Goal: Task Accomplishment & Management: Manage account settings

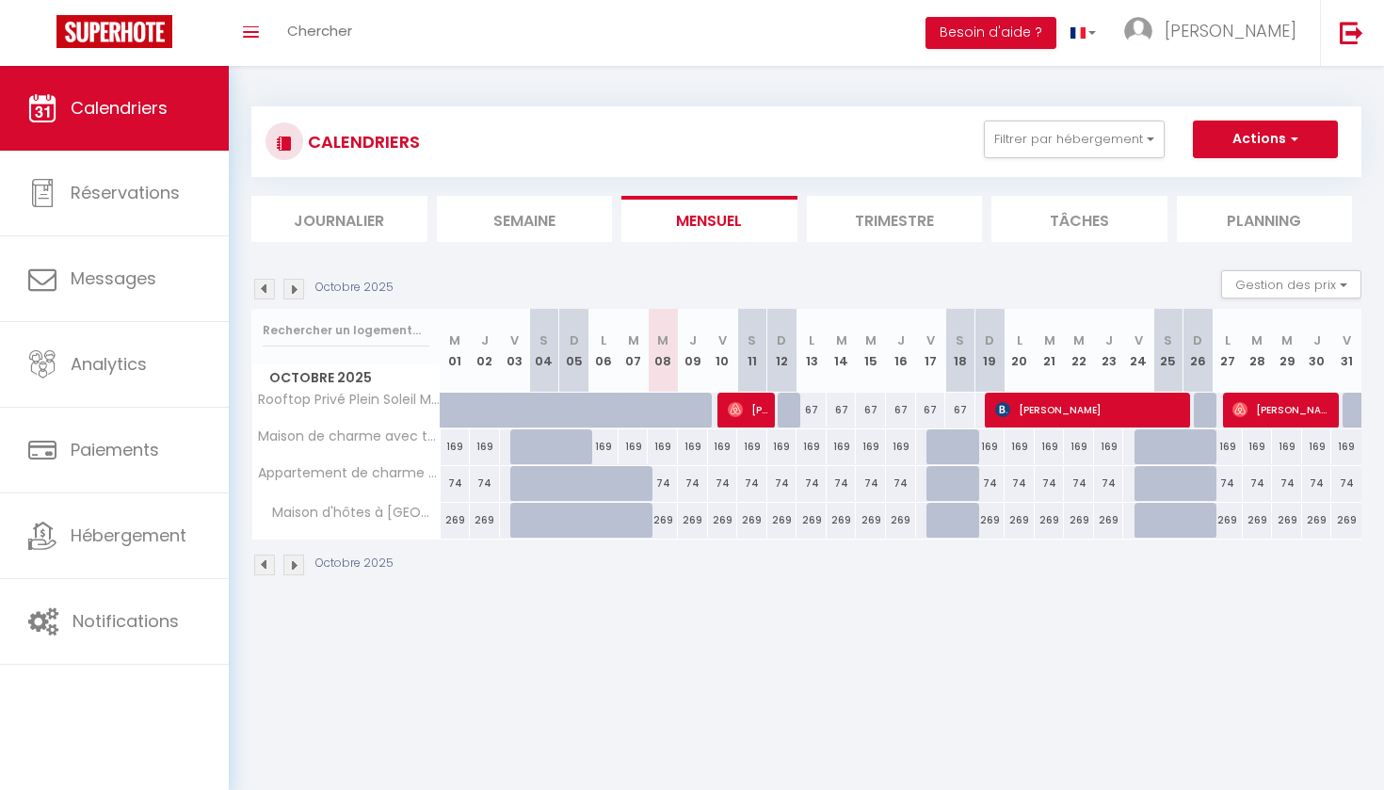
click at [292, 291] on img at bounding box center [293, 289] width 21 height 21
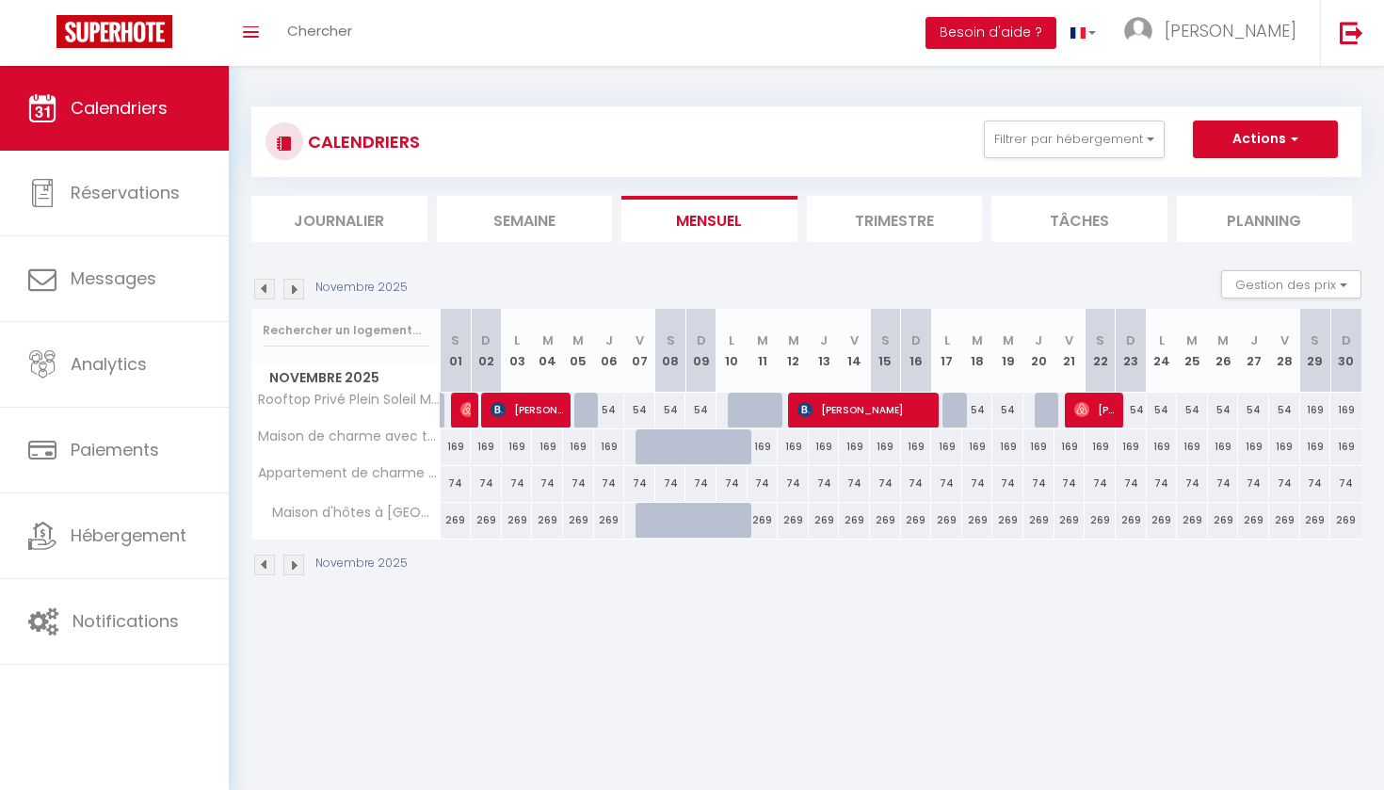
click at [739, 449] on div at bounding box center [743, 458] width 31 height 36
type input "169"
type input "Lun 10 Novembre 2025"
type input "[DATE] Novembre 2025"
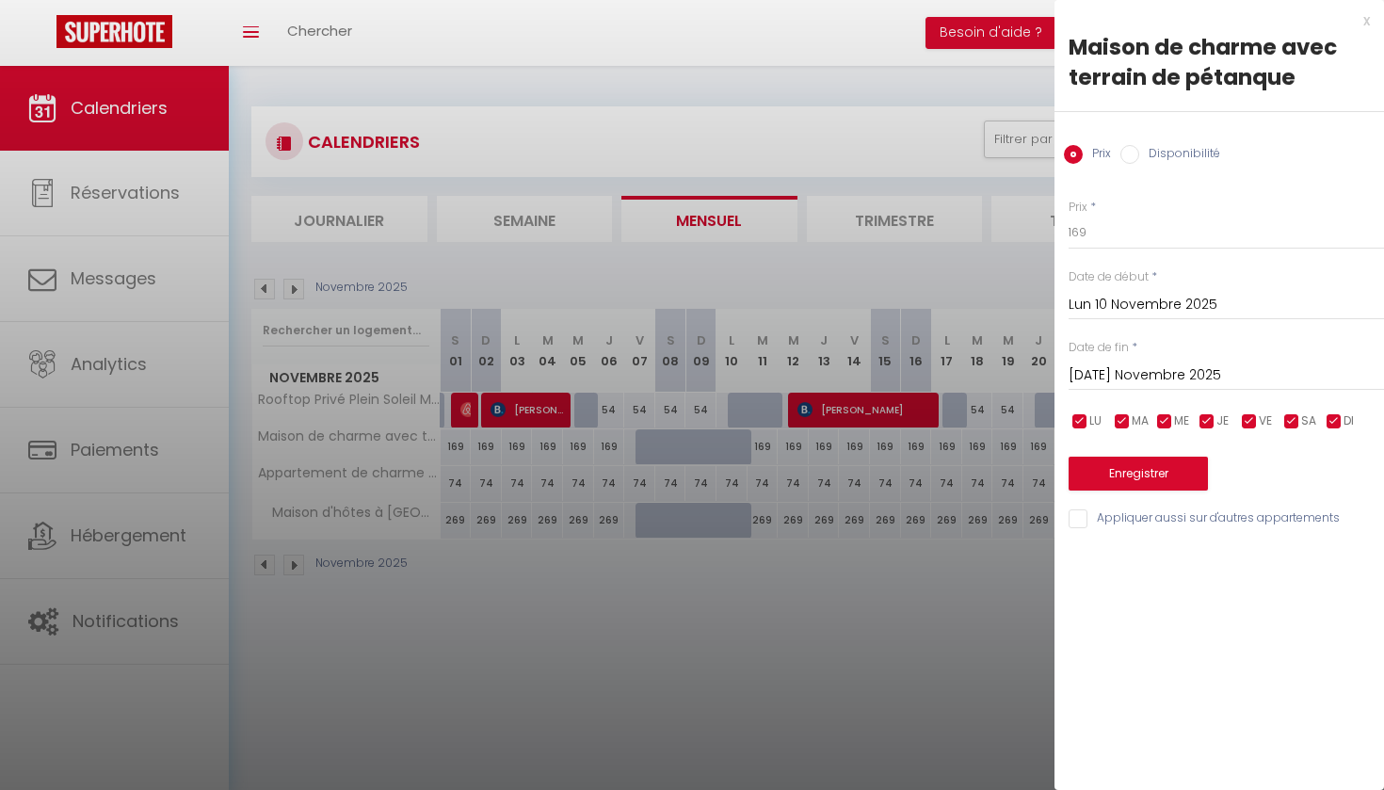
click at [1171, 154] on label "Disponibilité" at bounding box center [1179, 155] width 81 height 21
click at [1139, 154] on input "Disponibilité" at bounding box center [1129, 154] width 19 height 19
radio input "true"
radio input "false"
click at [1132, 472] on button "Enregistrer" at bounding box center [1138, 476] width 139 height 34
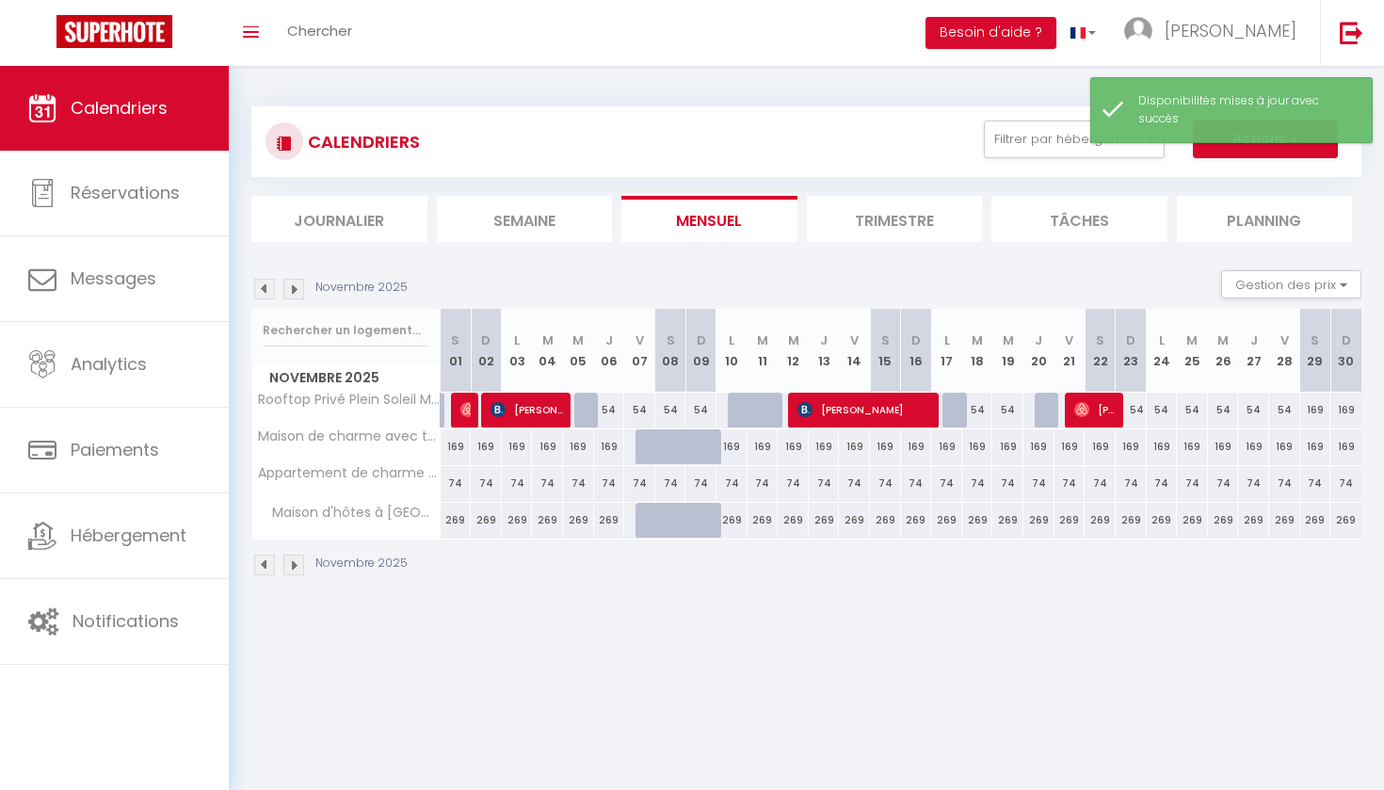
click at [703, 451] on div at bounding box center [712, 458] width 31 height 36
select select "1"
type input "Dim 09 Novembre 2025"
type input "Lun 10 Novembre 2025"
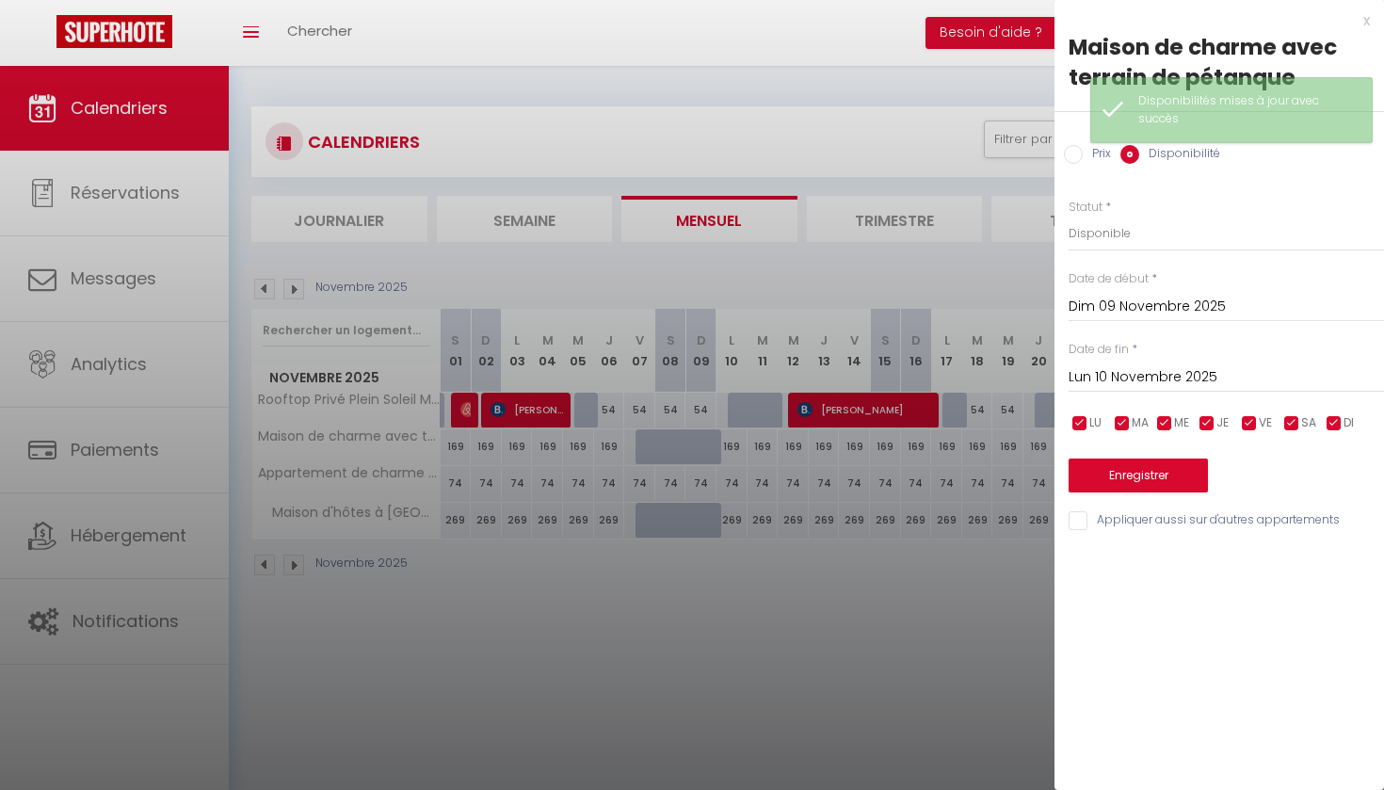
click at [1111, 480] on button "Enregistrer" at bounding box center [1138, 476] width 139 height 34
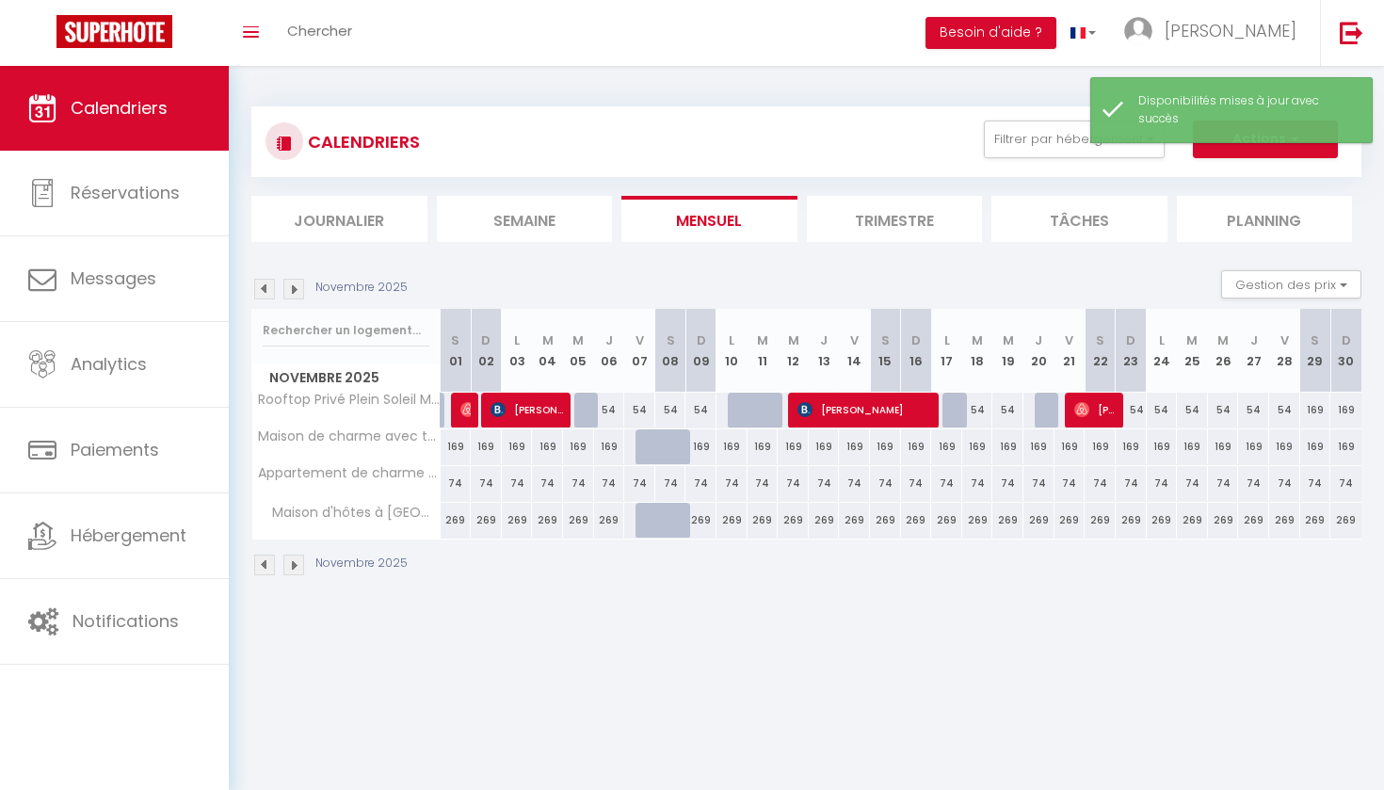
click at [674, 440] on div at bounding box center [682, 458] width 31 height 36
select select "1"
type input "Sam 08 Novembre 2025"
type input "Dim 09 Novembre 2025"
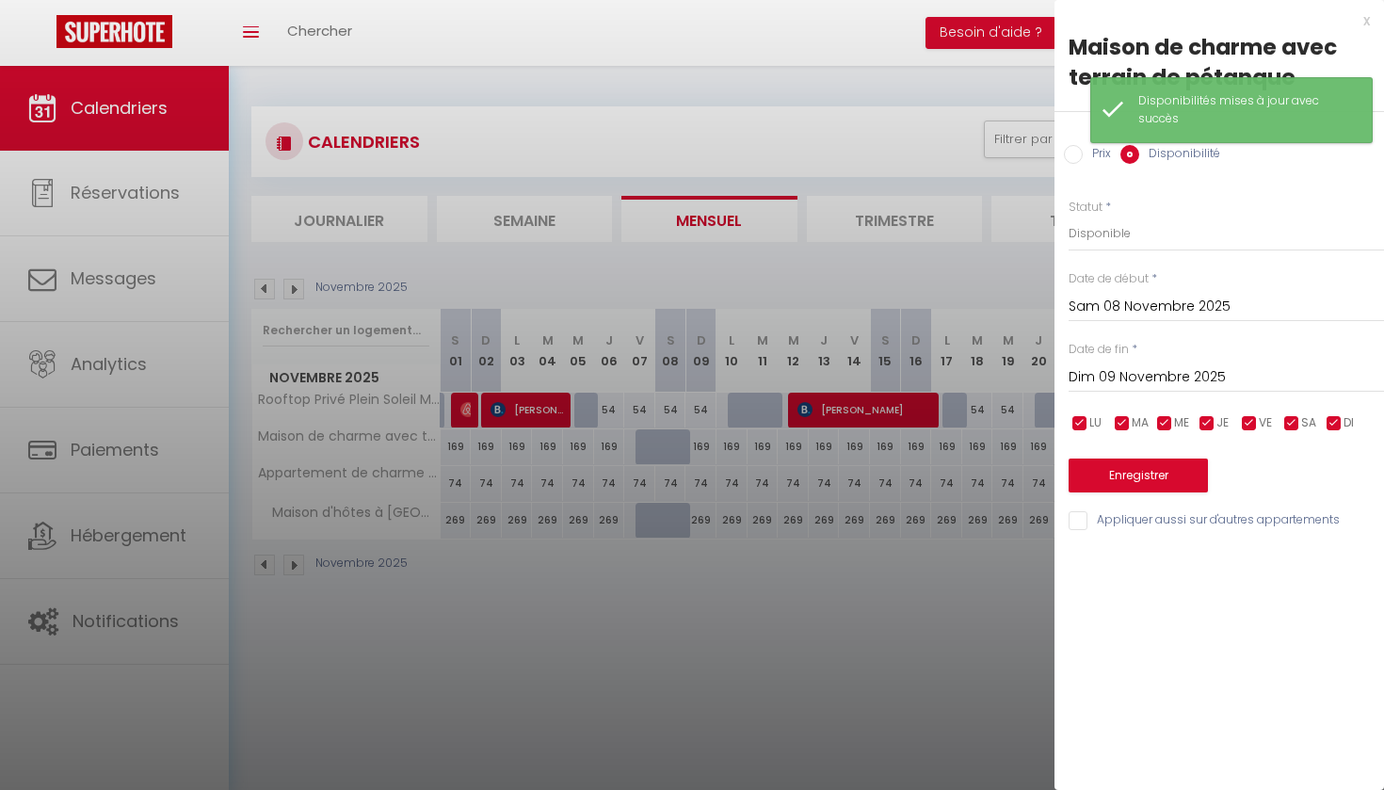
click at [1137, 473] on button "Enregistrer" at bounding box center [1138, 476] width 139 height 34
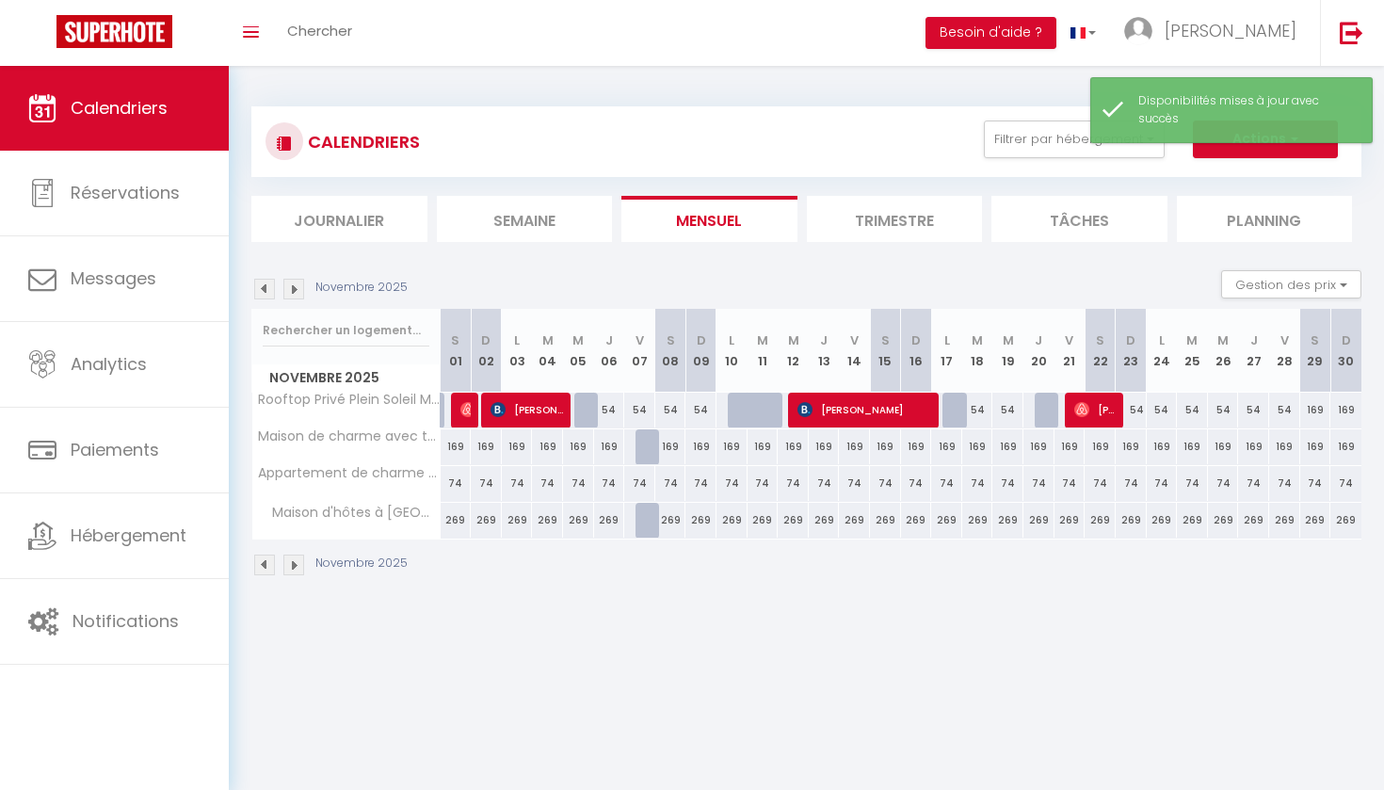
click at [645, 520] on div at bounding box center [651, 521] width 31 height 36
select select "1"
type input "Ven 07 Novembre 2025"
type input "Sam 08 Novembre 2025"
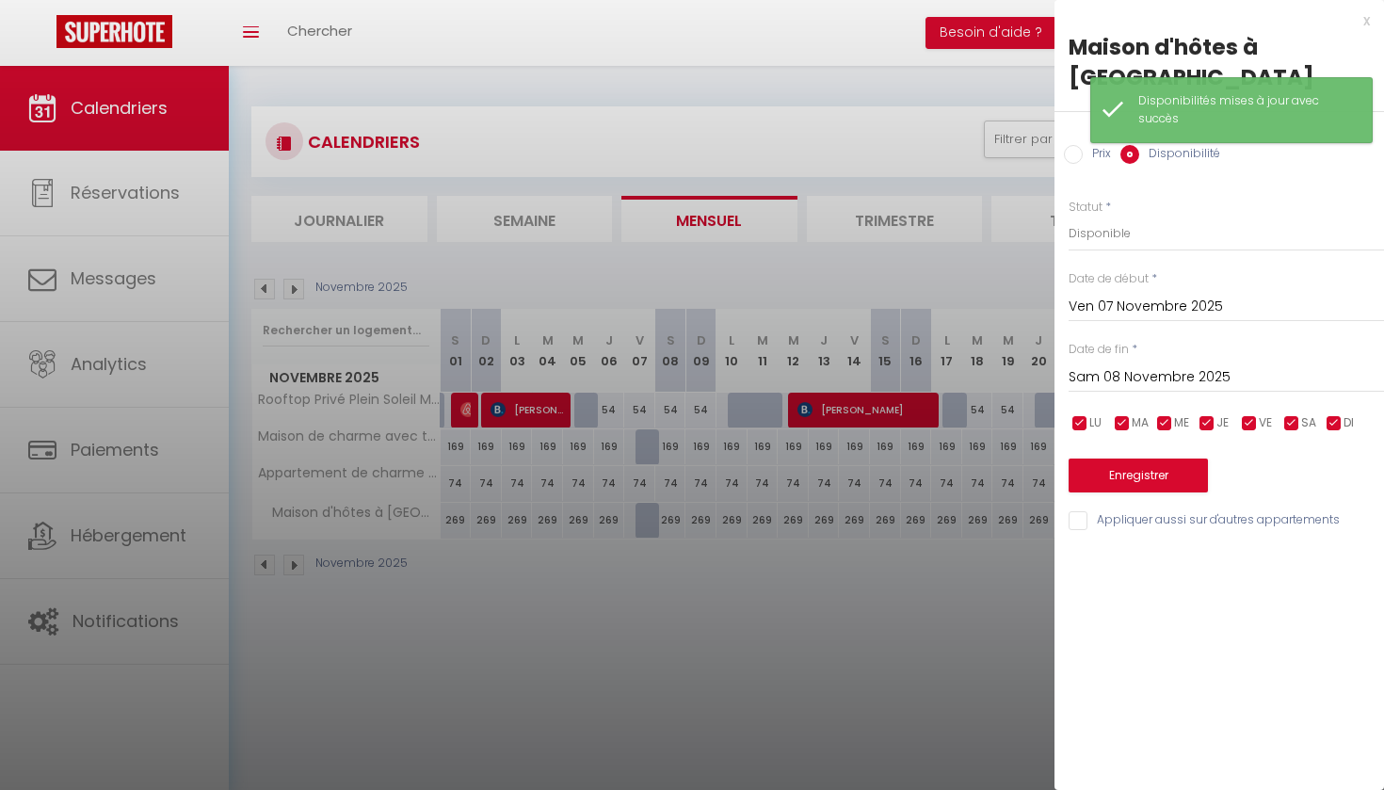
click at [1127, 459] on button "Enregistrer" at bounding box center [1138, 476] width 139 height 34
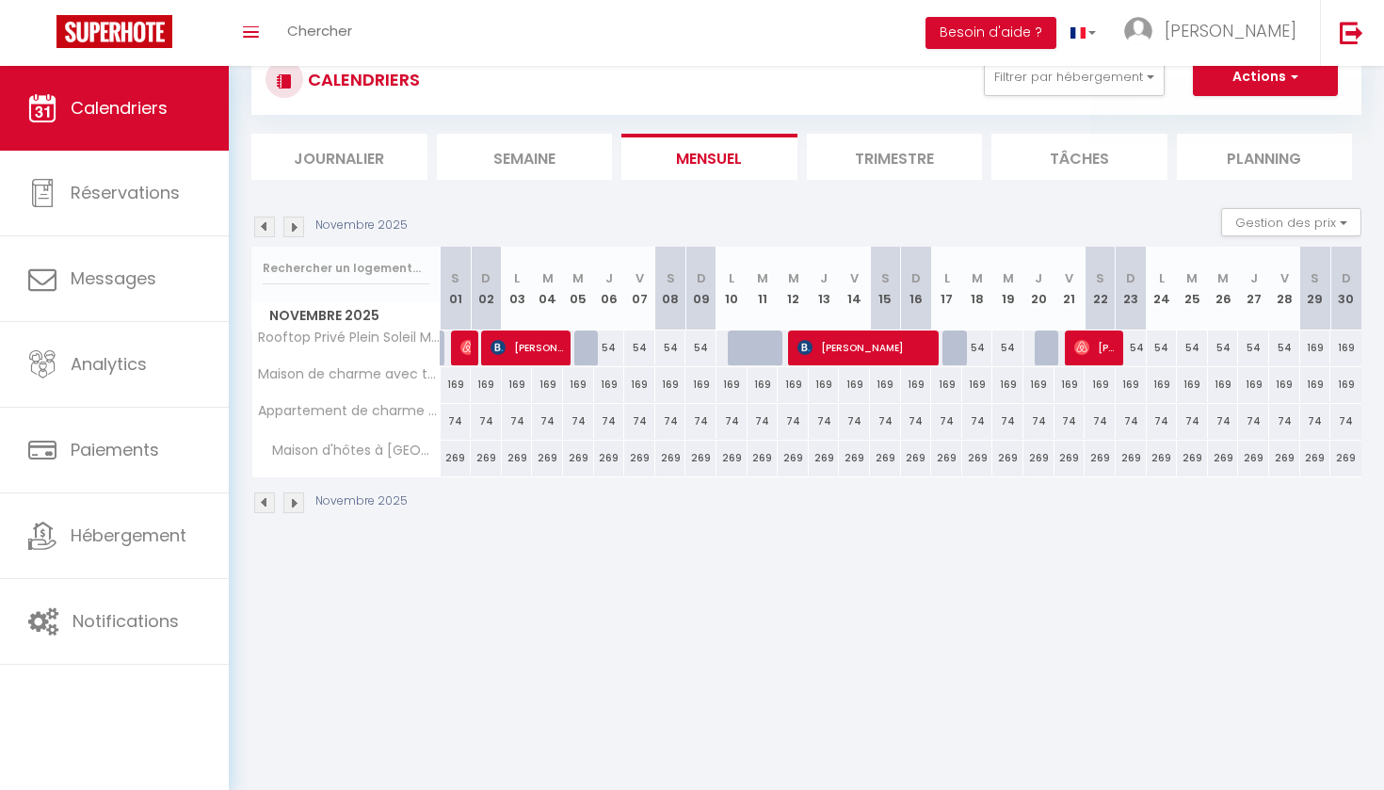
scroll to position [62, 0]
click at [266, 225] on img at bounding box center [264, 227] width 21 height 21
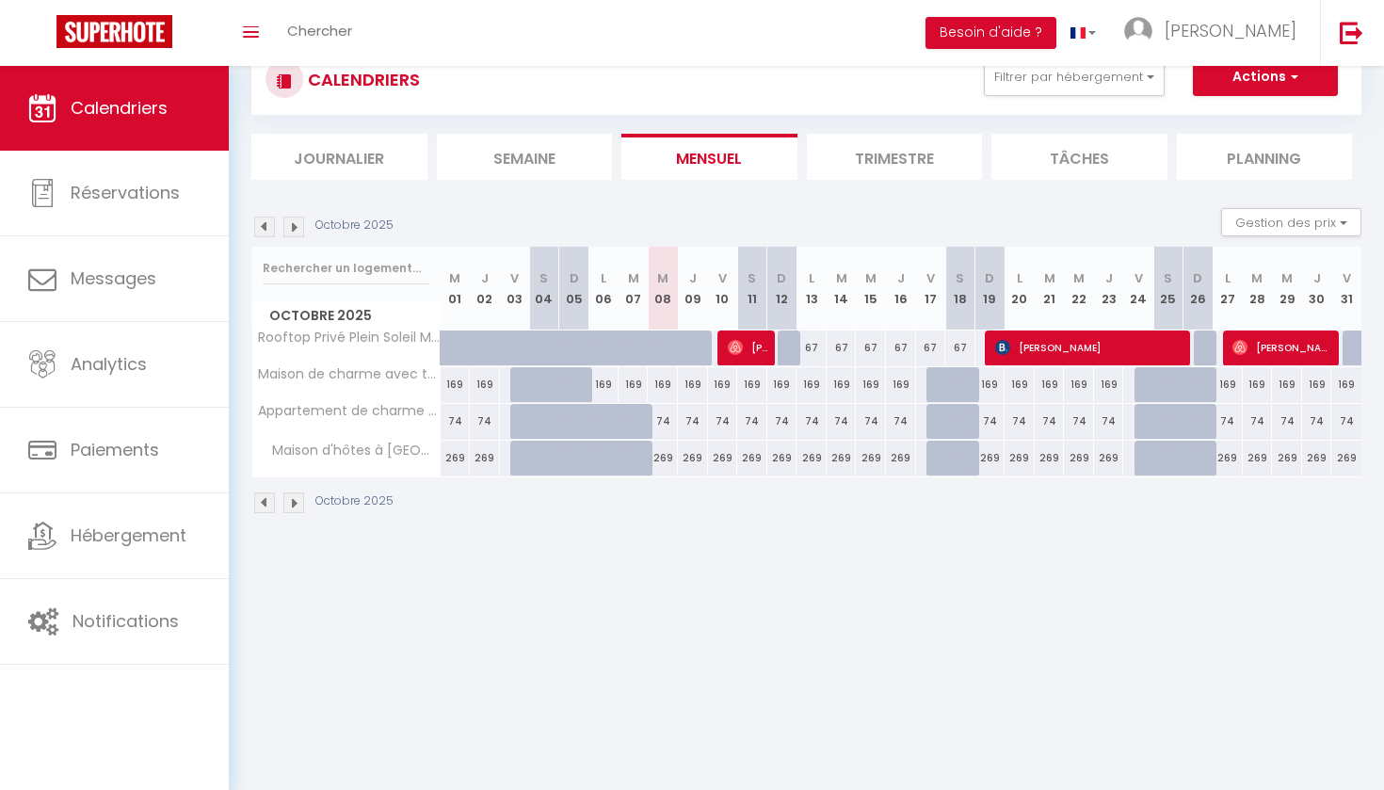
click at [947, 460] on div at bounding box center [960, 459] width 30 height 36
select select "1"
type input "Sam 18 Octobre 2025"
type input "Dim 19 Octobre 2025"
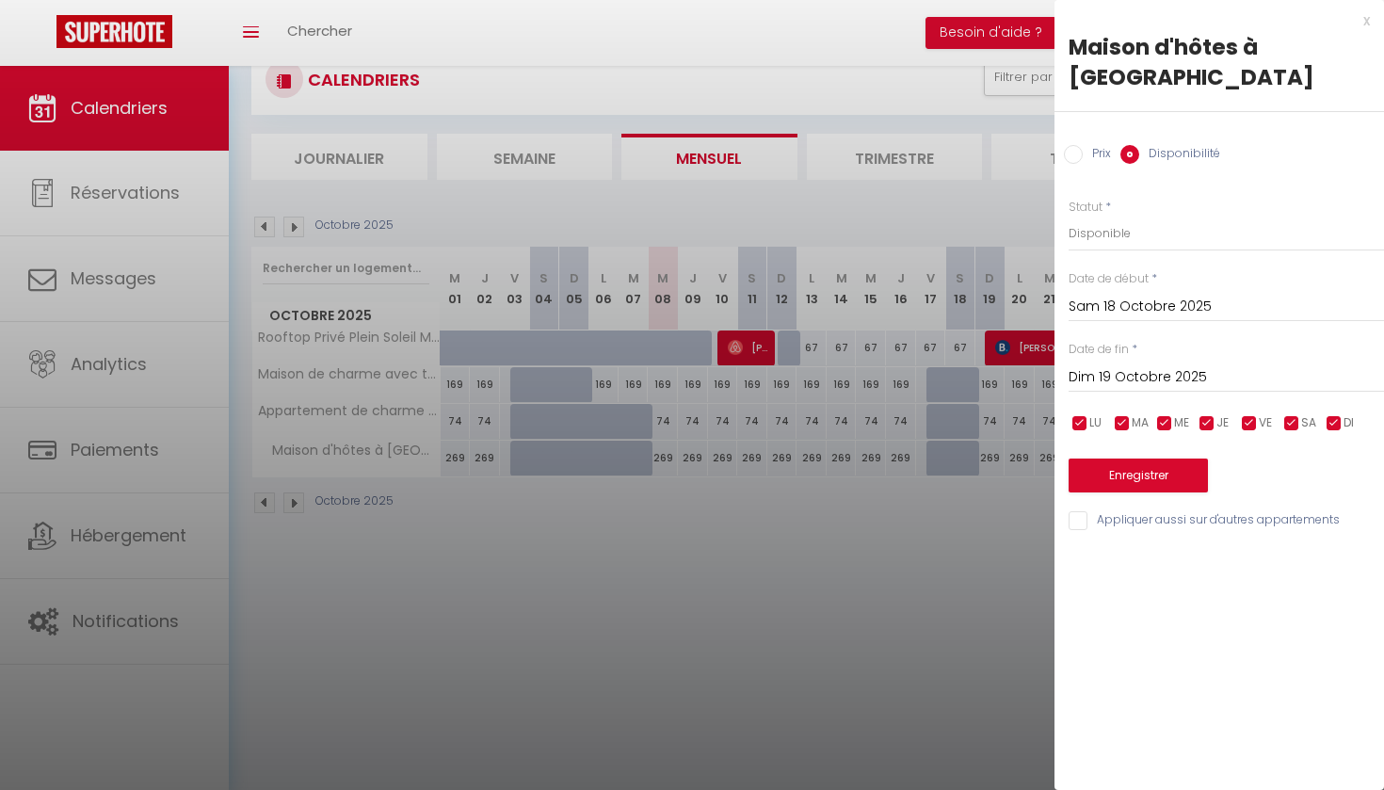
click at [1118, 459] on button "Enregistrer" at bounding box center [1138, 476] width 139 height 34
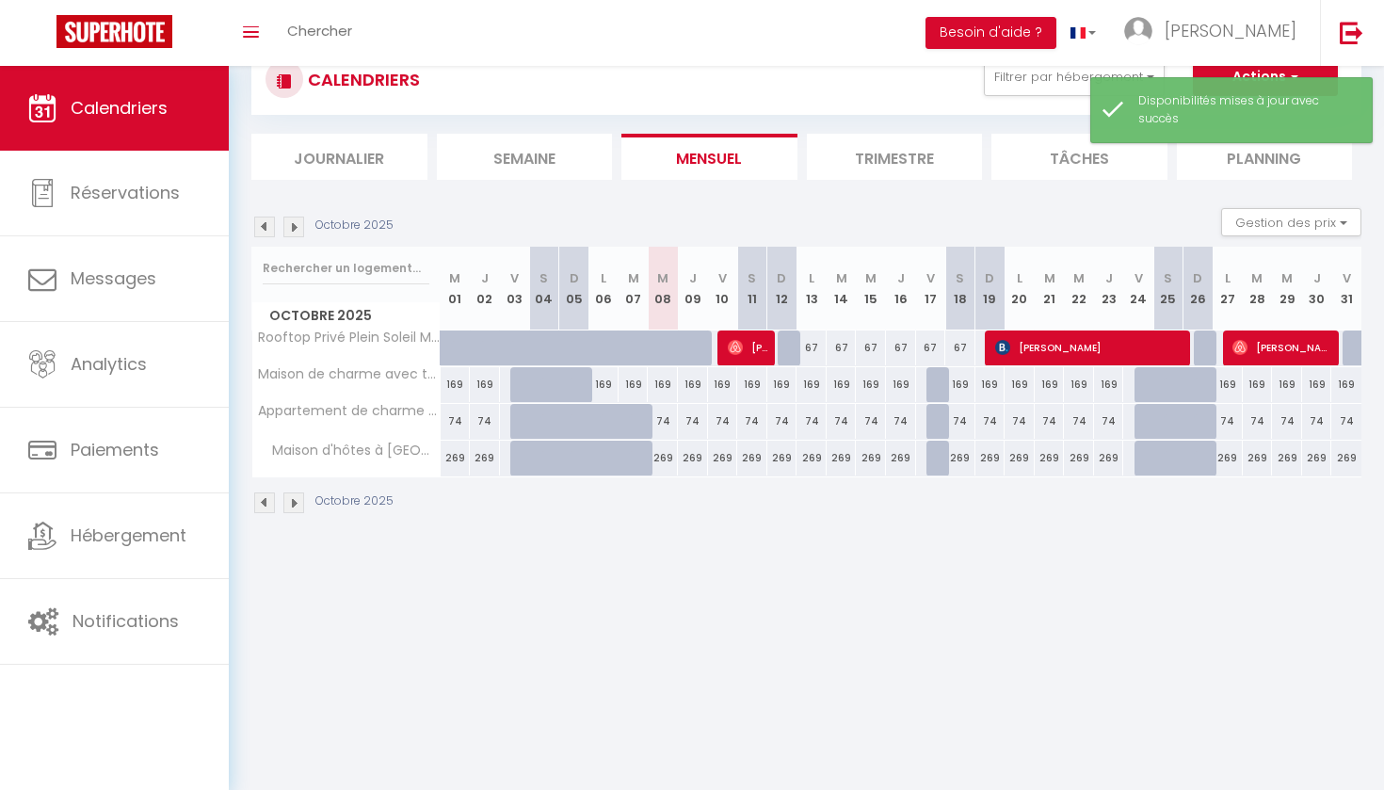
click at [940, 466] on div at bounding box center [941, 459] width 30 height 36
select select "1"
type input "Ven 17 Octobre 2025"
type input "Sam 18 Octobre 2025"
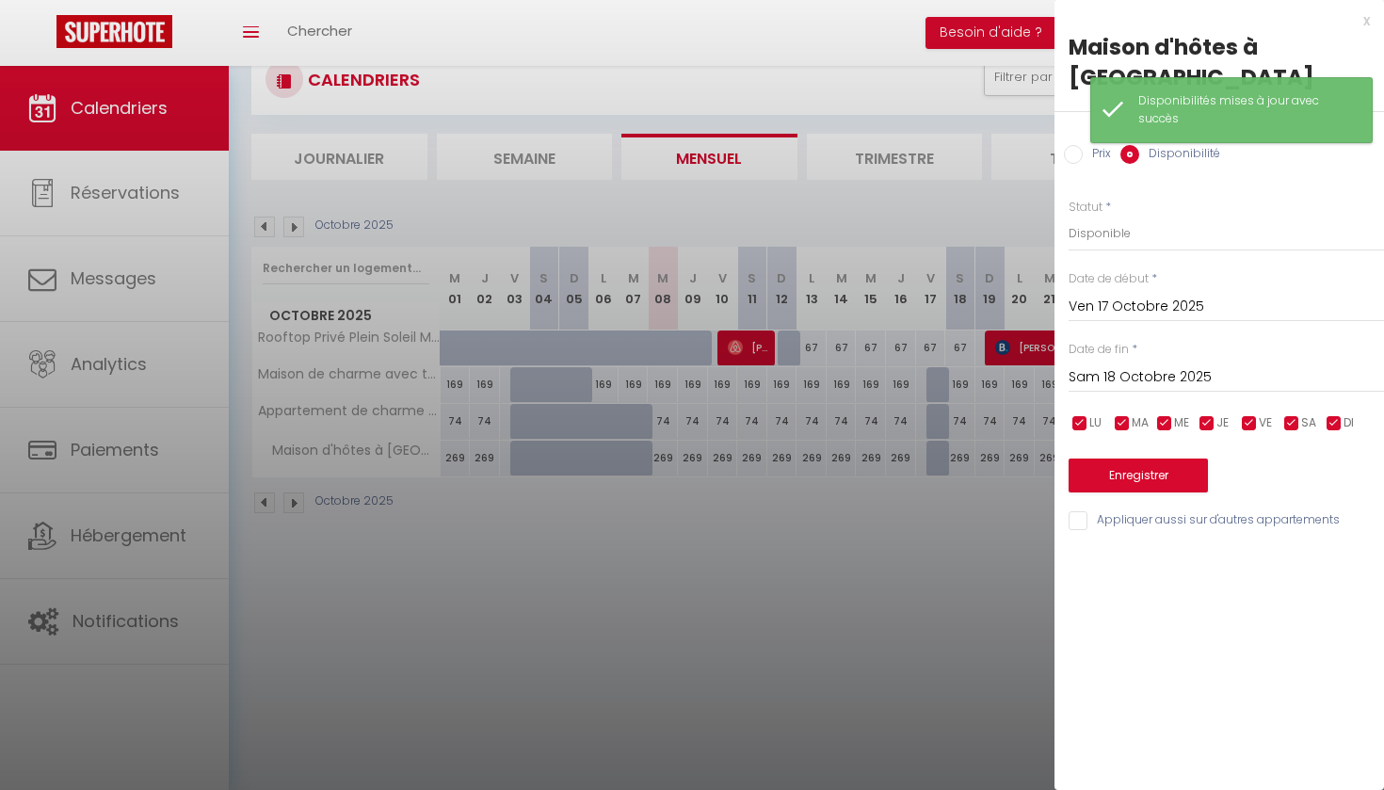
click at [1130, 459] on button "Enregistrer" at bounding box center [1138, 476] width 139 height 34
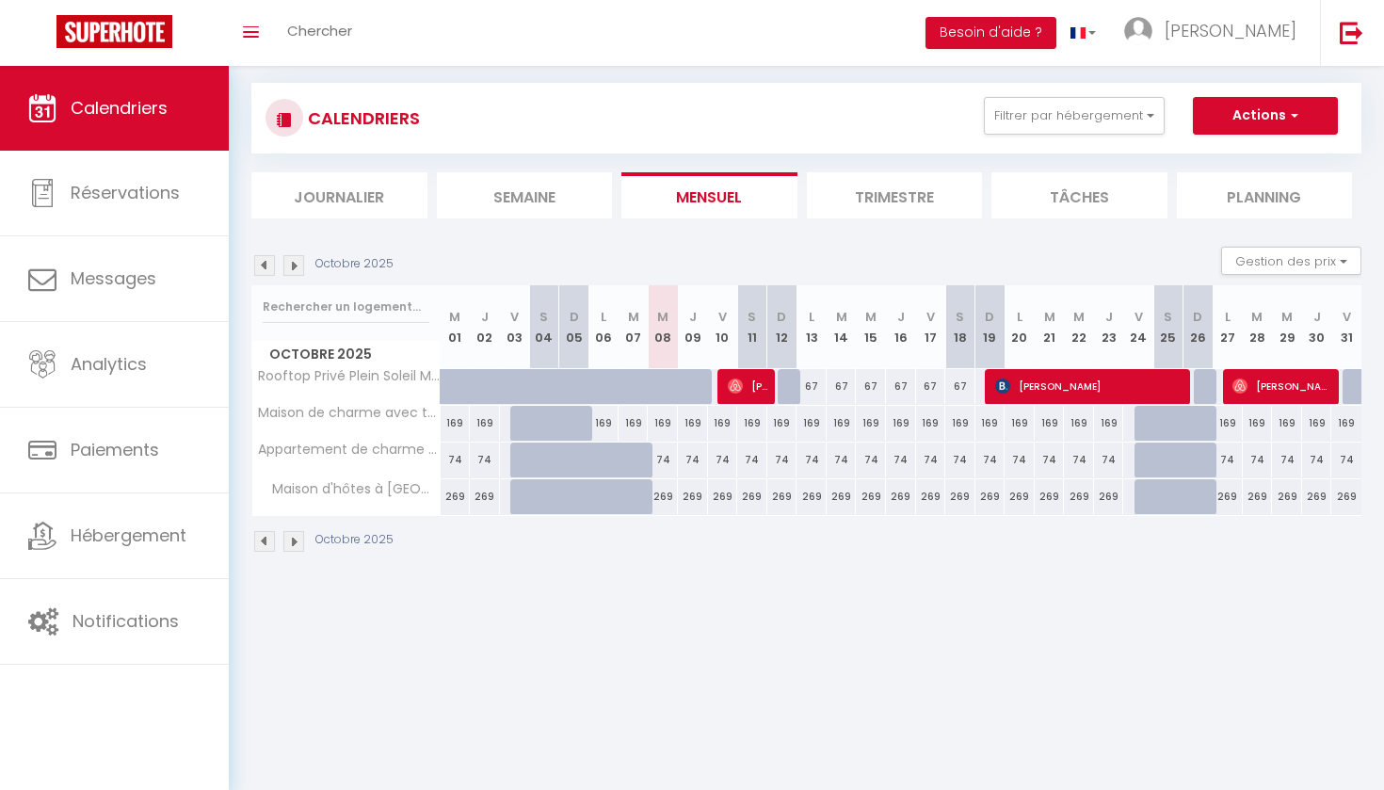
scroll to position [28, 0]
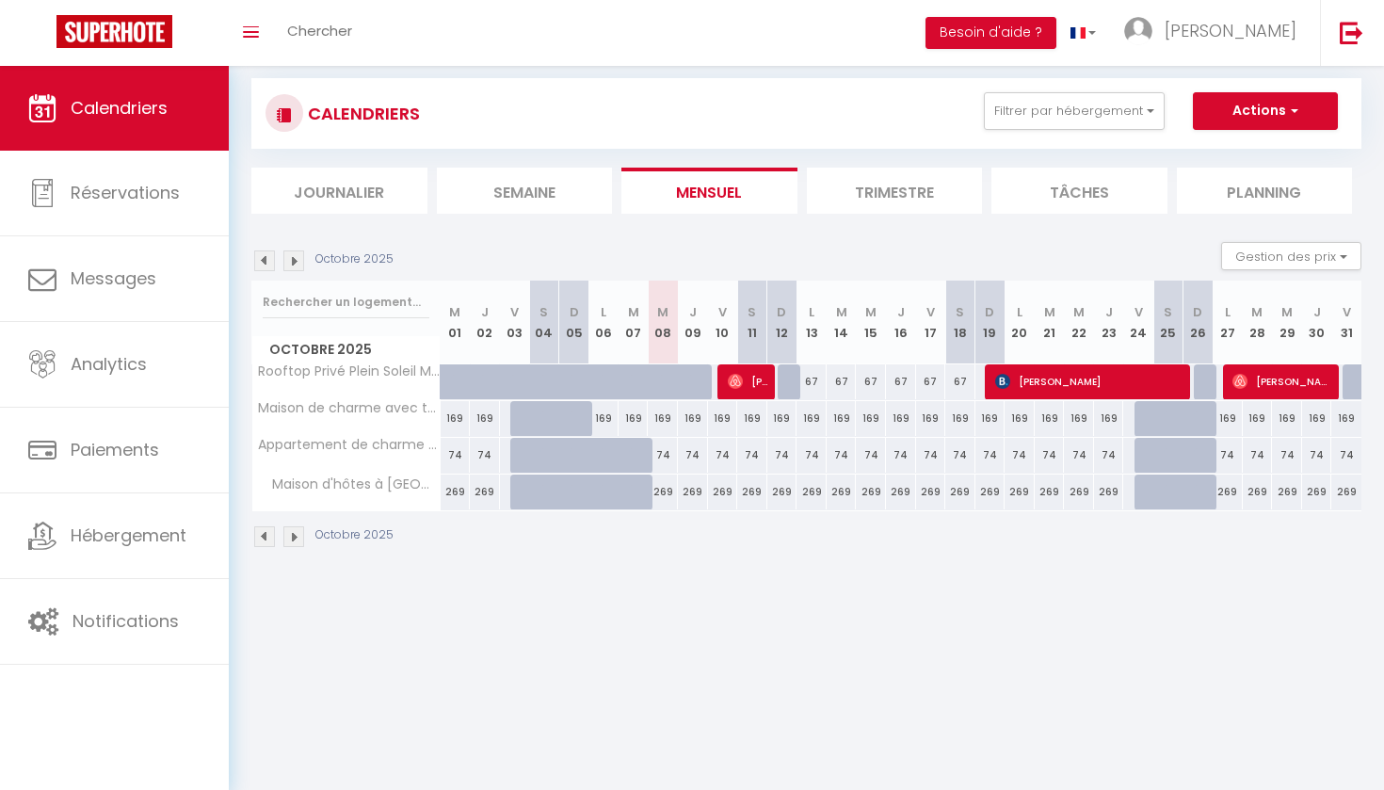
click at [296, 261] on img at bounding box center [293, 260] width 21 height 21
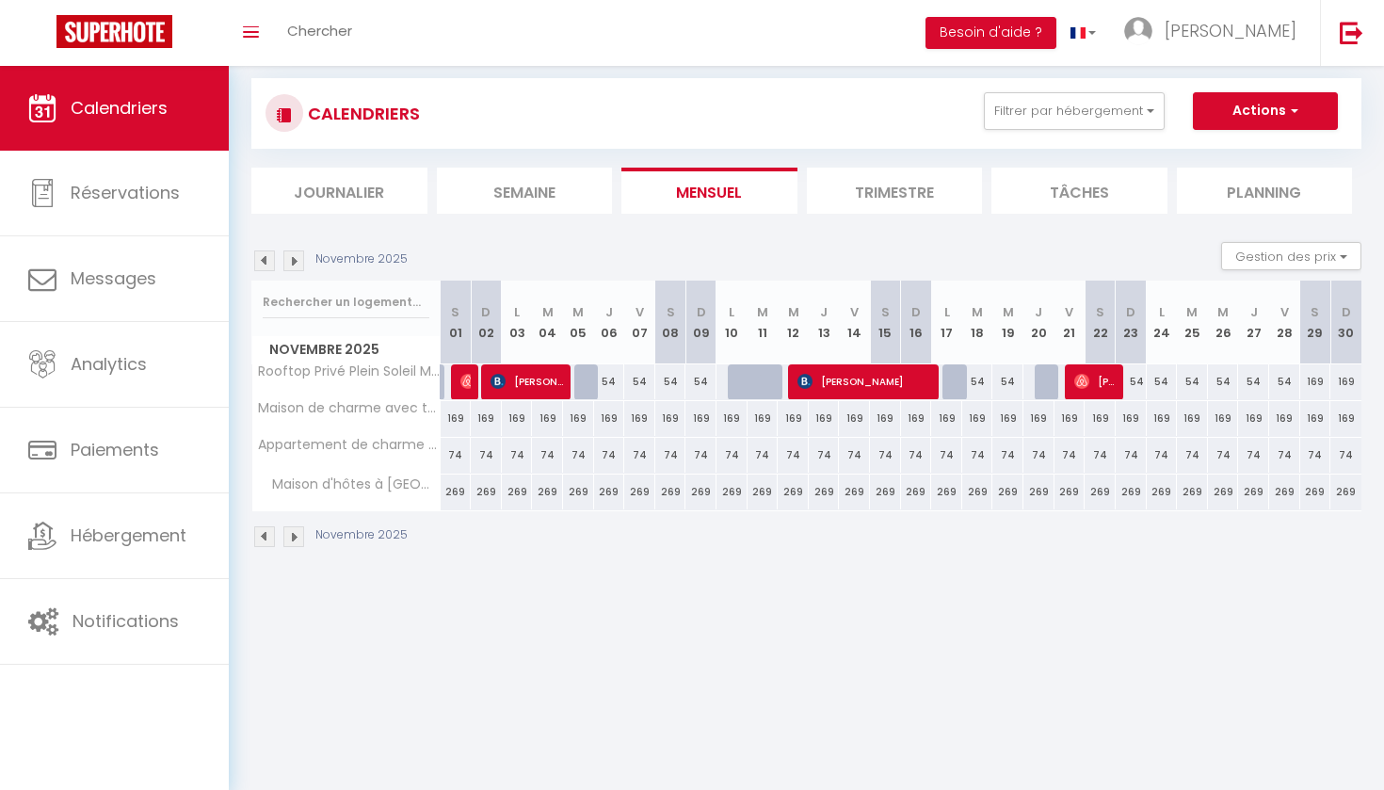
click at [296, 264] on img at bounding box center [293, 260] width 21 height 21
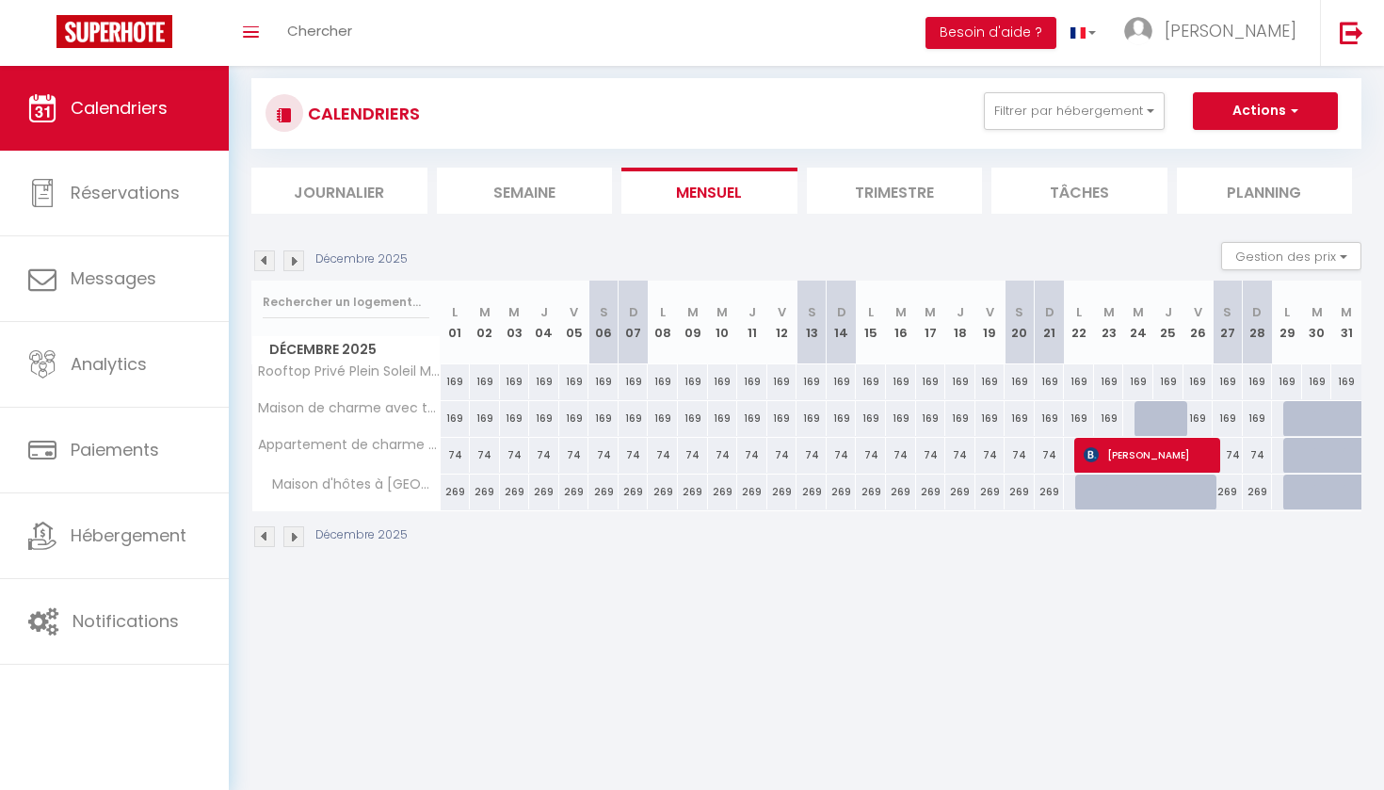
click at [295, 257] on img at bounding box center [293, 260] width 21 height 21
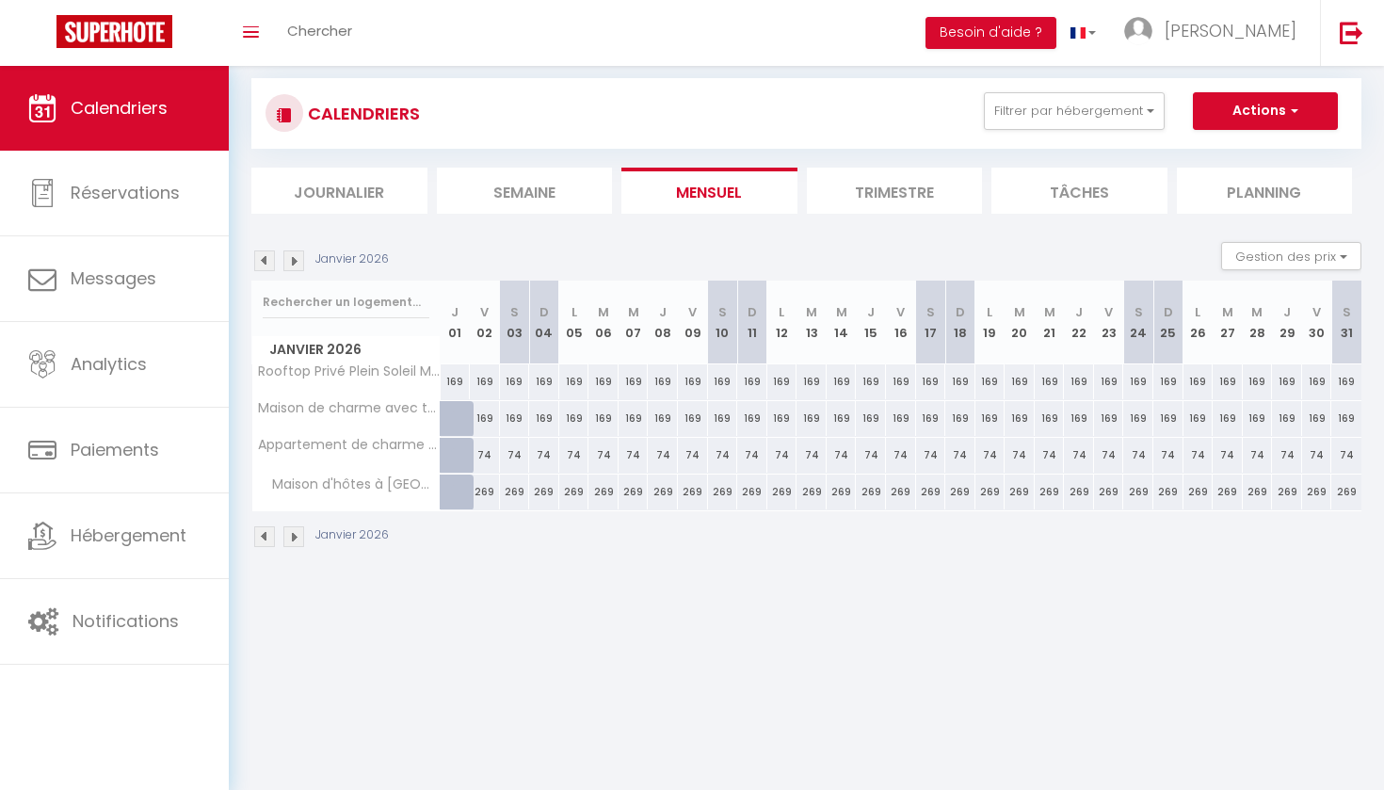
click at [299, 265] on img at bounding box center [293, 260] width 21 height 21
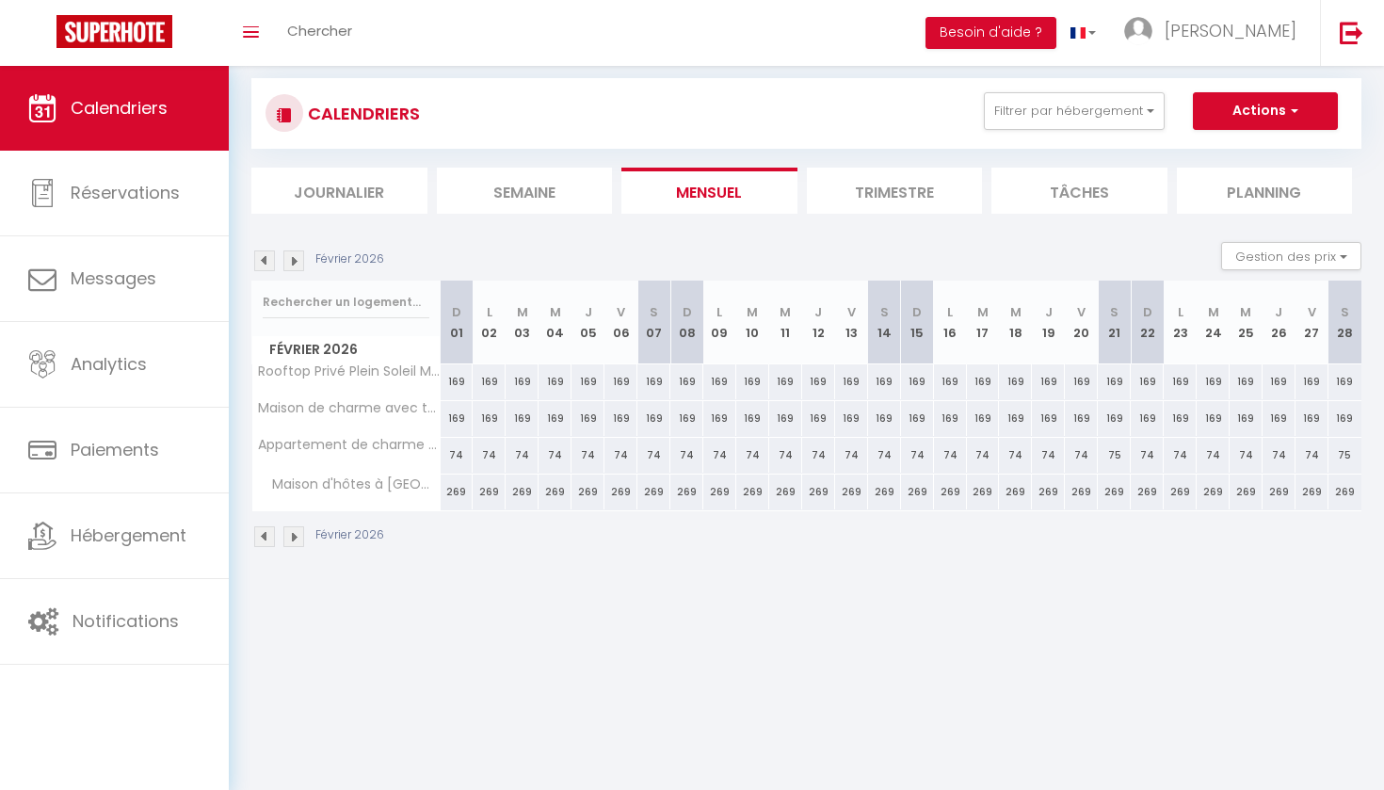
click at [299, 265] on img at bounding box center [293, 260] width 21 height 21
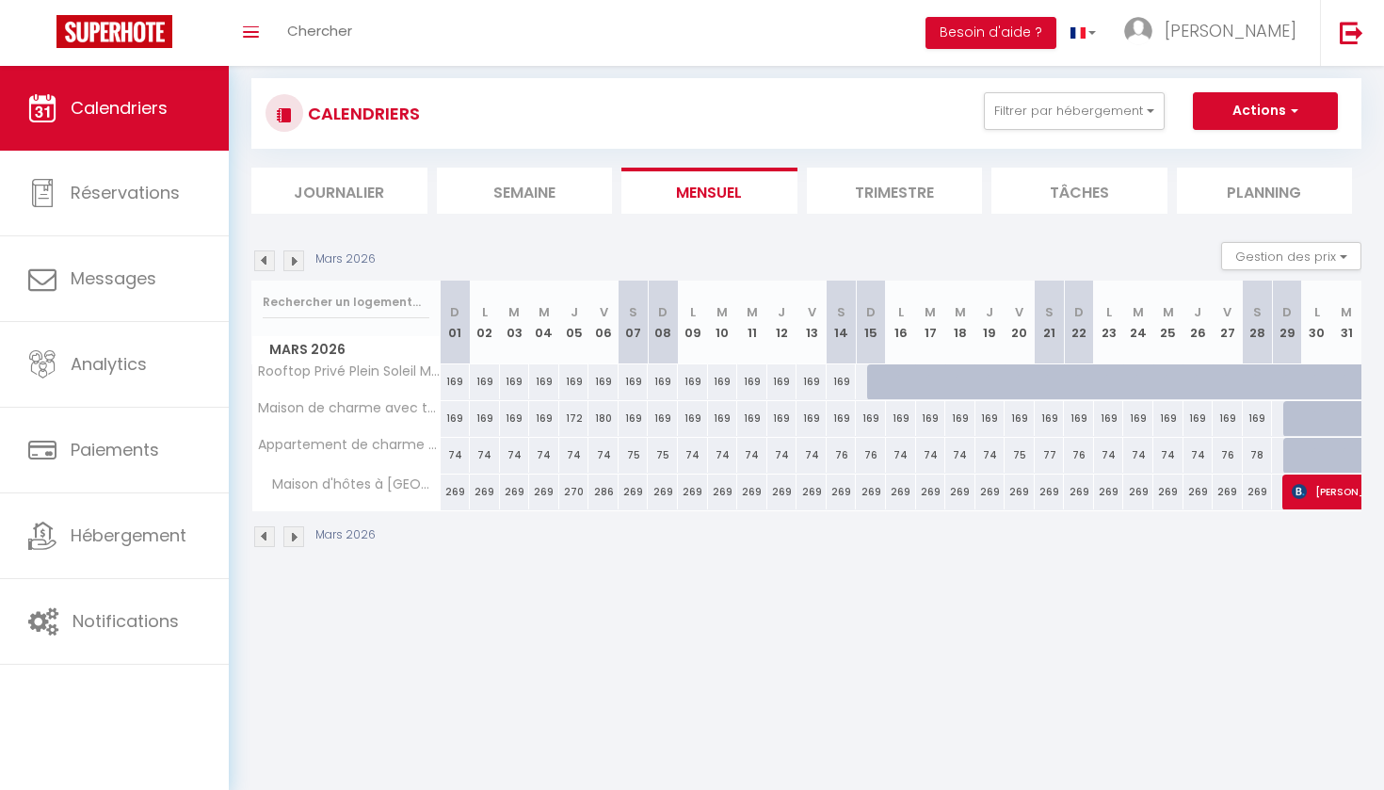
click at [299, 265] on img at bounding box center [293, 260] width 21 height 21
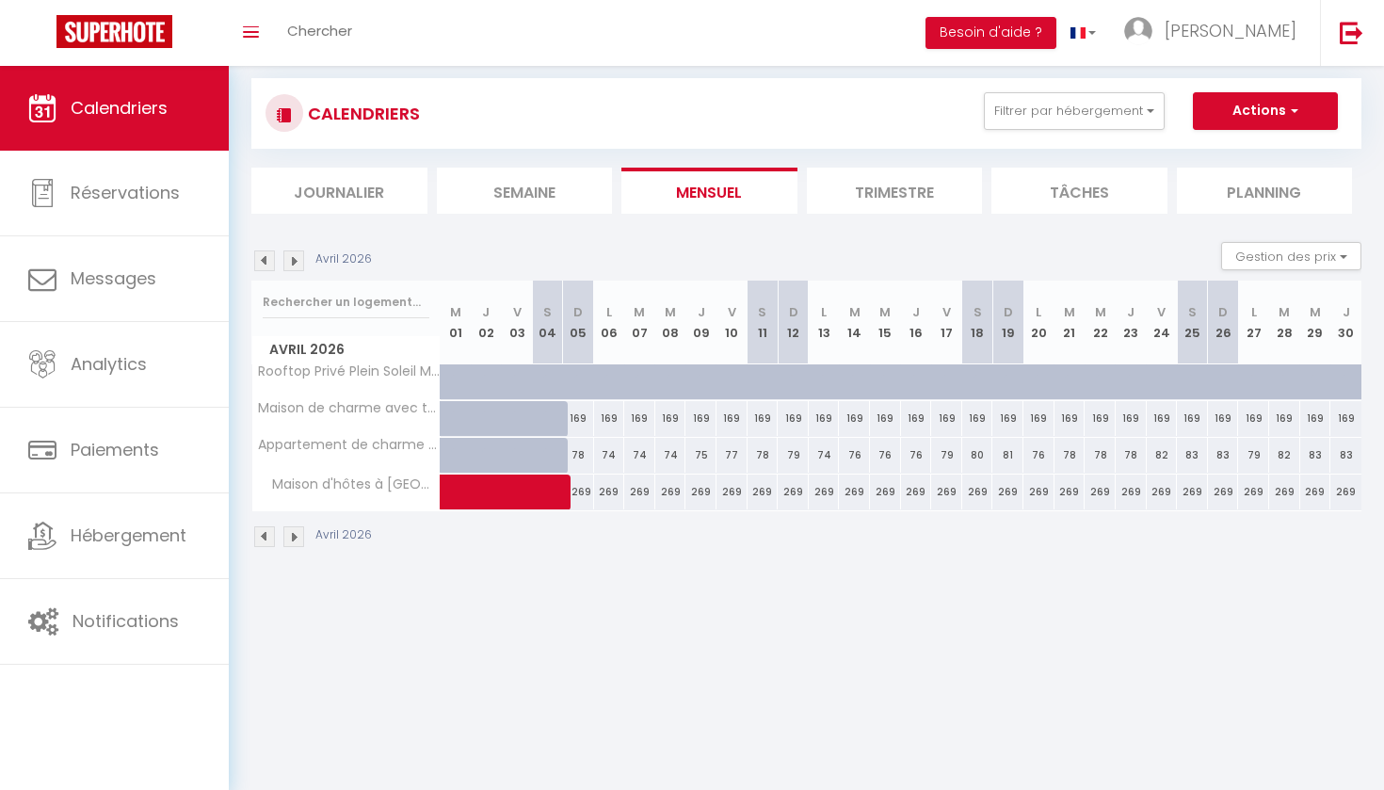
click at [296, 259] on img at bounding box center [293, 260] width 21 height 21
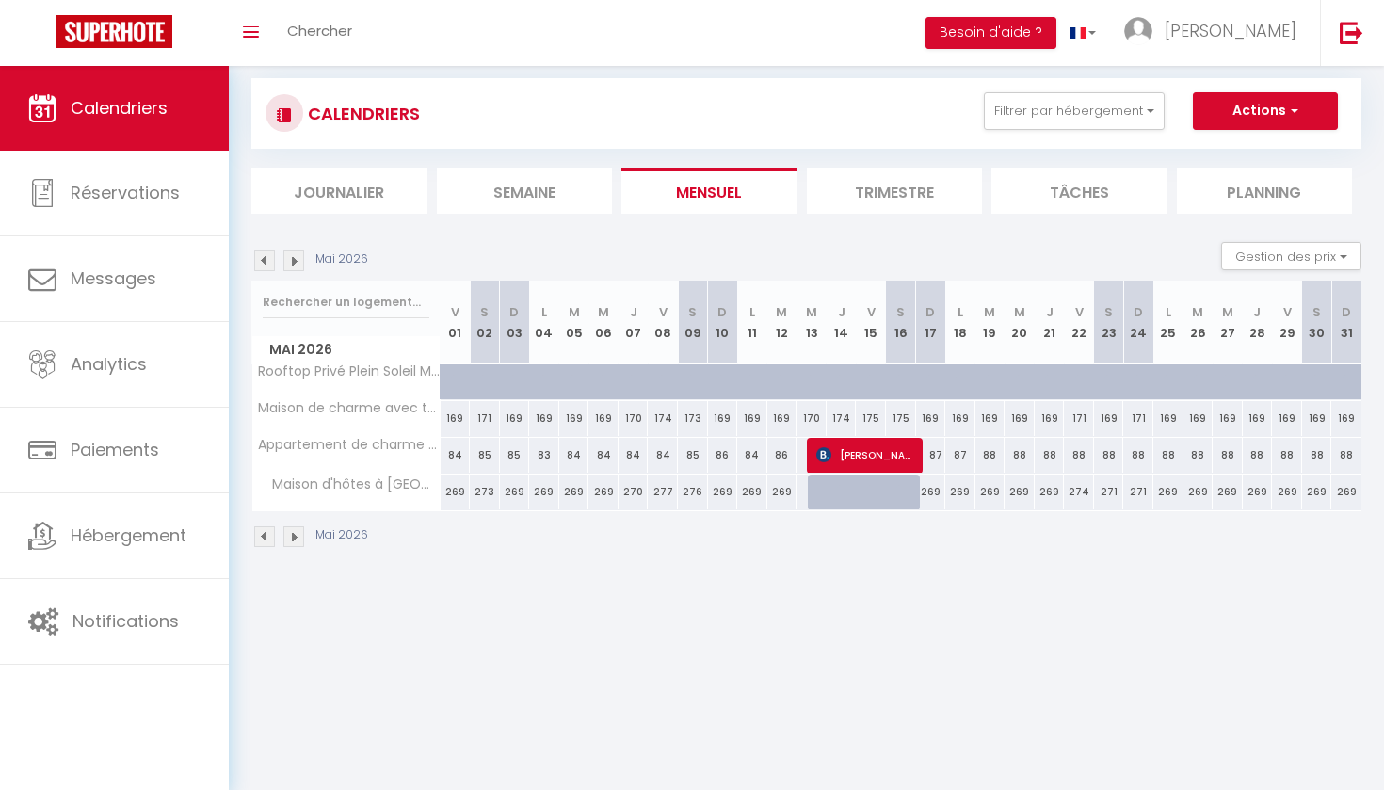
click at [296, 259] on img at bounding box center [293, 260] width 21 height 21
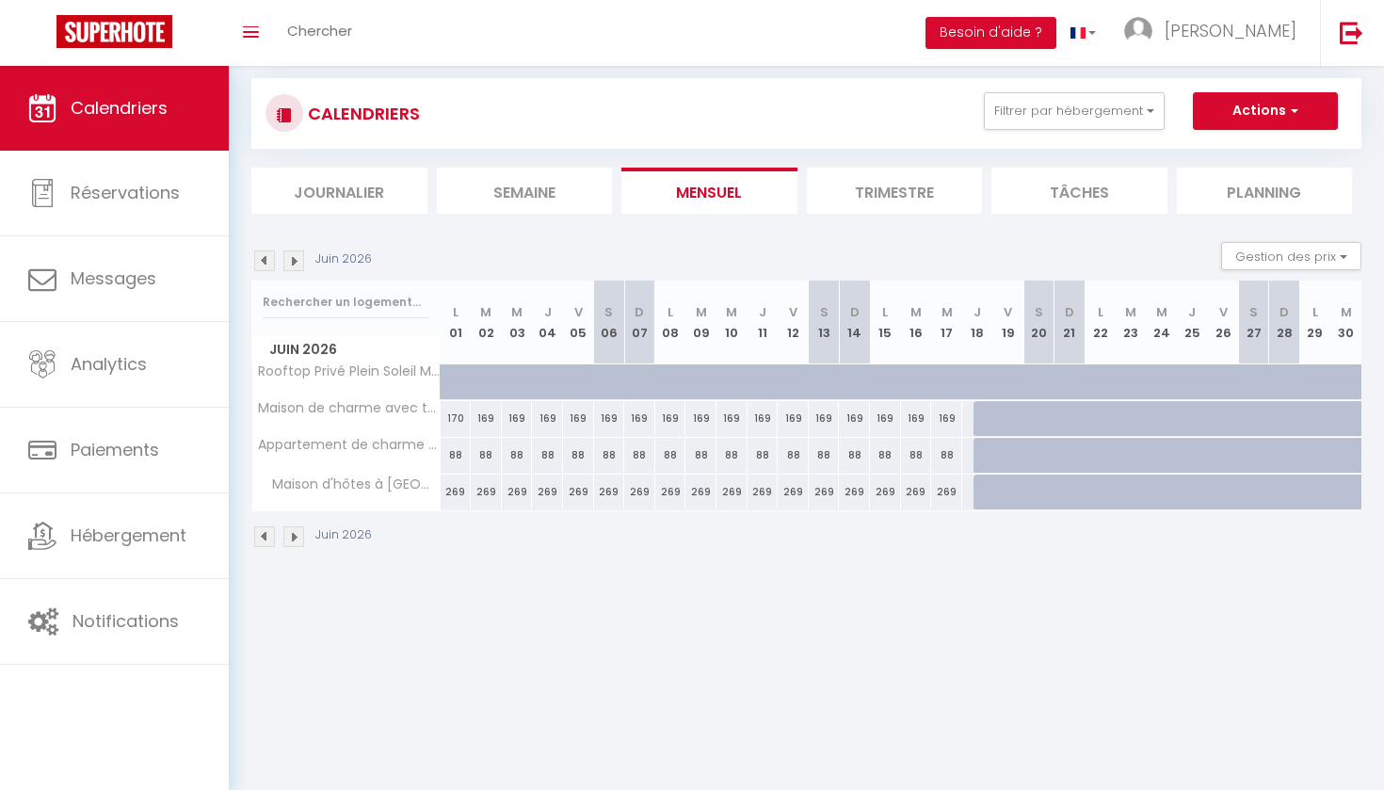
click at [267, 261] on img at bounding box center [264, 260] width 21 height 21
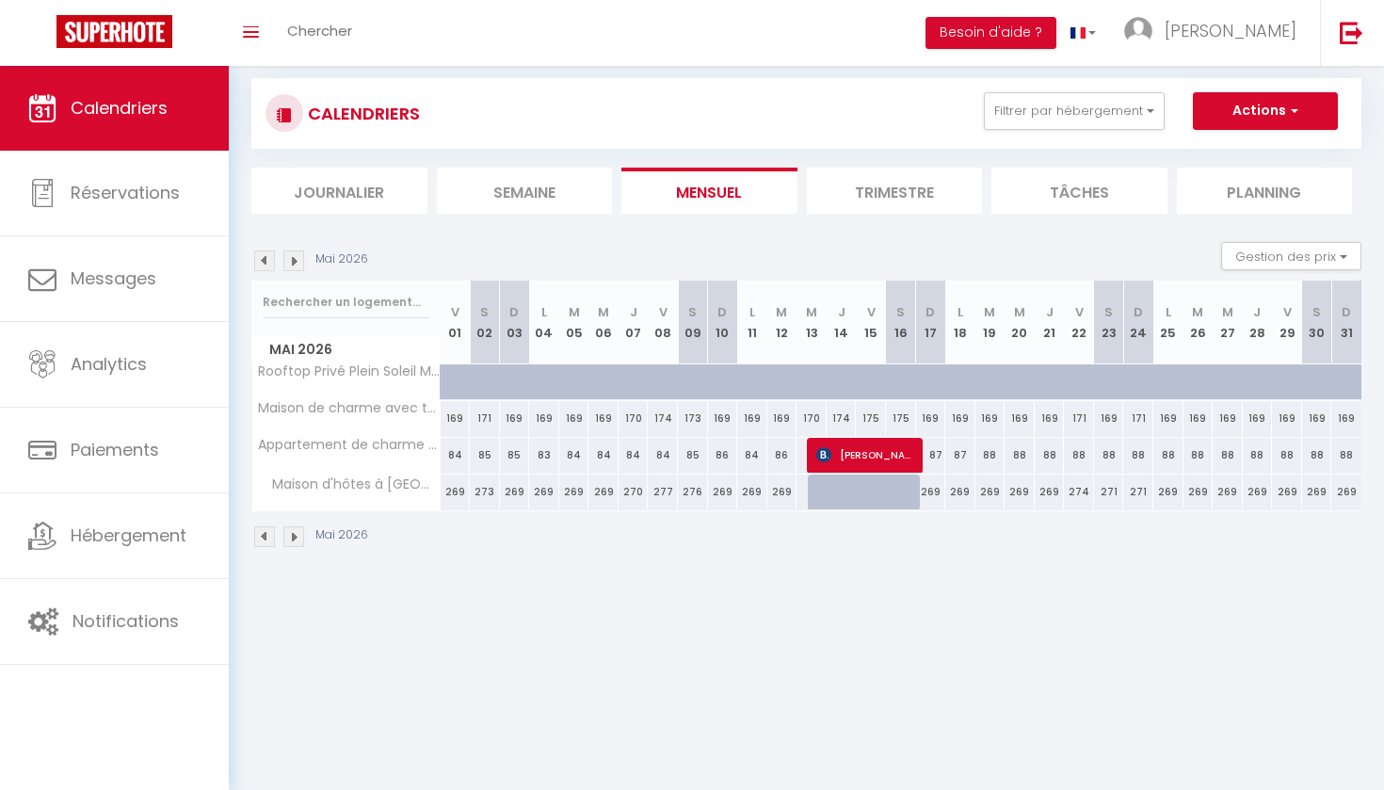
click at [267, 261] on img at bounding box center [264, 260] width 21 height 21
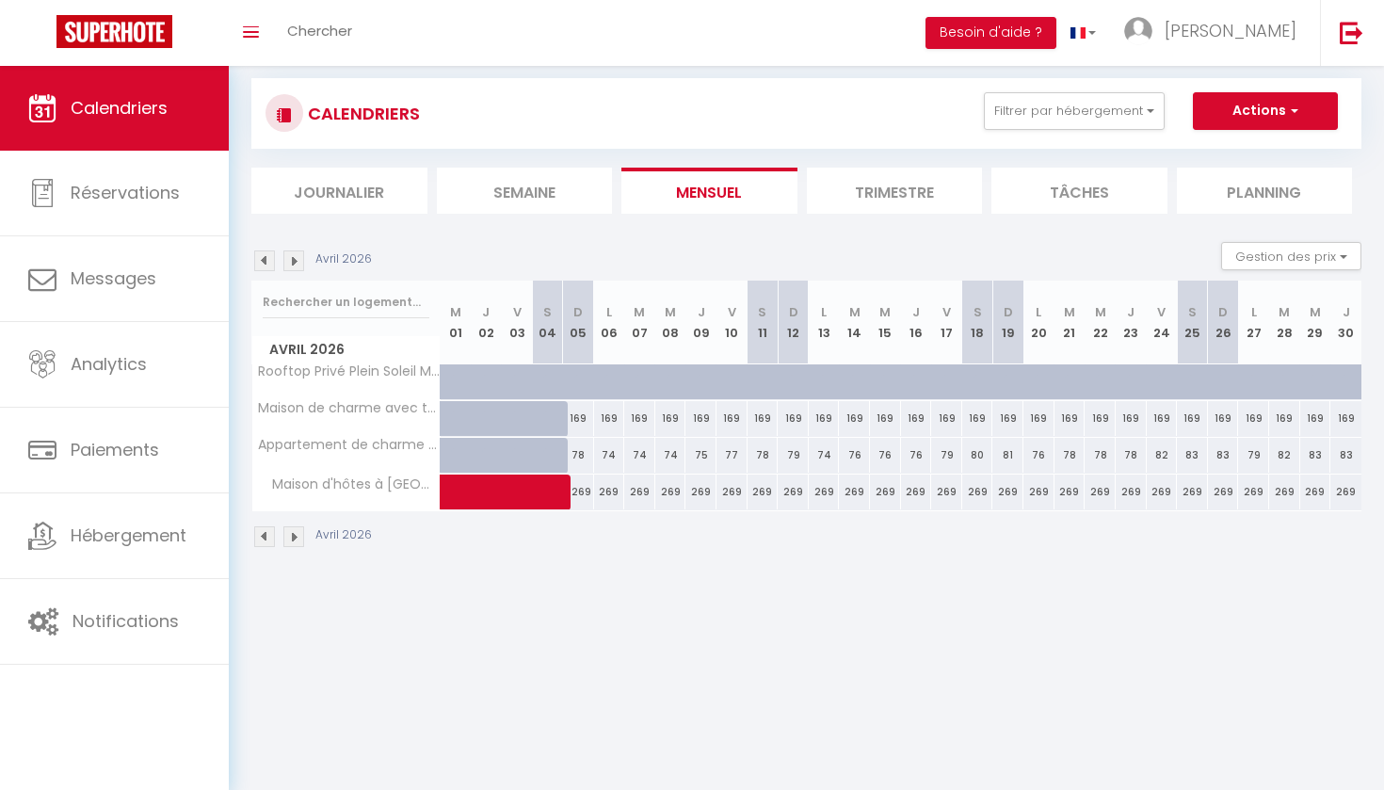
click at [267, 261] on img at bounding box center [264, 260] width 21 height 21
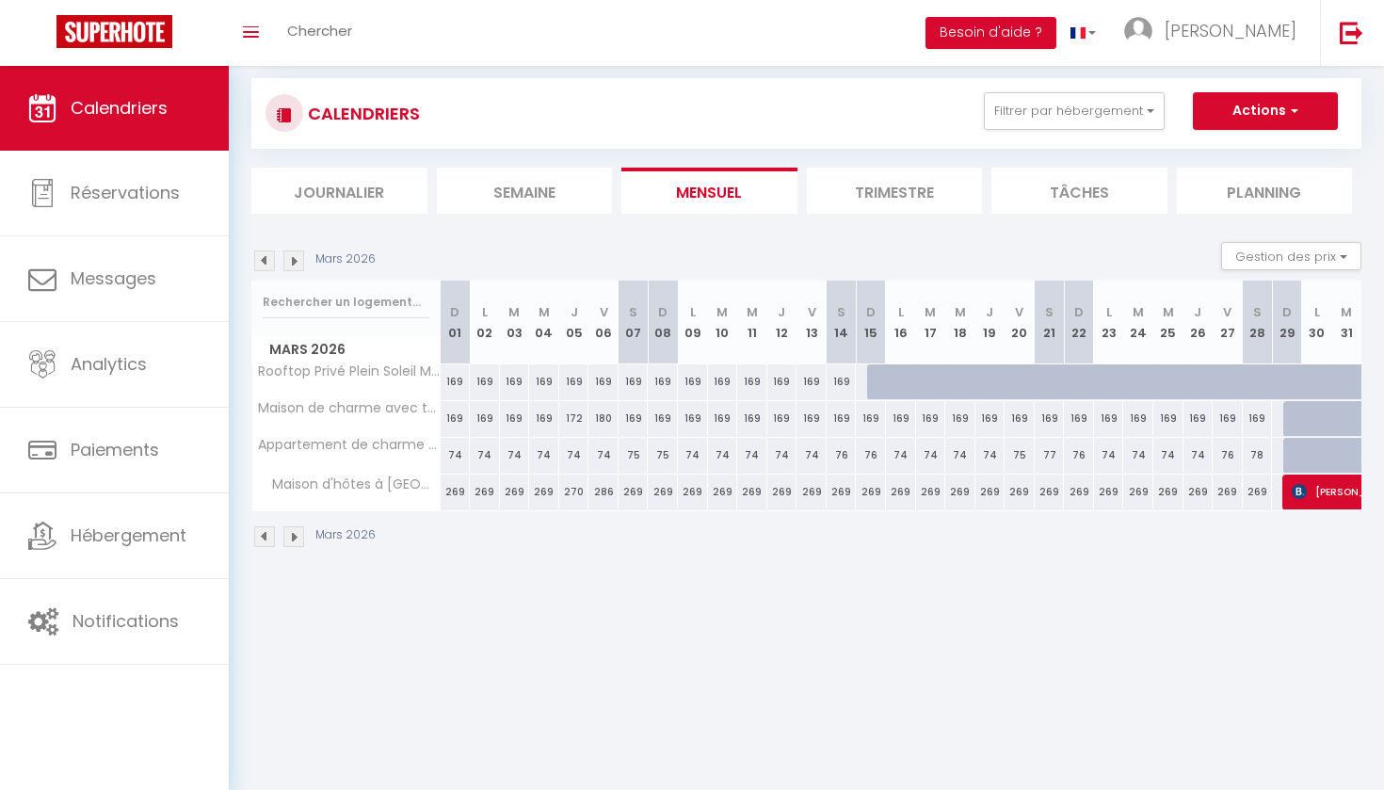
click at [267, 261] on img at bounding box center [264, 260] width 21 height 21
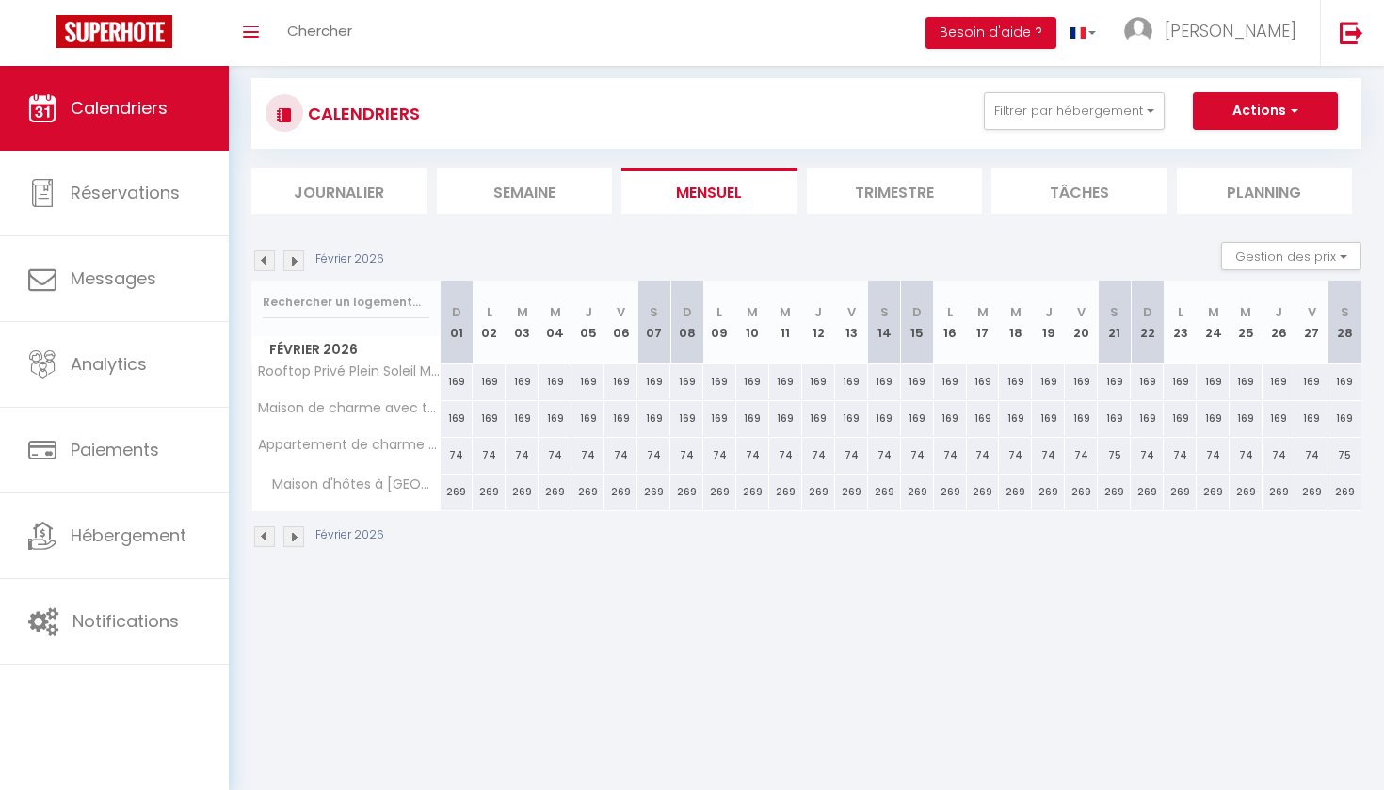
click at [267, 261] on img at bounding box center [264, 260] width 21 height 21
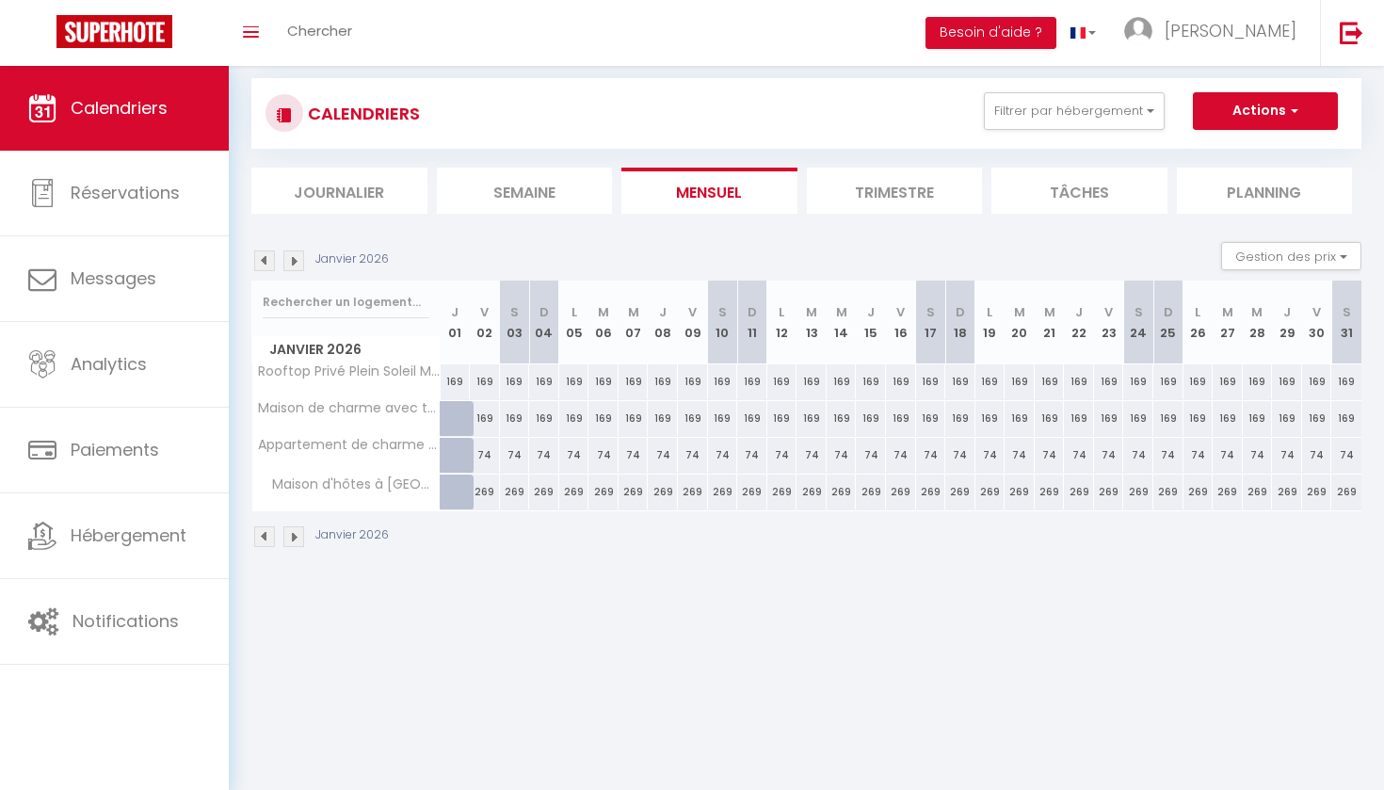
click at [267, 261] on img at bounding box center [264, 260] width 21 height 21
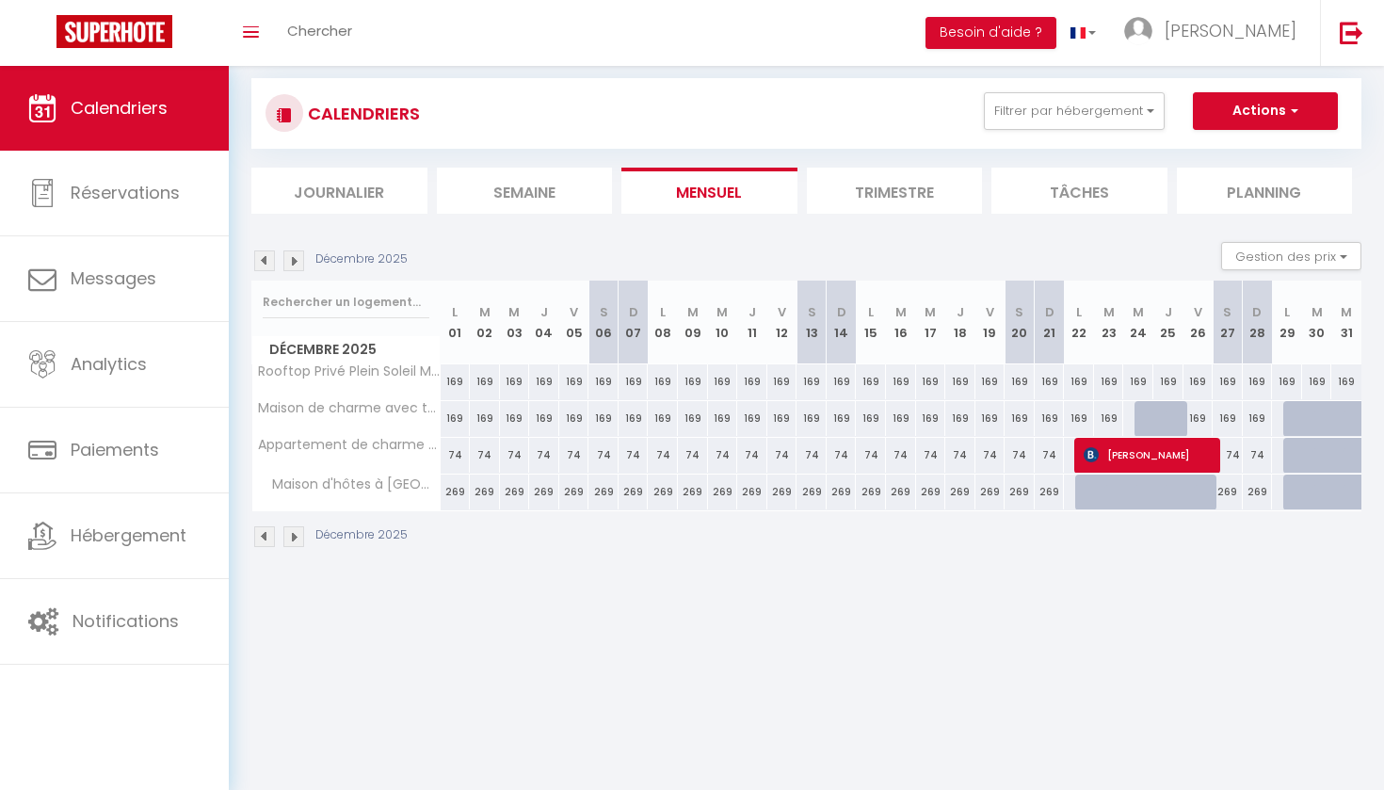
click at [267, 261] on img at bounding box center [264, 260] width 21 height 21
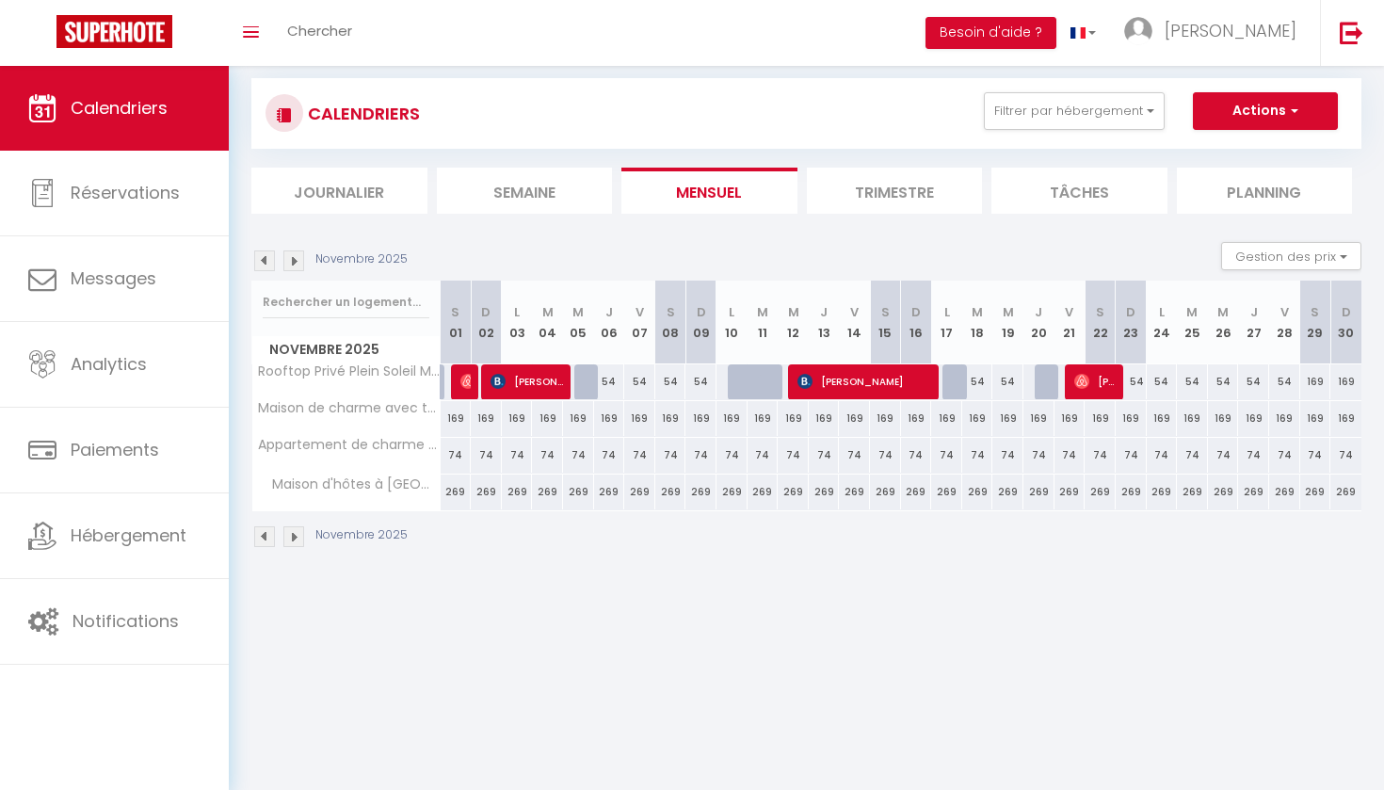
click at [267, 261] on img at bounding box center [264, 260] width 21 height 21
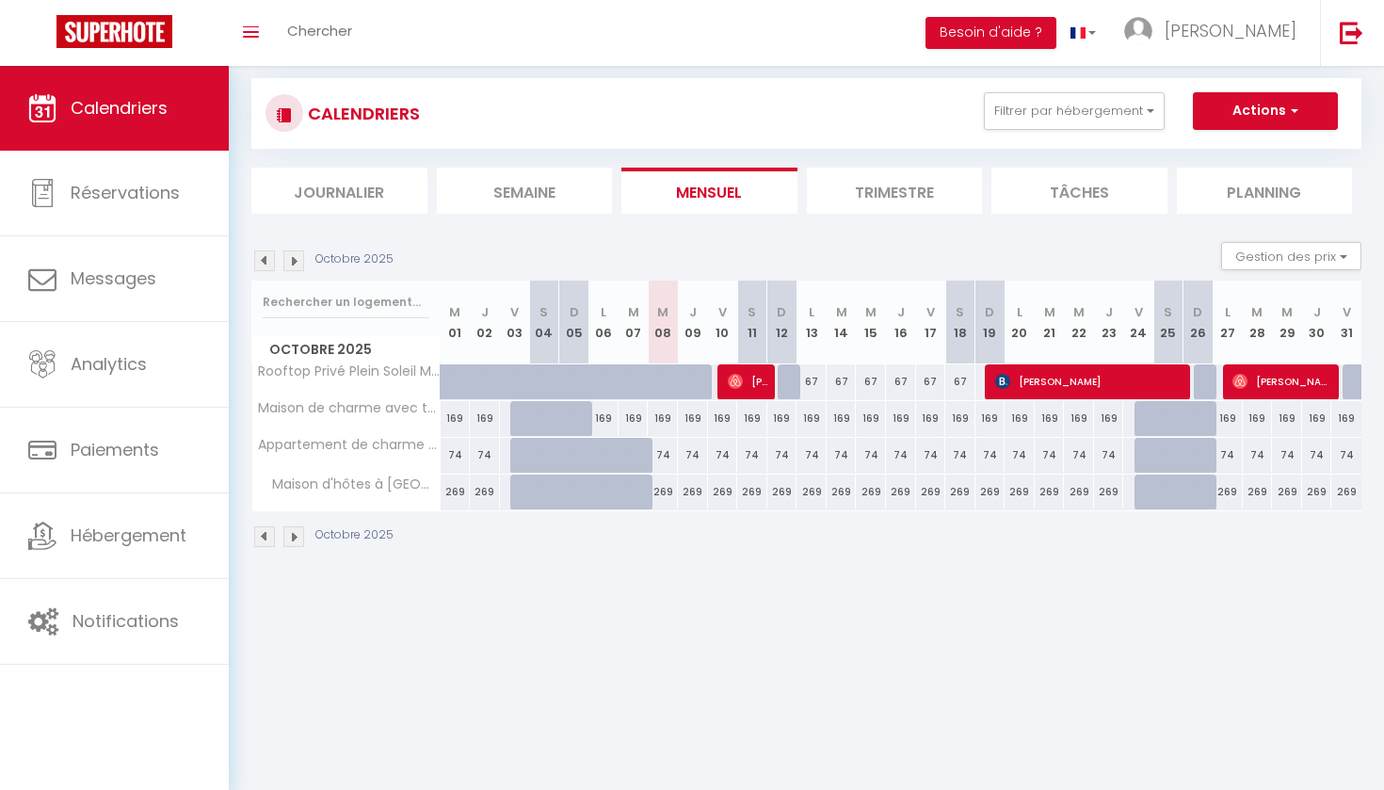
click at [267, 261] on img at bounding box center [264, 260] width 21 height 21
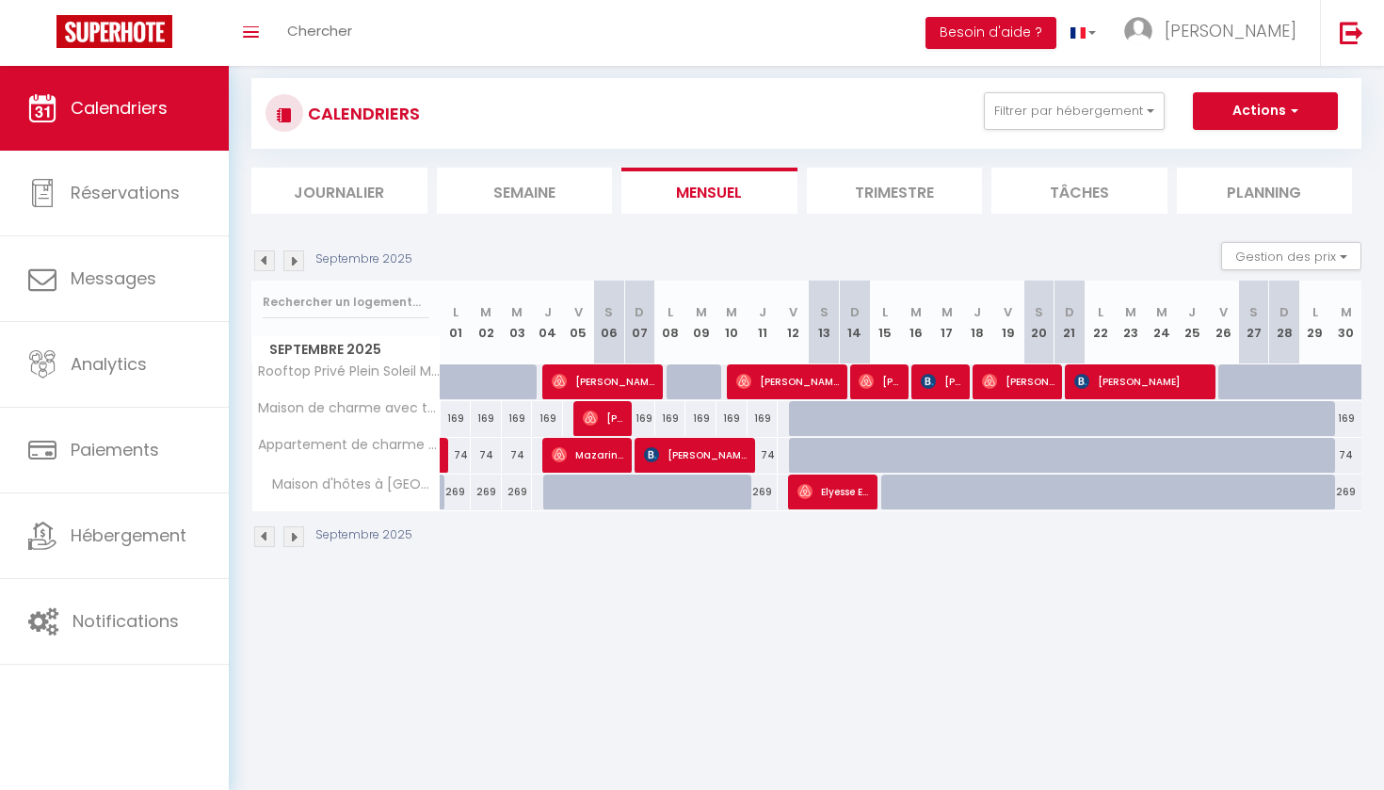
click at [293, 257] on img at bounding box center [293, 260] width 21 height 21
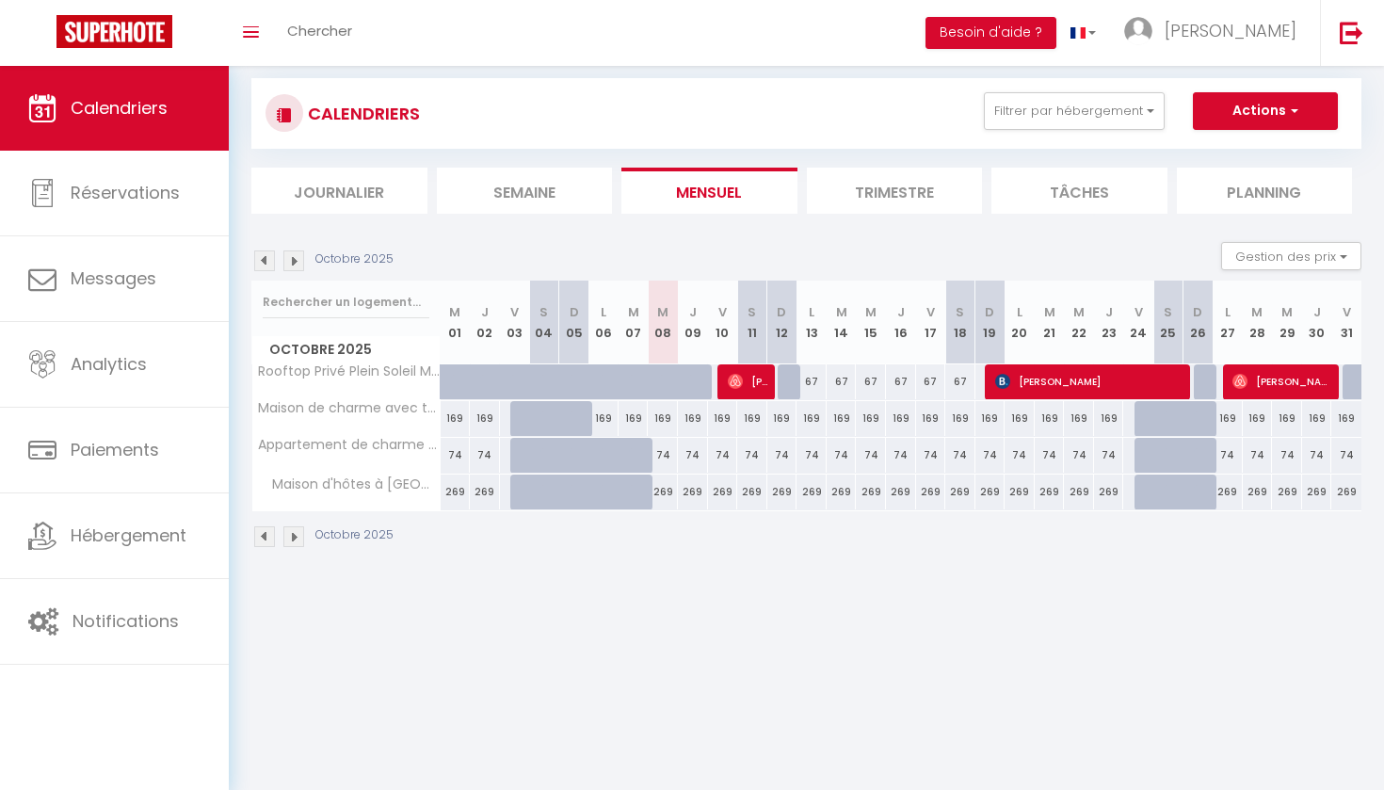
click at [748, 644] on body "🟢 Des questions ou besoin d'assistance pour la migration AirBnB? Prenez rdv >>>…" at bounding box center [692, 433] width 1384 height 790
click at [264, 260] on img at bounding box center [264, 260] width 21 height 21
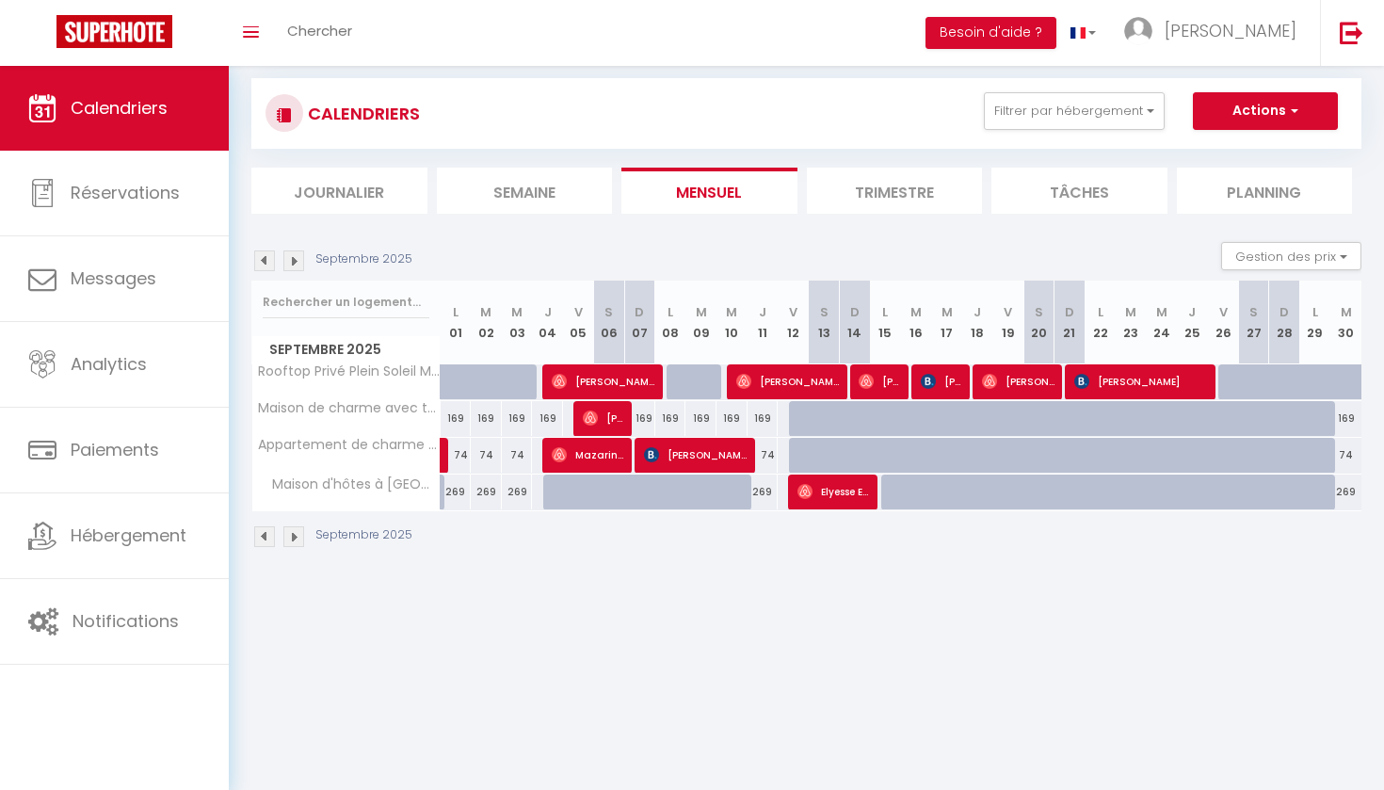
click at [294, 260] on img at bounding box center [293, 260] width 21 height 21
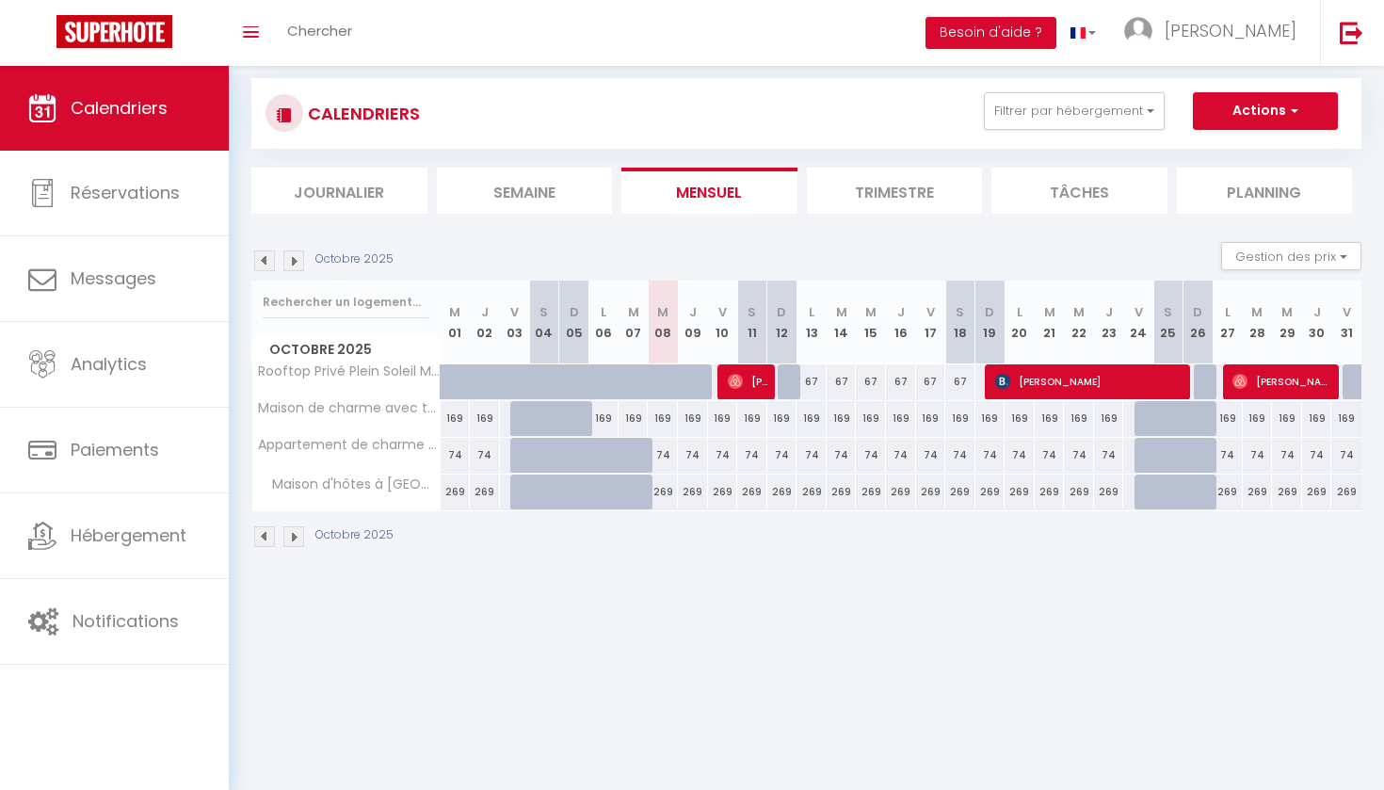
click at [298, 262] on img at bounding box center [293, 260] width 21 height 21
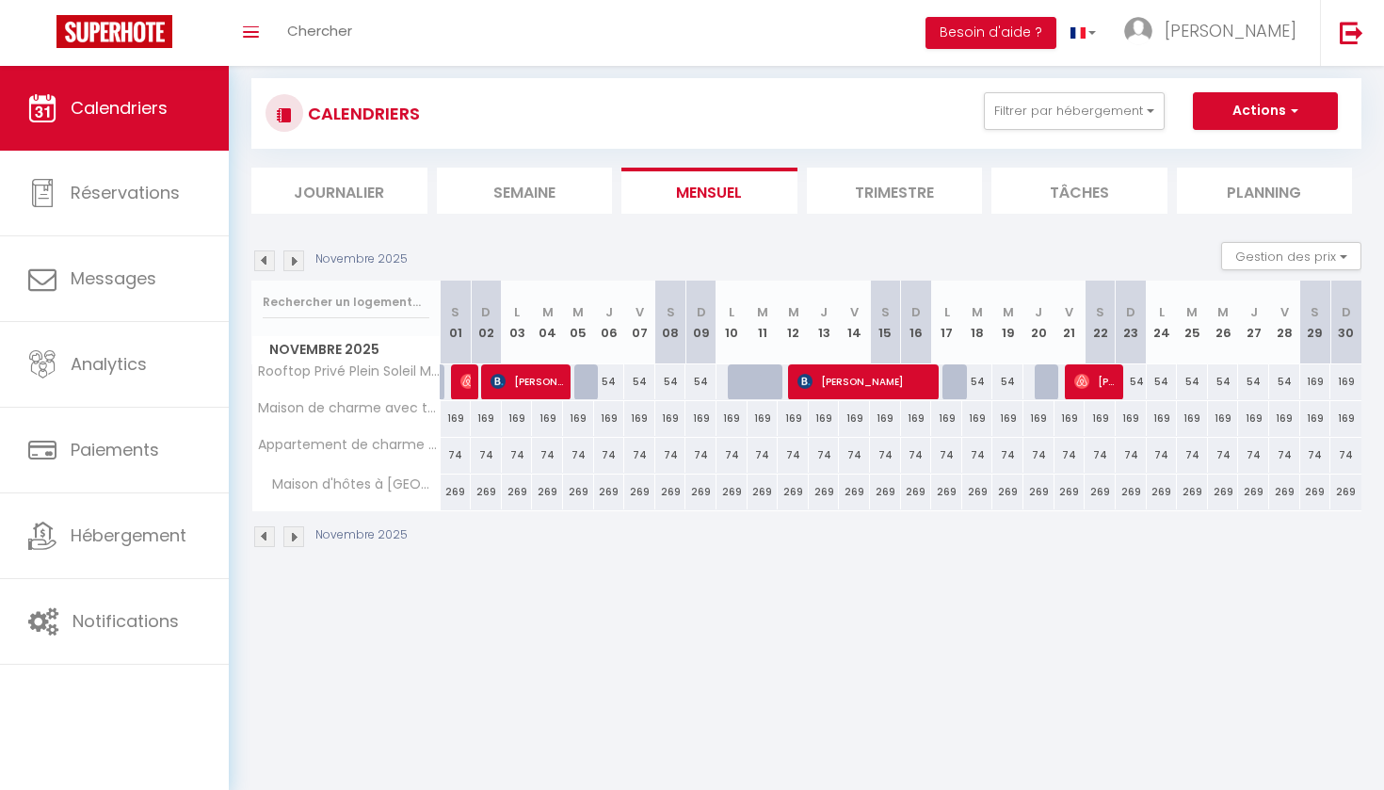
click at [269, 257] on img at bounding box center [264, 260] width 21 height 21
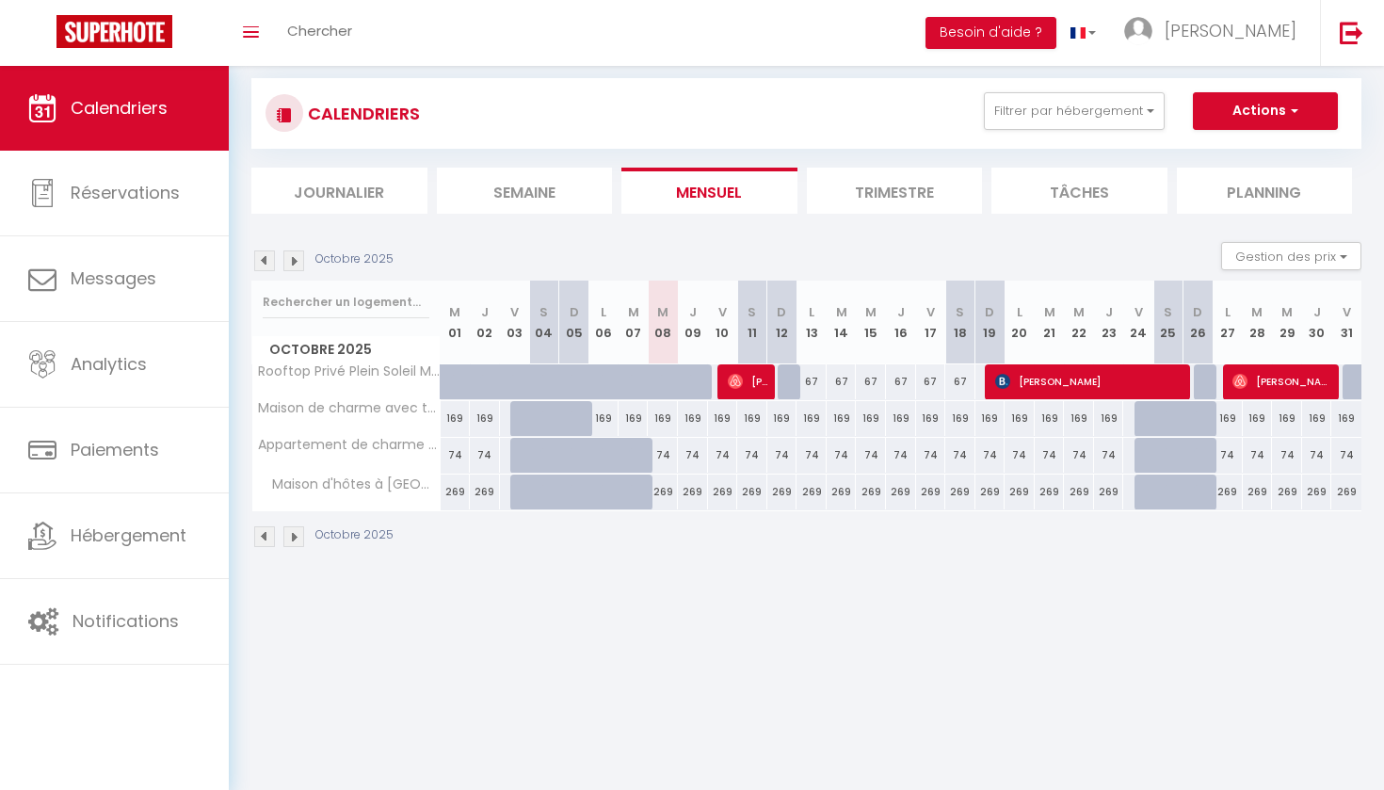
click at [294, 266] on img at bounding box center [293, 260] width 21 height 21
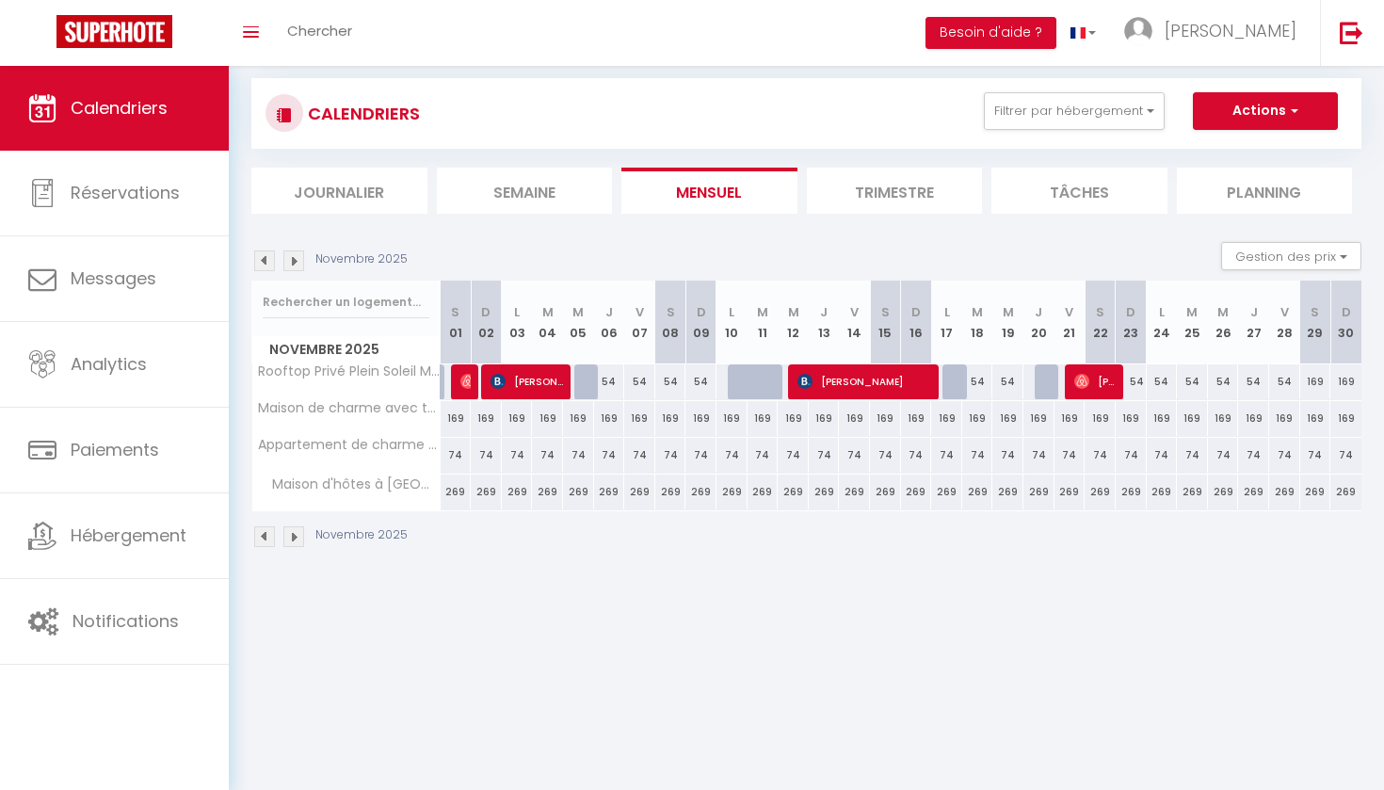
click at [293, 260] on img at bounding box center [293, 260] width 21 height 21
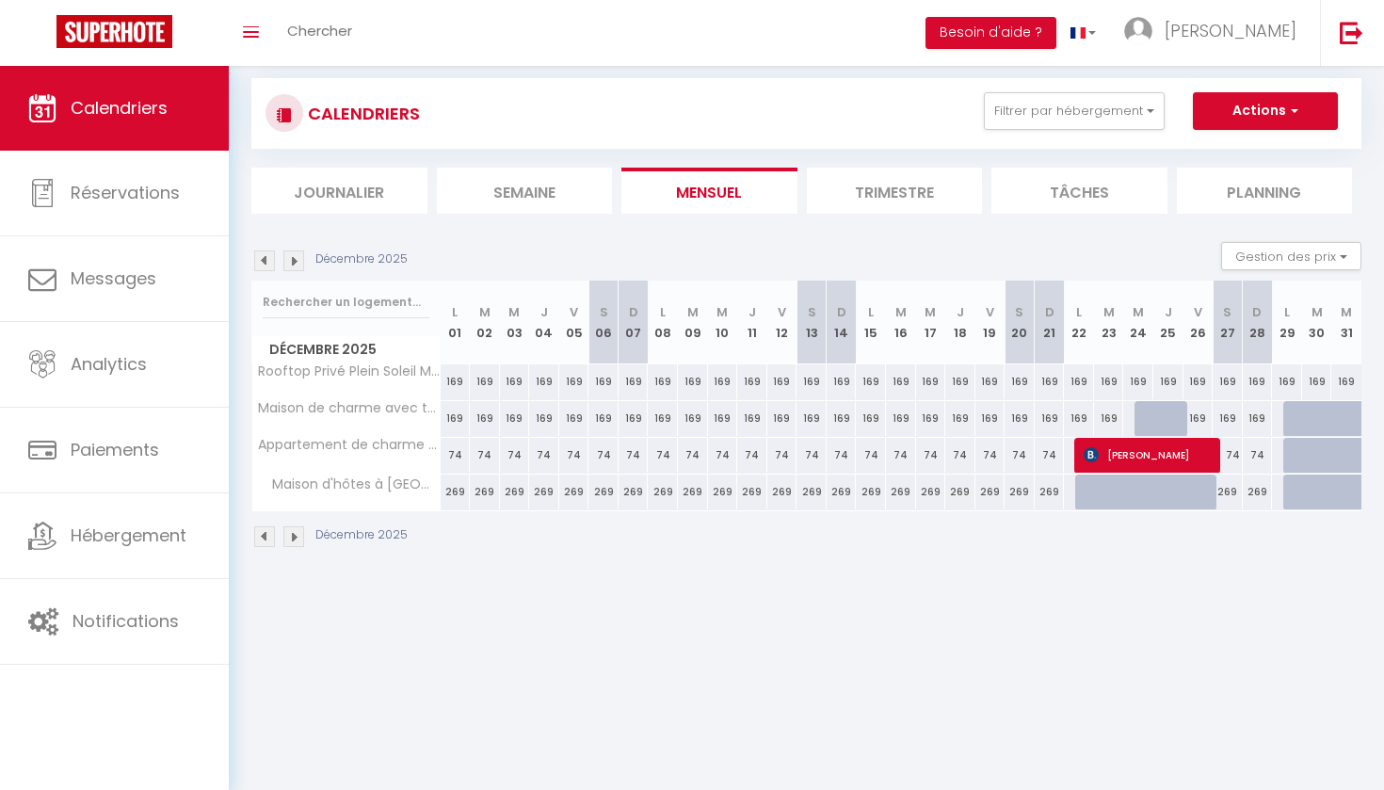
click at [295, 256] on img at bounding box center [293, 260] width 21 height 21
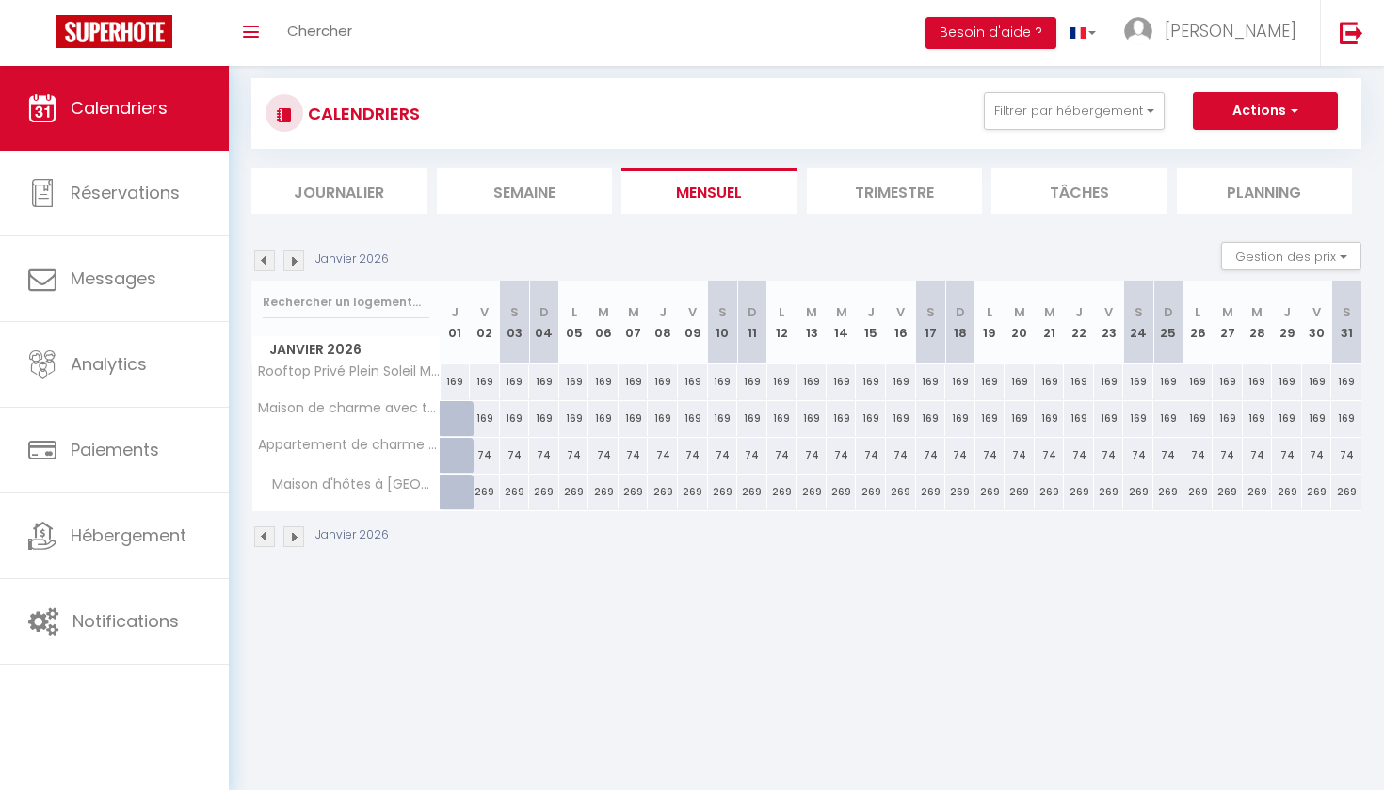
click at [295, 261] on img at bounding box center [293, 260] width 21 height 21
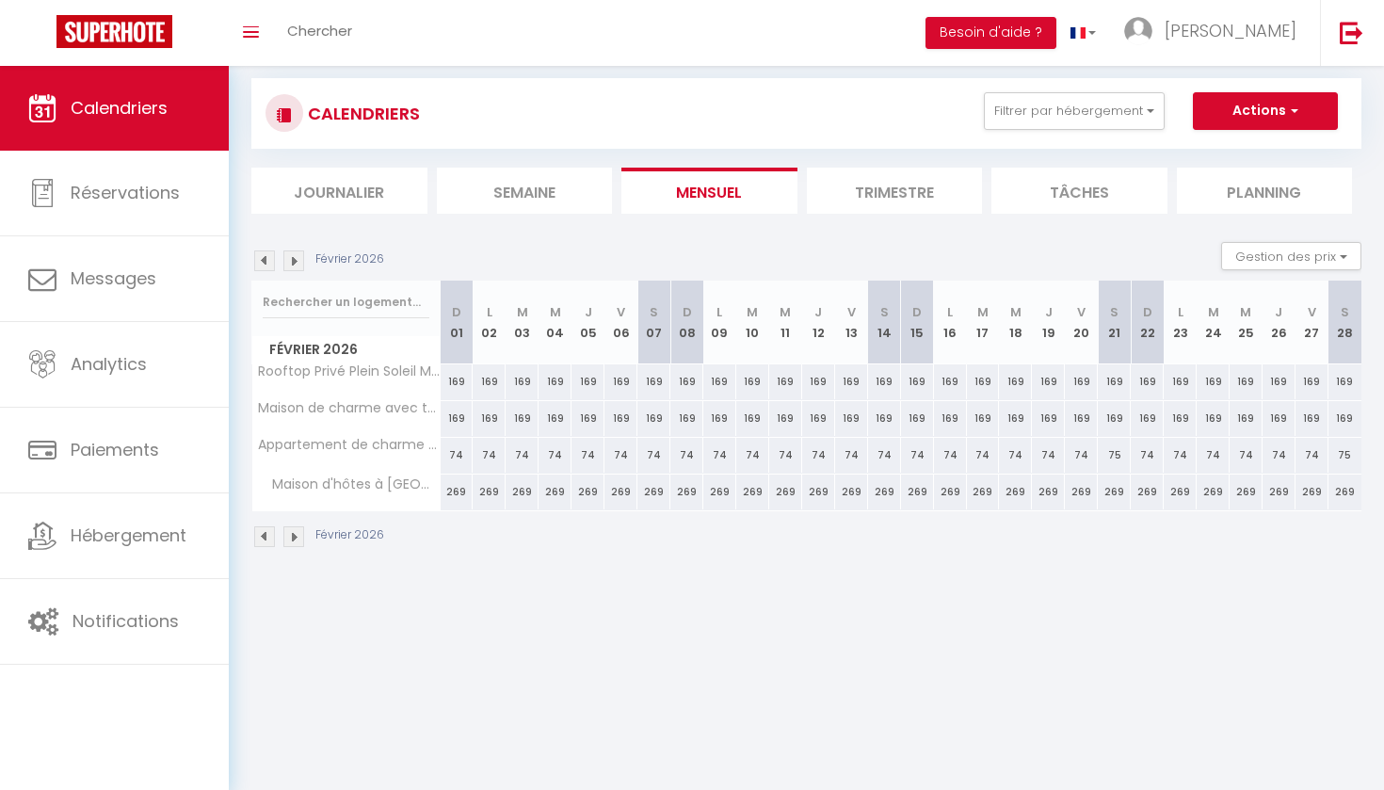
click at [295, 255] on img at bounding box center [293, 260] width 21 height 21
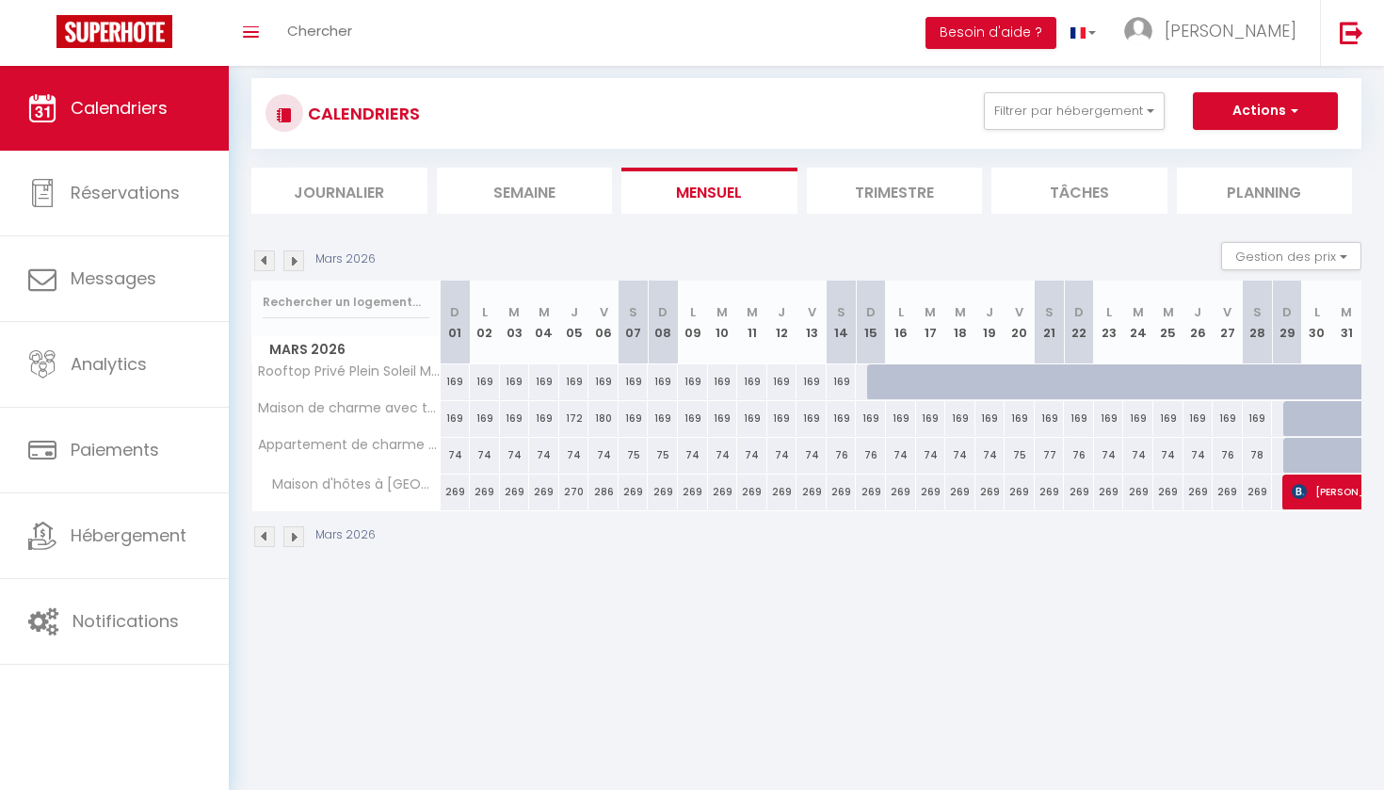
click at [294, 260] on img at bounding box center [293, 260] width 21 height 21
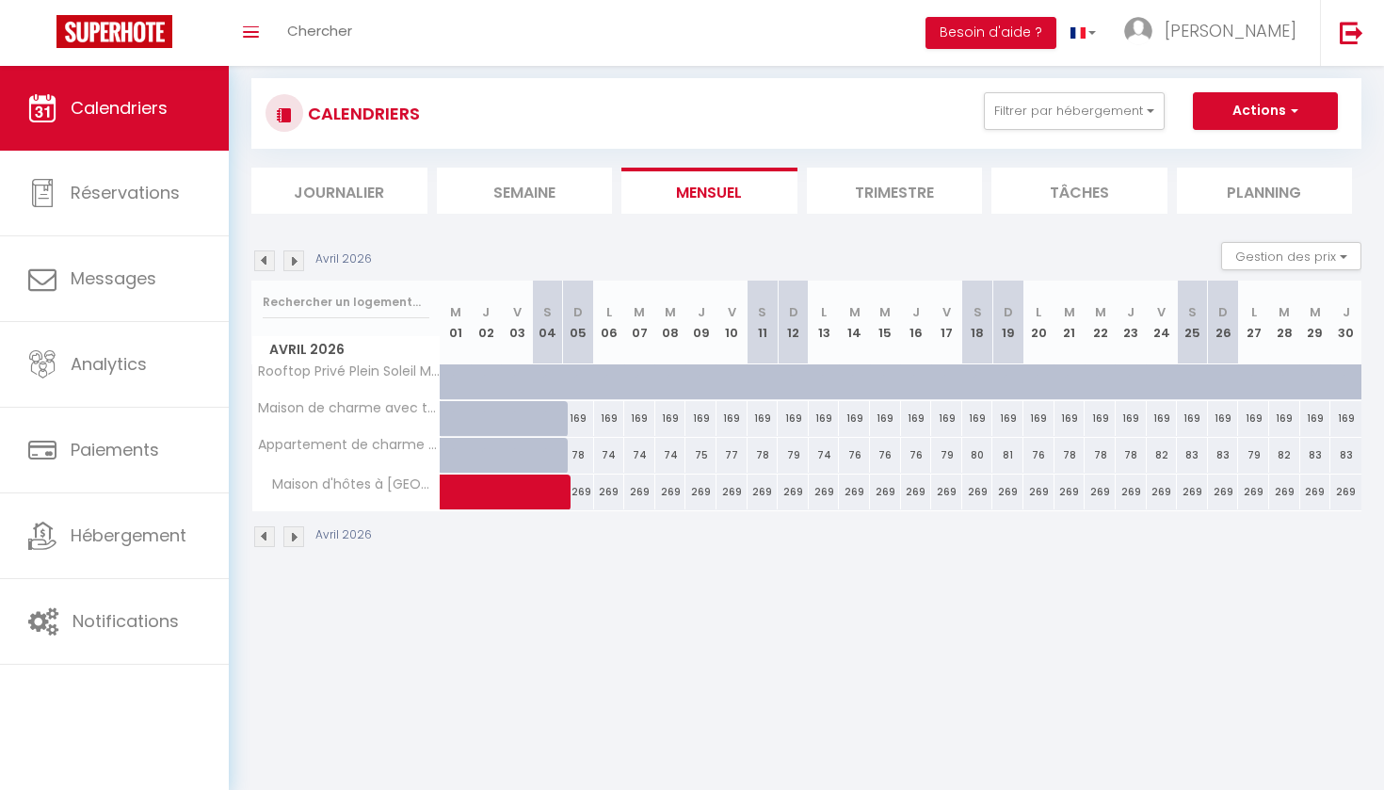
click at [294, 257] on img at bounding box center [293, 260] width 21 height 21
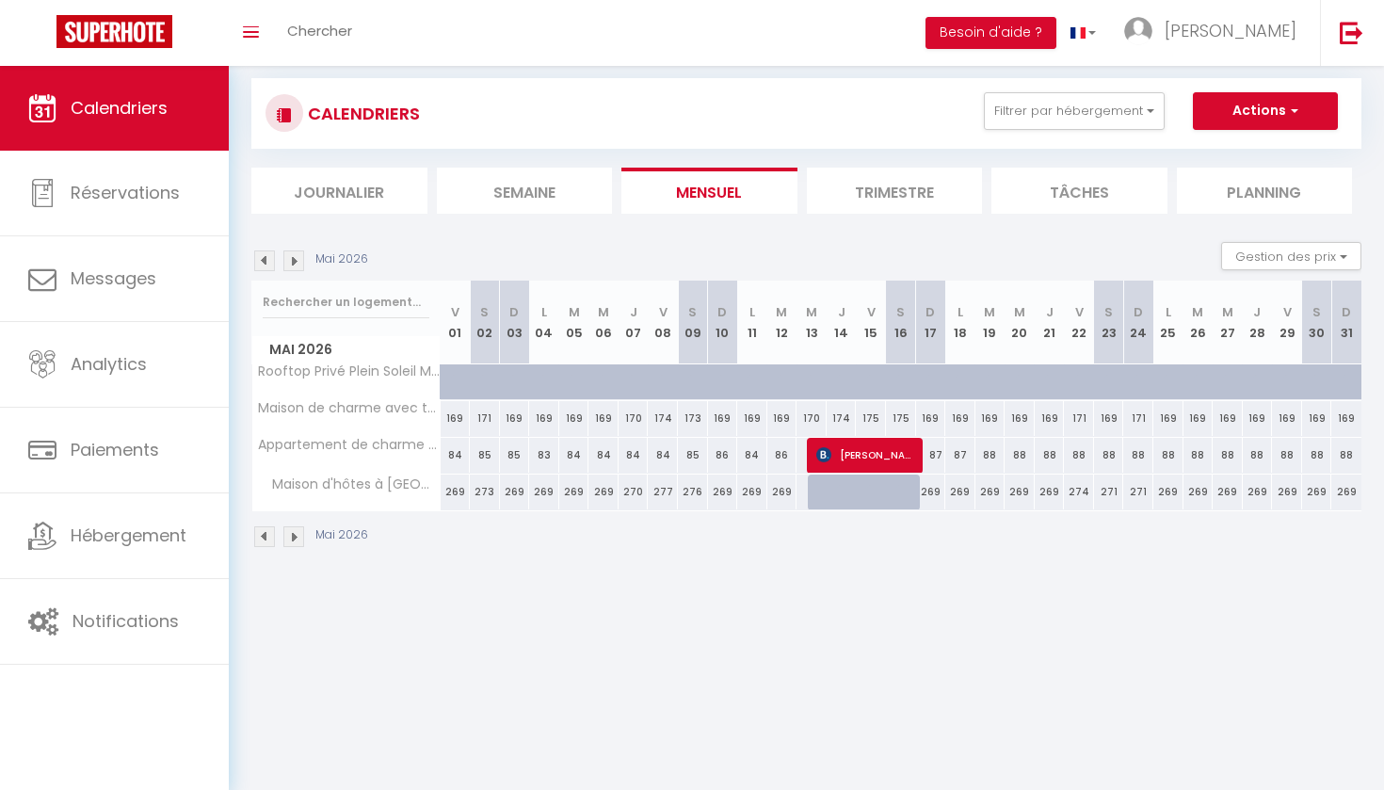
click at [296, 263] on img at bounding box center [293, 260] width 21 height 21
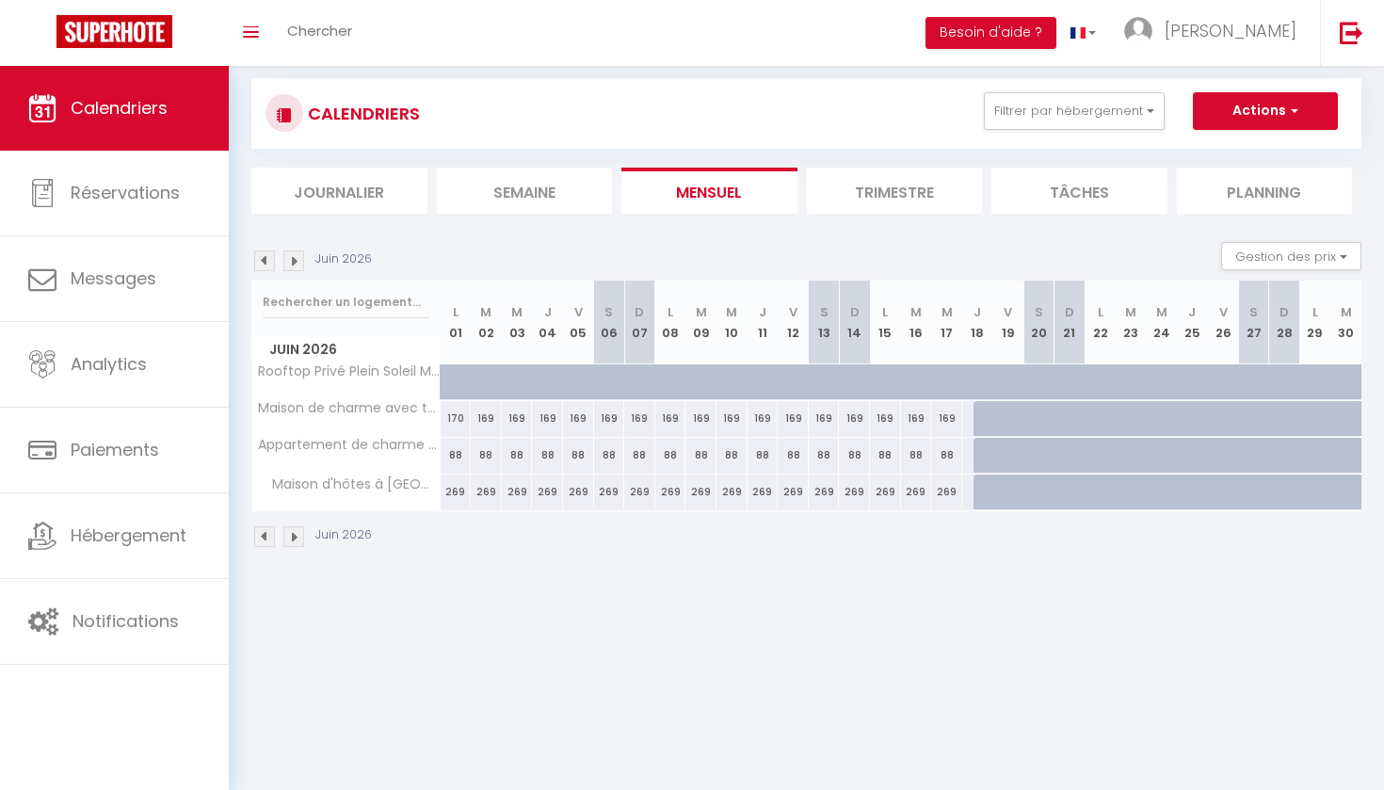
click at [296, 263] on img at bounding box center [293, 260] width 21 height 21
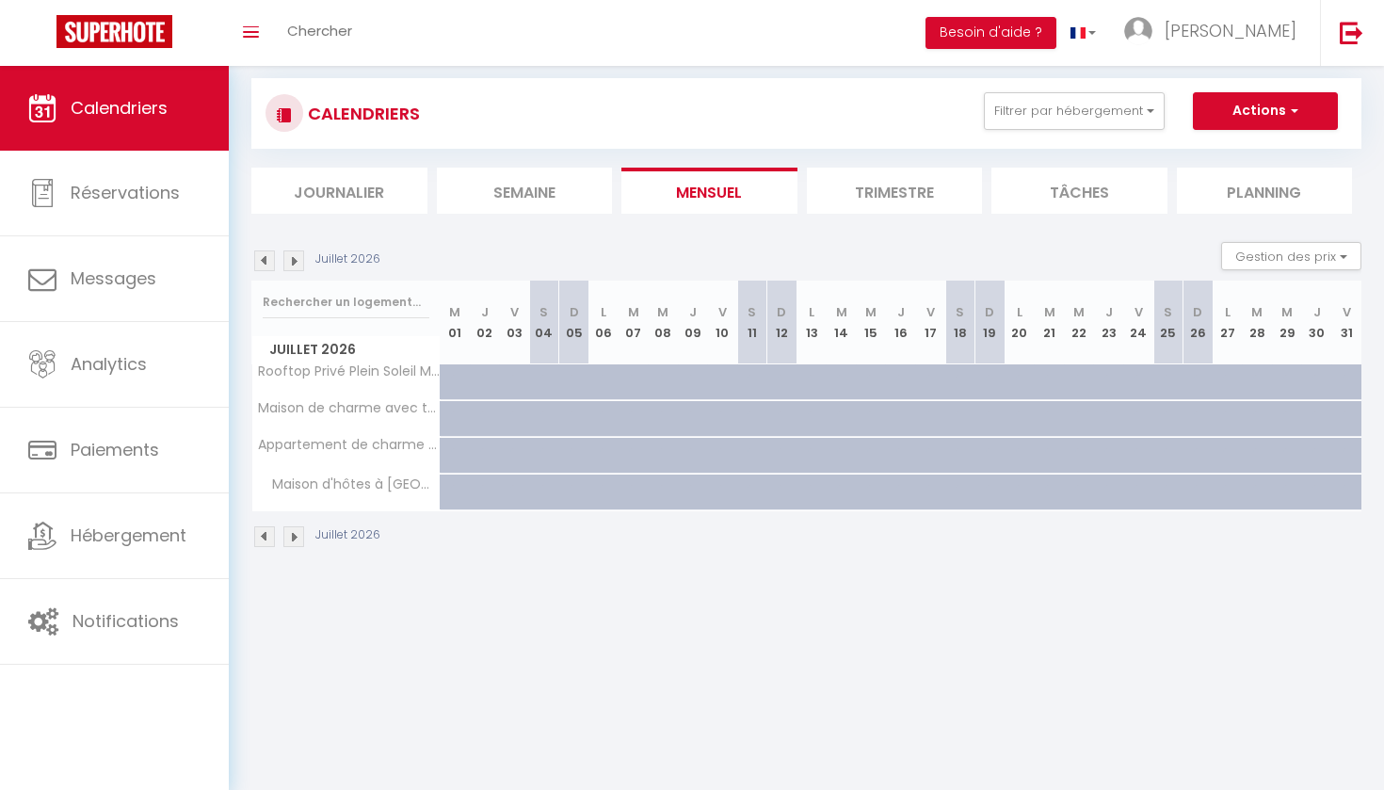
click at [266, 261] on img at bounding box center [264, 260] width 21 height 21
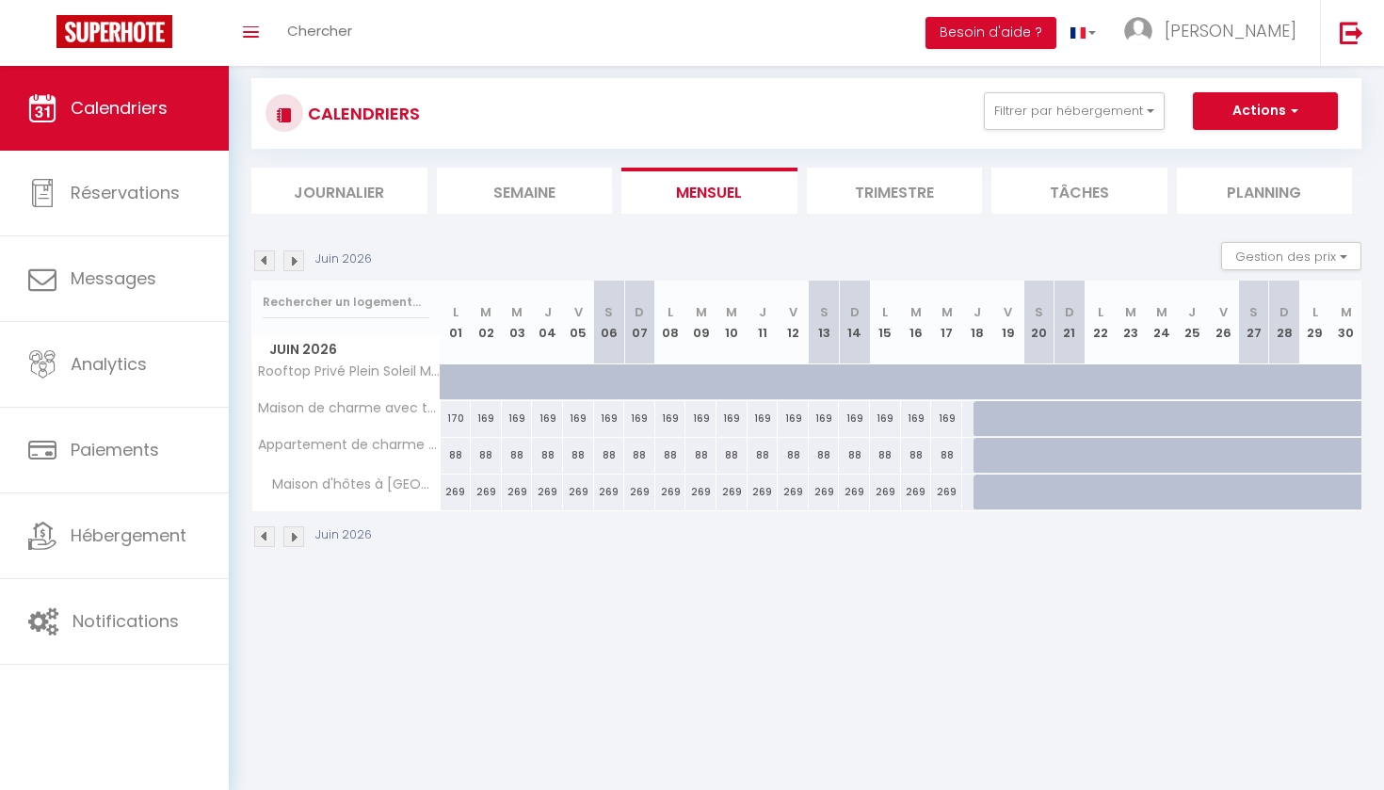
click at [266, 261] on img at bounding box center [264, 260] width 21 height 21
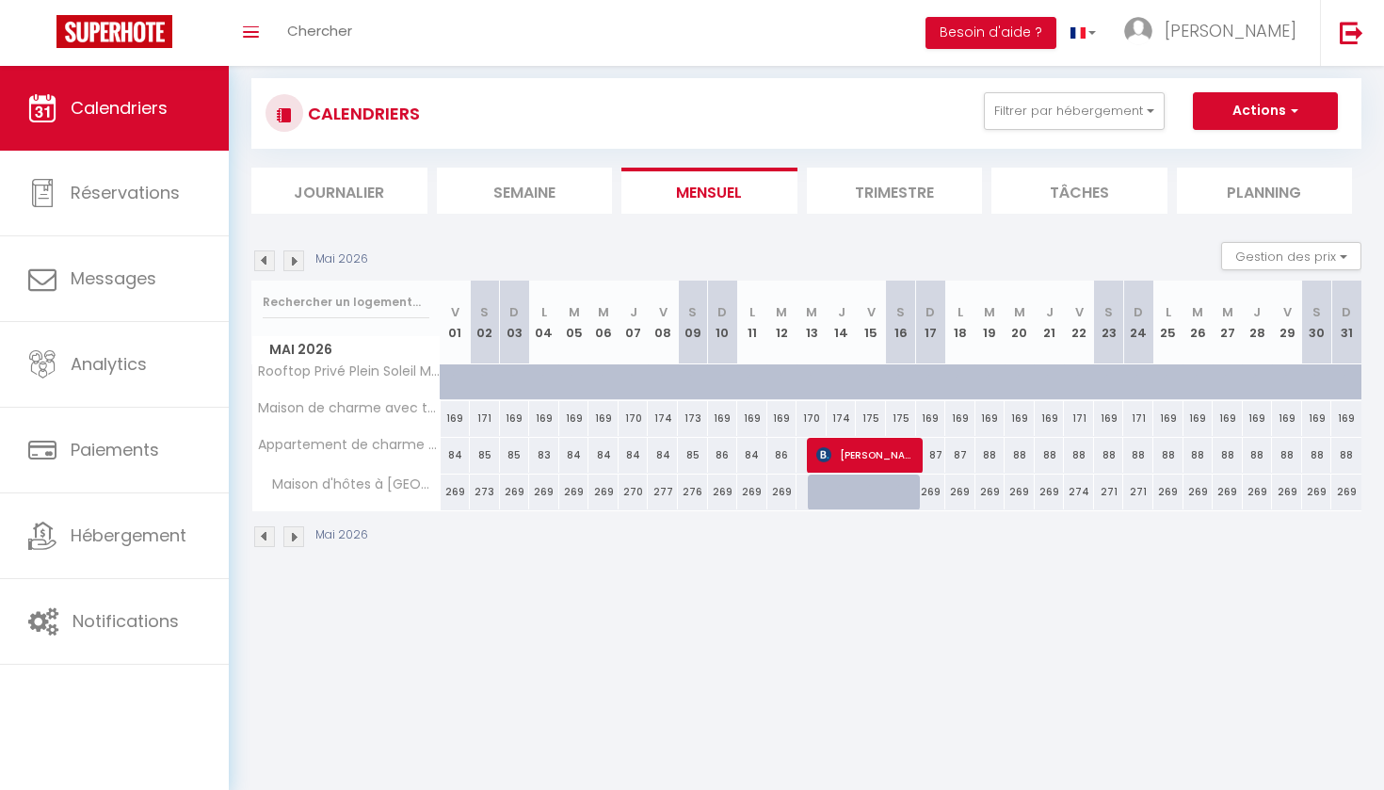
click at [266, 261] on img at bounding box center [264, 260] width 21 height 21
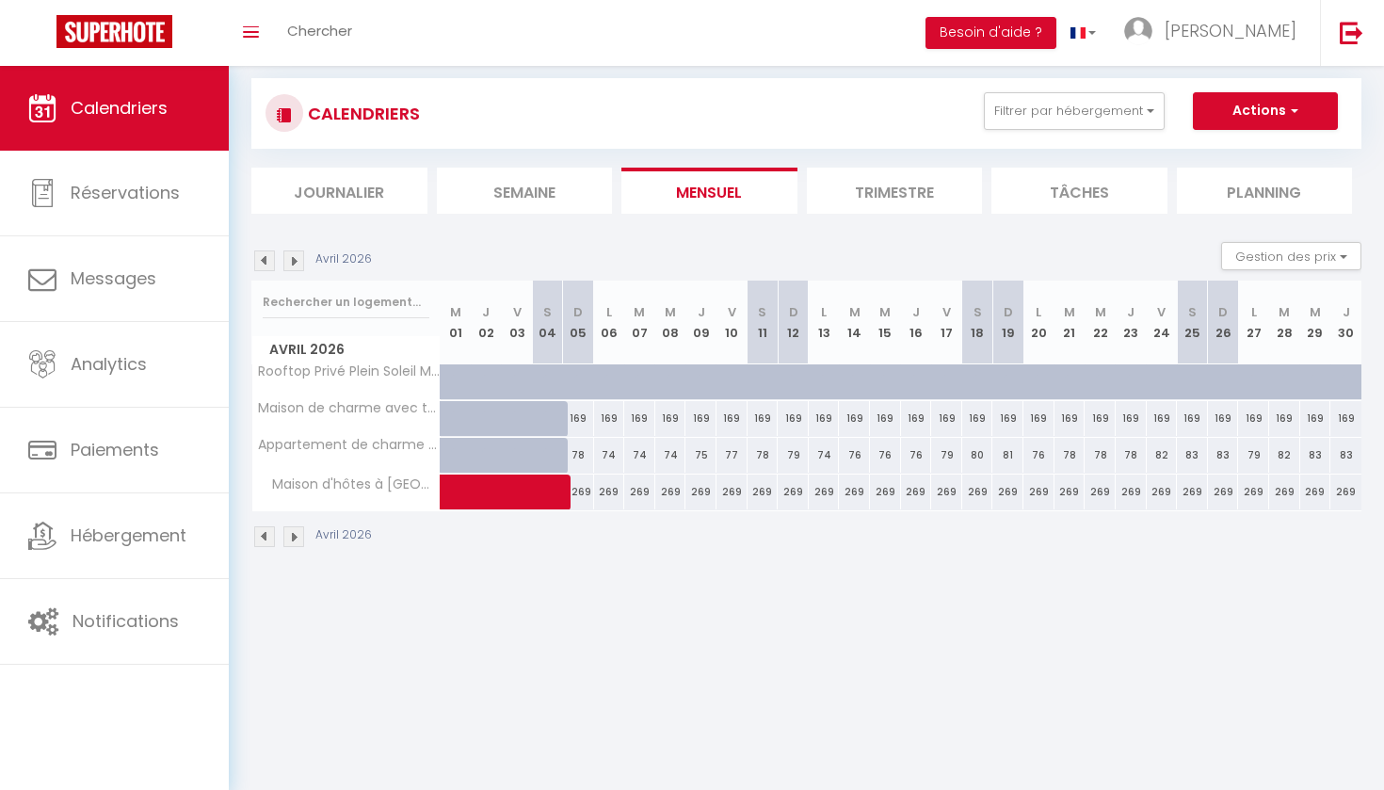
click at [266, 261] on img at bounding box center [264, 260] width 21 height 21
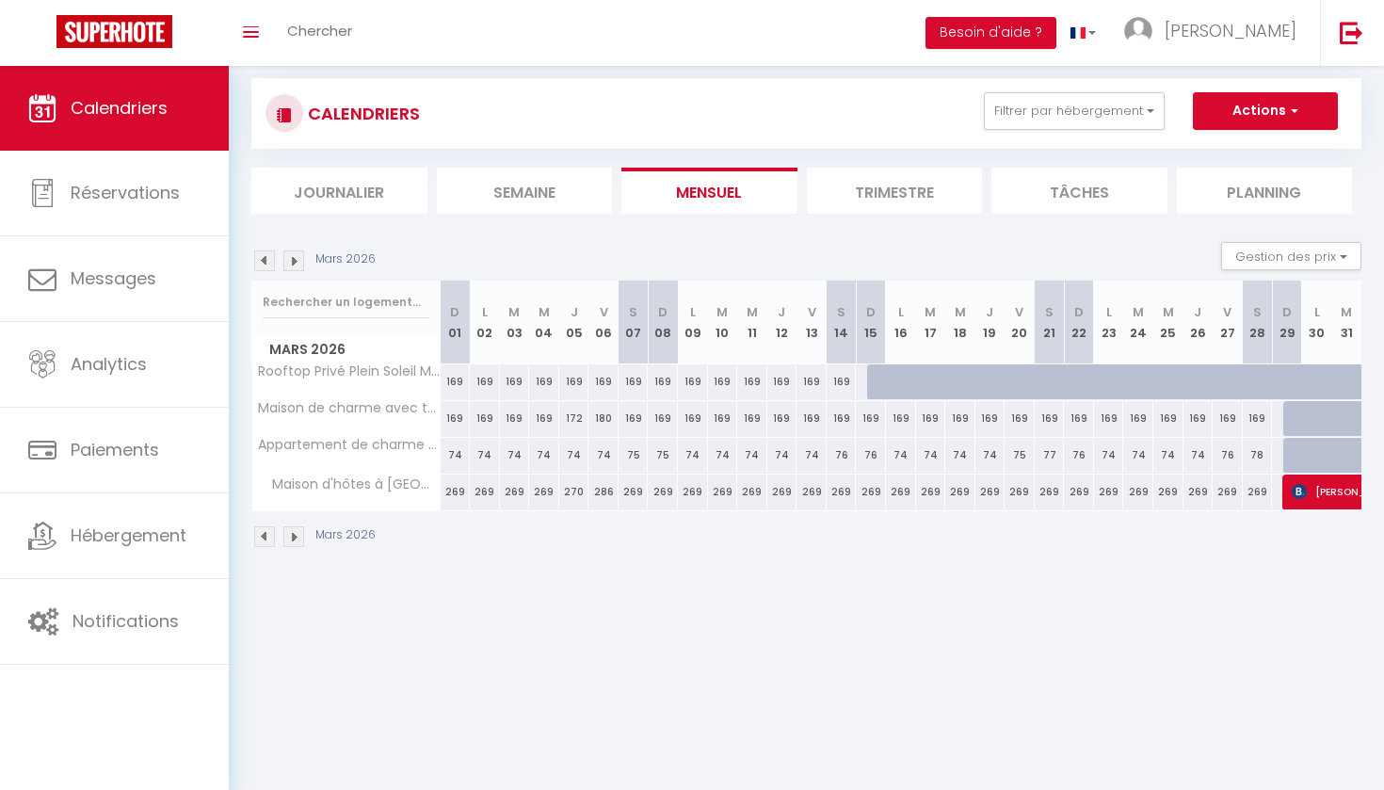
click at [266, 261] on img at bounding box center [264, 260] width 21 height 21
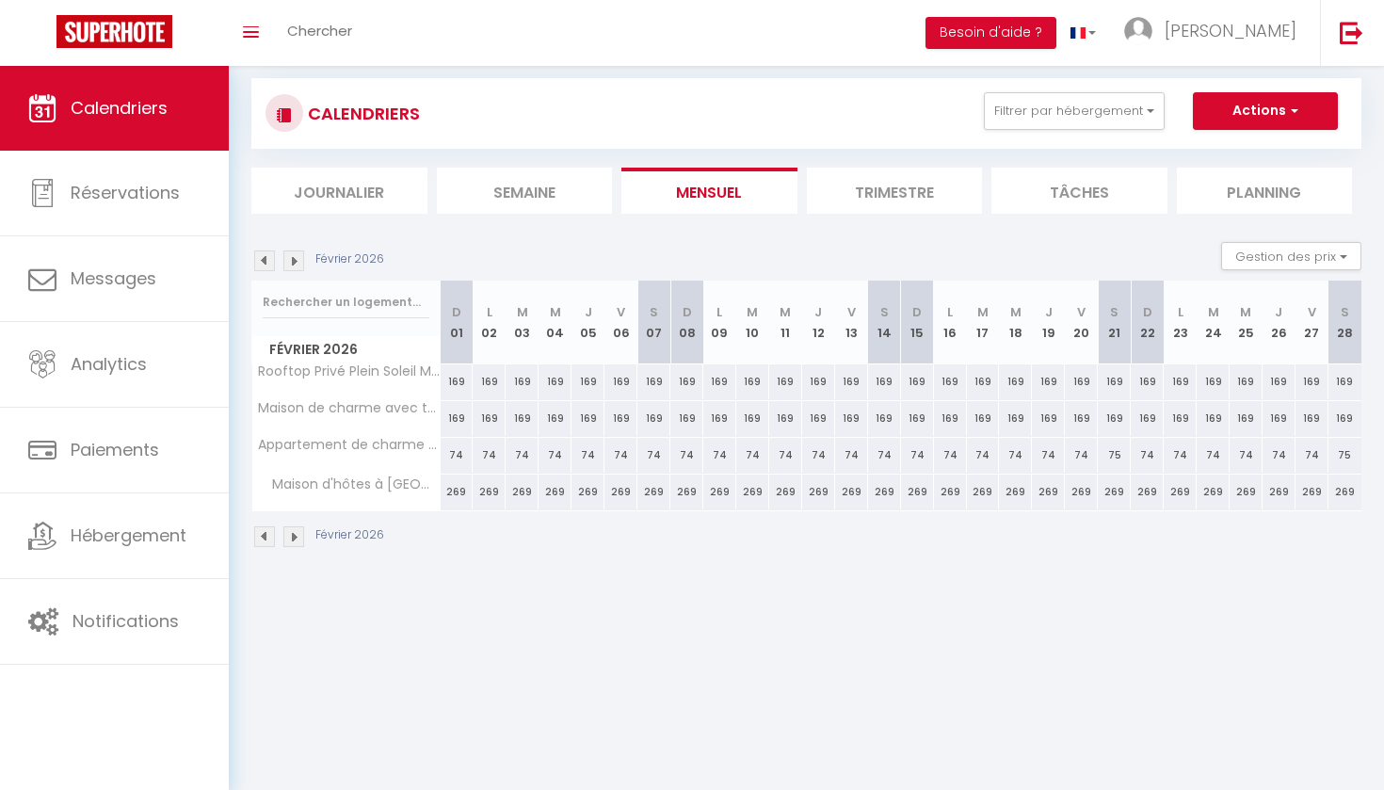
click at [266, 261] on img at bounding box center [264, 260] width 21 height 21
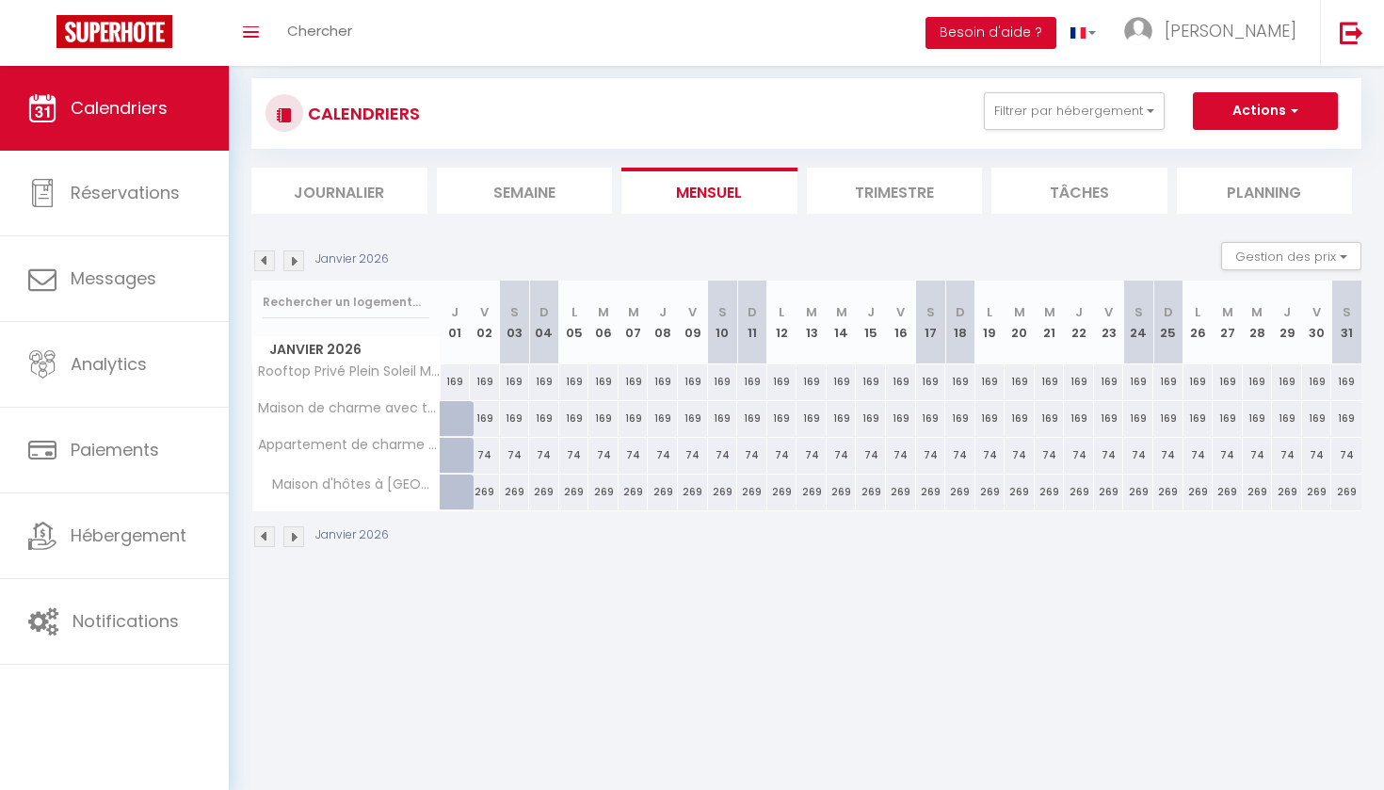
click at [266, 261] on img at bounding box center [264, 260] width 21 height 21
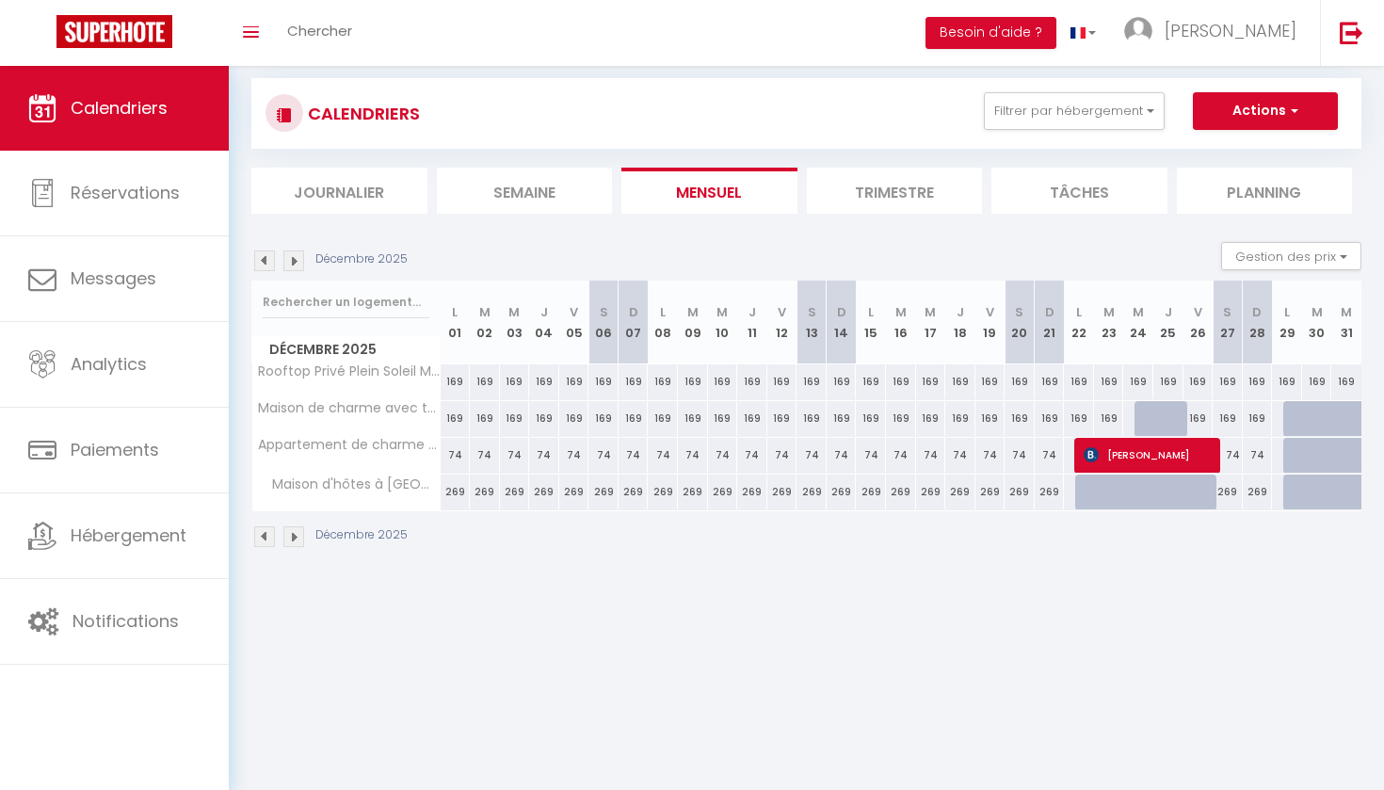
click at [264, 259] on img at bounding box center [264, 260] width 21 height 21
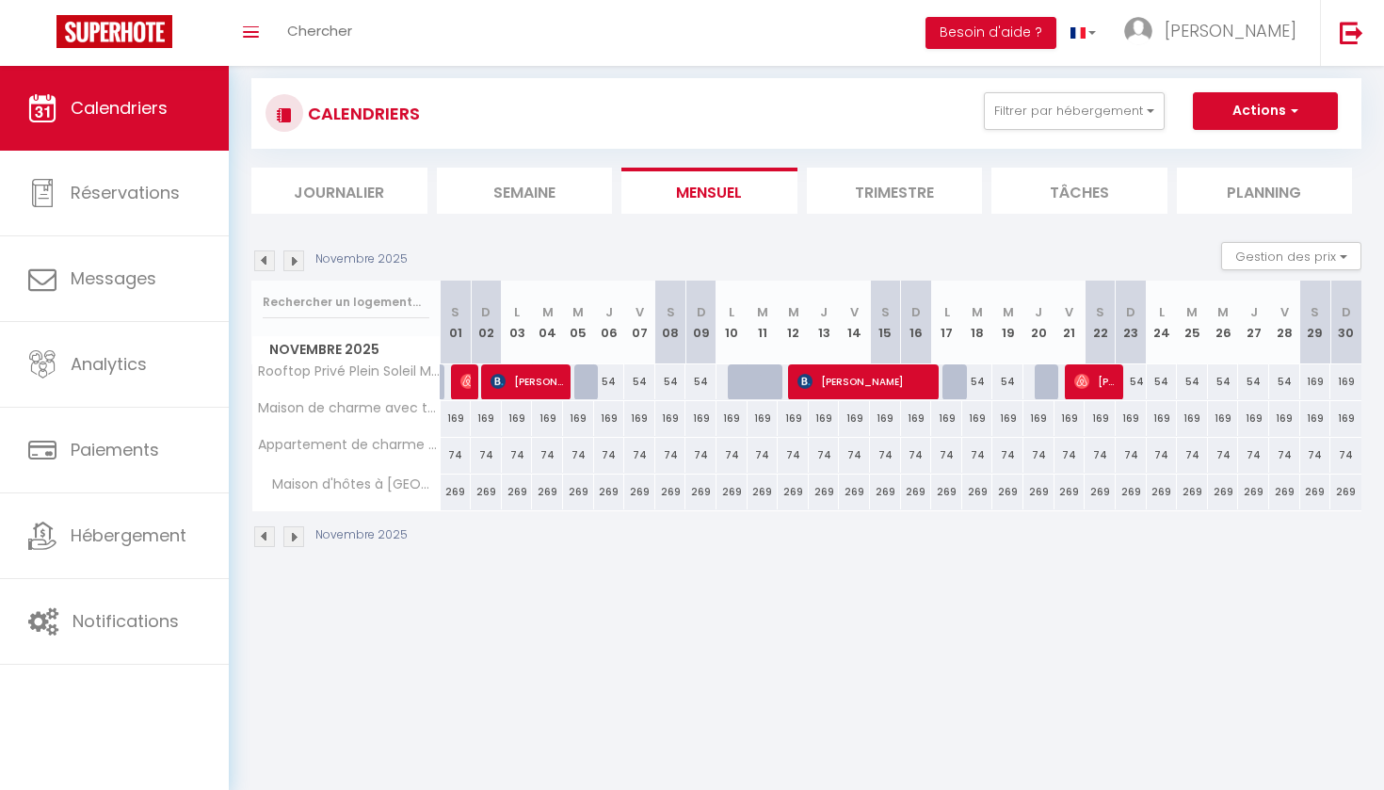
click at [264, 261] on img at bounding box center [264, 260] width 21 height 21
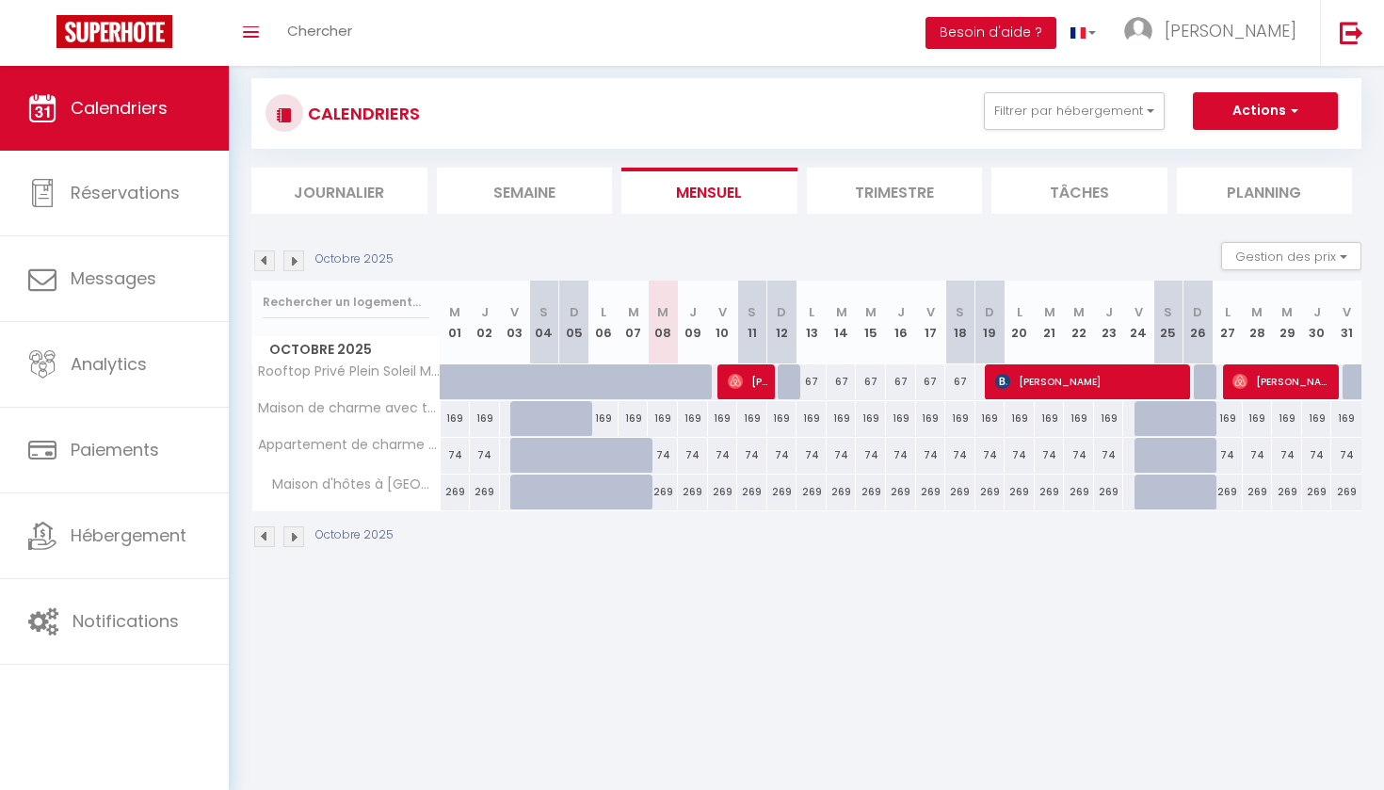
click at [1312, 387] on span "[PERSON_NAME]" at bounding box center [1282, 381] width 101 height 36
select select "OK"
select select "0"
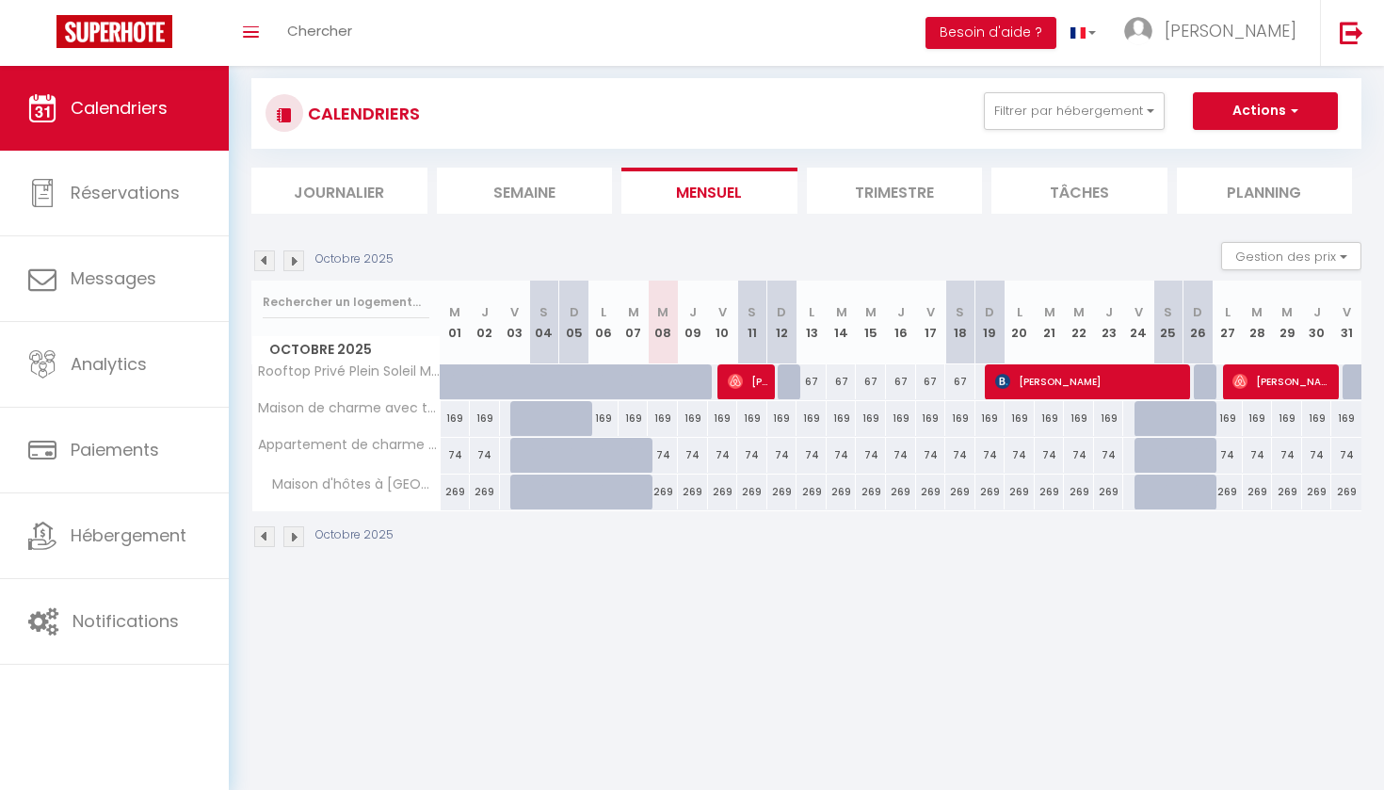
select select "1"
select select
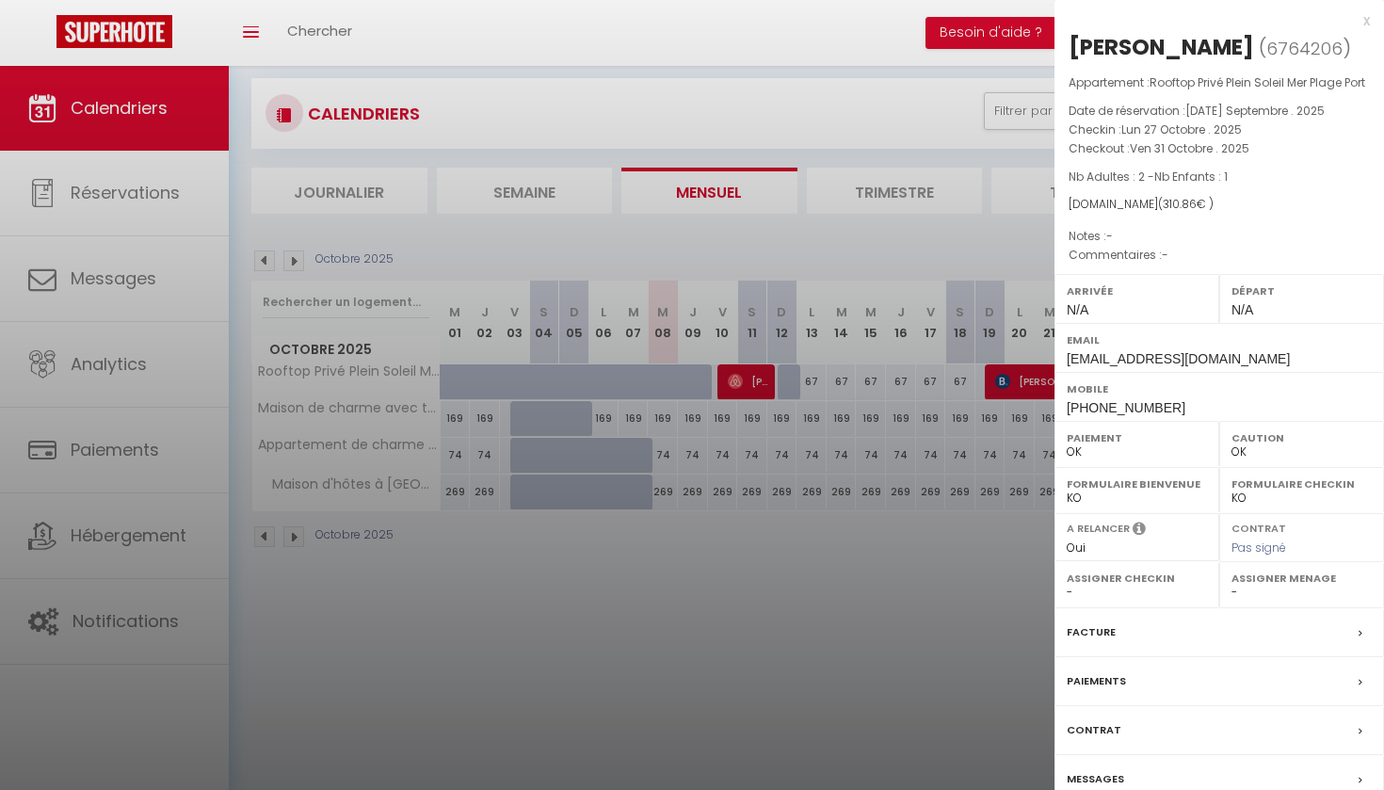
click at [950, 631] on div at bounding box center [692, 395] width 1384 height 790
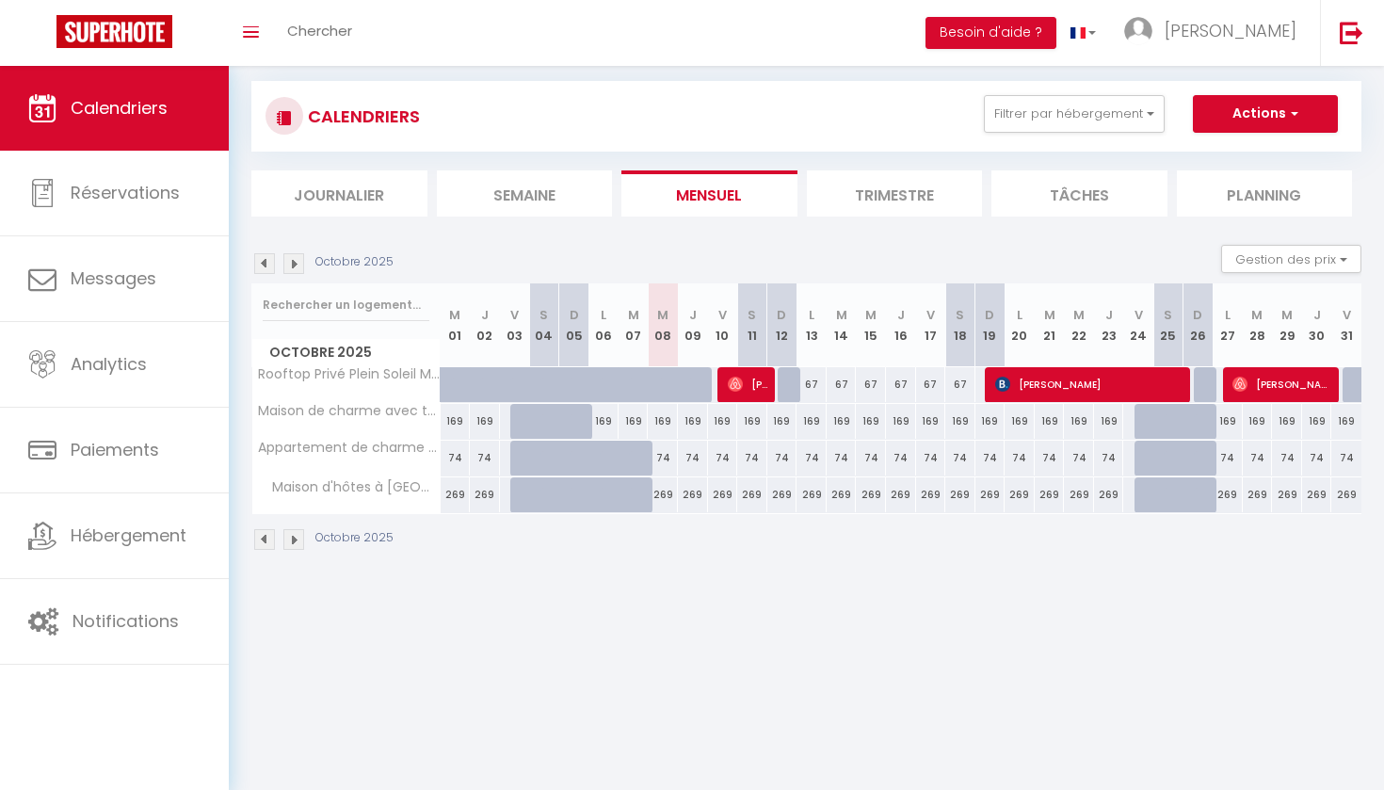
scroll to position [25, 0]
click at [300, 266] on img at bounding box center [293, 263] width 21 height 21
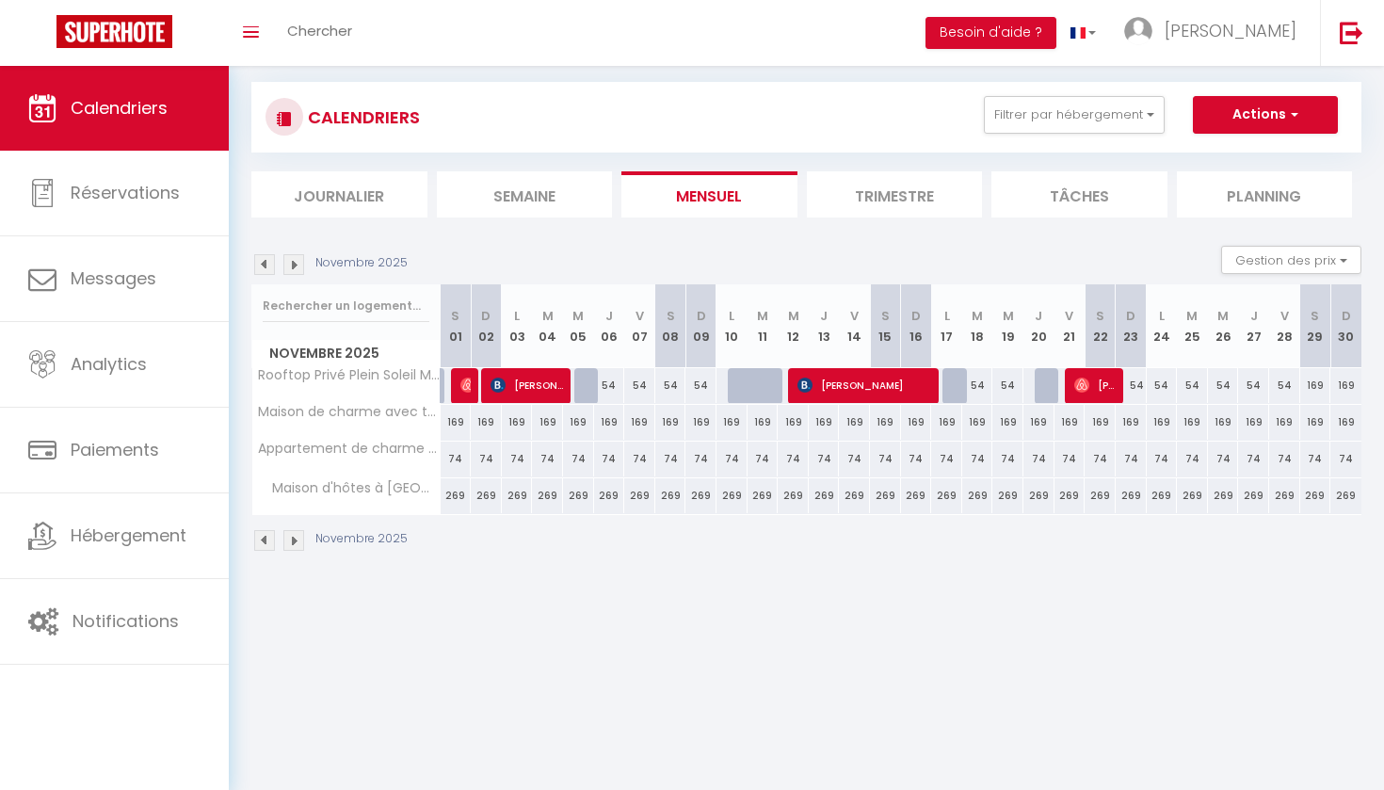
scroll to position [24, 0]
click at [1314, 385] on div "169" at bounding box center [1315, 385] width 31 height 35
type input "169"
select select "1"
type input "[PERSON_NAME] 29 Novembre 2025"
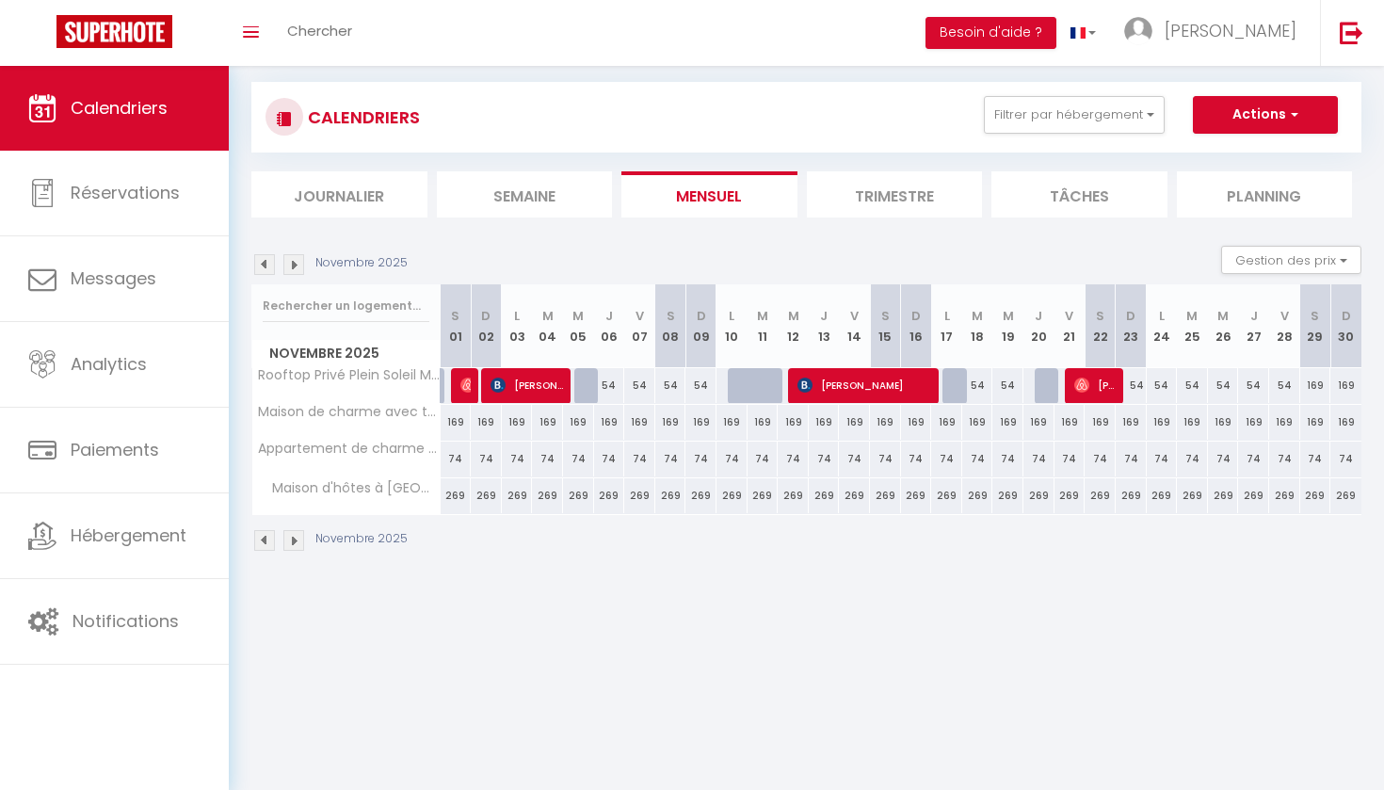
type input "Dim 30 Novembre 2025"
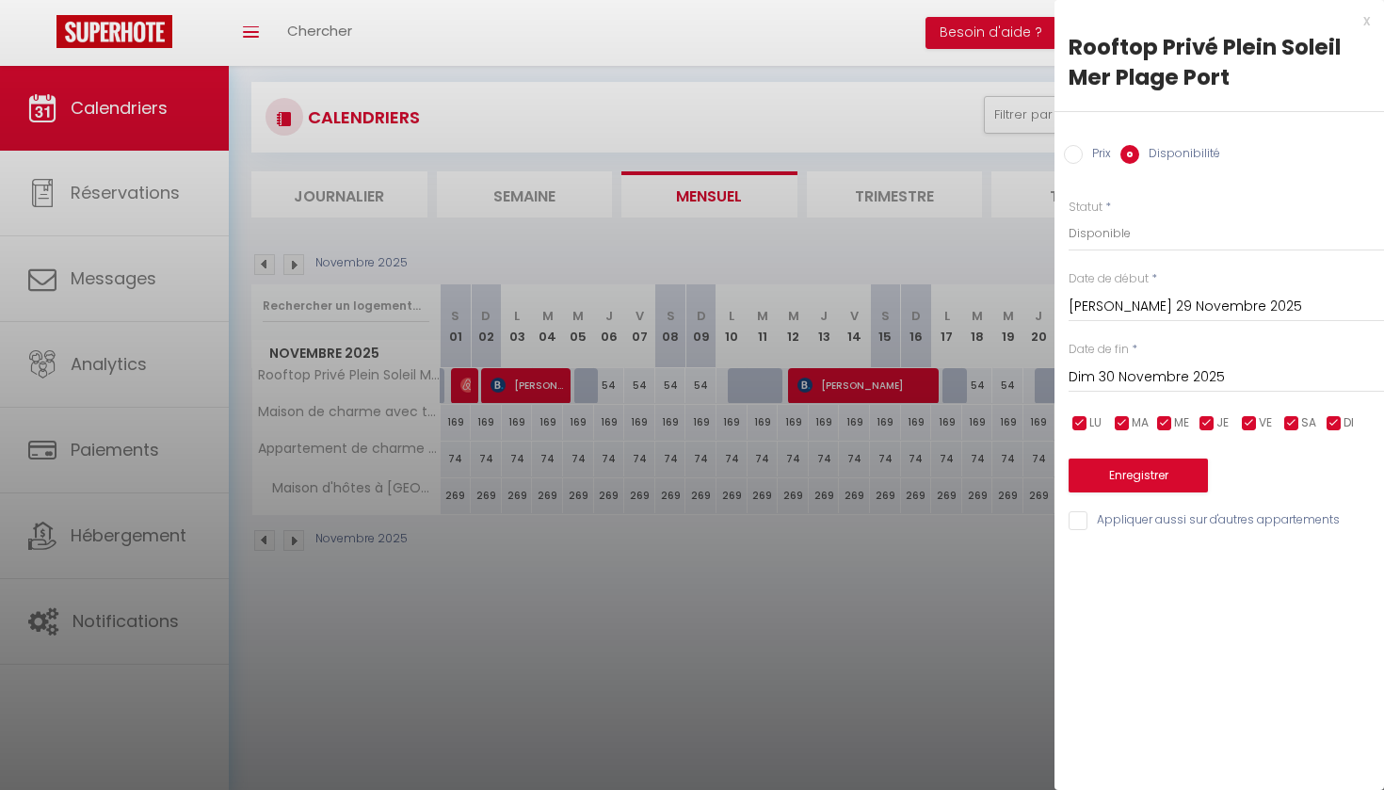
click at [1078, 154] on input "Prix" at bounding box center [1073, 154] width 19 height 19
radio input "true"
radio input "false"
click at [1081, 233] on input "169" at bounding box center [1226, 233] width 315 height 34
click at [1072, 233] on input "169" at bounding box center [1226, 233] width 315 height 34
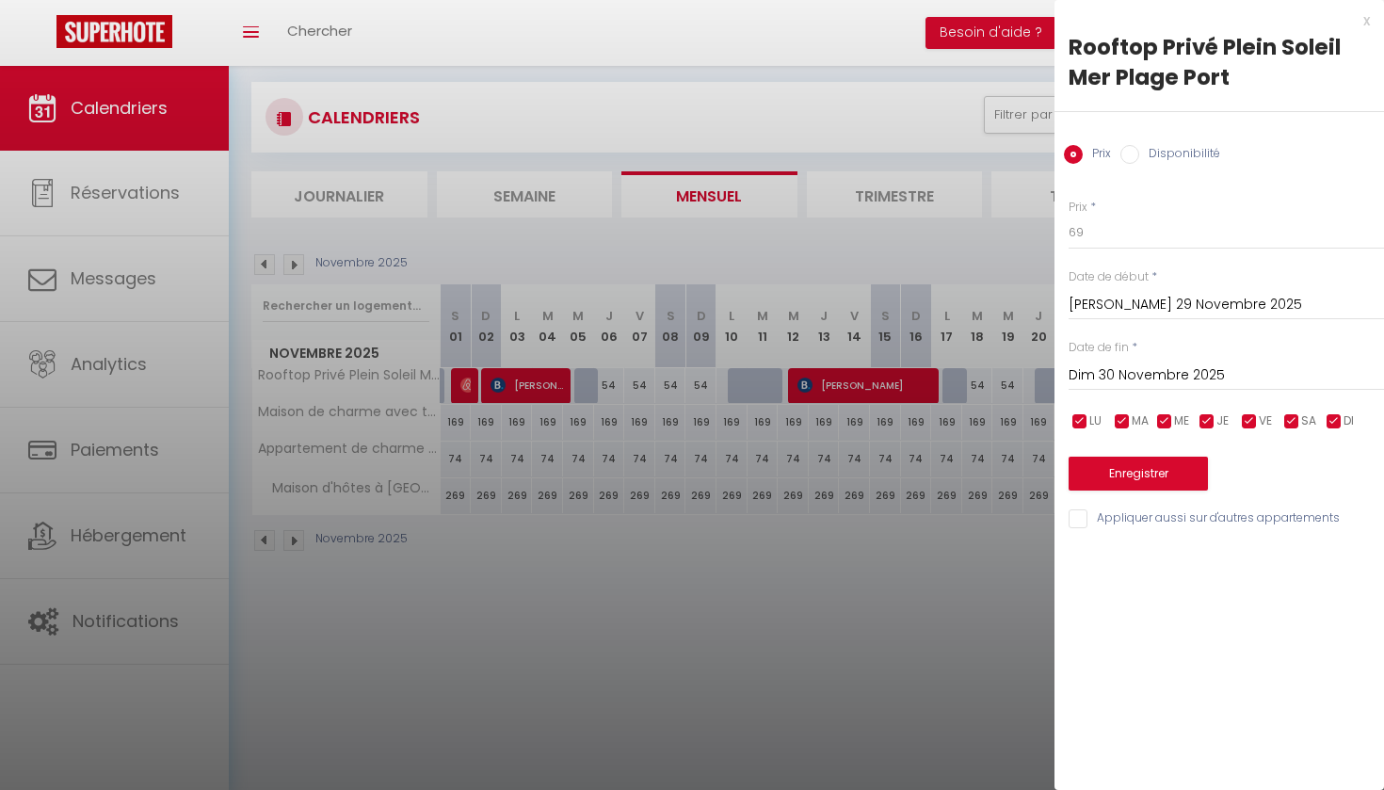
click at [954, 575] on div at bounding box center [692, 395] width 1384 height 790
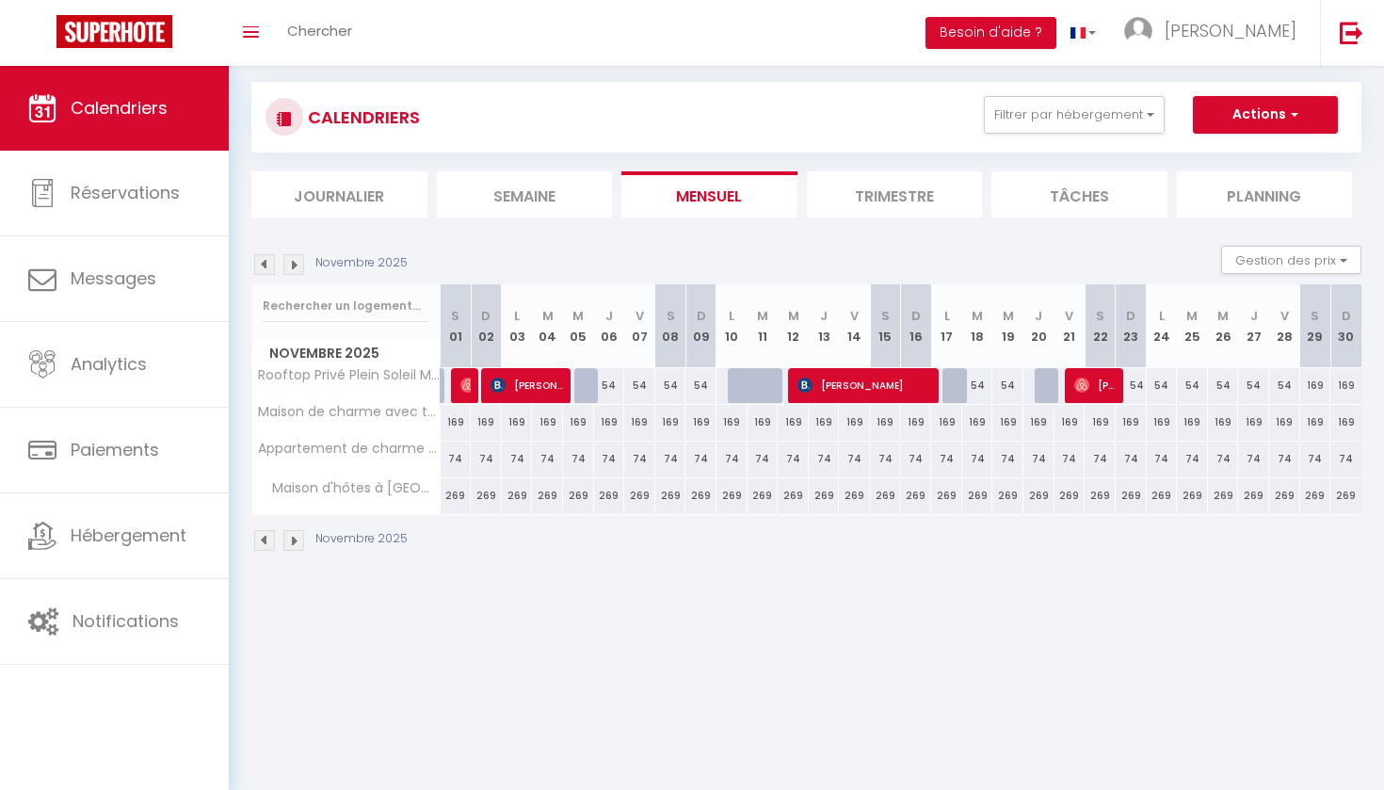
drag, startPoint x: 1345, startPoint y: 381, endPoint x: 1356, endPoint y: 384, distance: 10.7
click at [1356, 384] on div "169" at bounding box center [1345, 385] width 31 height 35
type input "169"
type input "Dim 30 Novembre 2025"
type input "Lun 01 Décembre 2025"
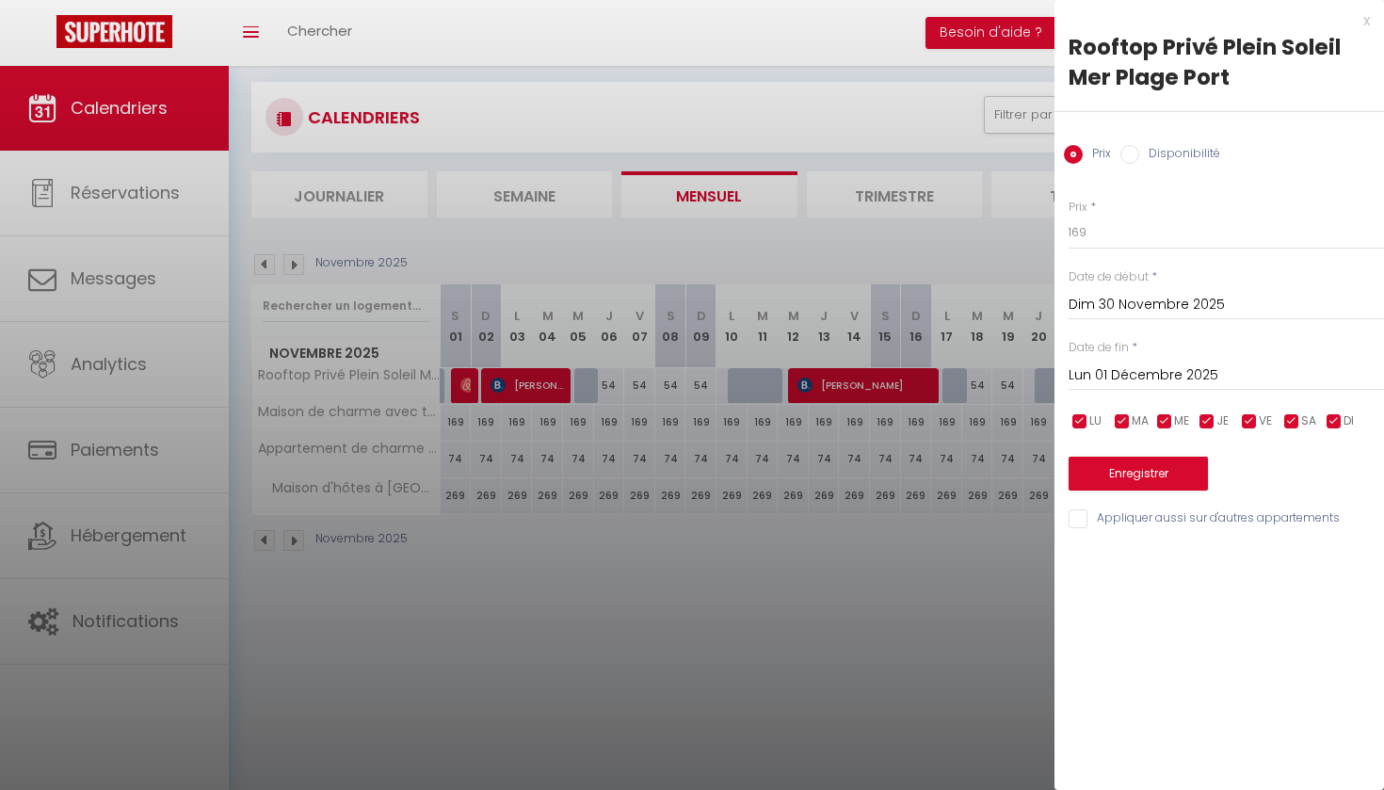
click at [977, 636] on div at bounding box center [692, 395] width 1384 height 790
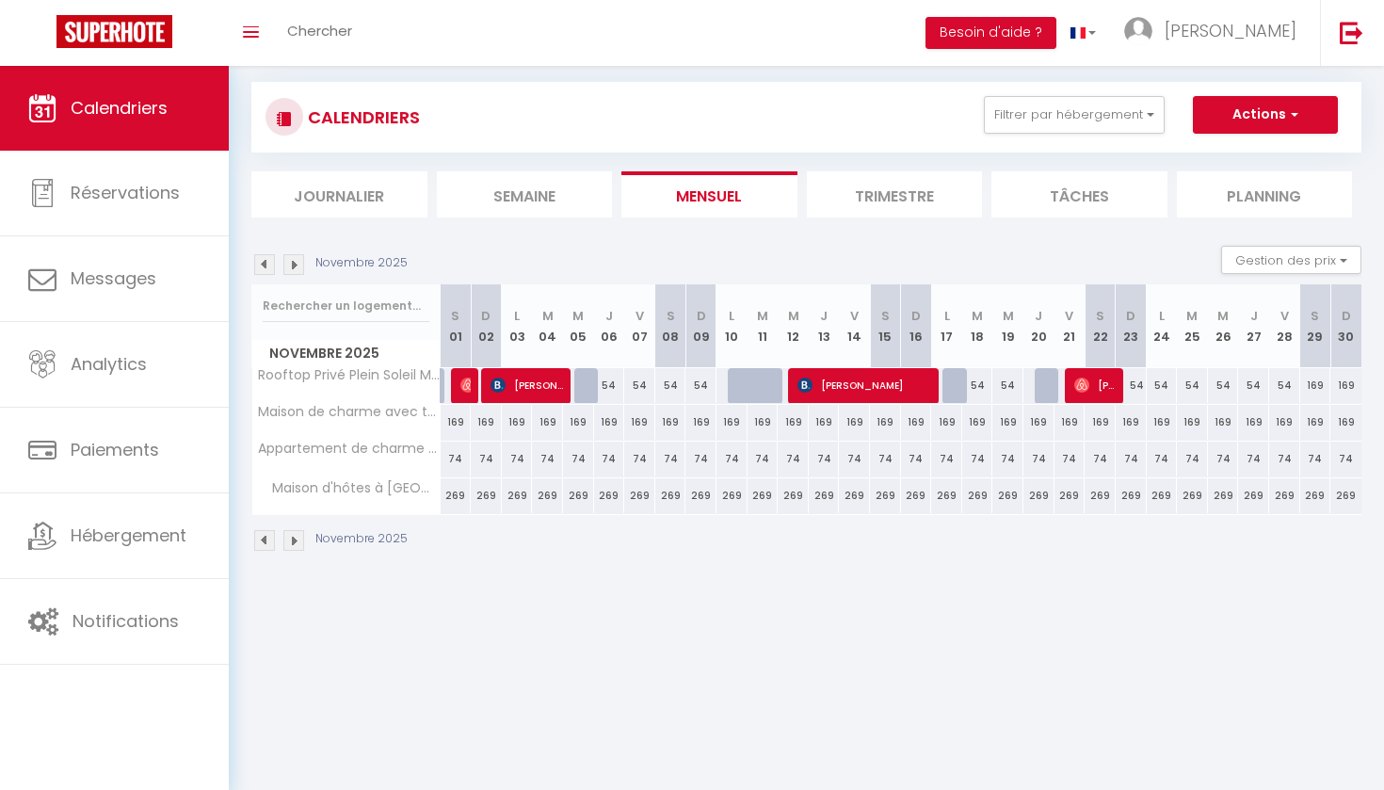
click at [1320, 386] on div "169" at bounding box center [1315, 385] width 31 height 35
type input "169"
type input "[PERSON_NAME] 29 Novembre 2025"
type input "Dim 30 Novembre 2025"
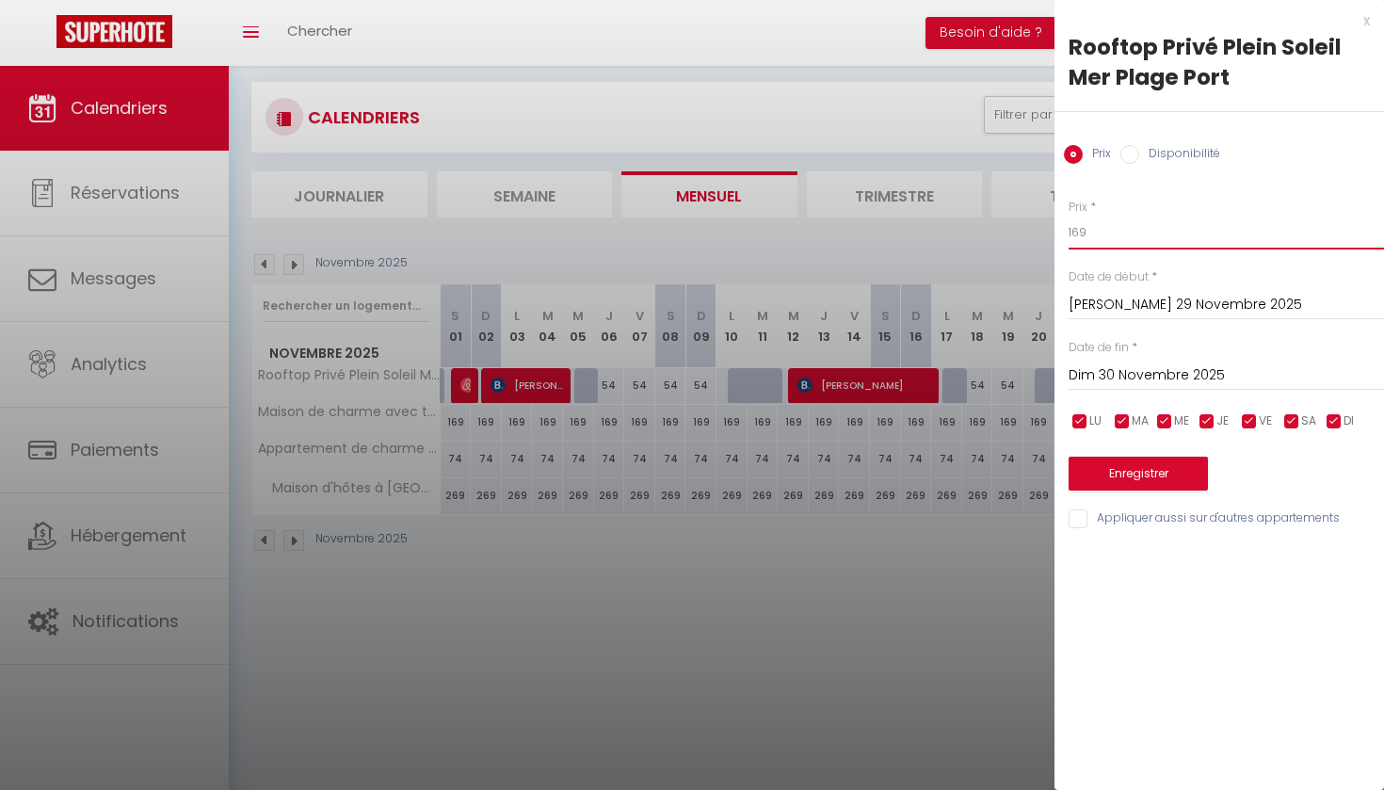
click at [1073, 231] on input "169" at bounding box center [1226, 233] width 315 height 34
click at [933, 603] on div at bounding box center [692, 395] width 1384 height 790
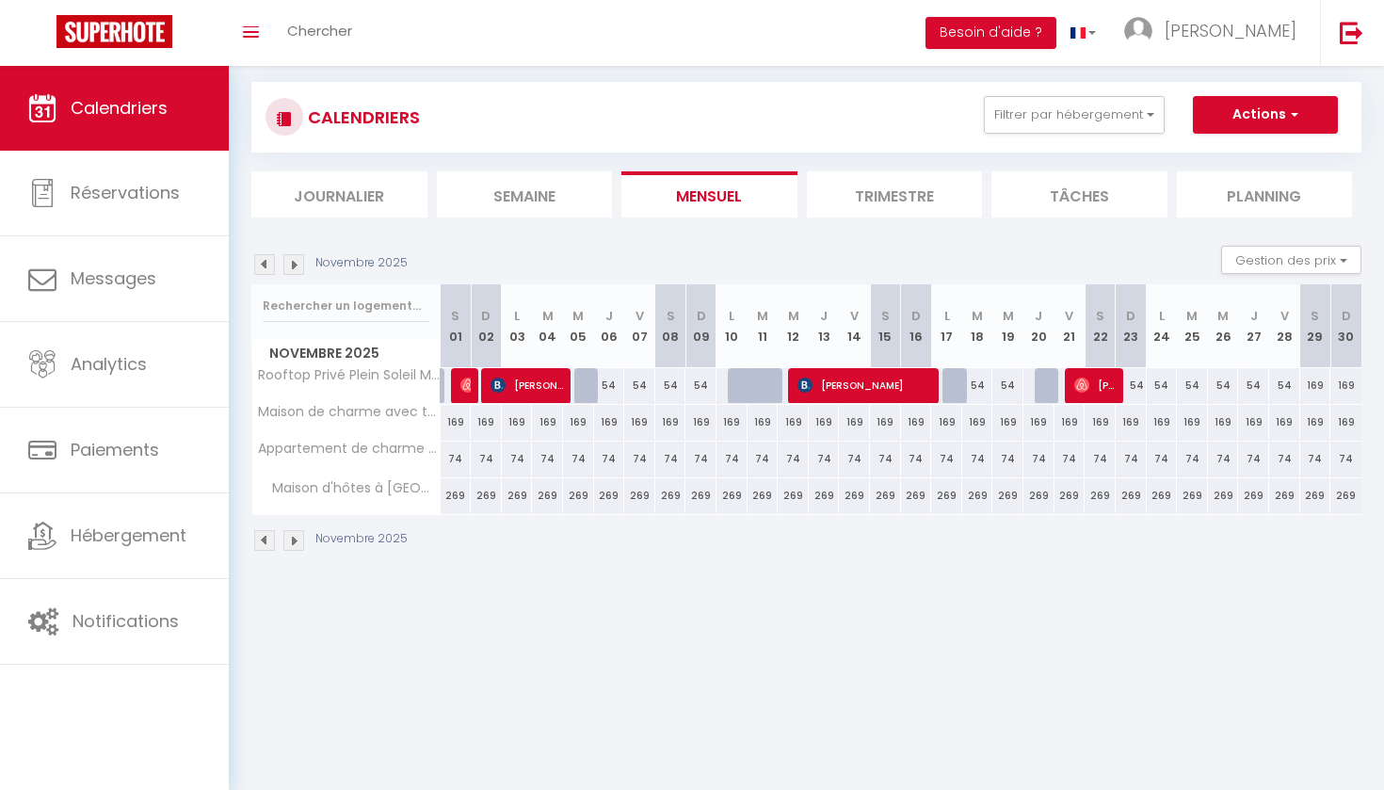
click at [1314, 384] on div "169" at bounding box center [1315, 385] width 31 height 35
type input "169"
type input "[PERSON_NAME] 29 Novembre 2025"
type input "Dim 30 Novembre 2025"
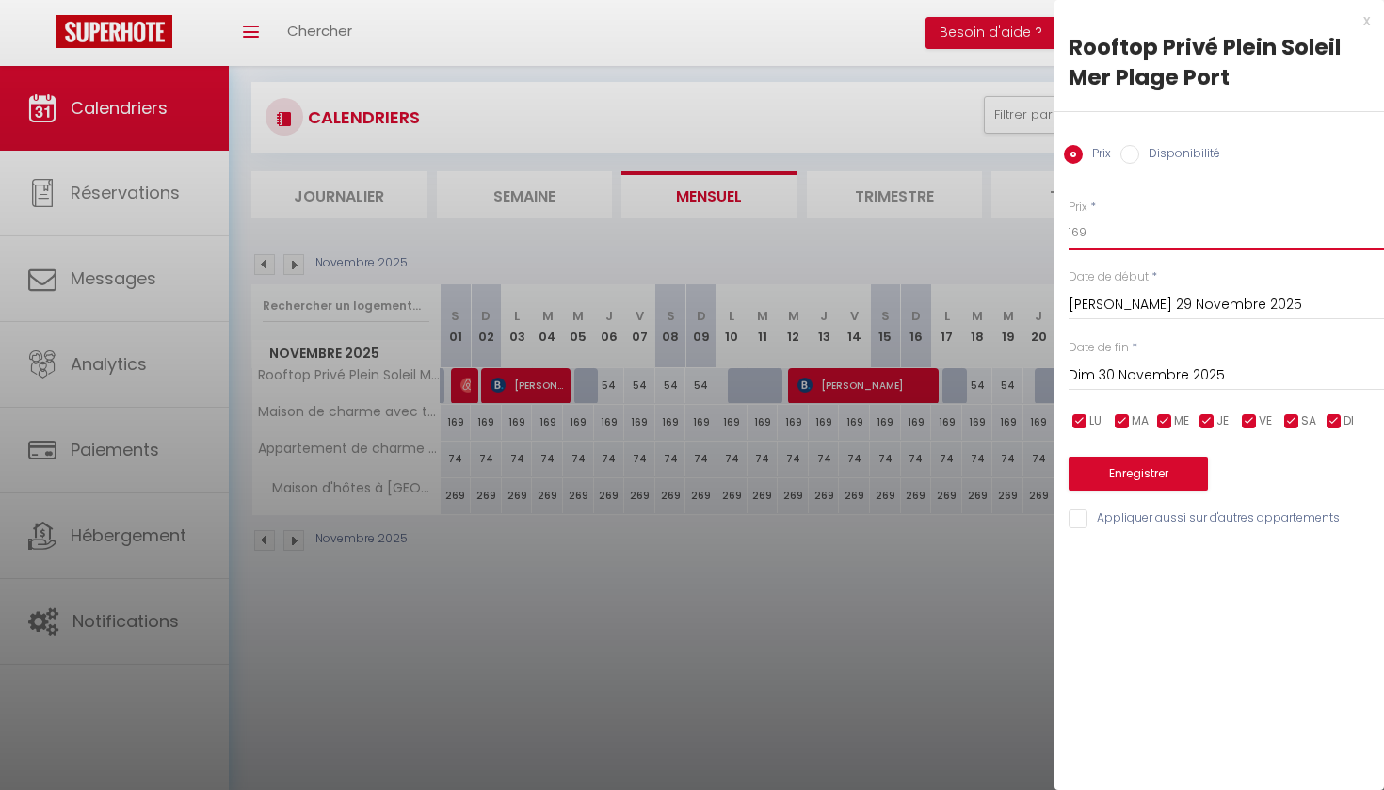
click at [1090, 233] on input "169" at bounding box center [1226, 233] width 315 height 34
type input "1"
type input "60"
click at [1110, 472] on button "Enregistrer" at bounding box center [1138, 474] width 139 height 34
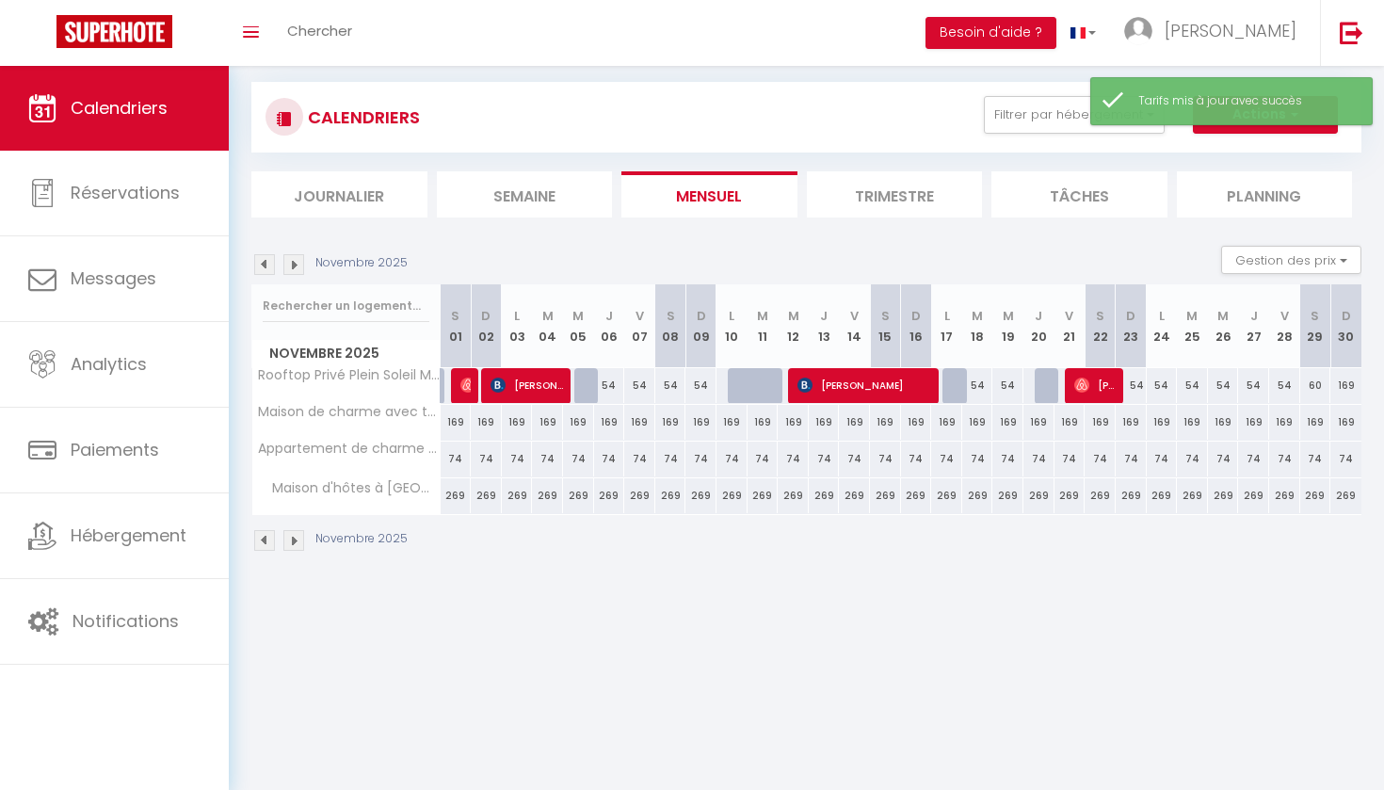
click at [1347, 387] on div "169" at bounding box center [1345, 385] width 31 height 35
type input "169"
type input "Dim 30 Novembre 2025"
type input "Lun 01 Décembre 2025"
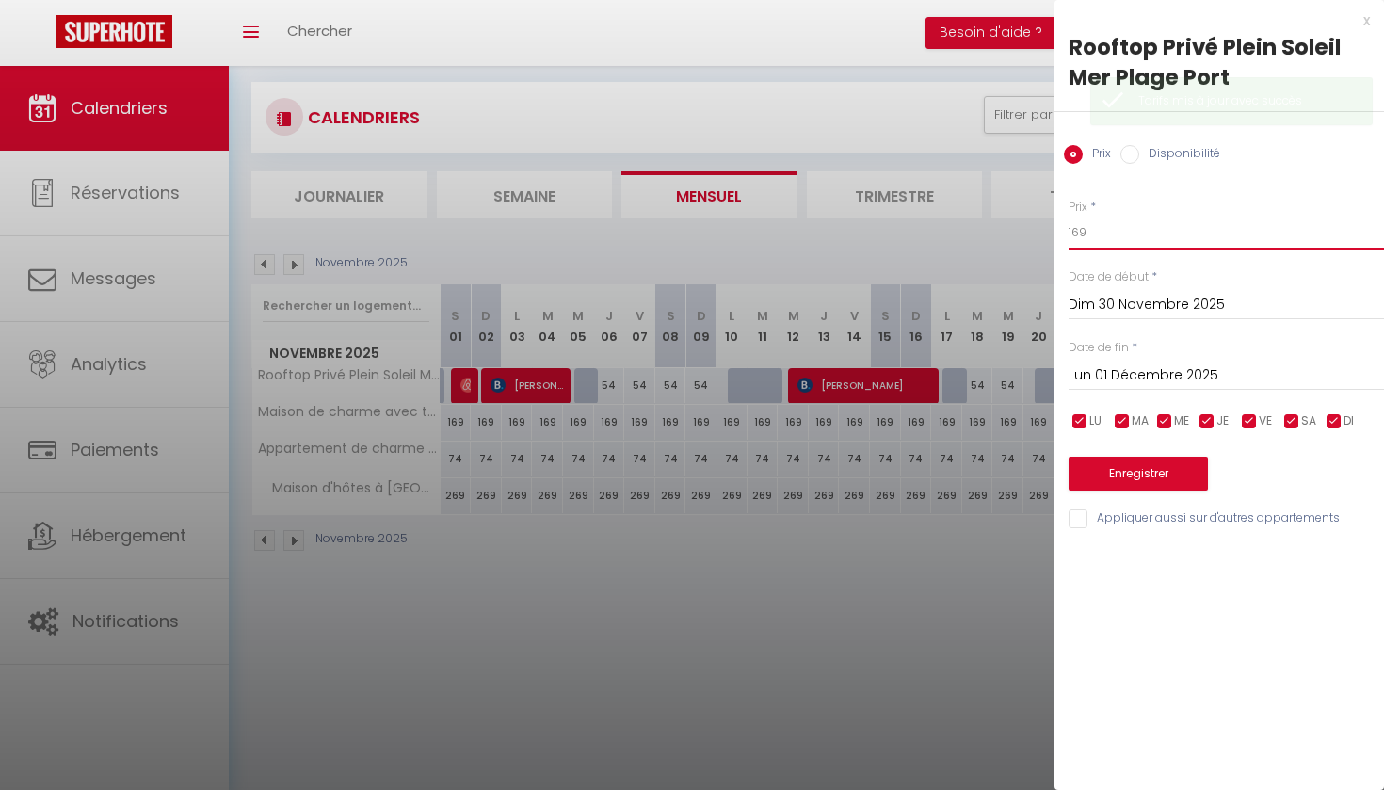
click at [1087, 231] on input "169" at bounding box center [1226, 233] width 315 height 34
type input "1"
type input "60"
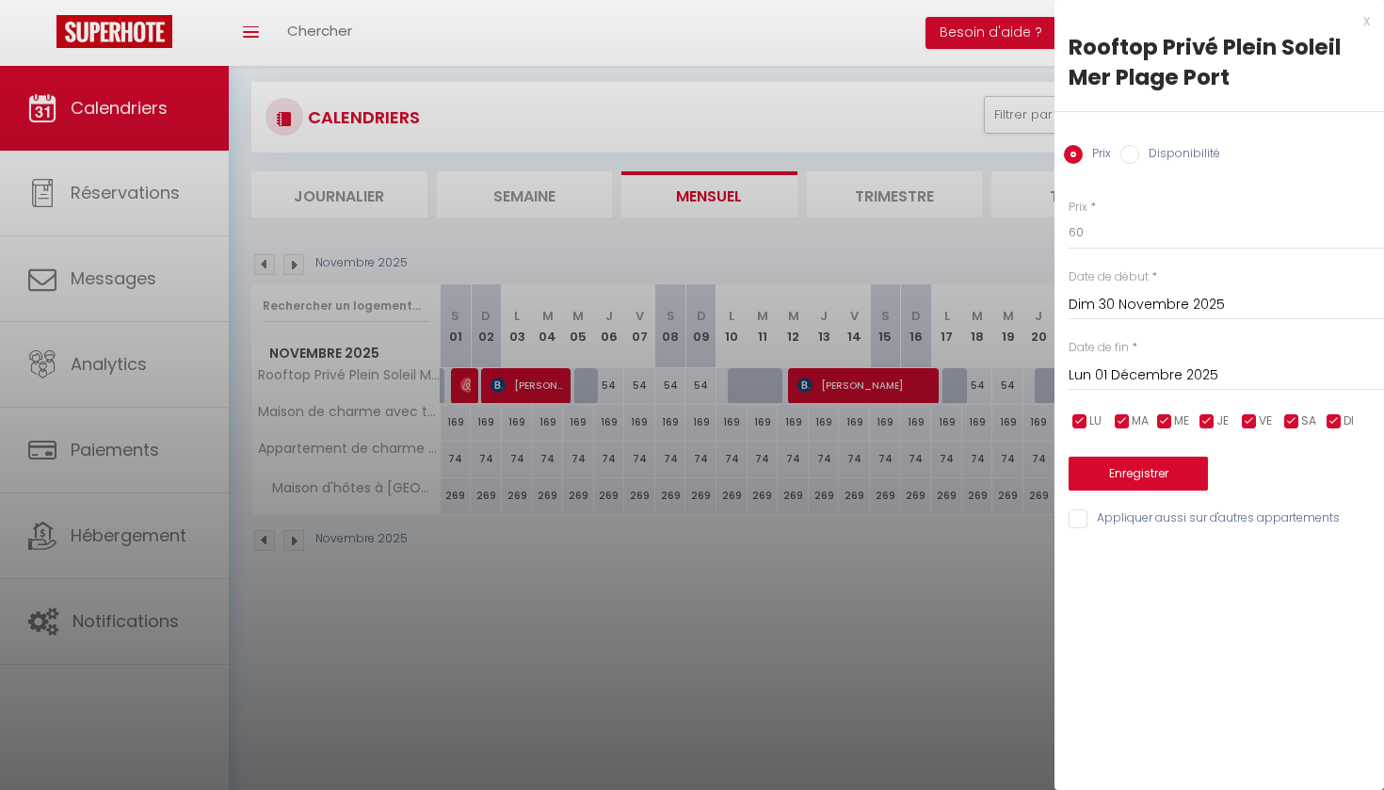
click at [1143, 471] on button "Enregistrer" at bounding box center [1138, 474] width 139 height 34
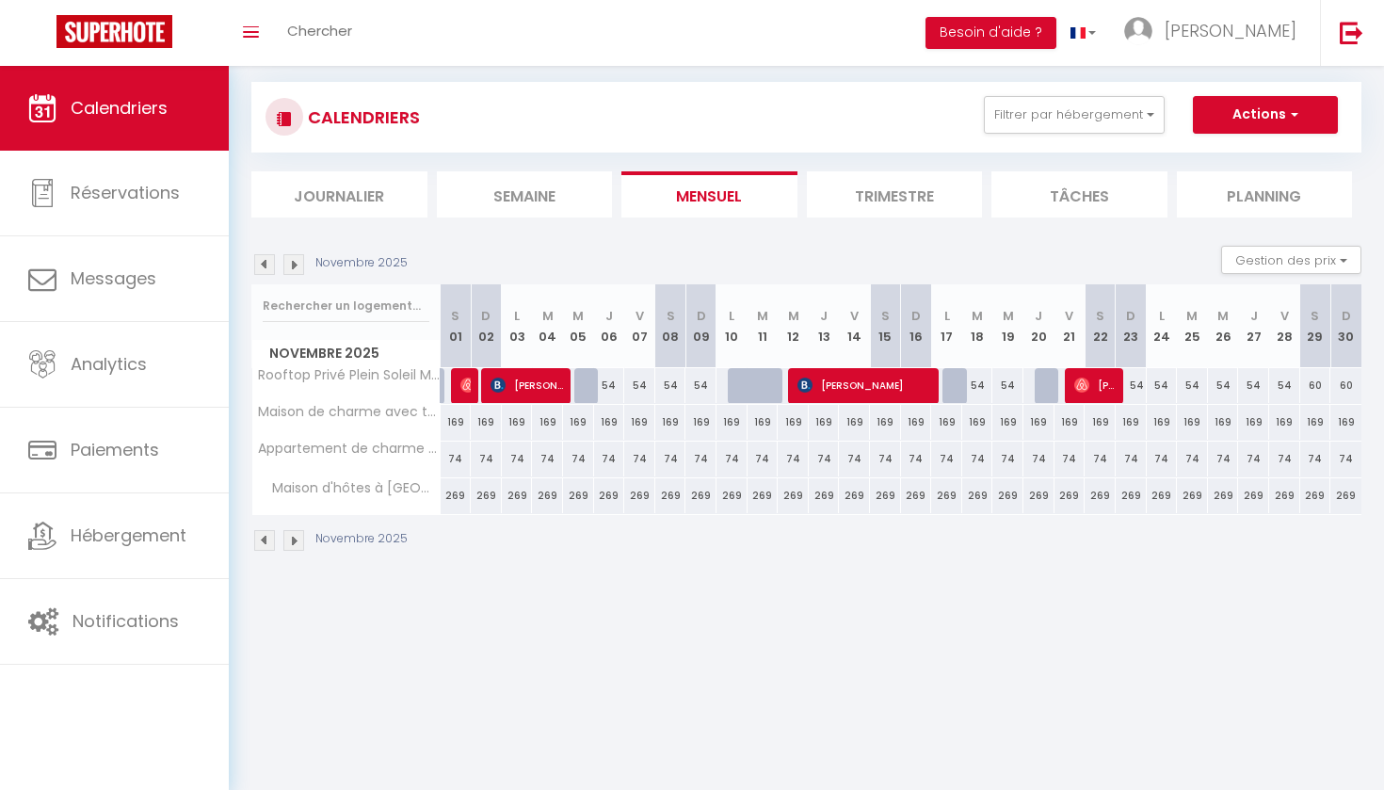
click at [297, 266] on img at bounding box center [293, 264] width 21 height 21
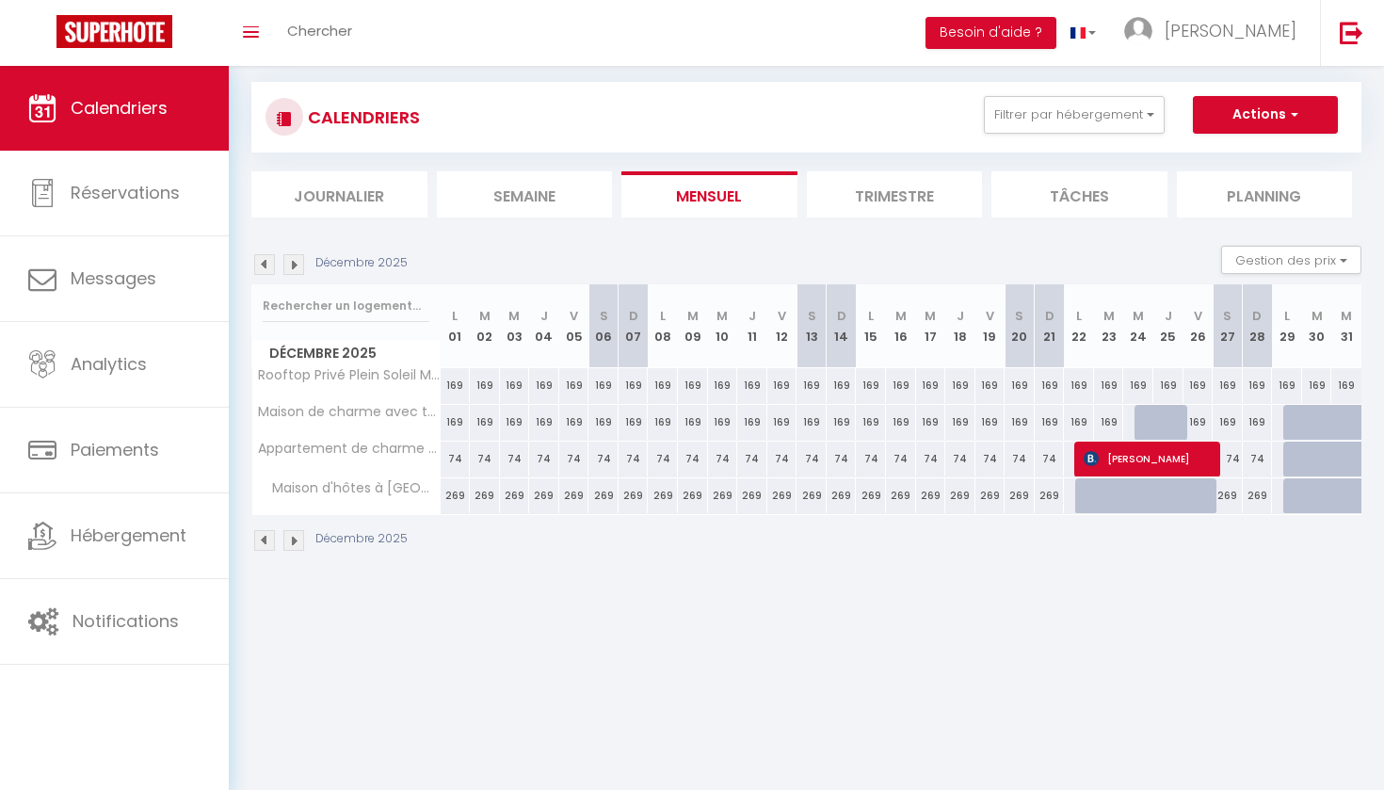
drag, startPoint x: 1355, startPoint y: 382, endPoint x: 816, endPoint y: 400, distance: 538.9
click at [816, 400] on tr "Rooftop Privé Plein Soleil Mer Plage Port 169 169 169 169 169 169 169 169 169 1…" at bounding box center [807, 385] width 1110 height 37
click at [1020, 390] on div "169" at bounding box center [1020, 385] width 30 height 35
type input "169"
type input "Sam 20 Décembre 2025"
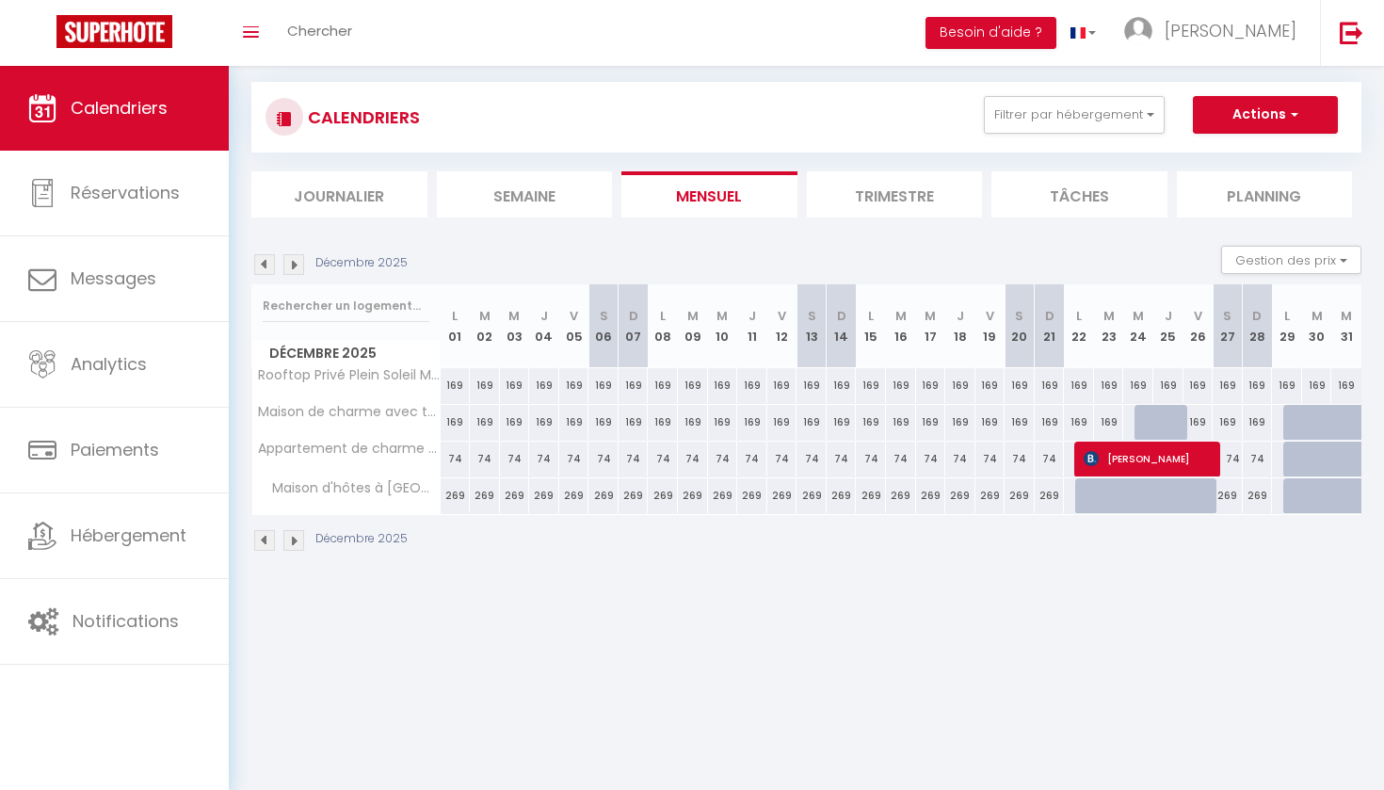
type input "Dim 21 Décembre 2025"
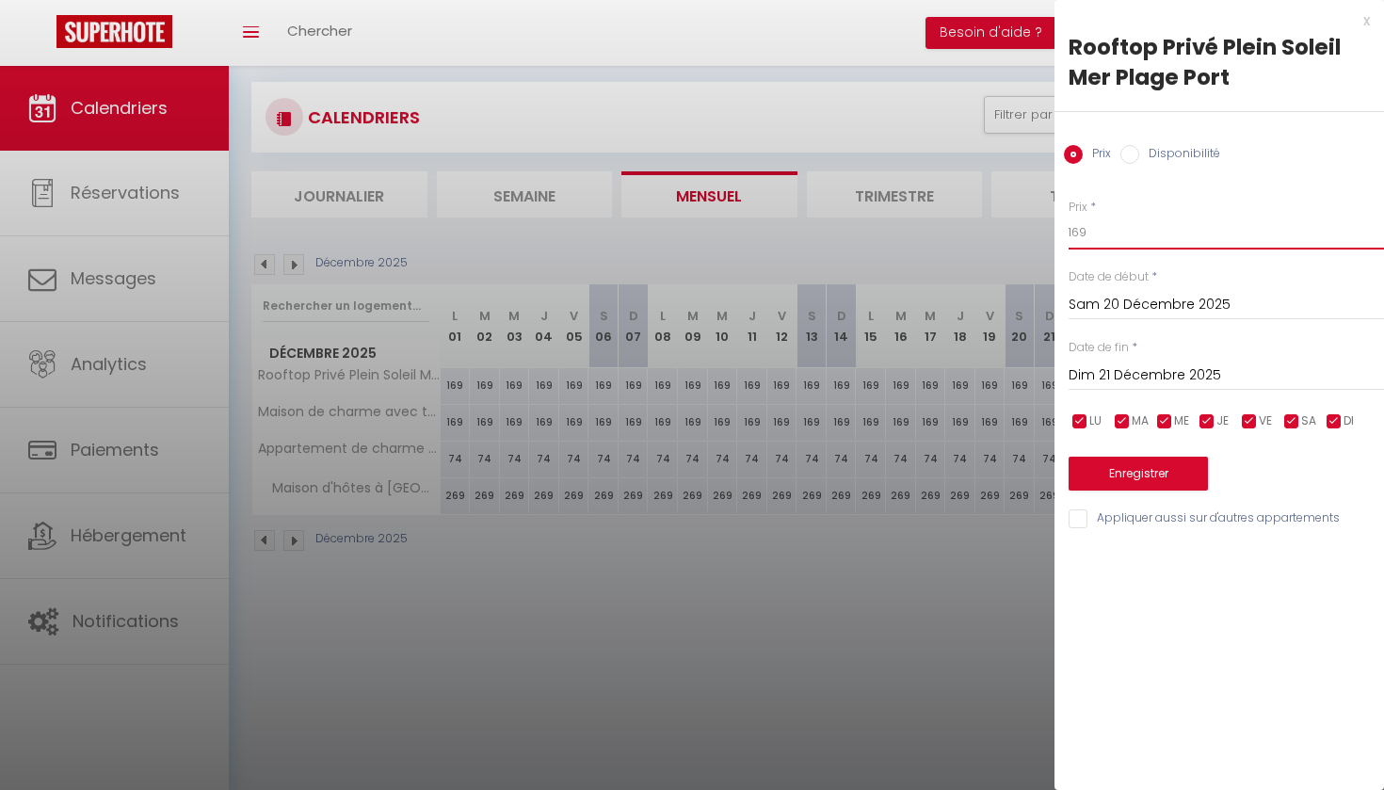
click at [1090, 233] on input "169" at bounding box center [1226, 233] width 315 height 34
type input "1"
type input "60"
click at [1165, 473] on button "Enregistrer" at bounding box center [1138, 474] width 139 height 34
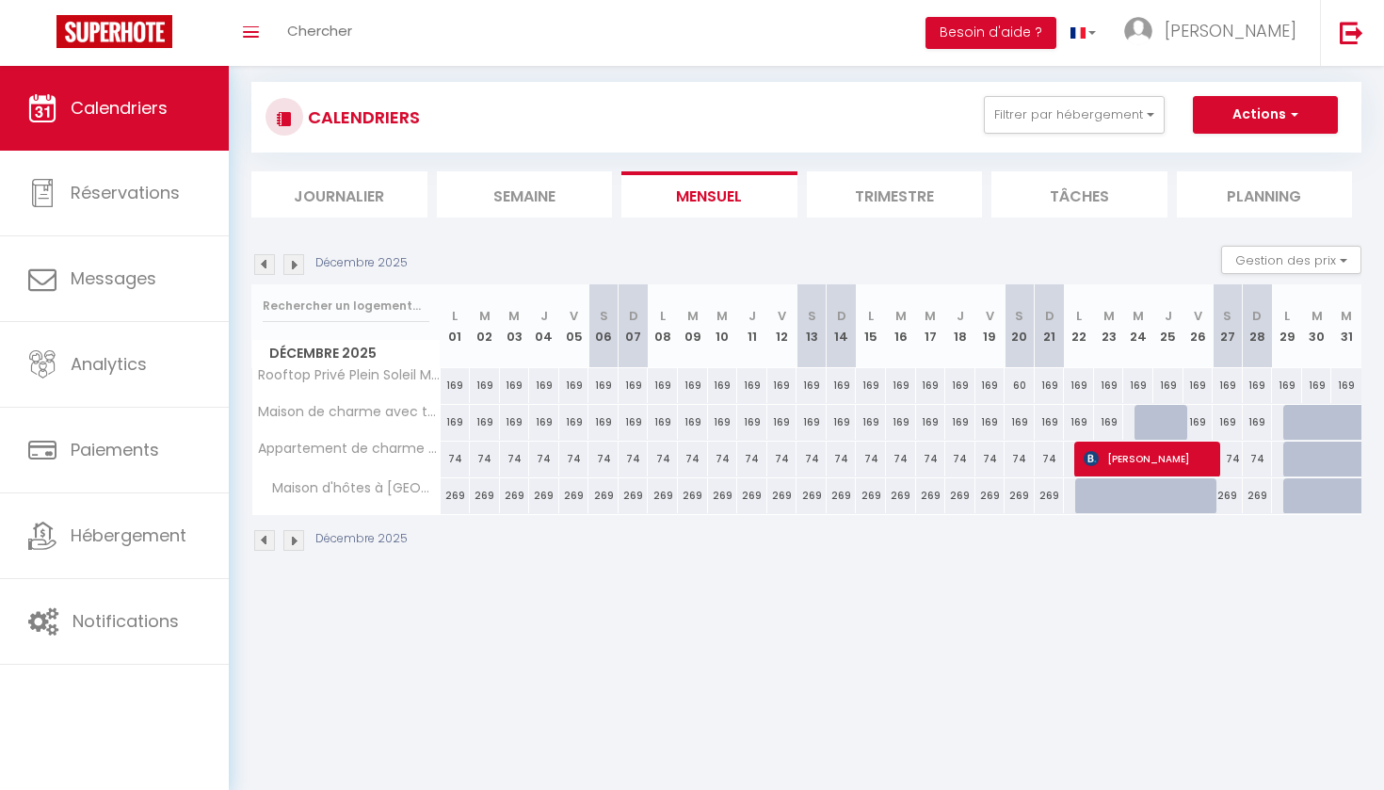
drag, startPoint x: 448, startPoint y: 394, endPoint x: 1352, endPoint y: 388, distance: 903.9
click at [1352, 388] on tr "Rooftop Privé Plein Soleil Mer Plage Port 169 169 169 169 169 169 169 169 169 1…" at bounding box center [807, 385] width 1110 height 37
click at [1339, 384] on div "169" at bounding box center [1346, 385] width 30 height 35
type input "169"
type input "Mer 31 Décembre 2025"
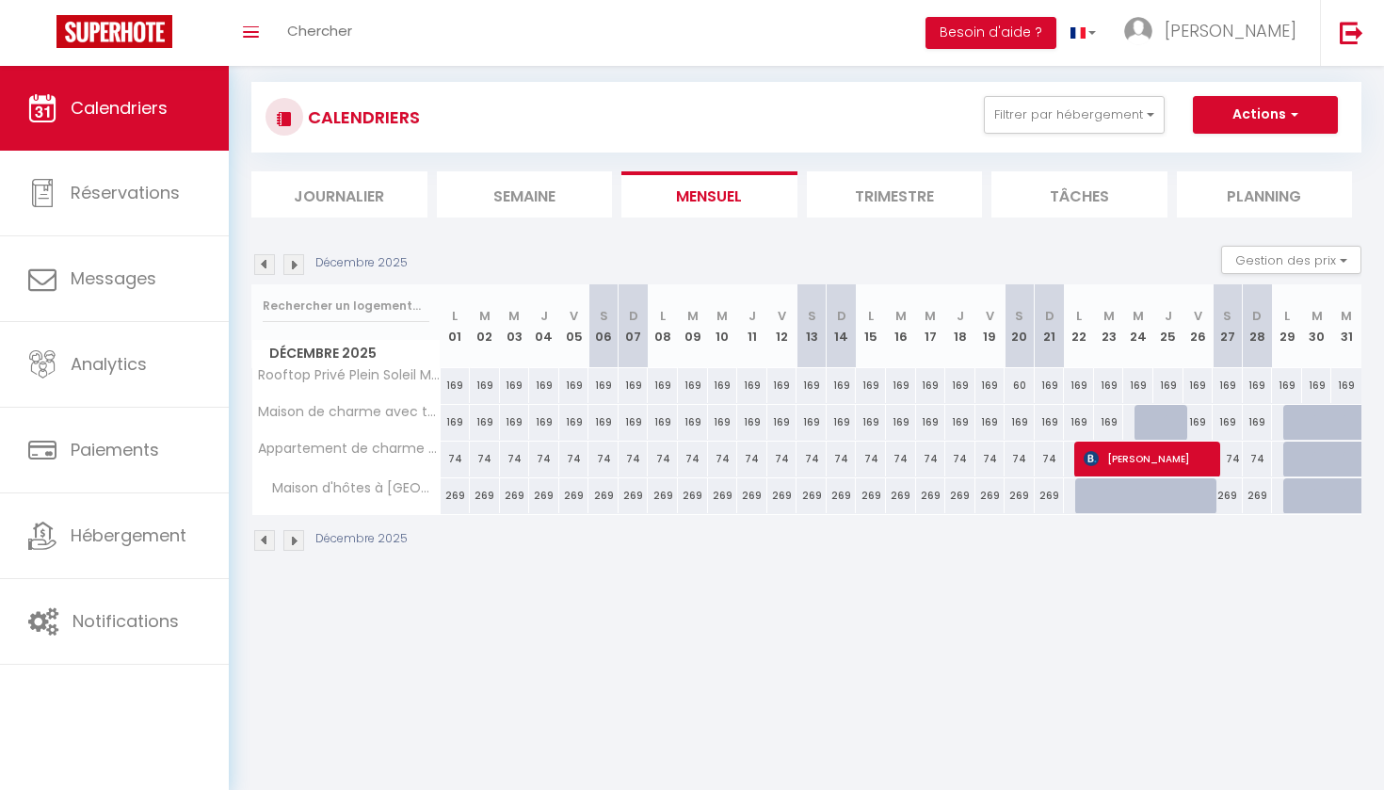
type input "Jeu 01 Janvier 2026"
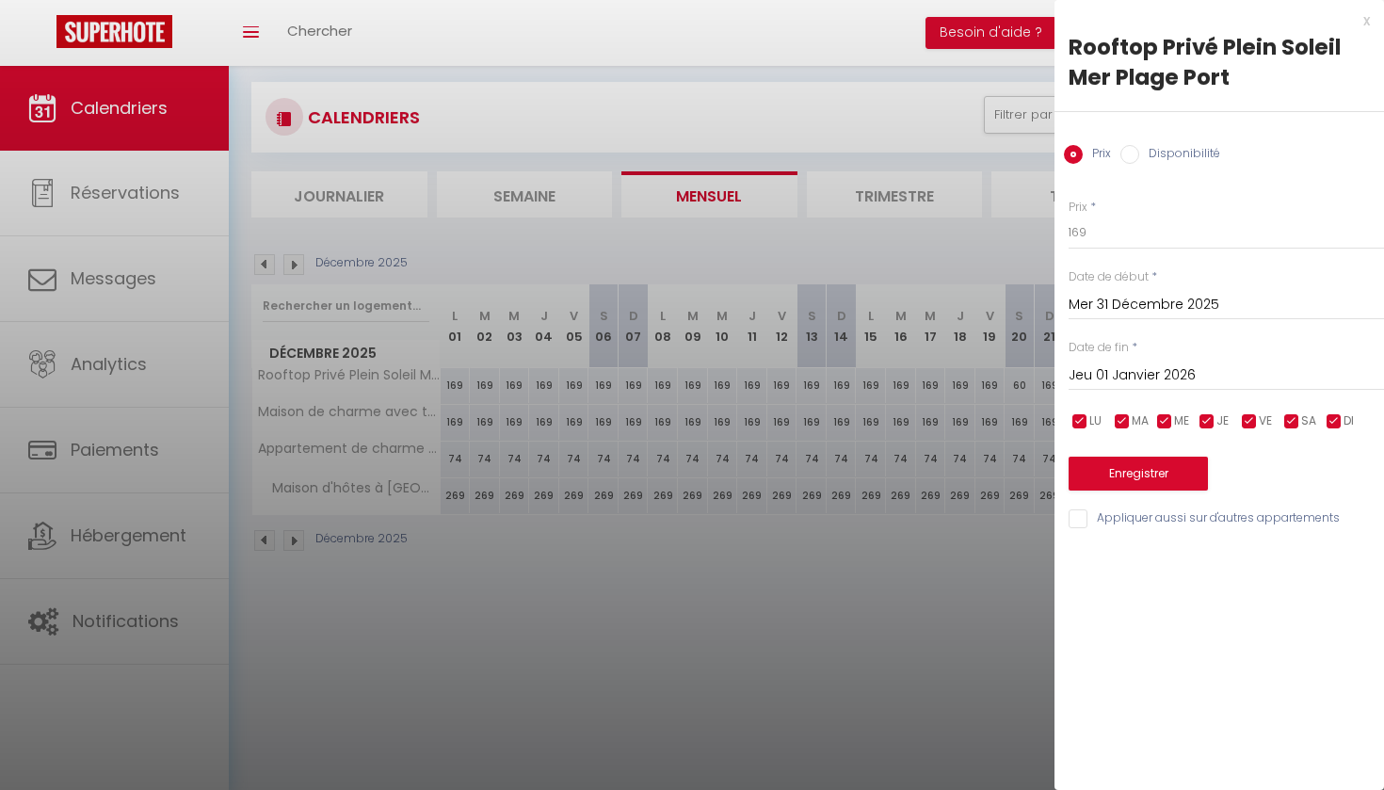
click at [917, 665] on div at bounding box center [692, 395] width 1384 height 790
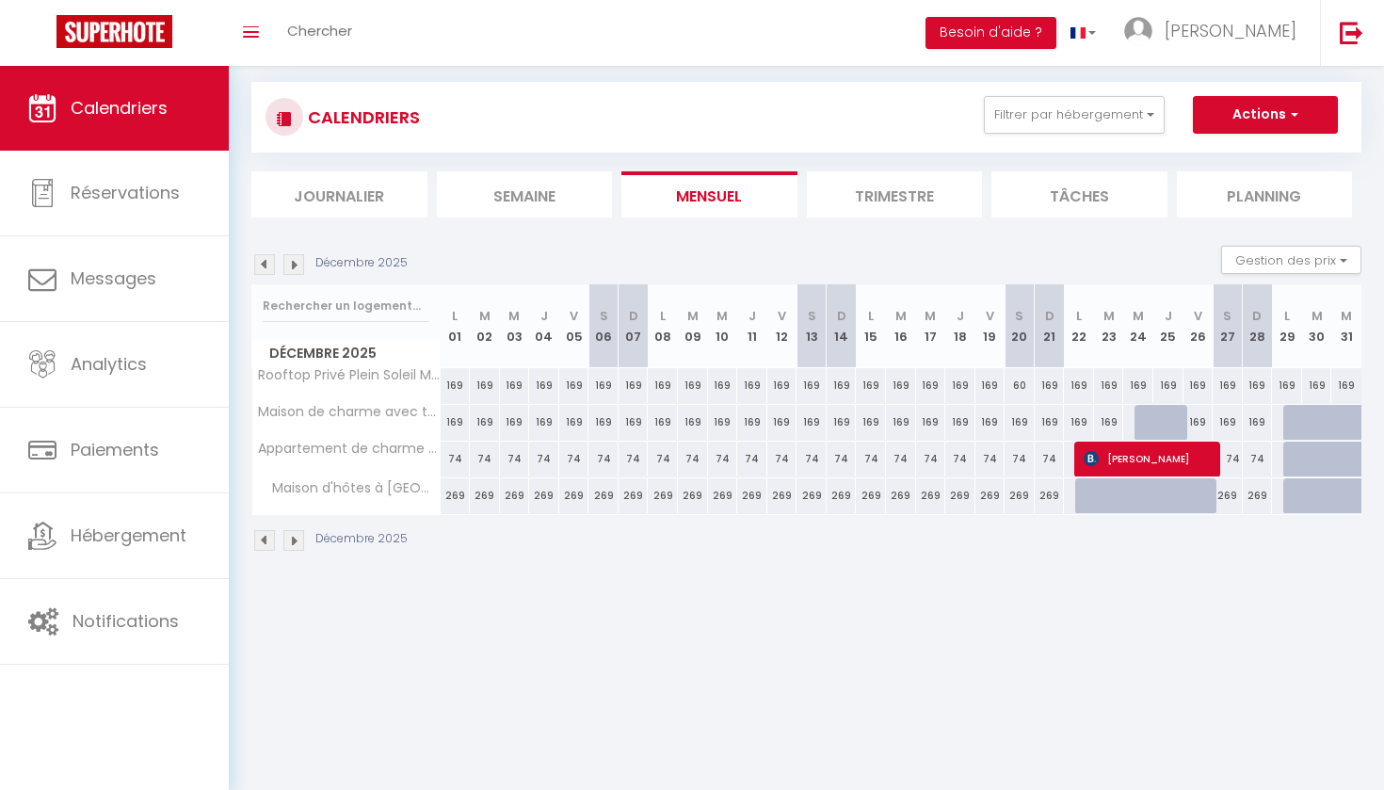
click at [268, 266] on img at bounding box center [264, 264] width 21 height 21
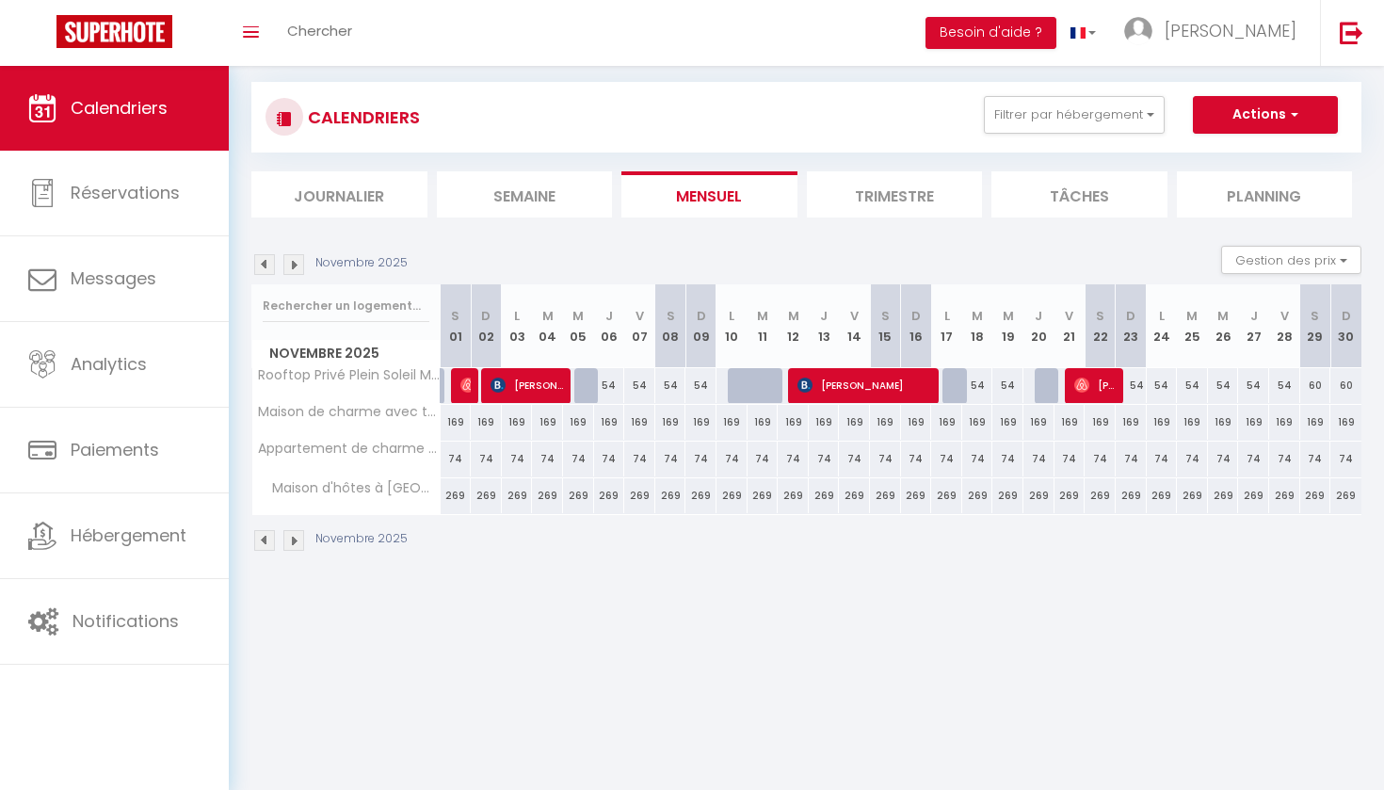
click at [295, 266] on img at bounding box center [293, 264] width 21 height 21
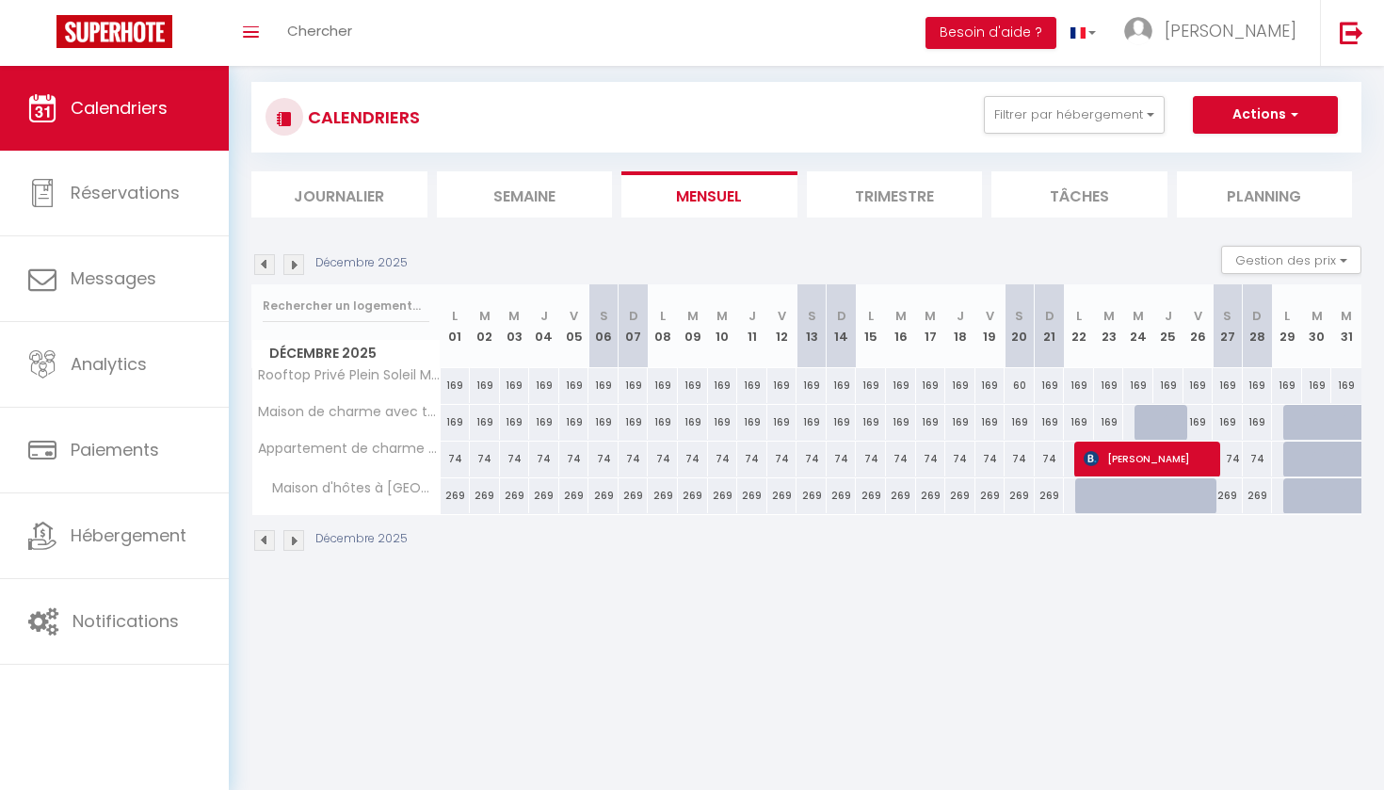
drag, startPoint x: 449, startPoint y: 382, endPoint x: 974, endPoint y: 379, distance: 524.4
click at [963, 389] on div "169" at bounding box center [960, 385] width 30 height 35
type input "169"
type input "Jeu 18 Décembre 2025"
type input "Ven 19 Décembre 2025"
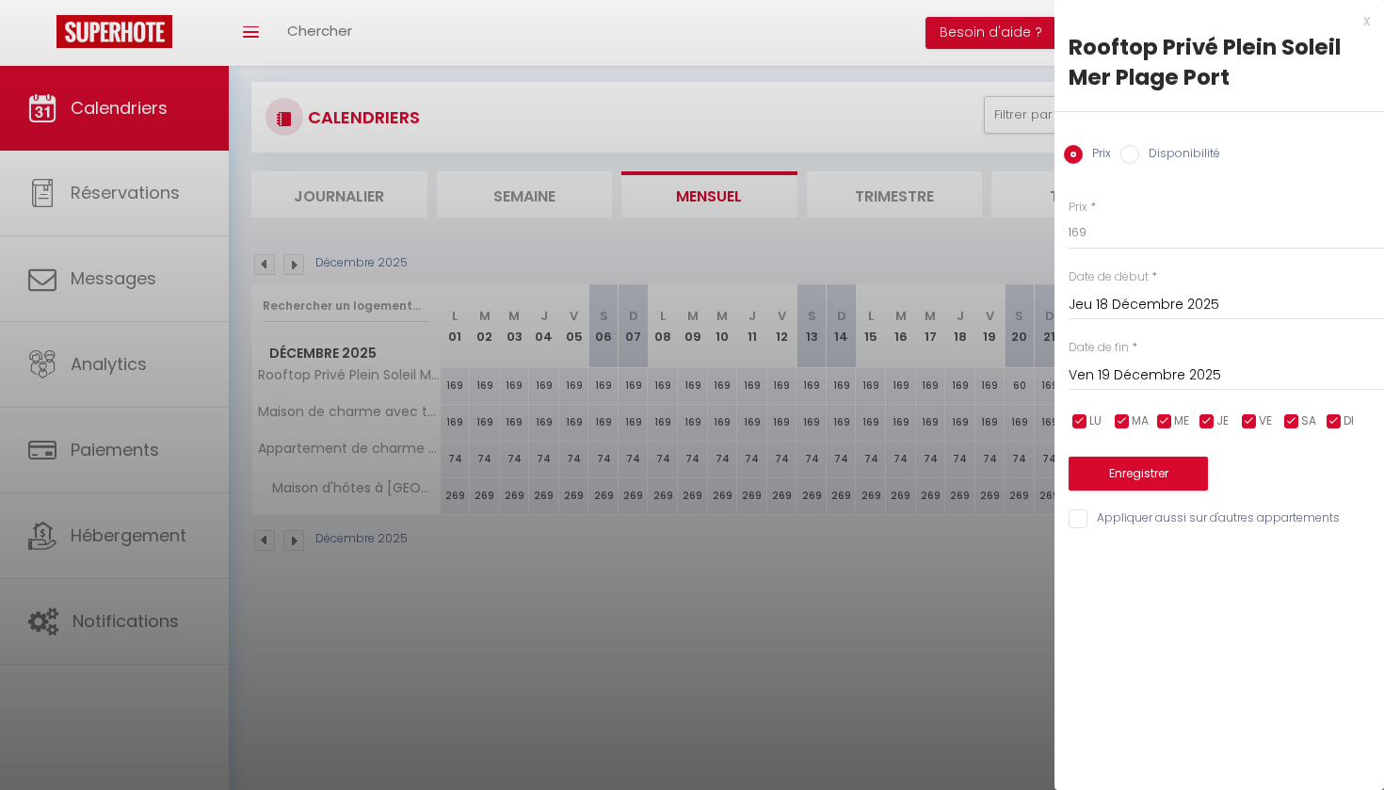
click at [1225, 302] on input "Jeu 18 Décembre 2025" at bounding box center [1226, 305] width 315 height 24
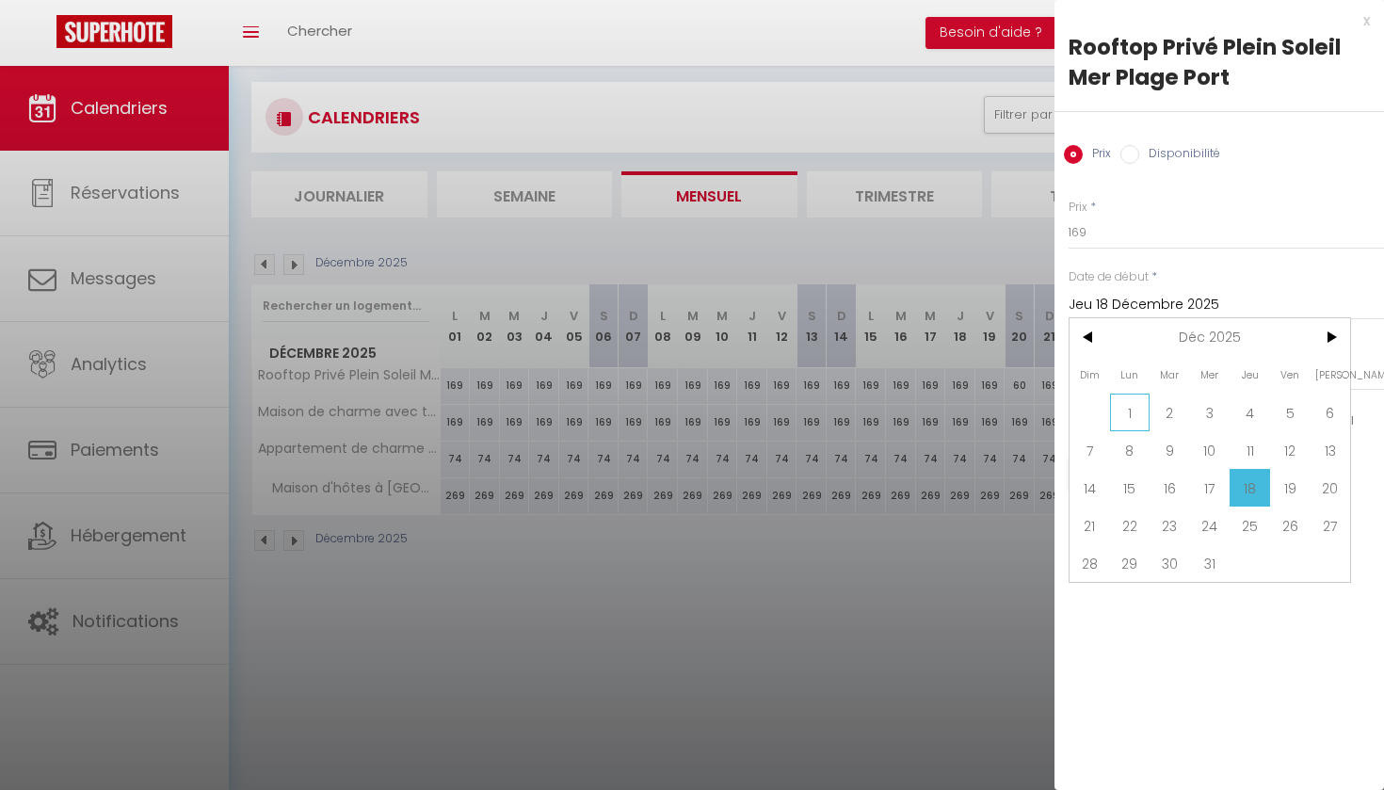
click at [1131, 418] on span "1" at bounding box center [1130, 413] width 40 height 38
type input "Lun 01 Décembre 2025"
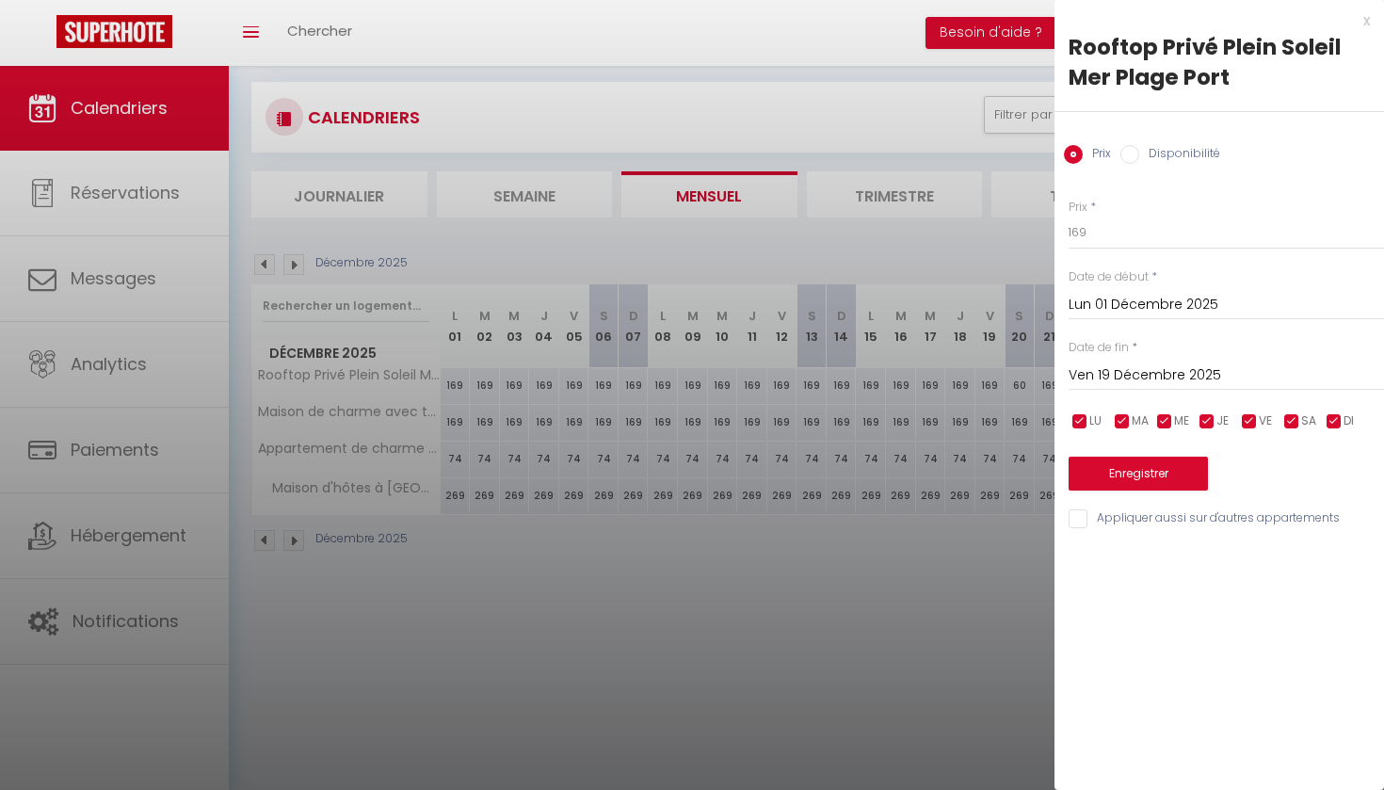
click at [1140, 377] on input "Ven 19 Décembre 2025" at bounding box center [1226, 375] width 315 height 24
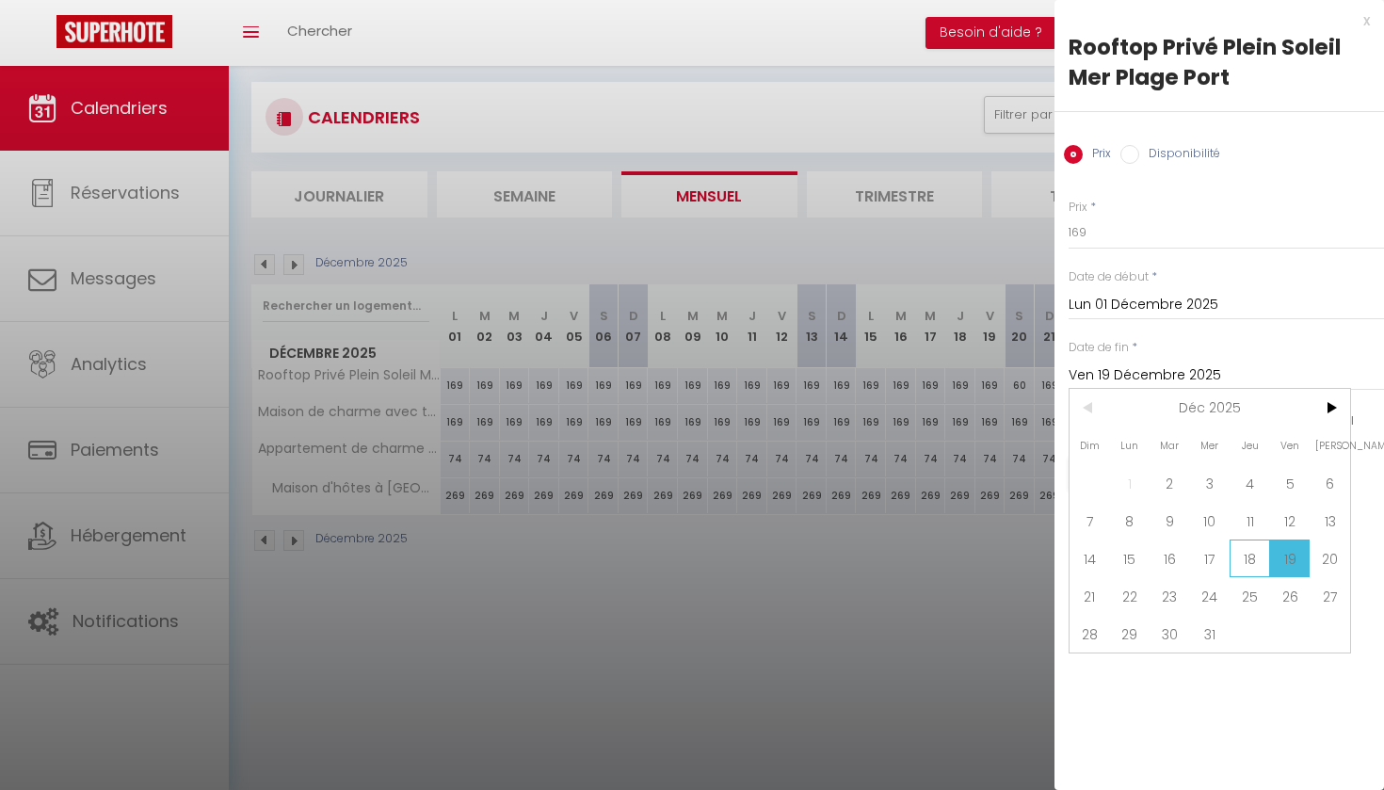
click at [1248, 558] on span "18" at bounding box center [1250, 558] width 40 height 38
type input "Jeu 18 Décembre 2025"
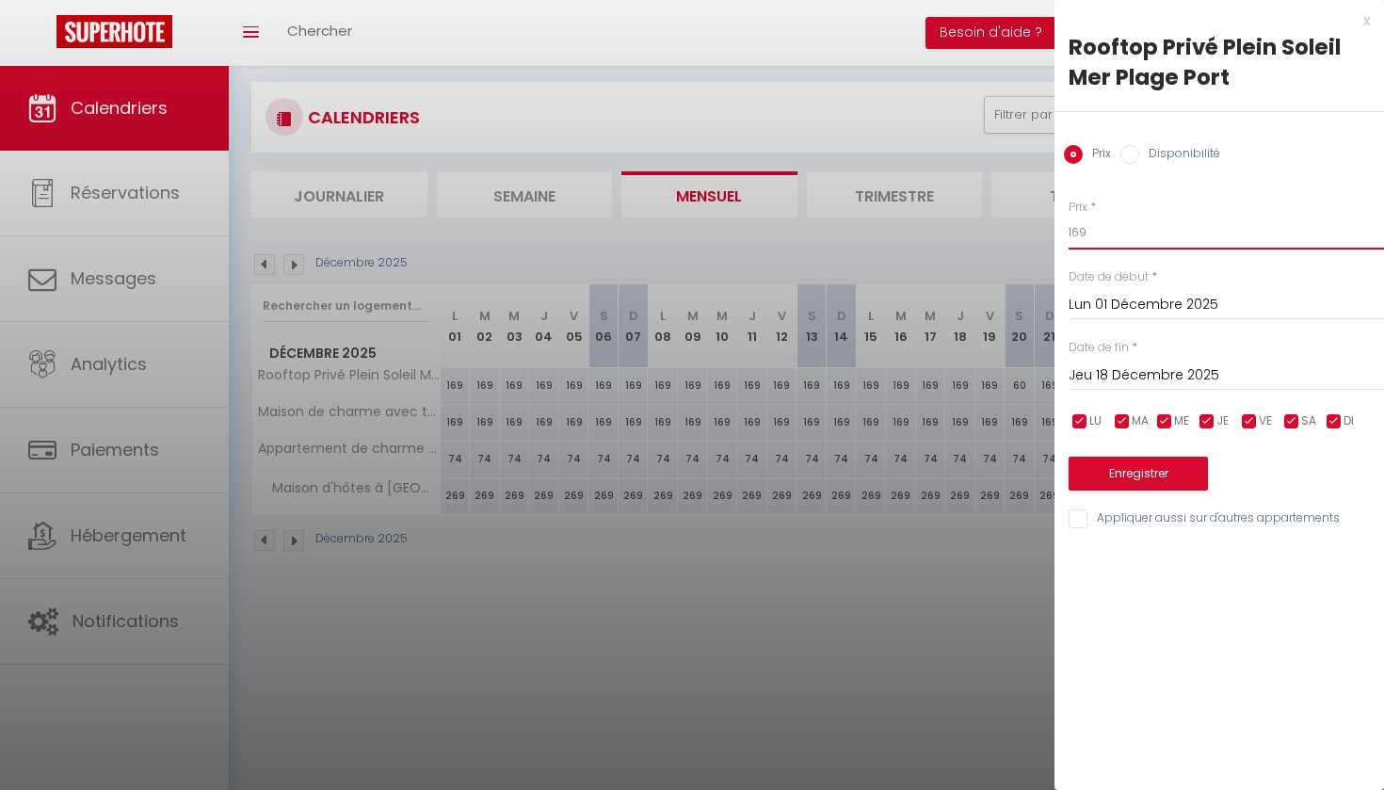
click at [1088, 233] on input "169" at bounding box center [1226, 233] width 315 height 34
type input "1"
type input "60"
click at [1117, 472] on button "Enregistrer" at bounding box center [1138, 474] width 139 height 34
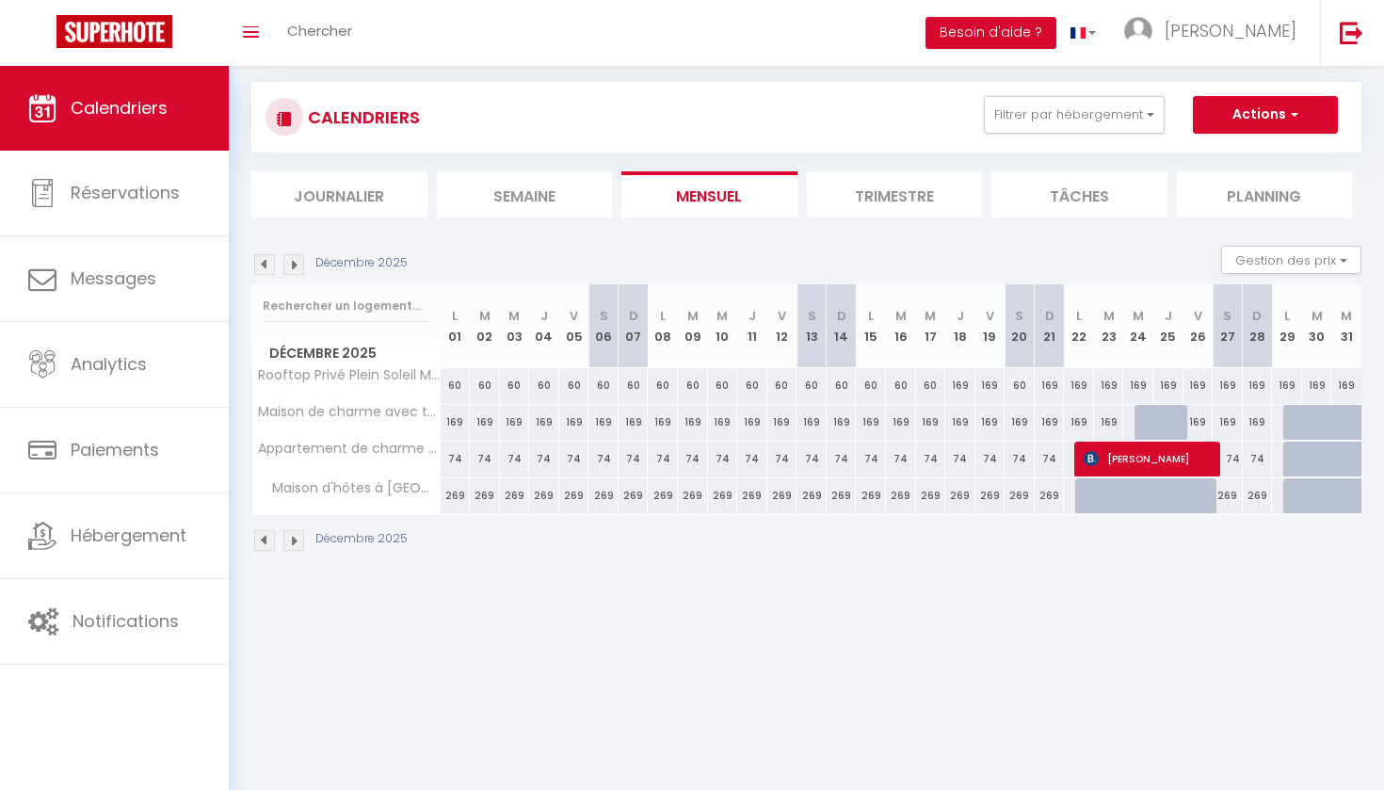
click at [961, 383] on div "169" at bounding box center [960, 385] width 30 height 35
type input "169"
type input "Jeu 18 Décembre 2025"
type input "Ven 19 Décembre 2025"
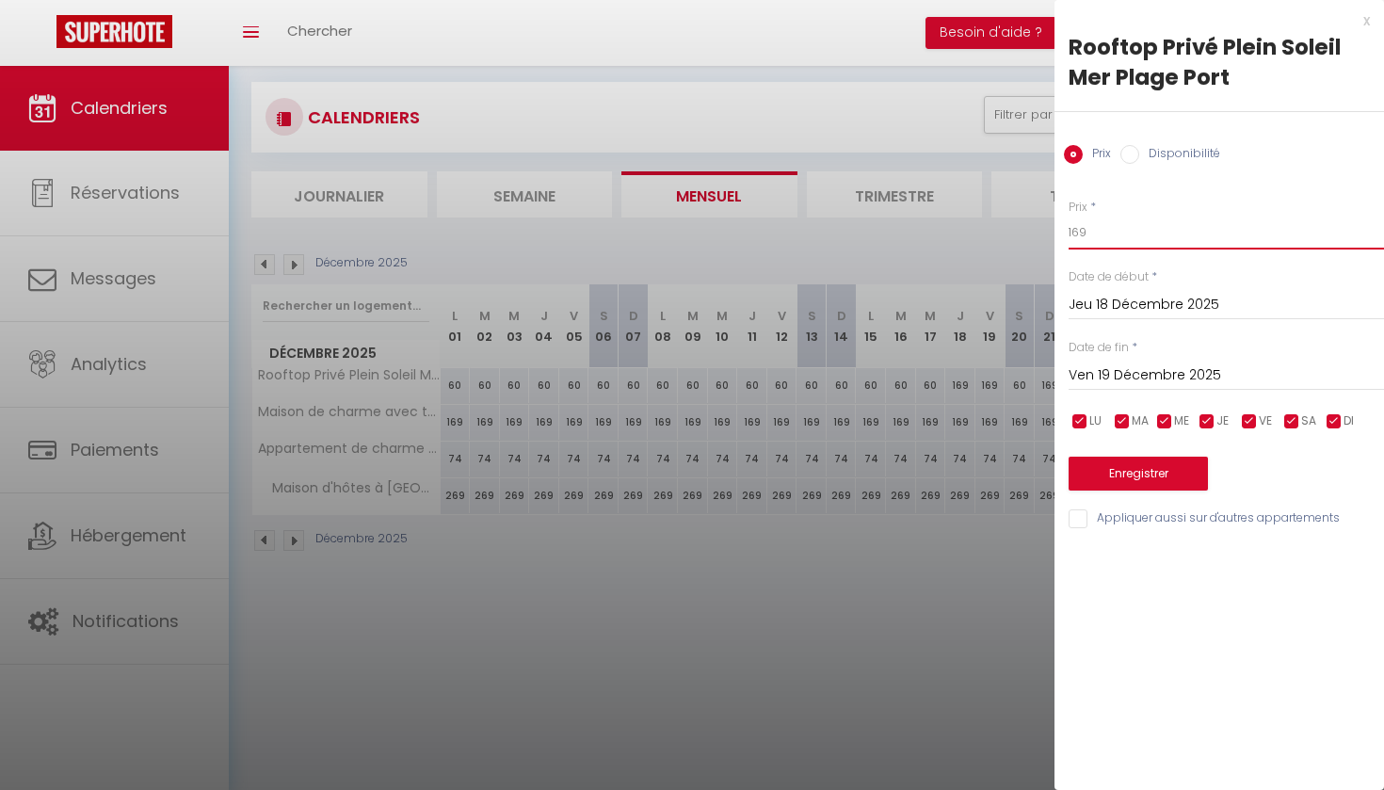
click at [1089, 232] on input "169" at bounding box center [1226, 233] width 315 height 34
type input "1"
type input "60"
click at [1149, 488] on div "Prix * 60 Statut * Disponible Indisponible Date de début * Jeu 18 Décembre 2025…" at bounding box center [1220, 353] width 330 height 356
click at [1145, 477] on button "Enregistrer" at bounding box center [1138, 474] width 139 height 34
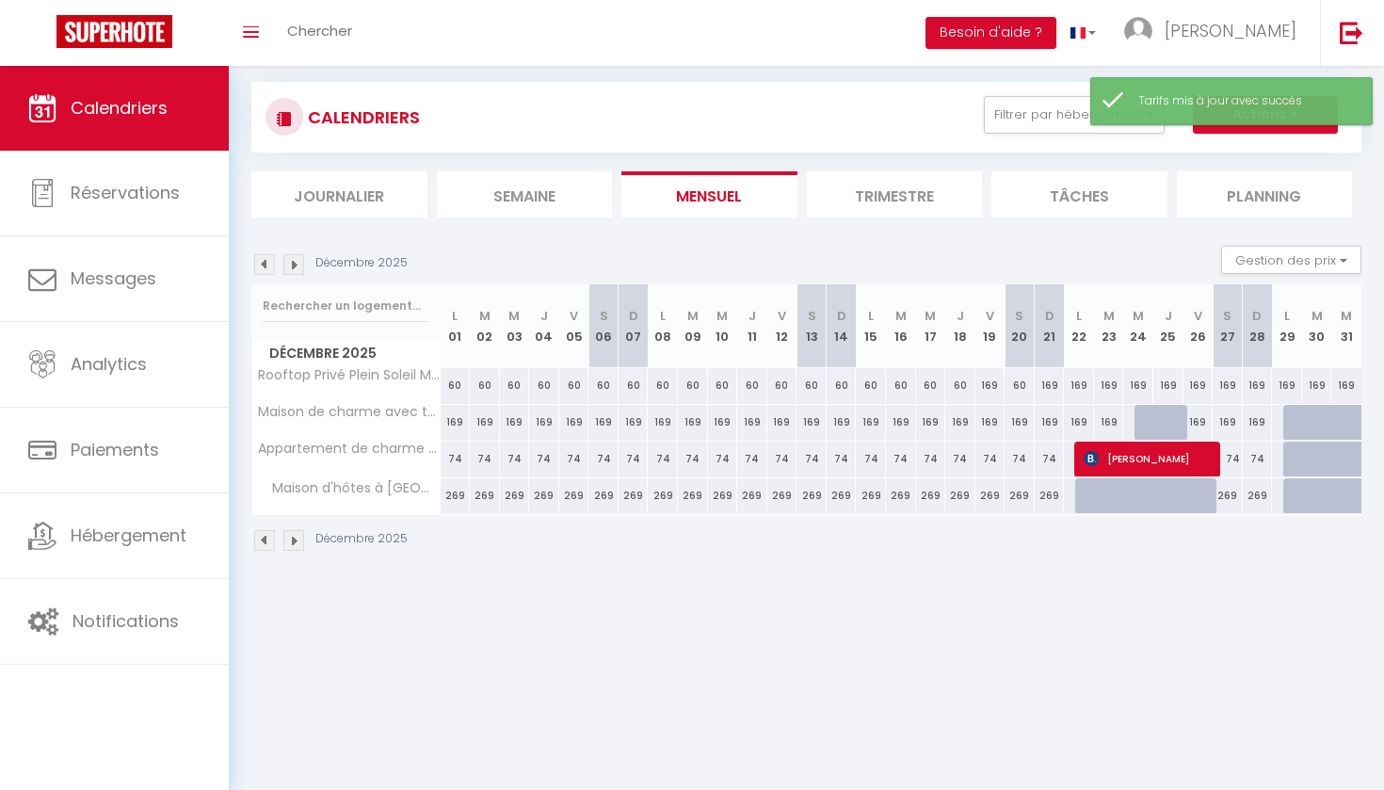
click at [990, 385] on div "169" at bounding box center [990, 385] width 30 height 35
type input "169"
type input "Ven 19 Décembre 2025"
type input "Sam 20 Décembre 2025"
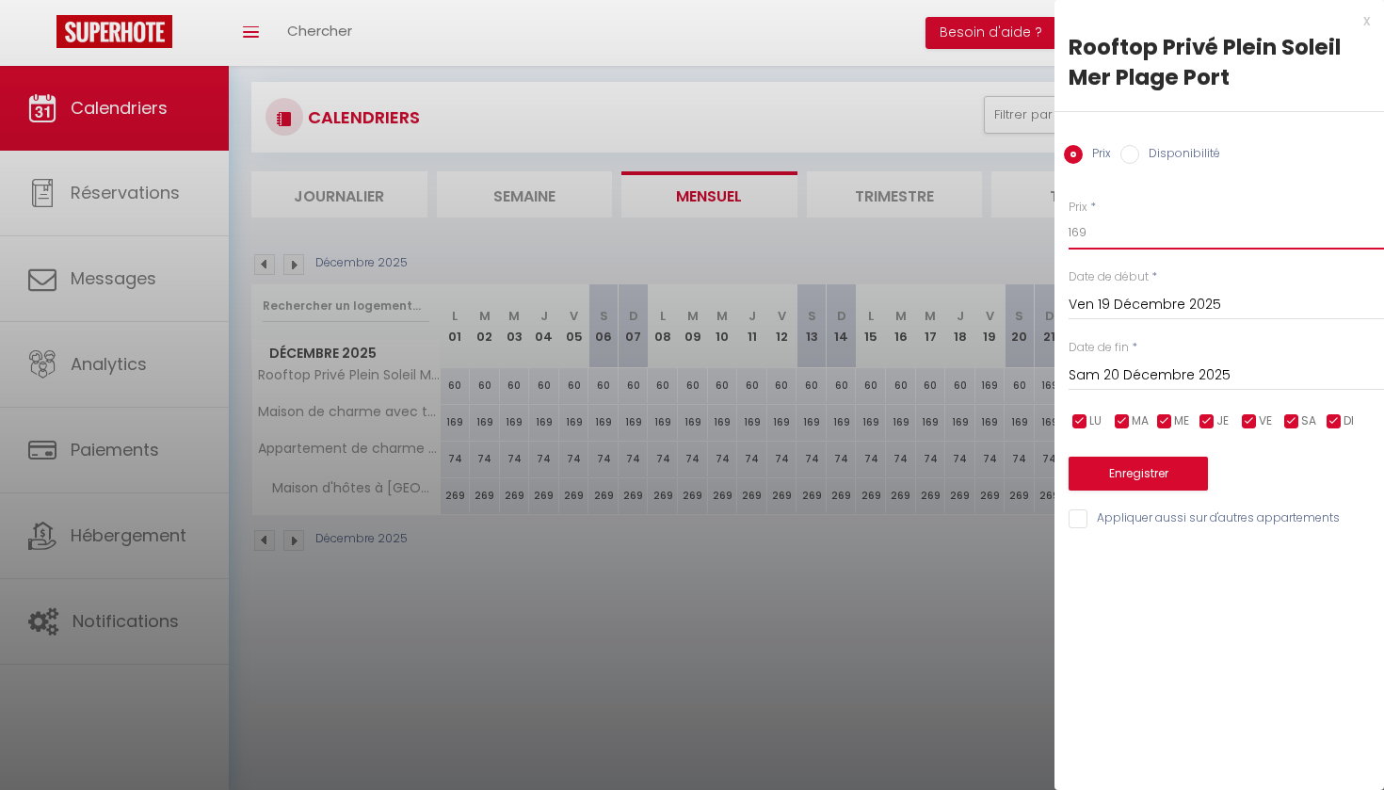
click at [1090, 234] on input "169" at bounding box center [1226, 233] width 315 height 34
type input "1"
type input "60"
click at [1101, 479] on button "Enregistrer" at bounding box center [1138, 474] width 139 height 34
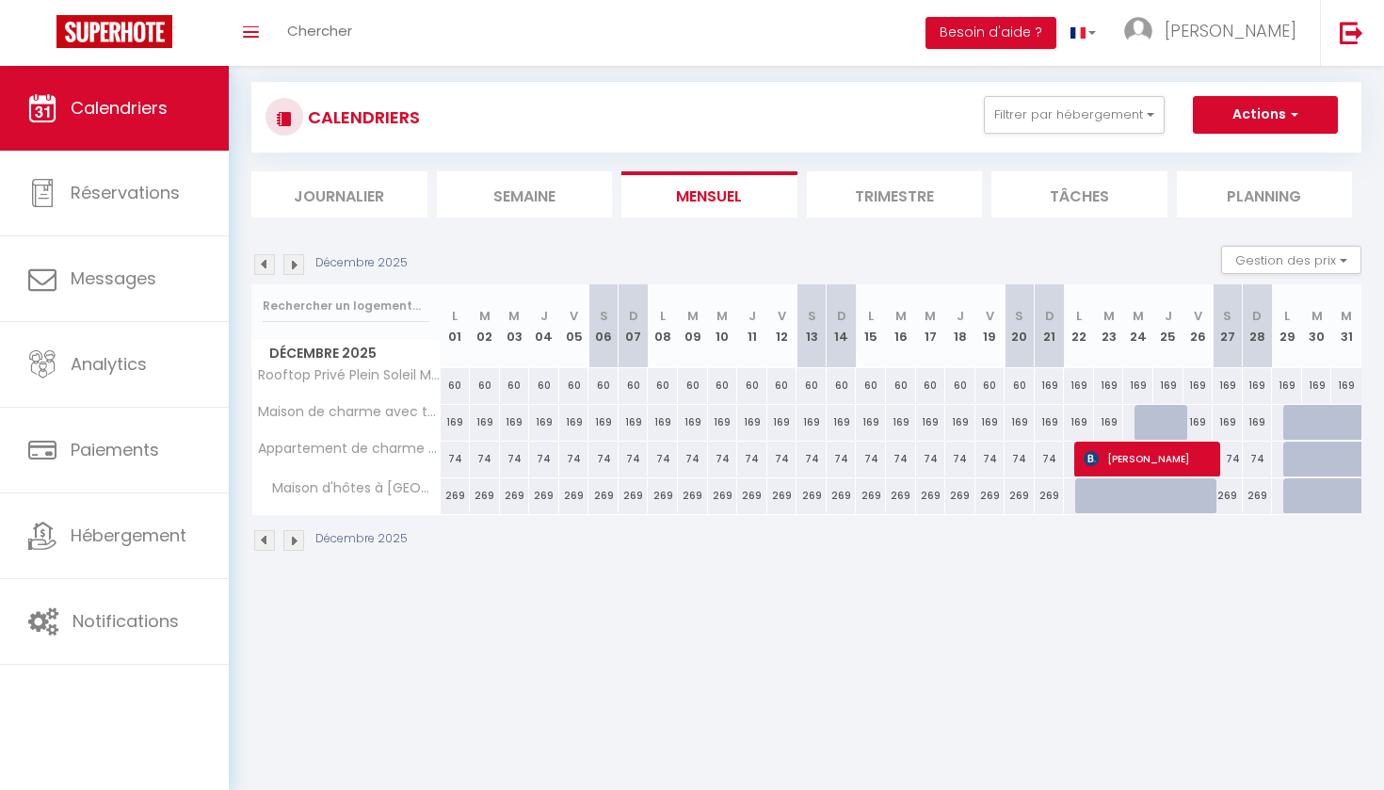
click at [992, 387] on div "60" at bounding box center [990, 385] width 30 height 35
type input "60"
type input "Ven 19 Décembre 2025"
type input "Sam 20 Décembre 2025"
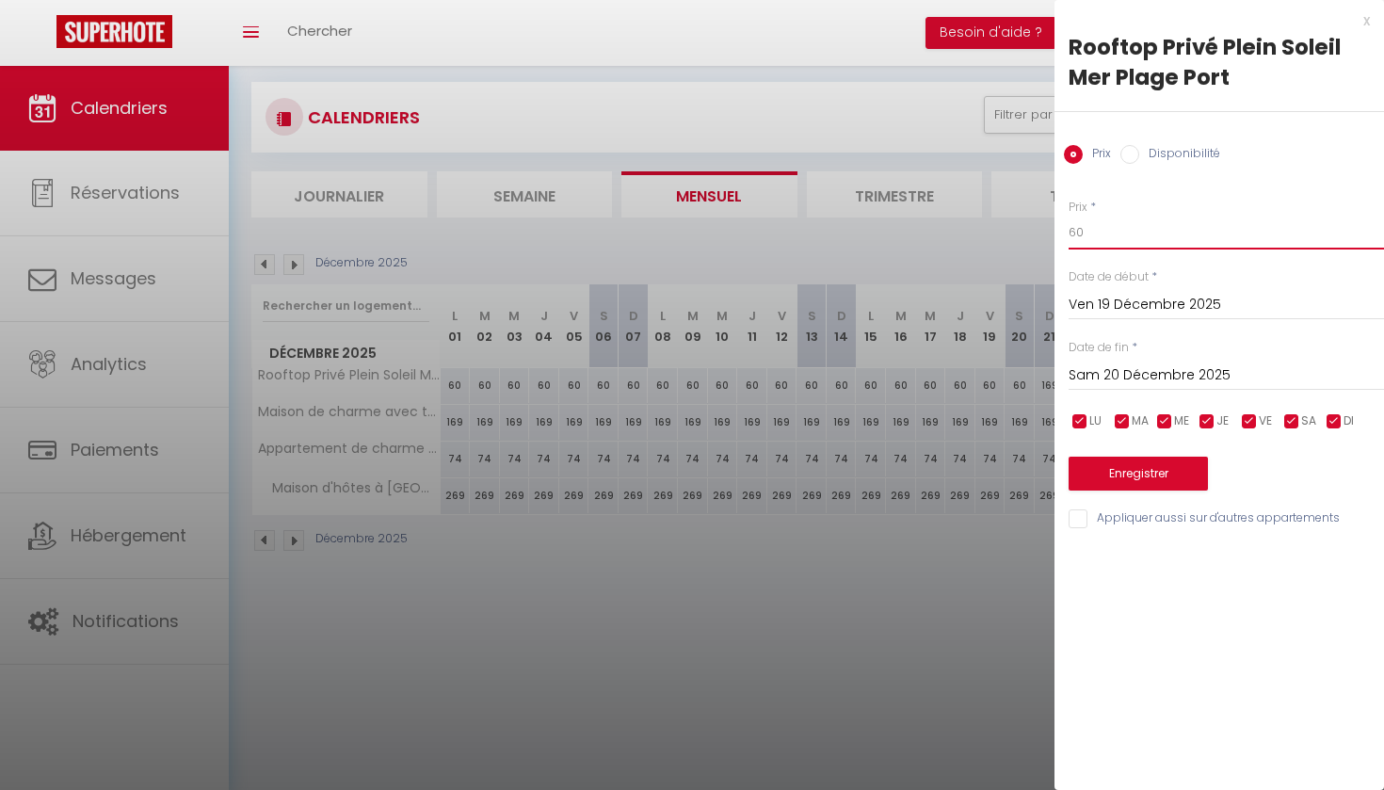
click at [1084, 232] on input "60" at bounding box center [1226, 233] width 315 height 34
type input "6"
type input "80"
click at [1151, 375] on input "Sam 20 Décembre 2025" at bounding box center [1226, 375] width 315 height 24
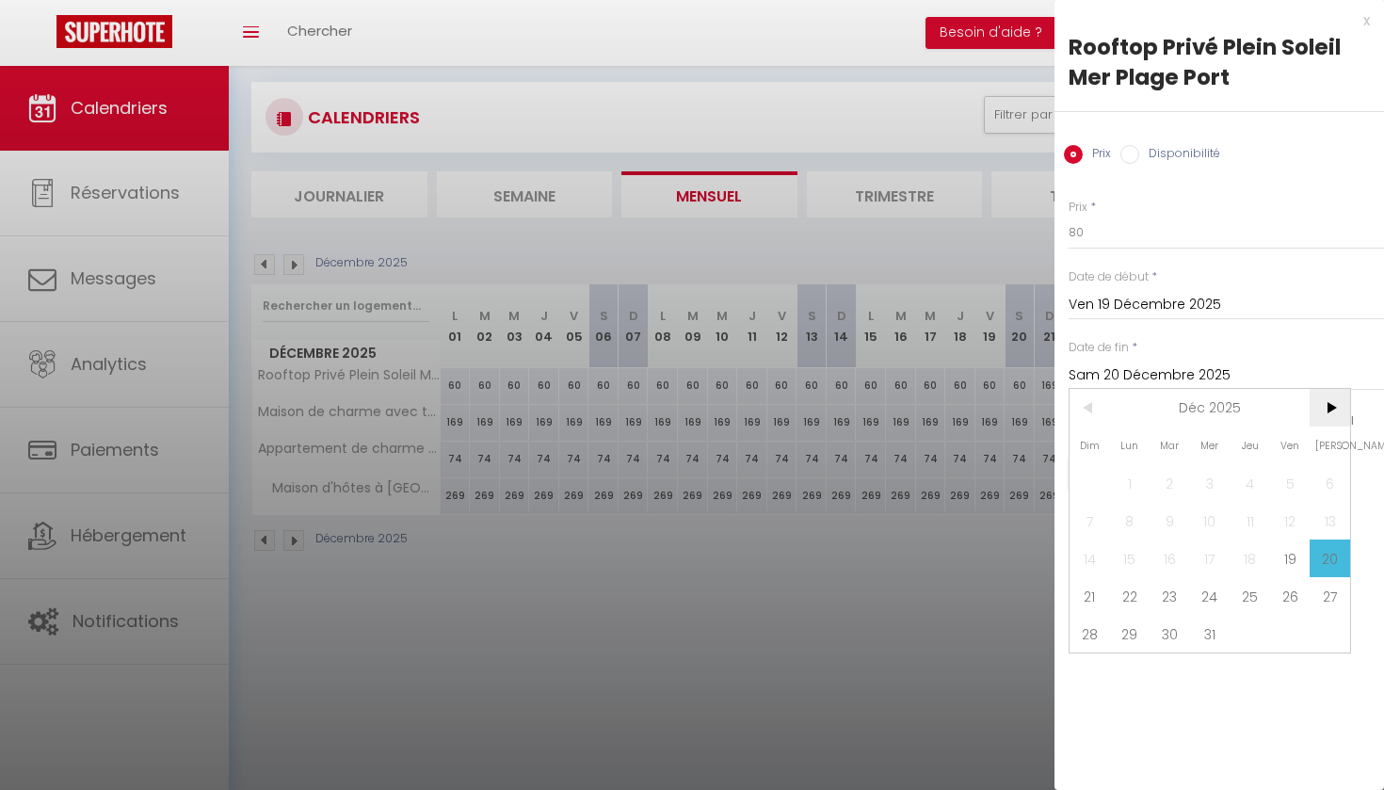
click at [1330, 411] on span ">" at bounding box center [1330, 408] width 40 height 38
click at [1328, 483] on span "3" at bounding box center [1330, 483] width 40 height 38
type input "[PERSON_NAME] 03 Janvier 2026"
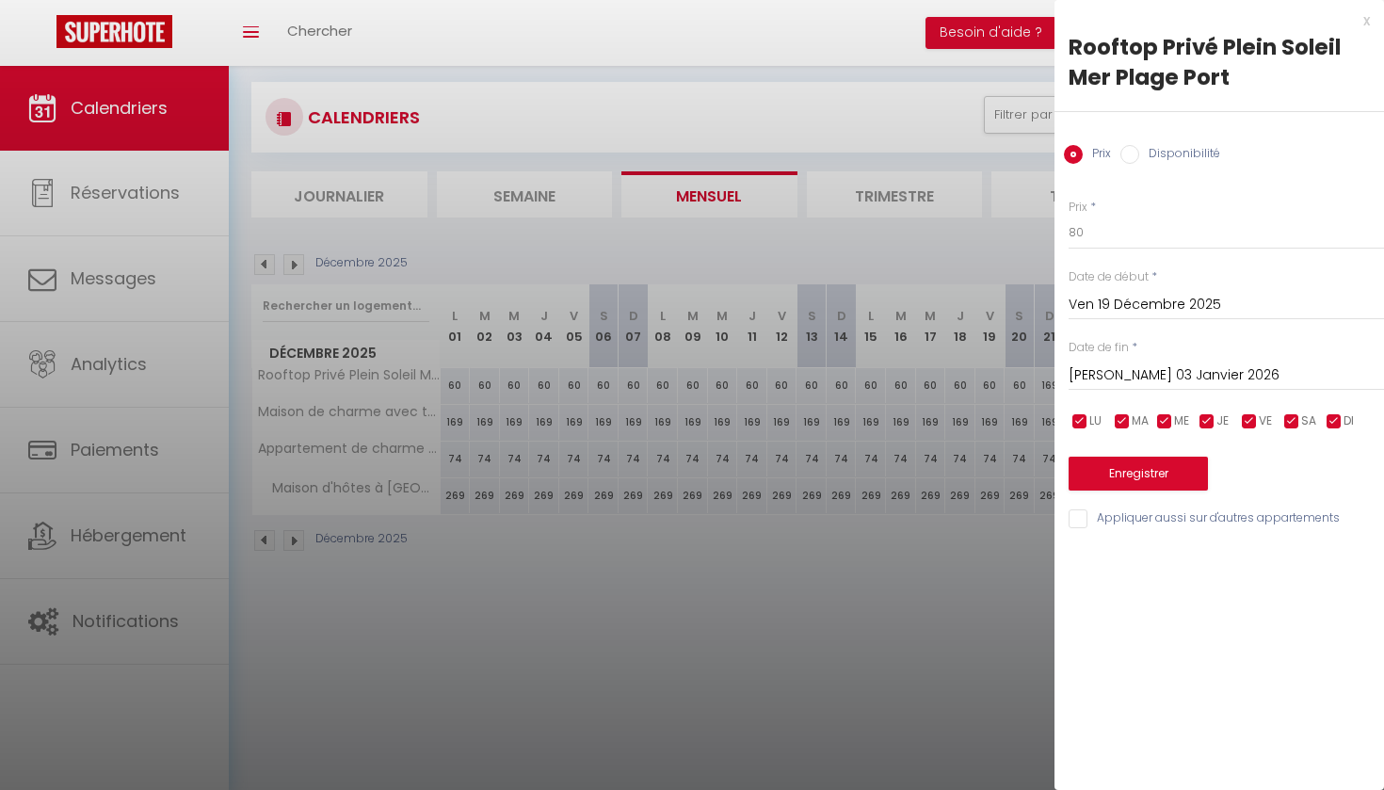
click at [1165, 470] on button "Enregistrer" at bounding box center [1138, 474] width 139 height 34
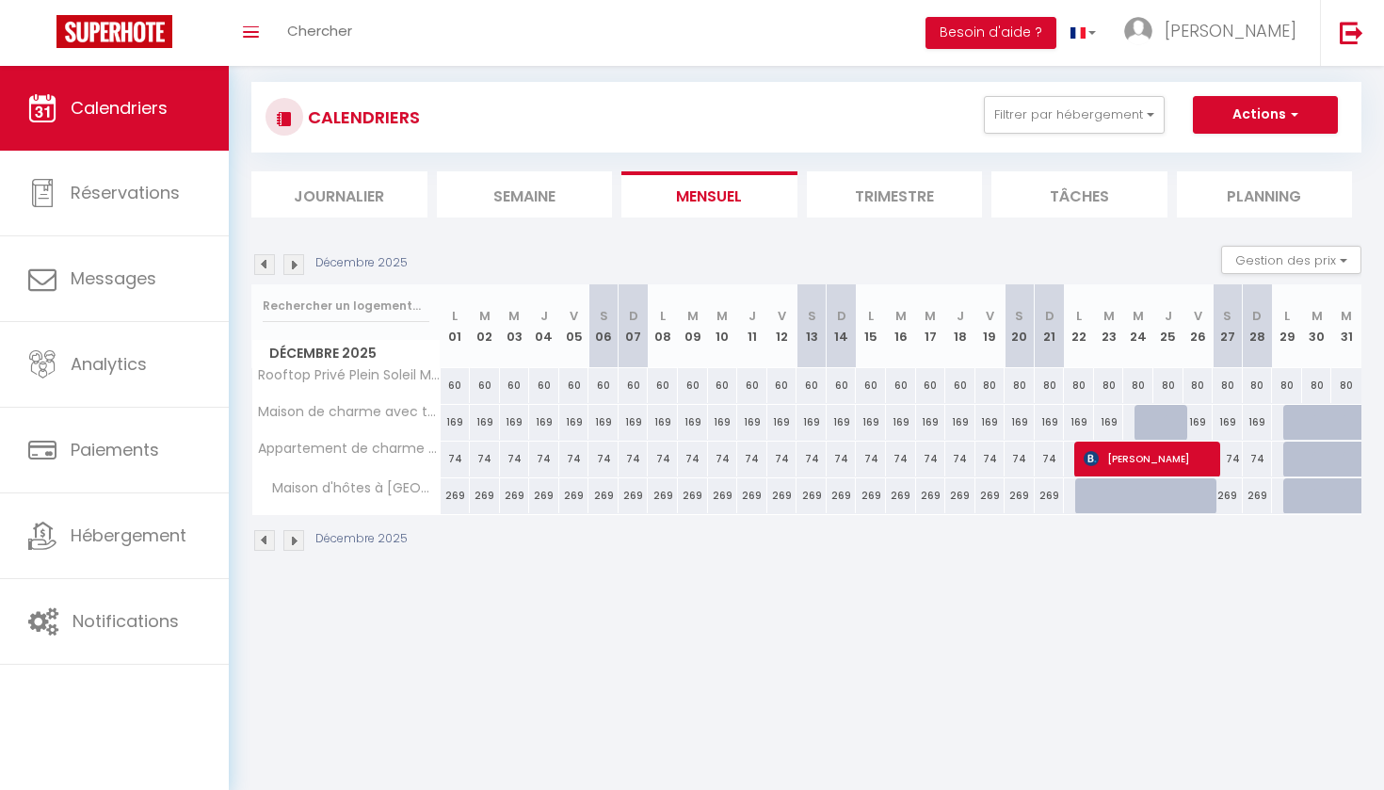
click at [265, 260] on img at bounding box center [264, 264] width 21 height 21
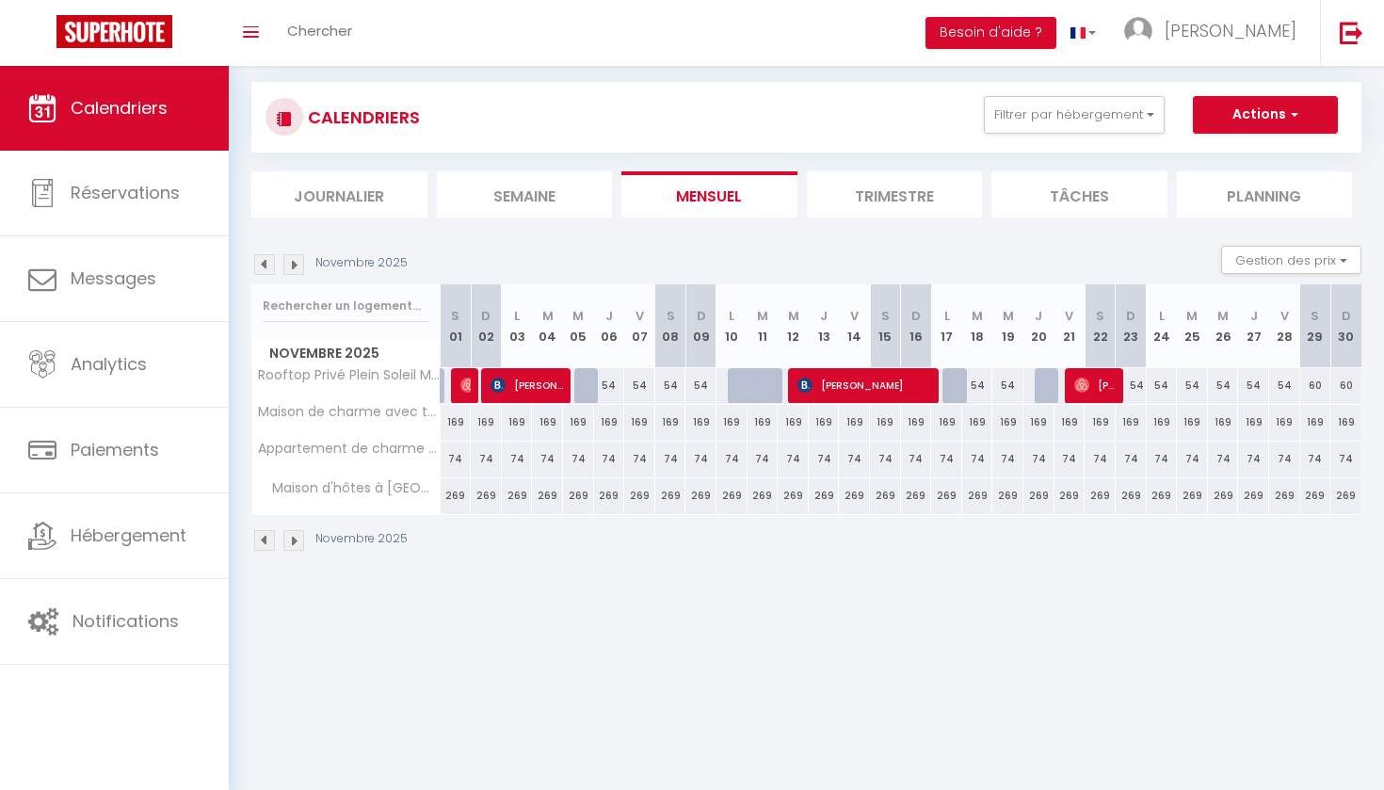
click at [265, 260] on img at bounding box center [264, 264] width 21 height 21
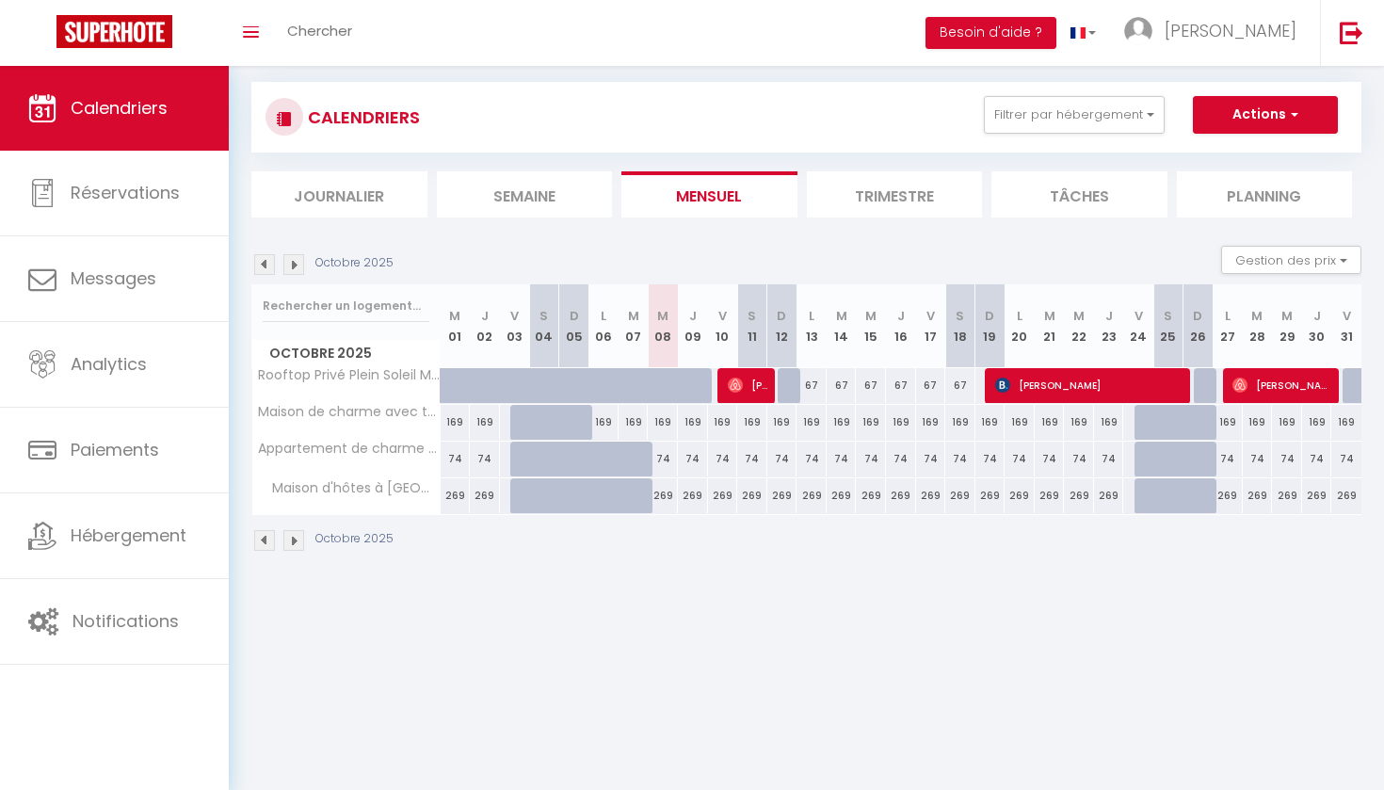
click at [265, 260] on img at bounding box center [264, 264] width 21 height 21
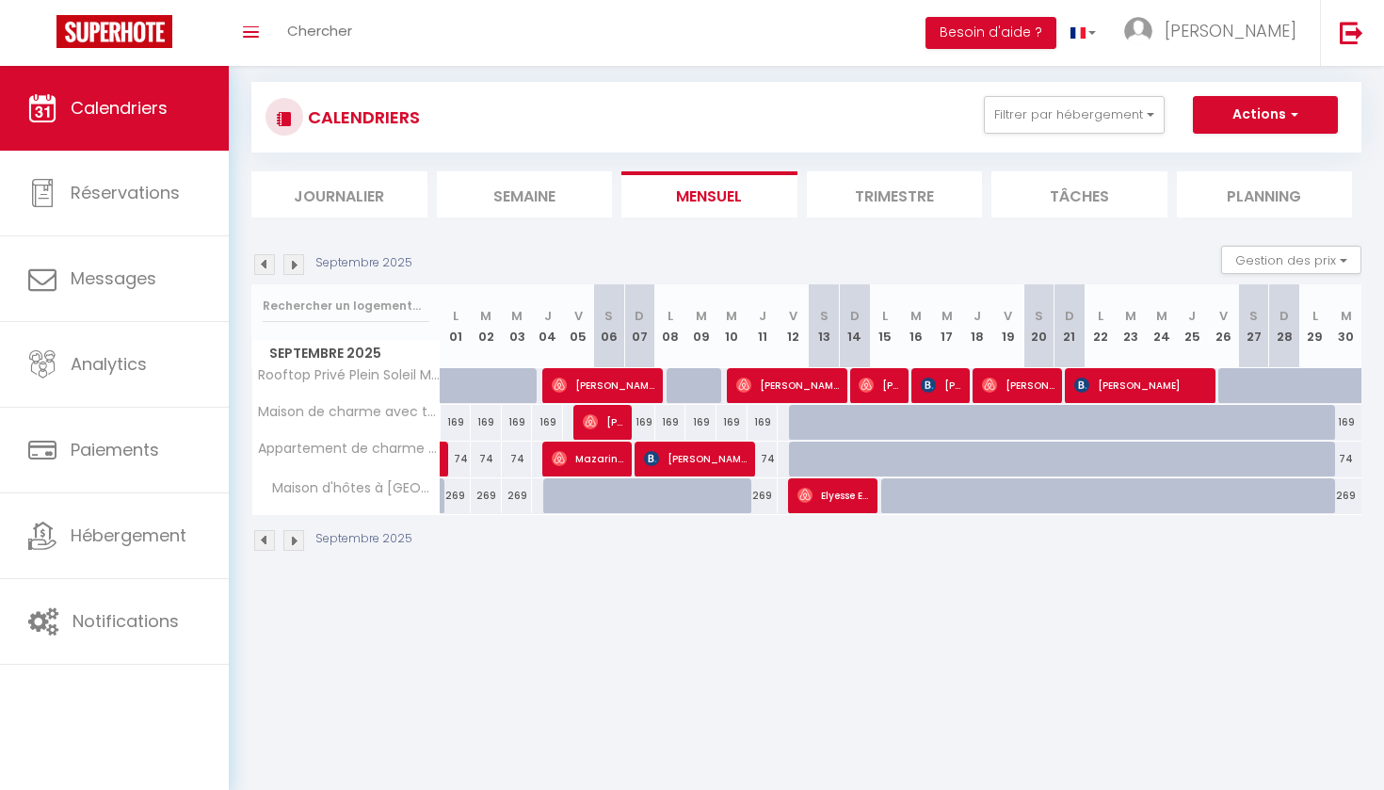
click at [265, 260] on img at bounding box center [264, 264] width 21 height 21
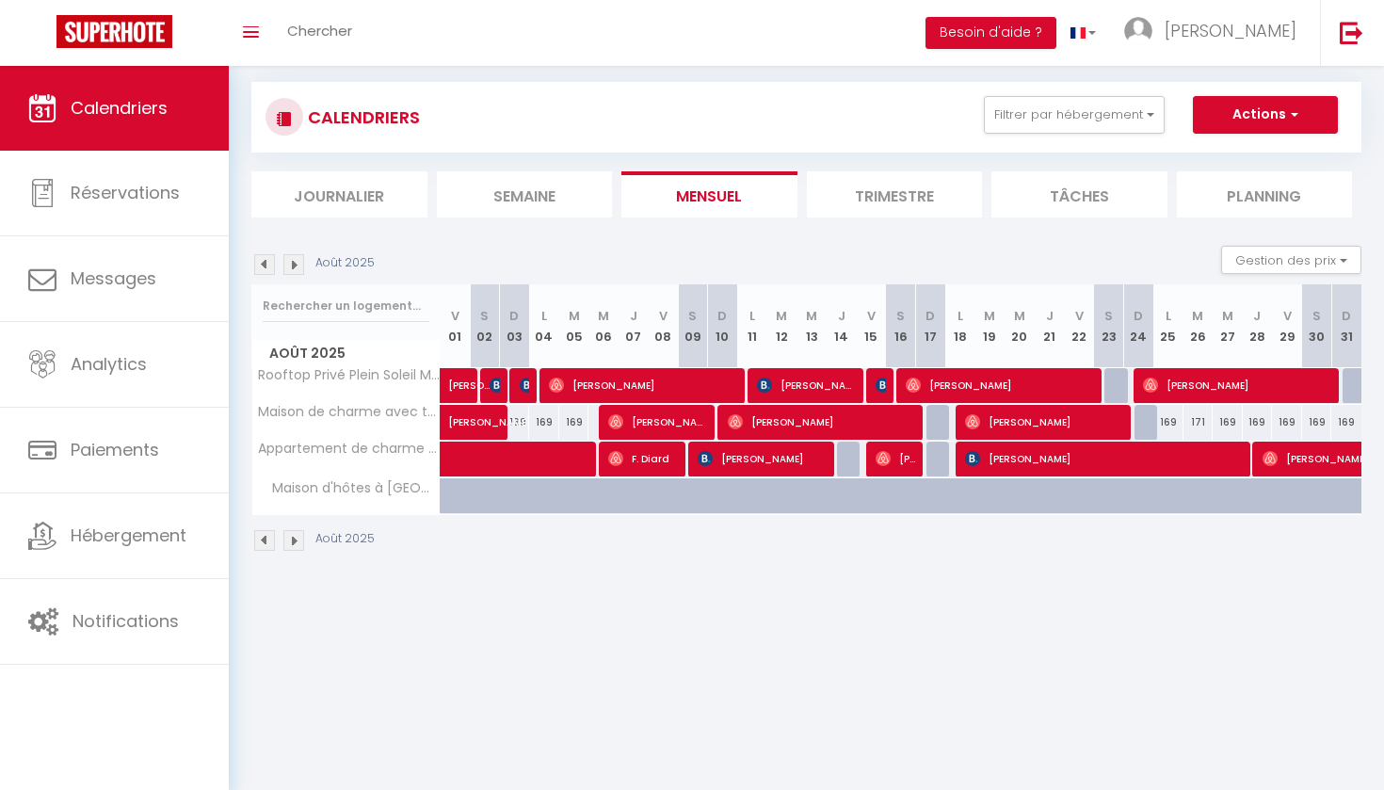
click at [265, 260] on img at bounding box center [264, 264] width 21 height 21
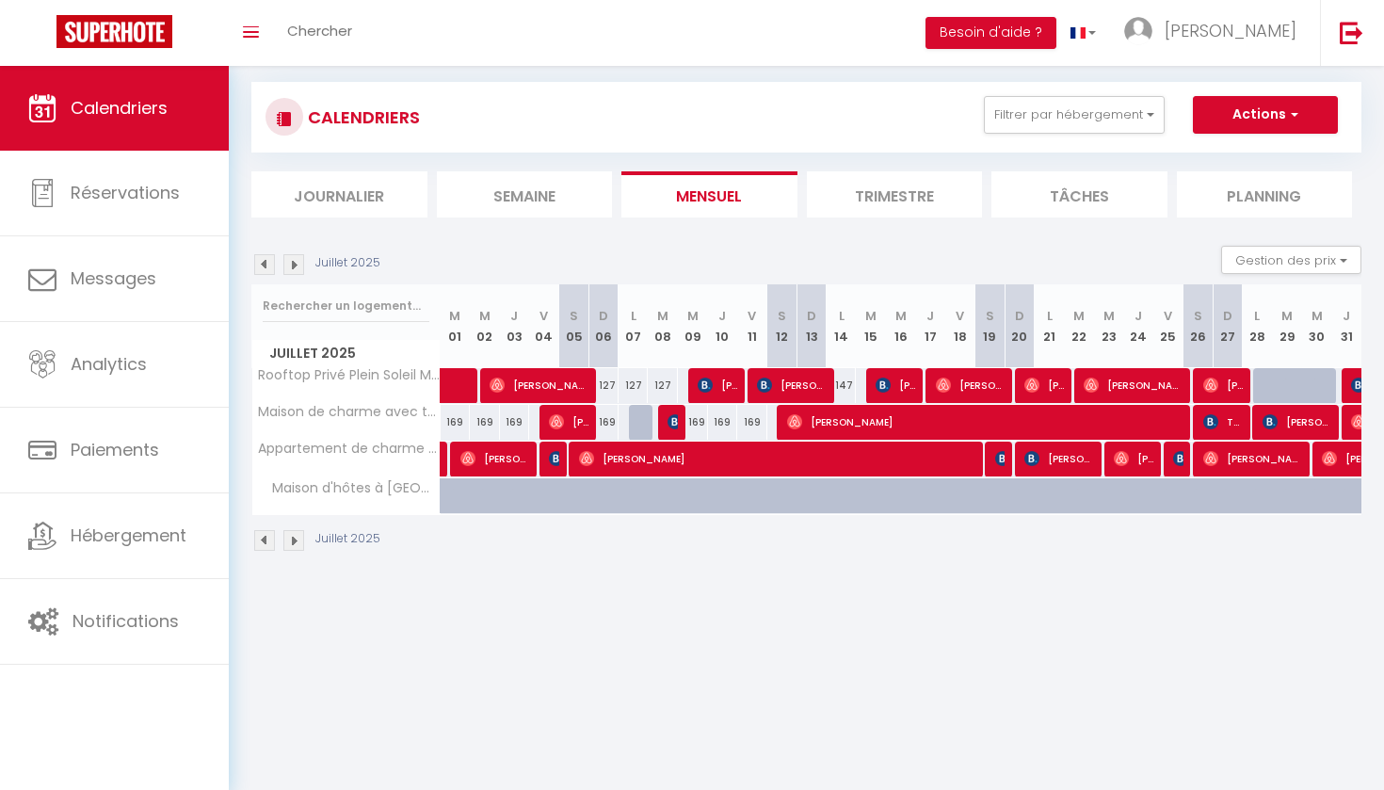
click at [265, 260] on img at bounding box center [264, 264] width 21 height 21
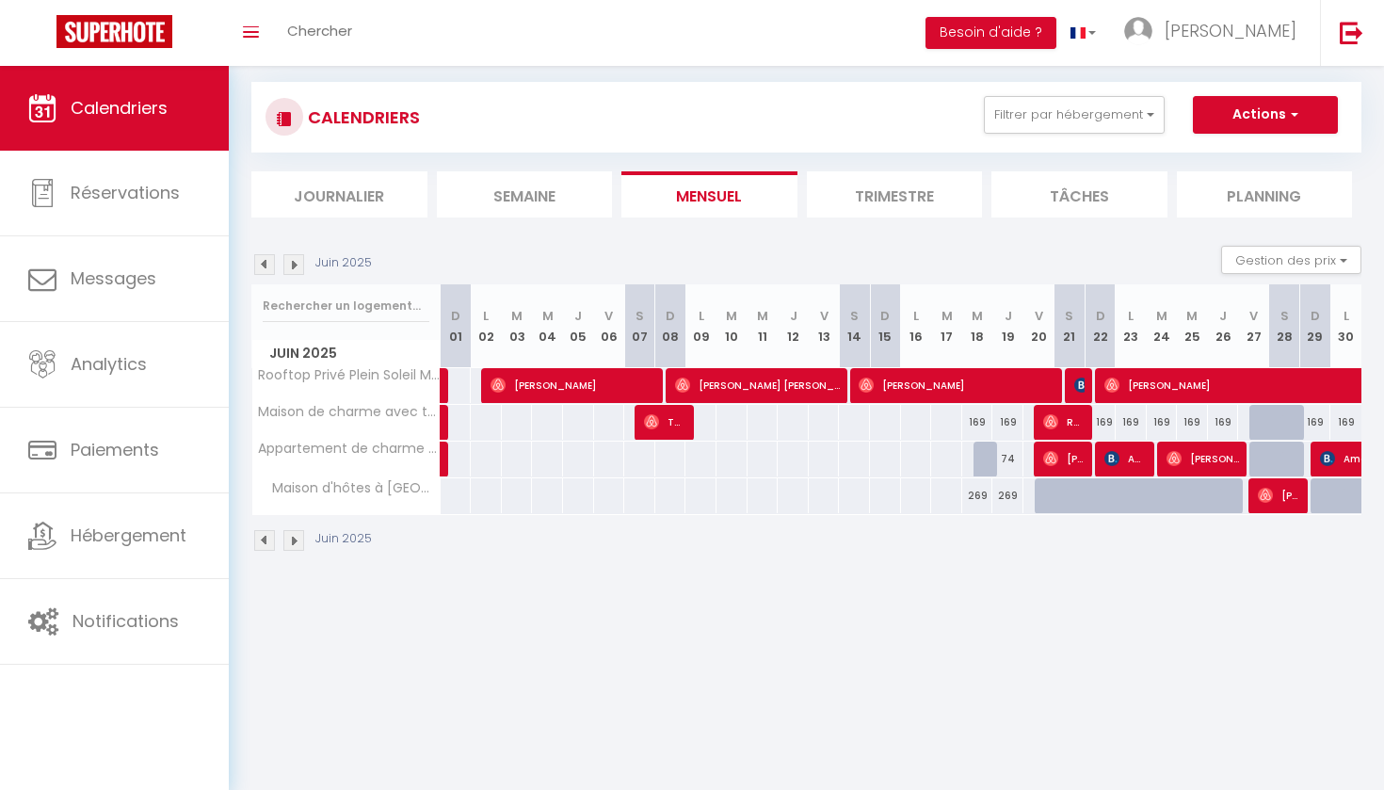
click at [265, 260] on img at bounding box center [264, 264] width 21 height 21
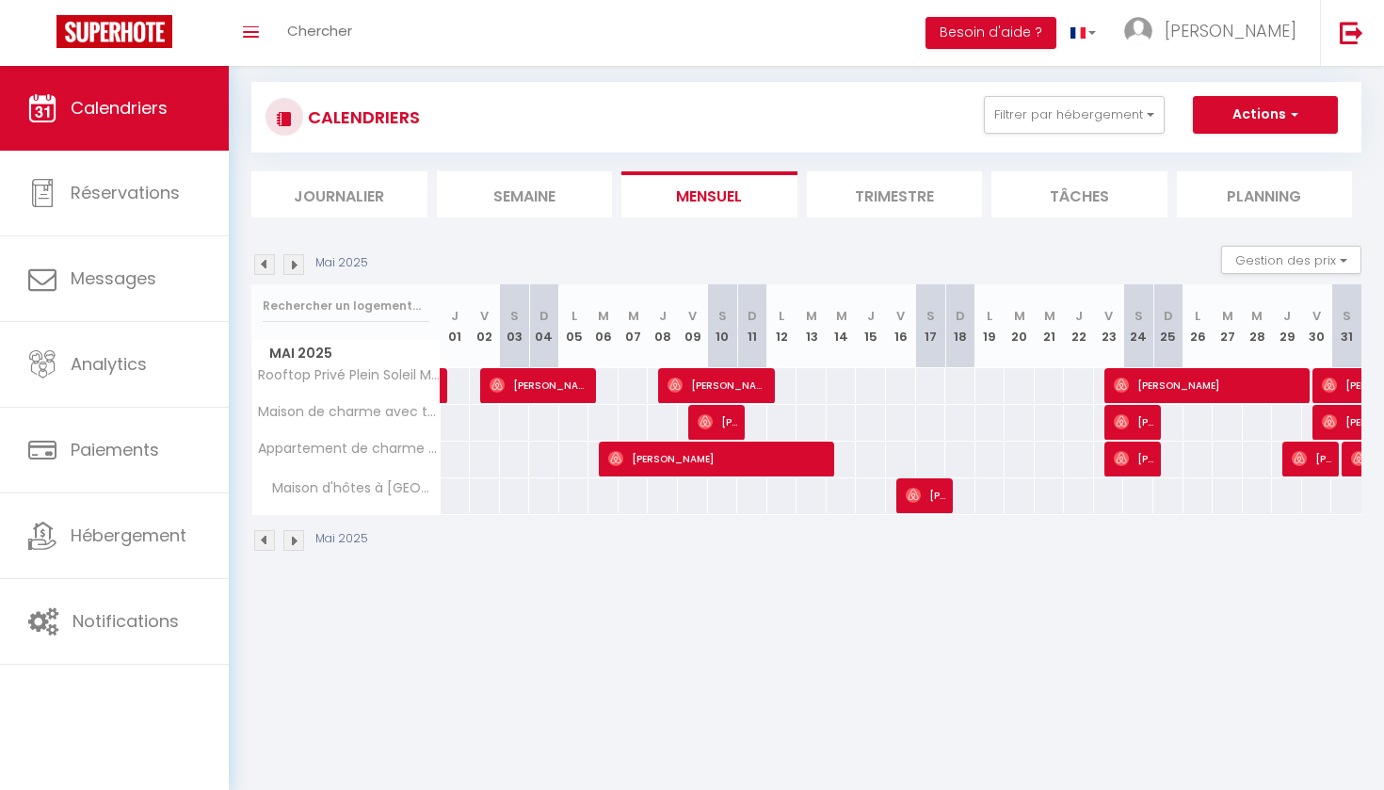
click at [265, 260] on img at bounding box center [264, 264] width 21 height 21
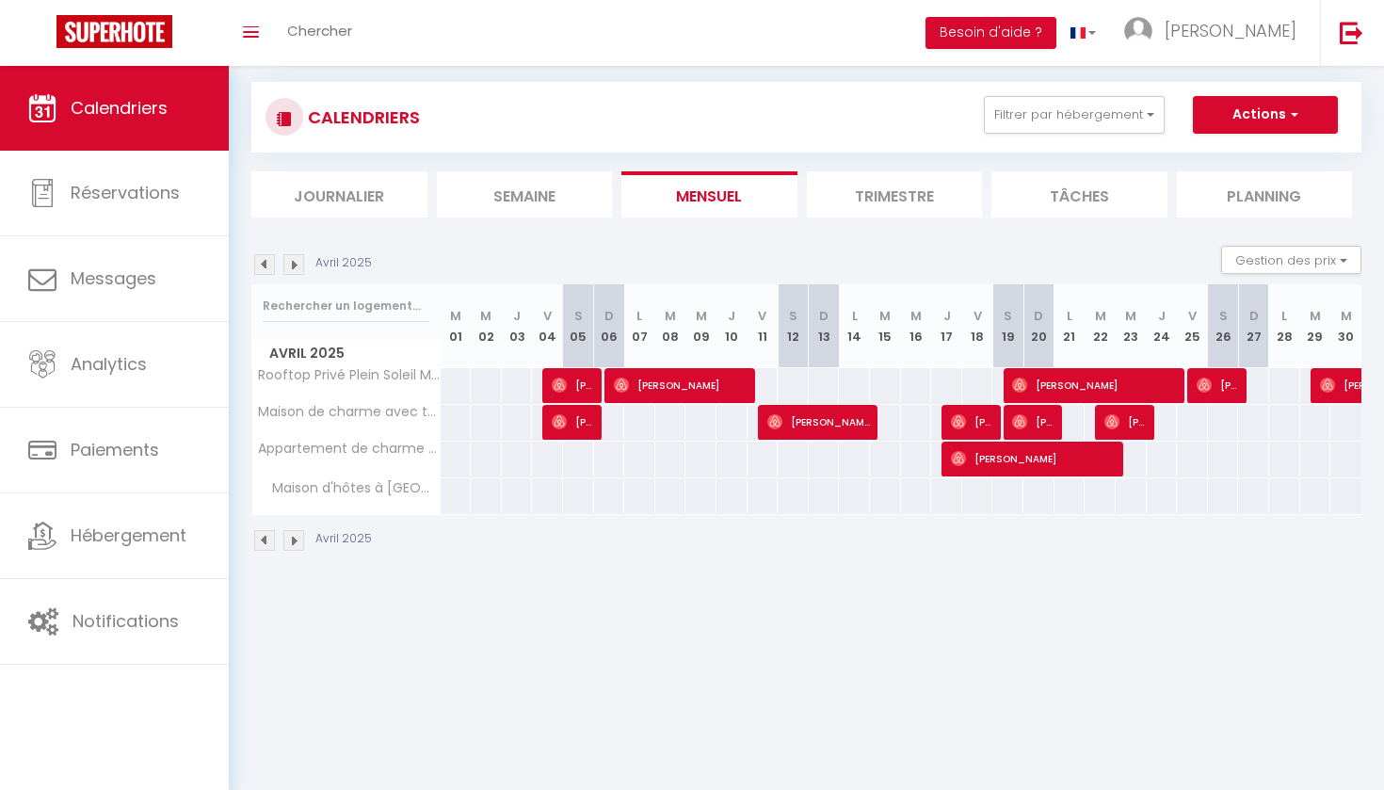
click at [265, 260] on img at bounding box center [264, 264] width 21 height 21
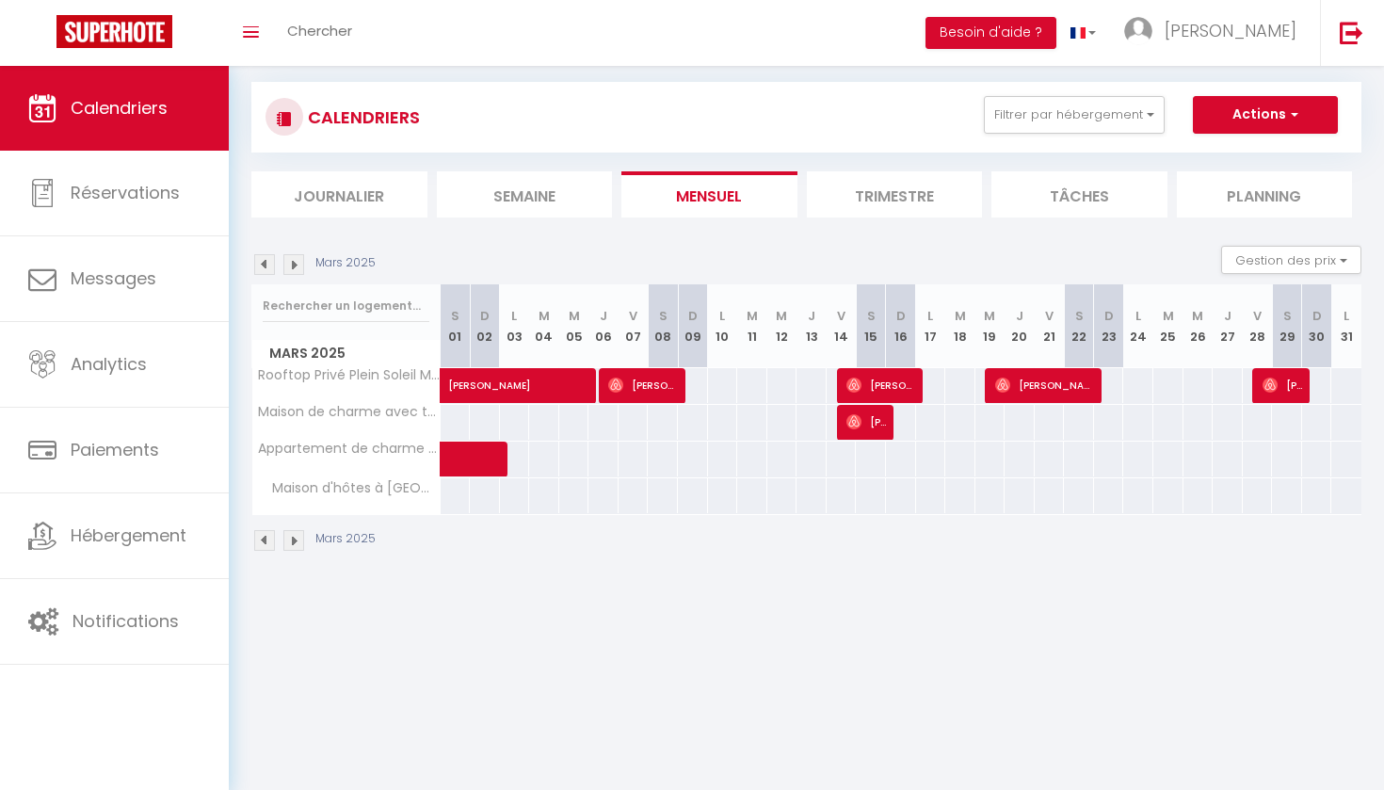
click at [722, 395] on div at bounding box center [722, 385] width 31 height 35
type input "Lun 10 Mars 2025"
type input "[DATE] Mars 2025"
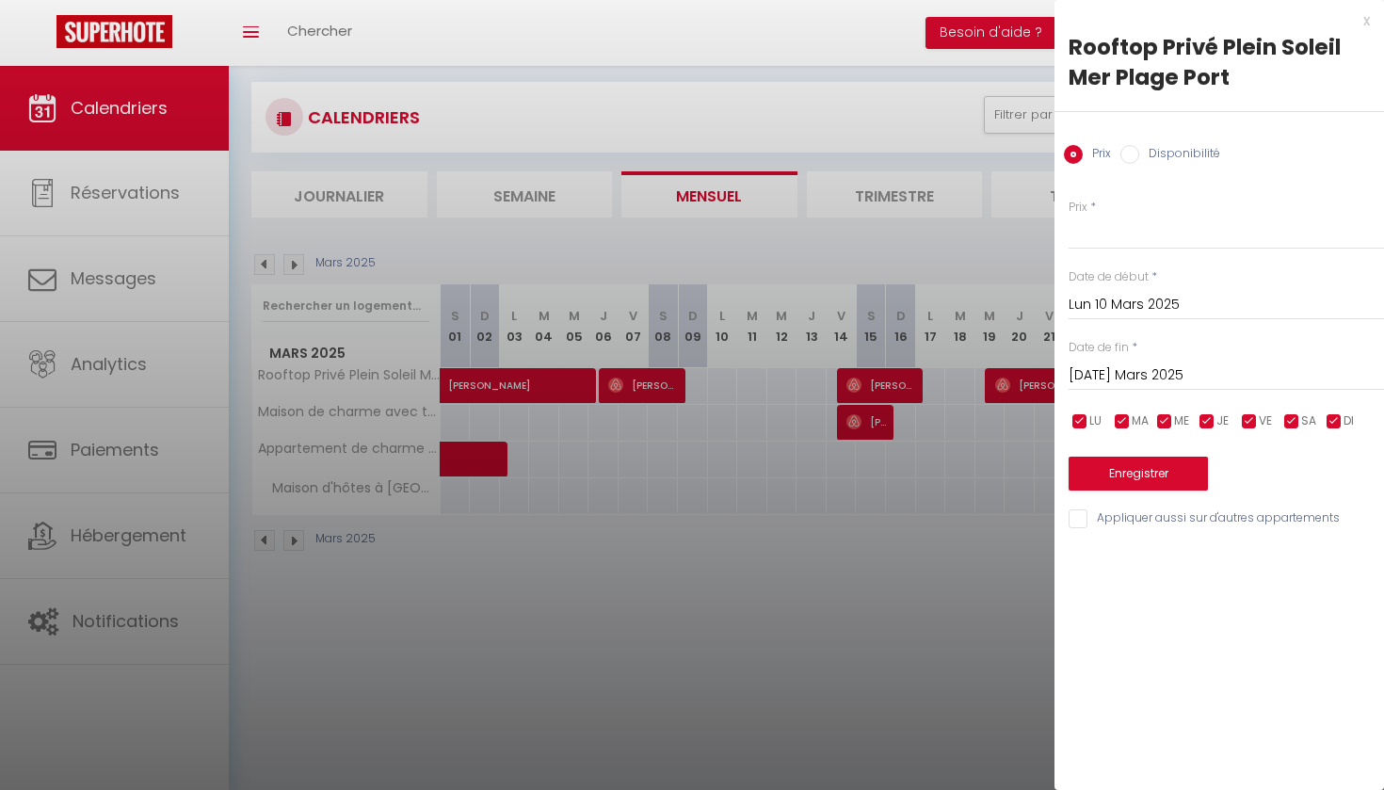
click at [749, 643] on div at bounding box center [692, 395] width 1384 height 790
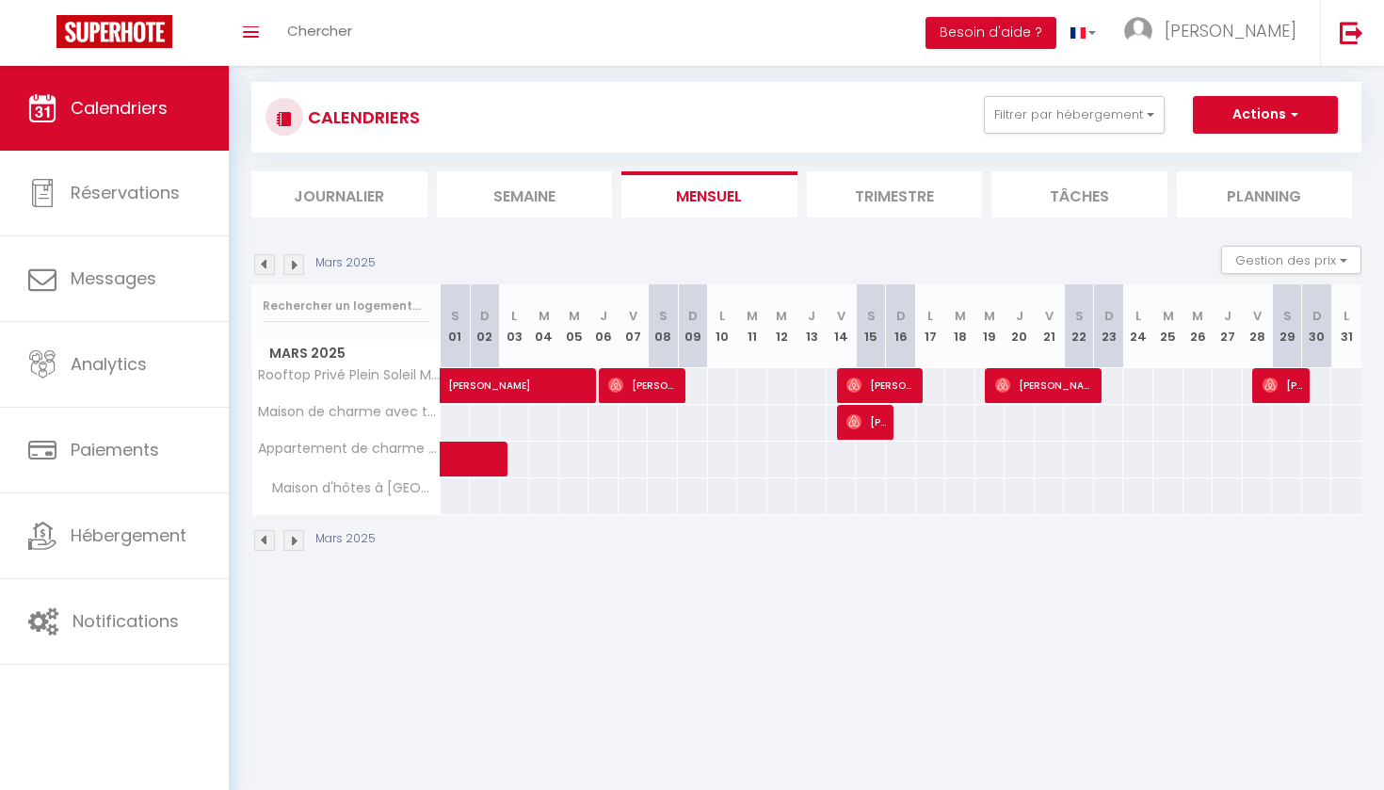
click at [297, 262] on img at bounding box center [293, 264] width 21 height 21
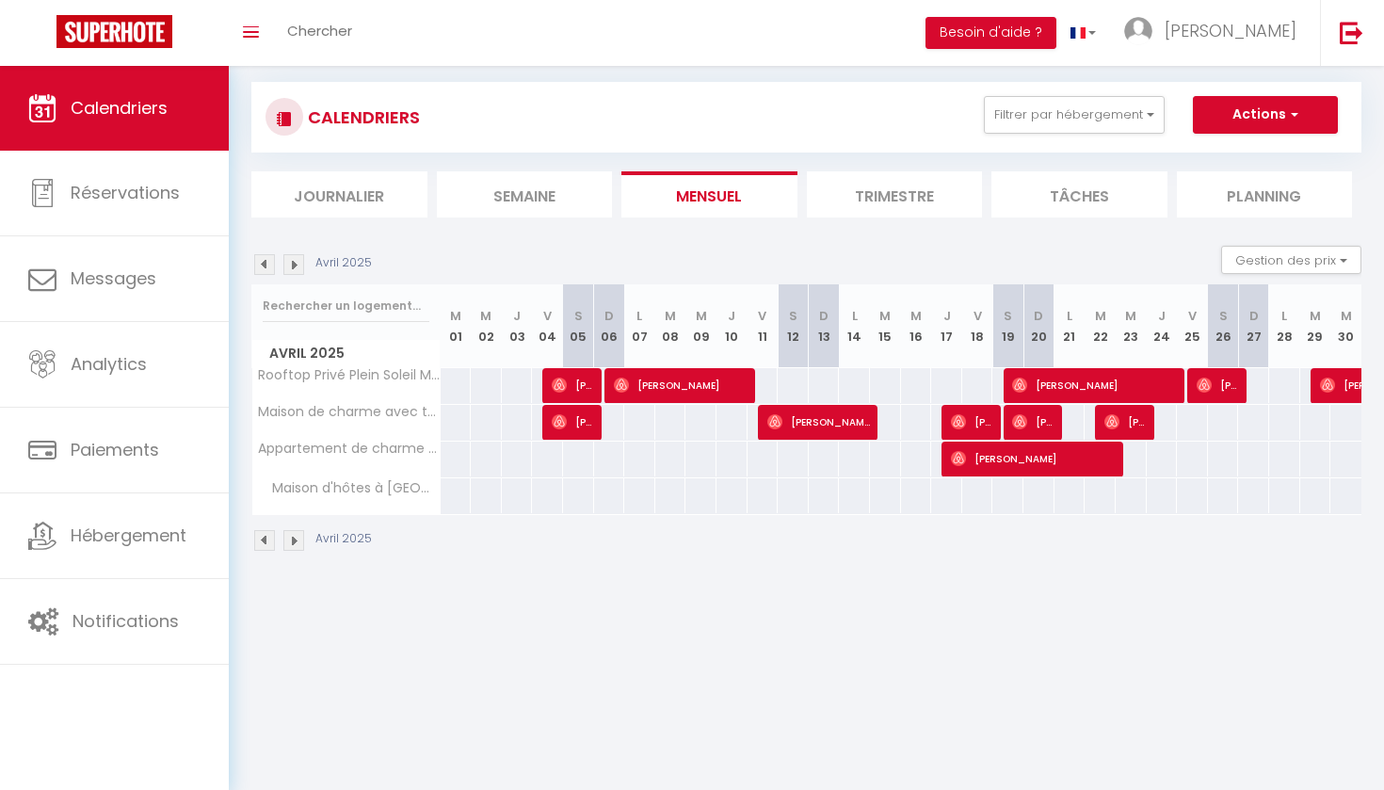
click at [297, 262] on img at bounding box center [293, 264] width 21 height 21
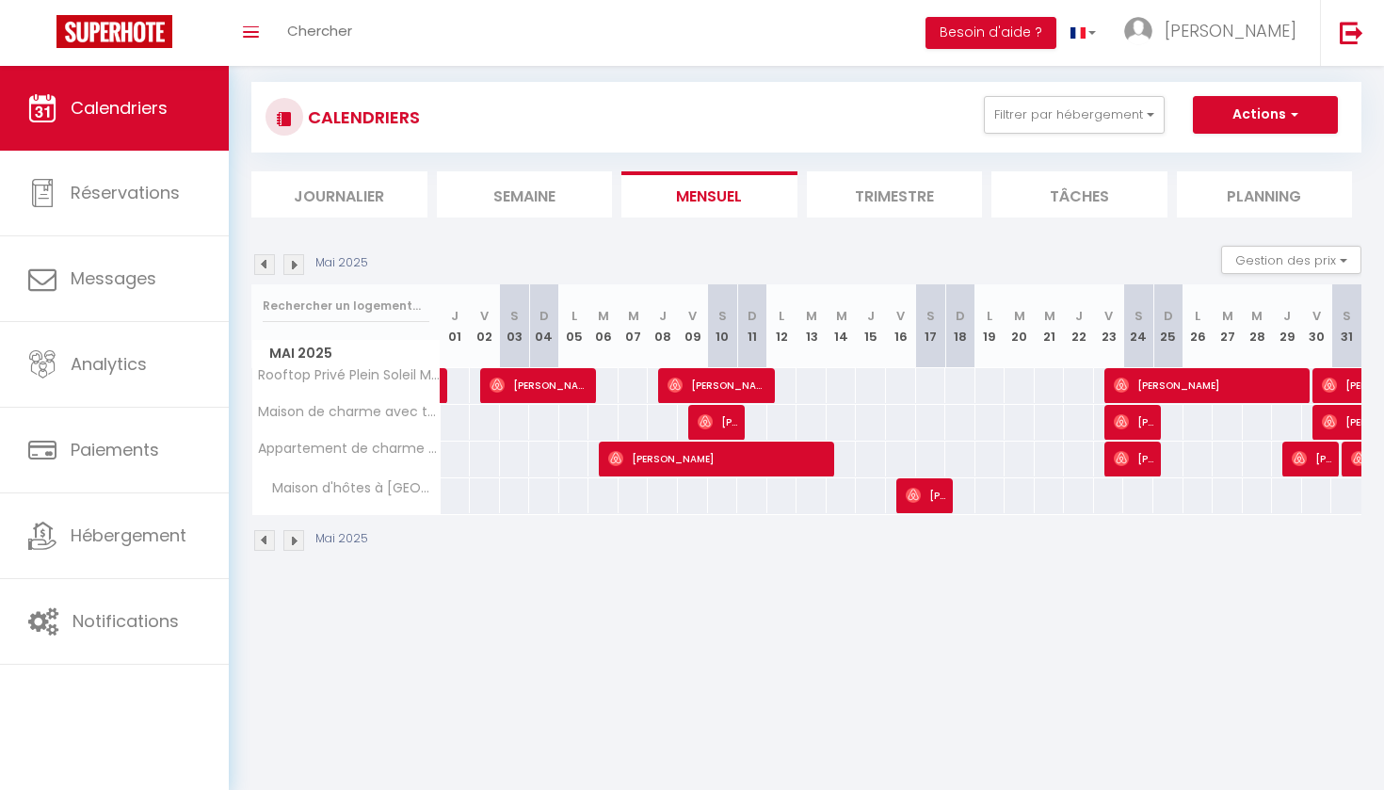
click at [297, 262] on img at bounding box center [293, 264] width 21 height 21
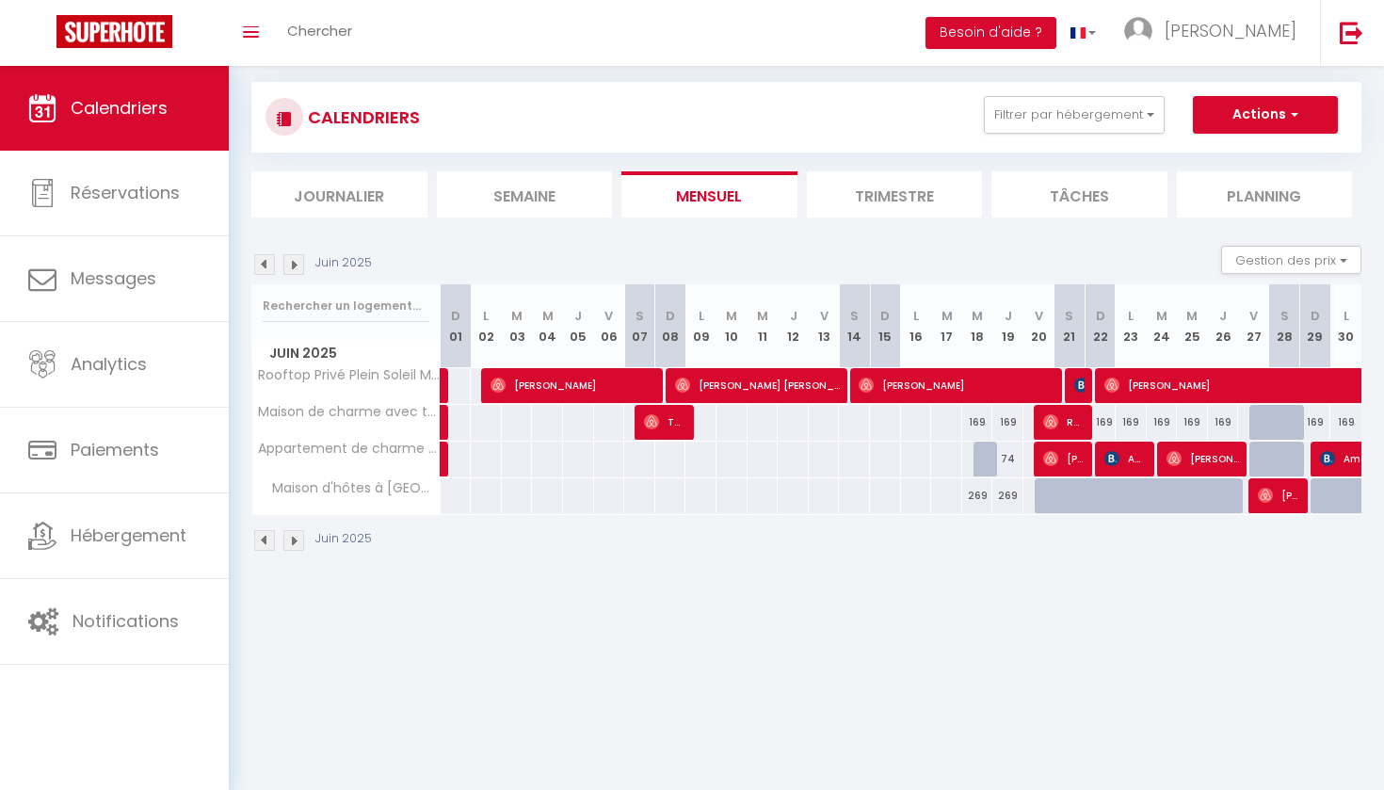
click at [297, 262] on img at bounding box center [293, 264] width 21 height 21
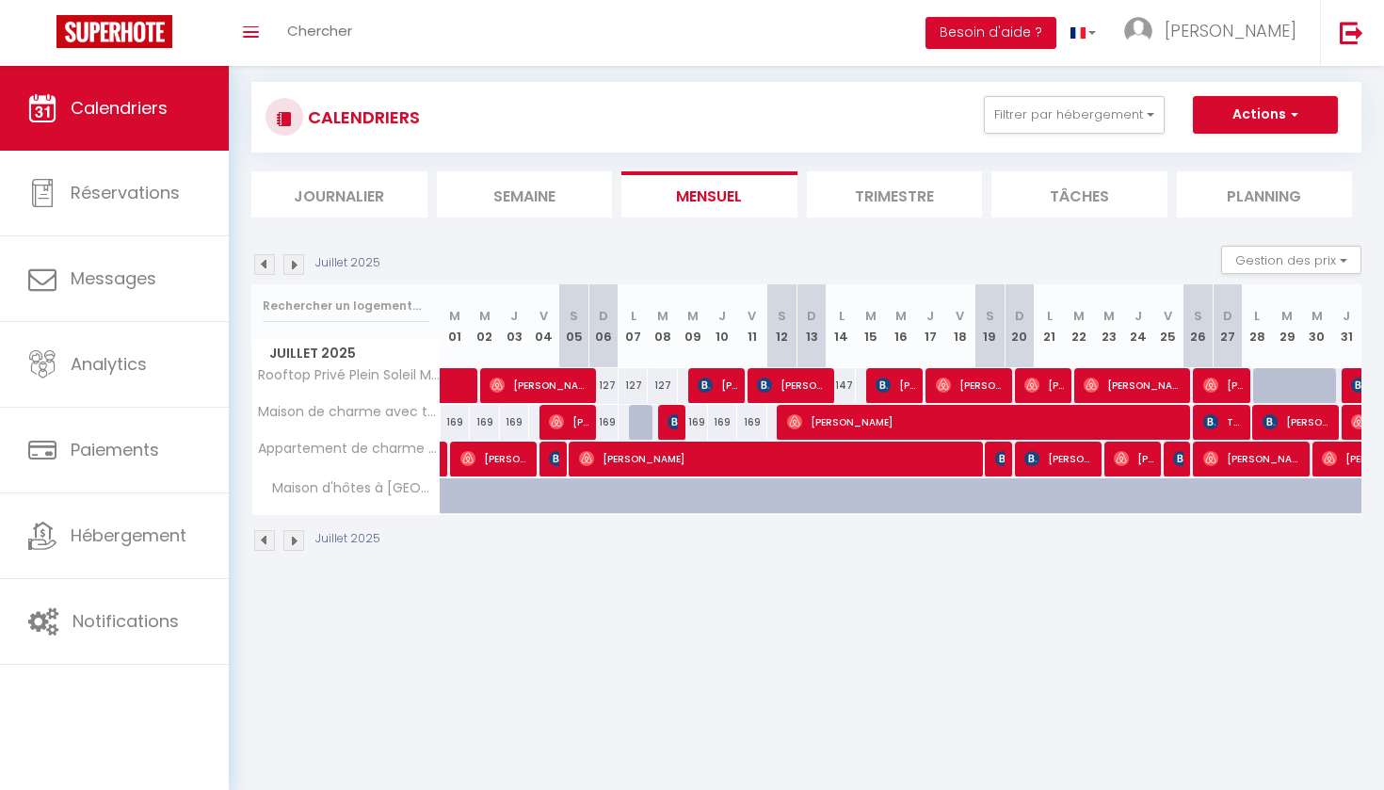
click at [297, 262] on img at bounding box center [293, 264] width 21 height 21
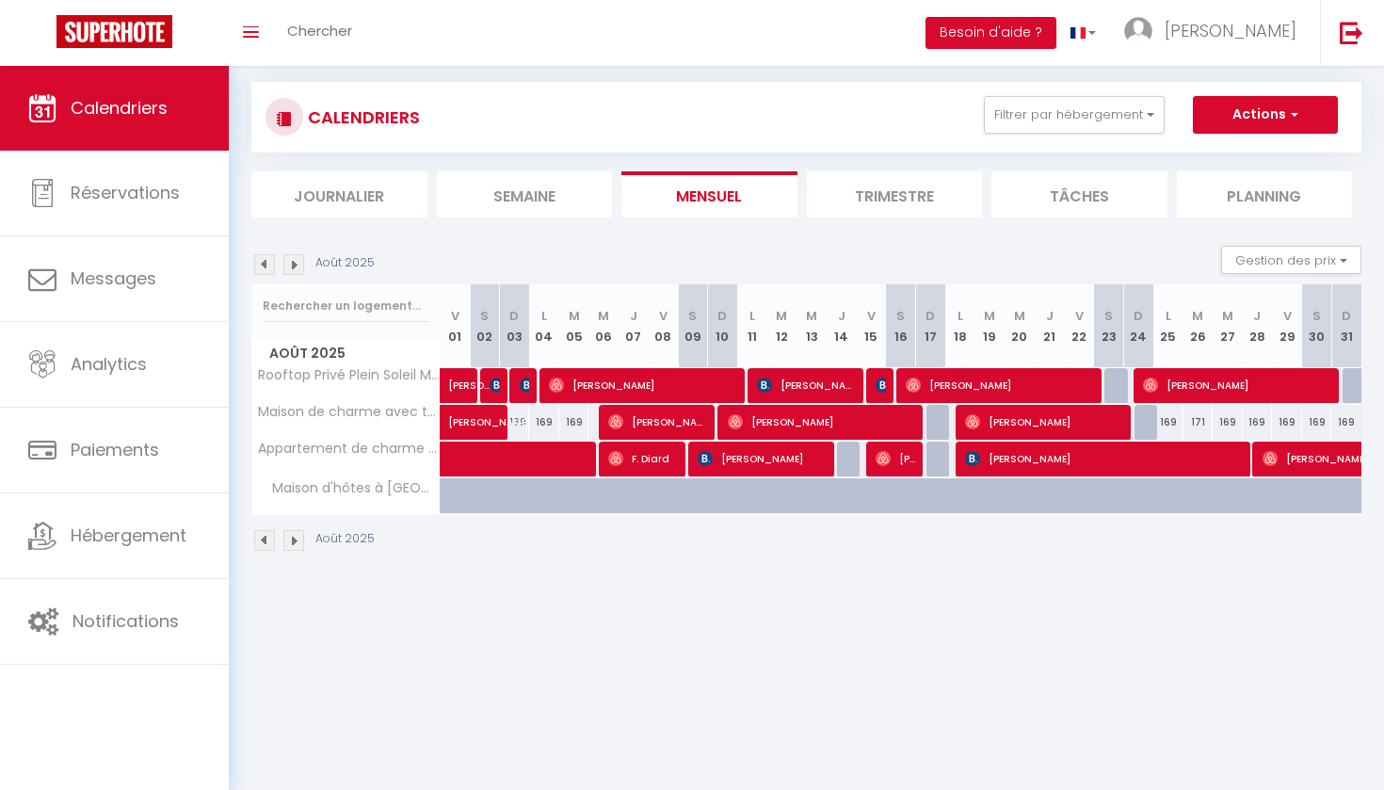
click at [297, 262] on img at bounding box center [293, 264] width 21 height 21
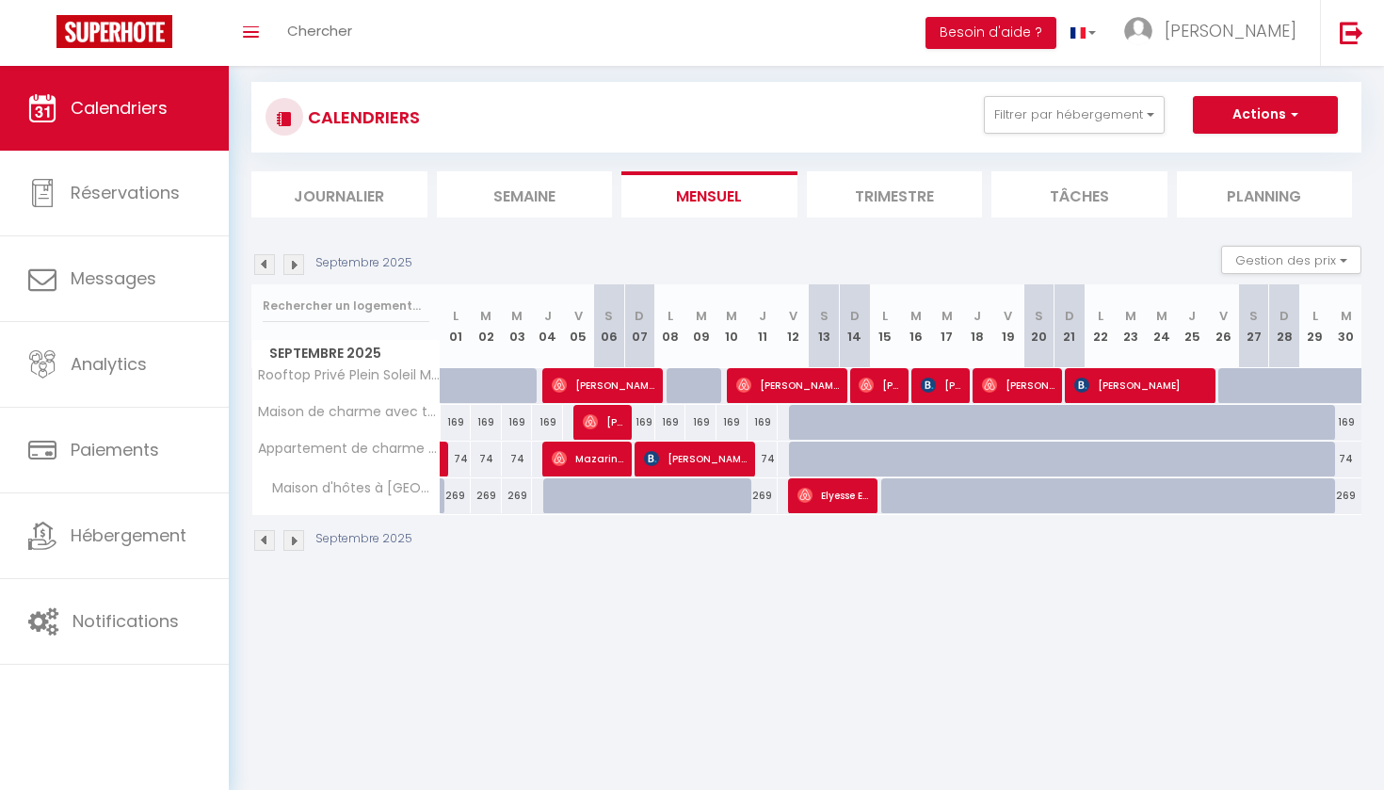
click at [297, 262] on img at bounding box center [293, 264] width 21 height 21
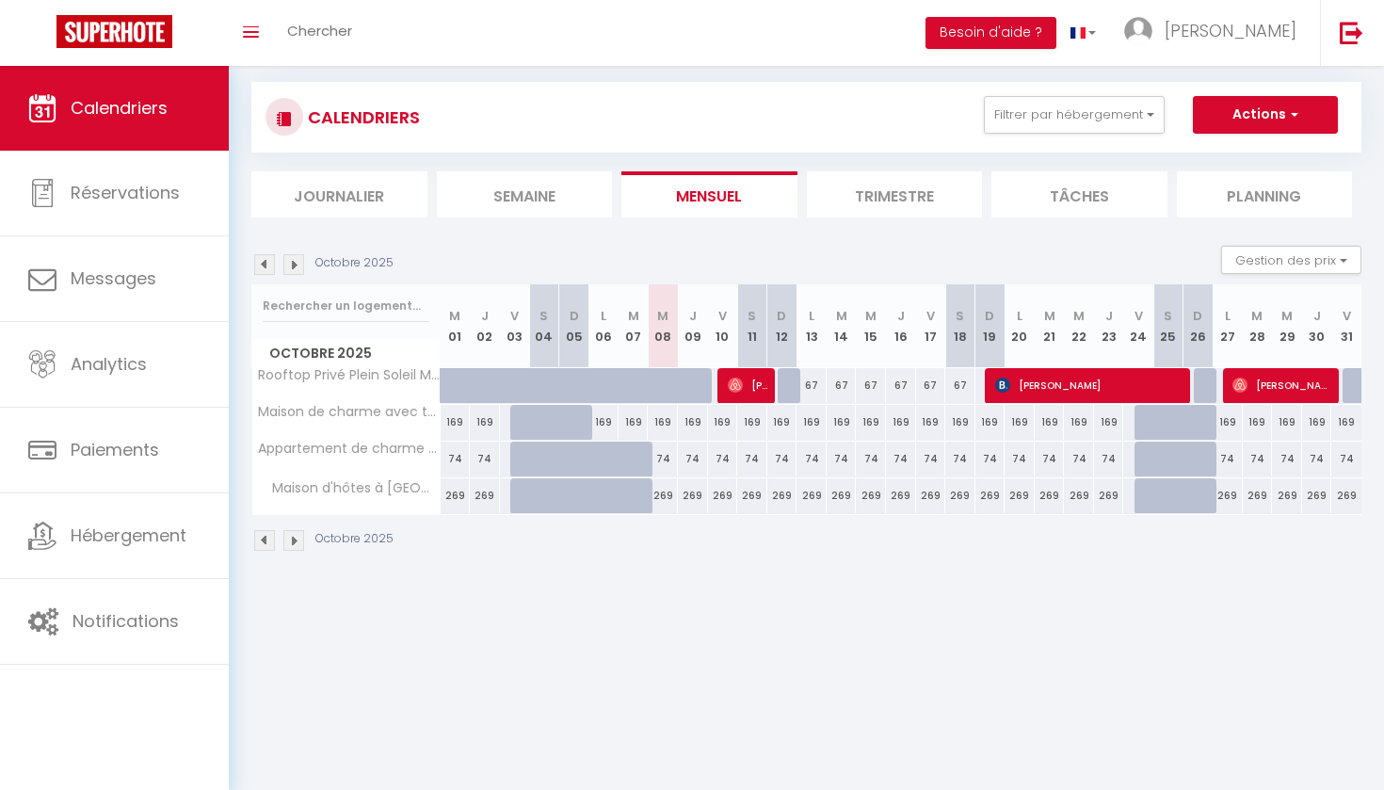
click at [297, 262] on img at bounding box center [293, 264] width 21 height 21
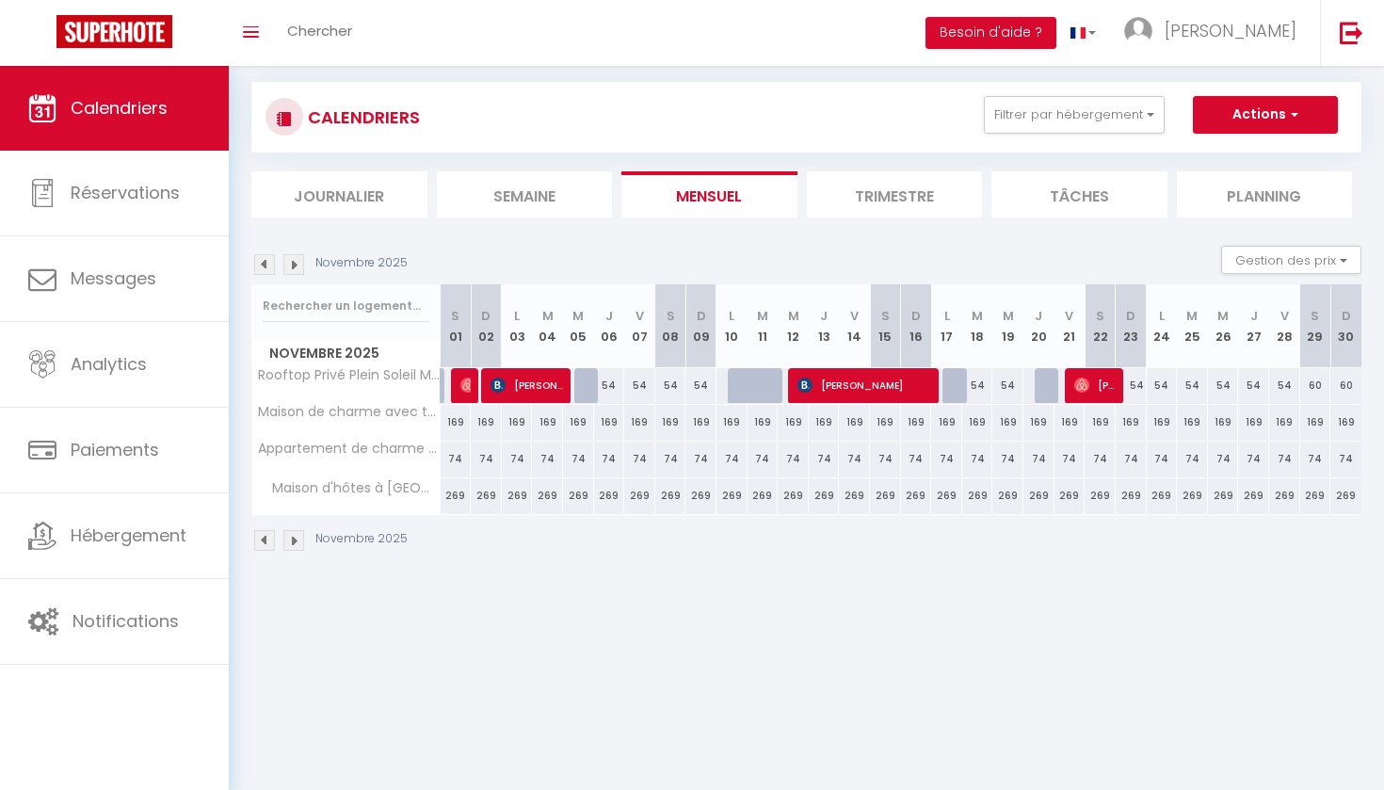
click at [297, 262] on img at bounding box center [293, 264] width 21 height 21
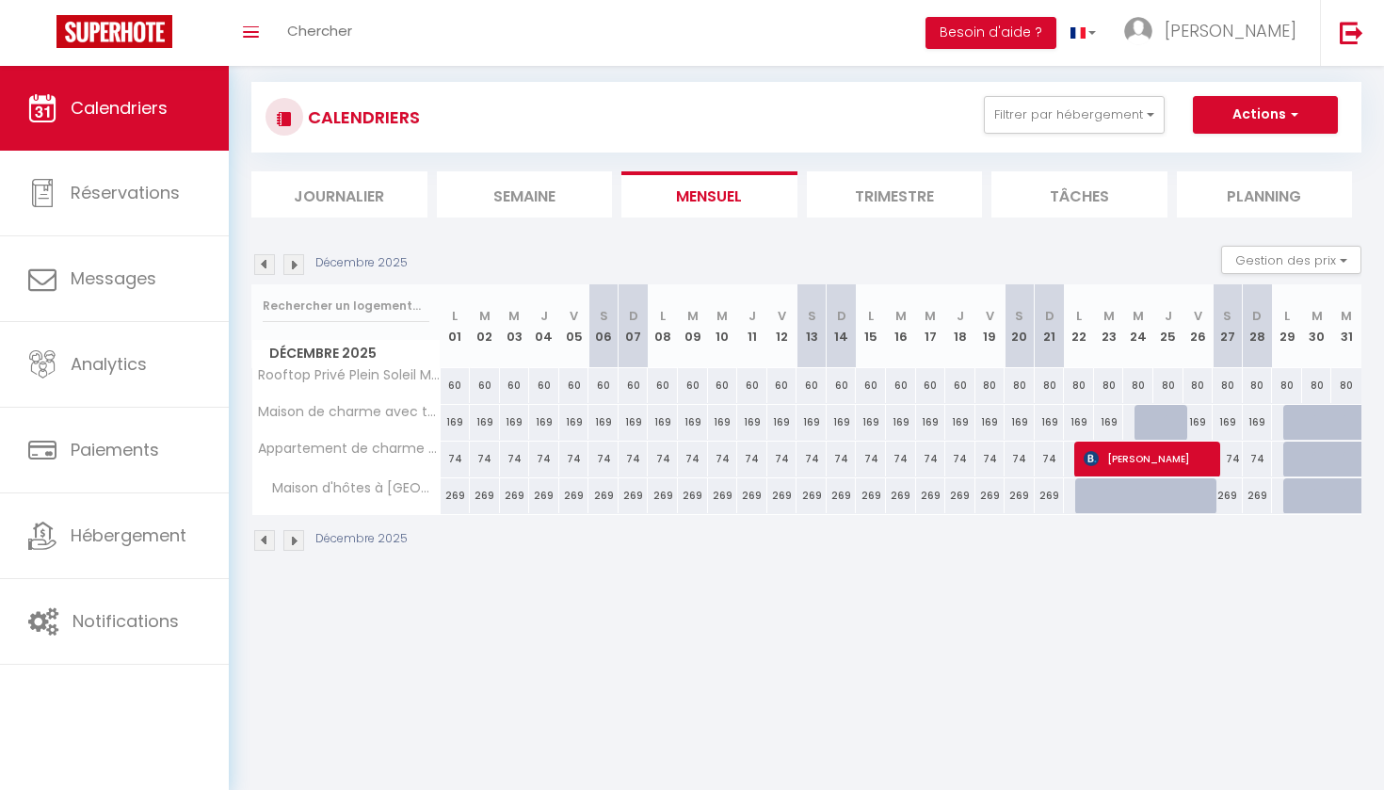
click at [297, 262] on img at bounding box center [293, 264] width 21 height 21
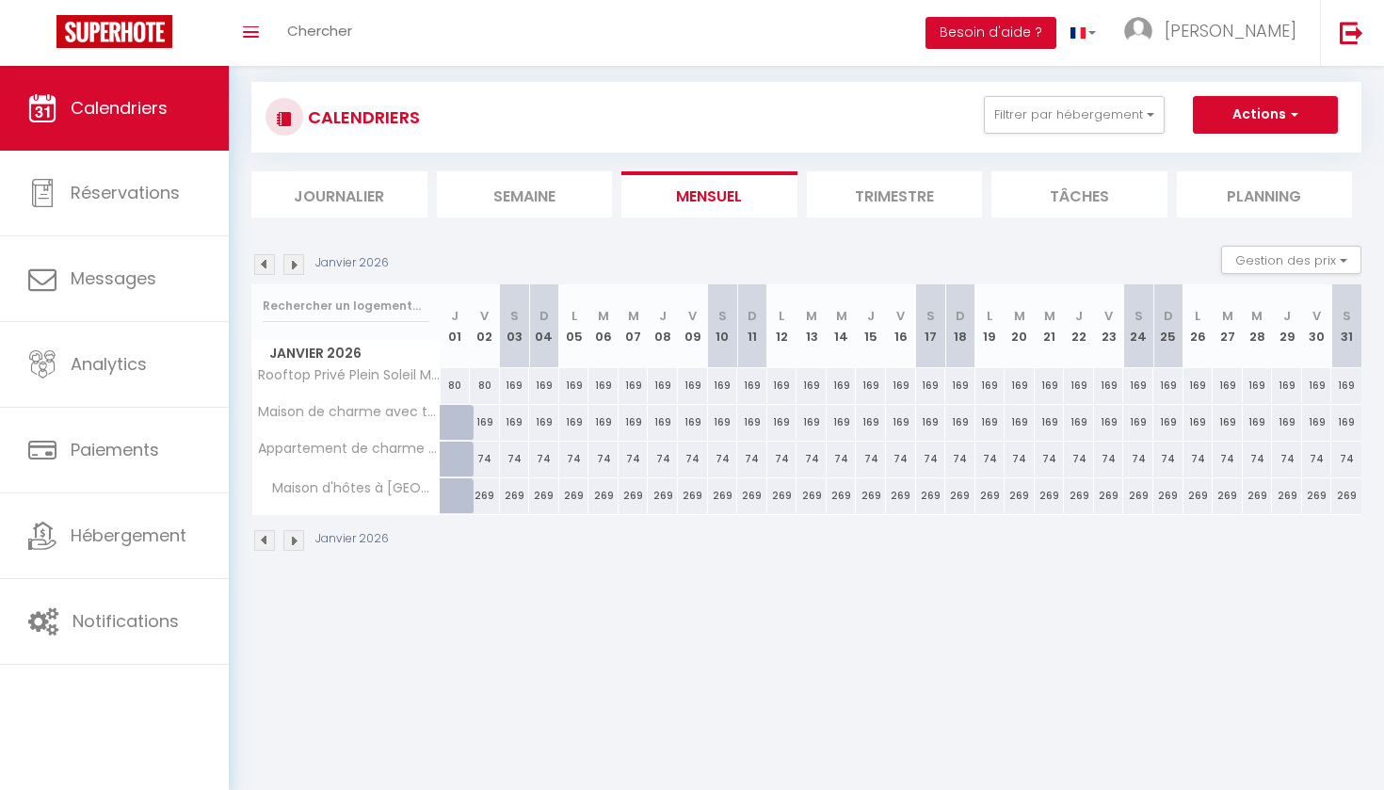
click at [514, 386] on div "169" at bounding box center [515, 385] width 30 height 35
type input "169"
type input "[PERSON_NAME] 03 Janvier 2026"
type input "Dim 04 Janvier 2026"
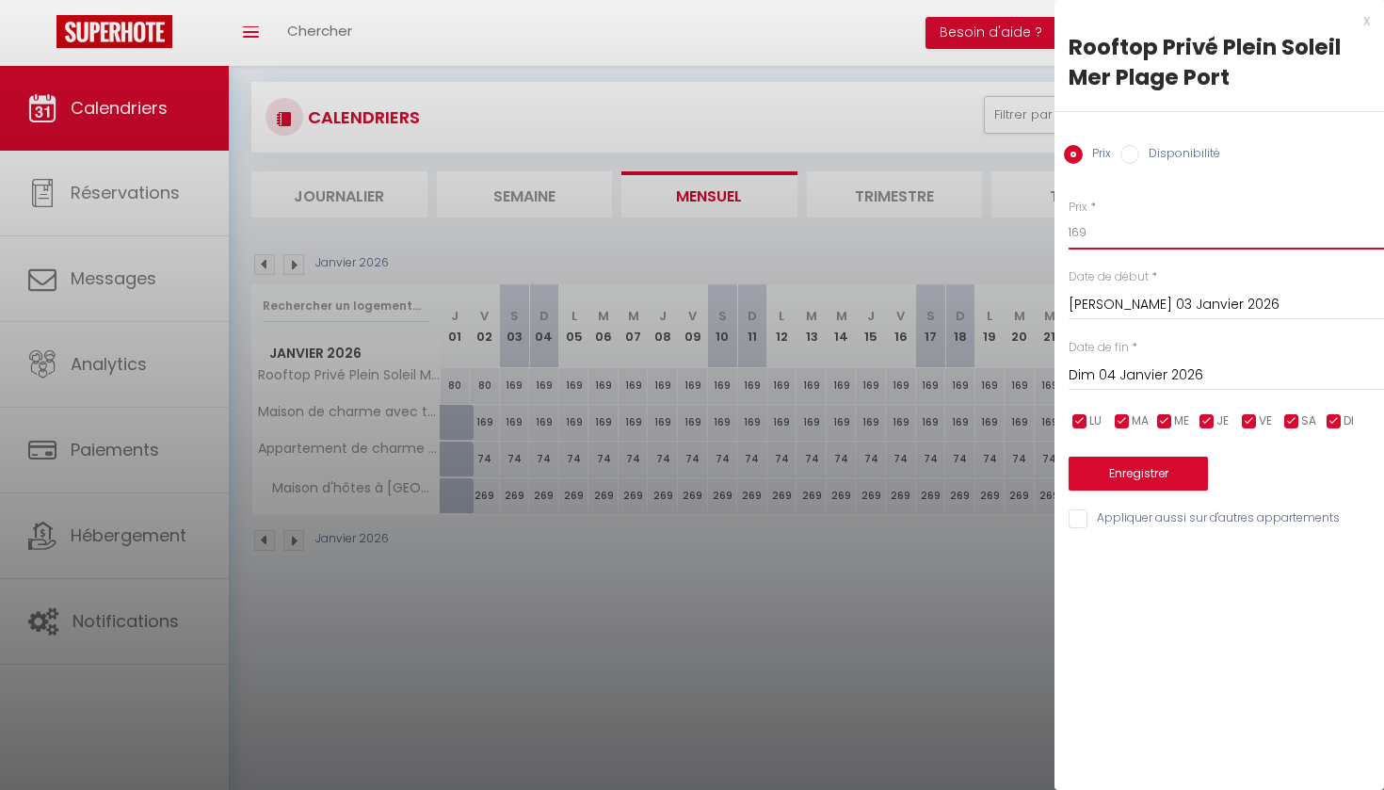
click at [1089, 233] on input "169" at bounding box center [1226, 233] width 315 height 34
type input "1"
type input "80"
click at [1186, 472] on button "Enregistrer" at bounding box center [1138, 474] width 139 height 34
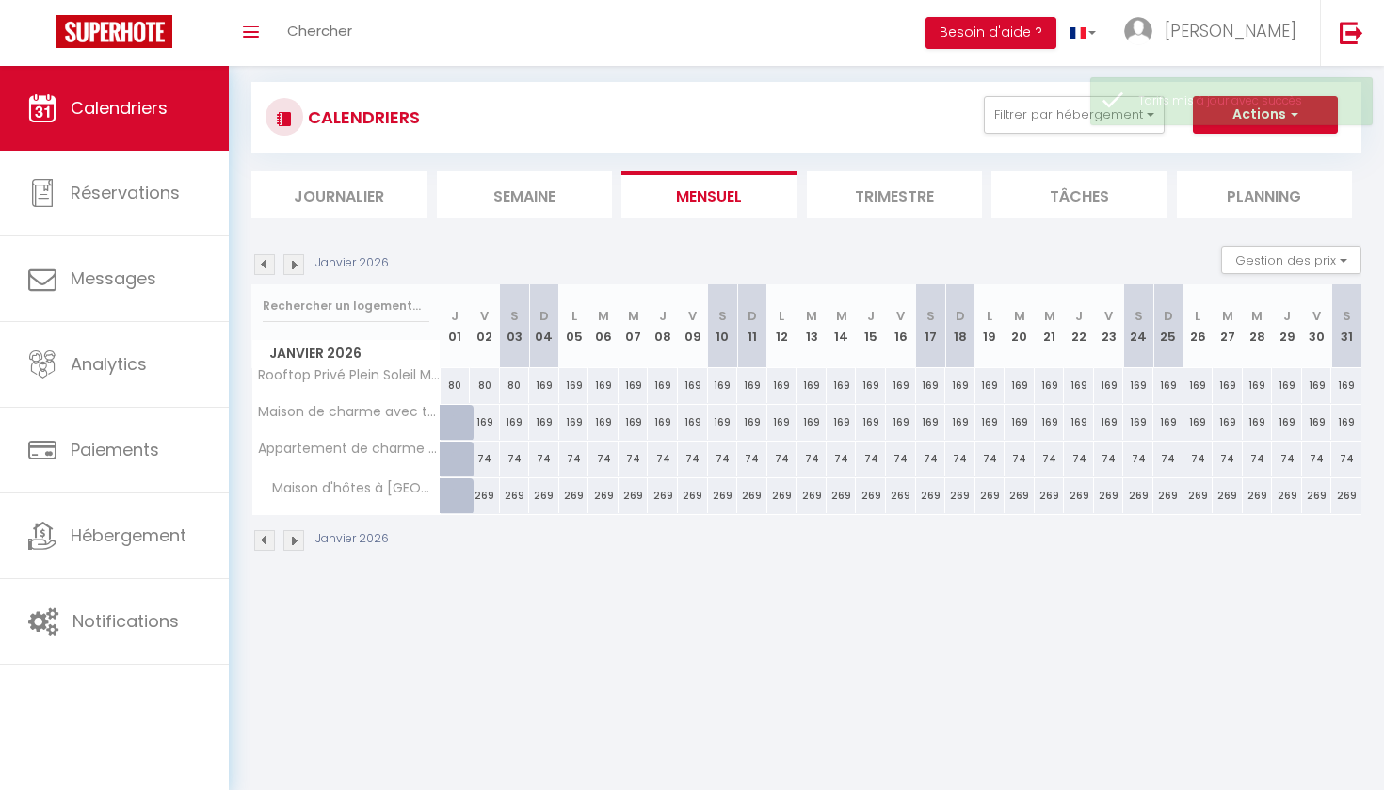
click at [692, 644] on body "🟢 Des questions ou besoin d'assistance pour la migration AirBnB? Prenez rdv >>>…" at bounding box center [692, 436] width 1384 height 790
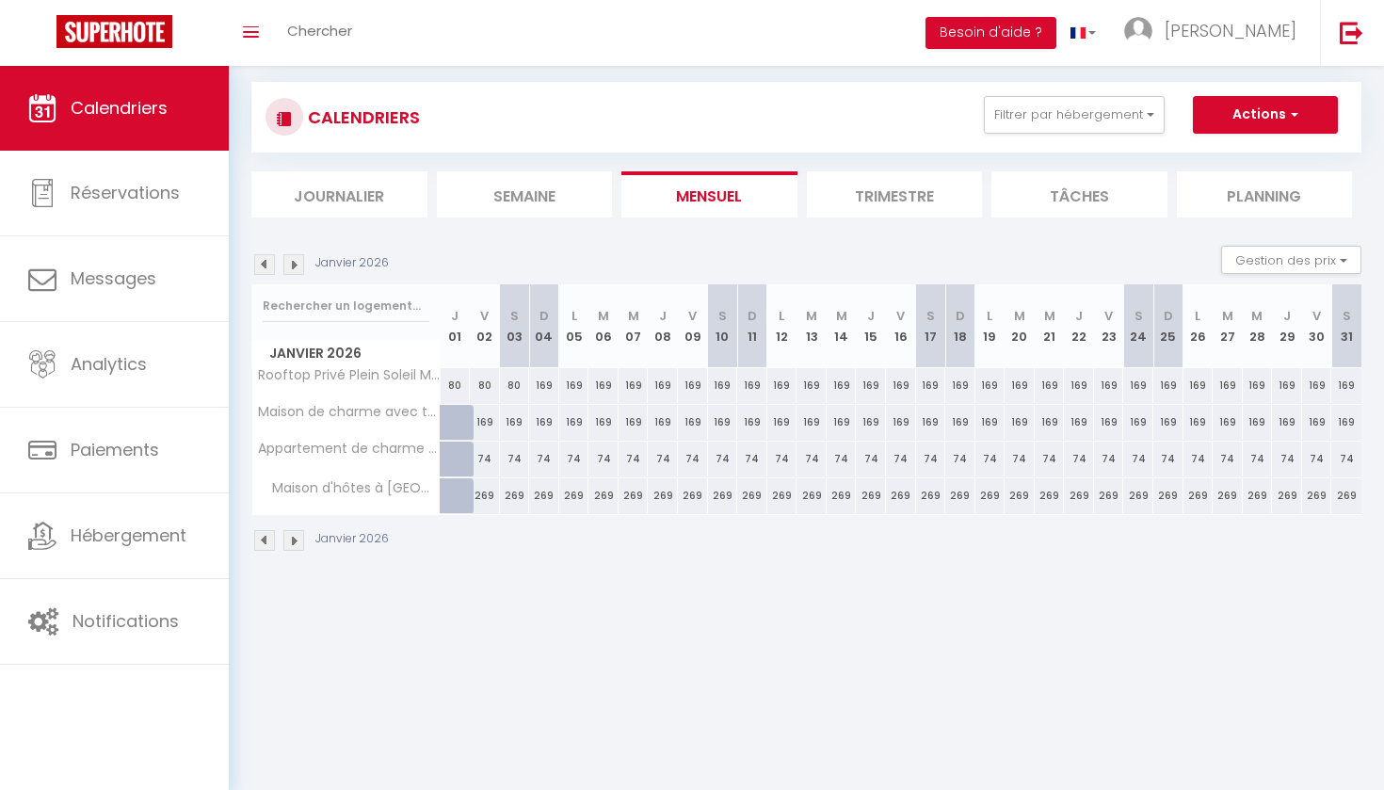
click at [657, 386] on div "169" at bounding box center [663, 385] width 30 height 35
type input "169"
type input "Jeu 08 Janvier 2026"
type input "Ven 09 Janvier 2026"
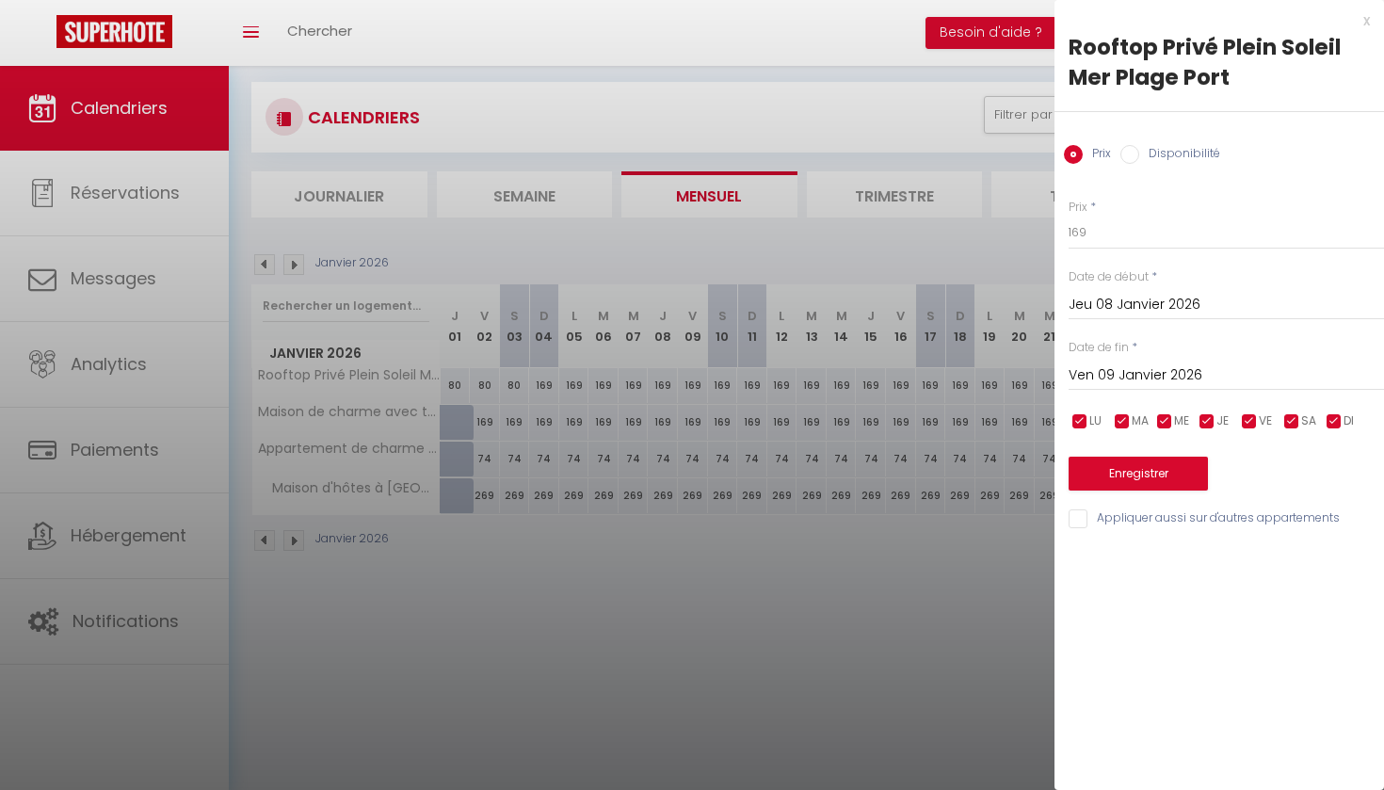
click at [1105, 307] on input "Jeu 08 Janvier 2026" at bounding box center [1226, 305] width 315 height 24
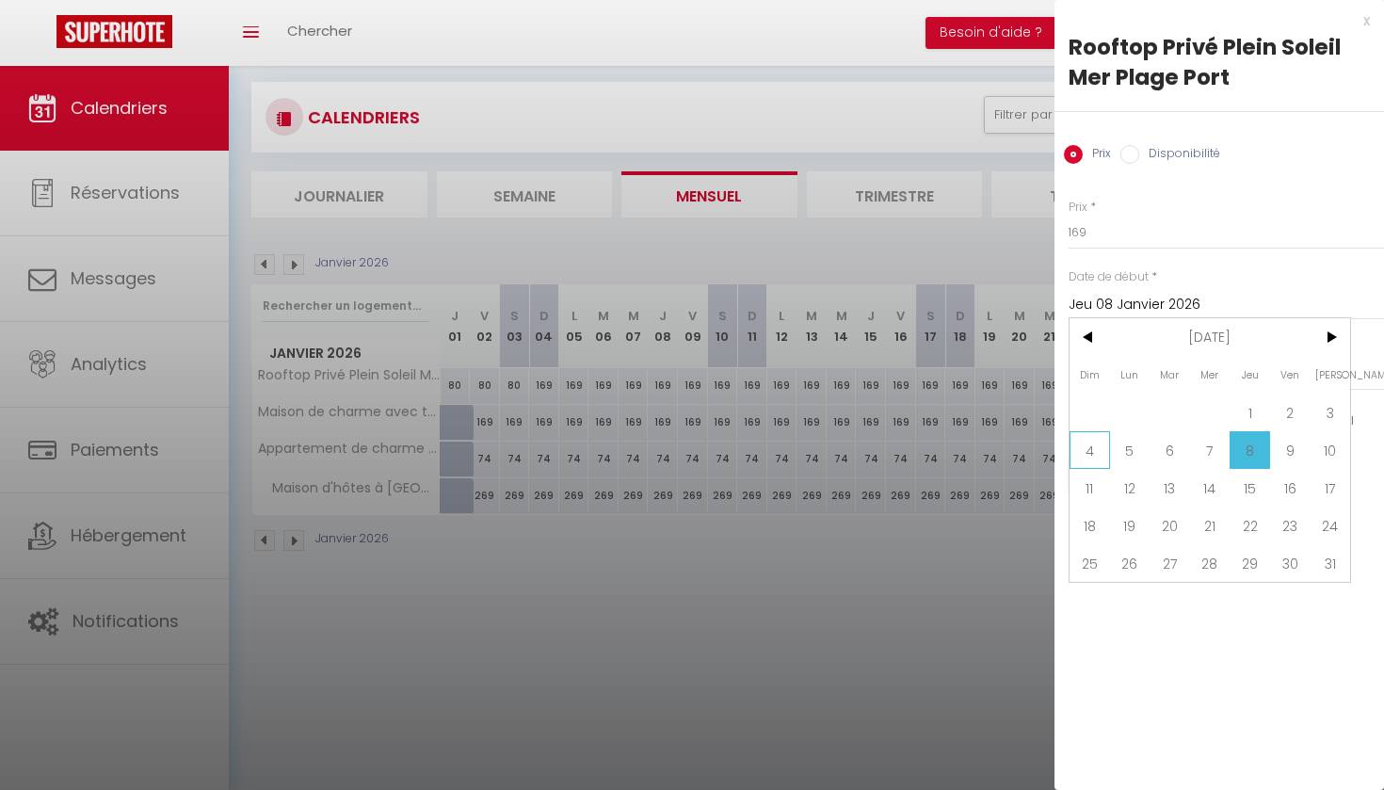
click at [1090, 452] on span "4" at bounding box center [1090, 450] width 40 height 38
type input "Dim 04 Janvier 2026"
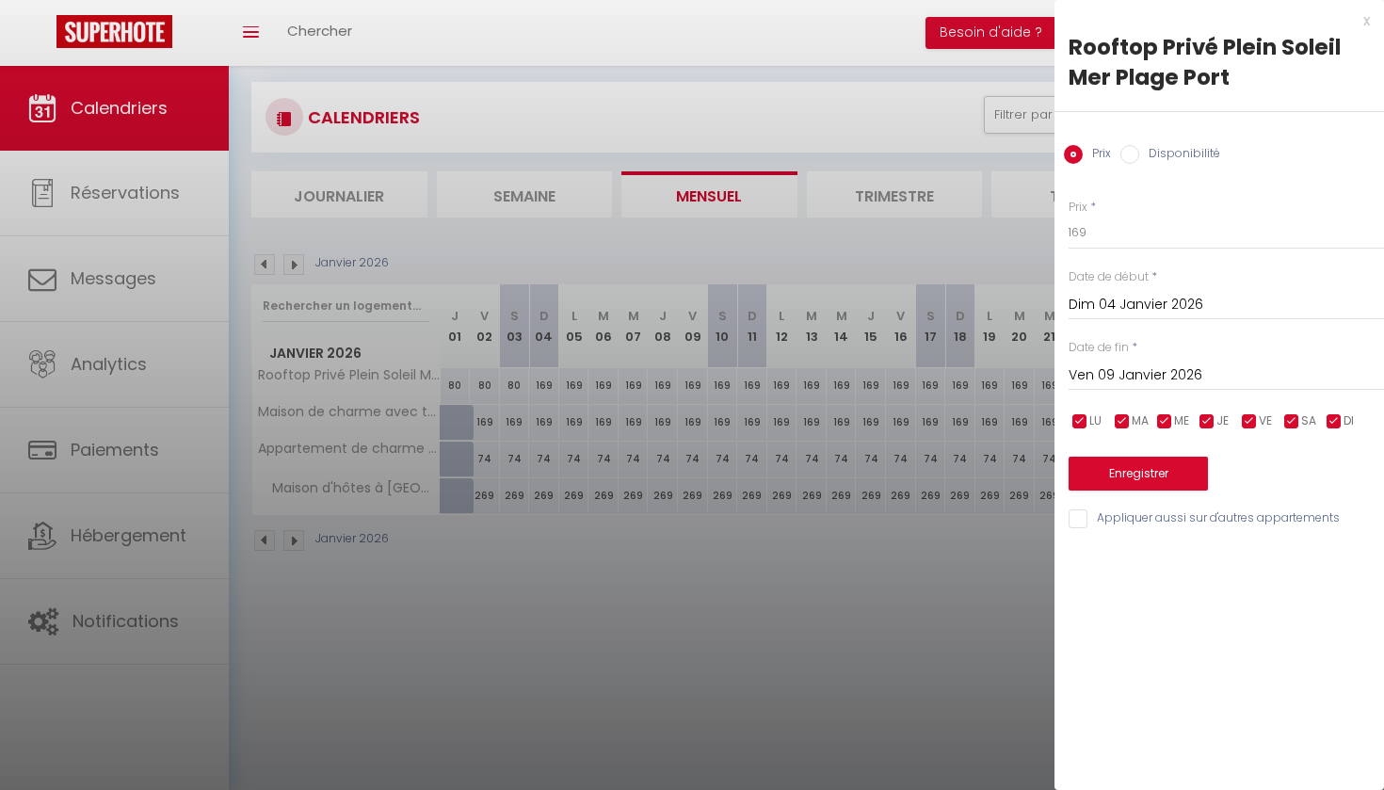
click at [1143, 378] on input "Ven 09 Janvier 2026" at bounding box center [1226, 375] width 315 height 24
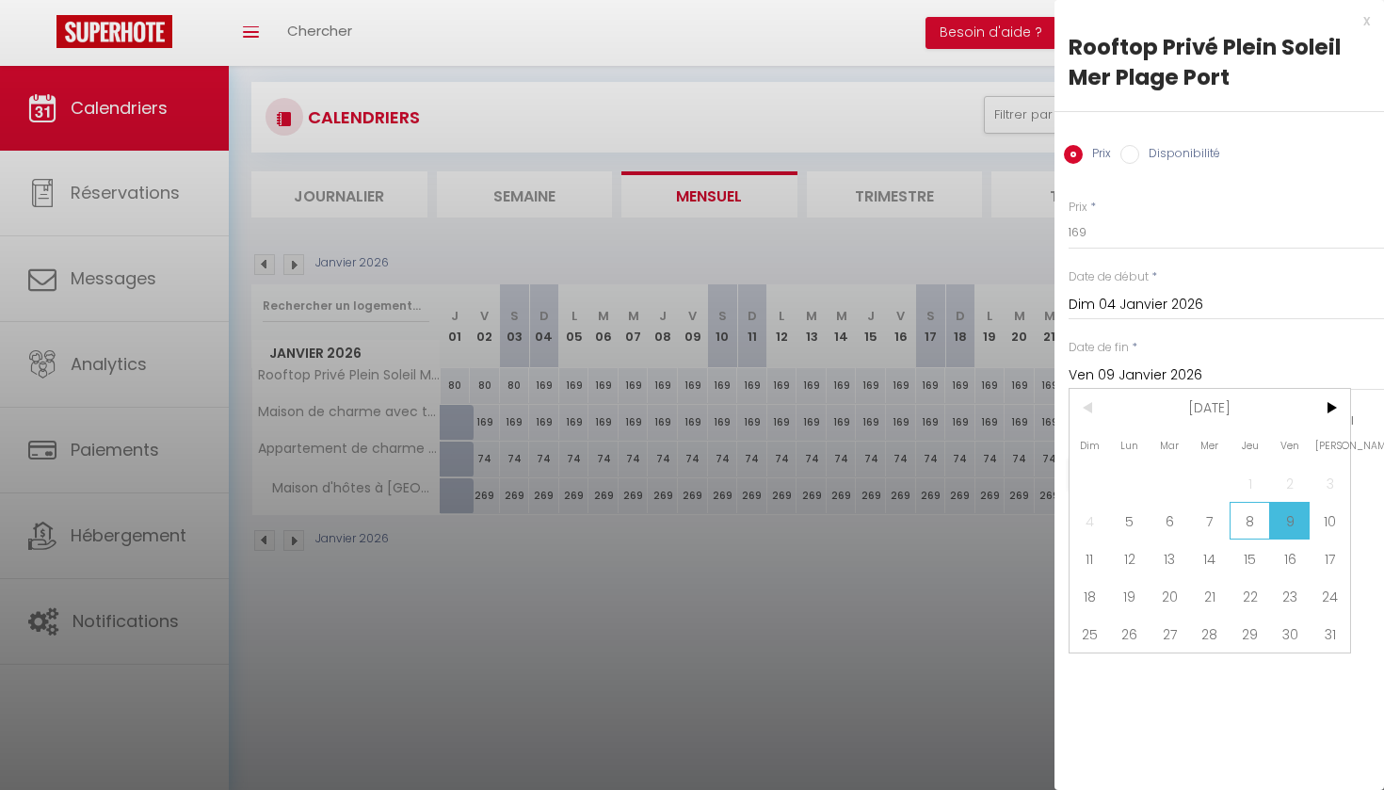
click at [1249, 521] on span "8" at bounding box center [1250, 521] width 40 height 38
type input "Jeu 08 Janvier 2026"
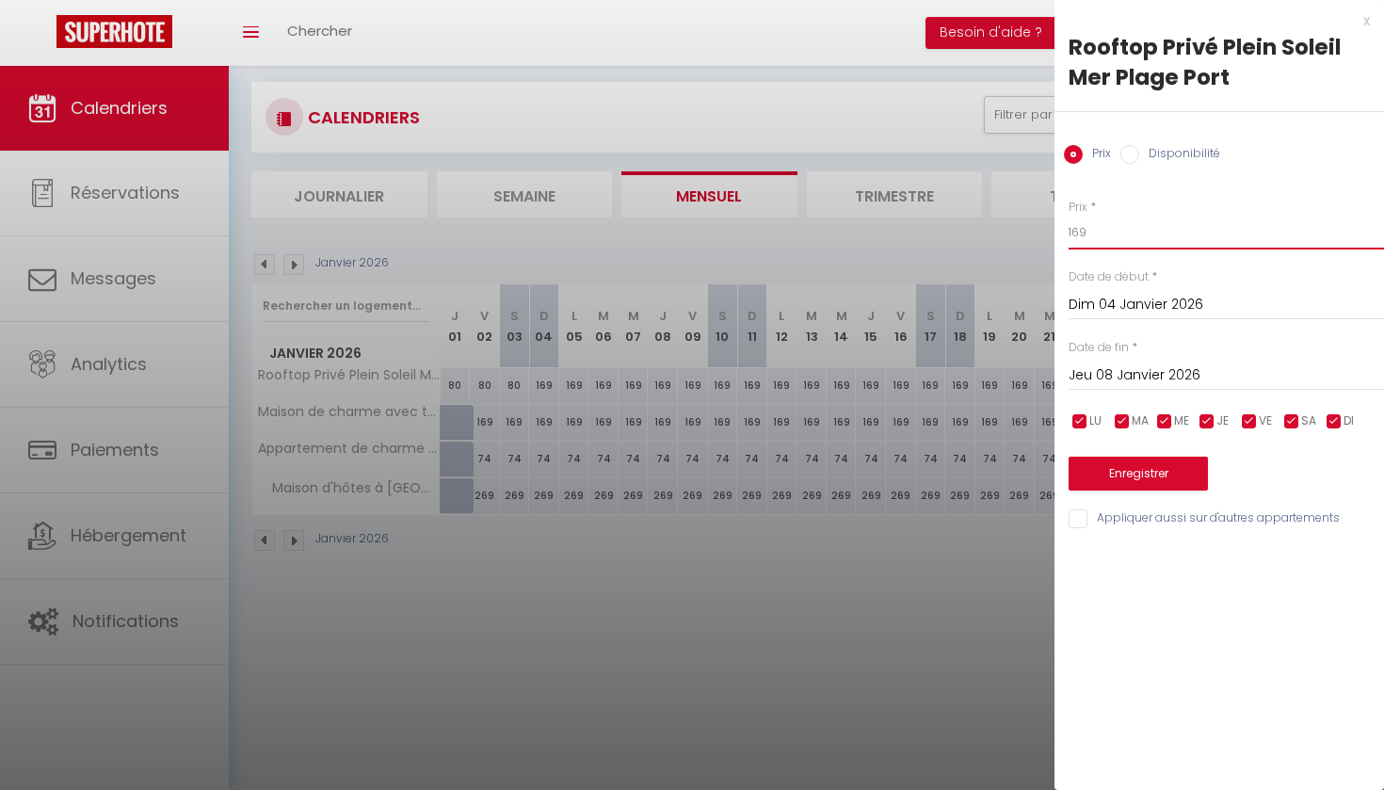
click at [1092, 232] on input "169" at bounding box center [1226, 233] width 315 height 34
type input "1"
type input "60"
click at [1124, 467] on button "Enregistrer" at bounding box center [1138, 474] width 139 height 34
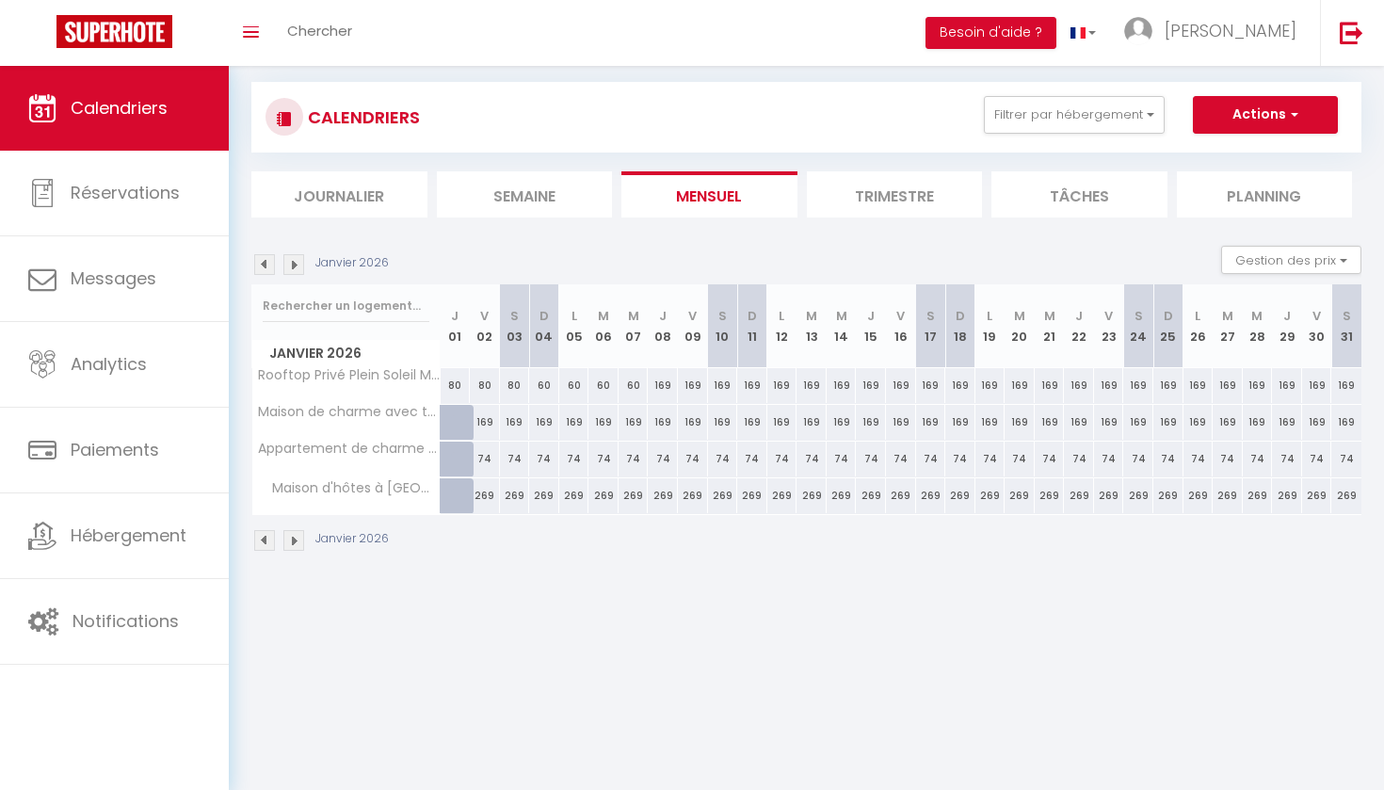
click at [664, 388] on div "169" at bounding box center [663, 385] width 30 height 35
type input "169"
type input "Jeu 08 Janvier 2026"
type input "Ven 09 Janvier 2026"
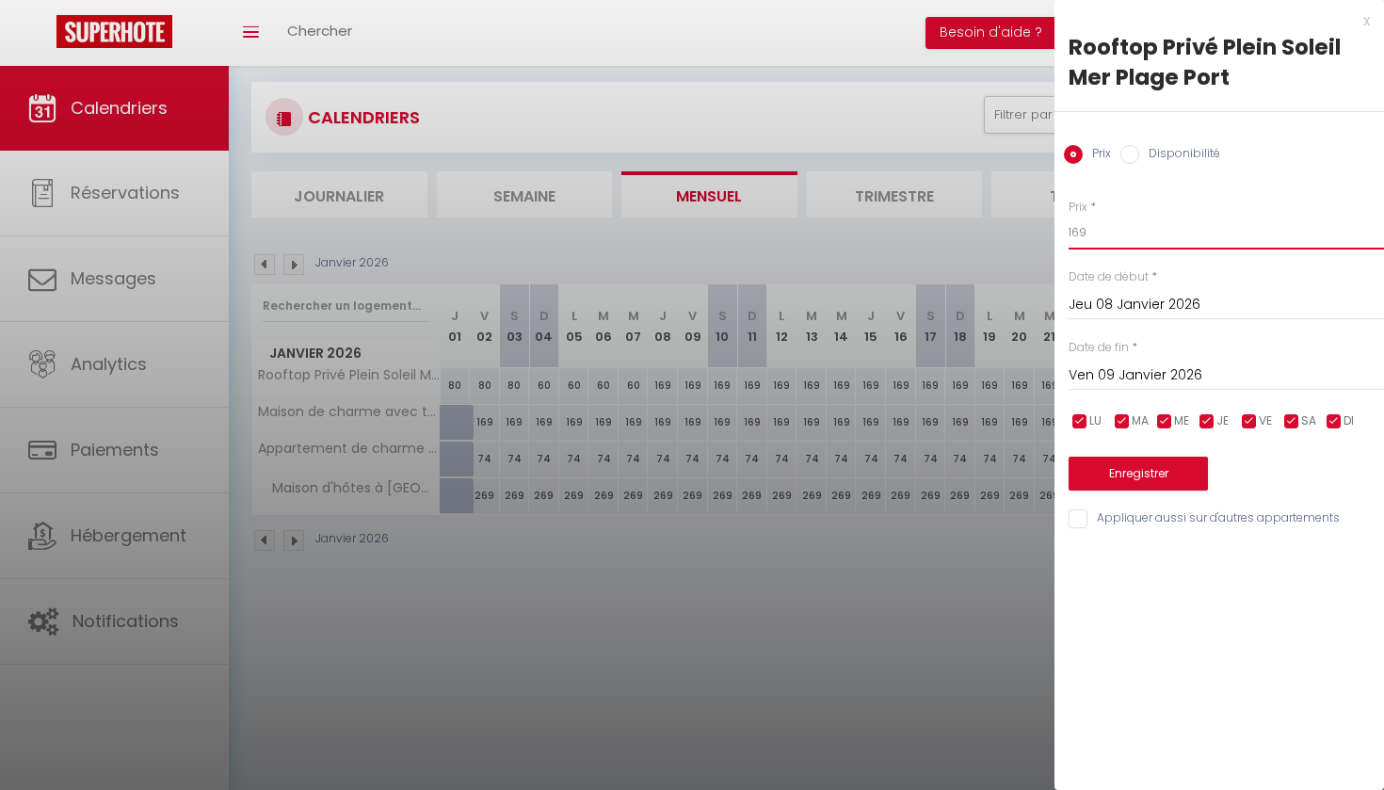
click at [1088, 233] on input "169" at bounding box center [1226, 233] width 315 height 34
type input "1"
type input "60"
click at [1125, 471] on button "Enregistrer" at bounding box center [1138, 474] width 139 height 34
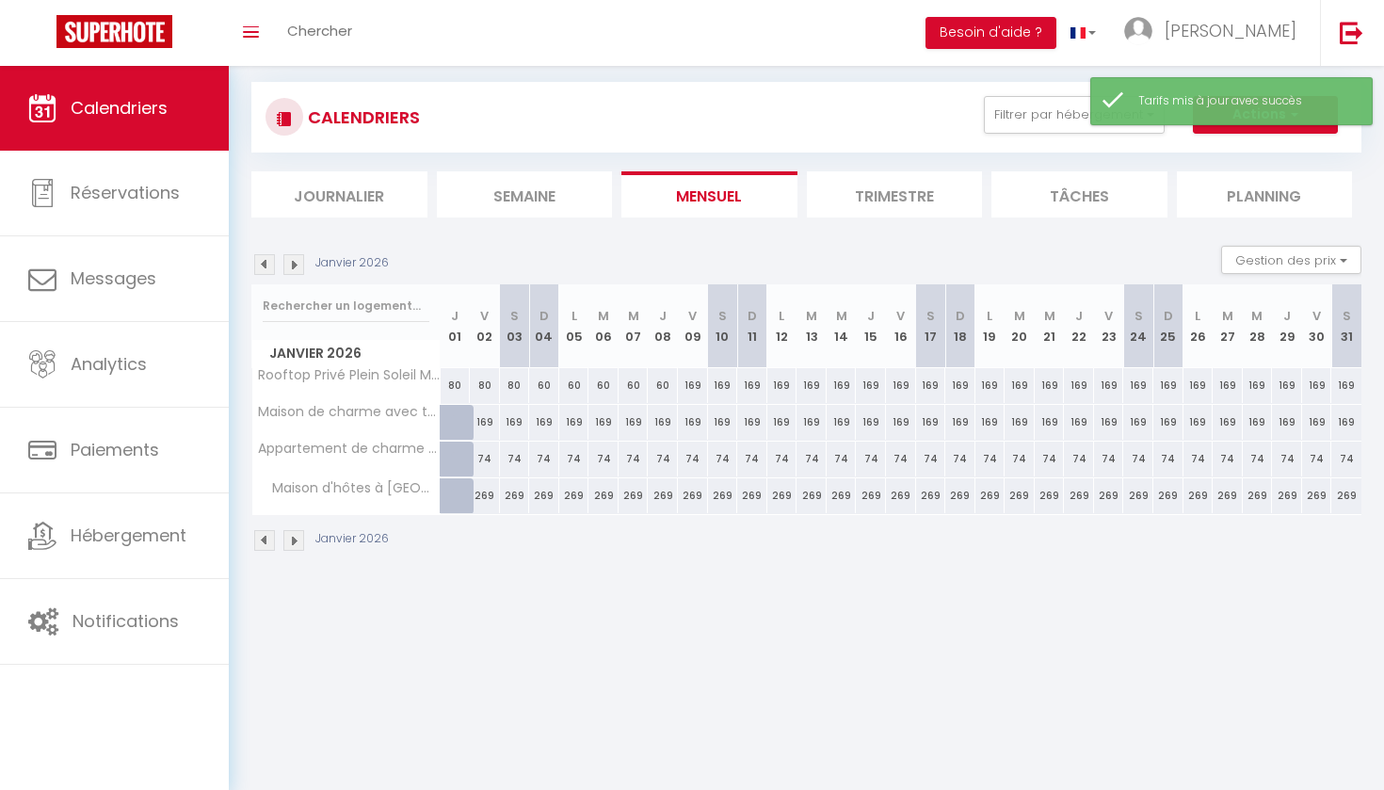
click at [692, 385] on div "169" at bounding box center [693, 385] width 30 height 35
type input "169"
type input "Ven 09 Janvier 2026"
type input "[PERSON_NAME] 10 Janvier 2026"
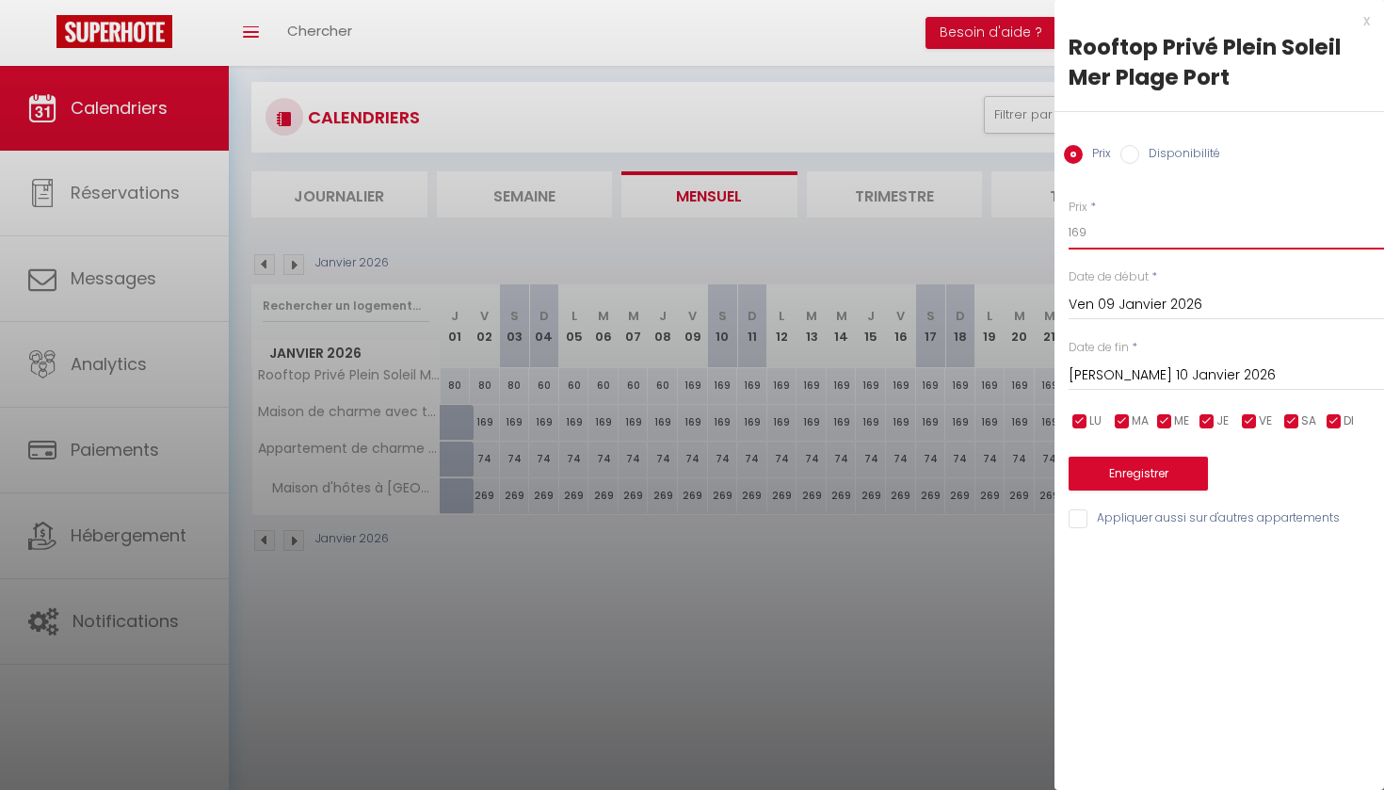
click at [1087, 231] on input "169" at bounding box center [1226, 233] width 315 height 34
type input "1"
type input "70"
click at [1114, 375] on input "[PERSON_NAME] 10 Janvier 2026" at bounding box center [1226, 375] width 315 height 24
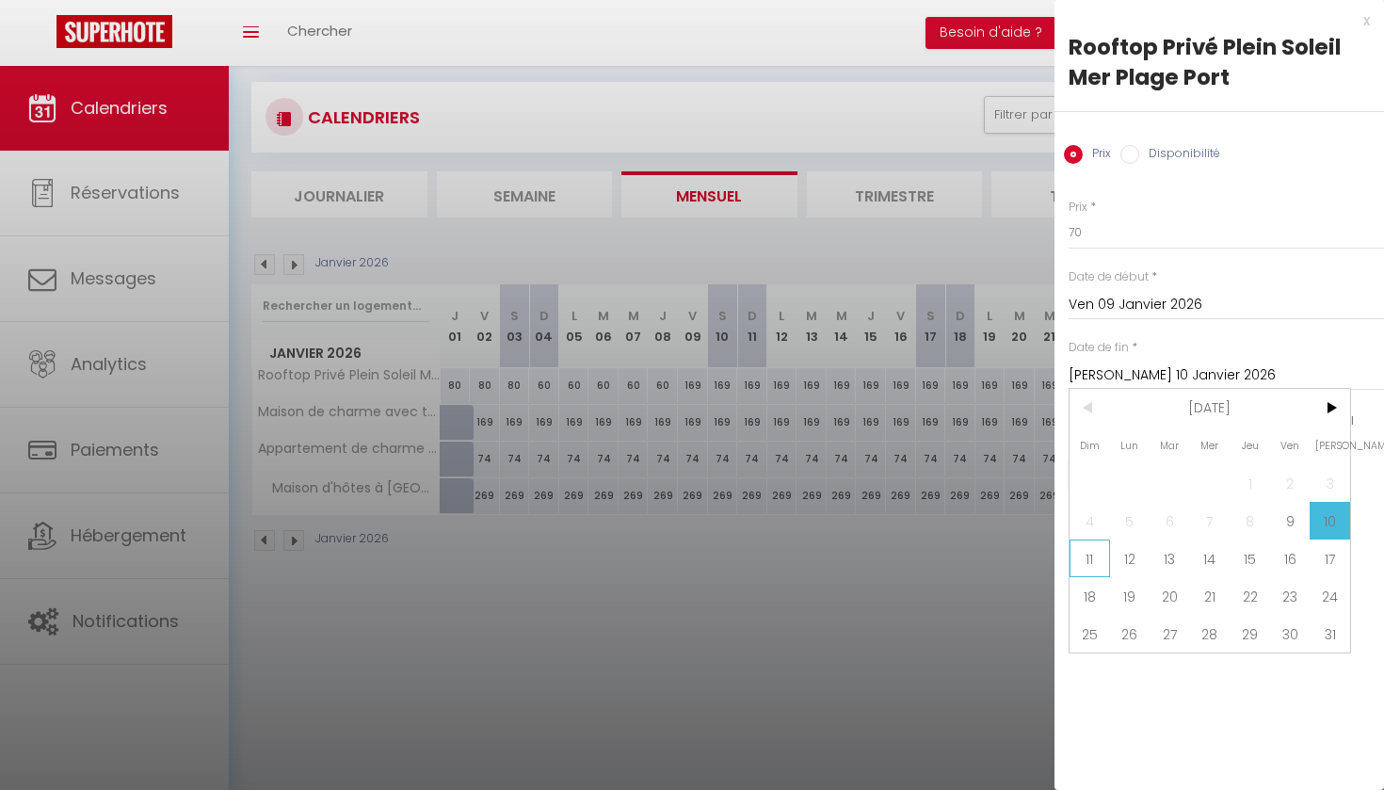
click at [1091, 555] on span "11" at bounding box center [1090, 558] width 40 height 38
type input "Dim 11 Janvier 2026"
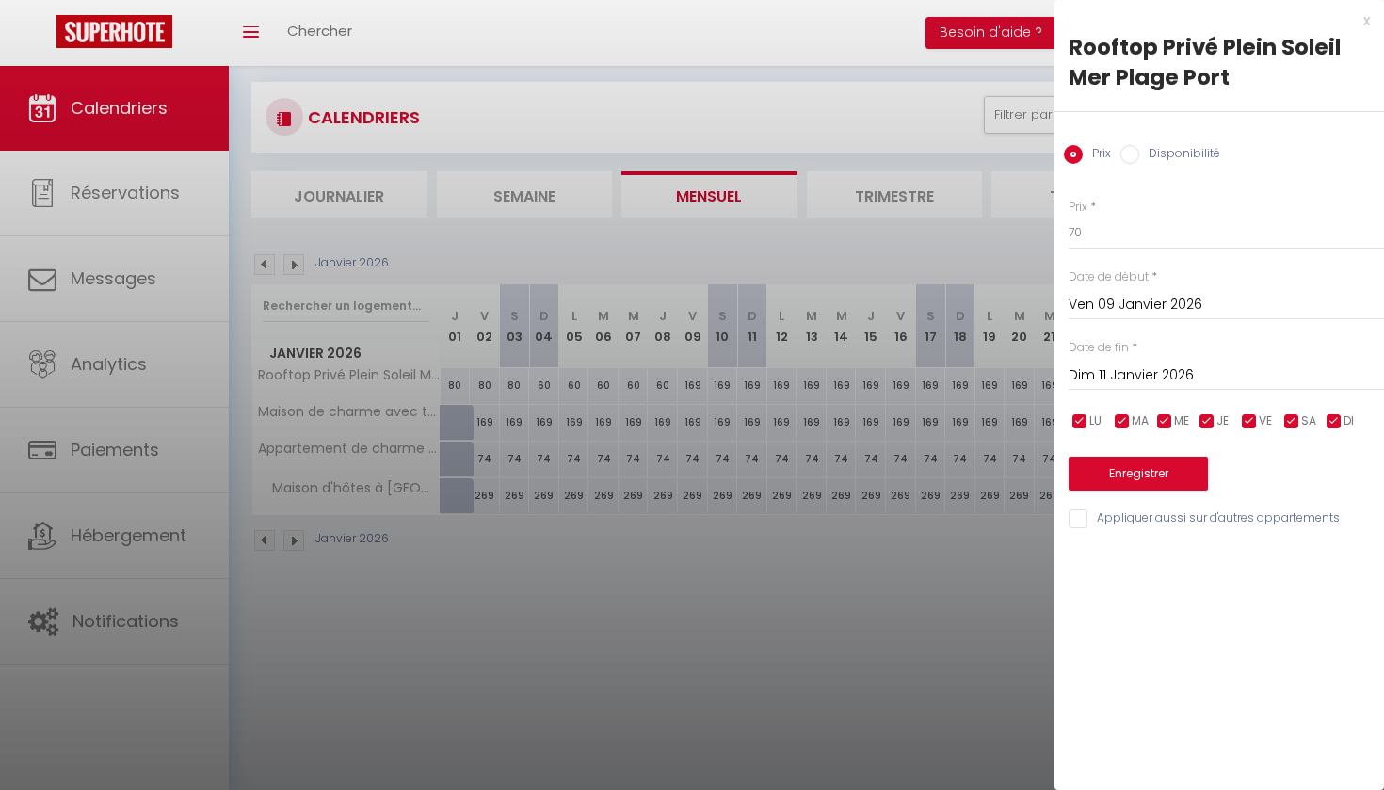
click at [1135, 473] on button "Enregistrer" at bounding box center [1138, 474] width 139 height 34
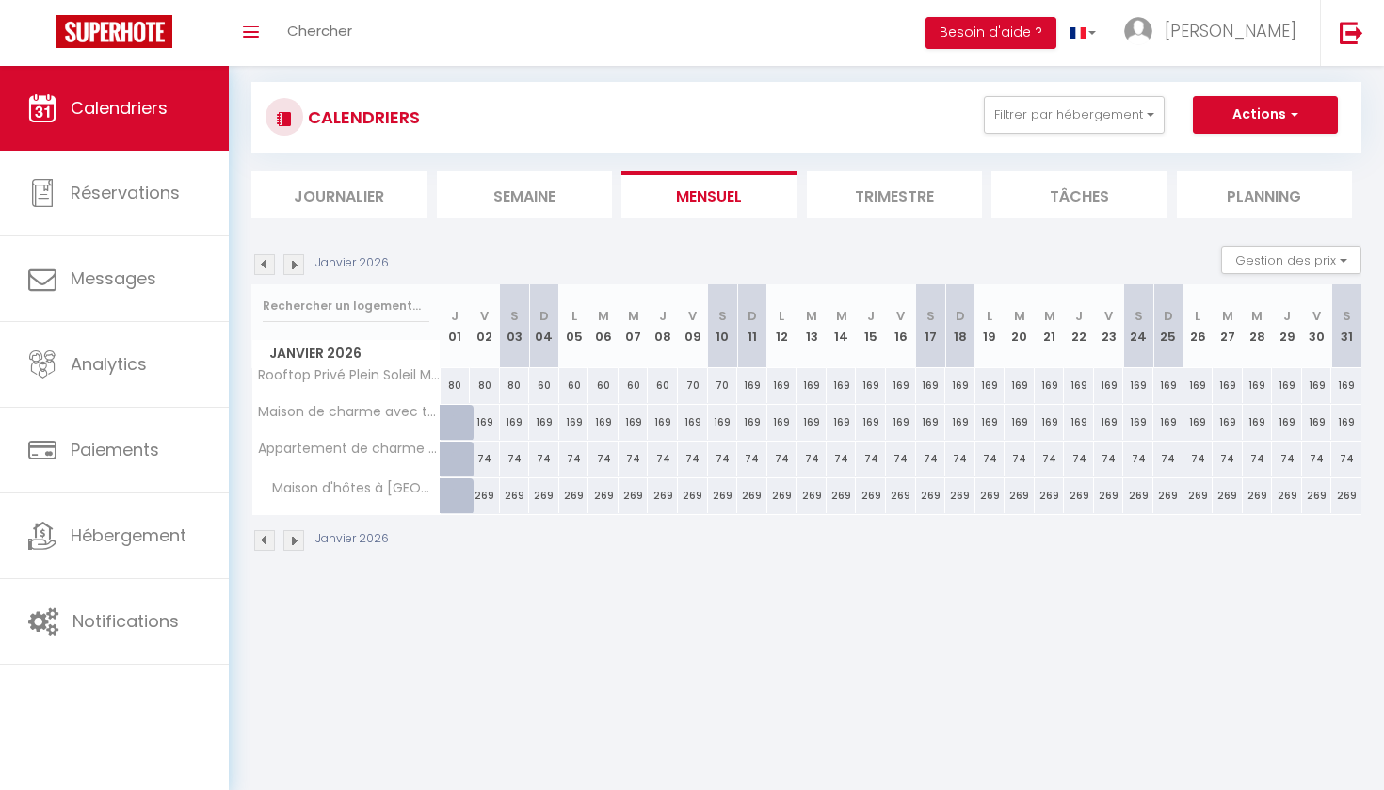
click at [263, 263] on img at bounding box center [264, 264] width 21 height 21
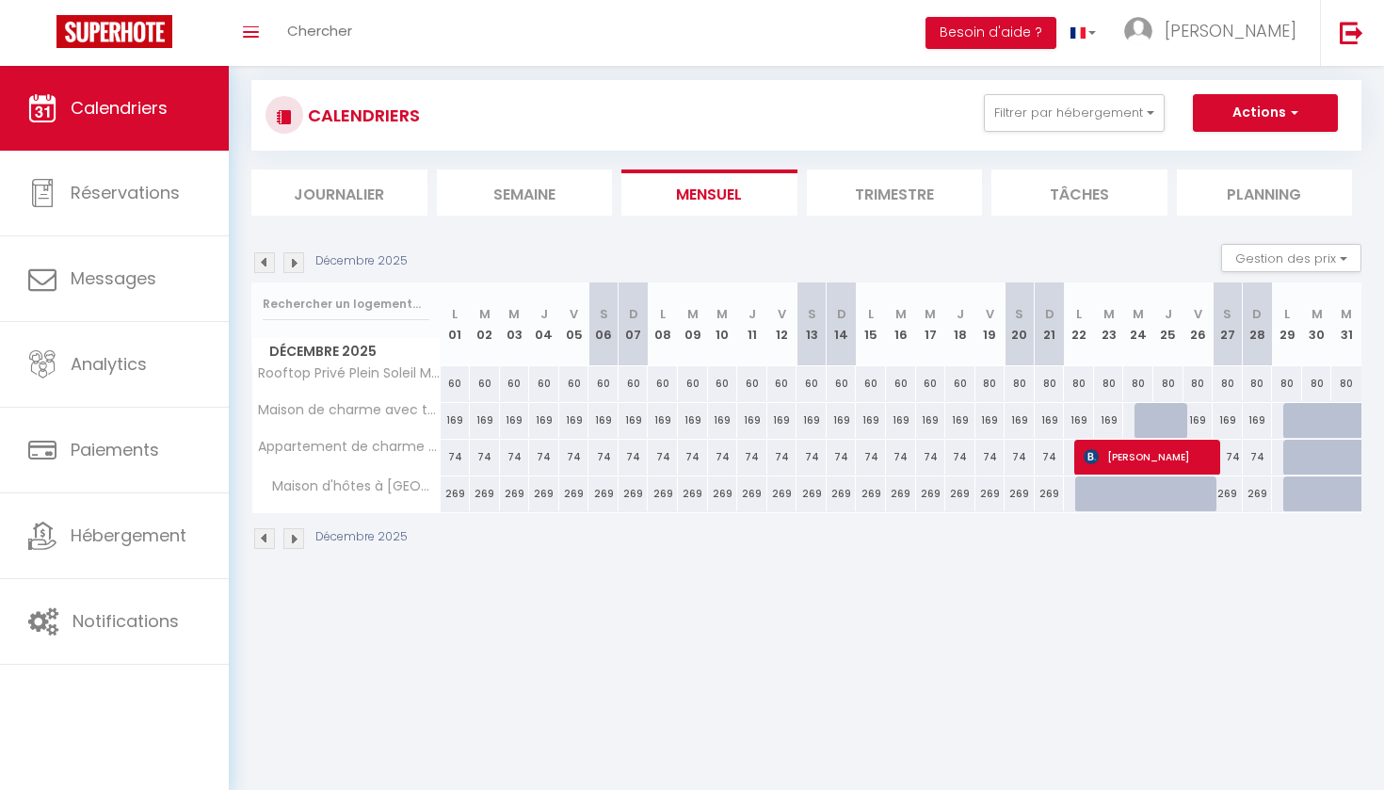
scroll to position [26, 0]
click at [991, 381] on div "80" at bounding box center [990, 383] width 30 height 35
type input "80"
type input "Ven 19 Décembre 2025"
type input "Sam 20 Décembre 2025"
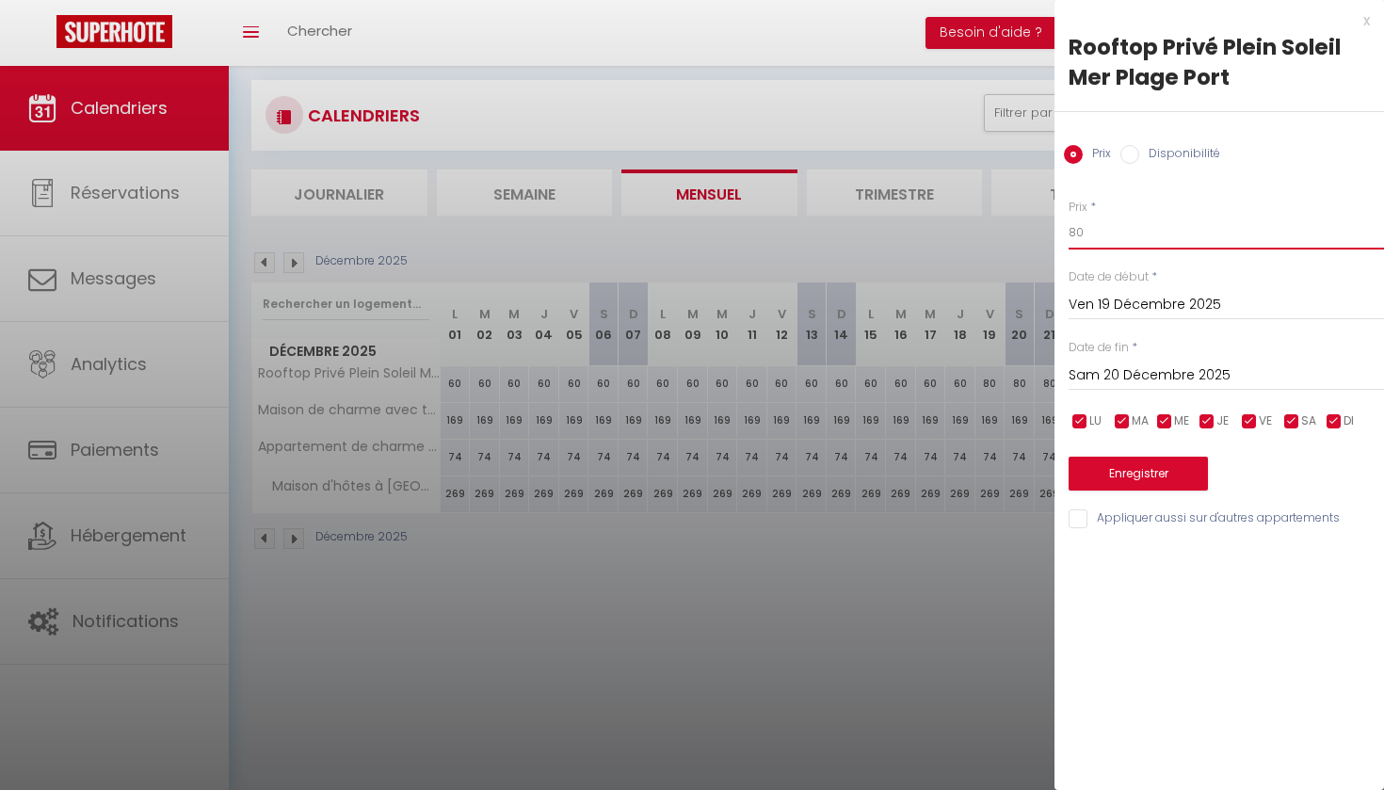
click at [1086, 230] on input "80" at bounding box center [1226, 233] width 315 height 34
type input "8"
type input "90"
click at [1130, 375] on input "Sam 20 Décembre 2025" at bounding box center [1226, 375] width 315 height 24
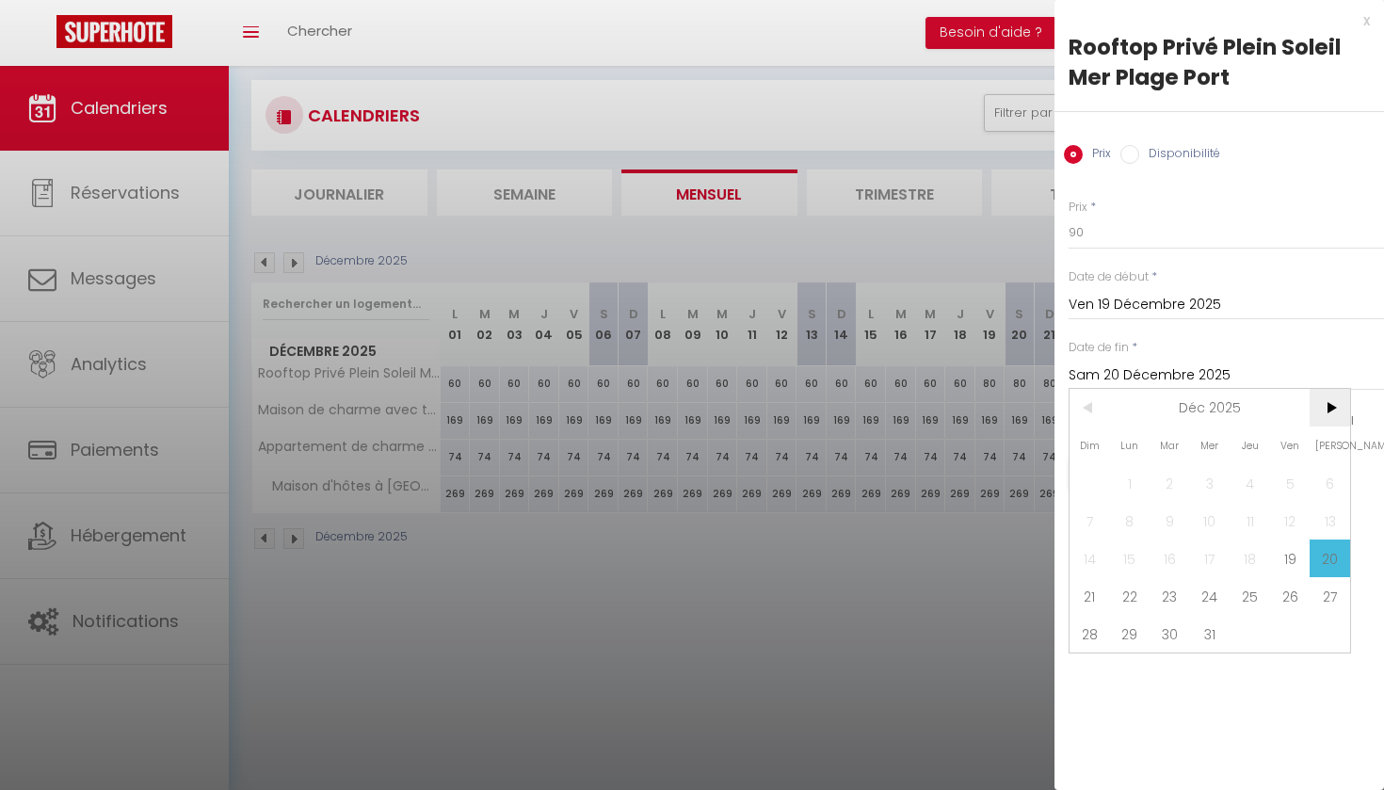
click at [1329, 413] on span ">" at bounding box center [1330, 408] width 40 height 38
click at [1330, 483] on span "3" at bounding box center [1330, 483] width 40 height 38
type input "[PERSON_NAME] 03 Janvier 2026"
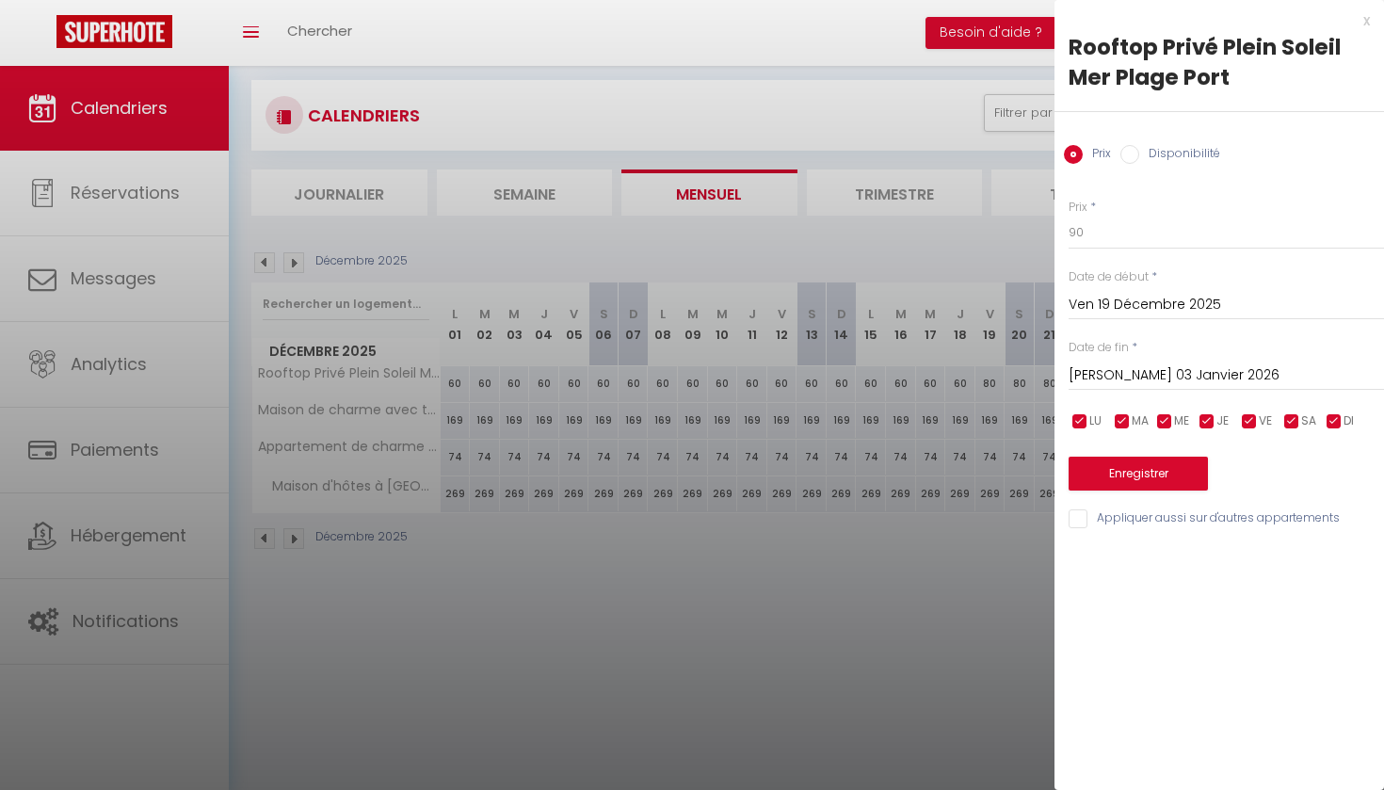
click at [1151, 469] on button "Enregistrer" at bounding box center [1138, 474] width 139 height 34
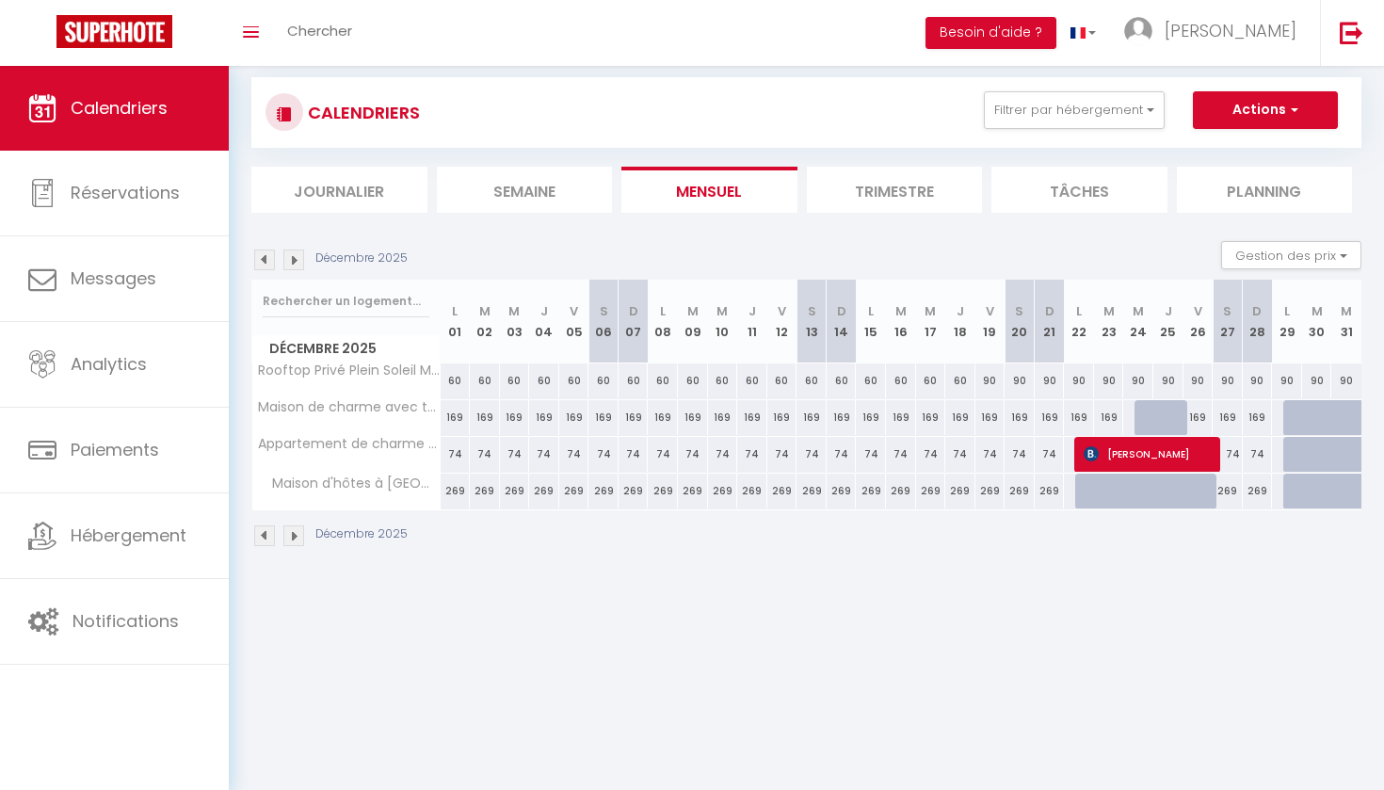
scroll to position [32, 0]
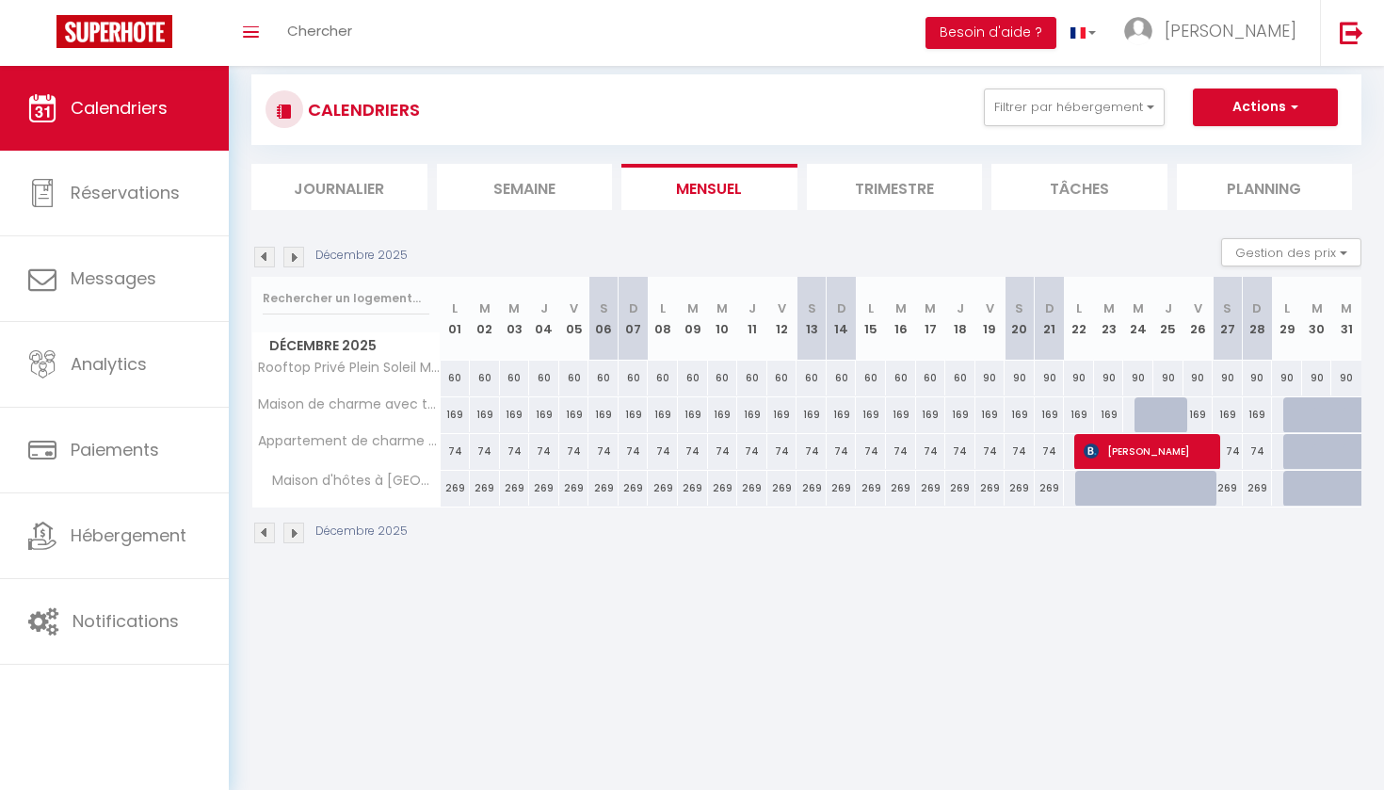
click at [297, 256] on img at bounding box center [293, 257] width 21 height 21
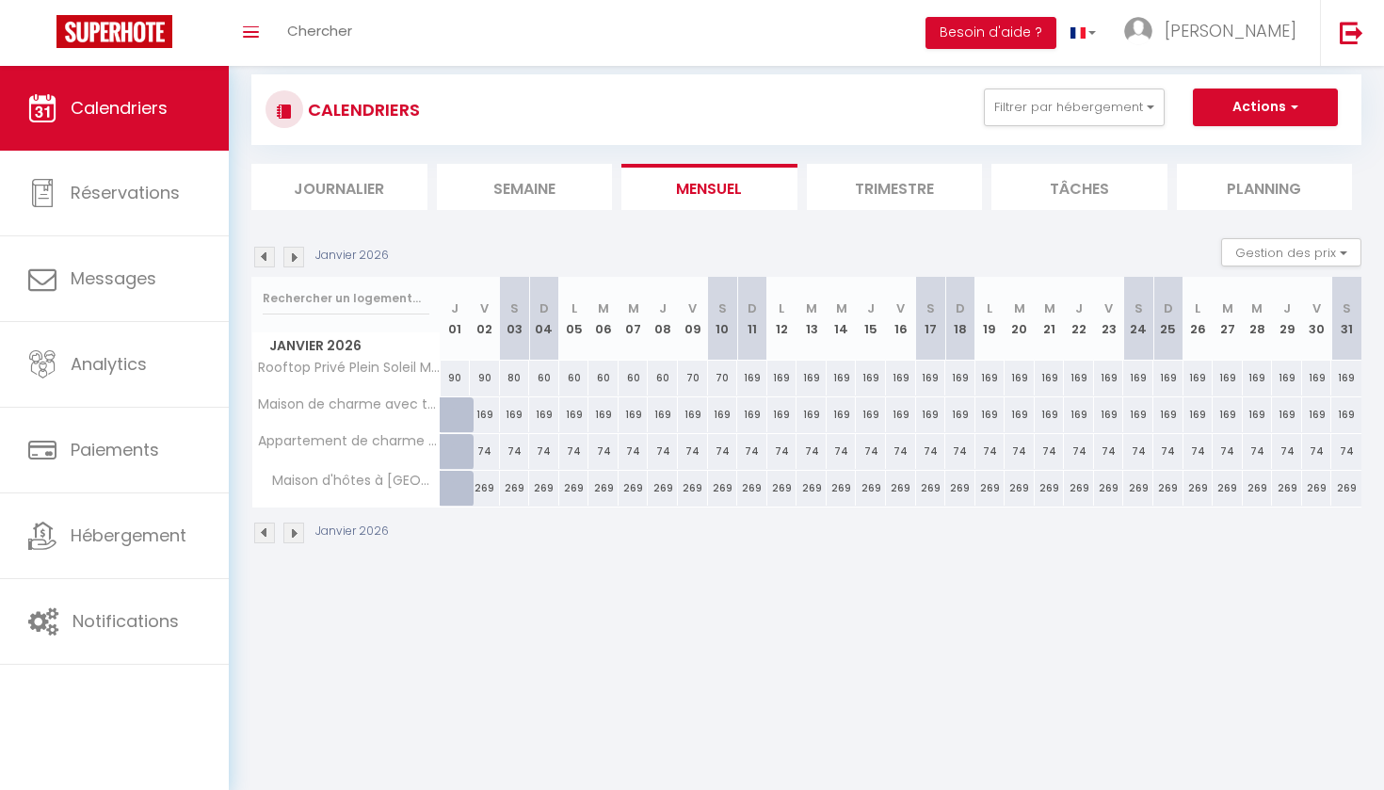
click at [752, 377] on div "169" at bounding box center [752, 378] width 30 height 35
type input "169"
type input "Dim 11 Janvier 2026"
type input "Lun 12 Janvier 2026"
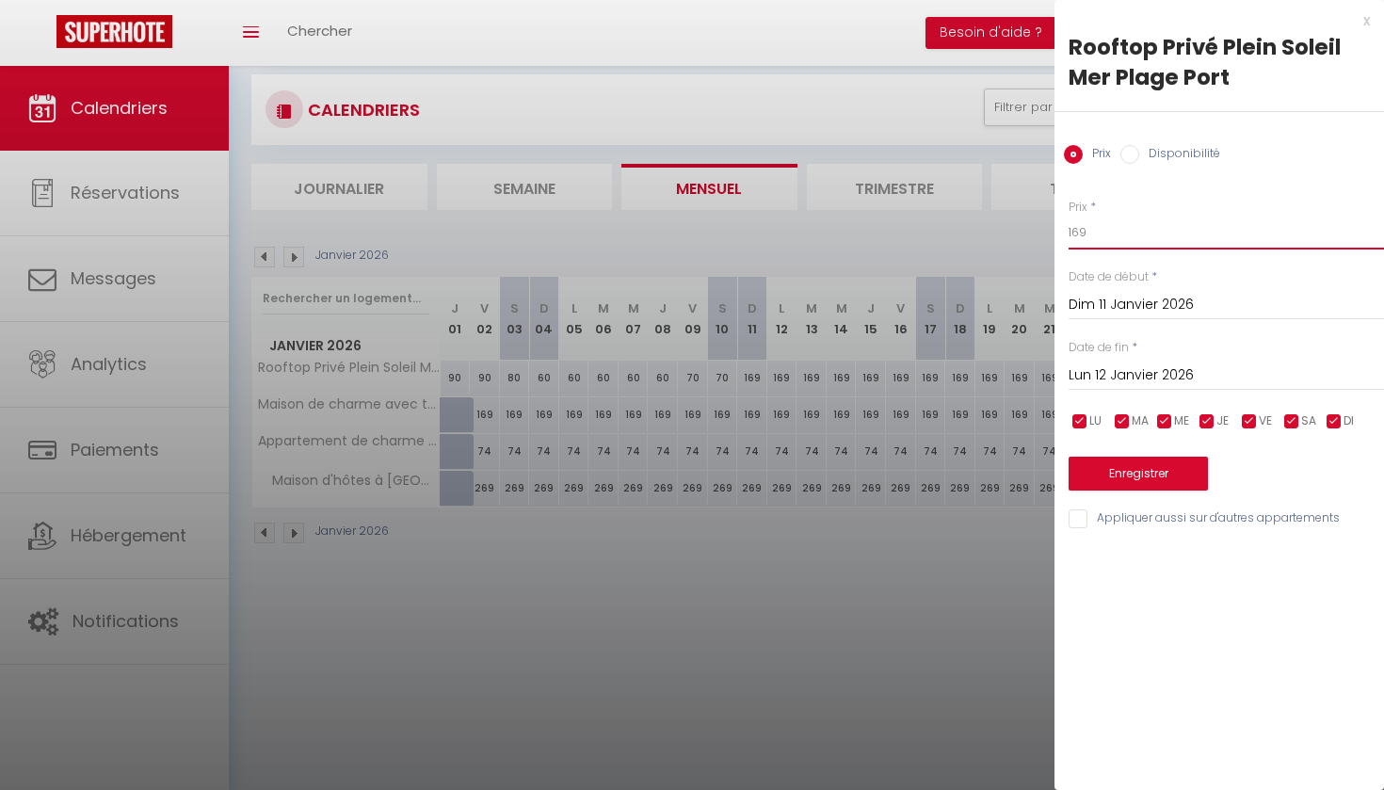
click at [1089, 229] on input "169" at bounding box center [1226, 233] width 315 height 34
type input "1"
type input "65"
click at [1115, 378] on input "Lun 12 Janvier 2026" at bounding box center [1226, 375] width 315 height 24
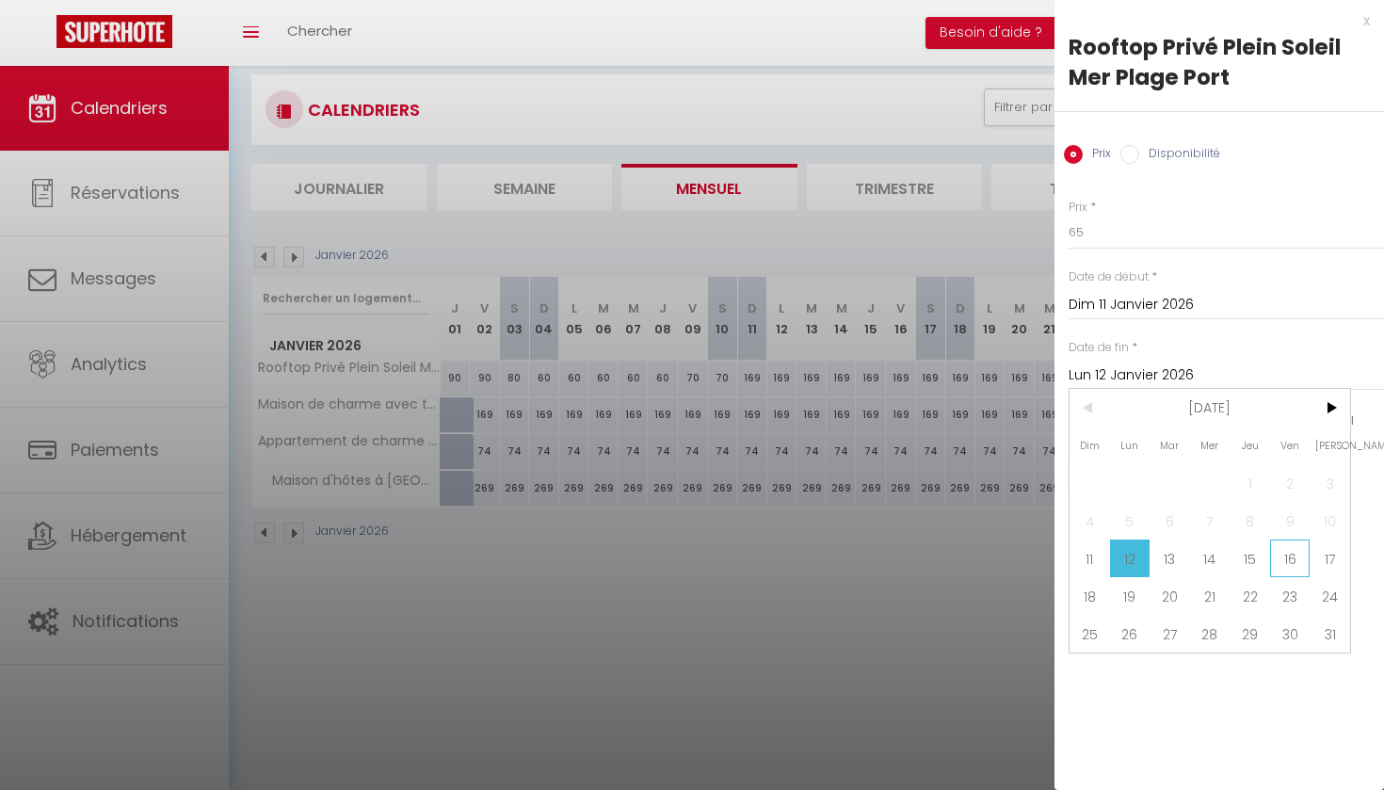
click at [1293, 558] on span "16" at bounding box center [1290, 558] width 40 height 38
type input "Ven 16 Janvier 2026"
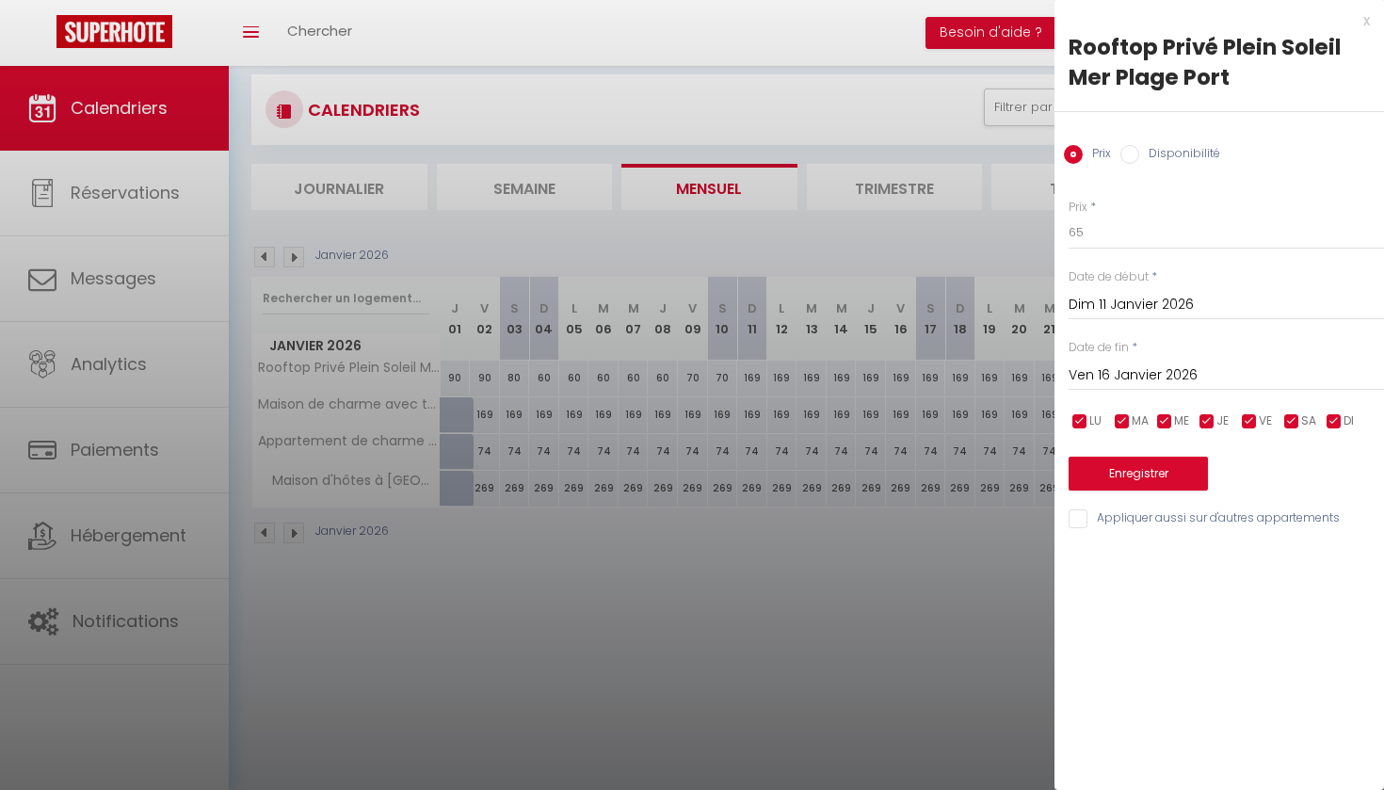
click at [1109, 470] on button "Enregistrer" at bounding box center [1138, 474] width 139 height 34
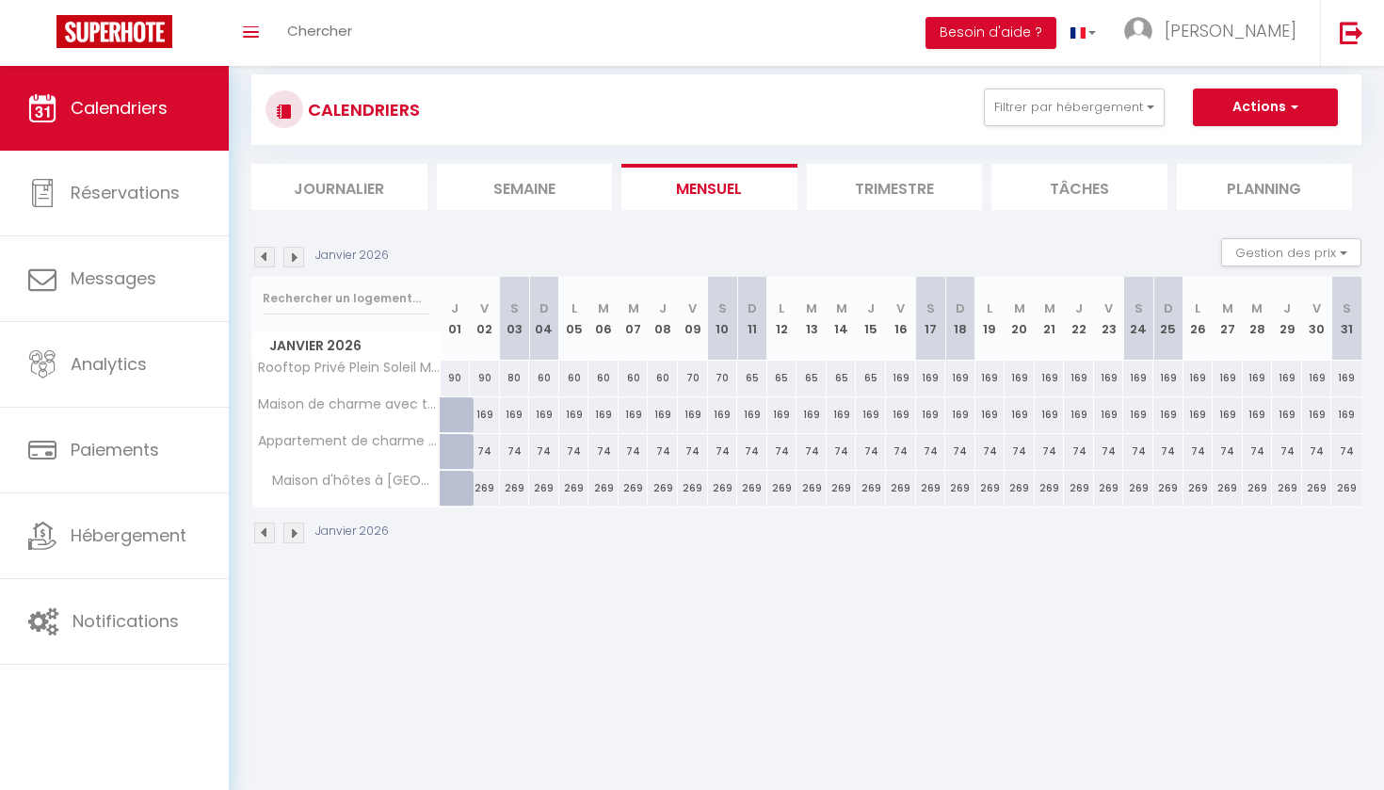
click at [899, 376] on div "169" at bounding box center [901, 378] width 30 height 35
type input "169"
type input "Ven 16 Janvier 2026"
type input "[PERSON_NAME] 17 Janvier 2026"
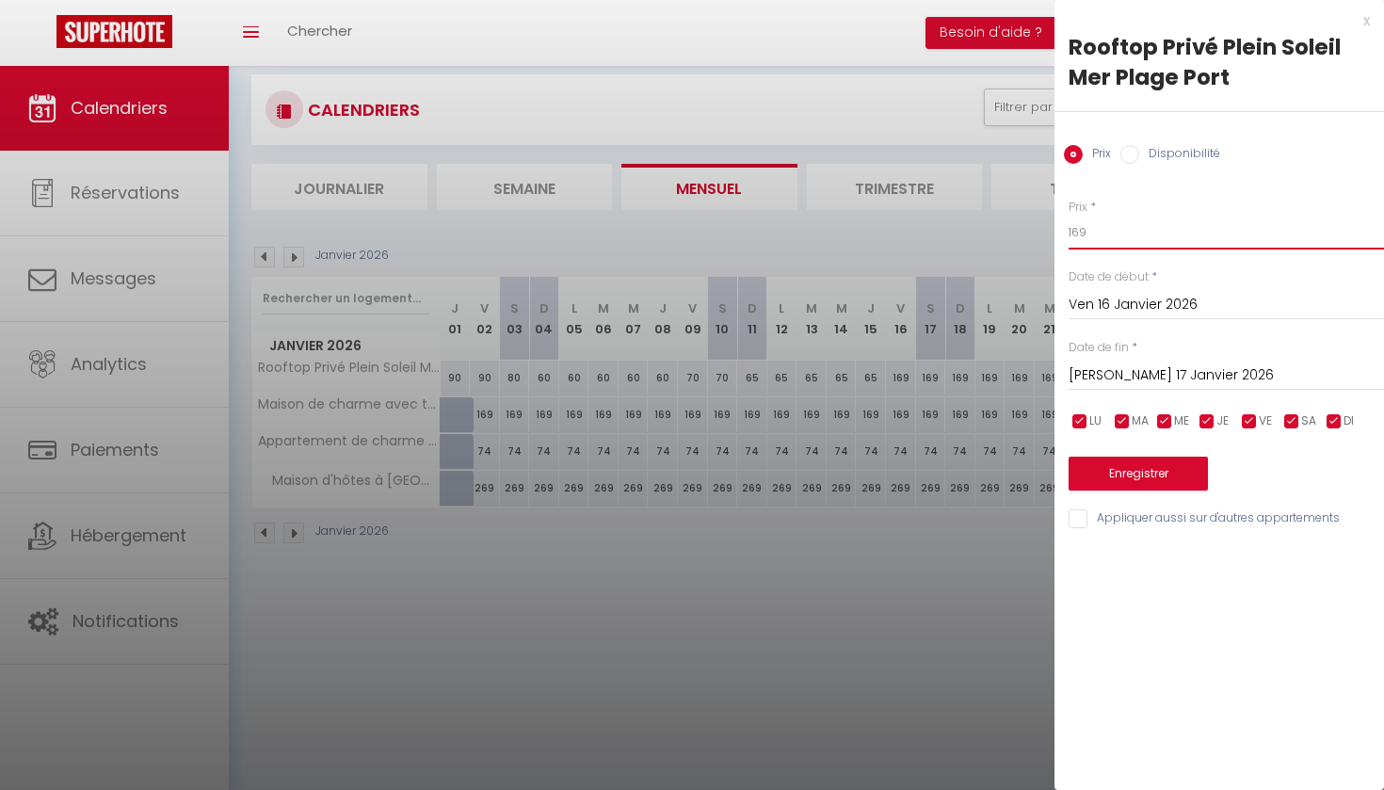
click at [1087, 232] on input "169" at bounding box center [1226, 233] width 315 height 34
type input "1"
type input "70"
click at [1114, 374] on input "[PERSON_NAME] 17 Janvier 2026" at bounding box center [1226, 375] width 315 height 24
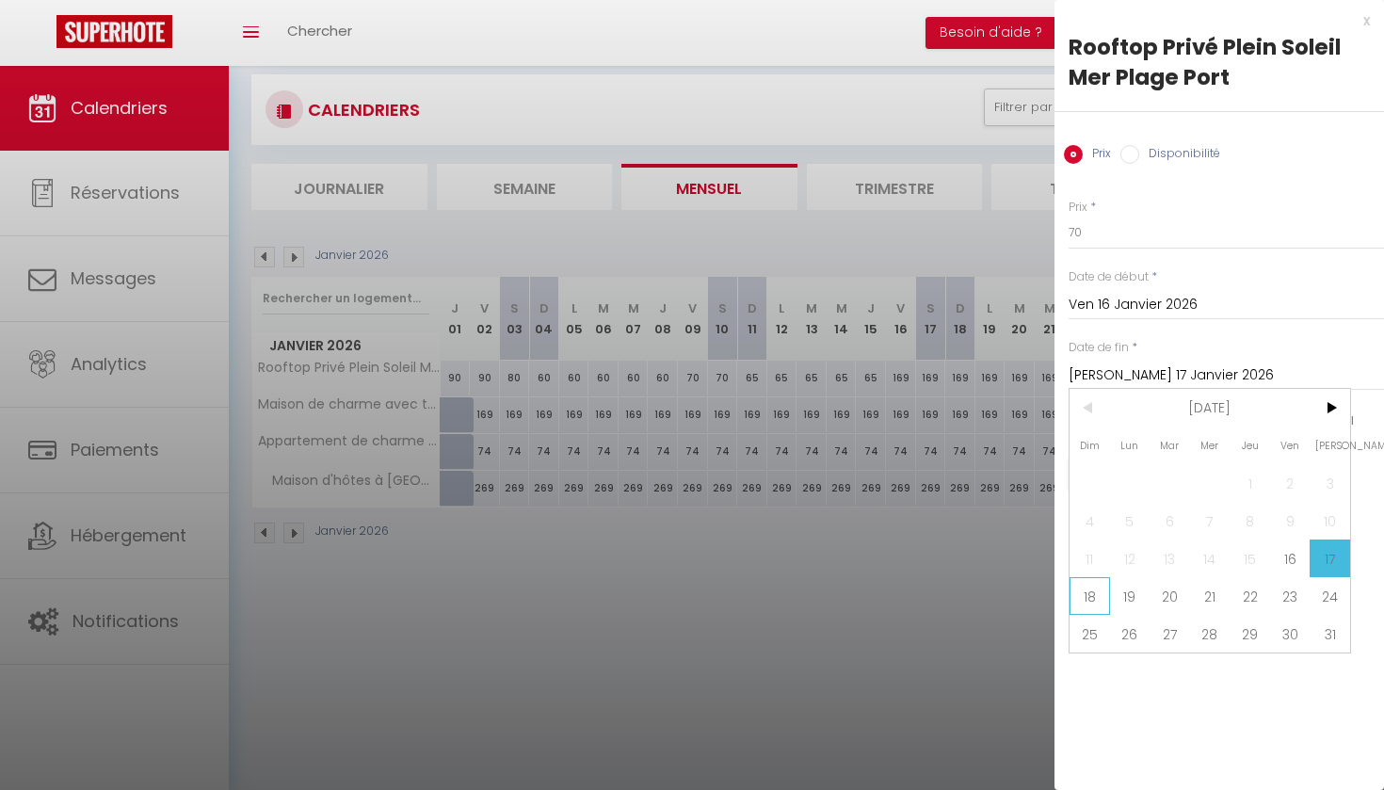
click at [1092, 593] on span "18" at bounding box center [1090, 596] width 40 height 38
type input "Dim 18 Janvier 2026"
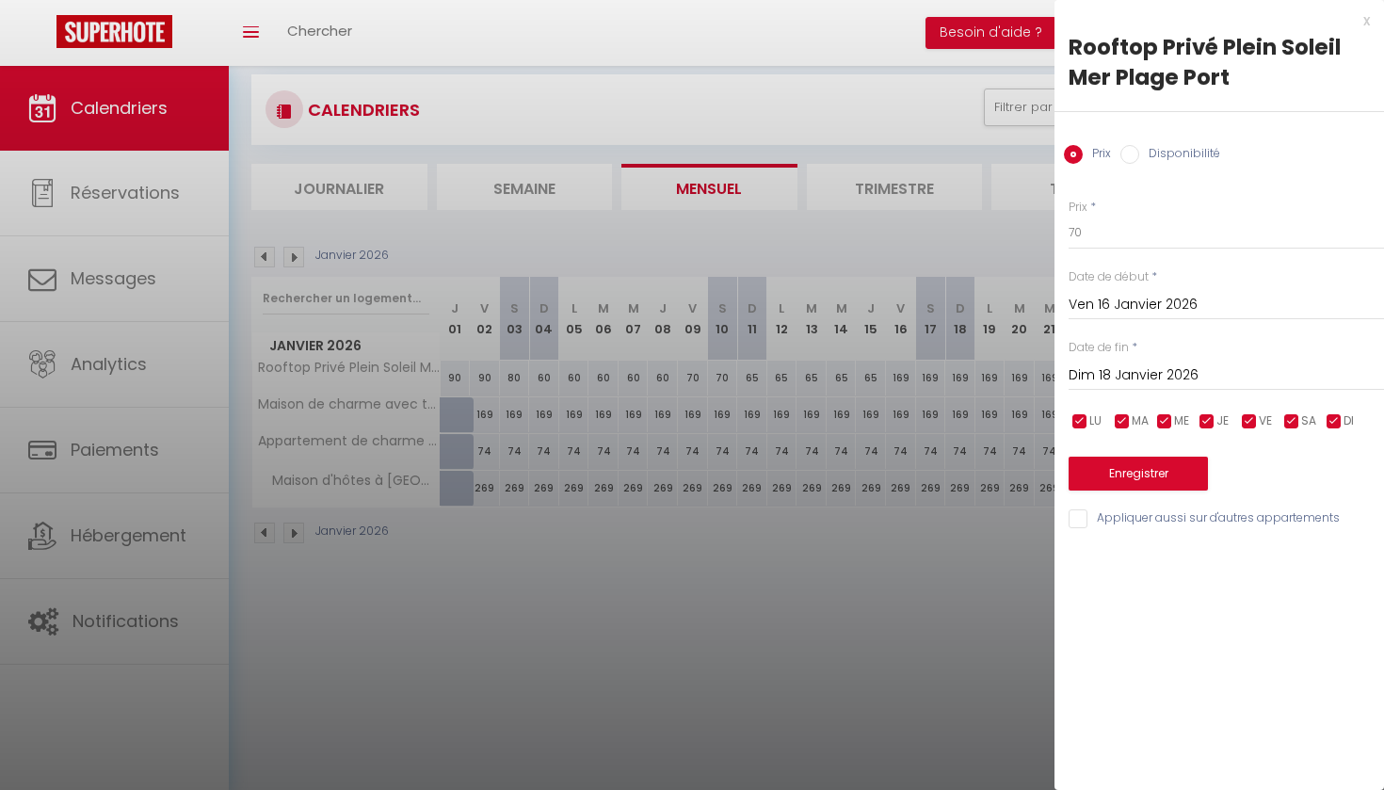
click at [1135, 472] on button "Enregistrer" at bounding box center [1138, 474] width 139 height 34
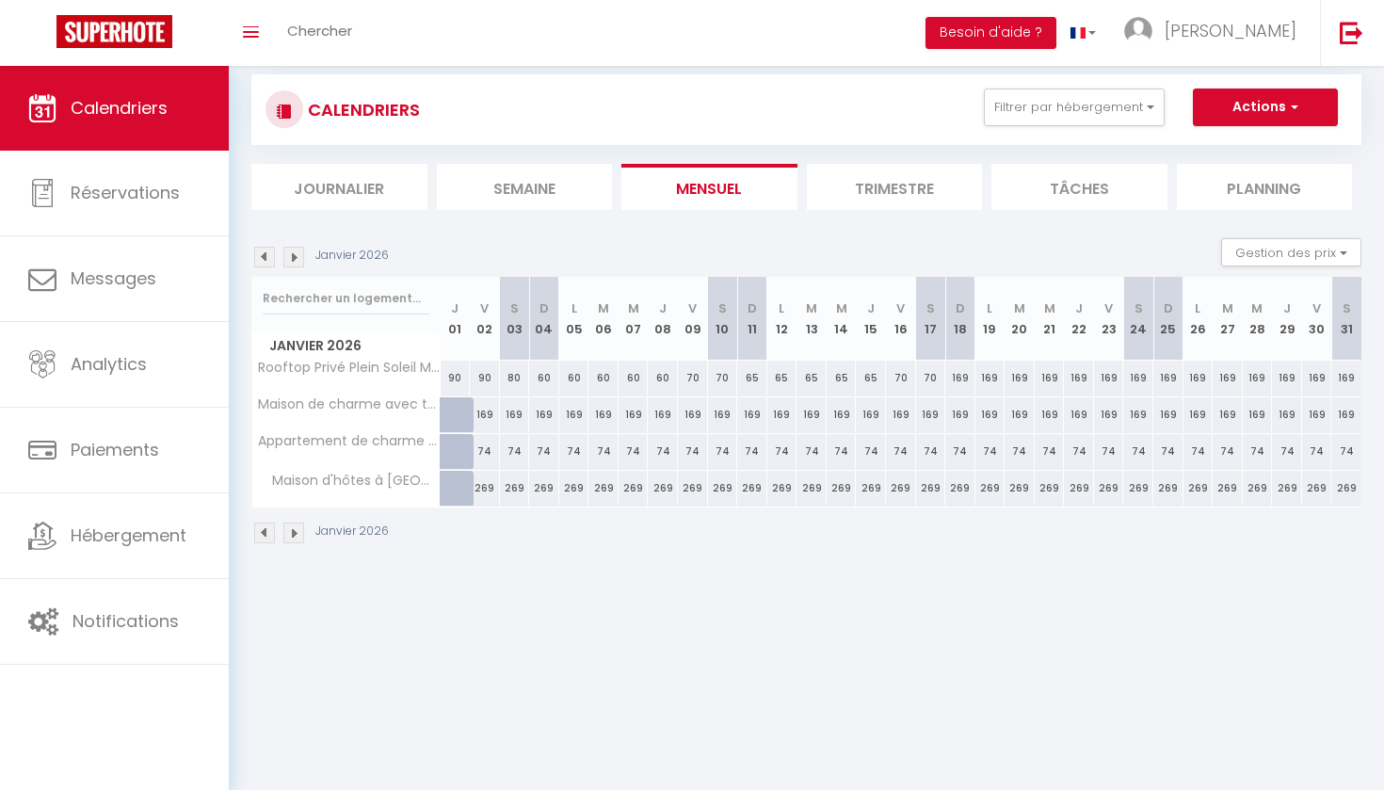
click at [958, 377] on div "169" at bounding box center [960, 378] width 30 height 35
type input "169"
type input "Dim 18 Janvier 2026"
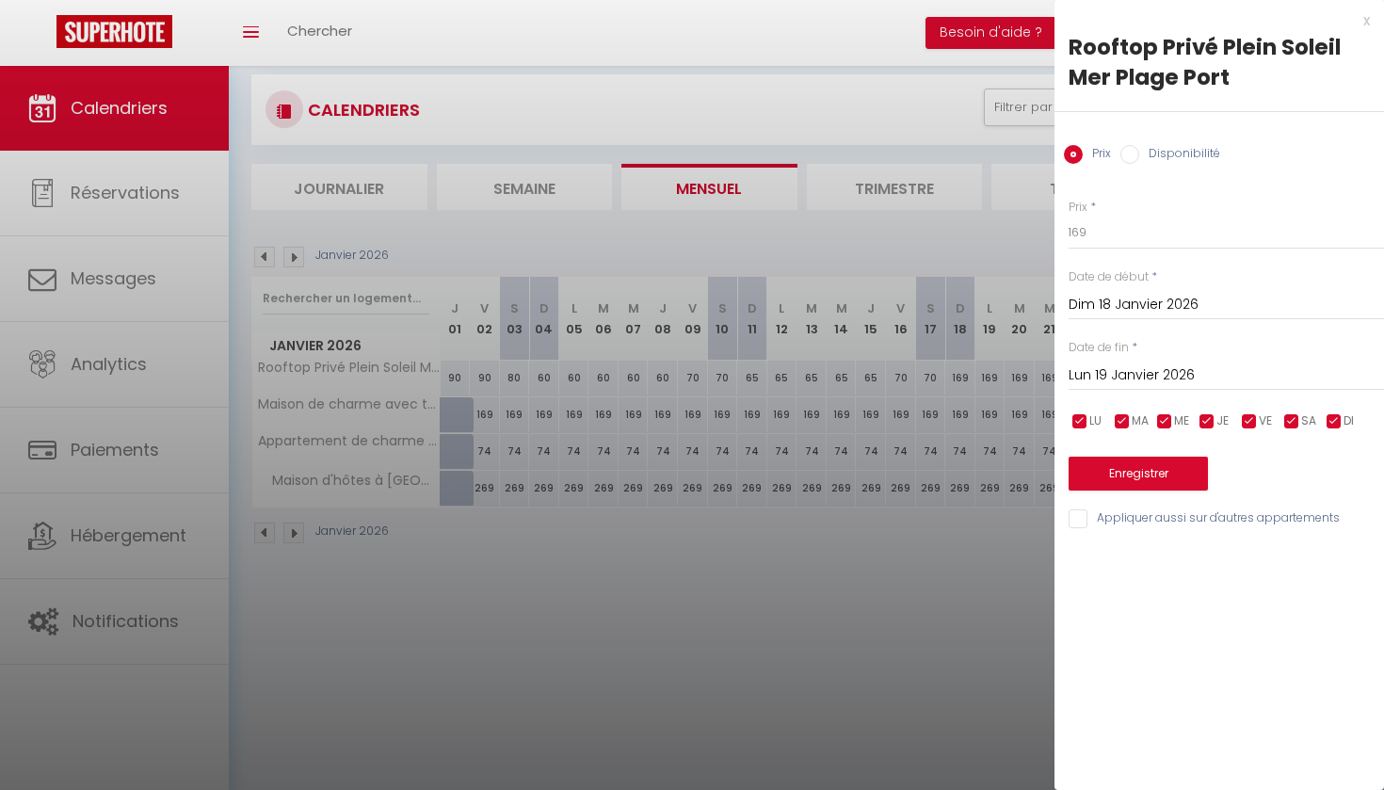
click at [1142, 375] on input "Lun 19 Janvier 2026" at bounding box center [1226, 375] width 315 height 24
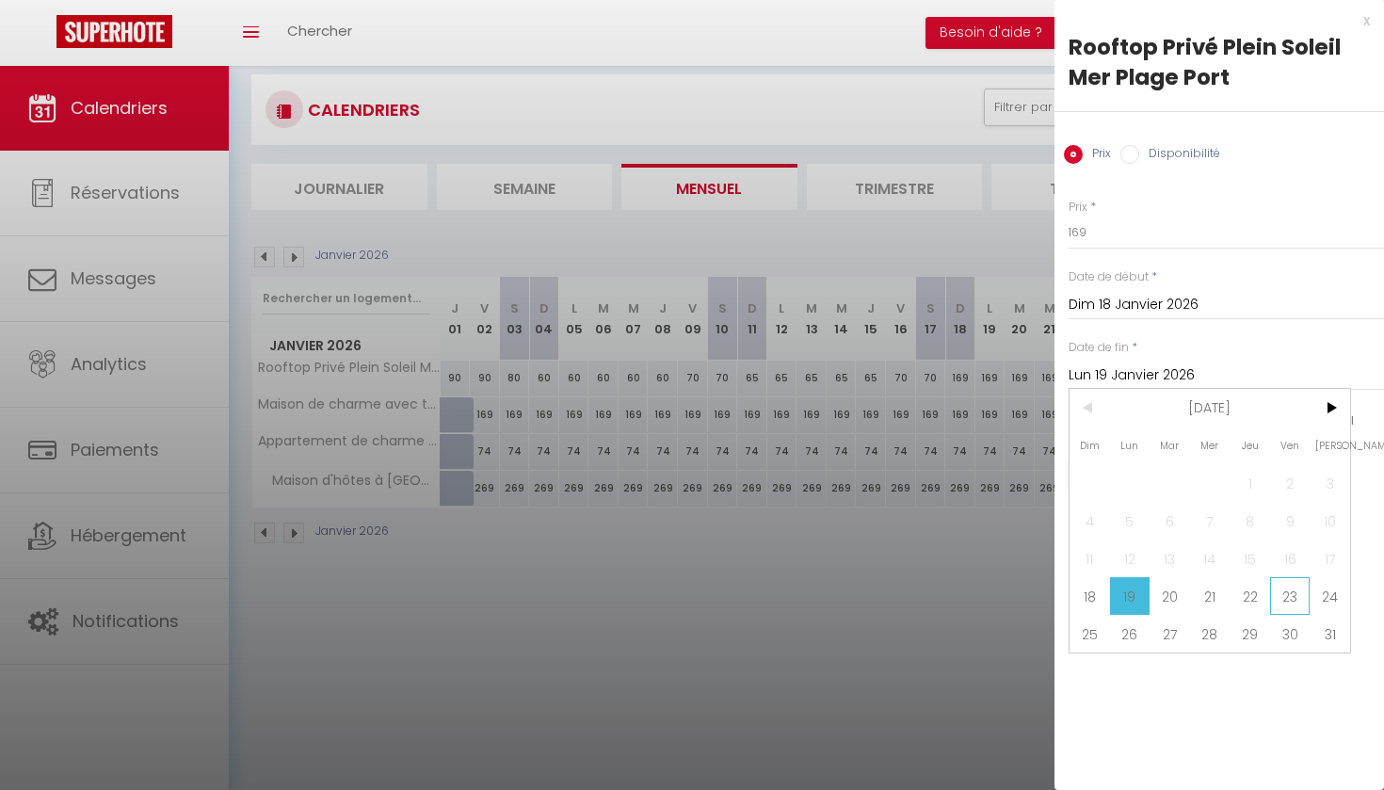
click at [1295, 591] on span "23" at bounding box center [1290, 596] width 40 height 38
type input "Ven 23 Janvier 2026"
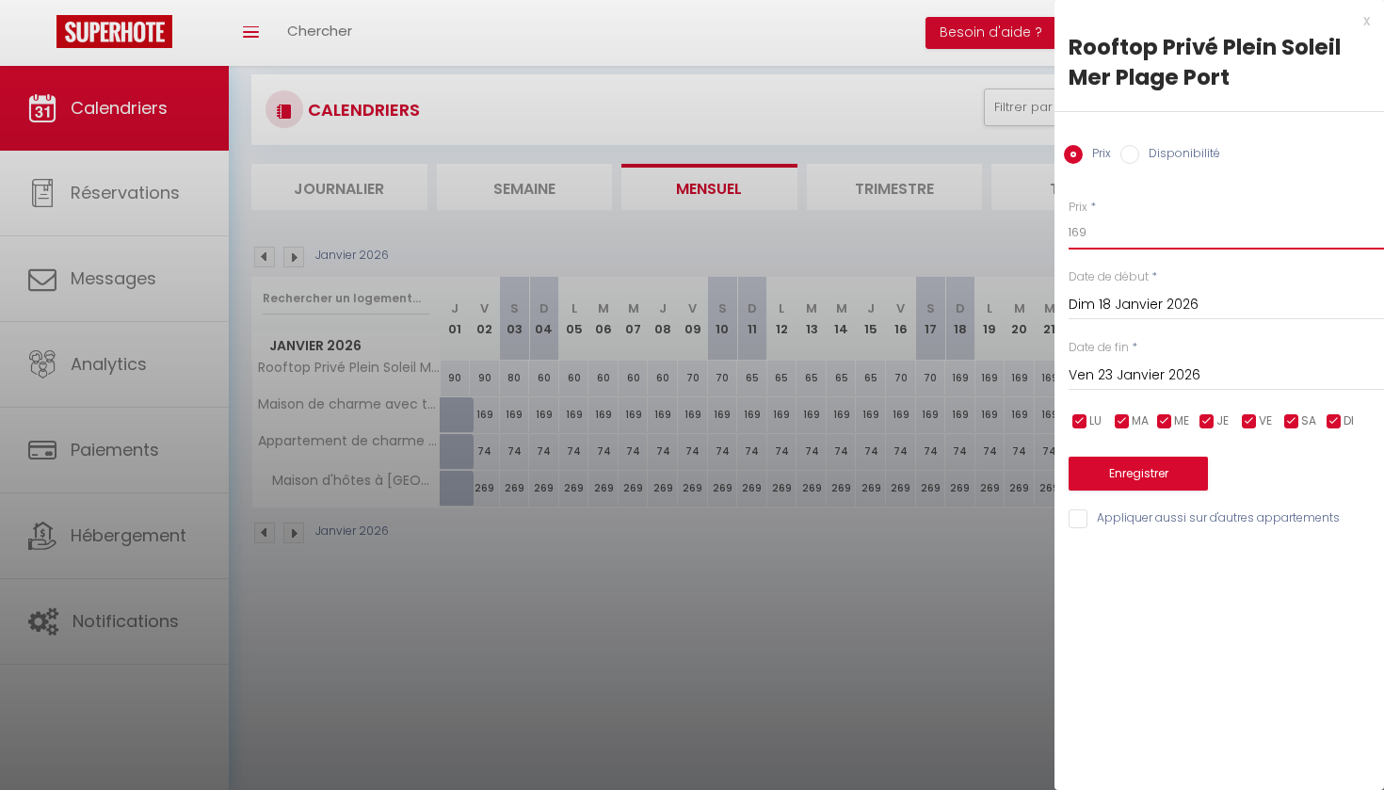
click at [1087, 233] on input "169" at bounding box center [1226, 233] width 315 height 34
type input "1"
type input "65"
click at [1163, 471] on button "Enregistrer" at bounding box center [1138, 474] width 139 height 34
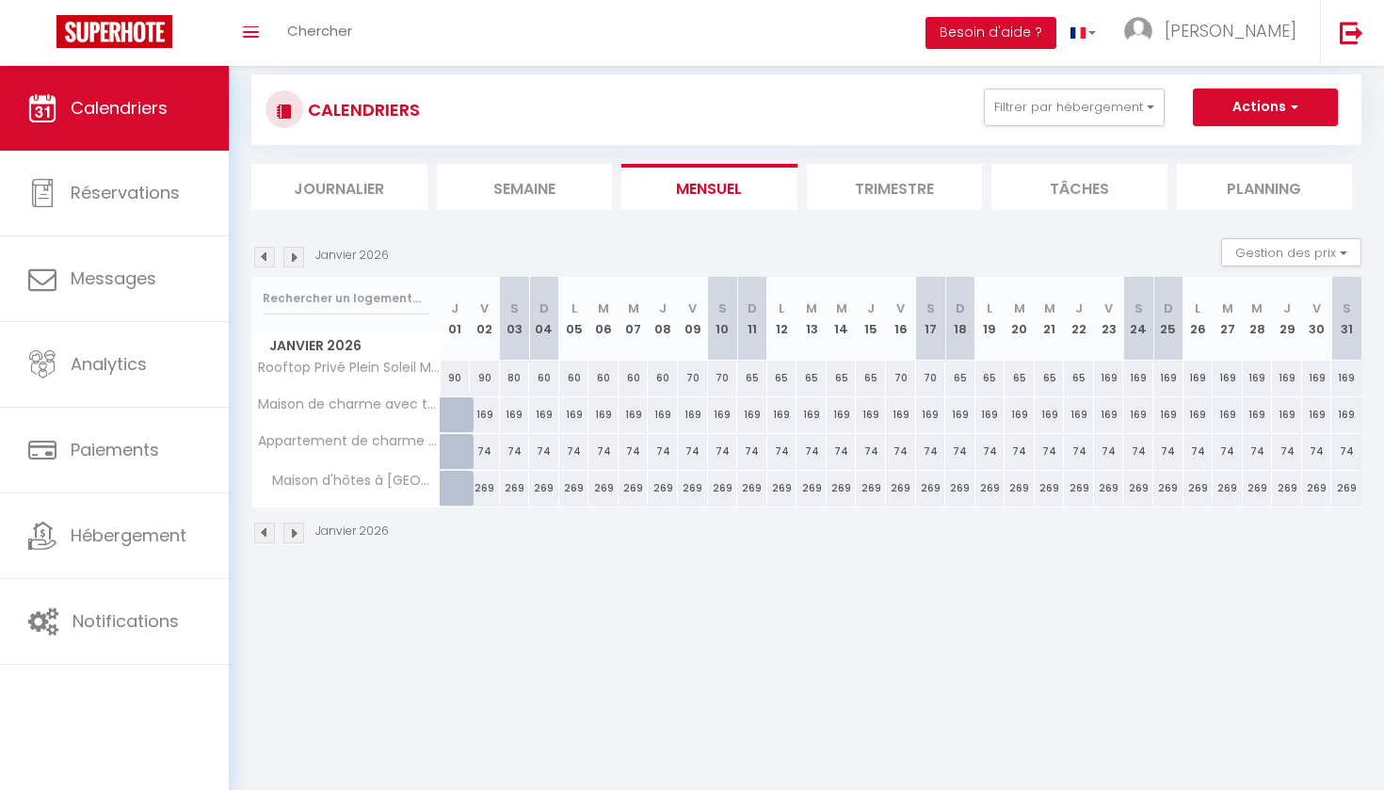
click at [263, 260] on img at bounding box center [264, 257] width 21 height 21
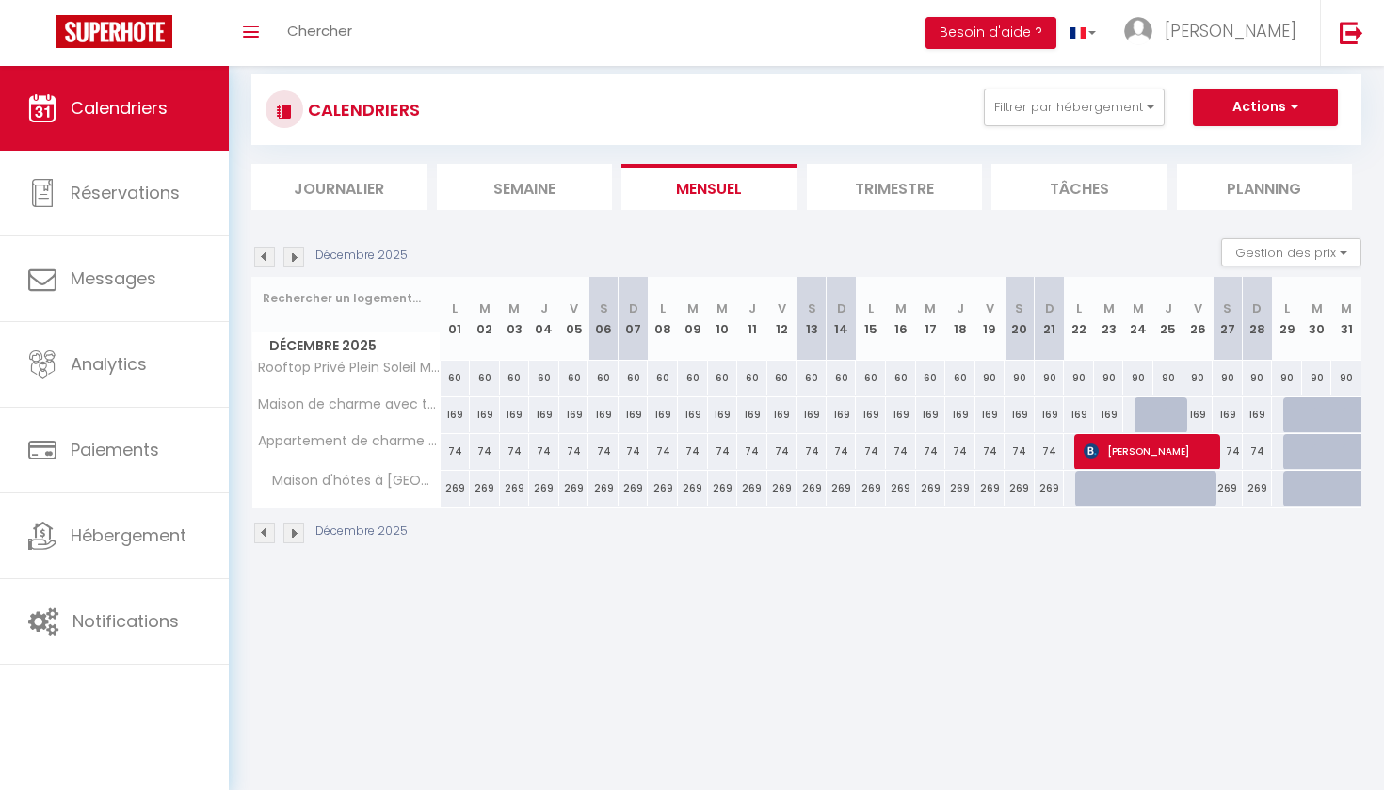
click at [263, 260] on img at bounding box center [264, 257] width 21 height 21
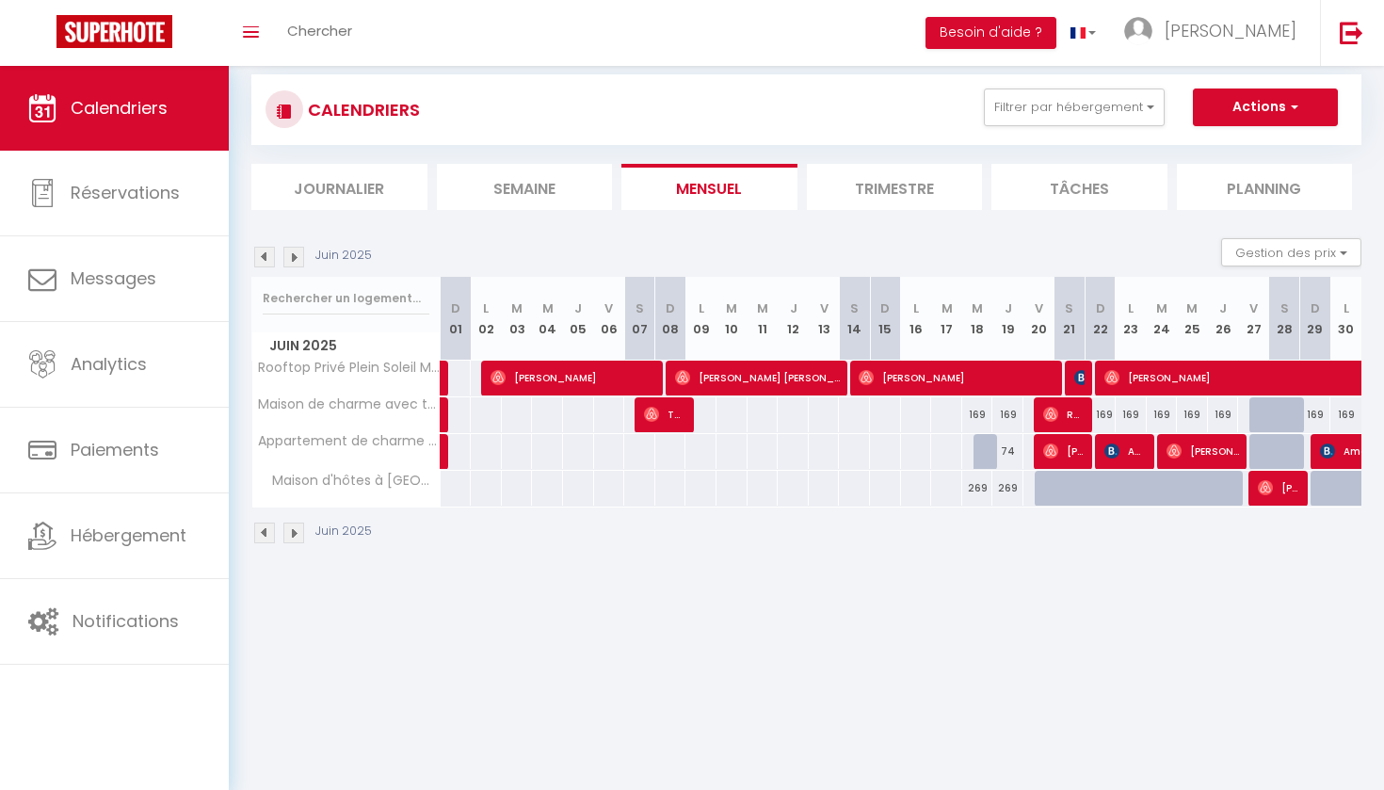
click at [263, 260] on img at bounding box center [264, 257] width 21 height 21
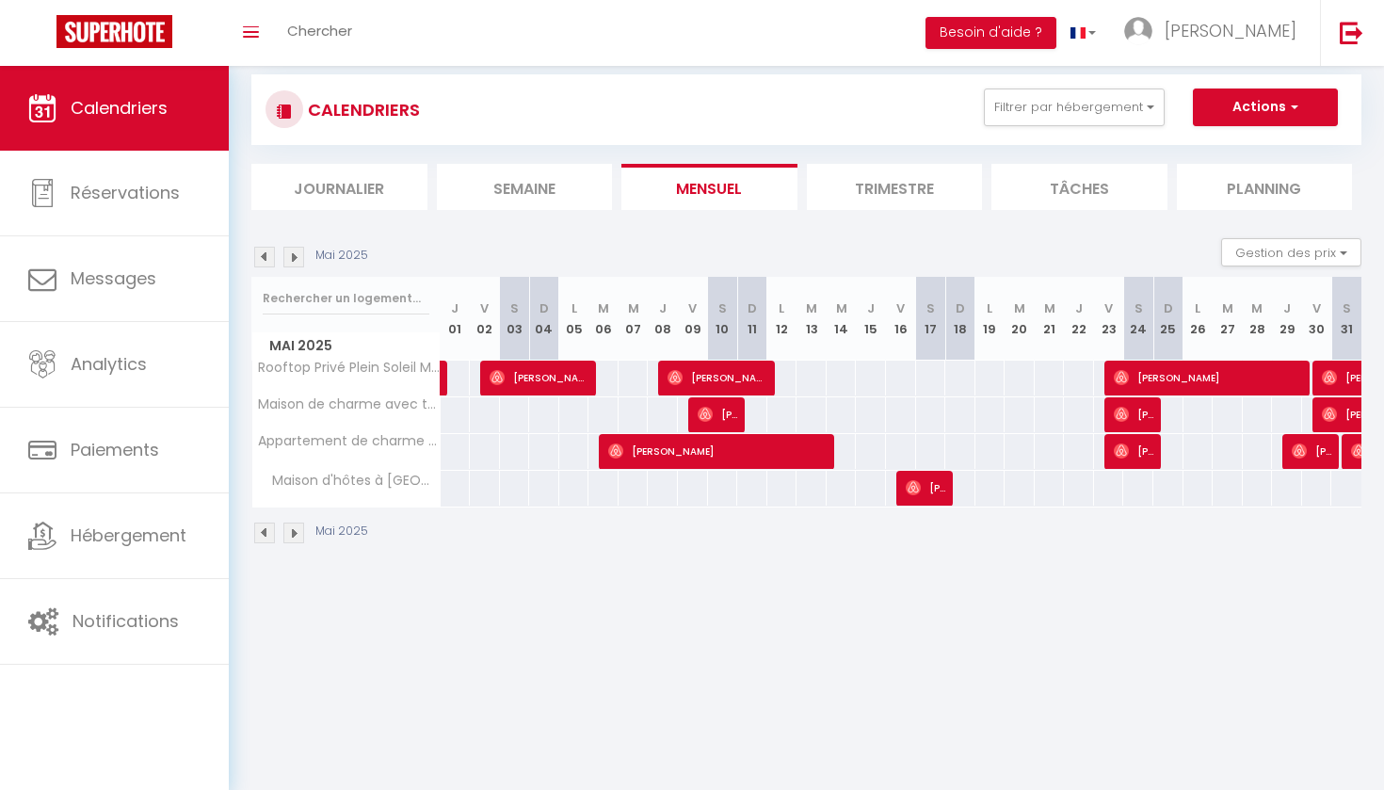
click at [263, 260] on img at bounding box center [264, 257] width 21 height 21
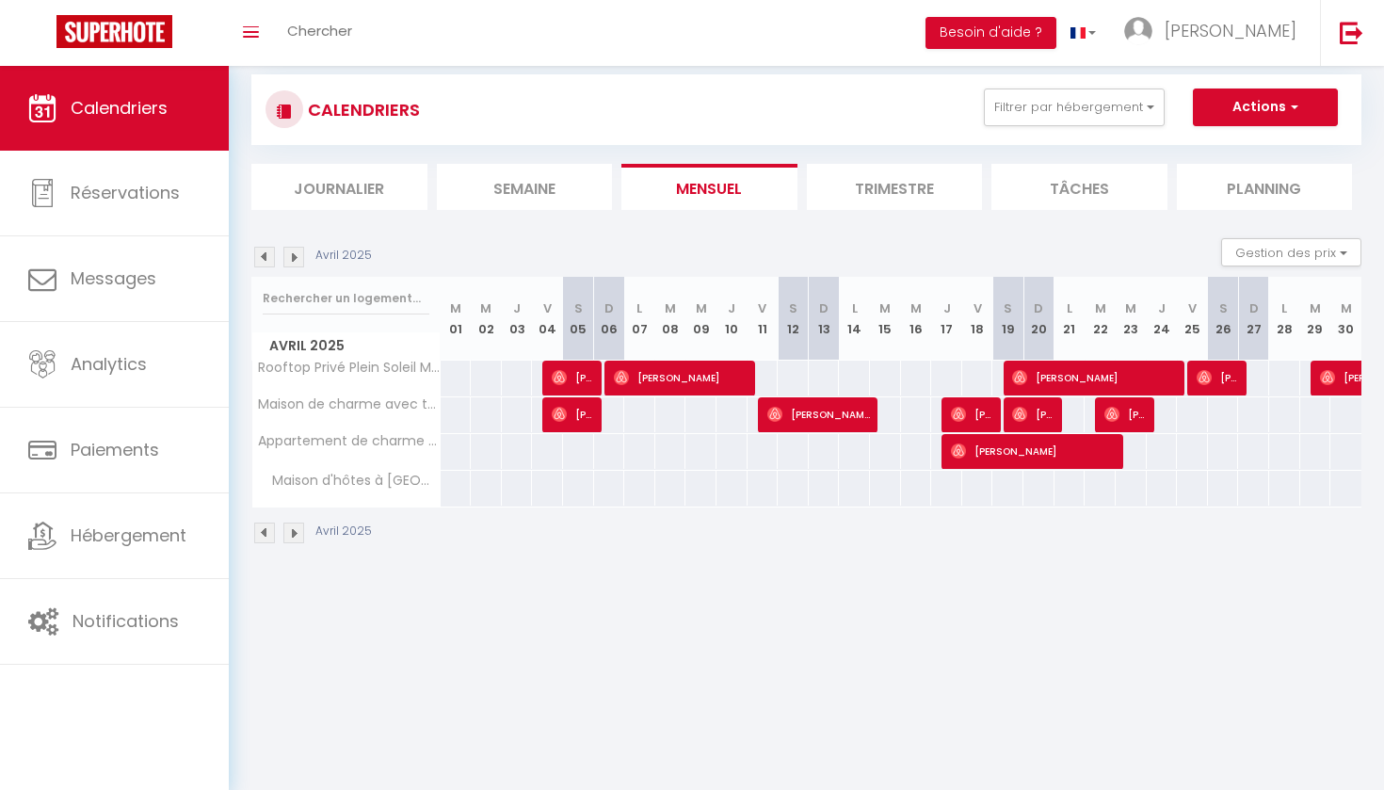
click at [789, 377] on div at bounding box center [793, 378] width 32 height 35
type input "[PERSON_NAME] 12 Avril 2025"
type input "Dim 13 Avril 2025"
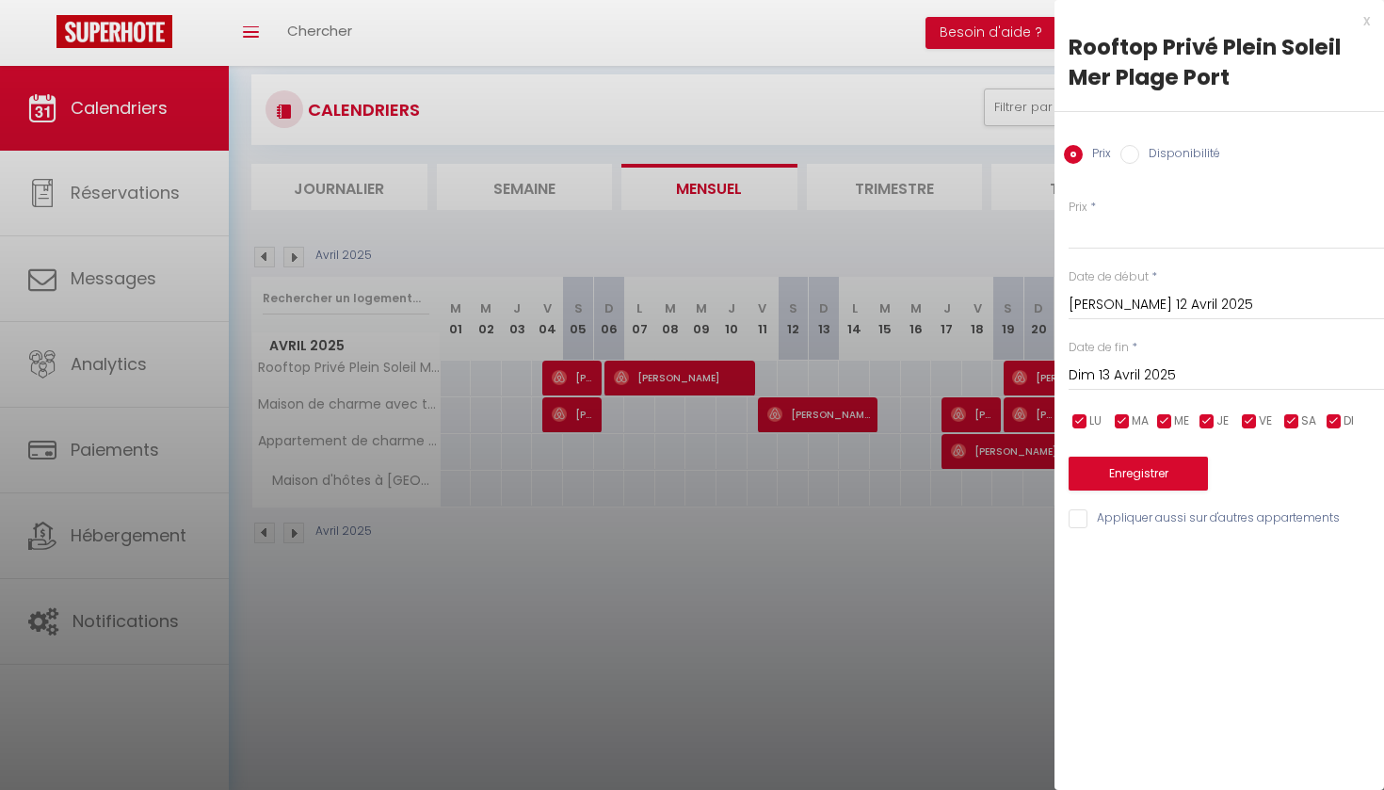
click at [430, 564] on div at bounding box center [692, 395] width 1384 height 790
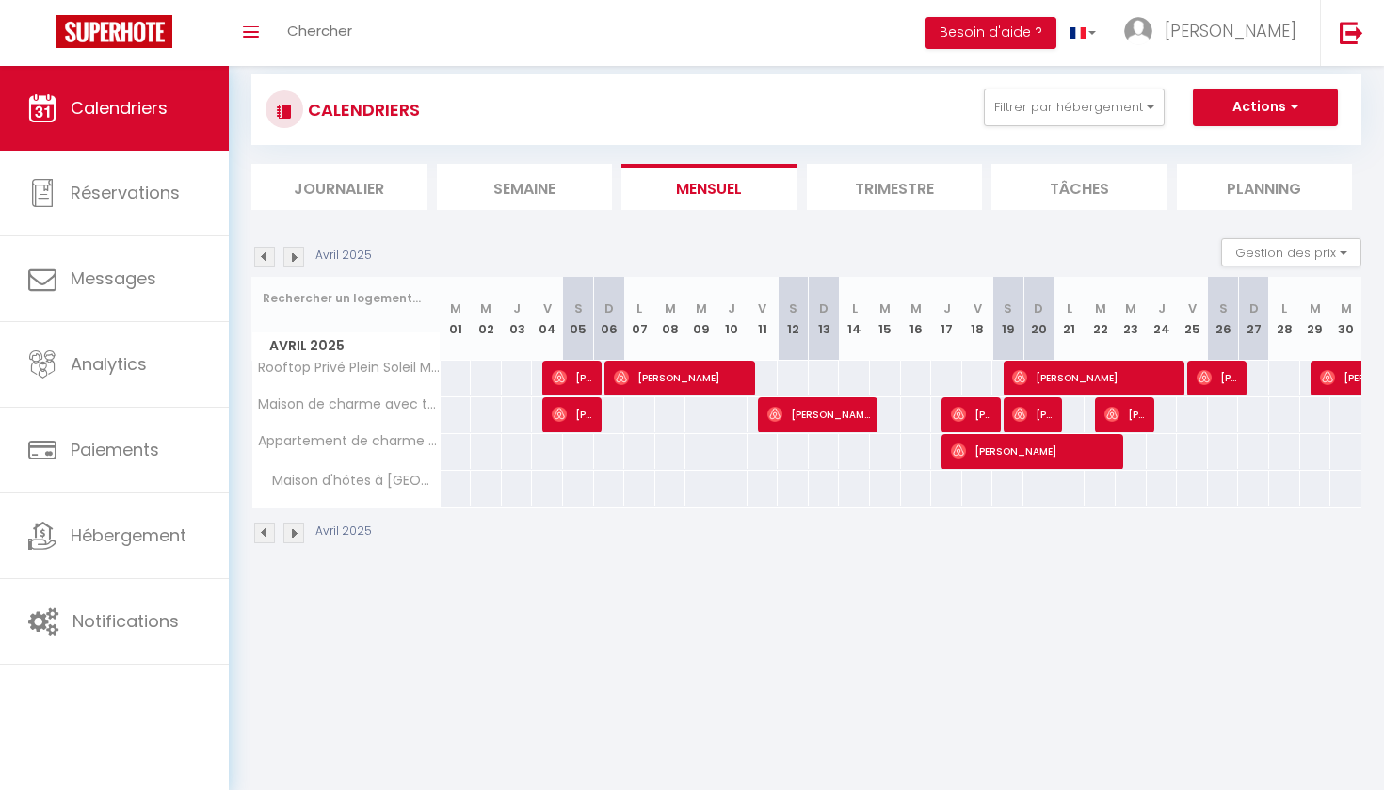
click at [292, 251] on img at bounding box center [293, 257] width 21 height 21
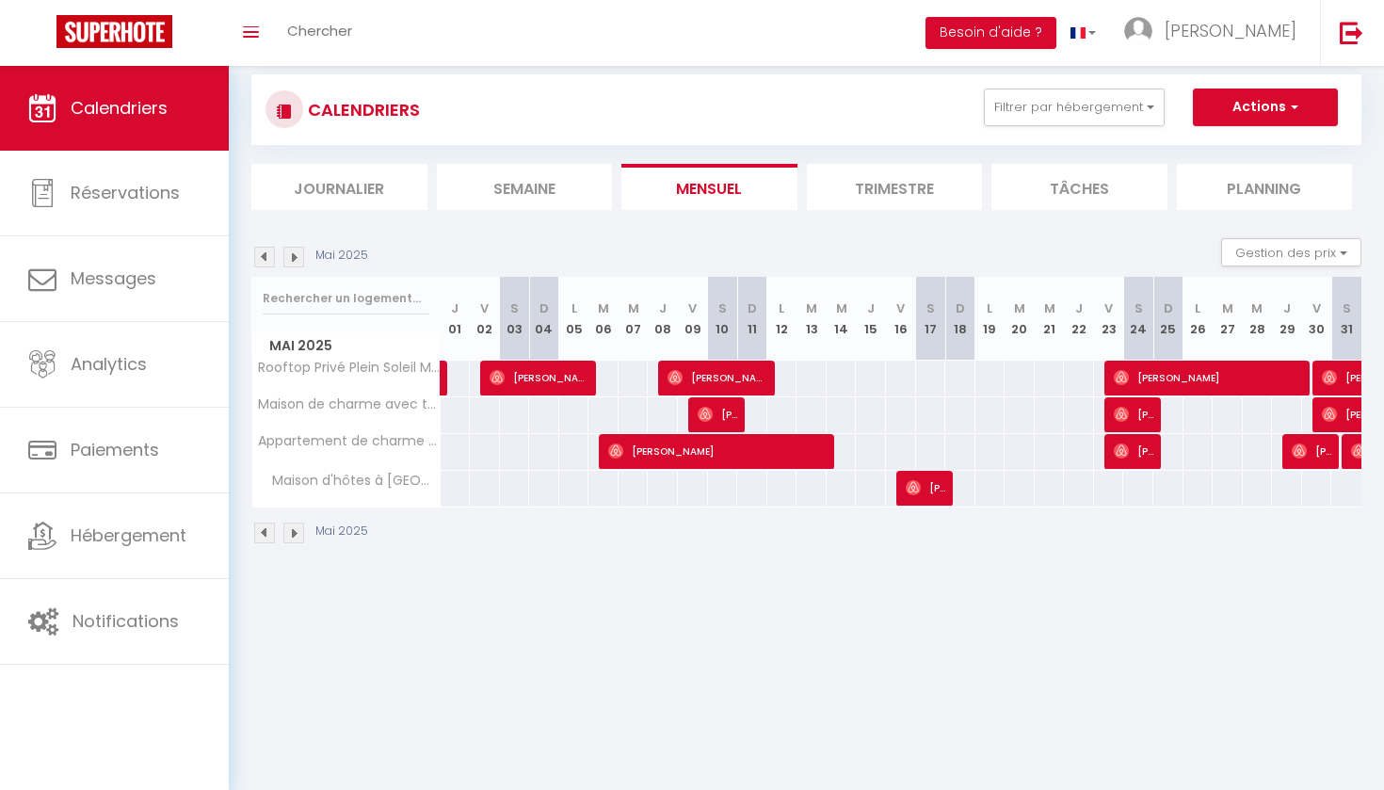
click at [292, 251] on img at bounding box center [293, 257] width 21 height 21
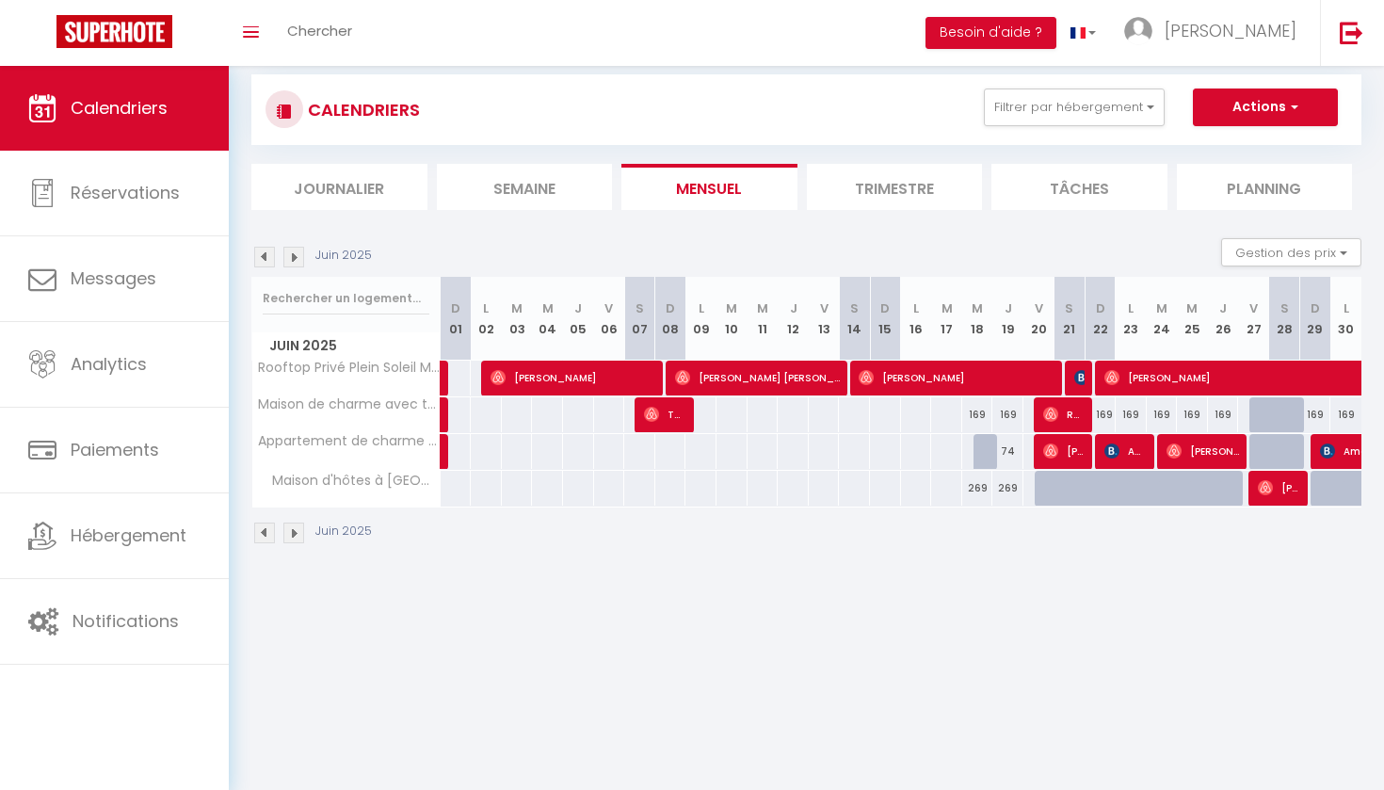
click at [292, 251] on img at bounding box center [293, 257] width 21 height 21
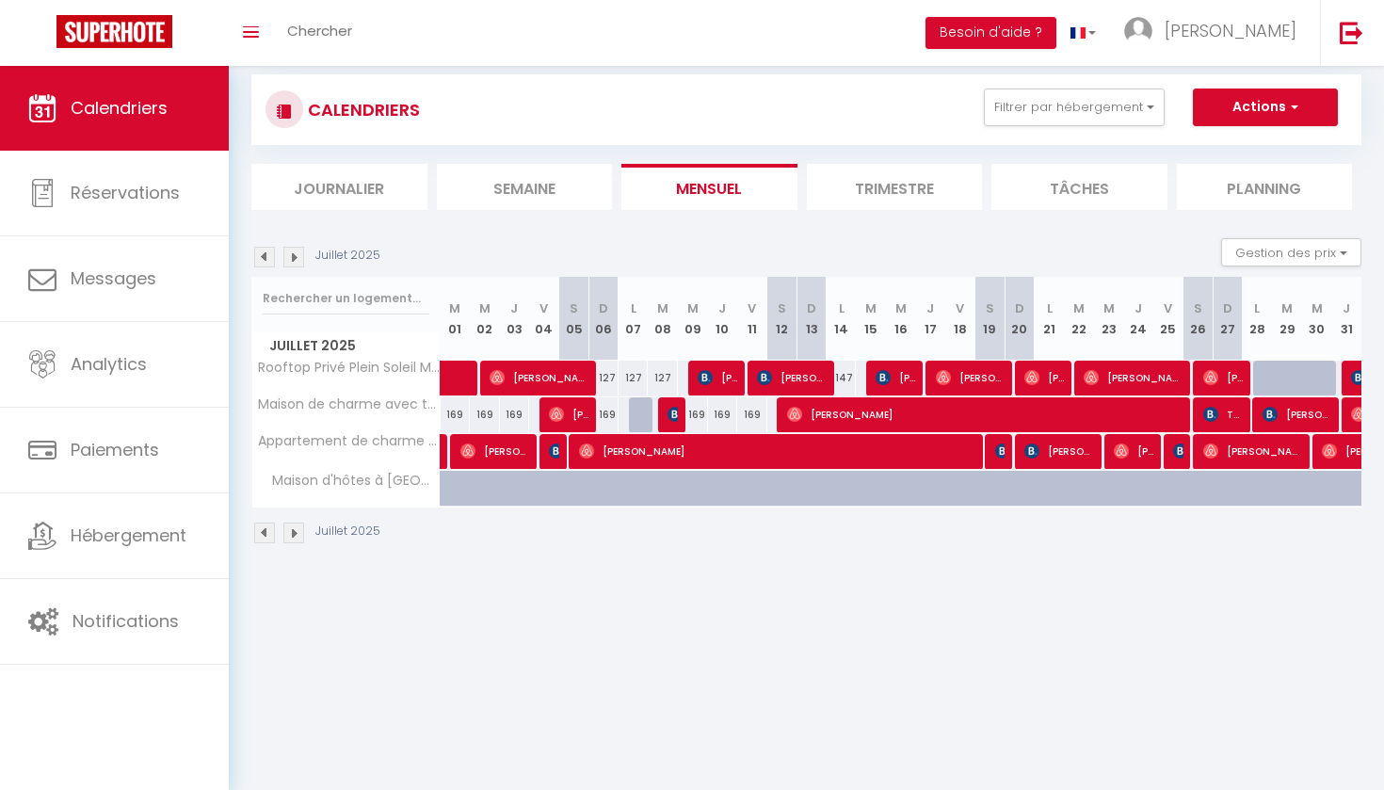
click at [292, 251] on img at bounding box center [293, 257] width 21 height 21
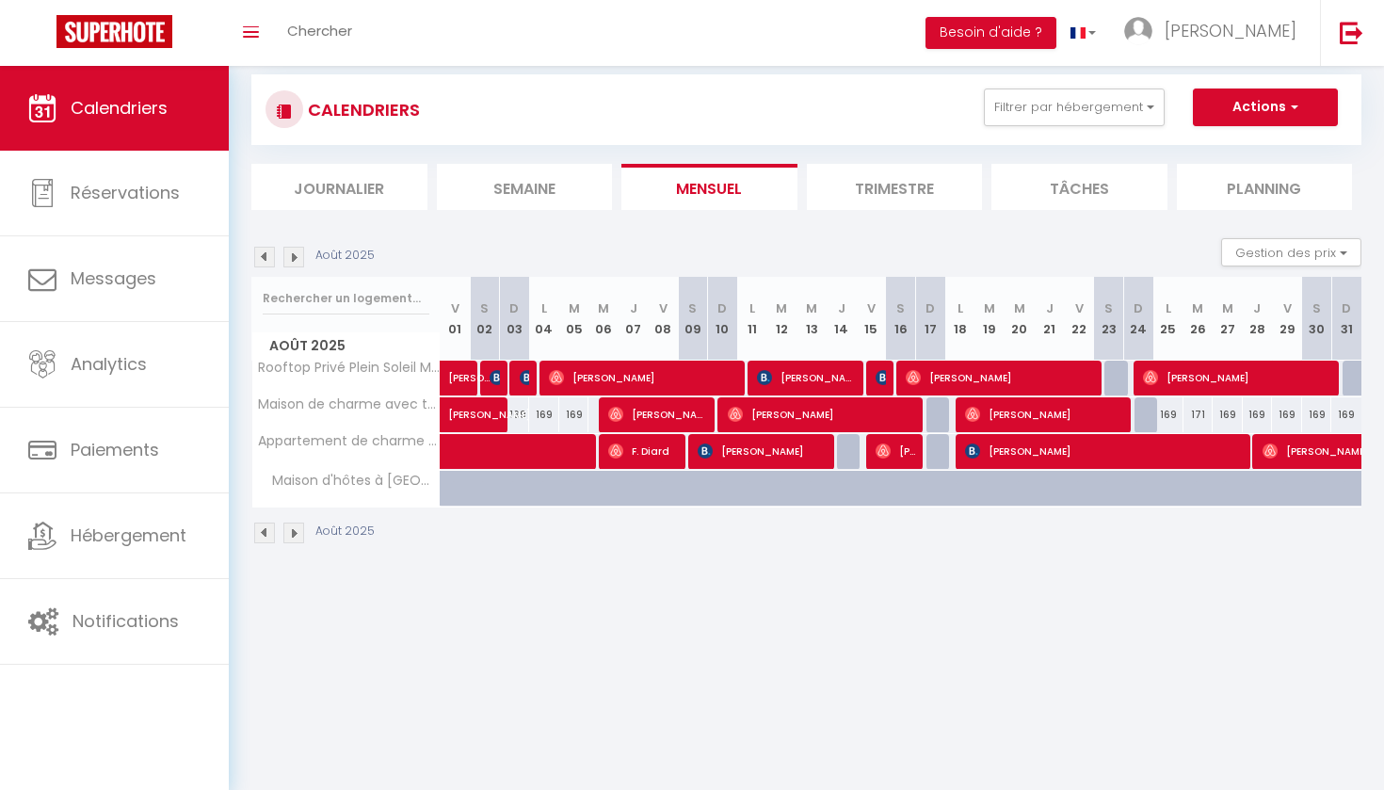
click at [292, 251] on img at bounding box center [293, 257] width 21 height 21
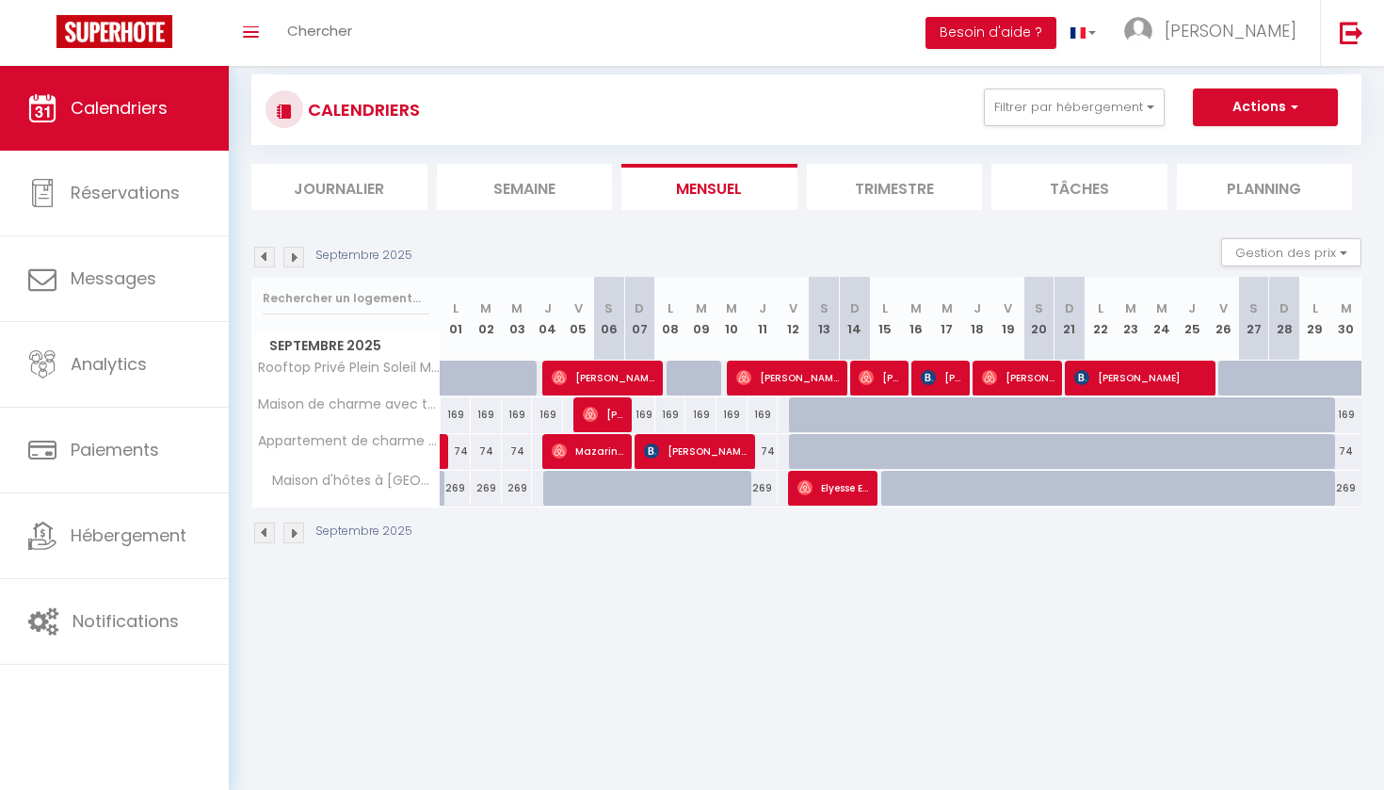
click at [292, 251] on img at bounding box center [293, 257] width 21 height 21
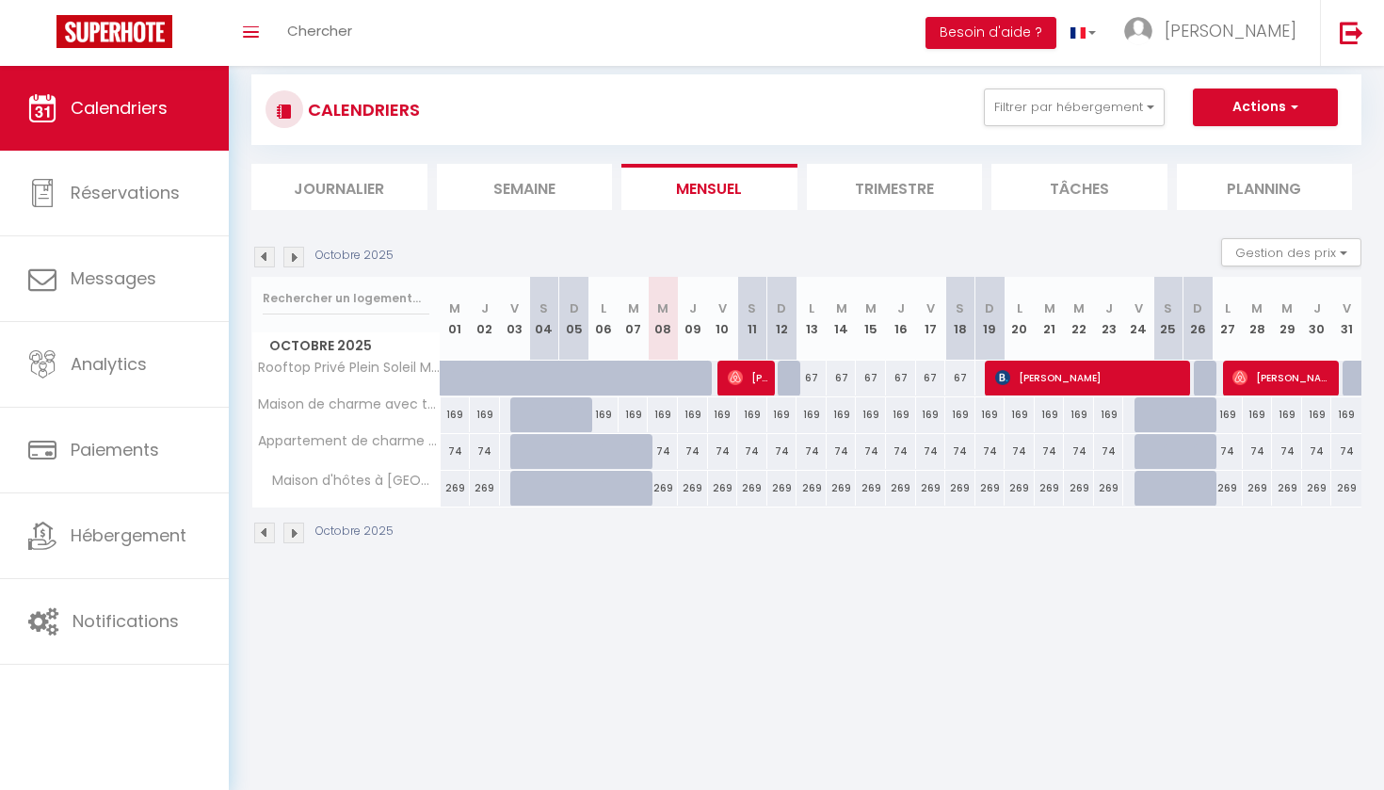
click at [292, 251] on img at bounding box center [293, 257] width 21 height 21
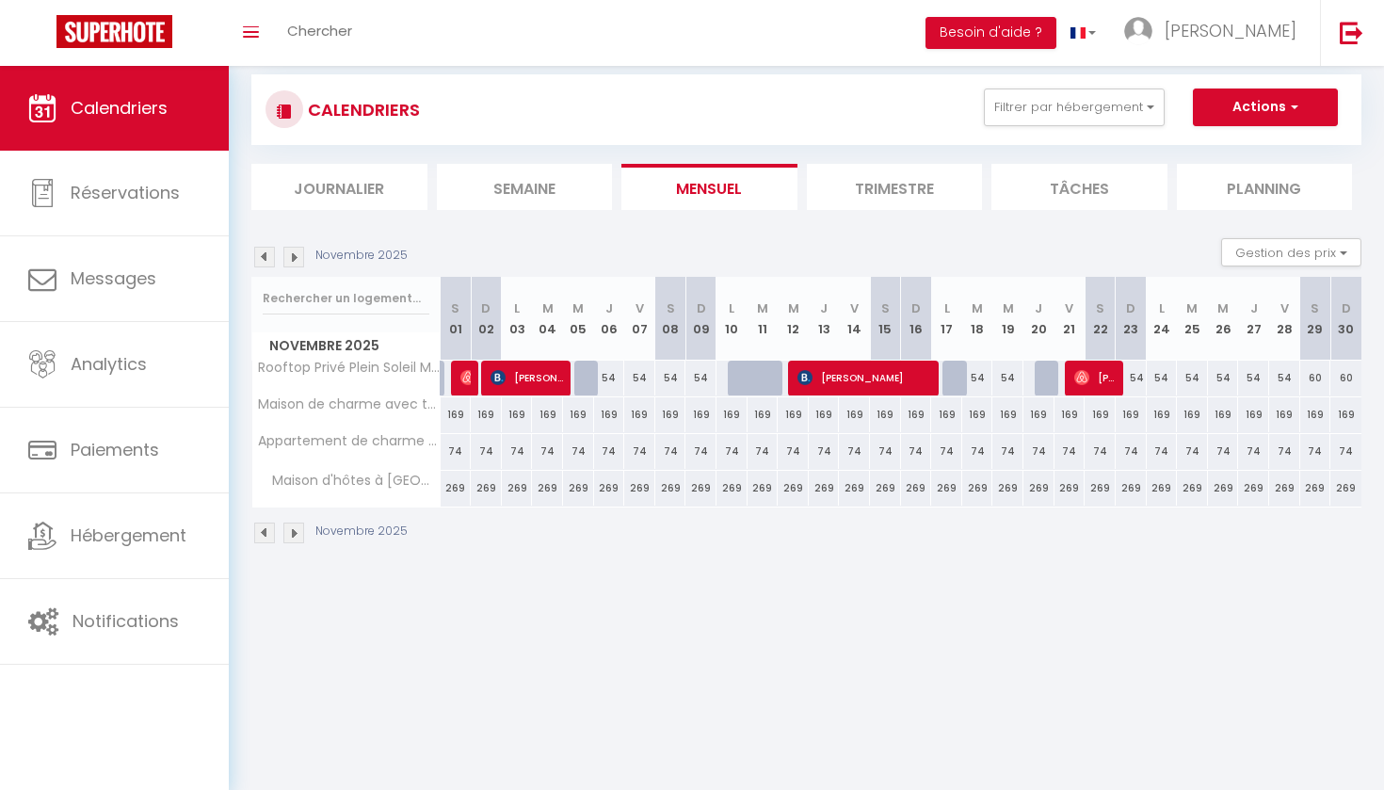
click at [292, 251] on img at bounding box center [293, 257] width 21 height 21
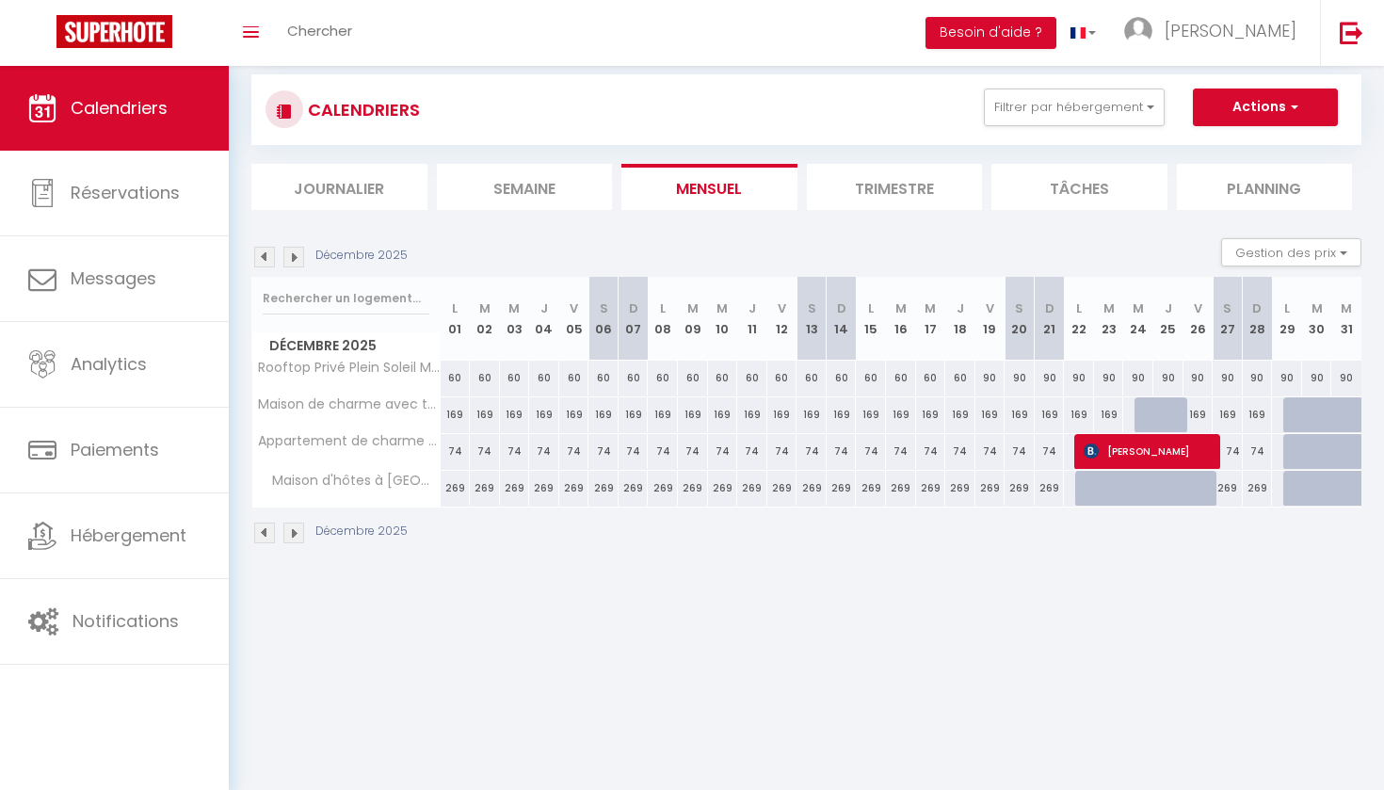
click at [292, 251] on img at bounding box center [293, 257] width 21 height 21
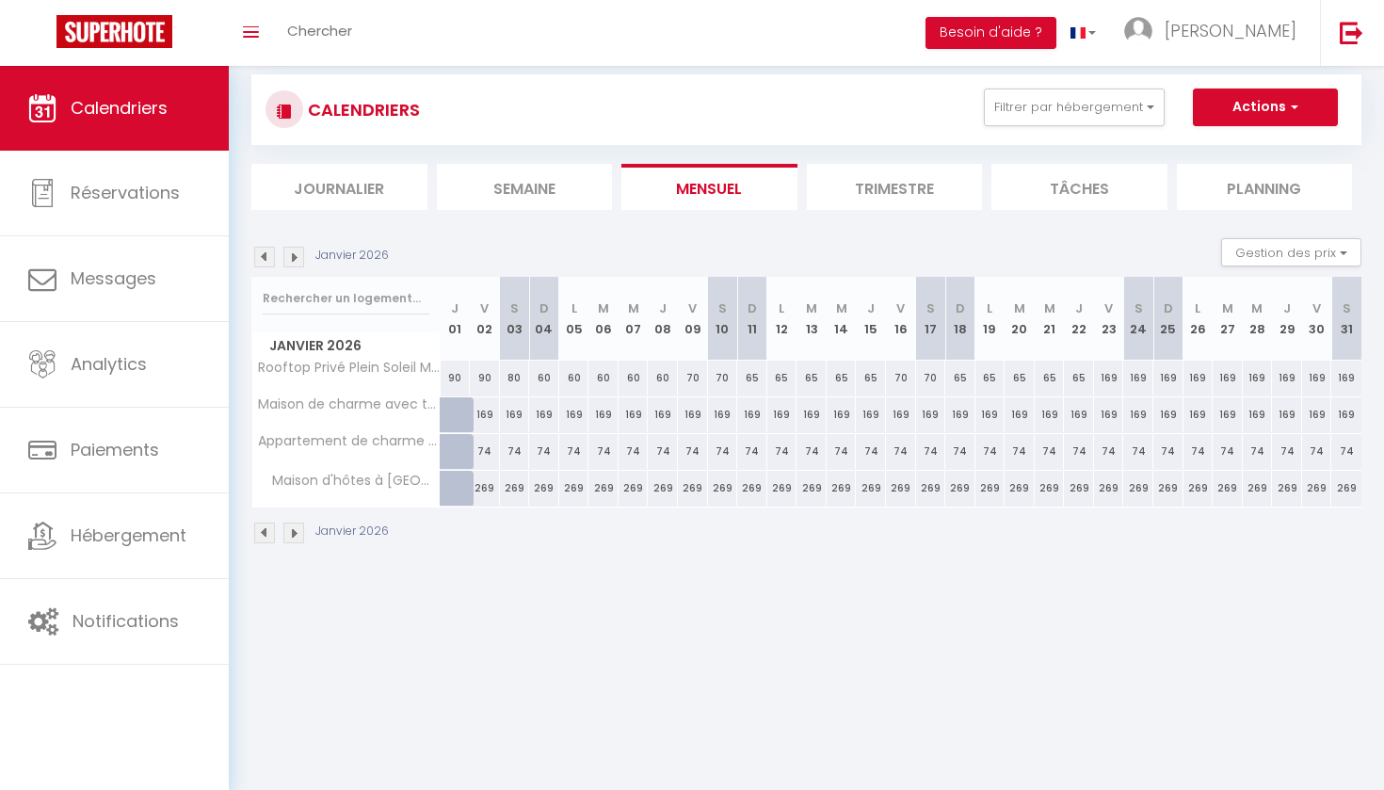
click at [1109, 383] on div "169" at bounding box center [1109, 378] width 30 height 35
type input "169"
type input "Ven 23 Janvier 2026"
type input "[PERSON_NAME] 24 Janvier 2026"
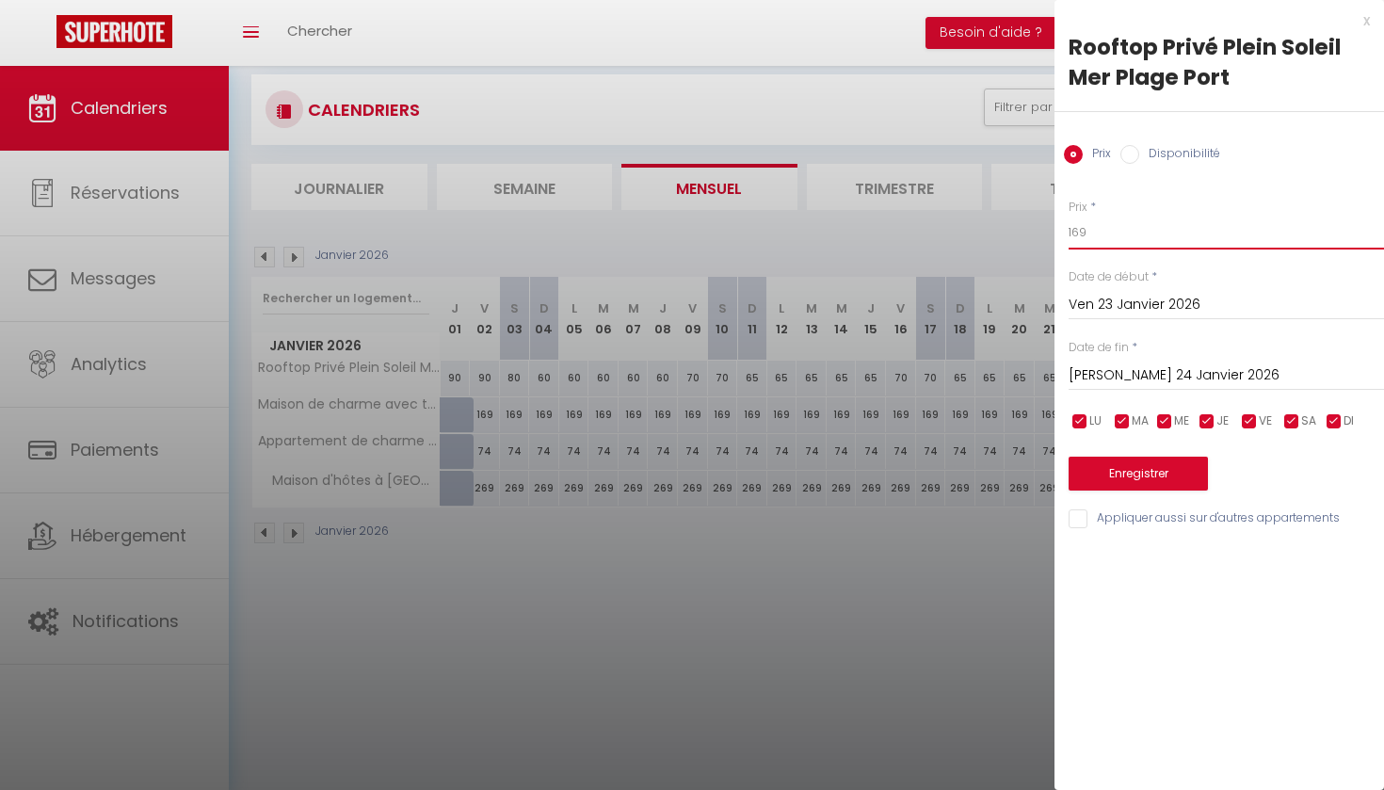
click at [1090, 232] on input "169" at bounding box center [1226, 233] width 315 height 34
type input "1"
type input "70"
click at [1104, 378] on input "[PERSON_NAME] 24 Janvier 2026" at bounding box center [1226, 375] width 315 height 24
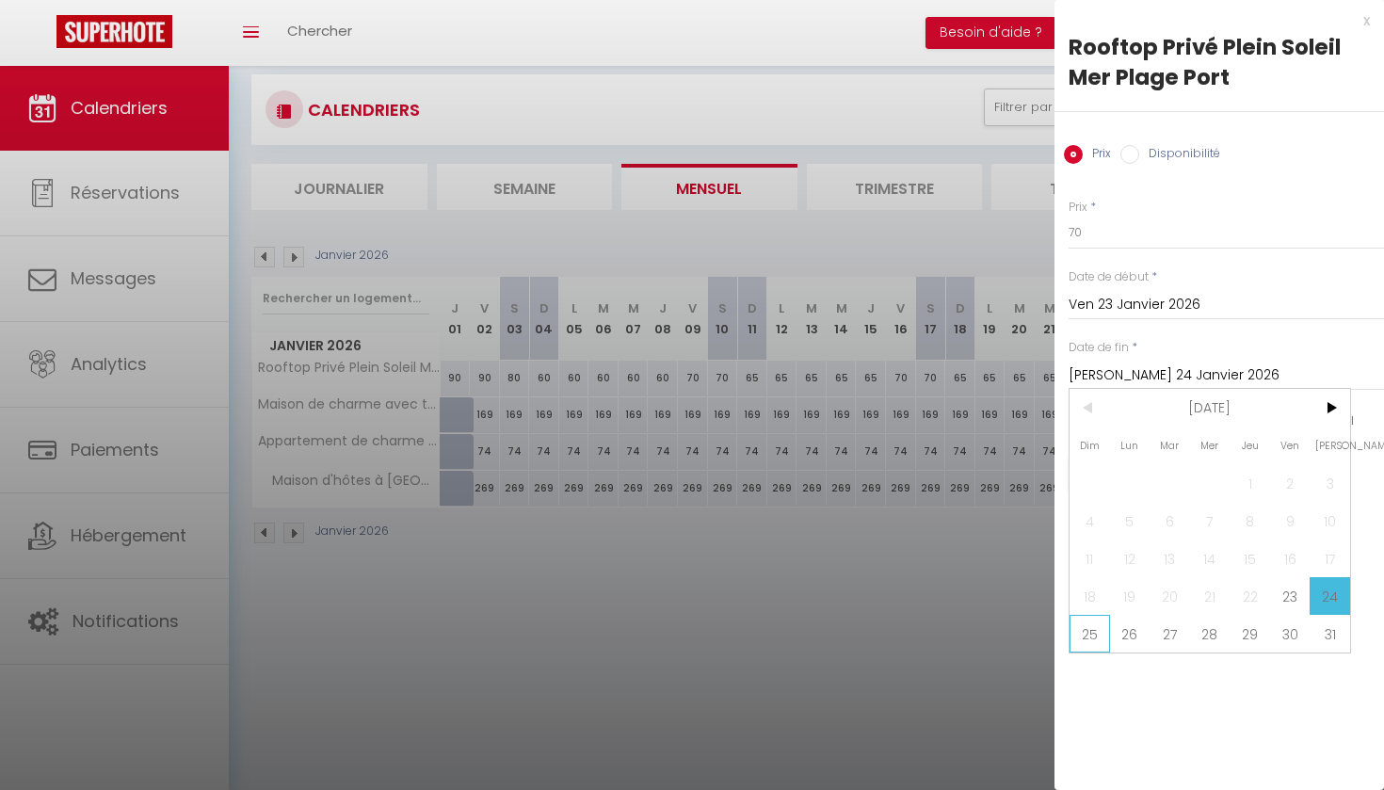
click at [1087, 634] on span "25" at bounding box center [1090, 634] width 40 height 38
type input "Dim 25 Janvier 2026"
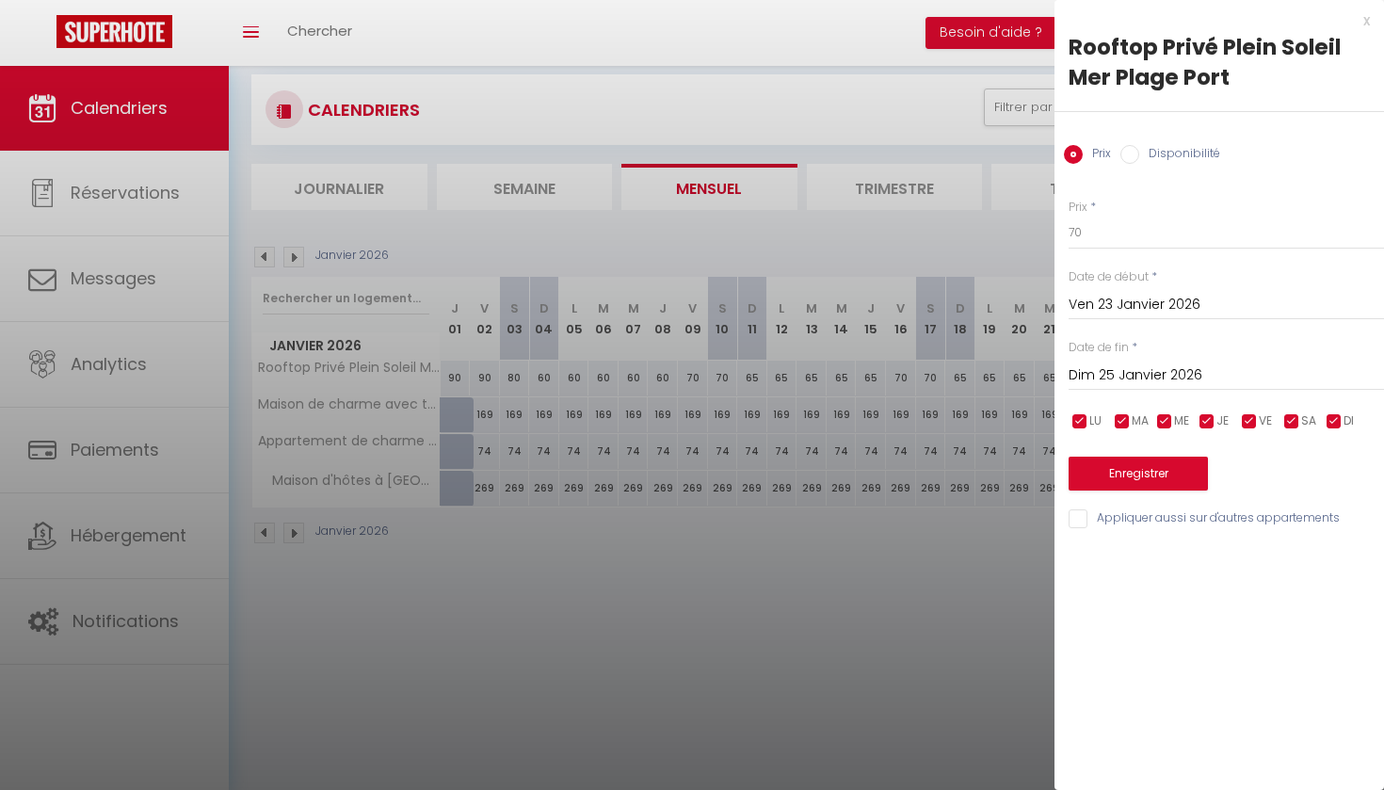
click at [1126, 469] on button "Enregistrer" at bounding box center [1138, 474] width 139 height 34
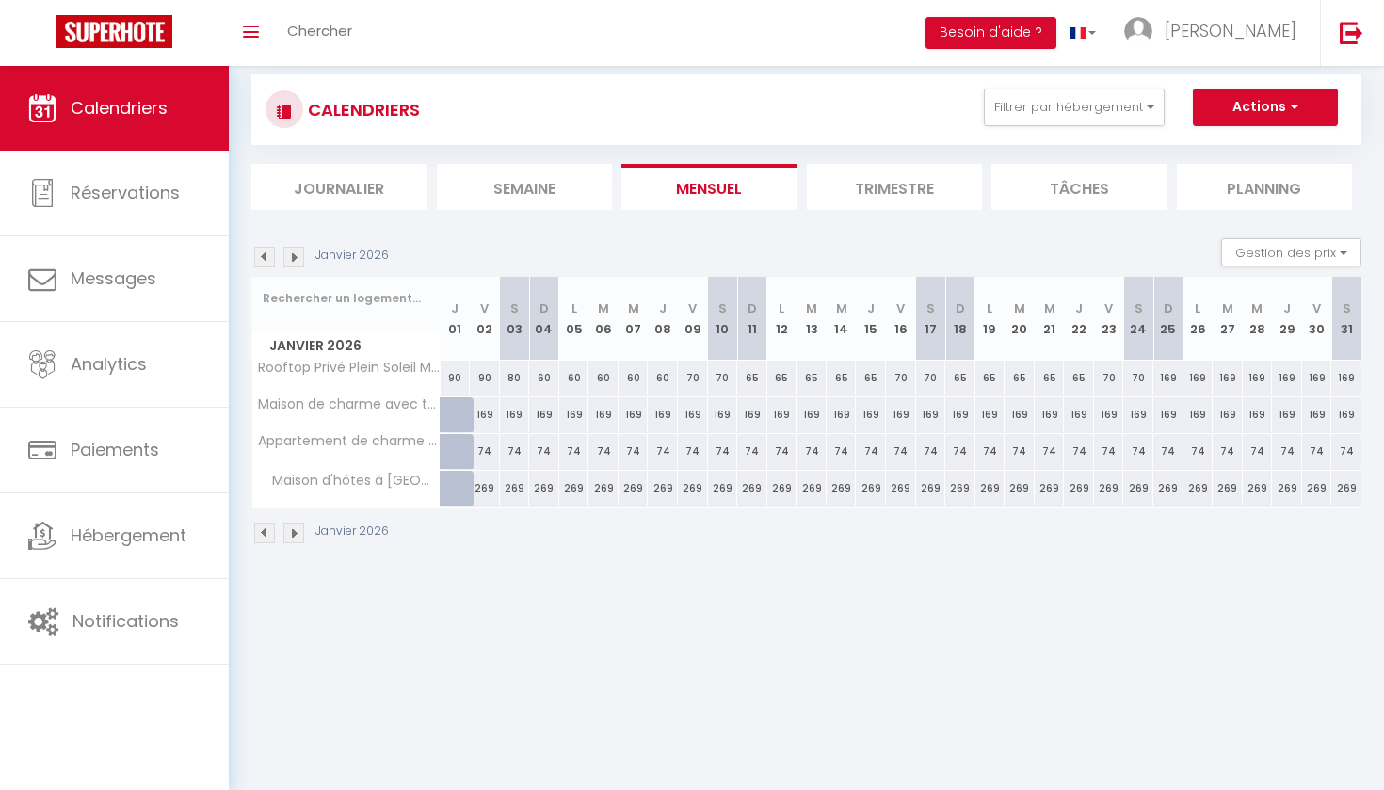
click at [1167, 379] on div "169" at bounding box center [1168, 378] width 30 height 35
type input "169"
type input "Dim 25 Janvier 2026"
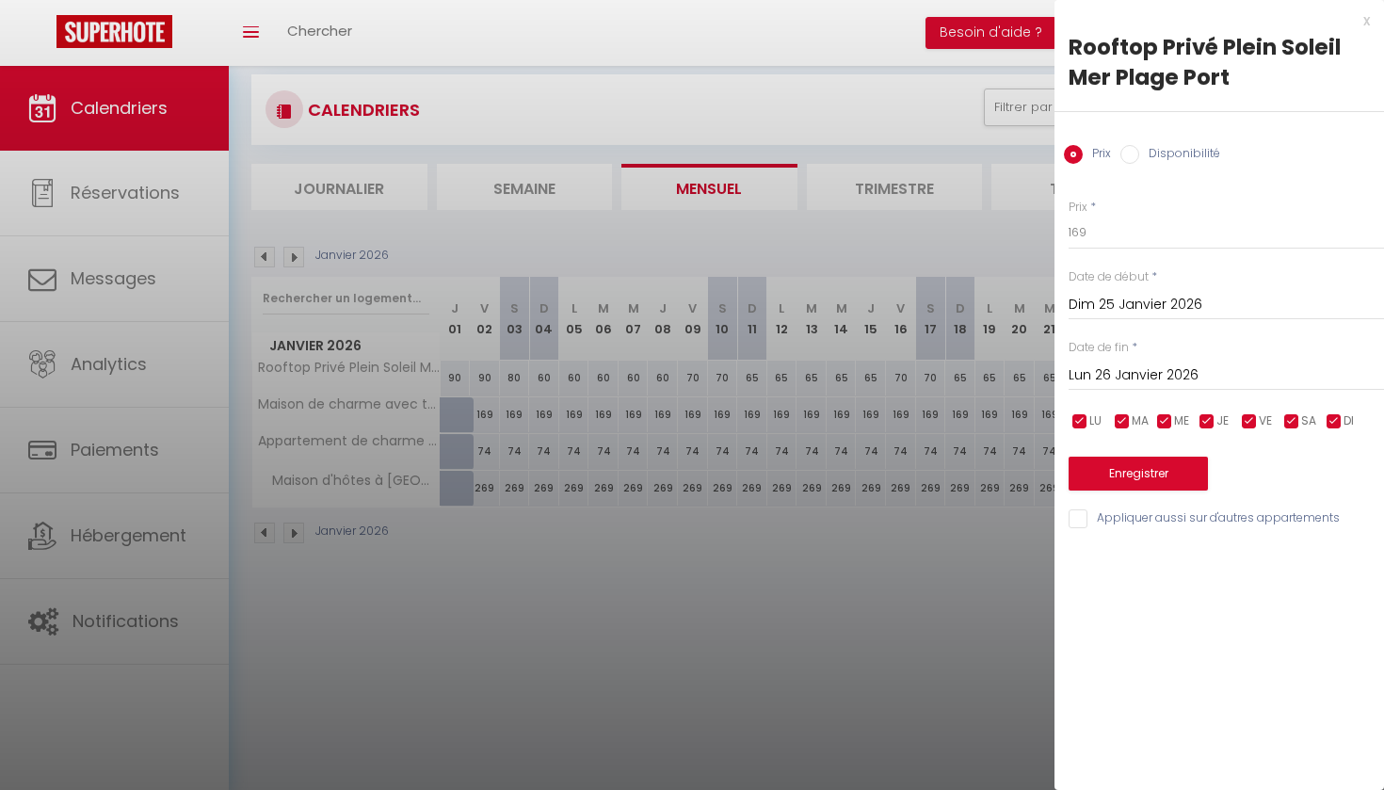
click at [1152, 376] on input "Lun 26 Janvier 2026" at bounding box center [1226, 375] width 315 height 24
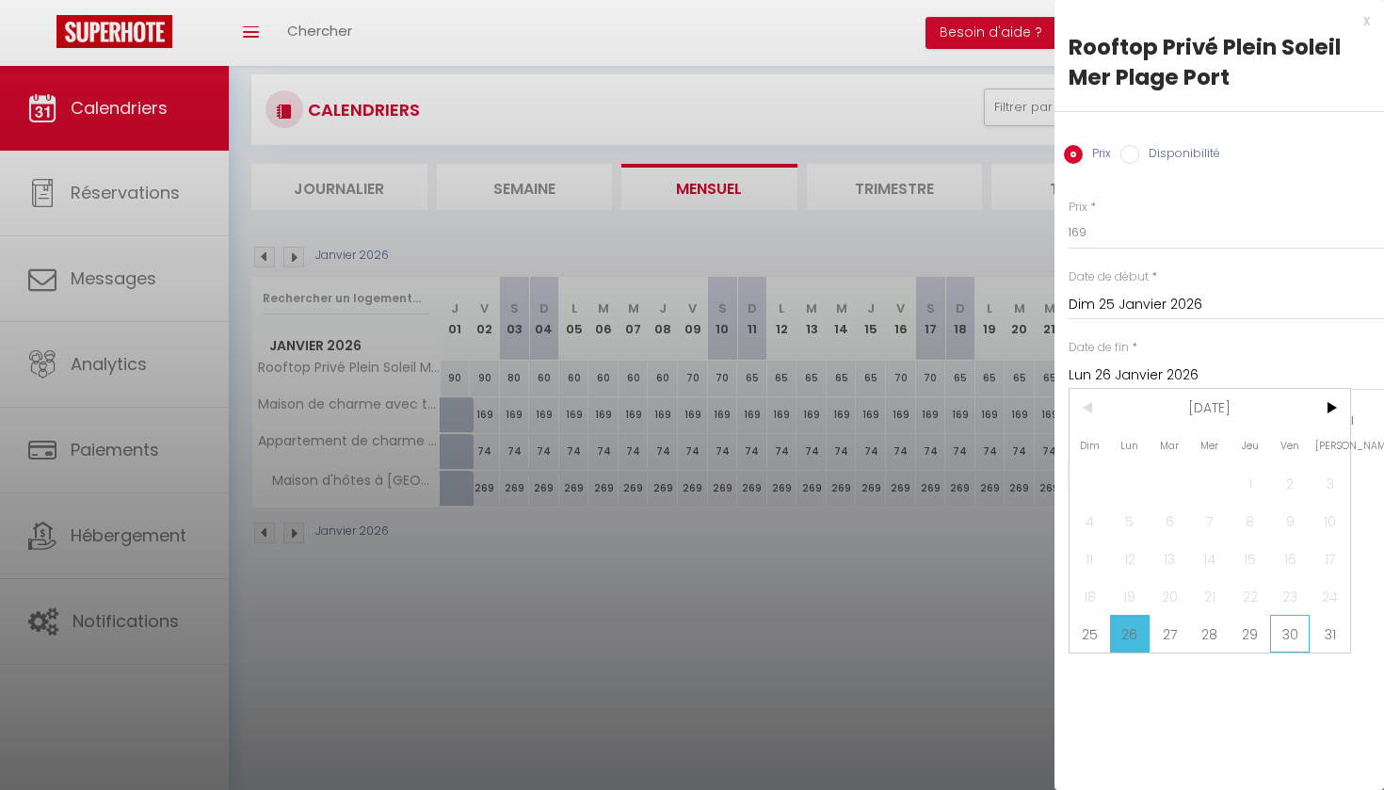
click at [1289, 636] on span "30" at bounding box center [1290, 634] width 40 height 38
type input "Ven 30 Janvier 2026"
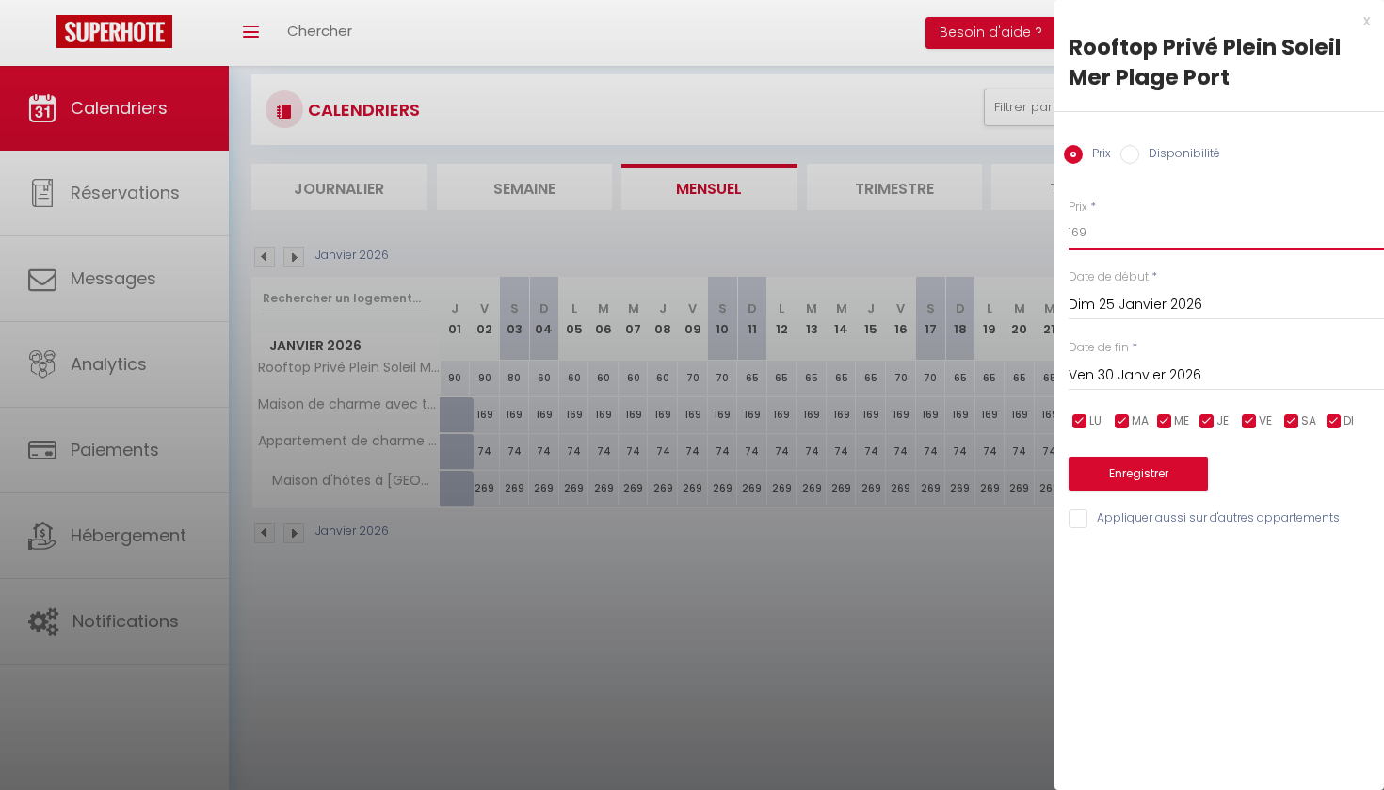
click at [1087, 232] on input "169" at bounding box center [1226, 233] width 315 height 34
type input "1"
type input "65"
click at [1133, 474] on button "Enregistrer" at bounding box center [1138, 474] width 139 height 34
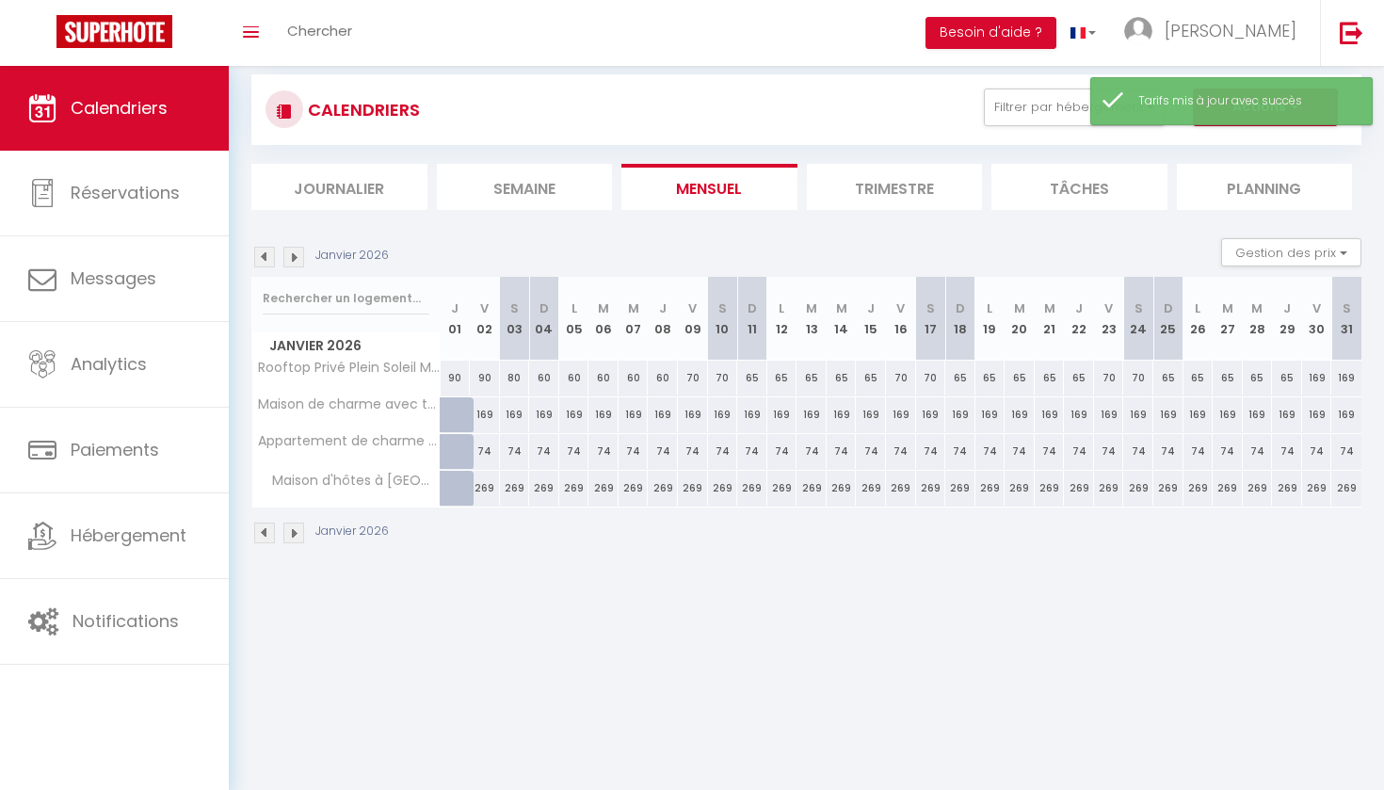
click at [1318, 379] on div "169" at bounding box center [1317, 378] width 30 height 35
type input "169"
type input "Ven 30 Janvier 2026"
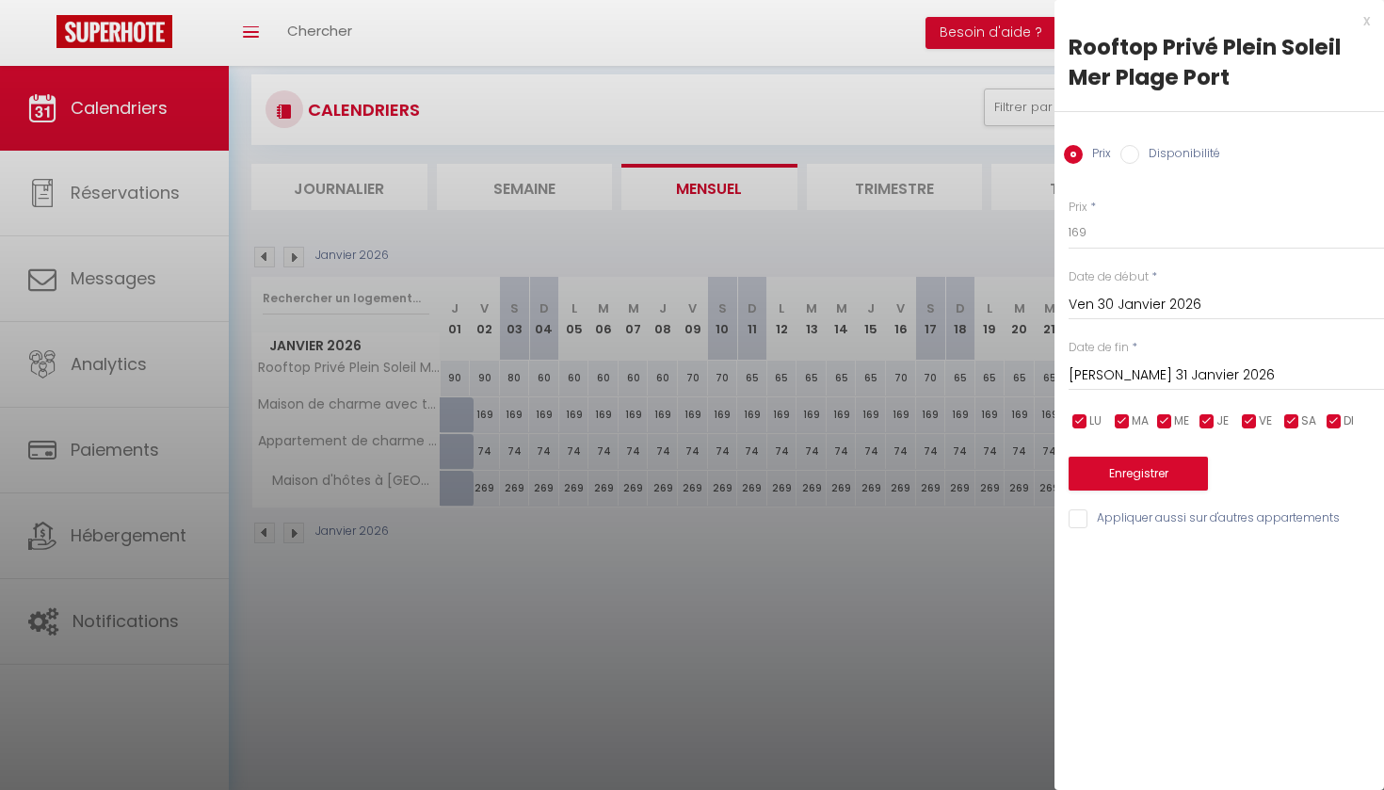
click at [1135, 377] on input "[PERSON_NAME] 31 Janvier 2026" at bounding box center [1226, 375] width 315 height 24
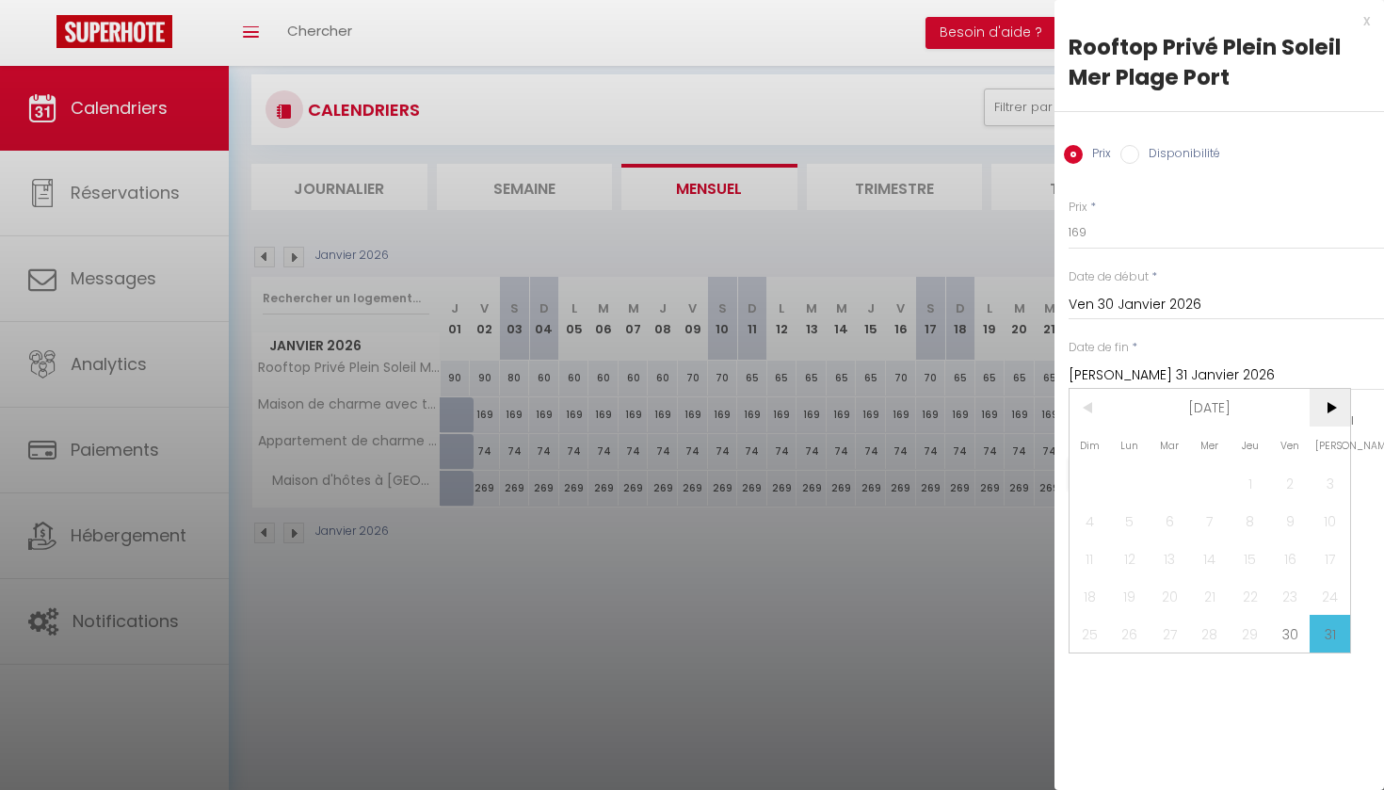
click at [1335, 408] on span ">" at bounding box center [1330, 408] width 40 height 38
click at [1087, 480] on span "1" at bounding box center [1090, 483] width 40 height 38
type input "Dim 01 Février 2026"
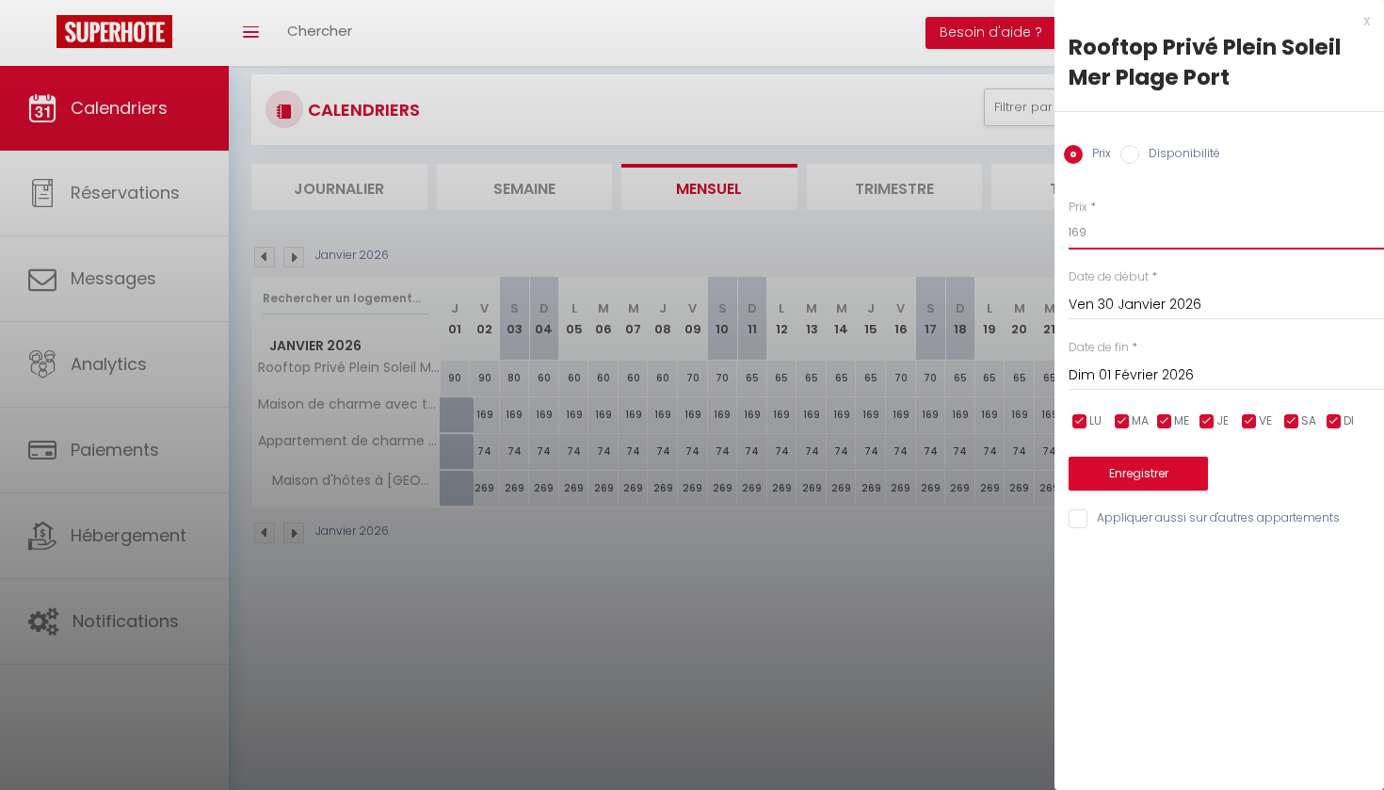
click at [1087, 233] on input "169" at bounding box center [1226, 233] width 315 height 34
type input "1"
type input "70"
click at [1130, 469] on button "Enregistrer" at bounding box center [1138, 474] width 139 height 34
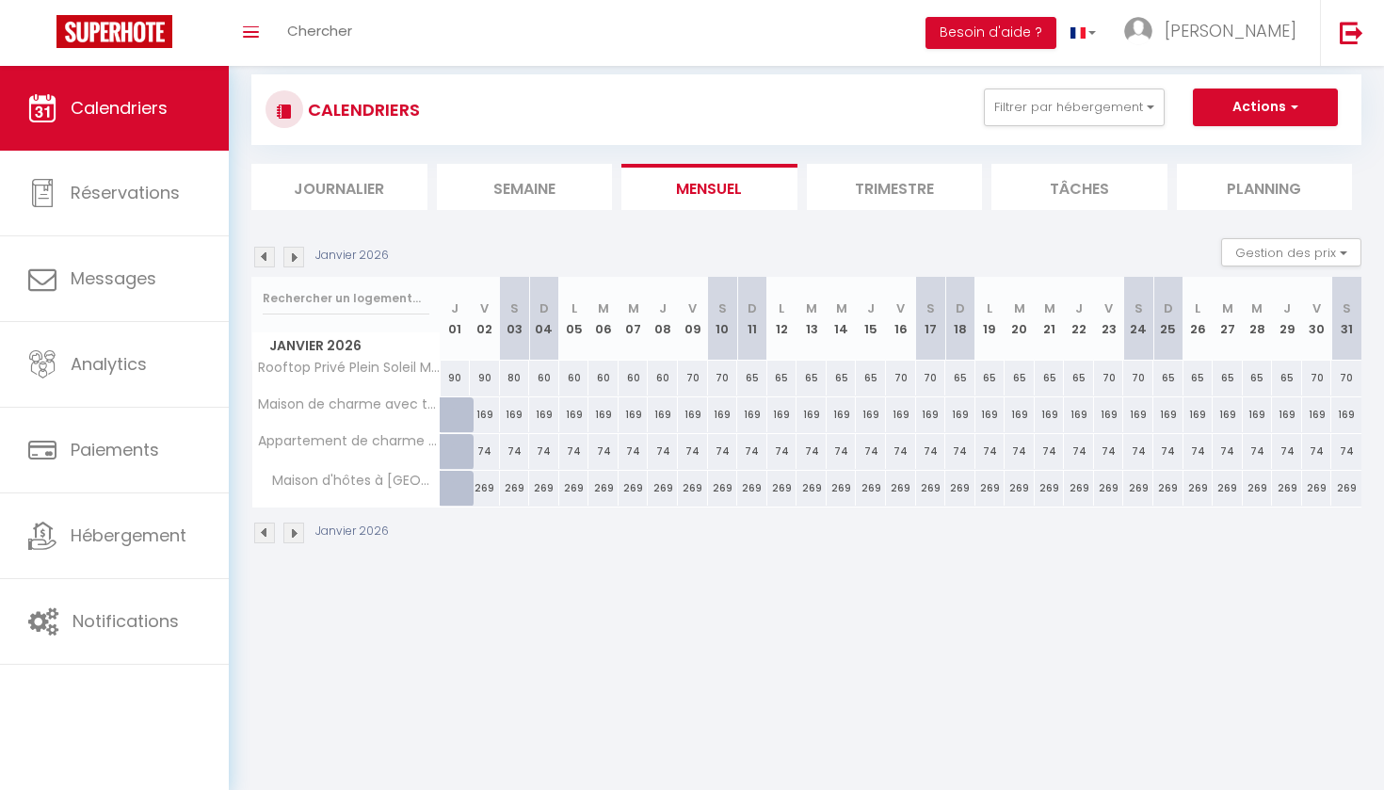
click at [545, 375] on div "60" at bounding box center [544, 378] width 30 height 35
type input "60"
type input "Dim 04 Janvier 2026"
type input "Lun 05 Janvier 2026"
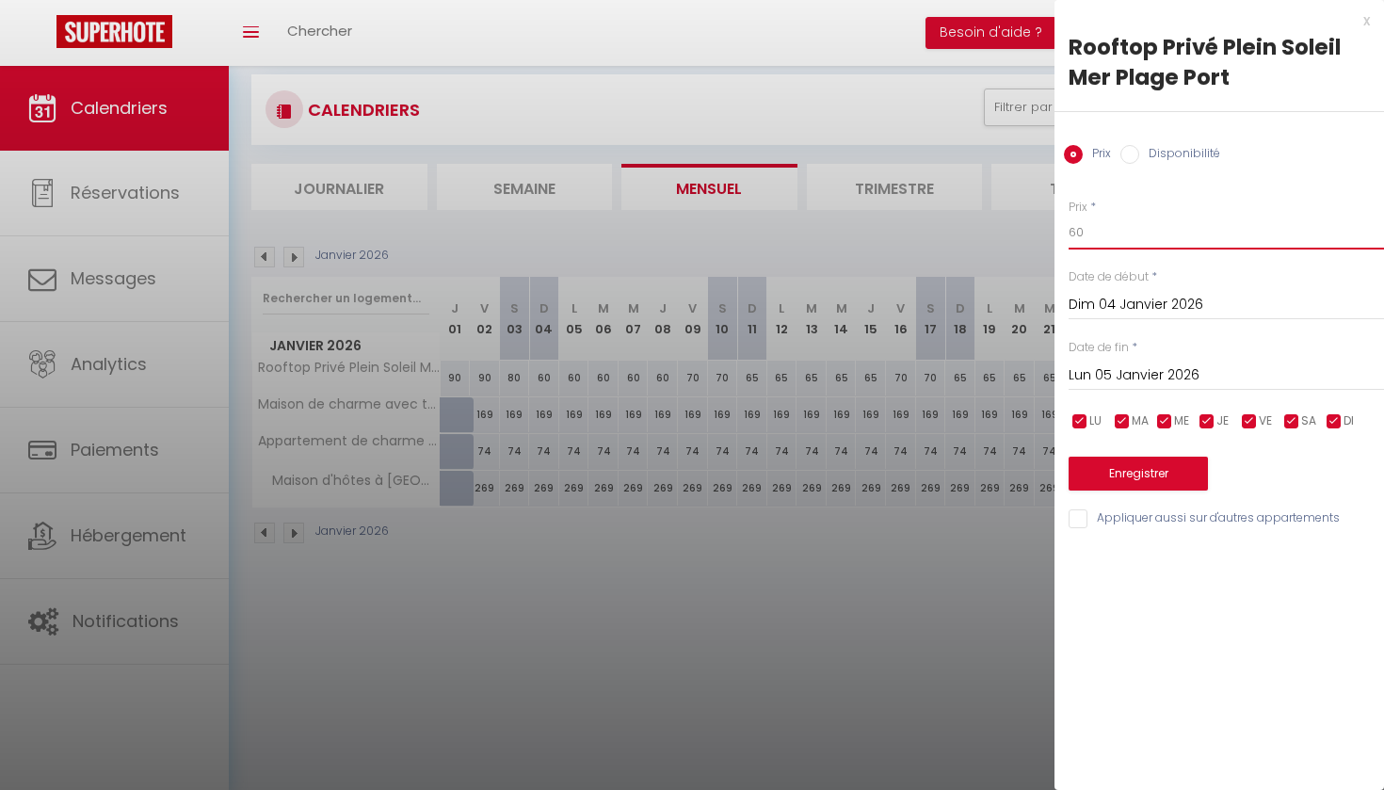
click at [1086, 230] on input "60" at bounding box center [1226, 233] width 315 height 34
type input "6"
type input "80"
click at [1107, 475] on button "Enregistrer" at bounding box center [1138, 474] width 139 height 34
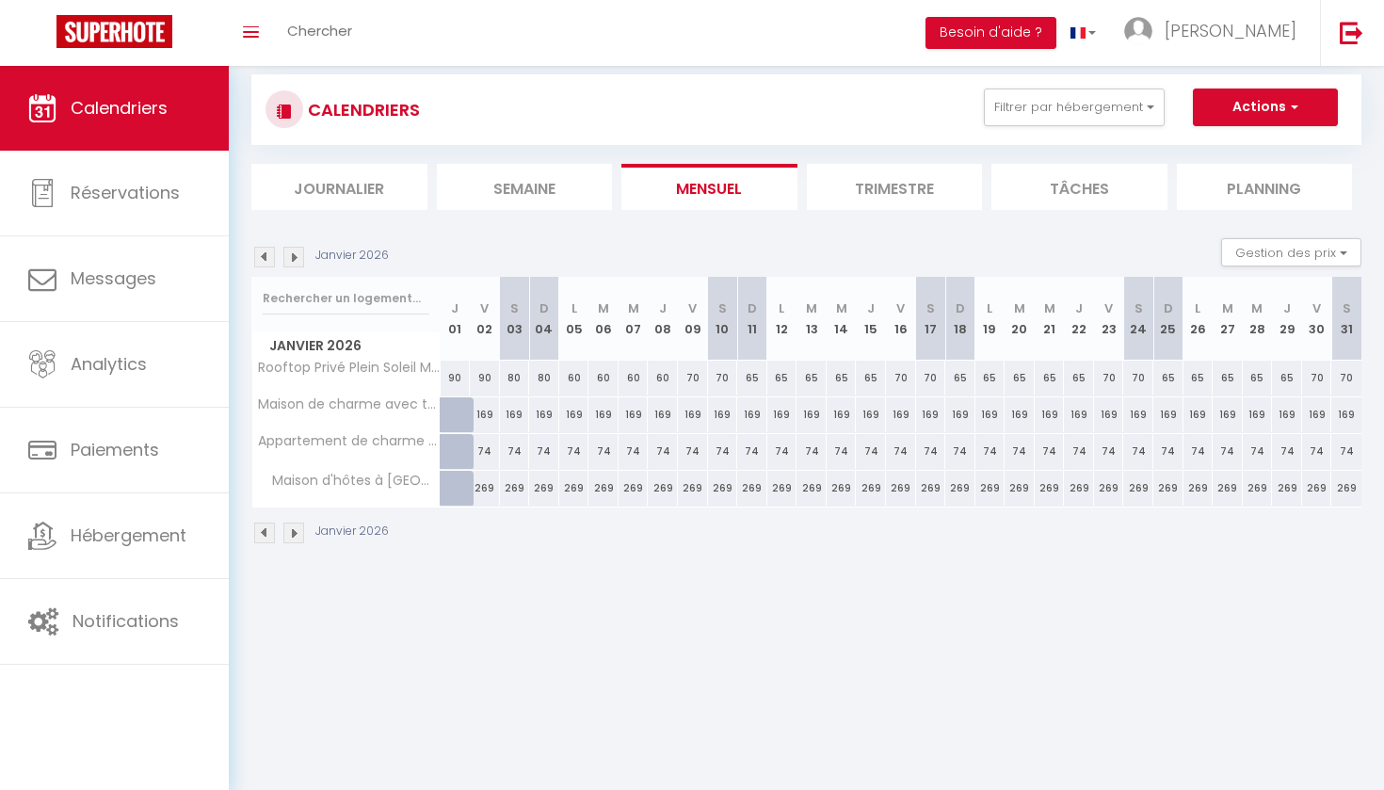
click at [296, 259] on img at bounding box center [293, 257] width 21 height 21
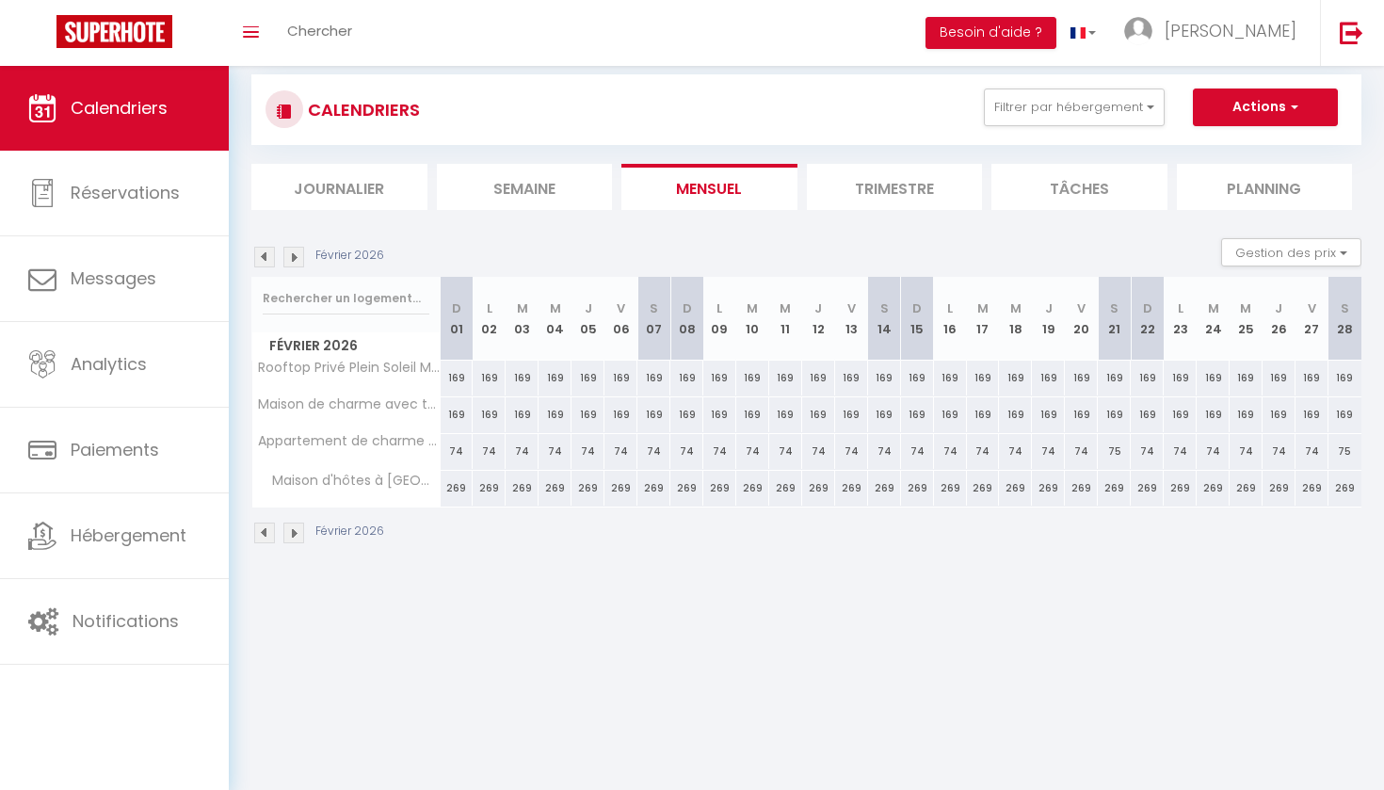
click at [652, 378] on div "169" at bounding box center [653, 378] width 33 height 35
type input "169"
type input "[PERSON_NAME] 07 Février 2026"
type input "Dim 08 Février 2026"
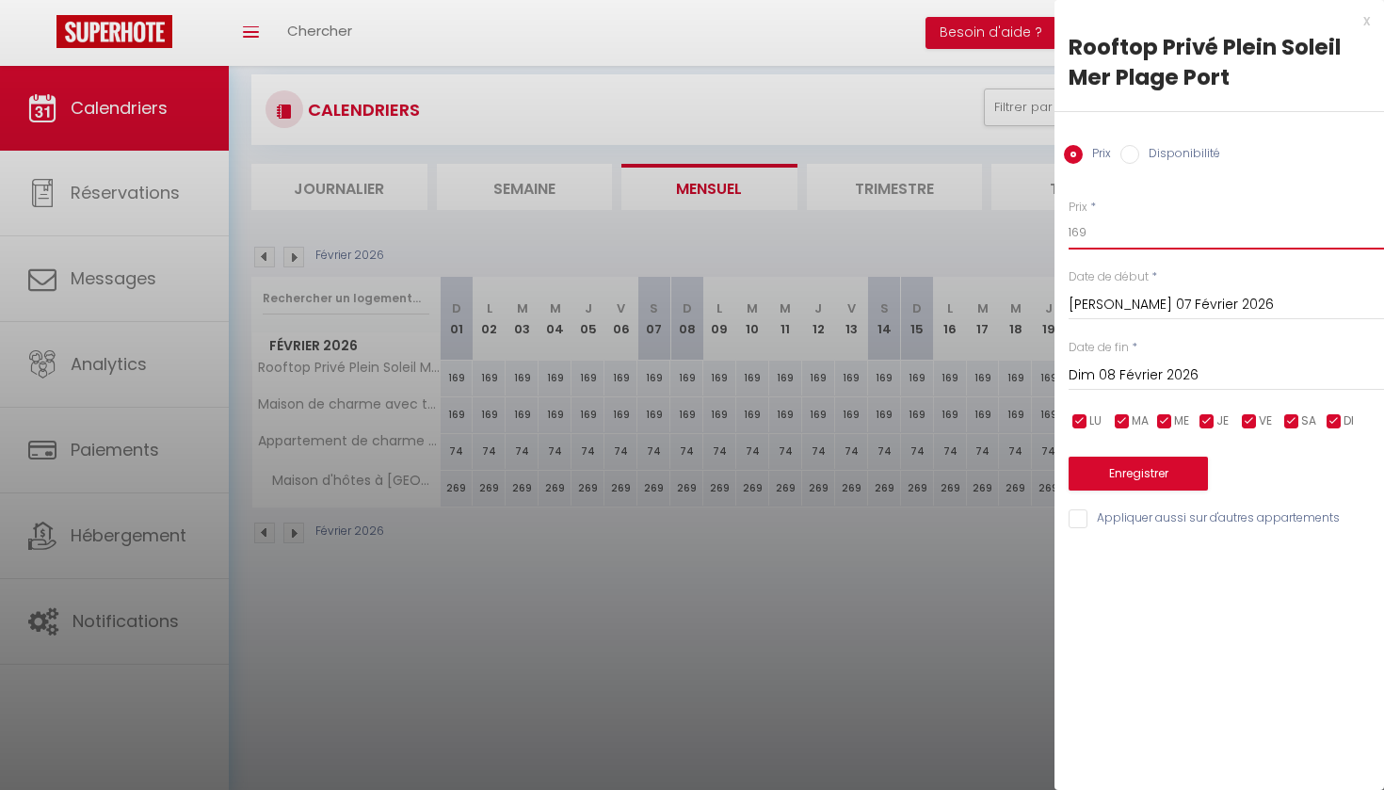
click at [1087, 233] on input "169" at bounding box center [1226, 233] width 315 height 34
type input "1"
type input "70"
click at [1121, 378] on input "Dim 08 Février 2026" at bounding box center [1226, 375] width 315 height 24
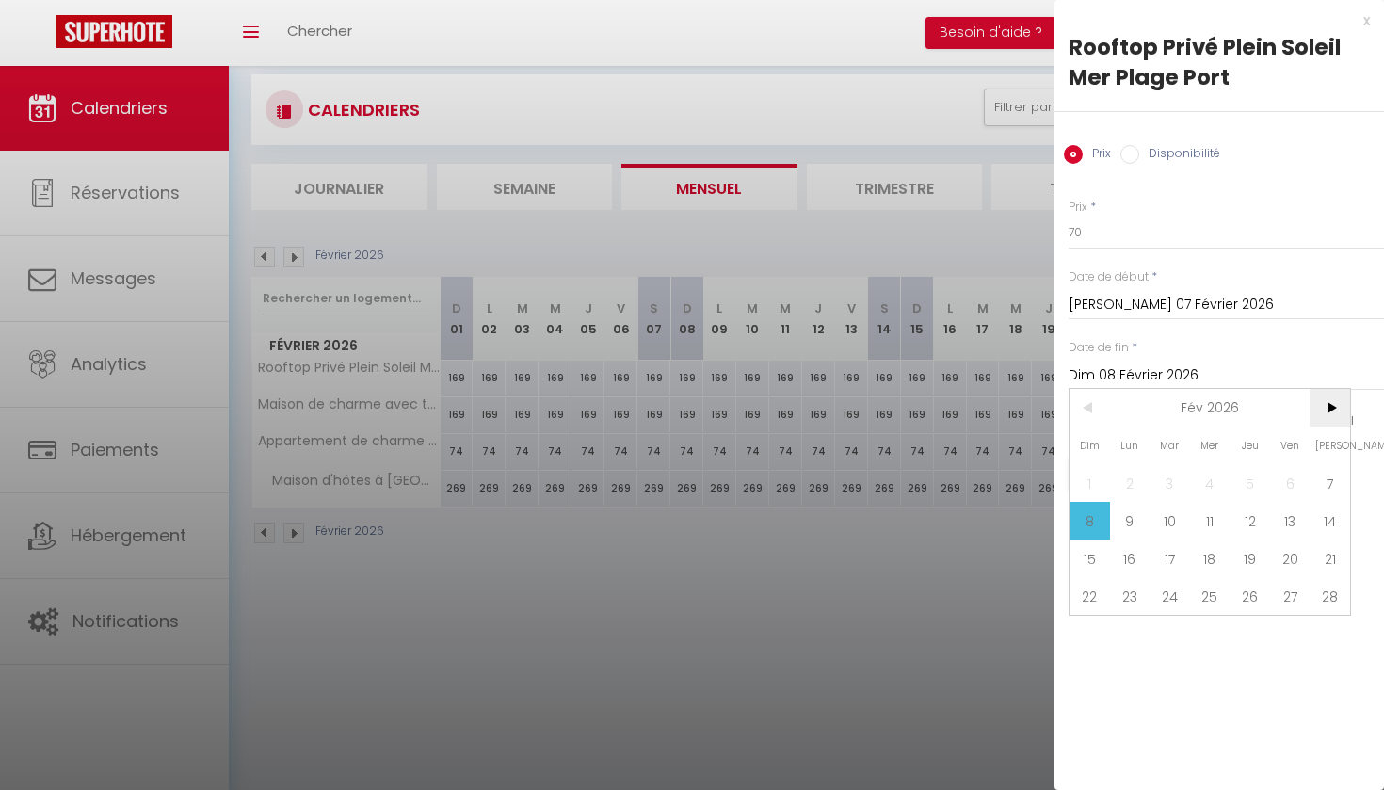
click at [1332, 409] on span ">" at bounding box center [1330, 408] width 40 height 38
click at [1090, 523] on span "8" at bounding box center [1090, 521] width 40 height 38
type input "Dim 08 Mars 2026"
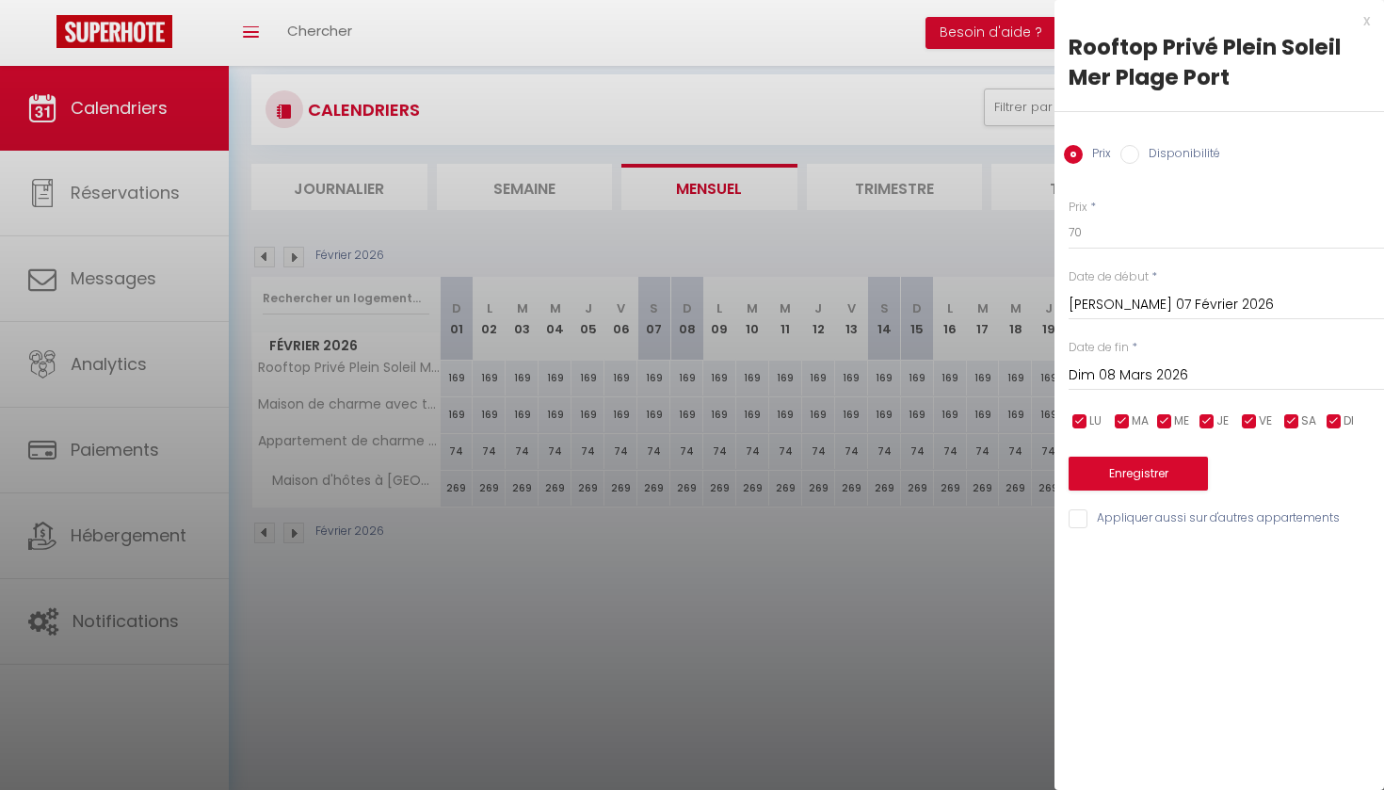
click at [1138, 476] on button "Enregistrer" at bounding box center [1138, 474] width 139 height 34
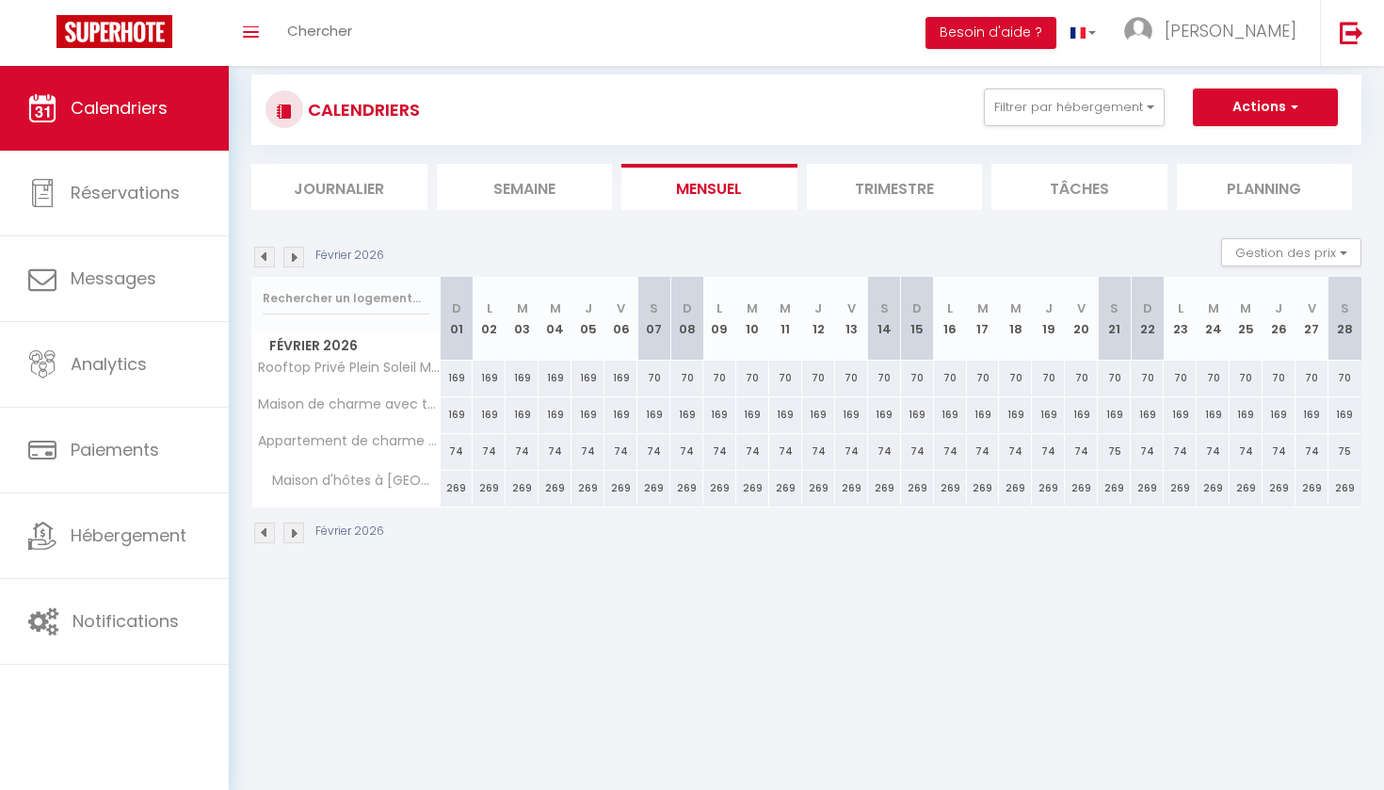
click at [264, 257] on img at bounding box center [264, 257] width 21 height 21
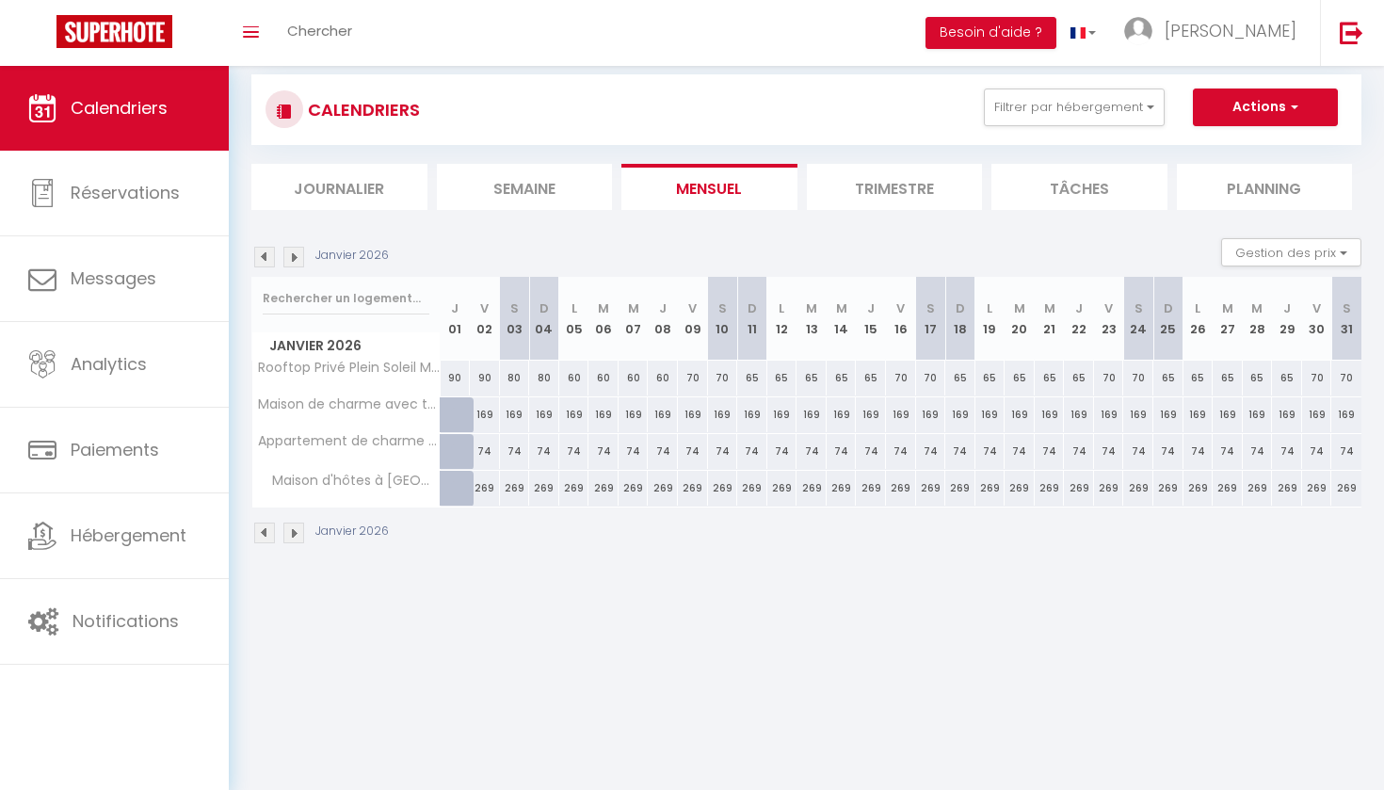
click at [297, 257] on img at bounding box center [293, 257] width 21 height 21
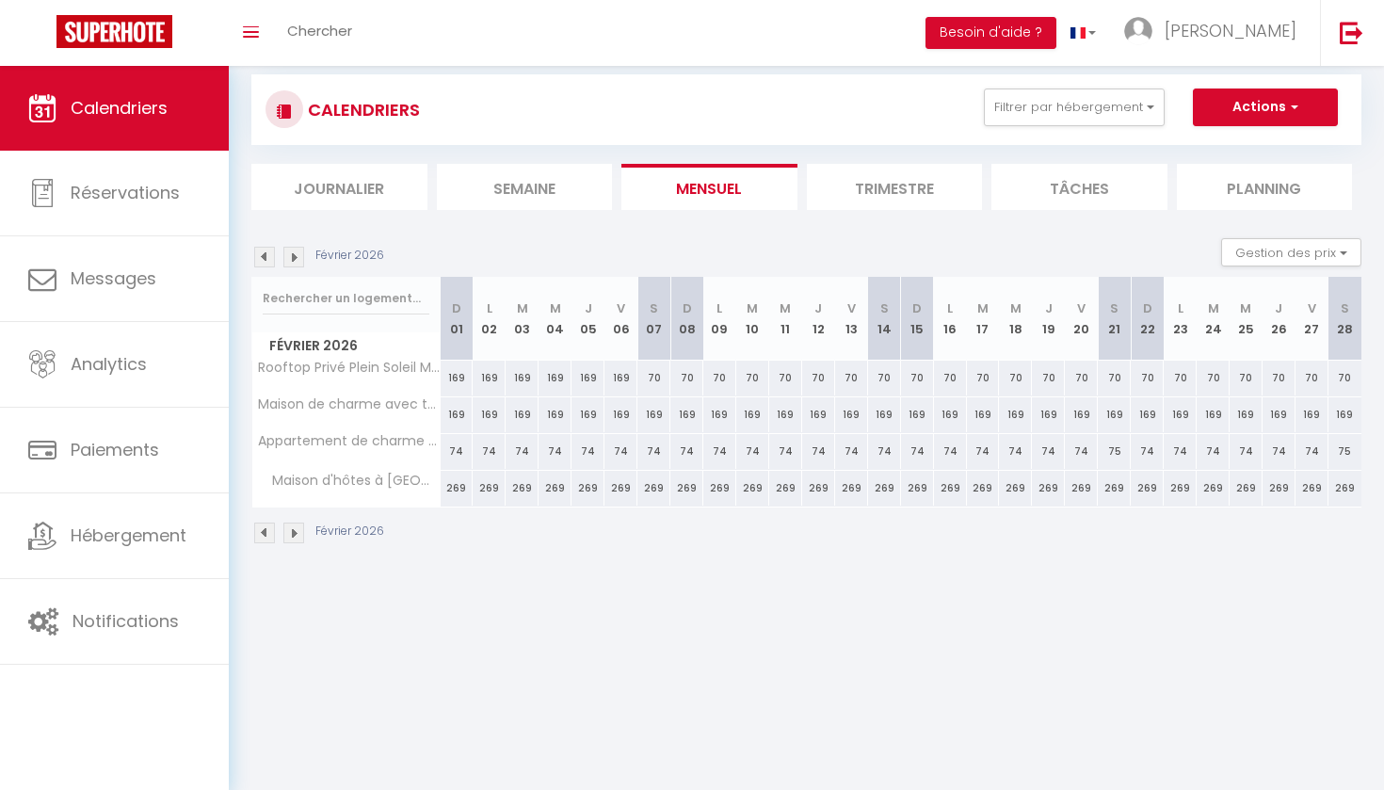
click at [268, 259] on img at bounding box center [264, 257] width 21 height 21
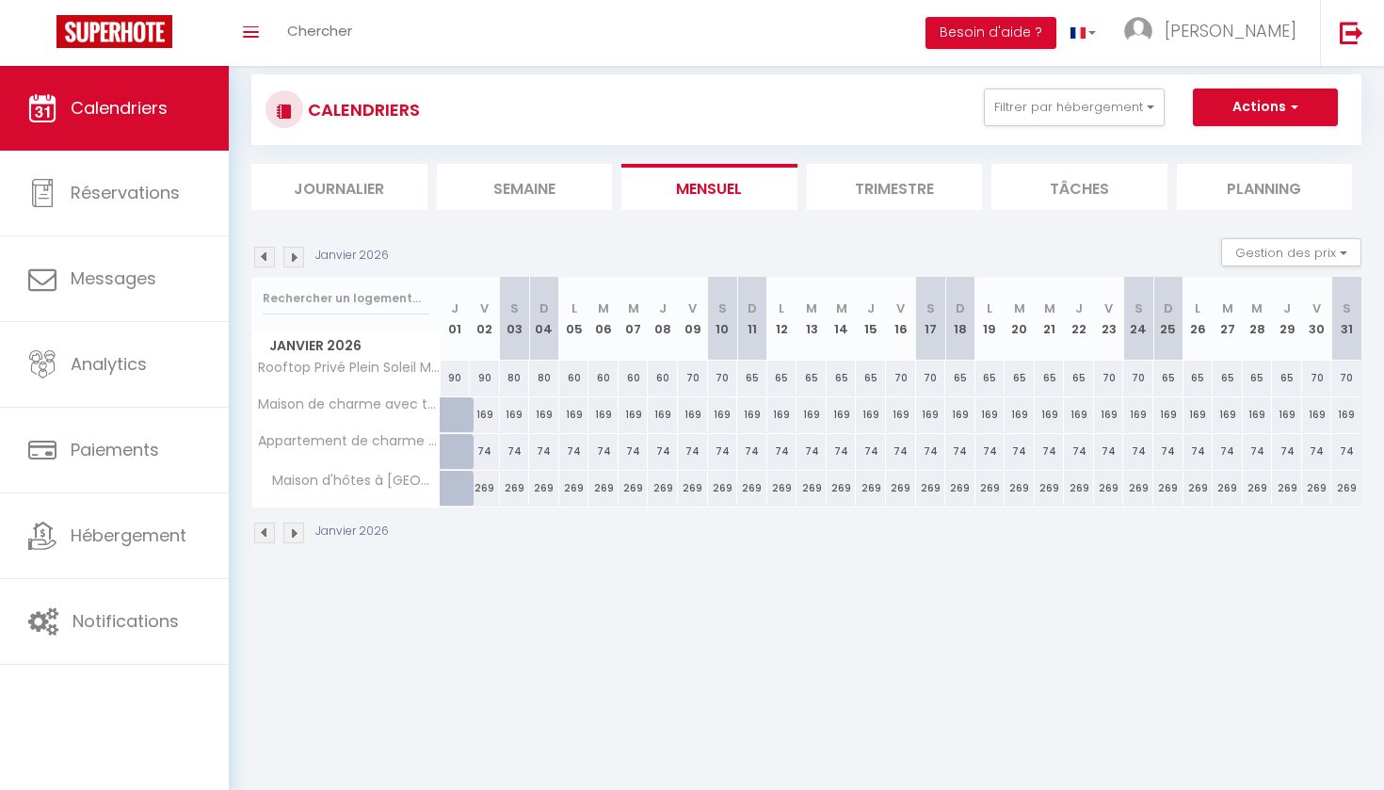
click at [298, 256] on img at bounding box center [293, 257] width 21 height 21
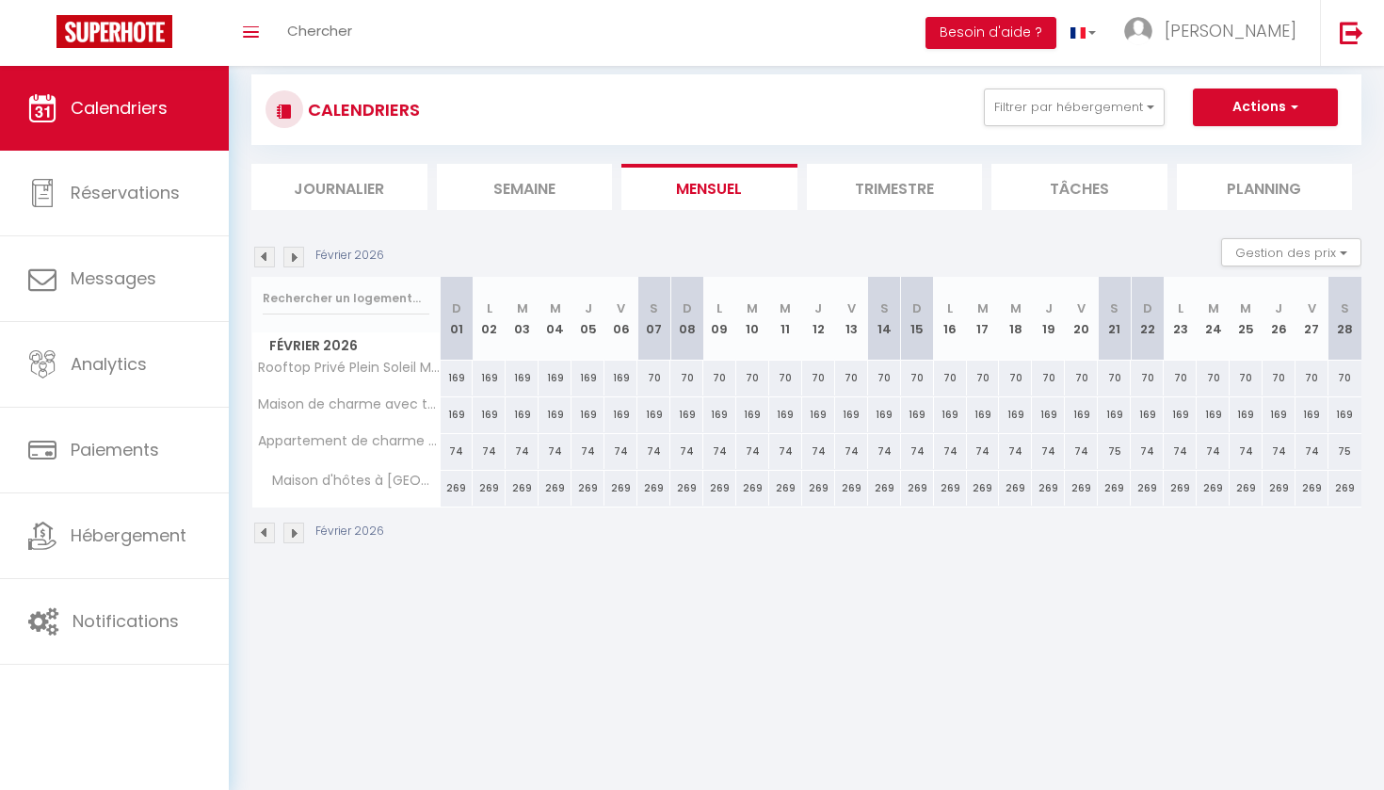
click at [458, 377] on div "169" at bounding box center [457, 378] width 33 height 35
type input "169"
type input "Dim 01 Février 2026"
type input "Lun 02 Février 2026"
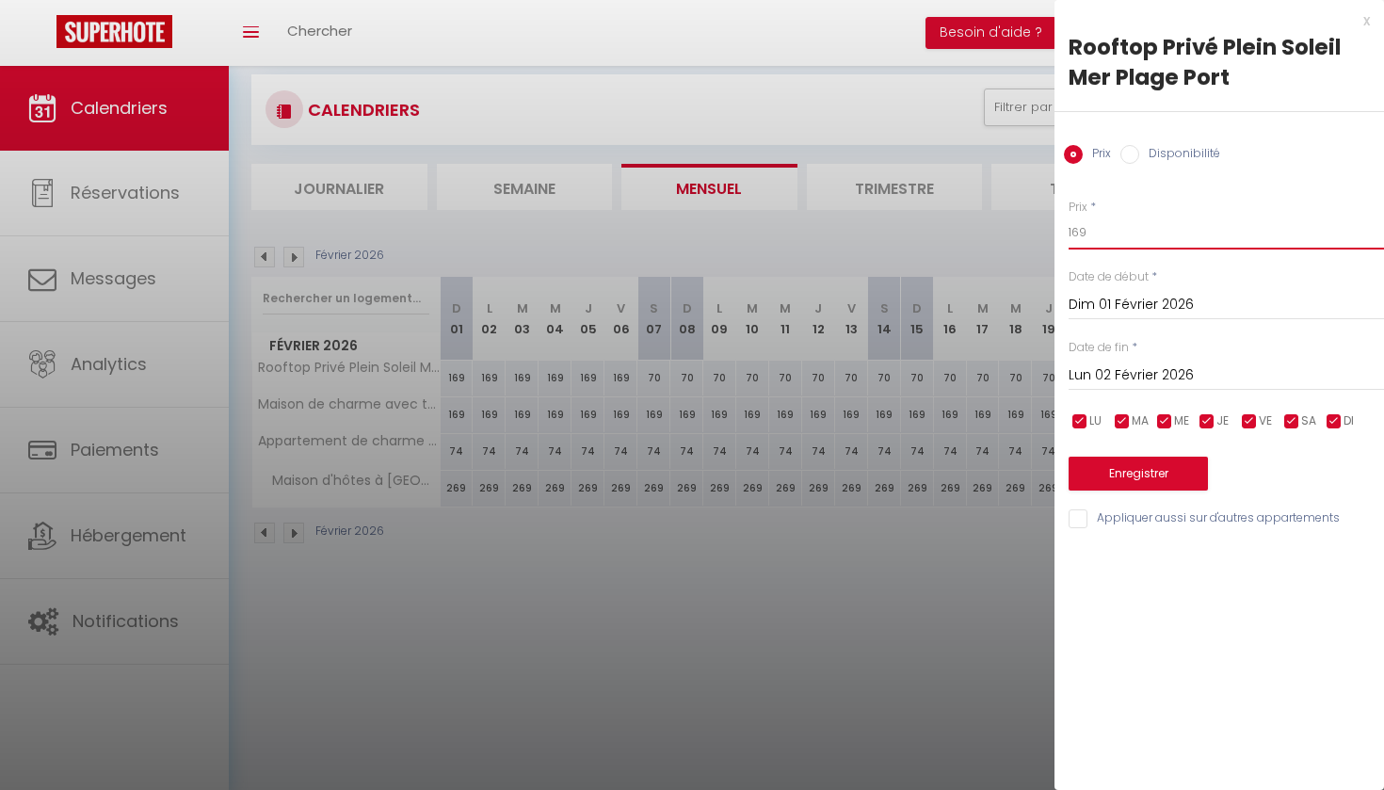
click at [1087, 233] on input "169" at bounding box center [1226, 233] width 315 height 34
type input "1"
type input "65"
click at [1104, 374] on input "Lun 02 Février 2026" at bounding box center [1226, 375] width 315 height 24
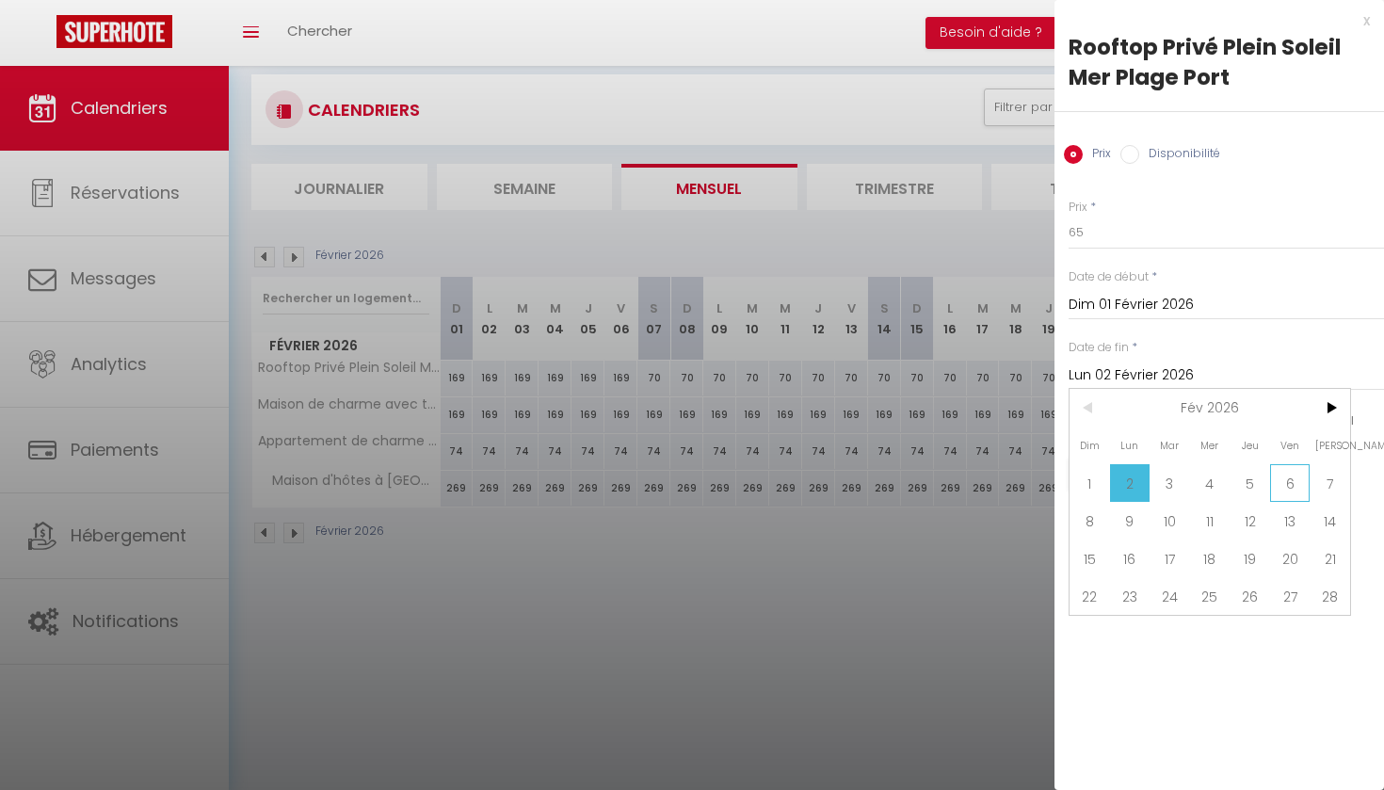
click at [1286, 486] on span "6" at bounding box center [1290, 483] width 40 height 38
type input "Ven 06 Février 2026"
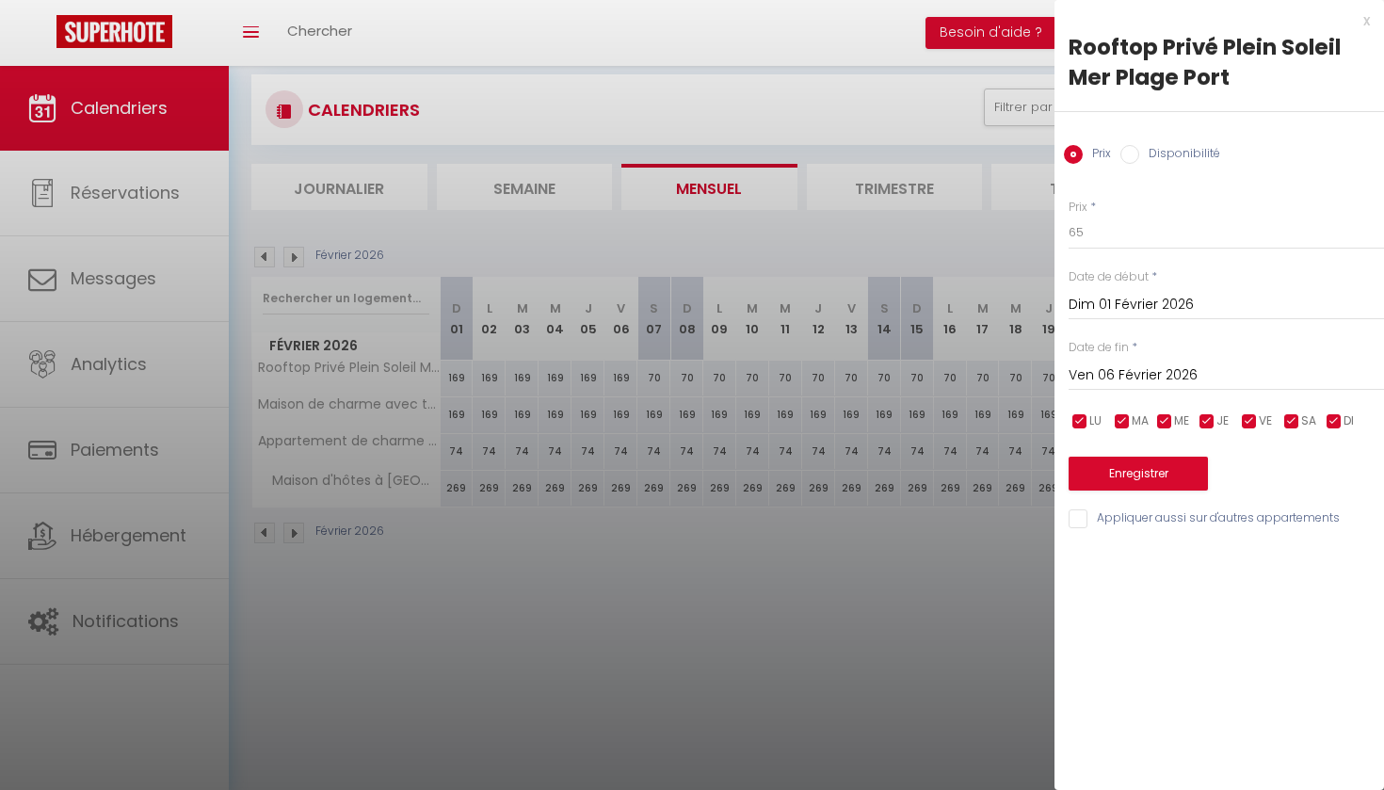
click at [1165, 473] on button "Enregistrer" at bounding box center [1138, 474] width 139 height 34
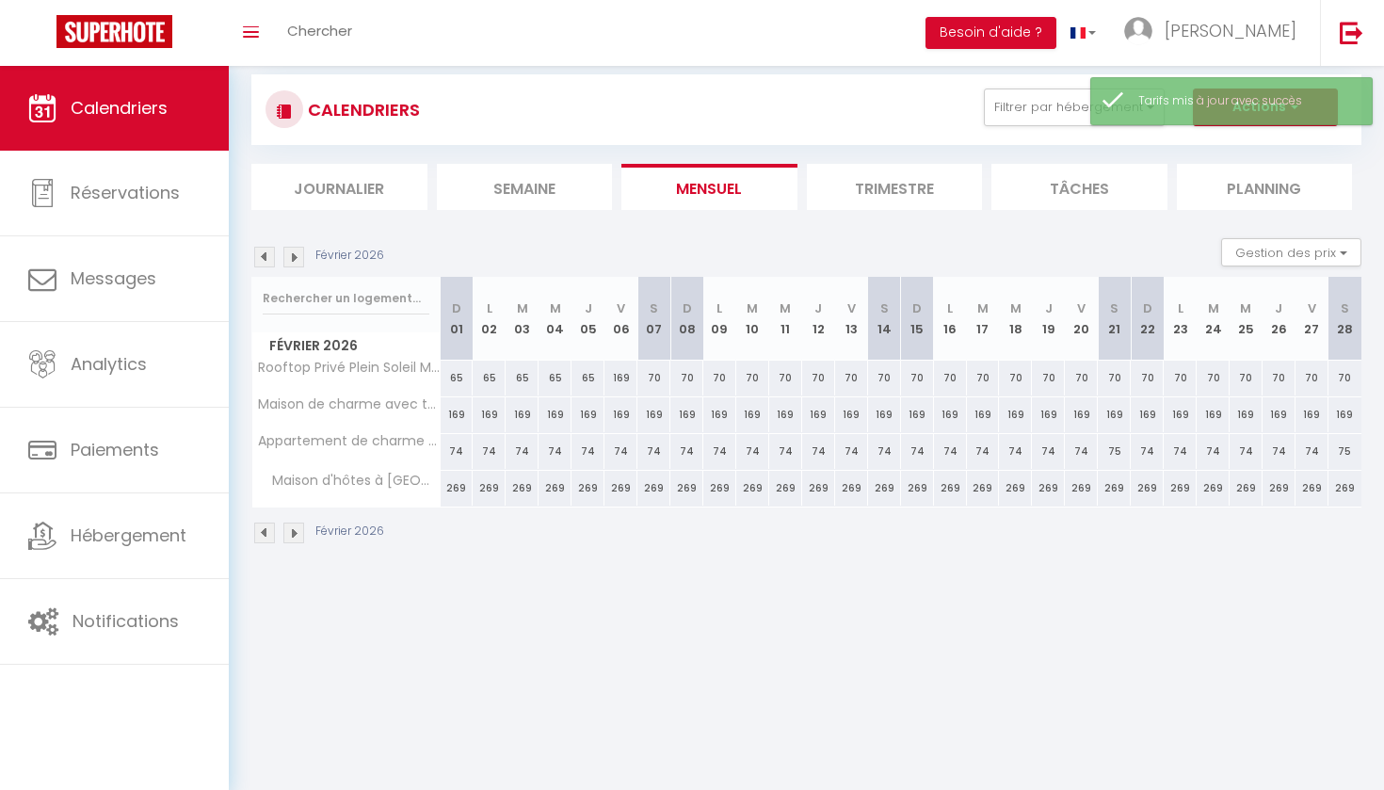
click at [626, 378] on div "169" at bounding box center [620, 378] width 33 height 35
type input "169"
type input "Ven 06 Février 2026"
type input "[PERSON_NAME] 07 Février 2026"
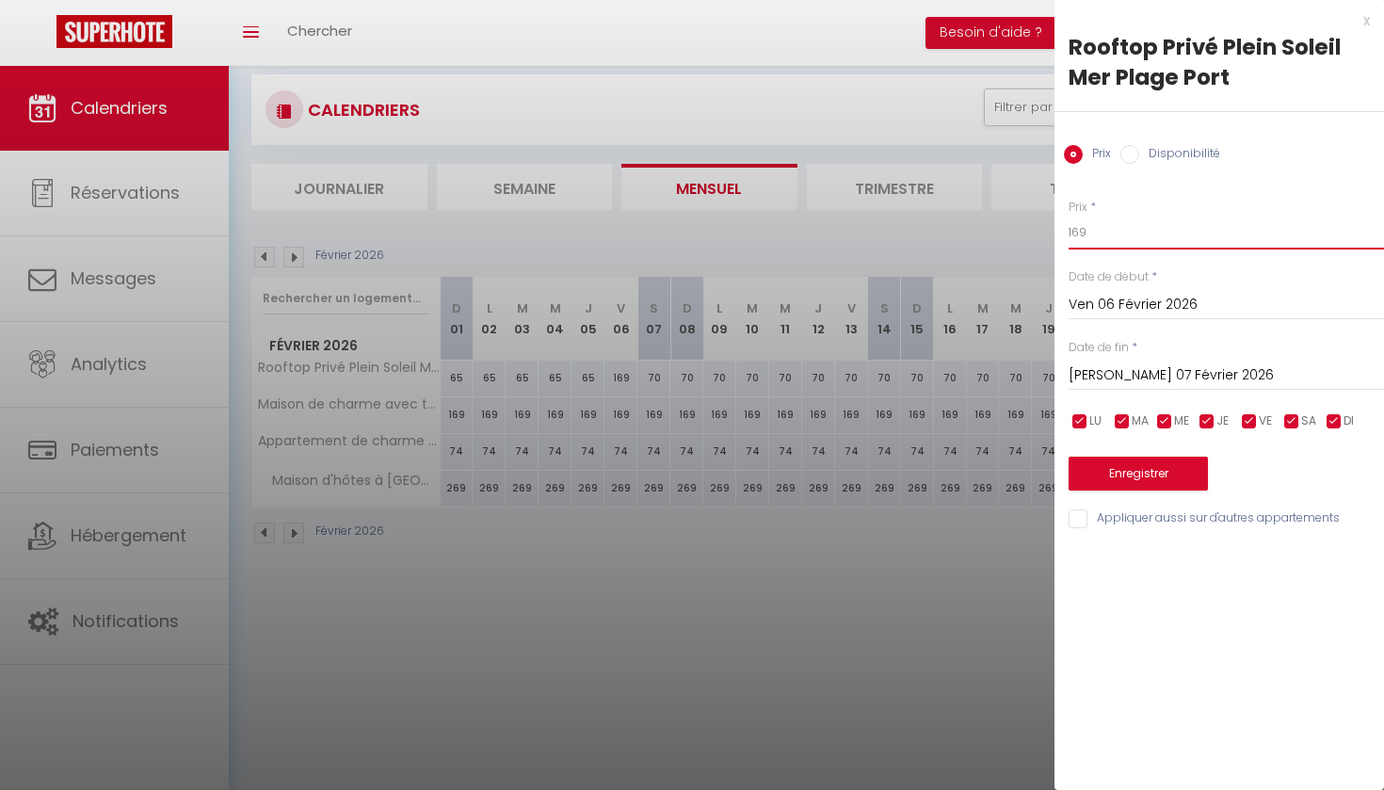
click at [1087, 233] on input "169" at bounding box center [1226, 233] width 315 height 34
type input "1"
type input "70"
click at [1129, 468] on button "Enregistrer" at bounding box center [1138, 474] width 139 height 34
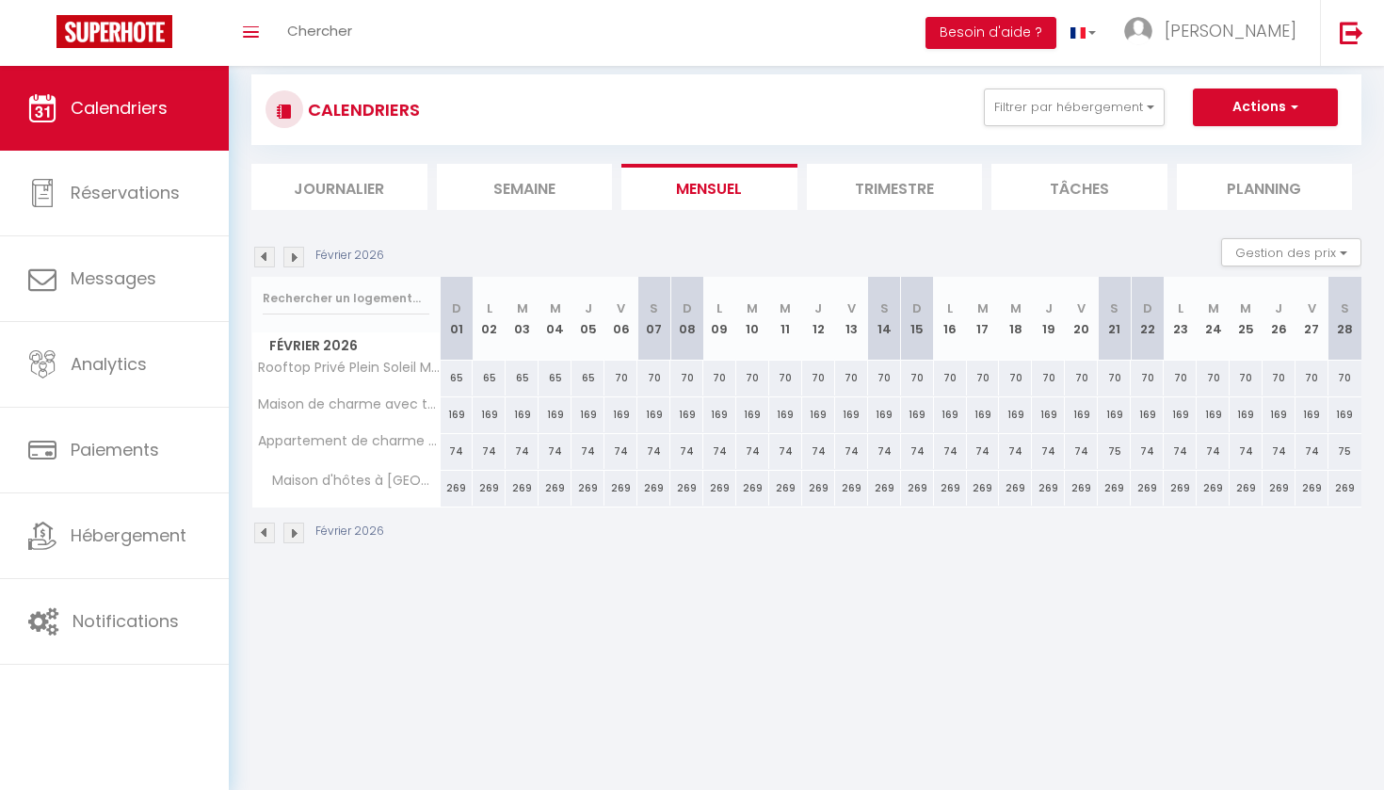
click at [299, 257] on img at bounding box center [293, 257] width 21 height 21
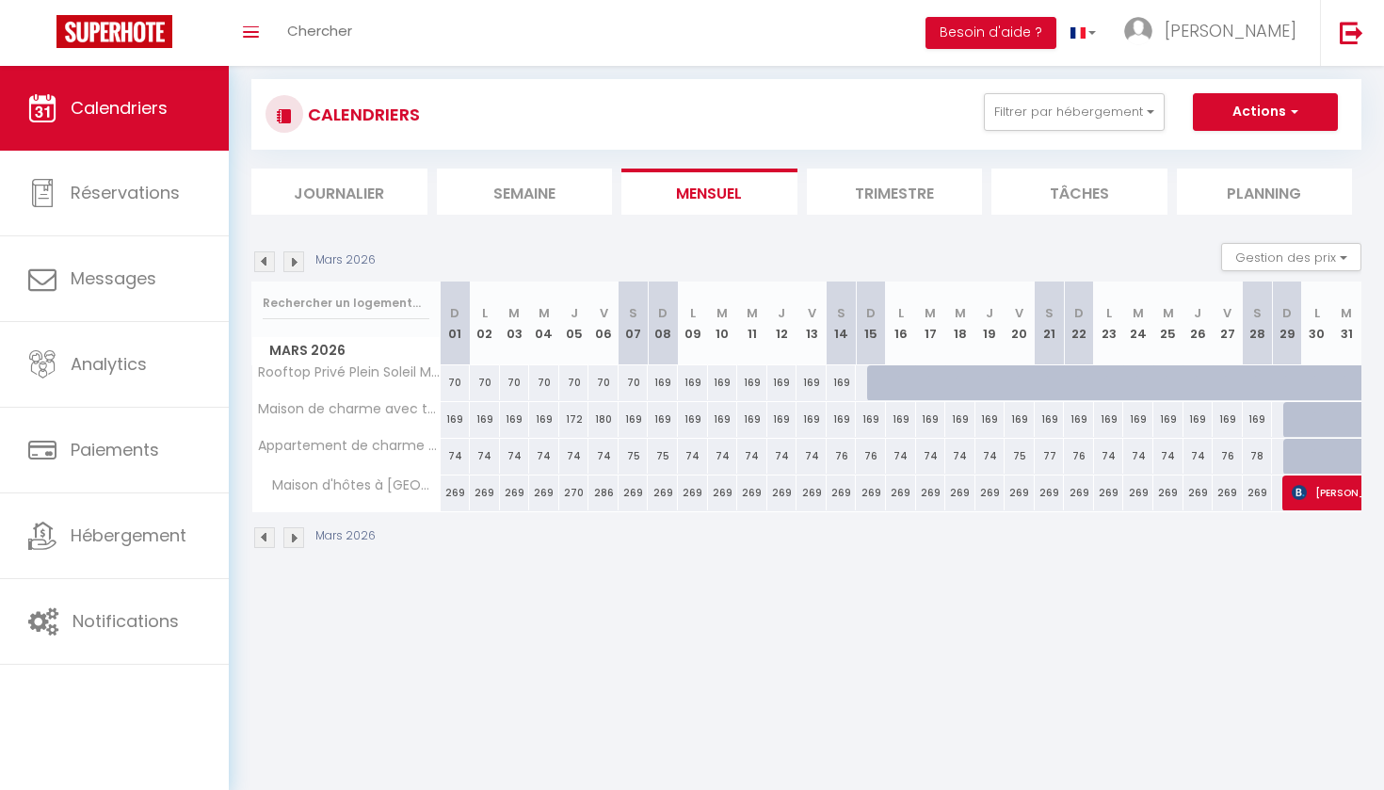
scroll to position [17, 0]
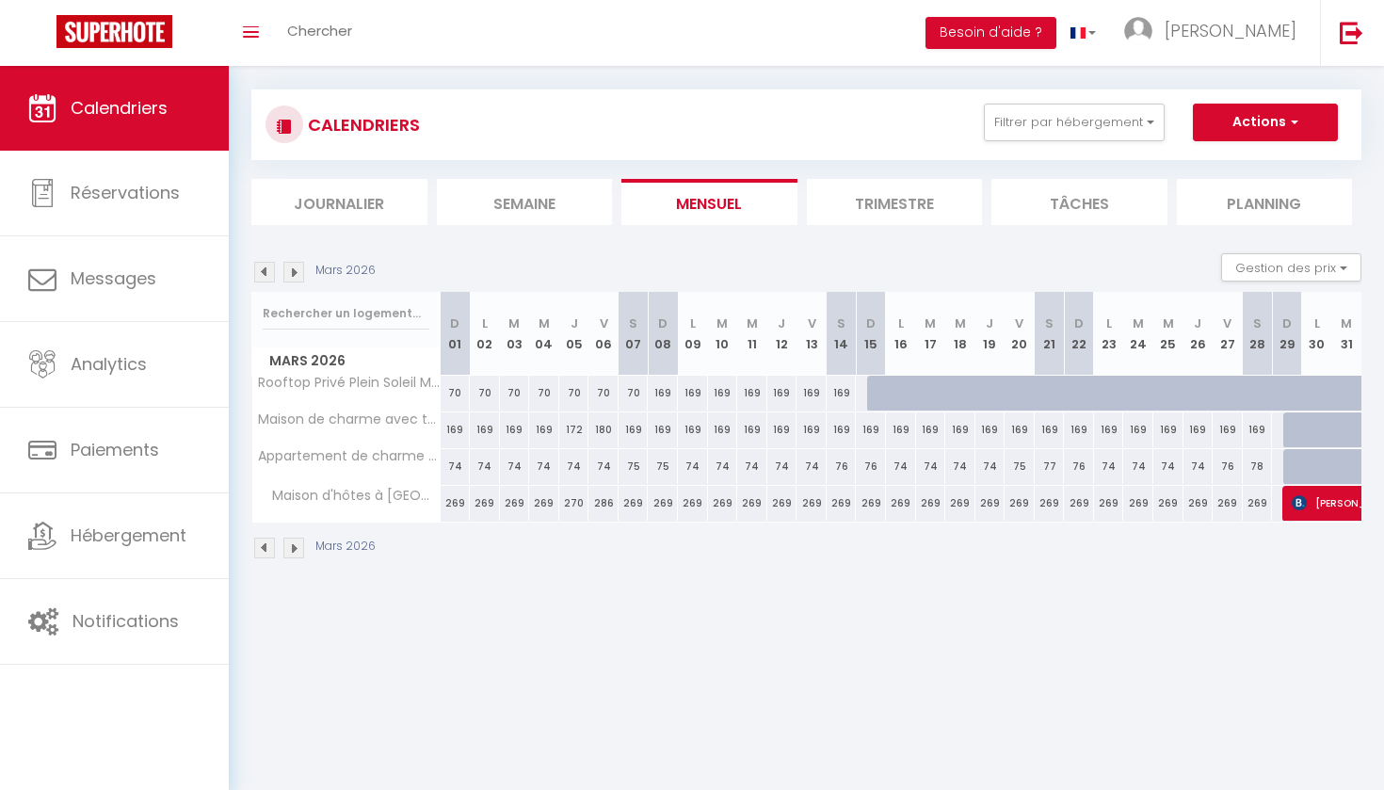
click at [666, 394] on div "169" at bounding box center [663, 393] width 30 height 35
type input "169"
type input "Dim 08 Mars 2026"
type input "Lun 09 Mars 2026"
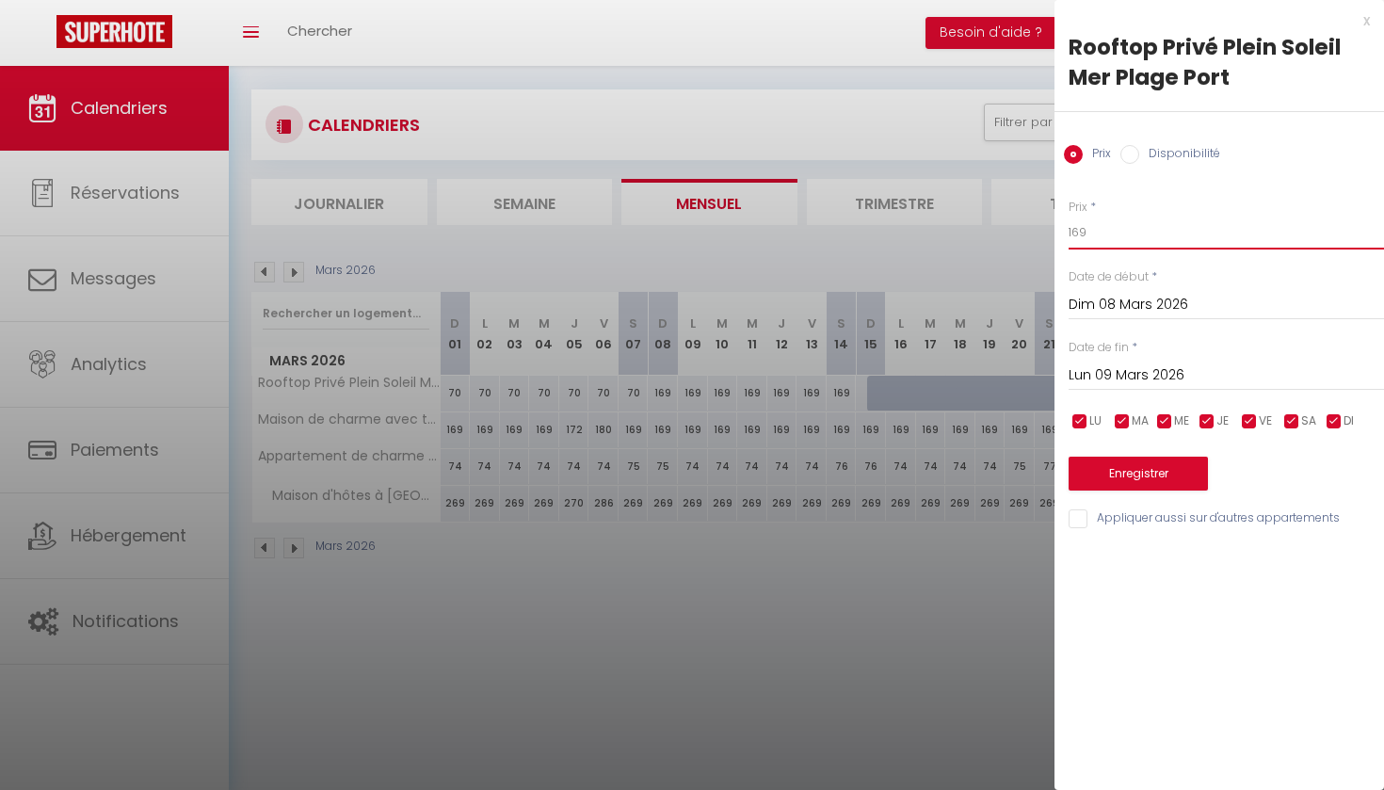
click at [1088, 233] on input "169" at bounding box center [1226, 233] width 315 height 34
type input "1"
type input "65"
click at [1120, 372] on input "Lun 09 Mars 2026" at bounding box center [1226, 375] width 315 height 24
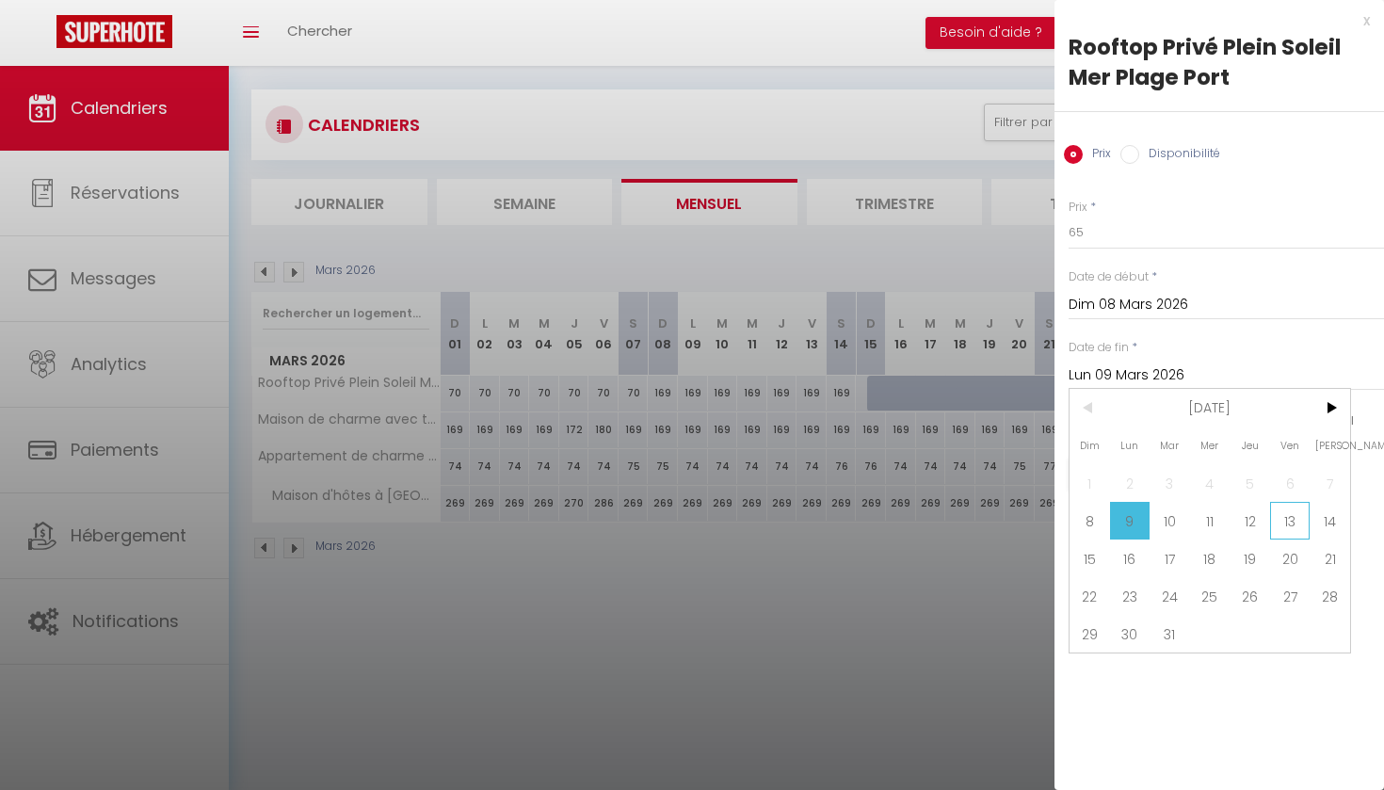
click at [1288, 518] on span "13" at bounding box center [1290, 521] width 40 height 38
type input "Ven 13 Mars 2026"
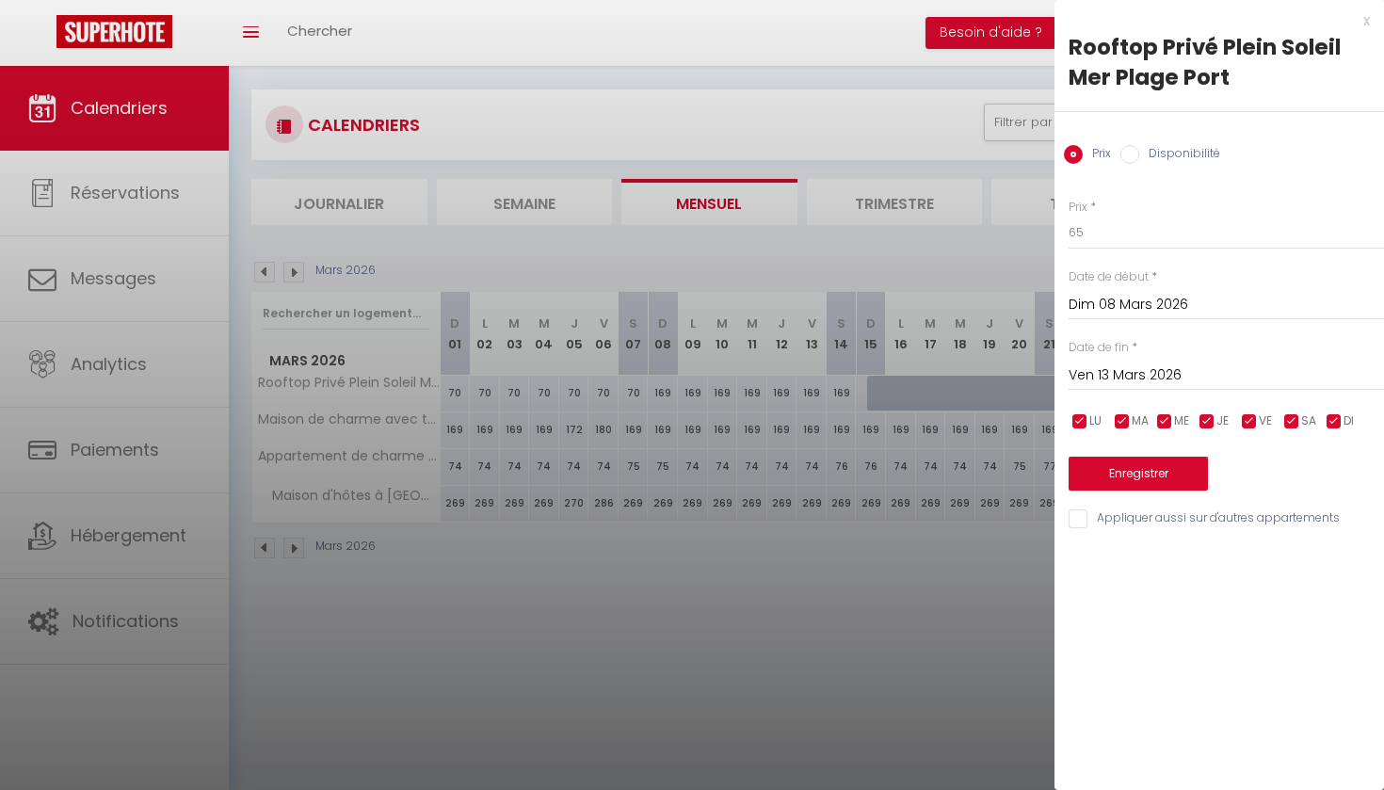
click at [1127, 473] on button "Enregistrer" at bounding box center [1138, 474] width 139 height 34
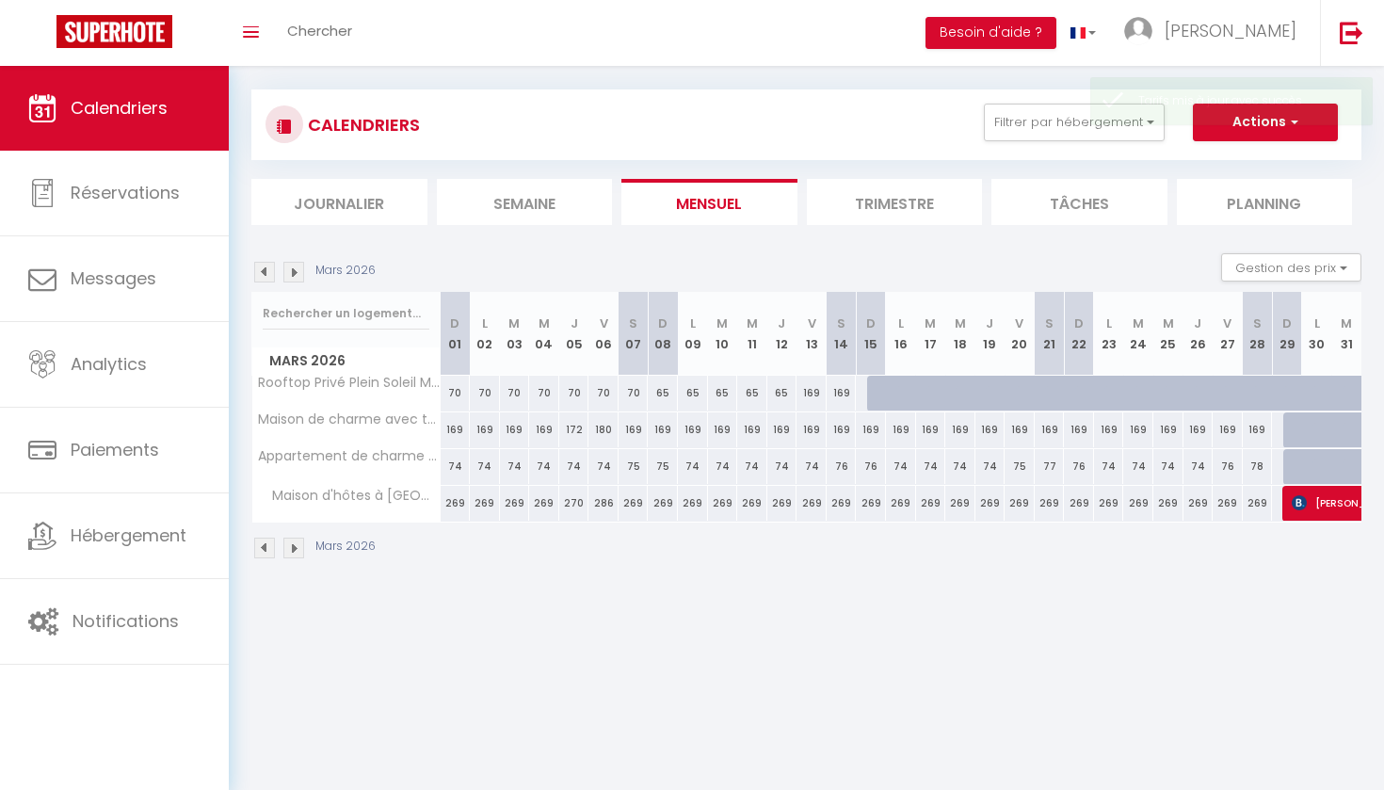
click at [660, 395] on div "65" at bounding box center [663, 393] width 30 height 35
type input "65"
type input "Dim 08 Mars 2026"
type input "Lun 09 Mars 2026"
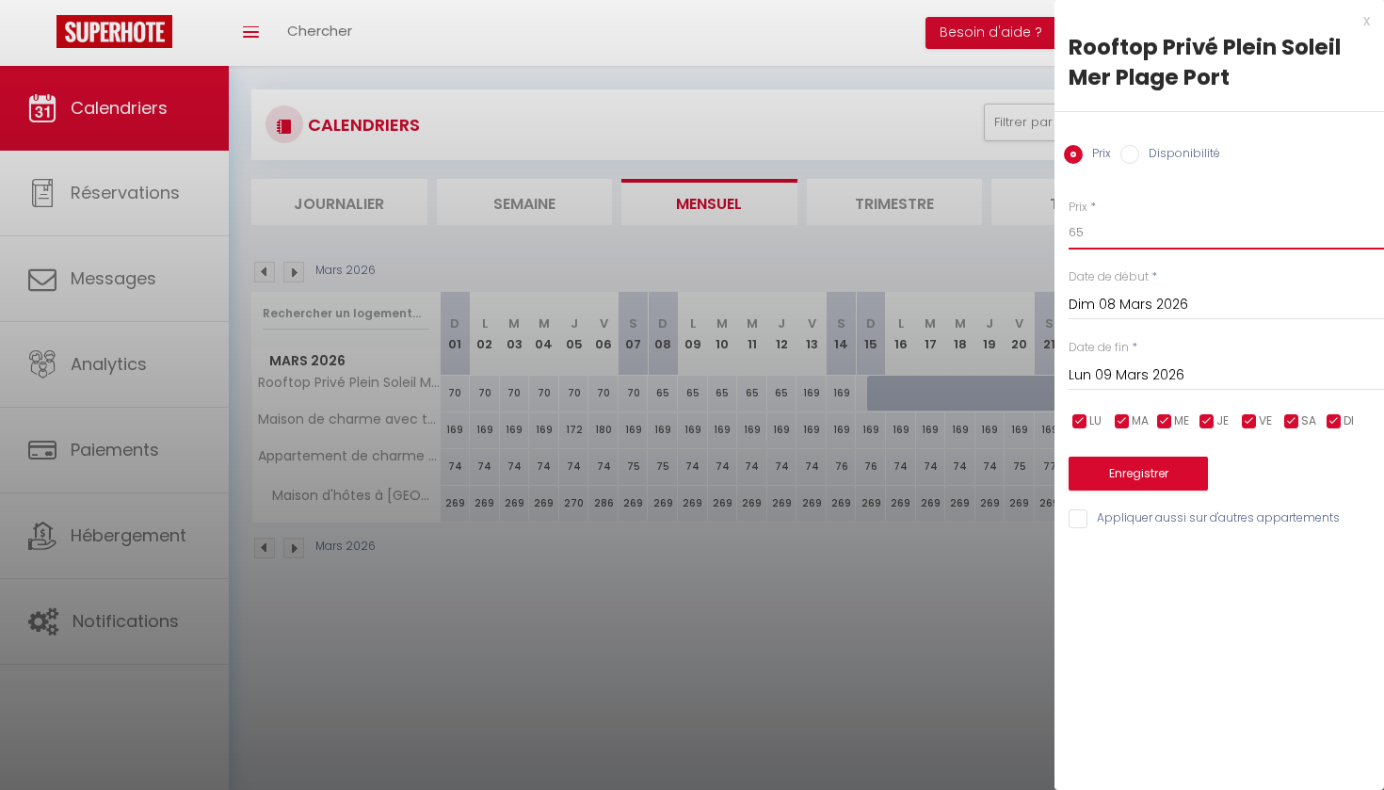
click at [1083, 232] on input "65" at bounding box center [1226, 233] width 315 height 34
type input "6"
type input "60"
click at [1113, 373] on input "Lun 09 Mars 2026" at bounding box center [1226, 375] width 315 height 24
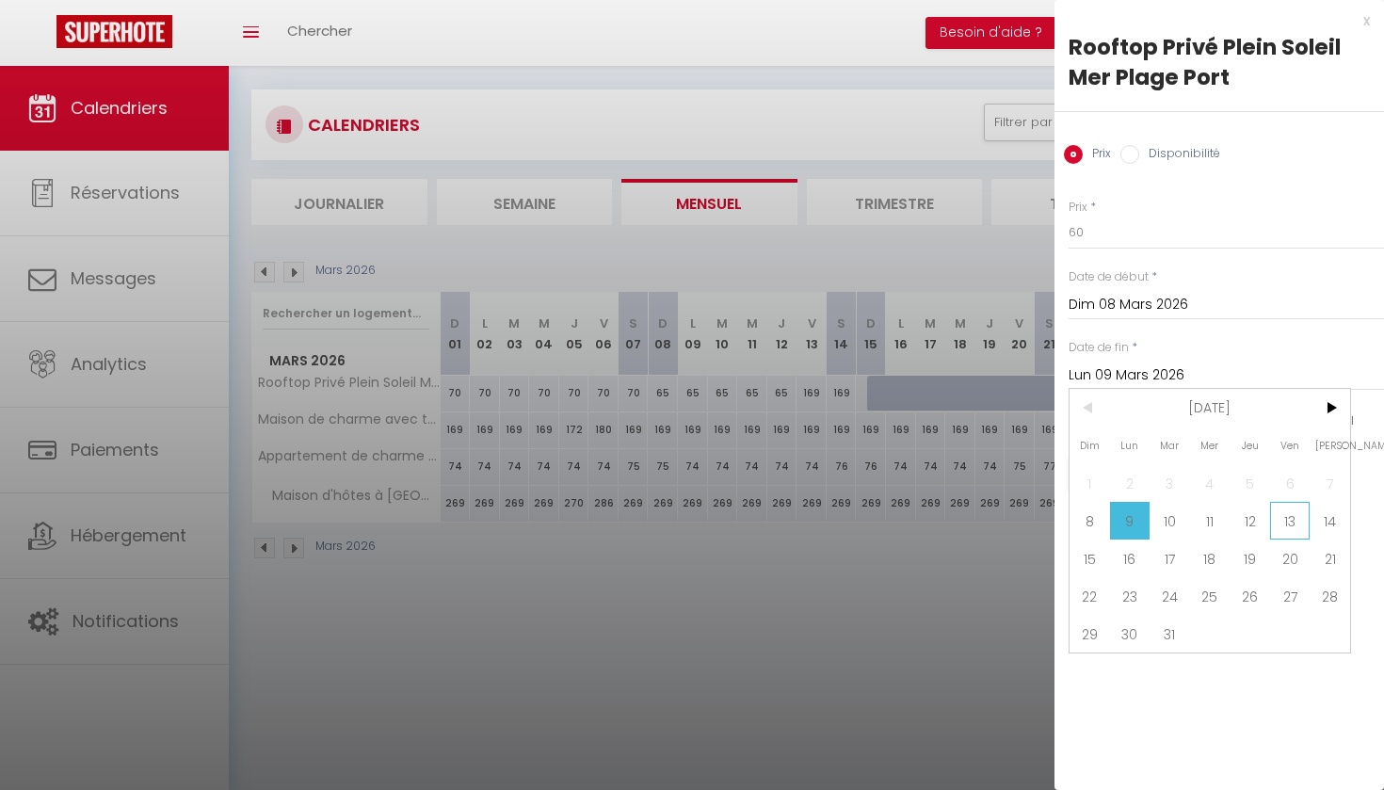
click at [1292, 517] on span "13" at bounding box center [1290, 521] width 40 height 38
type input "Ven 13 Mars 2026"
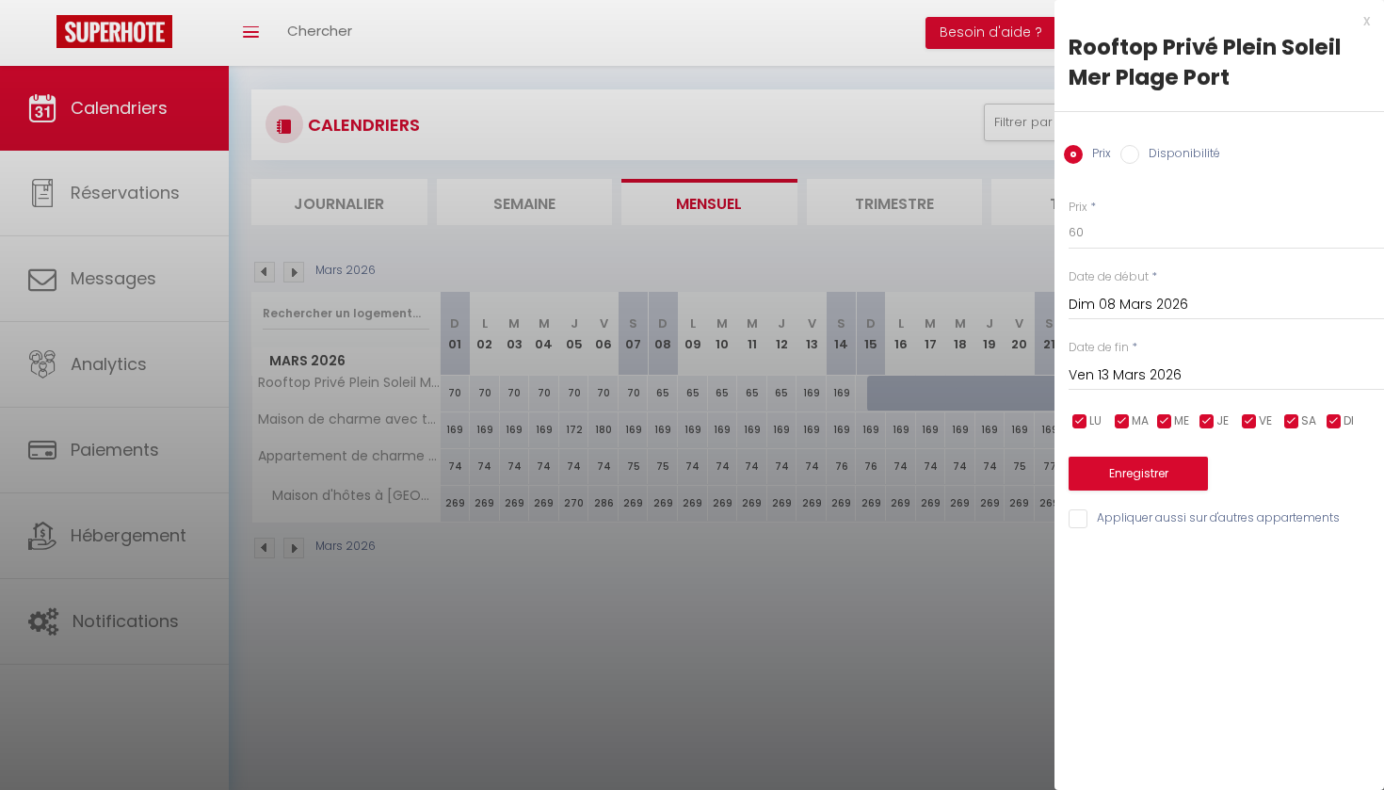
click at [1153, 474] on button "Enregistrer" at bounding box center [1138, 474] width 139 height 34
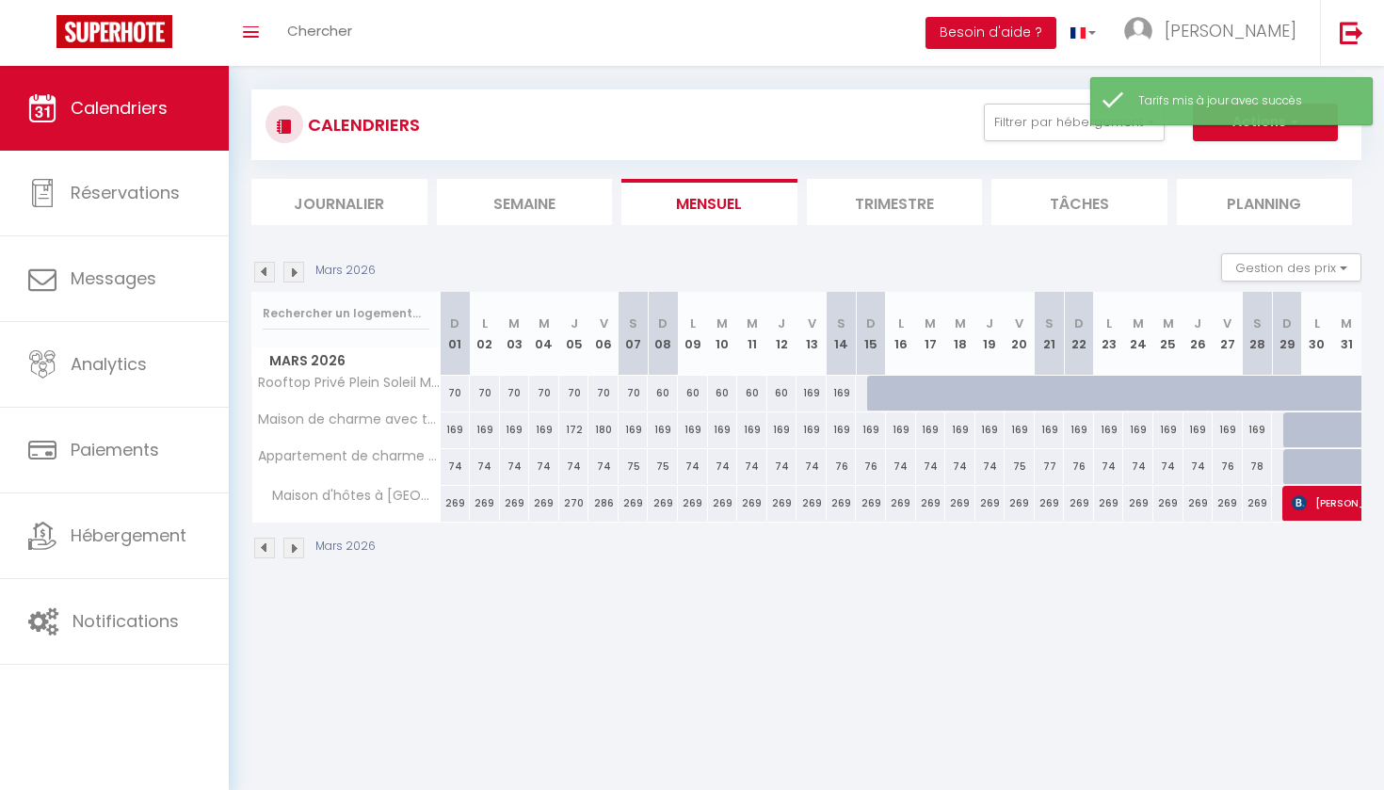
click at [817, 391] on div "169" at bounding box center [812, 393] width 30 height 35
type input "169"
type input "Ven 13 Mars 2026"
type input "[PERSON_NAME] 14 Mars 2026"
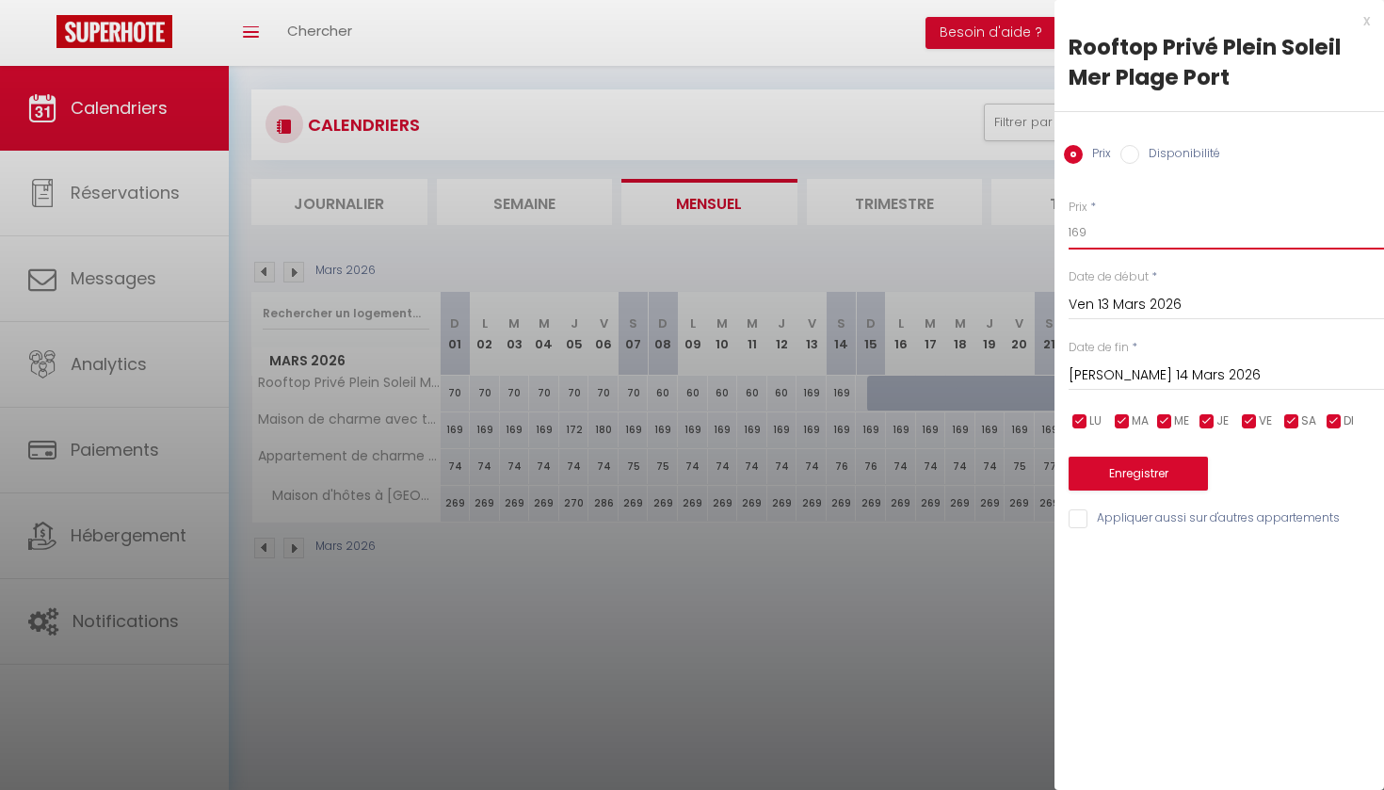
click at [1086, 233] on input "169" at bounding box center [1226, 233] width 315 height 34
type input "1"
type input "70"
click at [1134, 374] on input "[PERSON_NAME] 14 Mars 2026" at bounding box center [1226, 375] width 315 height 24
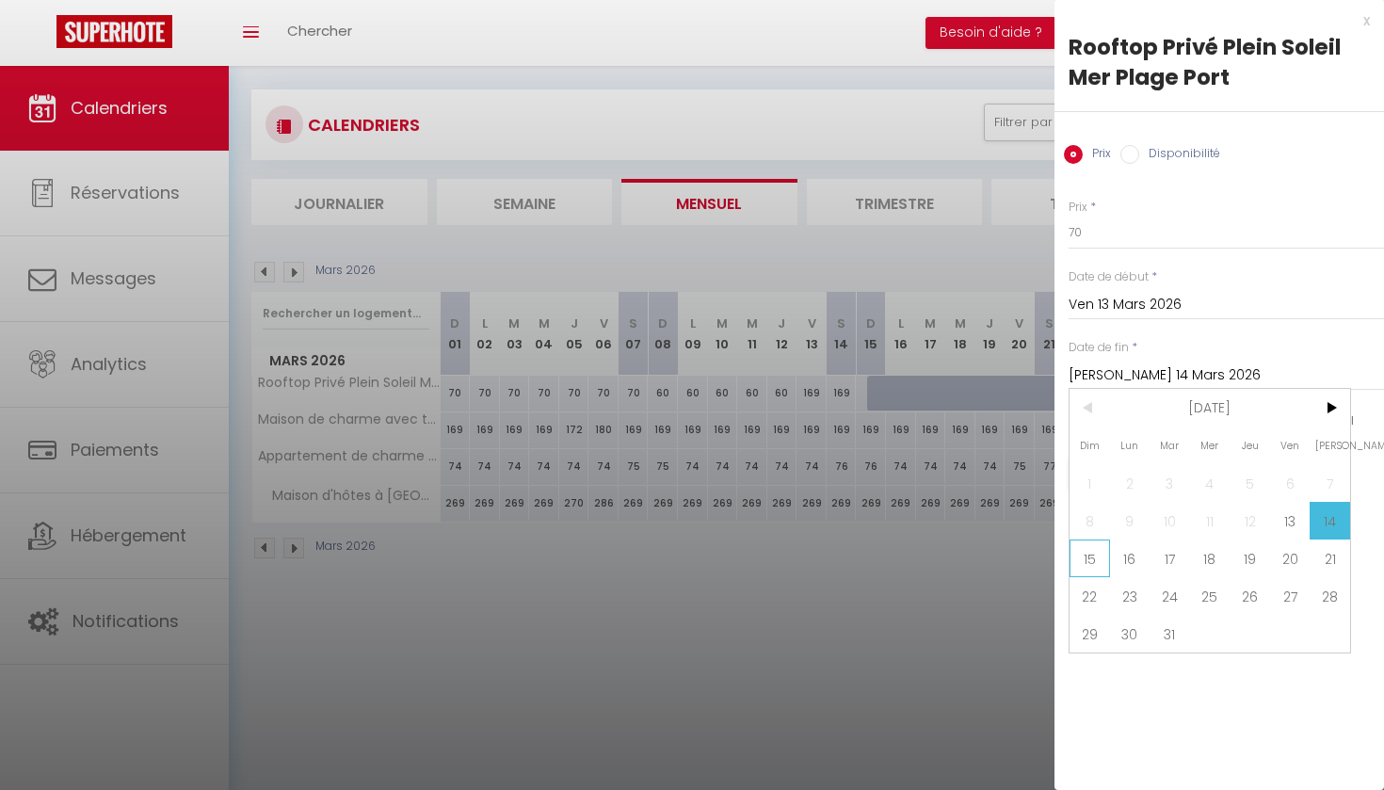
click at [1088, 556] on span "15" at bounding box center [1090, 558] width 40 height 38
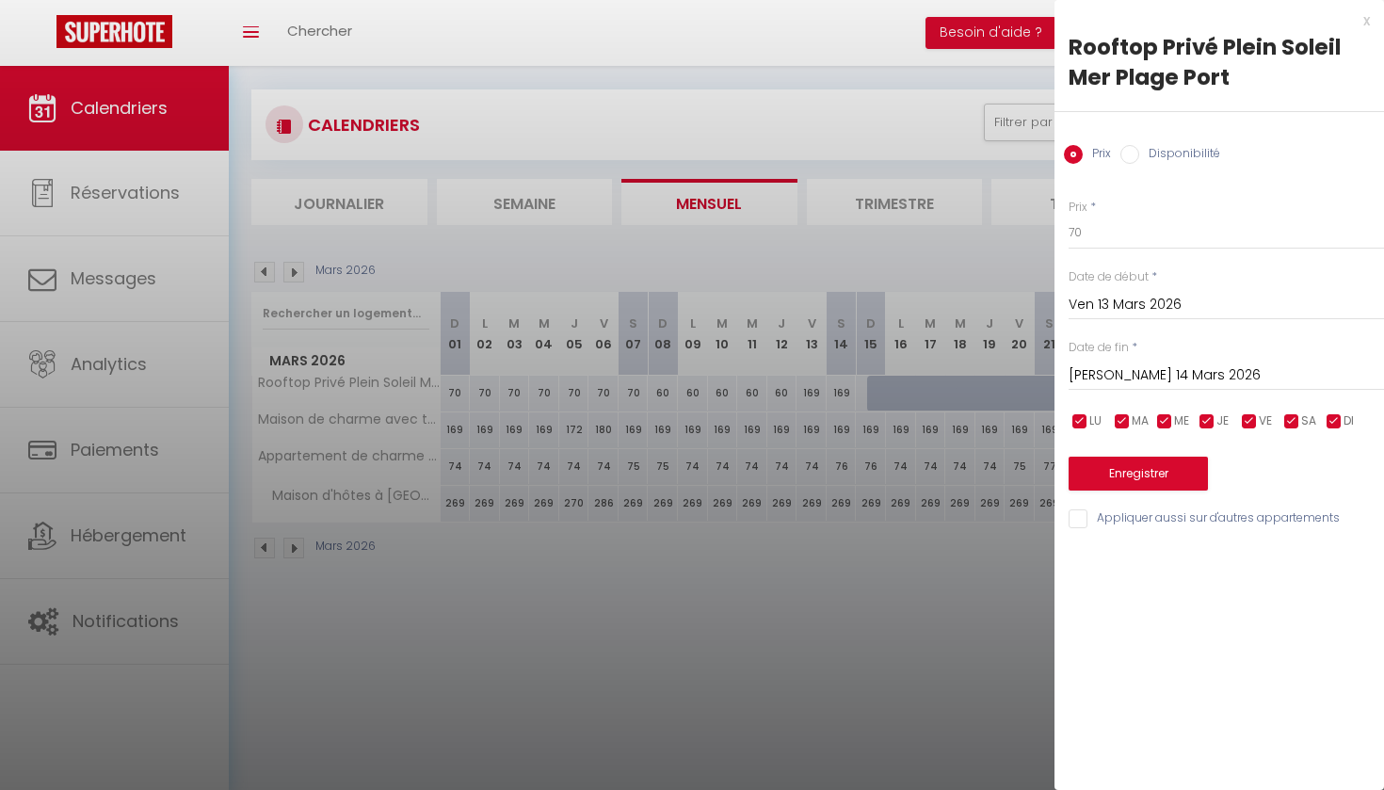
type input "Dim 15 Mars 2026"
click at [1113, 467] on button "Enregistrer" at bounding box center [1138, 474] width 139 height 34
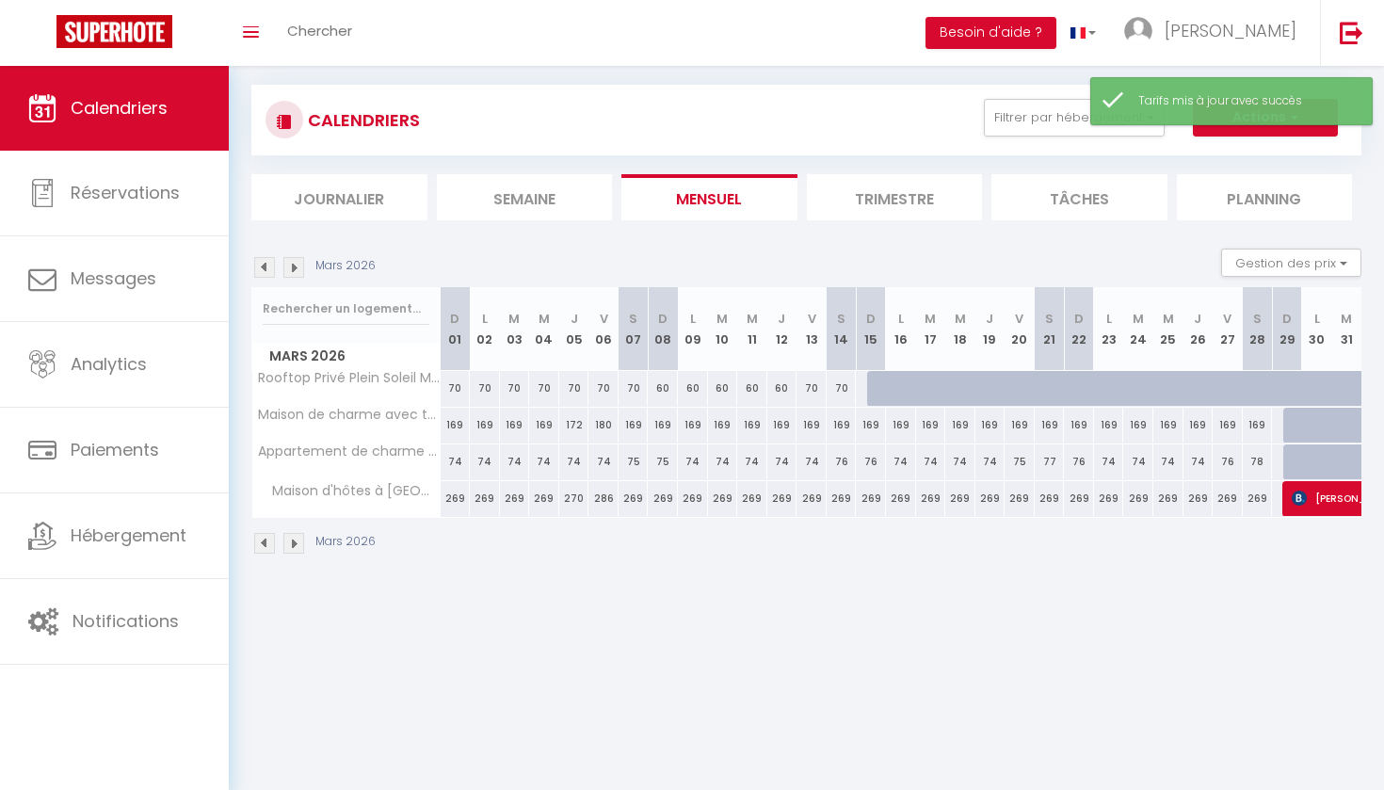
scroll to position [22, 0]
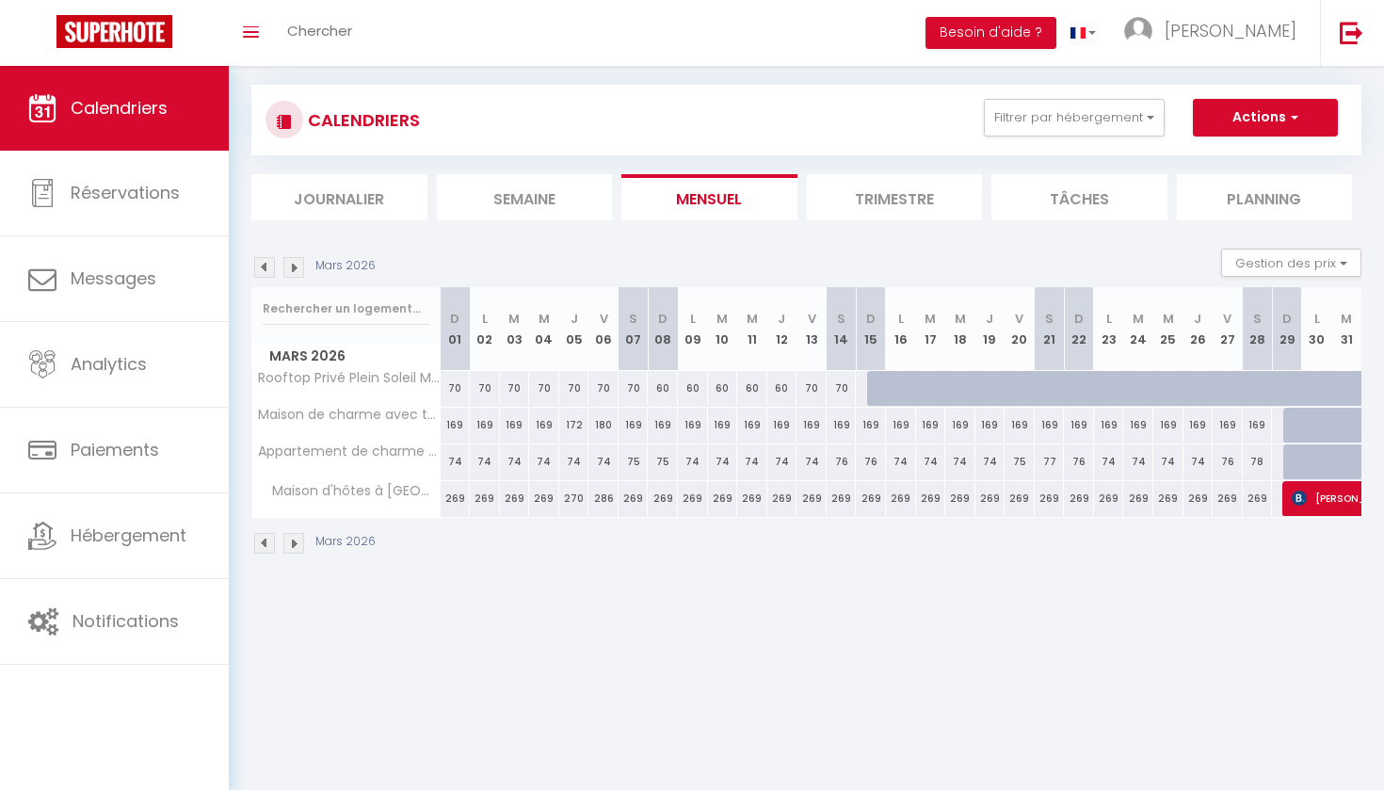
click at [877, 385] on div at bounding box center [882, 389] width 30 height 36
type input "169"
type input "Dim 15 Mars 2026"
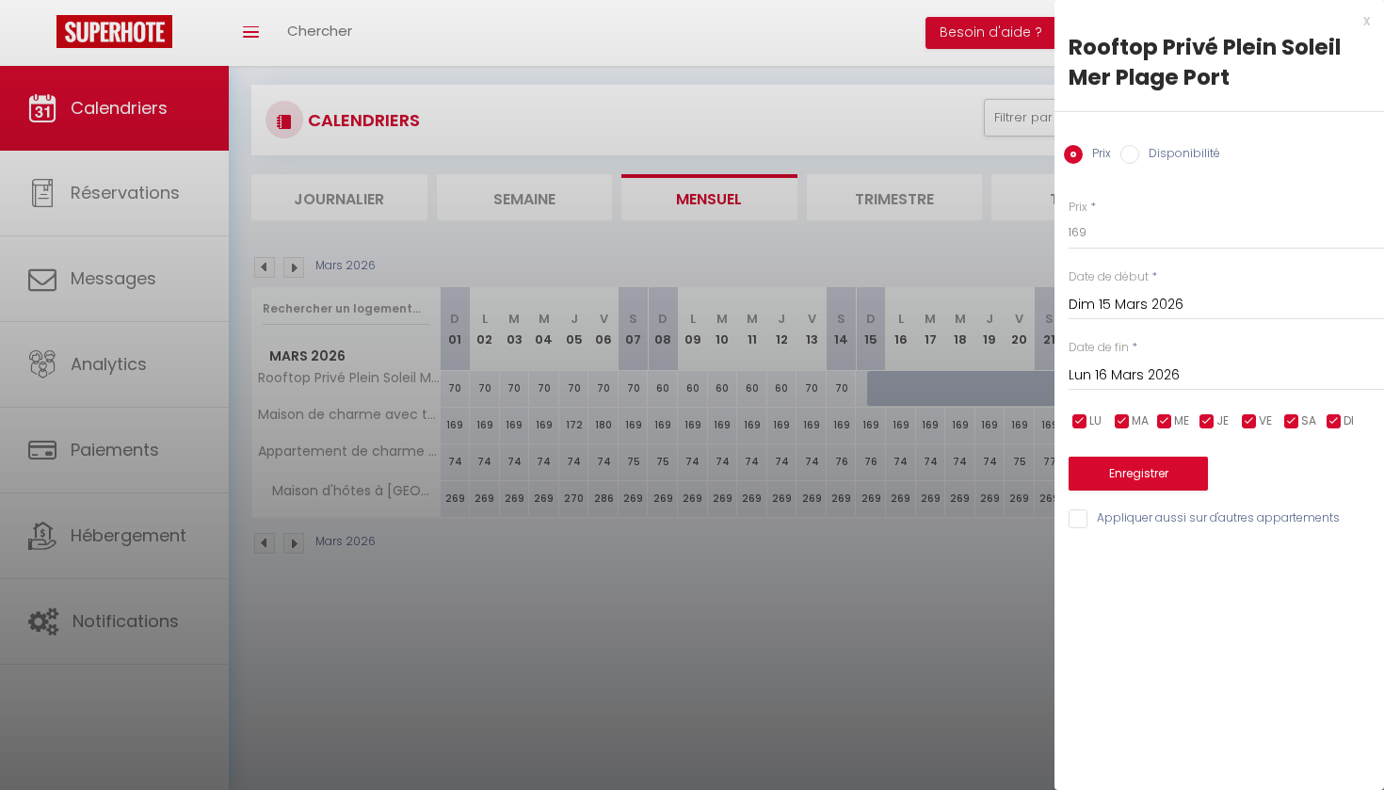
click at [1142, 375] on input "Lun 16 Mars 2026" at bounding box center [1226, 375] width 315 height 24
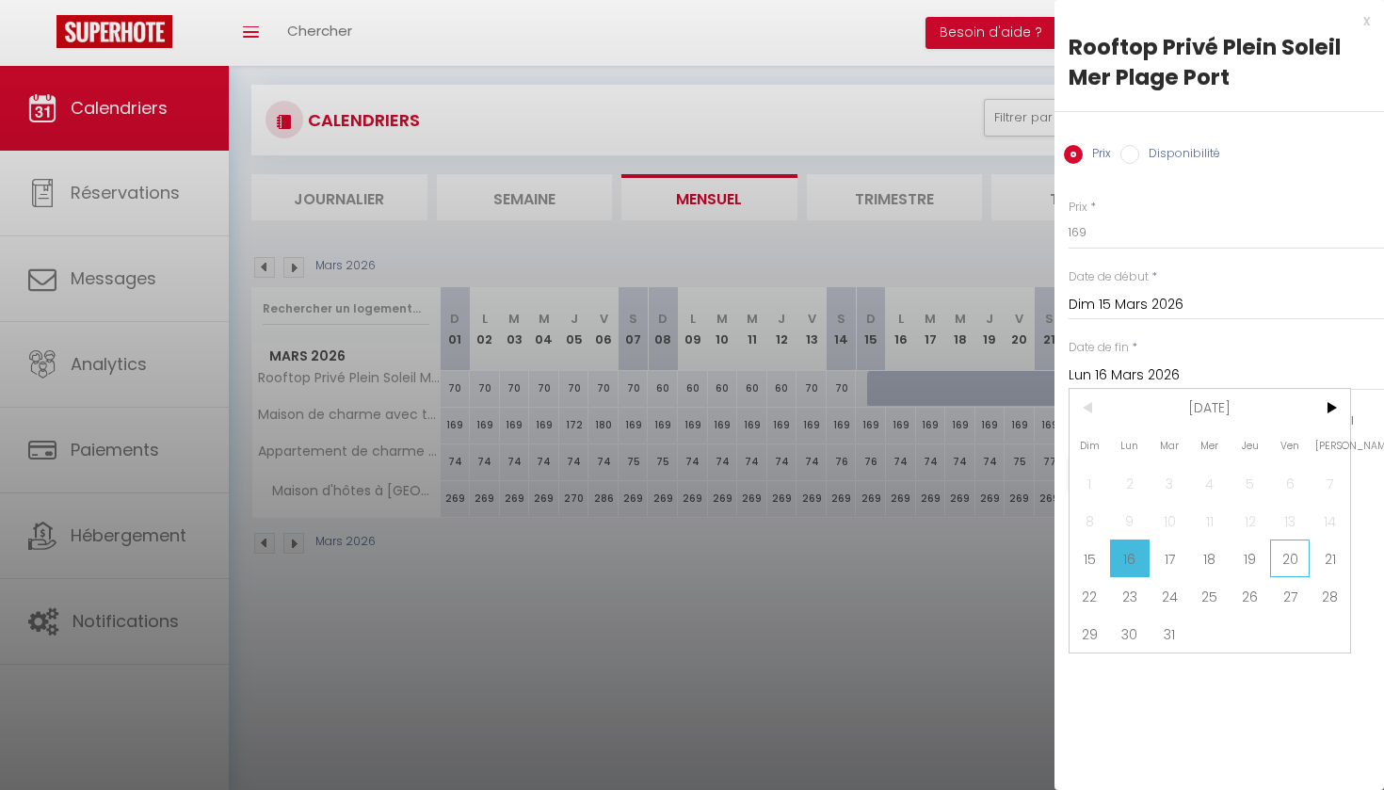
click at [1292, 557] on span "20" at bounding box center [1290, 558] width 40 height 38
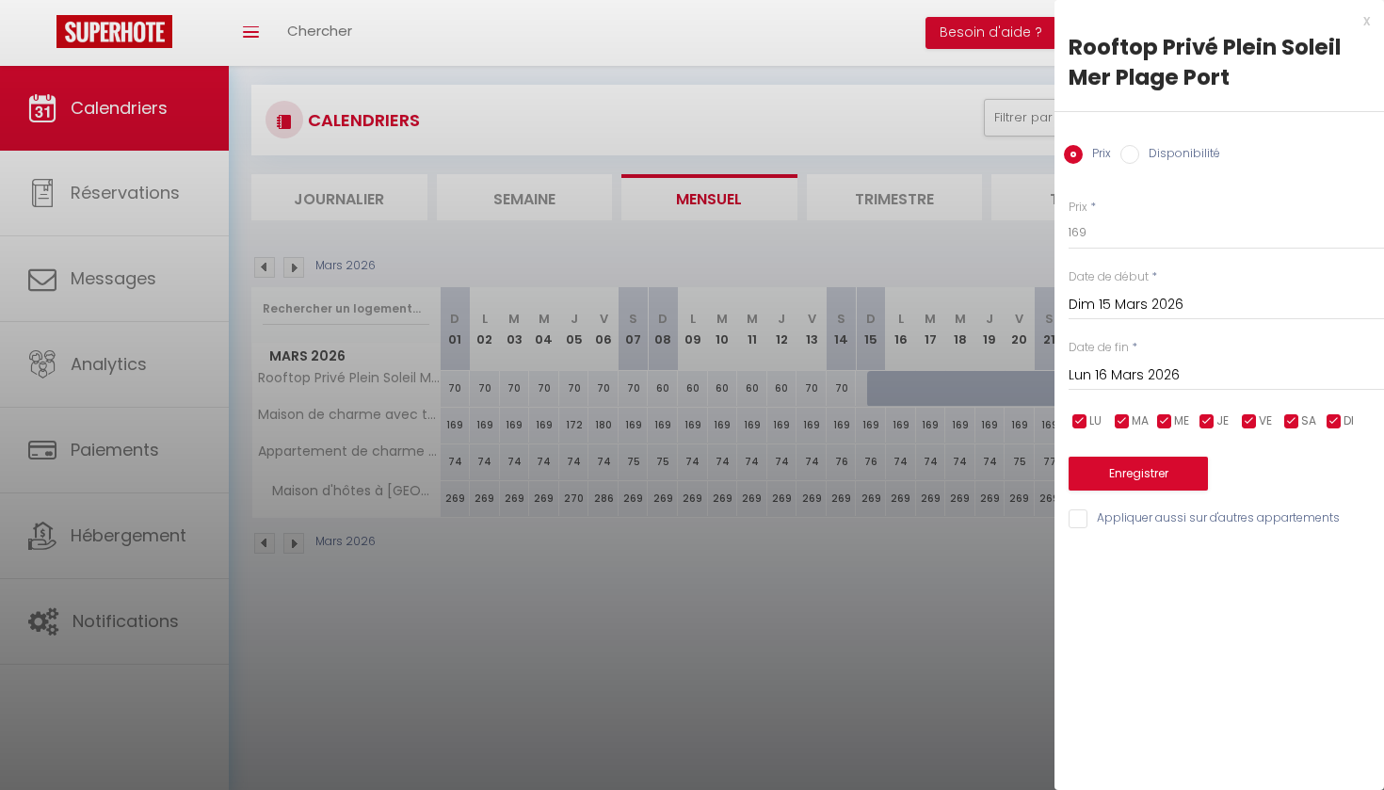
type input "Ven 20 Mars 2026"
click at [1086, 234] on input "169" at bounding box center [1226, 233] width 315 height 34
type input "1"
type input "60"
click at [1131, 153] on input "Disponibilité" at bounding box center [1129, 154] width 19 height 19
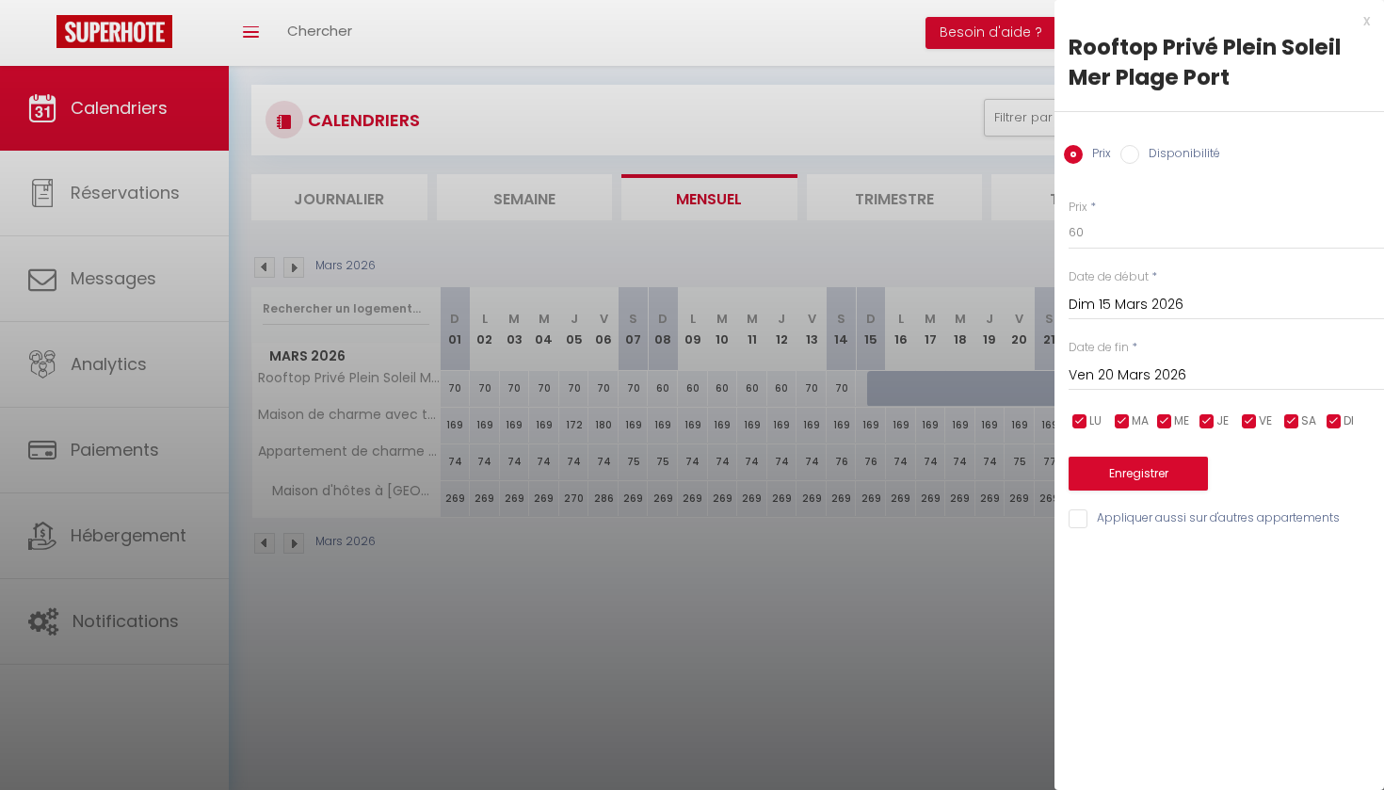
radio input "true"
radio input "false"
click at [1143, 469] on button "Enregistrer" at bounding box center [1138, 476] width 139 height 34
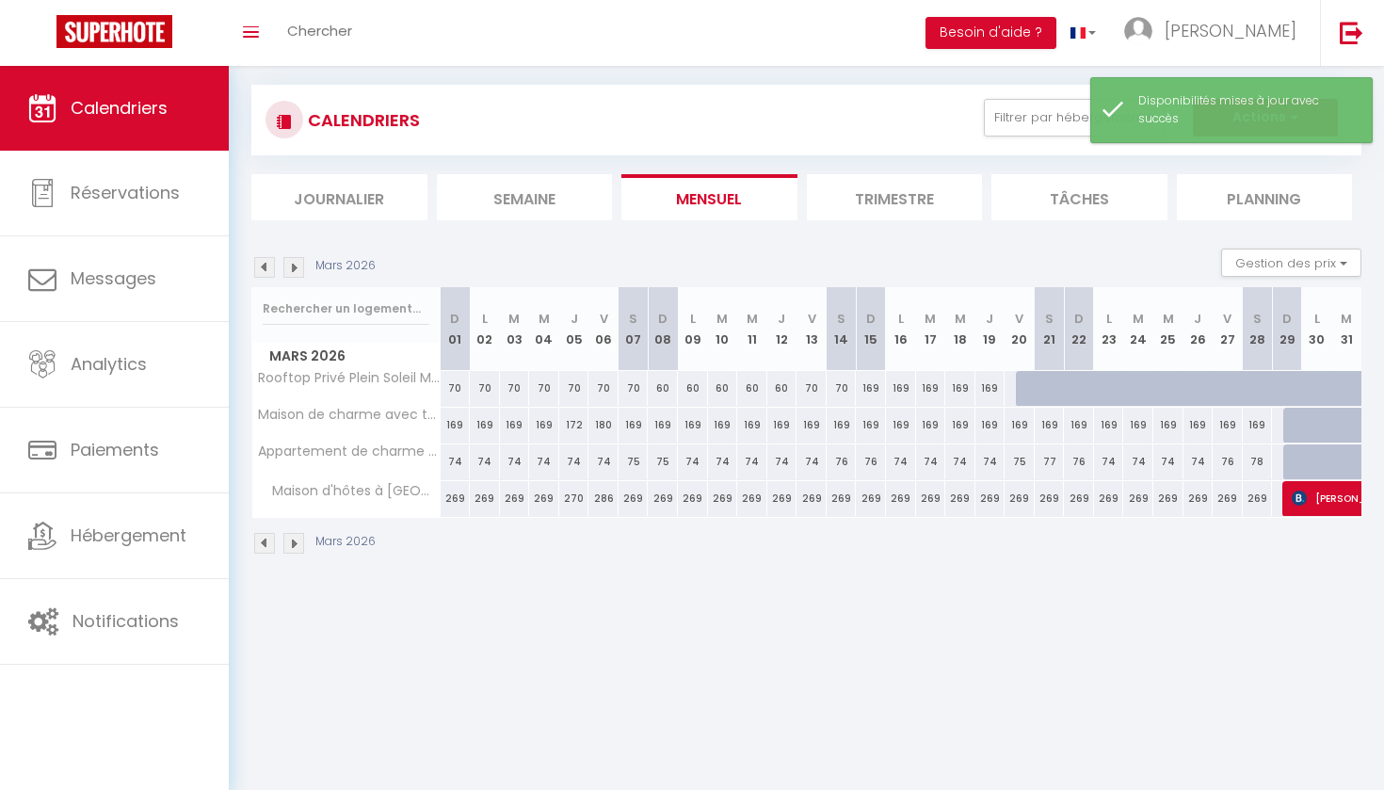
click at [873, 394] on div "169" at bounding box center [871, 388] width 30 height 35
select select "1"
type input "Dim 15 Mars 2026"
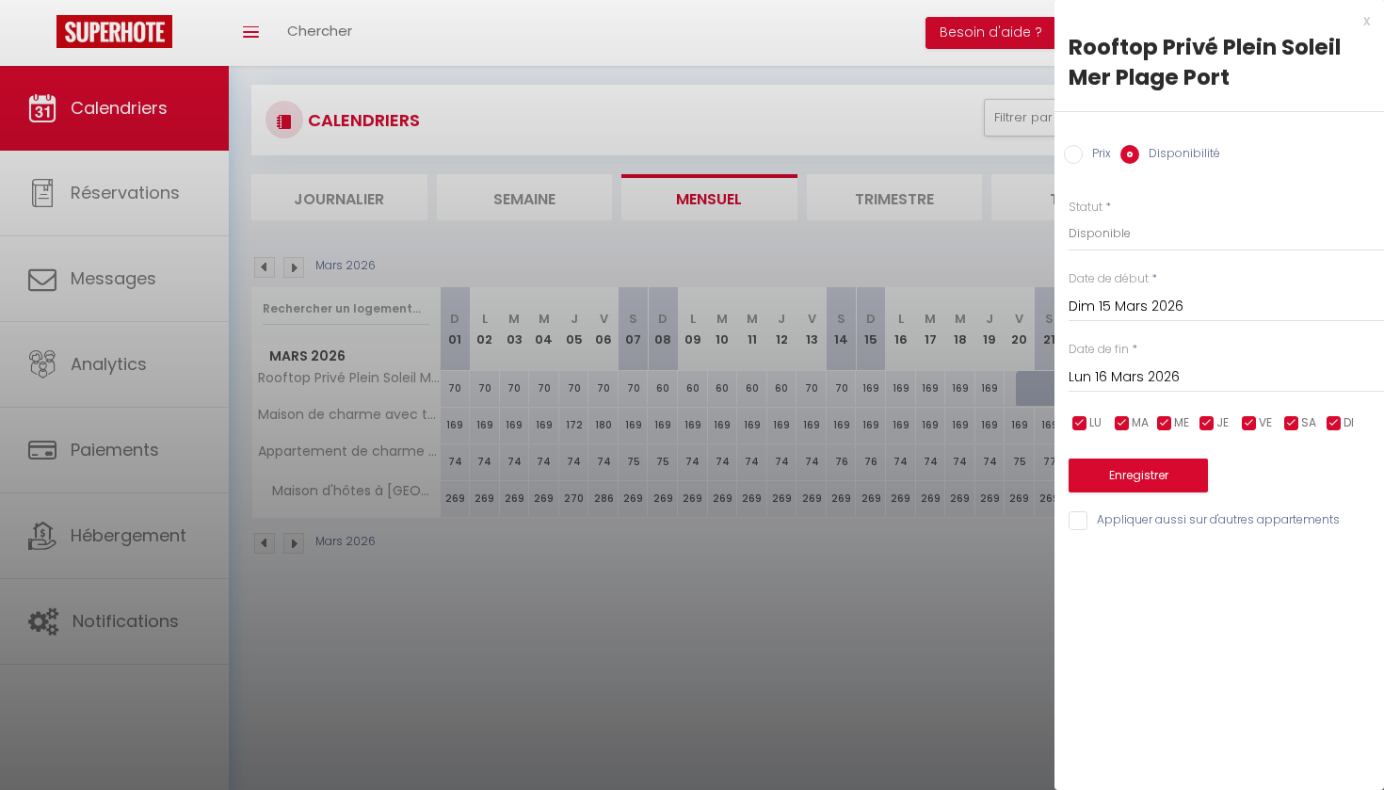
click at [1120, 378] on input "Lun 16 Mars 2026" at bounding box center [1226, 377] width 315 height 24
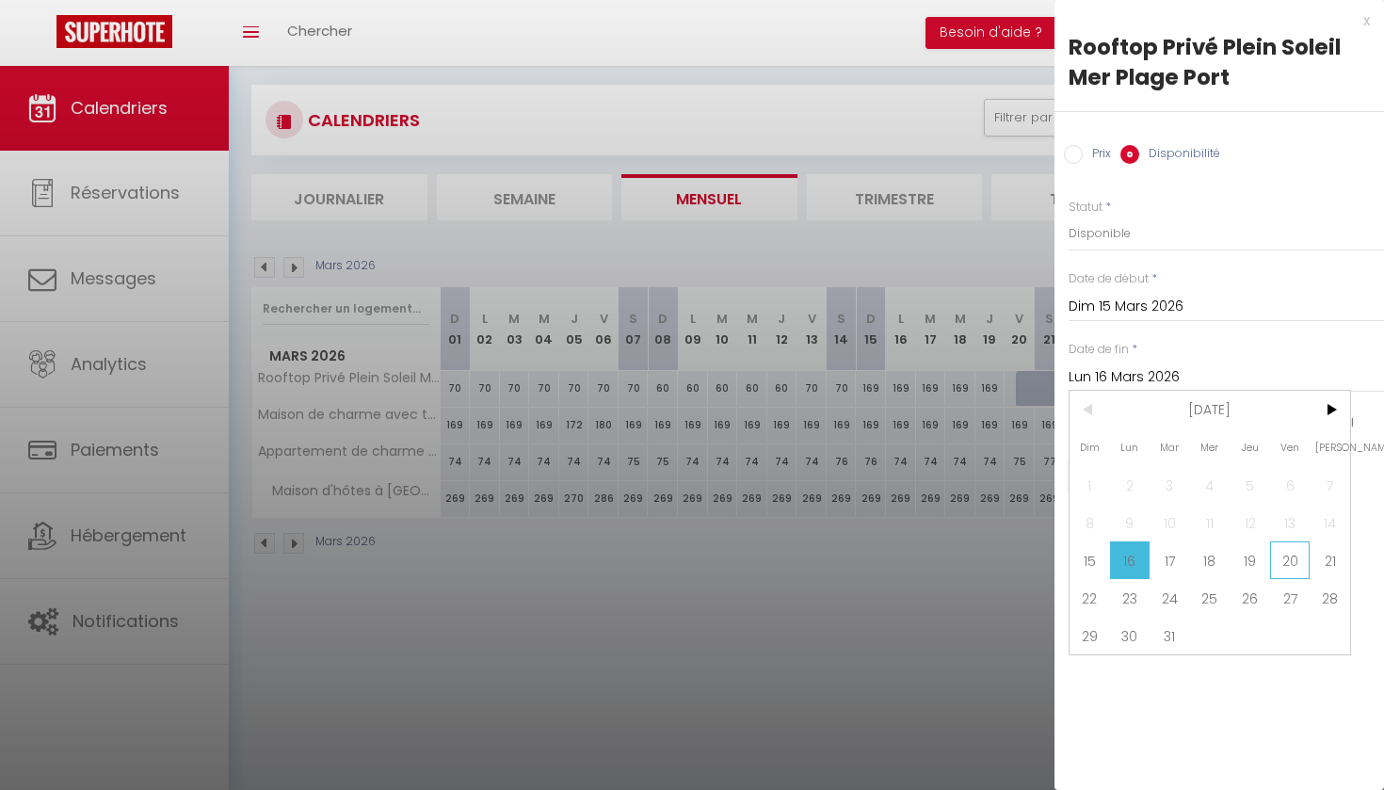
click at [1291, 562] on span "20" at bounding box center [1290, 560] width 40 height 38
type input "Ven 20 Mars 2026"
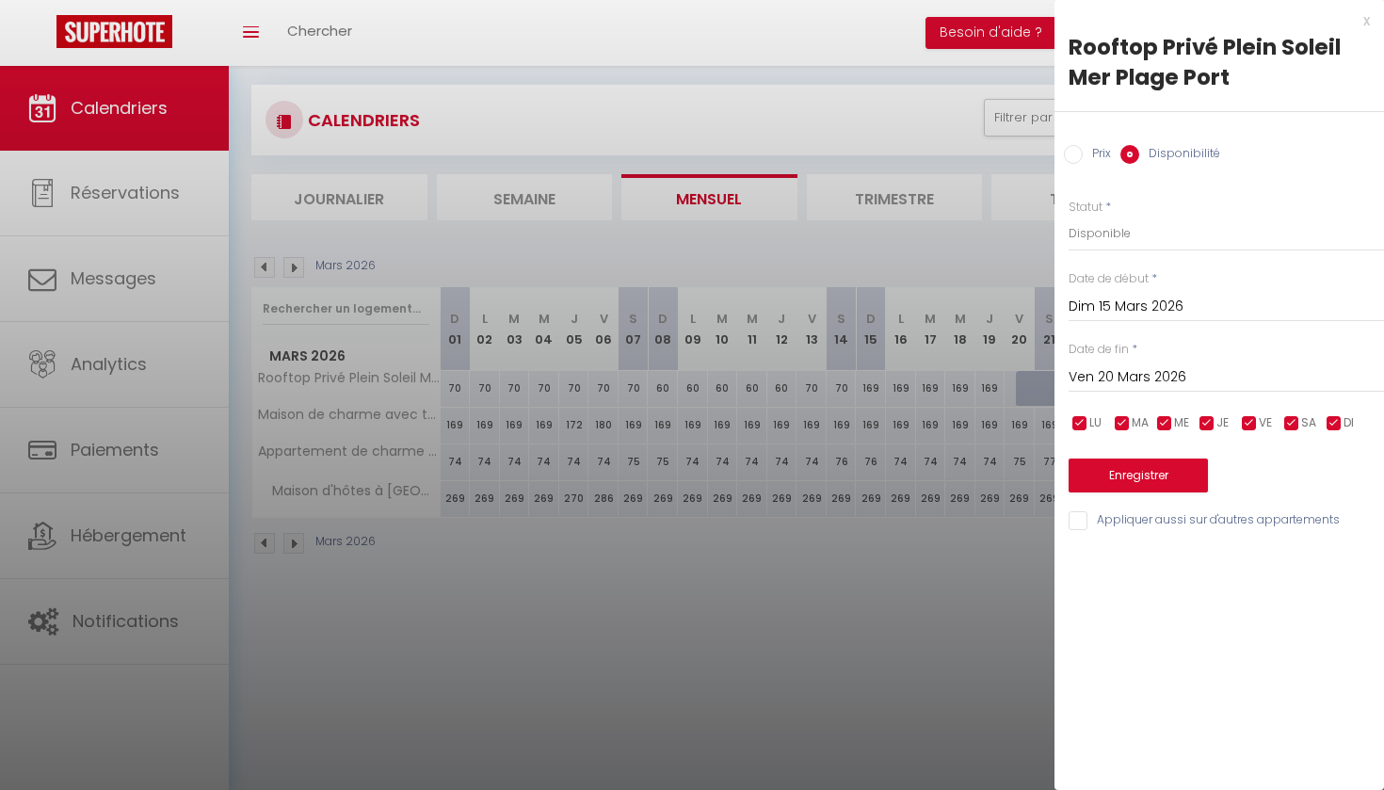
click at [1073, 150] on input "Prix" at bounding box center [1073, 154] width 19 height 19
radio input "true"
radio input "false"
click at [1088, 234] on input "169" at bounding box center [1226, 233] width 315 height 34
type input "1"
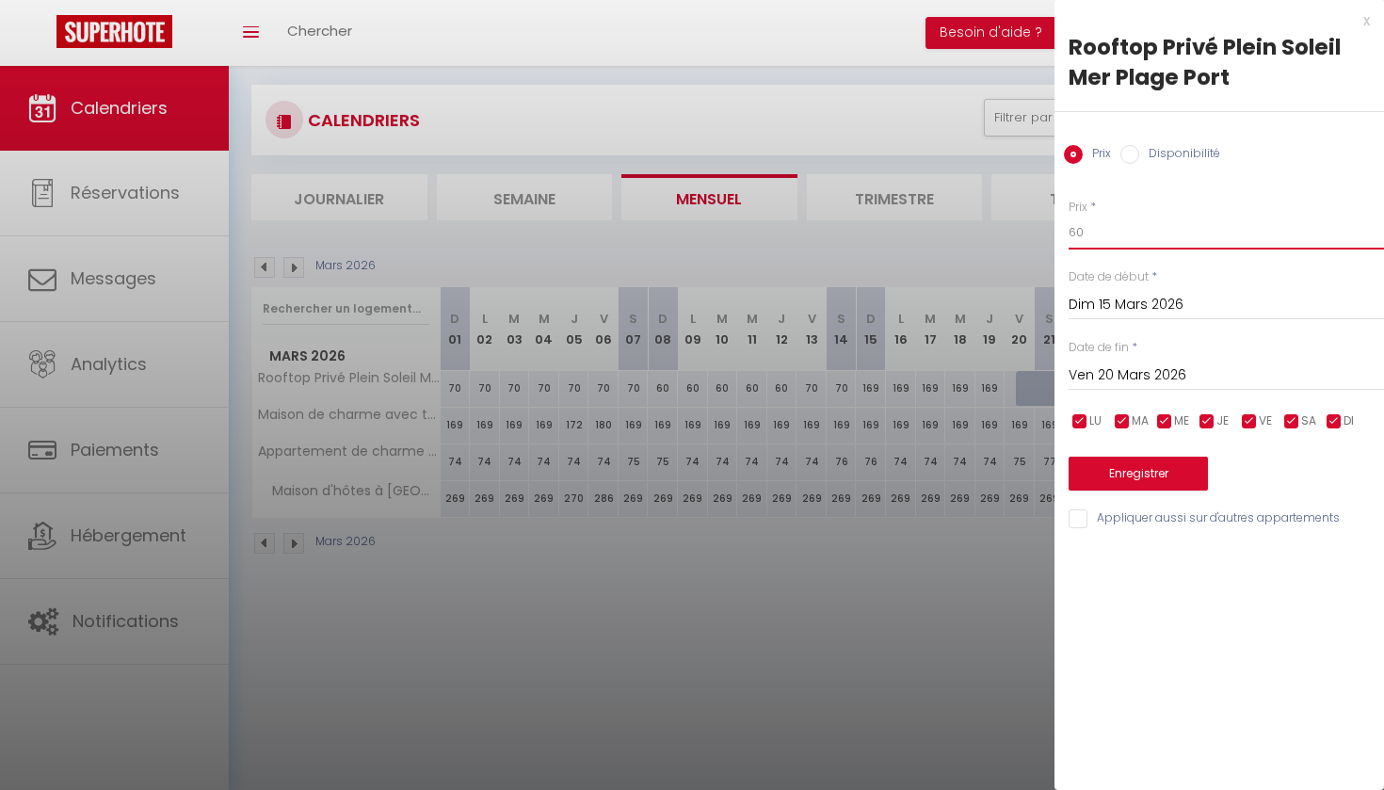
type input "60"
click at [1134, 477] on button "Enregistrer" at bounding box center [1138, 474] width 139 height 34
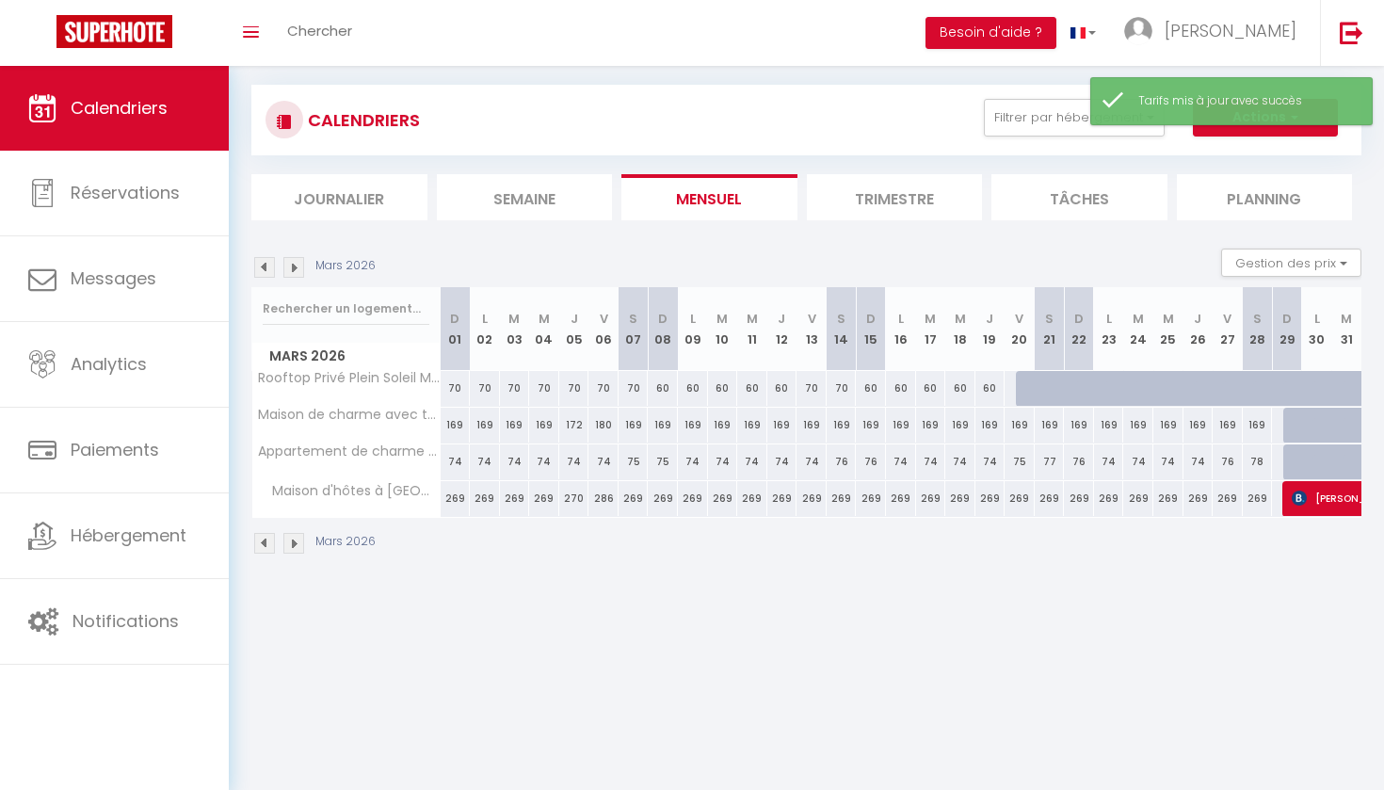
click at [1023, 389] on div at bounding box center [1031, 389] width 30 height 36
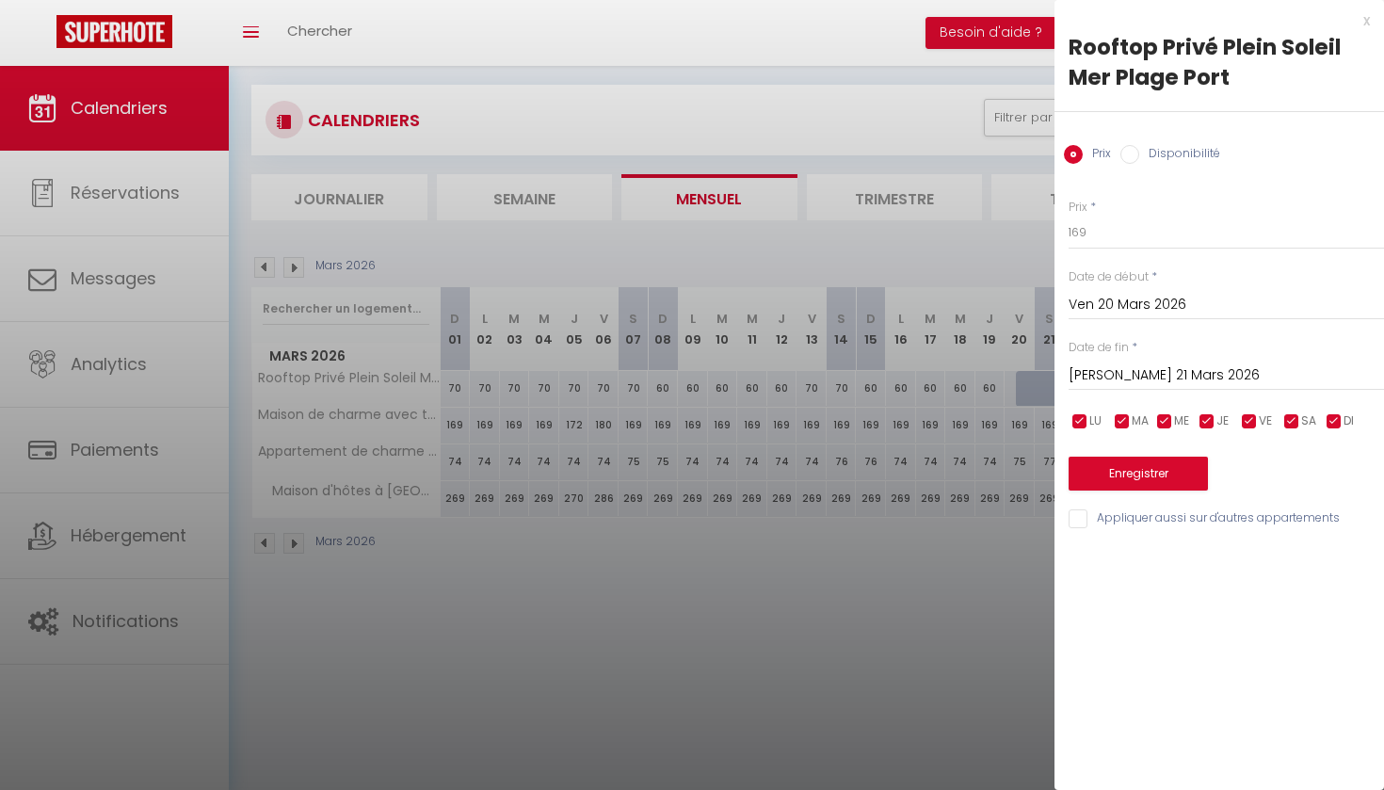
click at [1118, 375] on input "[PERSON_NAME] 21 Mars 2026" at bounding box center [1226, 375] width 315 height 24
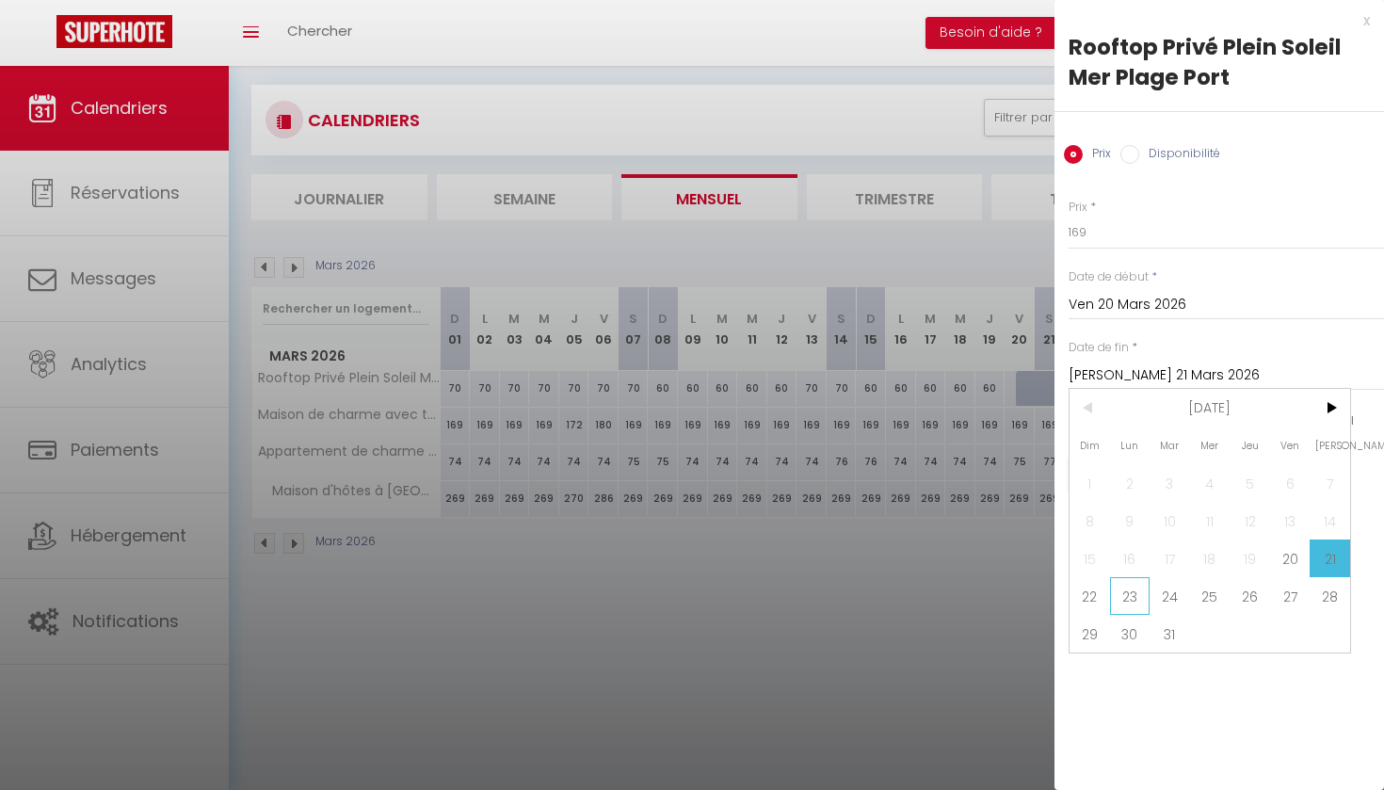
click at [1135, 593] on span "23" at bounding box center [1130, 596] width 40 height 38
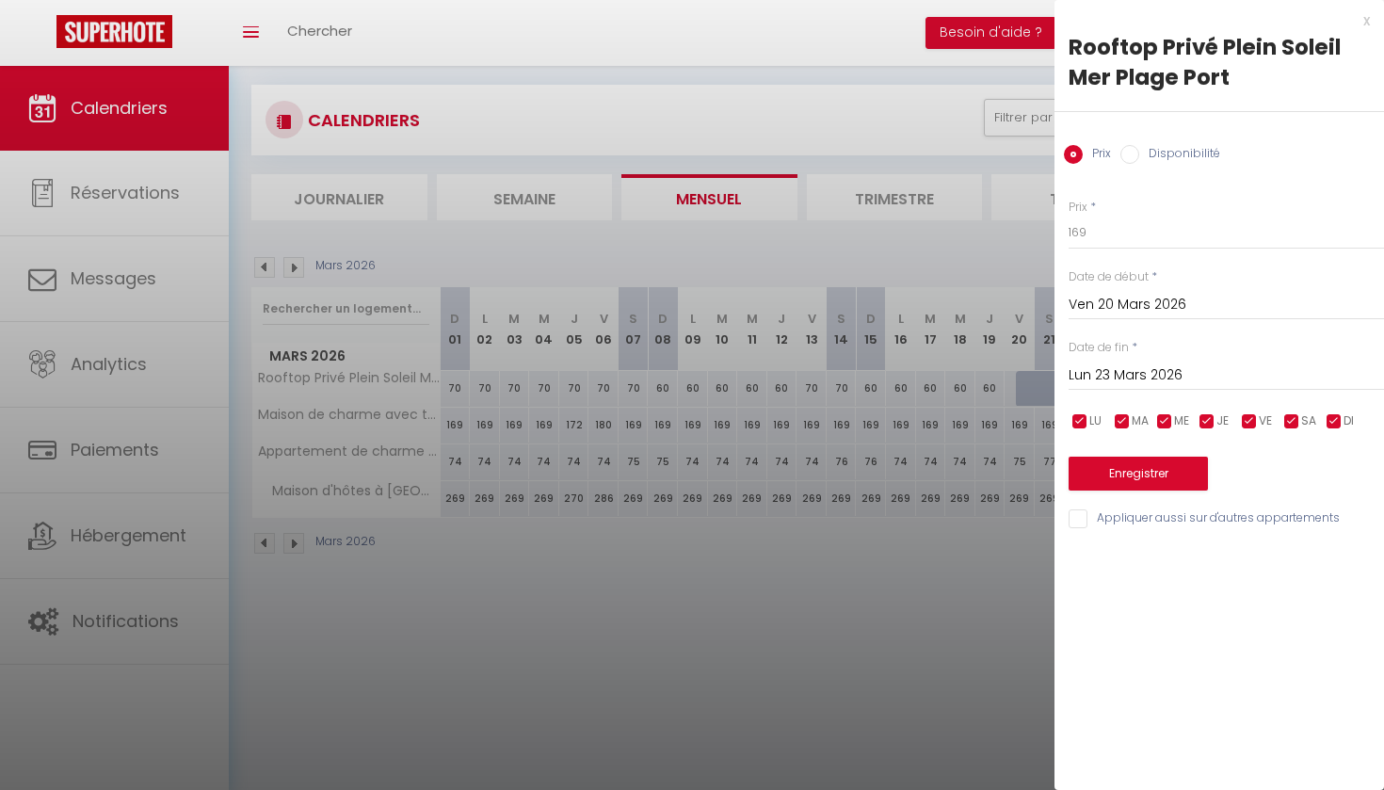
click at [1131, 148] on input "Disponibilité" at bounding box center [1129, 154] width 19 height 19
click at [1075, 153] on input "Prix" at bounding box center [1073, 154] width 19 height 19
click at [1089, 233] on input "169" at bounding box center [1226, 233] width 315 height 34
click at [1102, 475] on button "Enregistrer" at bounding box center [1138, 474] width 139 height 34
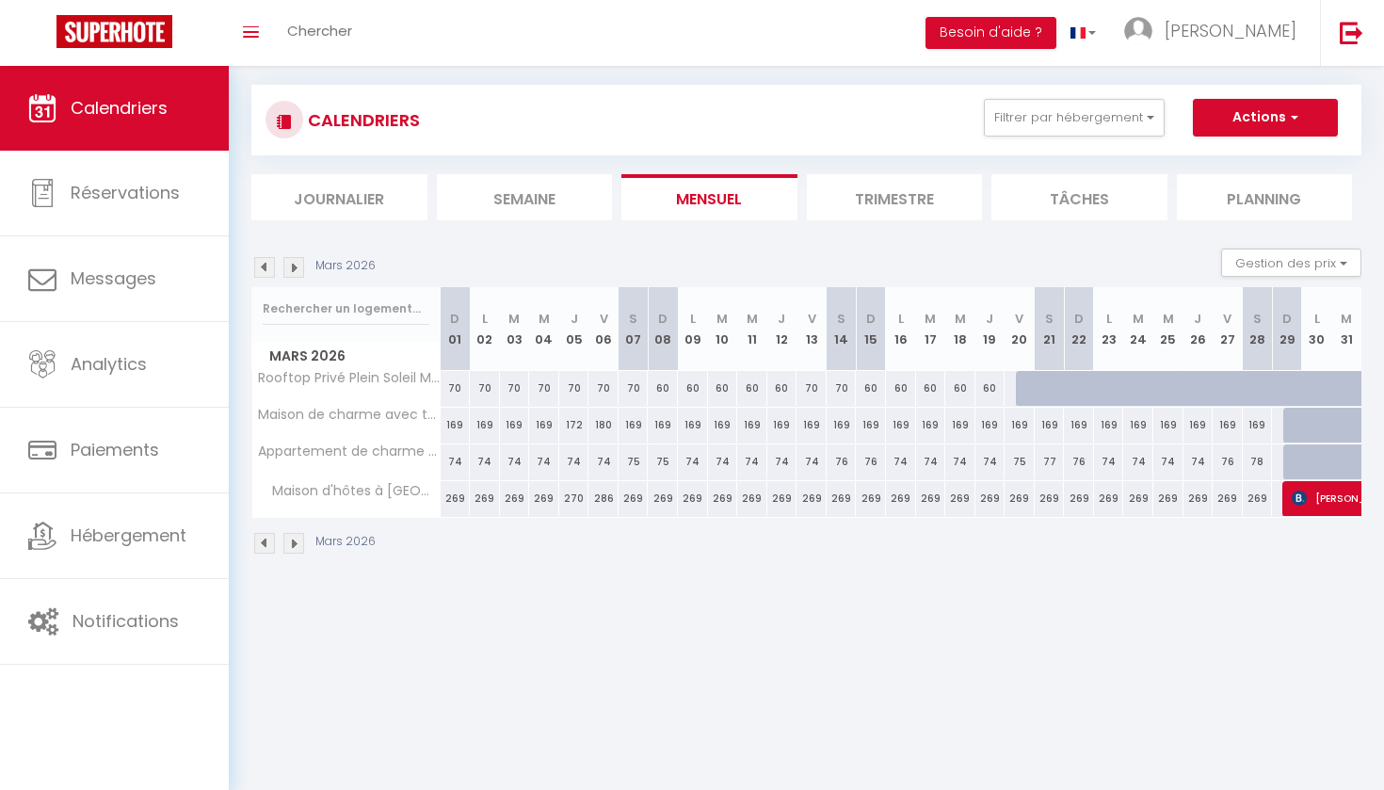
click at [1024, 395] on div at bounding box center [1031, 389] width 30 height 36
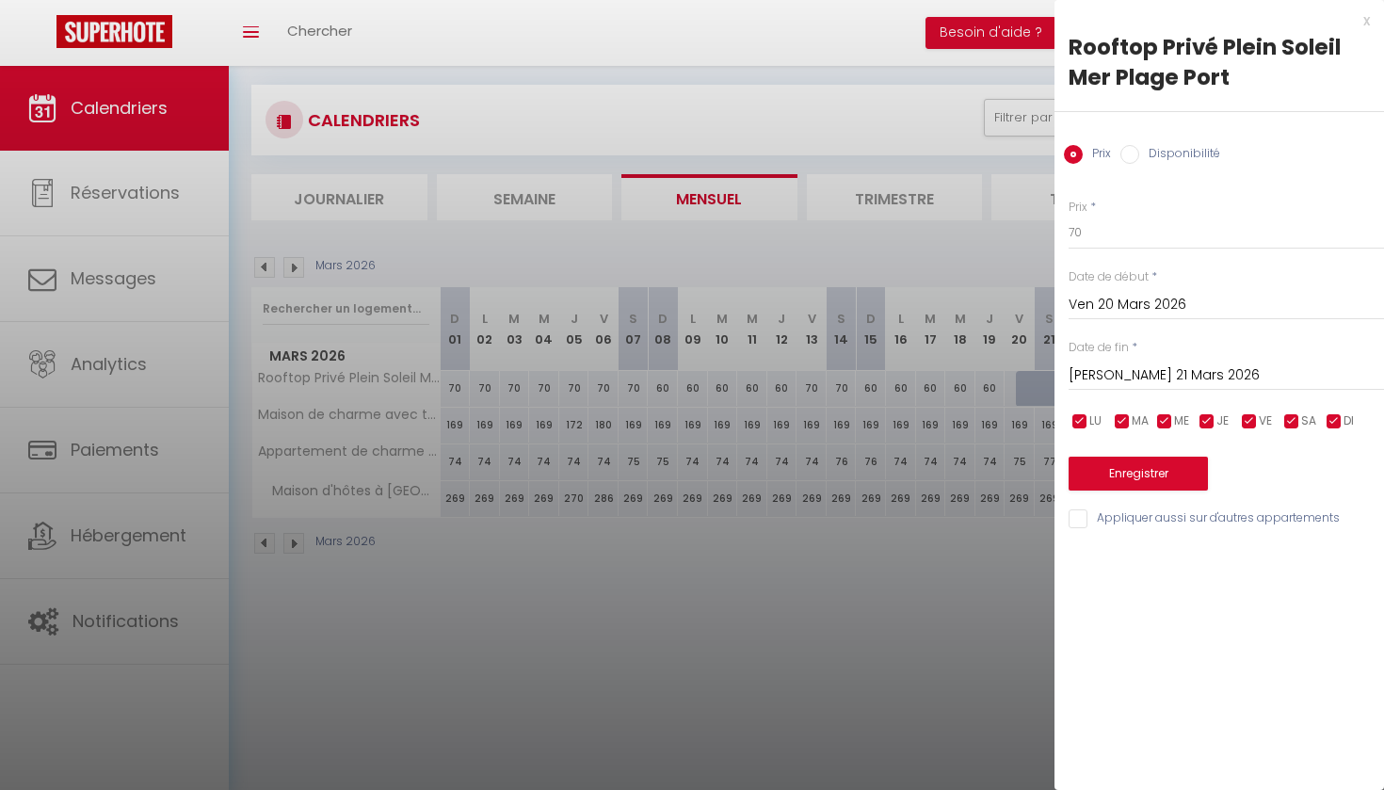
click at [1102, 376] on input "[PERSON_NAME] 21 Mars 2026" at bounding box center [1226, 375] width 315 height 24
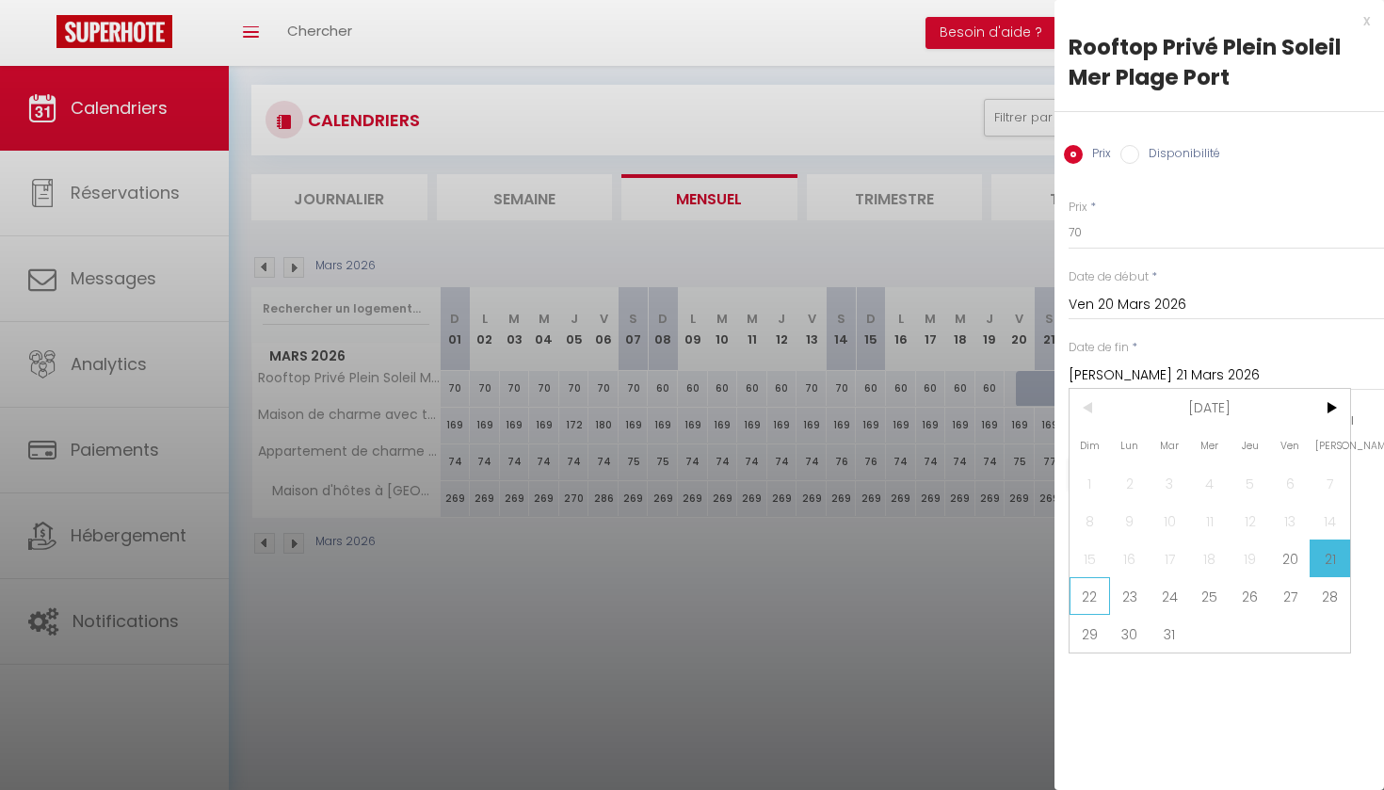
click at [1087, 596] on span "22" at bounding box center [1090, 596] width 40 height 38
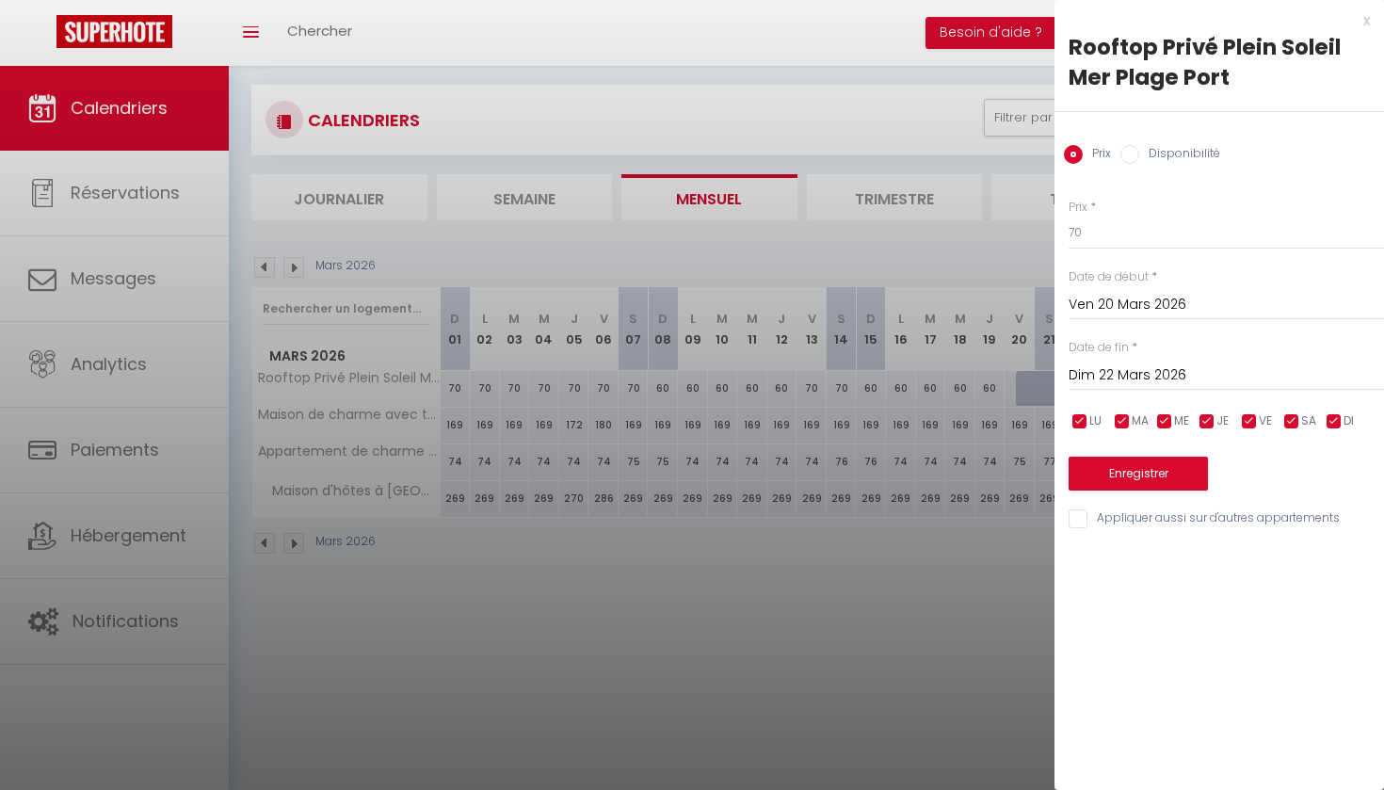
click at [1132, 154] on input "Disponibilité" at bounding box center [1129, 154] width 19 height 19
click at [1135, 472] on button "Enregistrer" at bounding box center [1138, 476] width 139 height 34
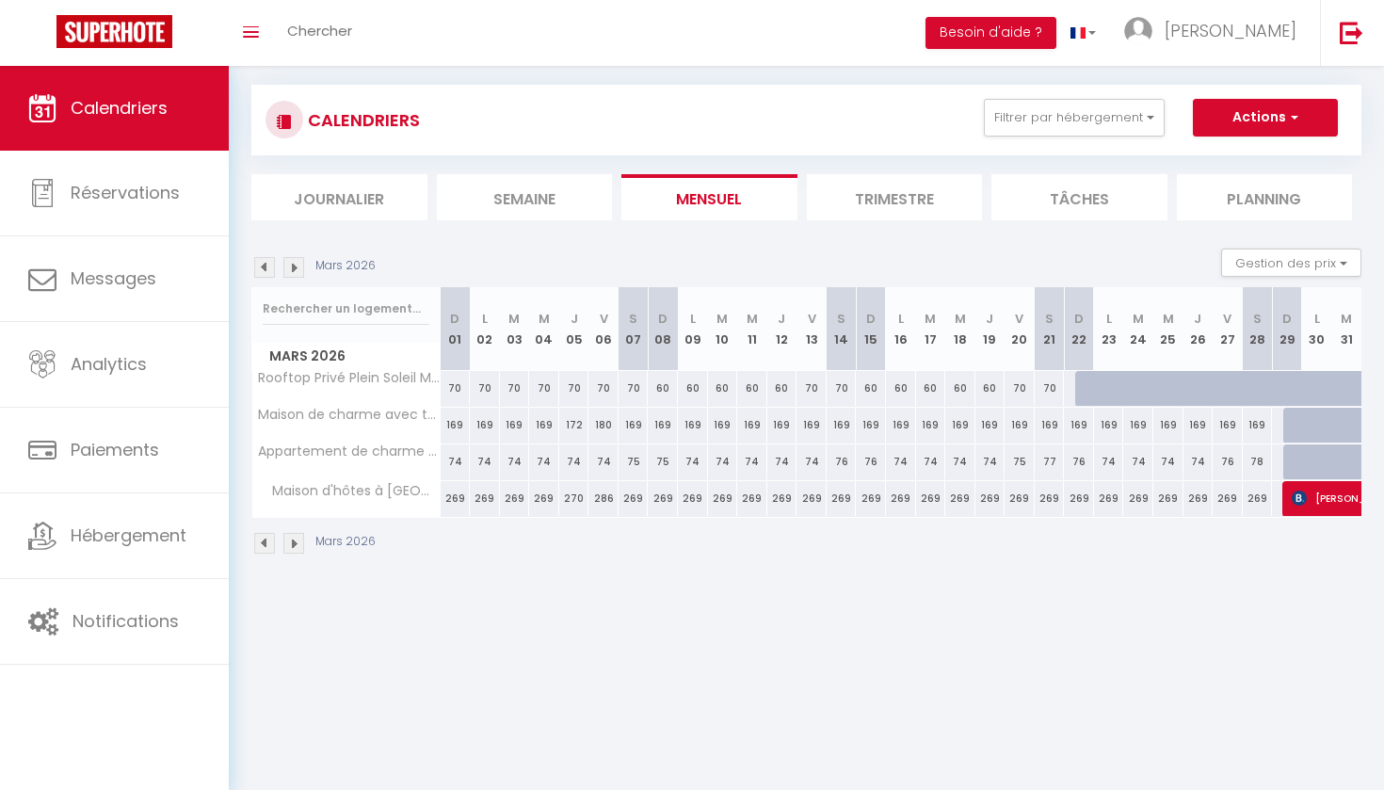
click at [1083, 387] on div at bounding box center [1090, 389] width 30 height 36
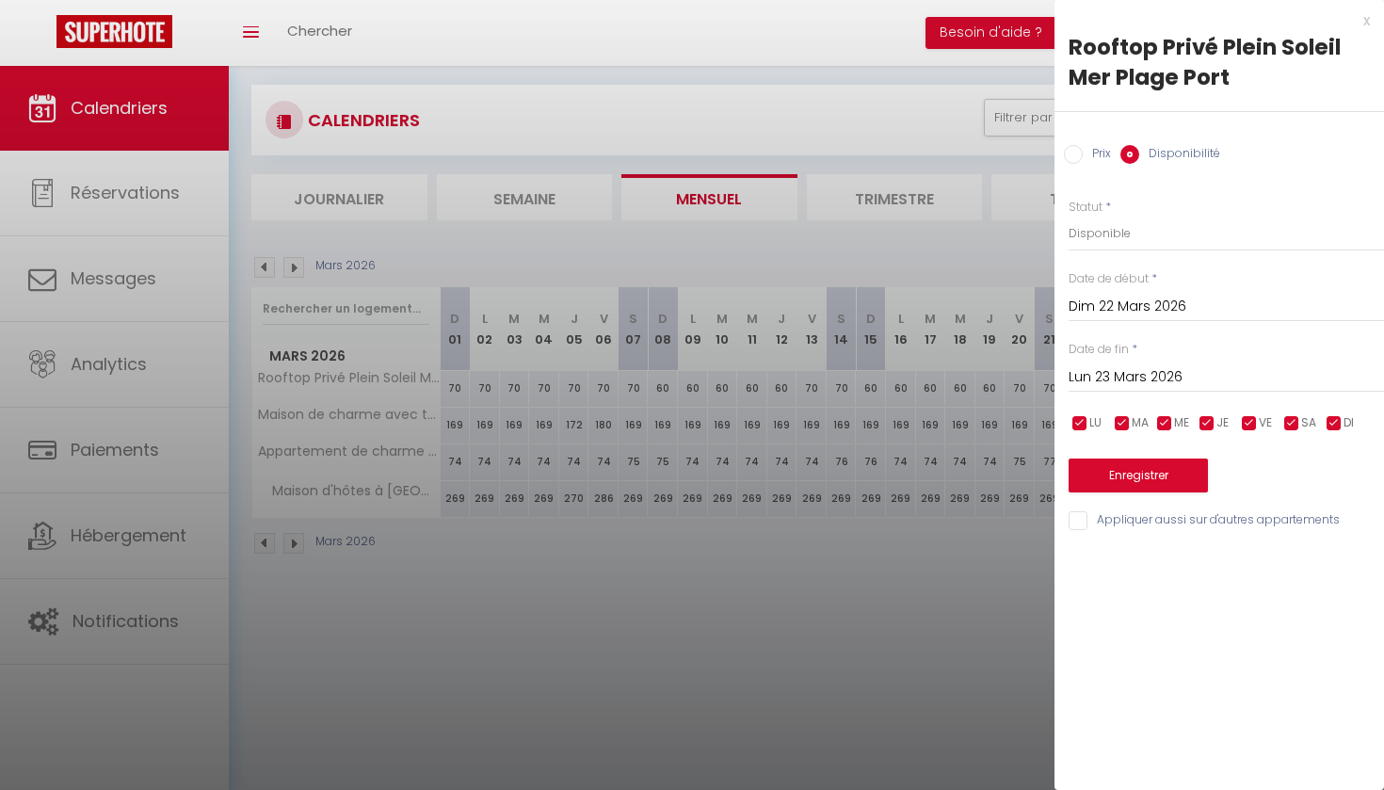
click at [1098, 377] on input "Lun 23 Mars 2026" at bounding box center [1226, 377] width 315 height 24
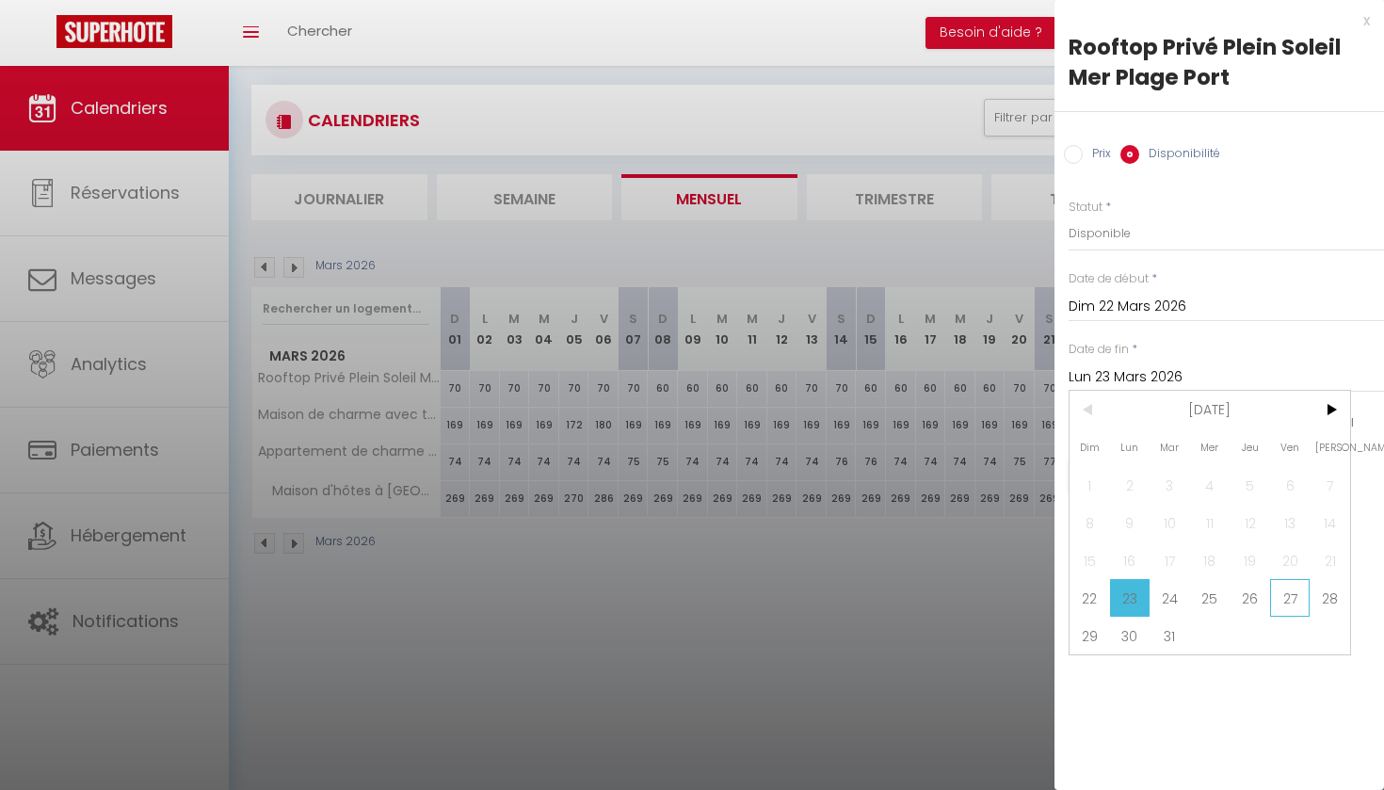
click at [1294, 601] on span "27" at bounding box center [1290, 598] width 40 height 38
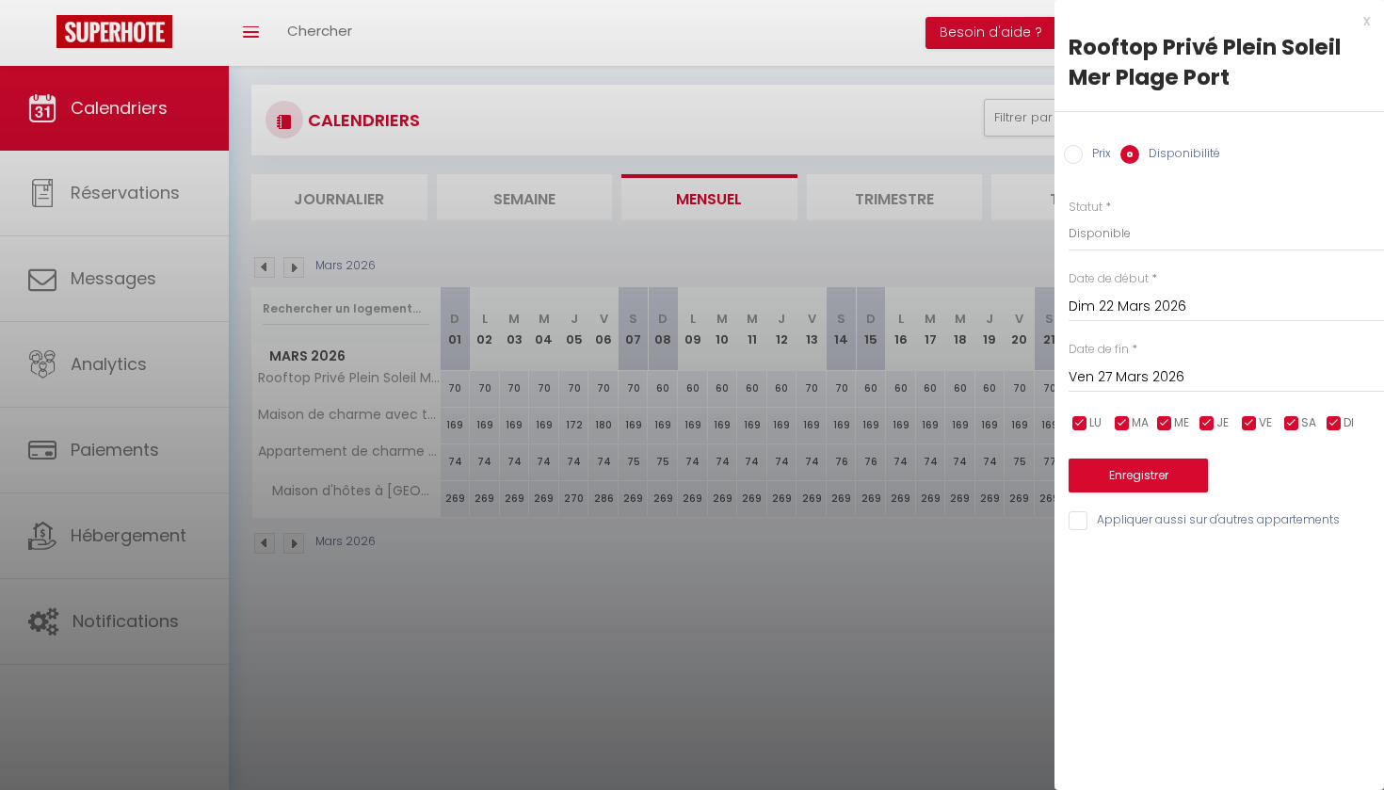
click at [1074, 153] on input "Prix" at bounding box center [1073, 154] width 19 height 19
click at [1085, 230] on input "70" at bounding box center [1226, 233] width 315 height 34
click at [1159, 469] on button "Enregistrer" at bounding box center [1138, 474] width 139 height 34
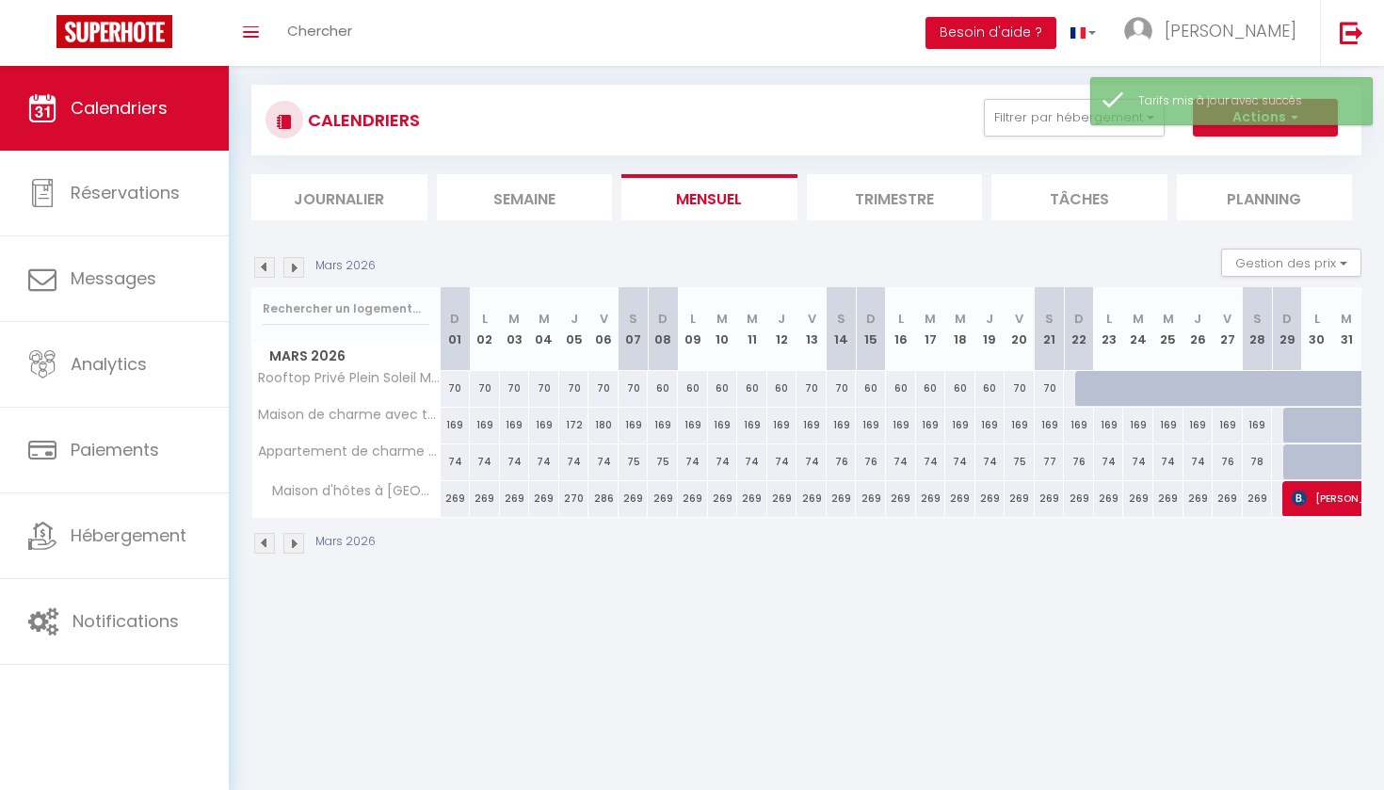
click at [1204, 426] on div "169" at bounding box center [1199, 425] width 30 height 35
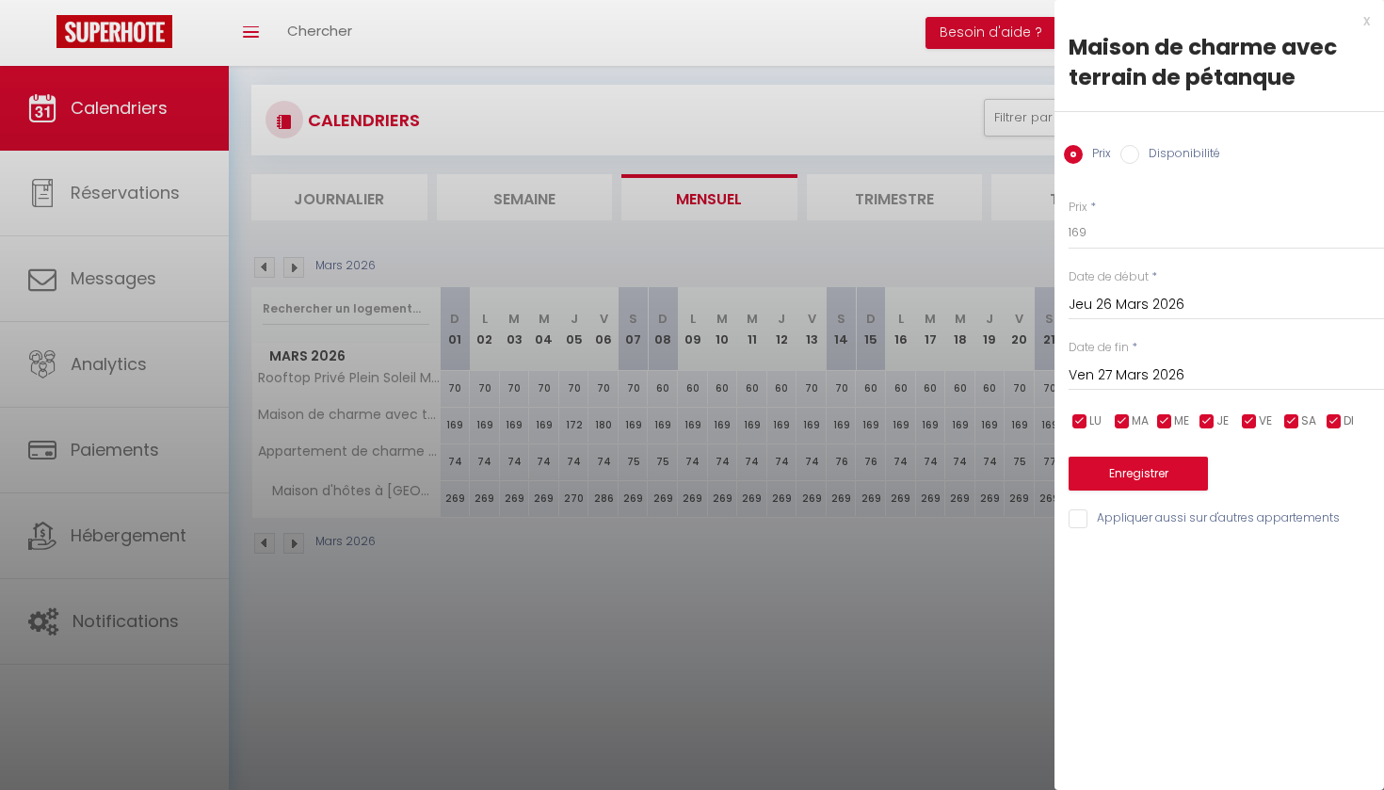
click at [955, 599] on div at bounding box center [692, 395] width 1384 height 790
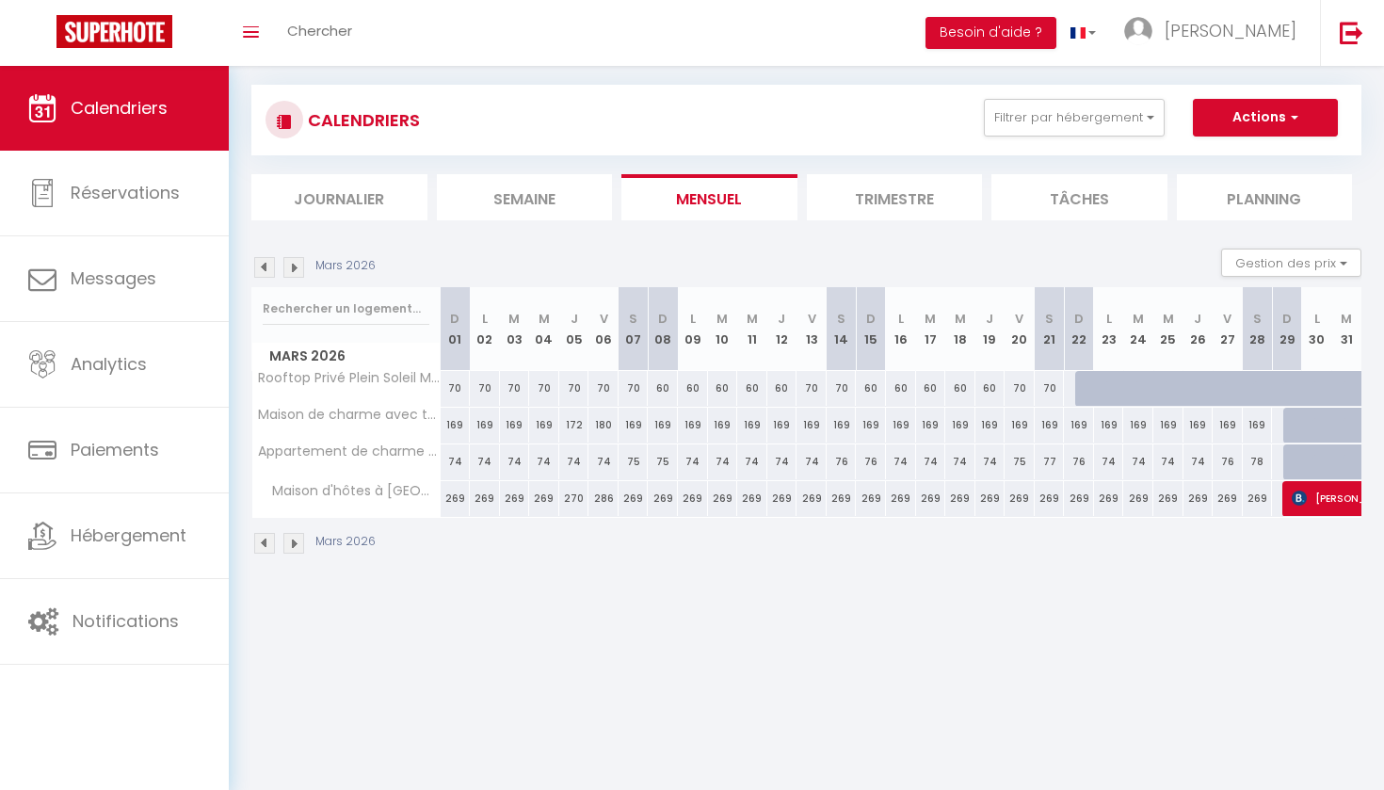
click at [1087, 386] on div at bounding box center [1090, 389] width 30 height 36
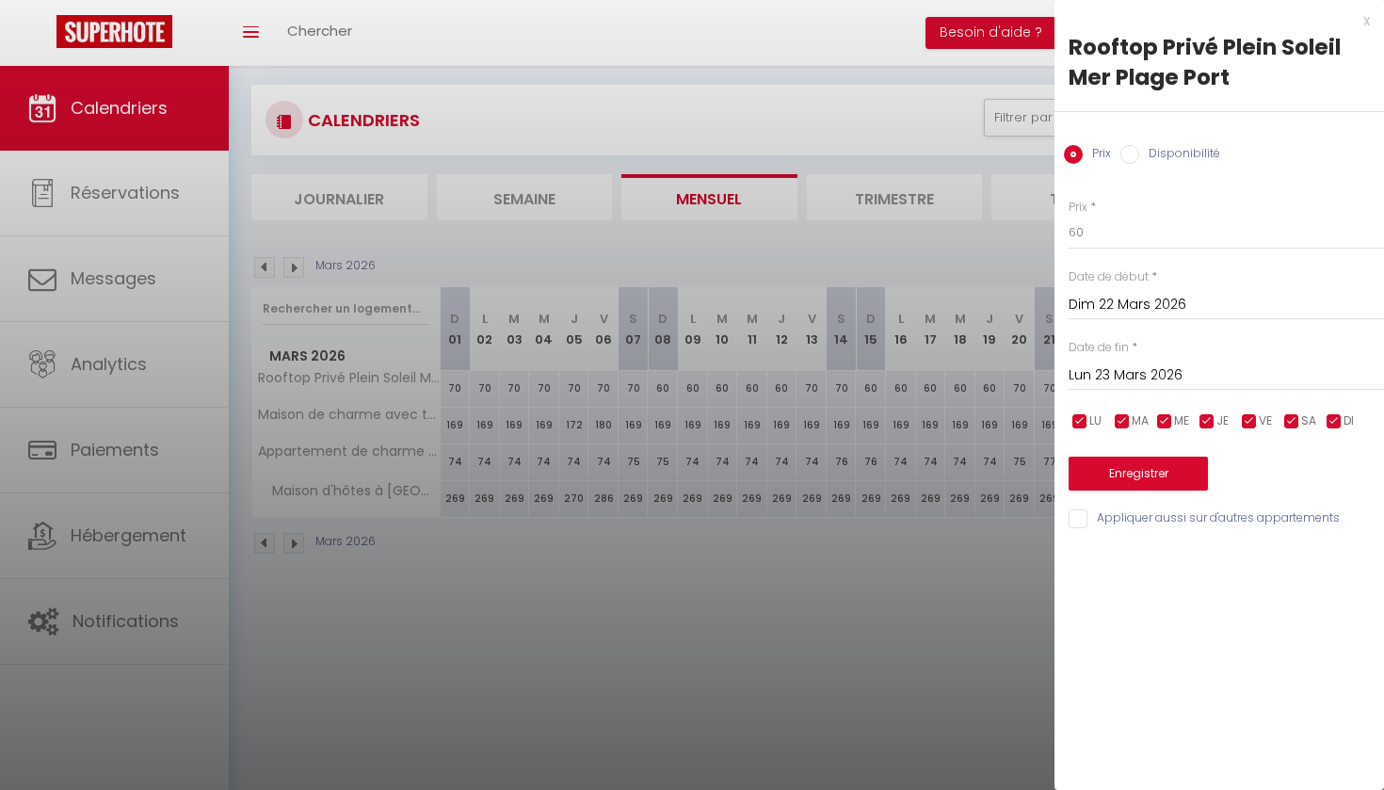
click at [1112, 372] on input "Lun 23 Mars 2026" at bounding box center [1226, 375] width 315 height 24
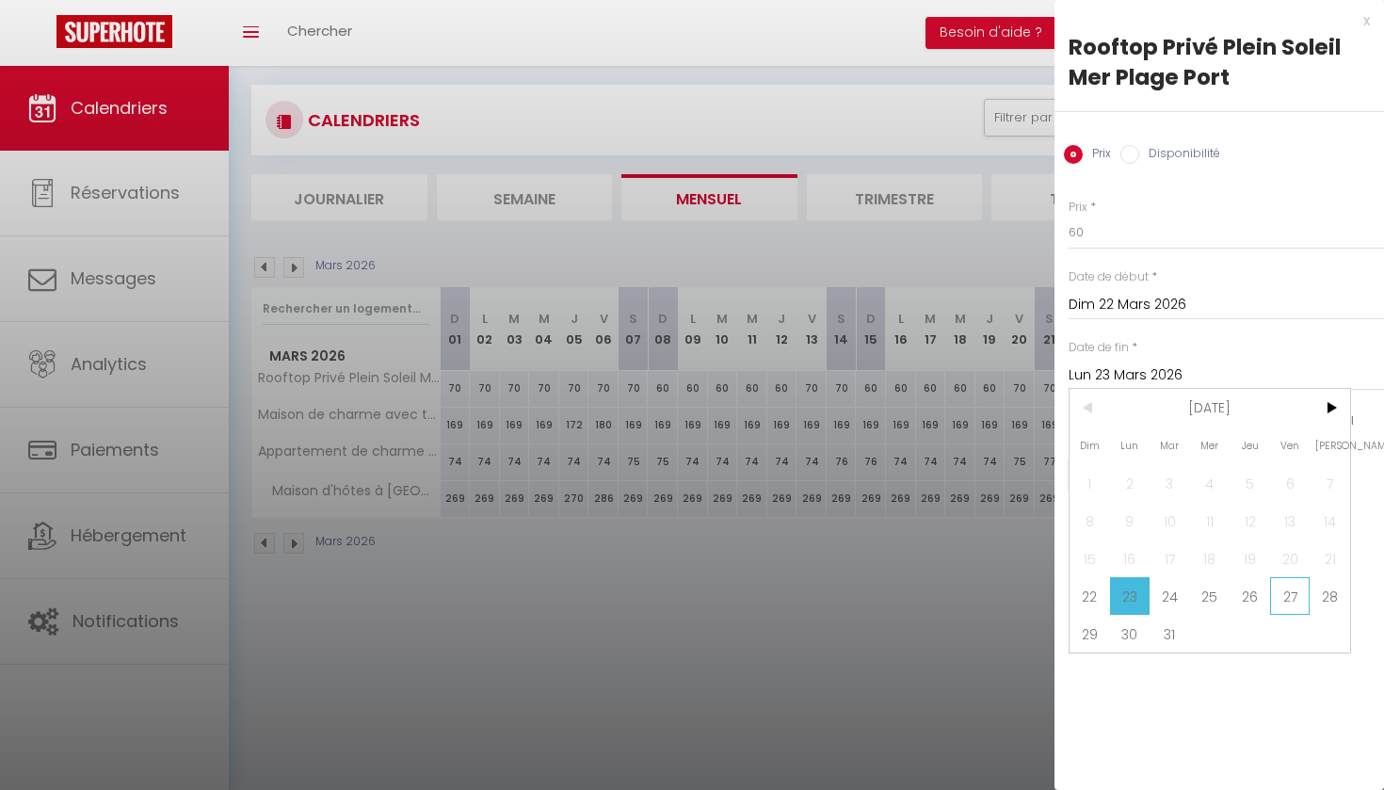
click at [1287, 601] on span "27" at bounding box center [1290, 596] width 40 height 38
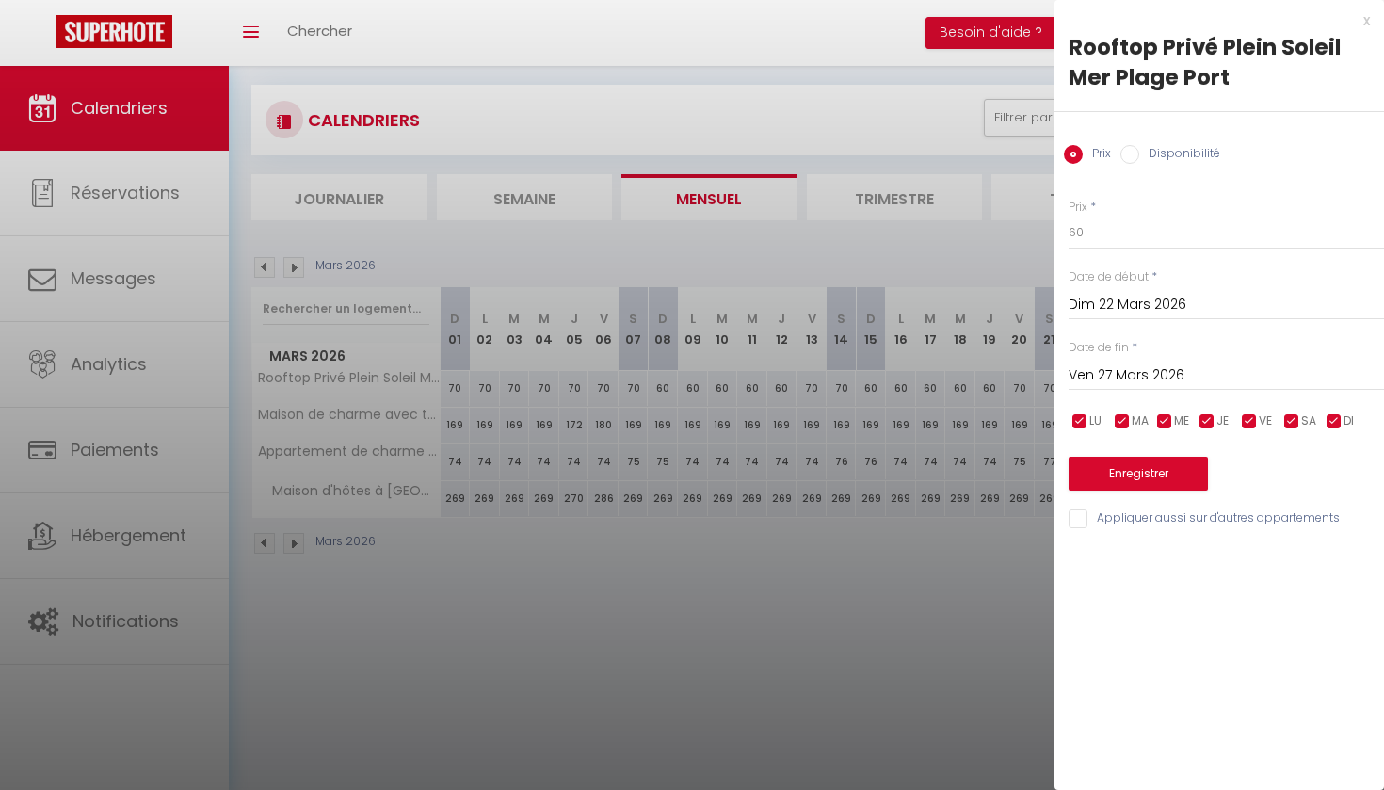
click at [1132, 151] on input "Disponibilité" at bounding box center [1129, 154] width 19 height 19
click at [1123, 475] on button "Enregistrer" at bounding box center [1138, 476] width 139 height 34
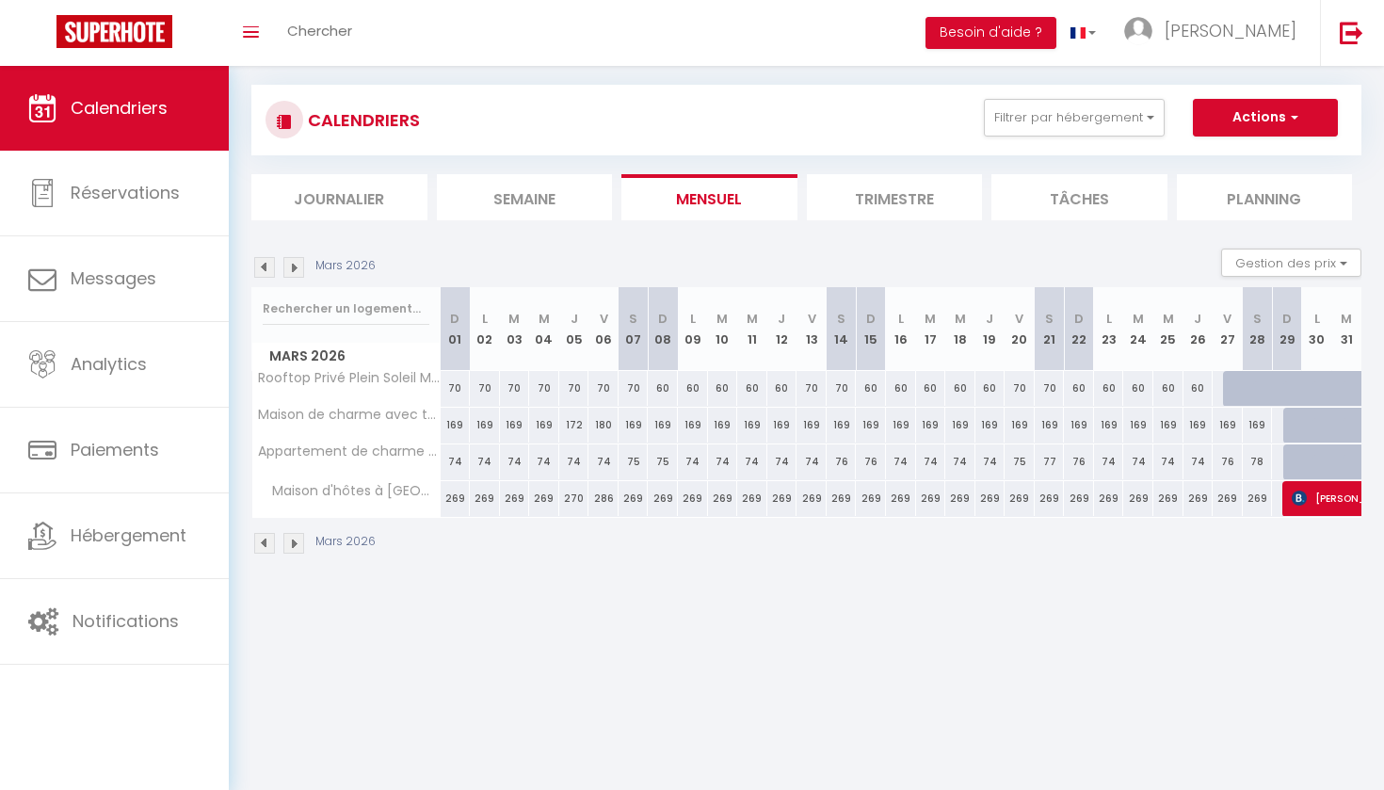
click at [1232, 390] on div at bounding box center [1238, 389] width 30 height 36
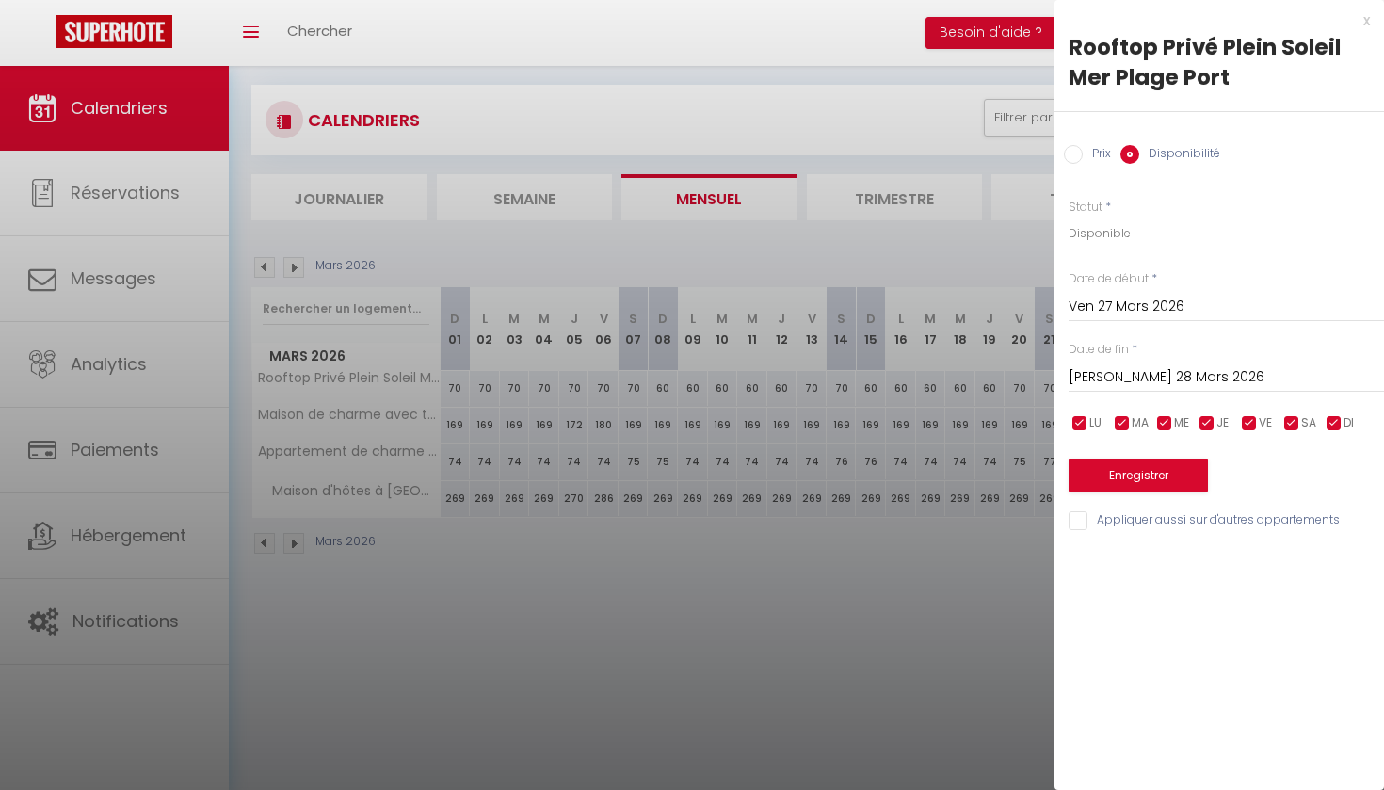
click at [1149, 375] on input "[PERSON_NAME] 28 Mars 2026" at bounding box center [1226, 377] width 315 height 24
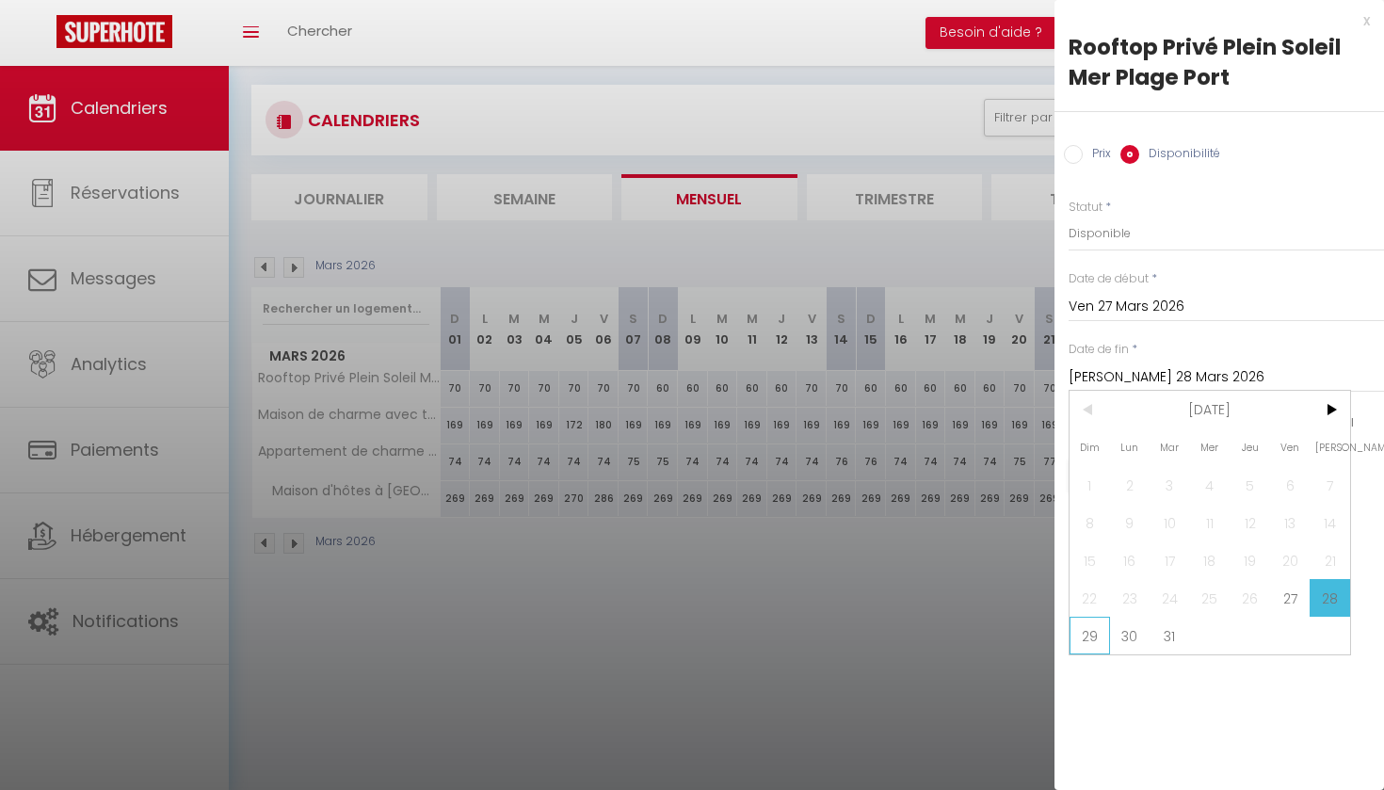
click at [1087, 635] on span "29" at bounding box center [1090, 636] width 40 height 38
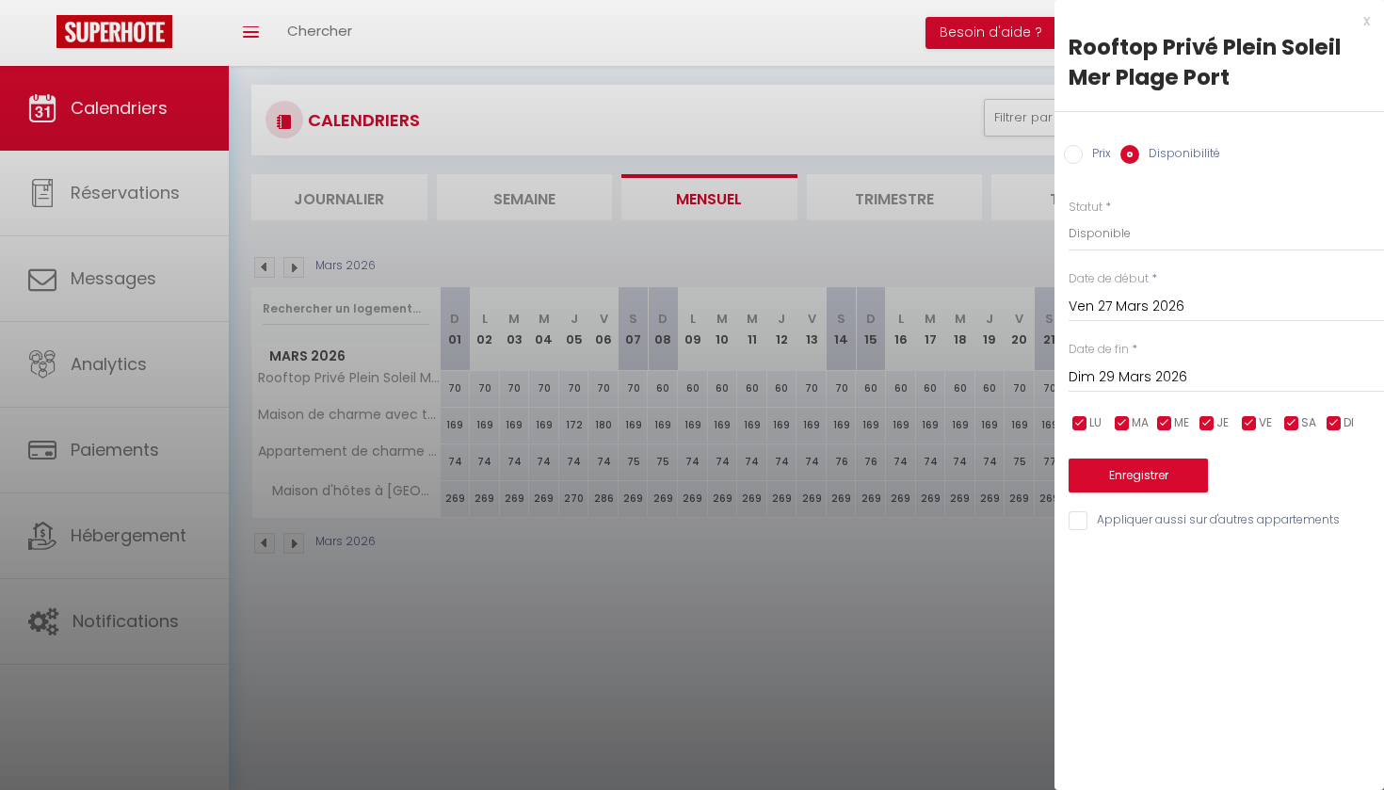
click at [1071, 153] on input "Prix" at bounding box center [1073, 154] width 19 height 19
click at [1087, 232] on input "169" at bounding box center [1226, 233] width 315 height 34
click at [1132, 155] on input "Disponibilité" at bounding box center [1129, 154] width 19 height 19
click at [1135, 476] on button "Enregistrer" at bounding box center [1138, 476] width 139 height 34
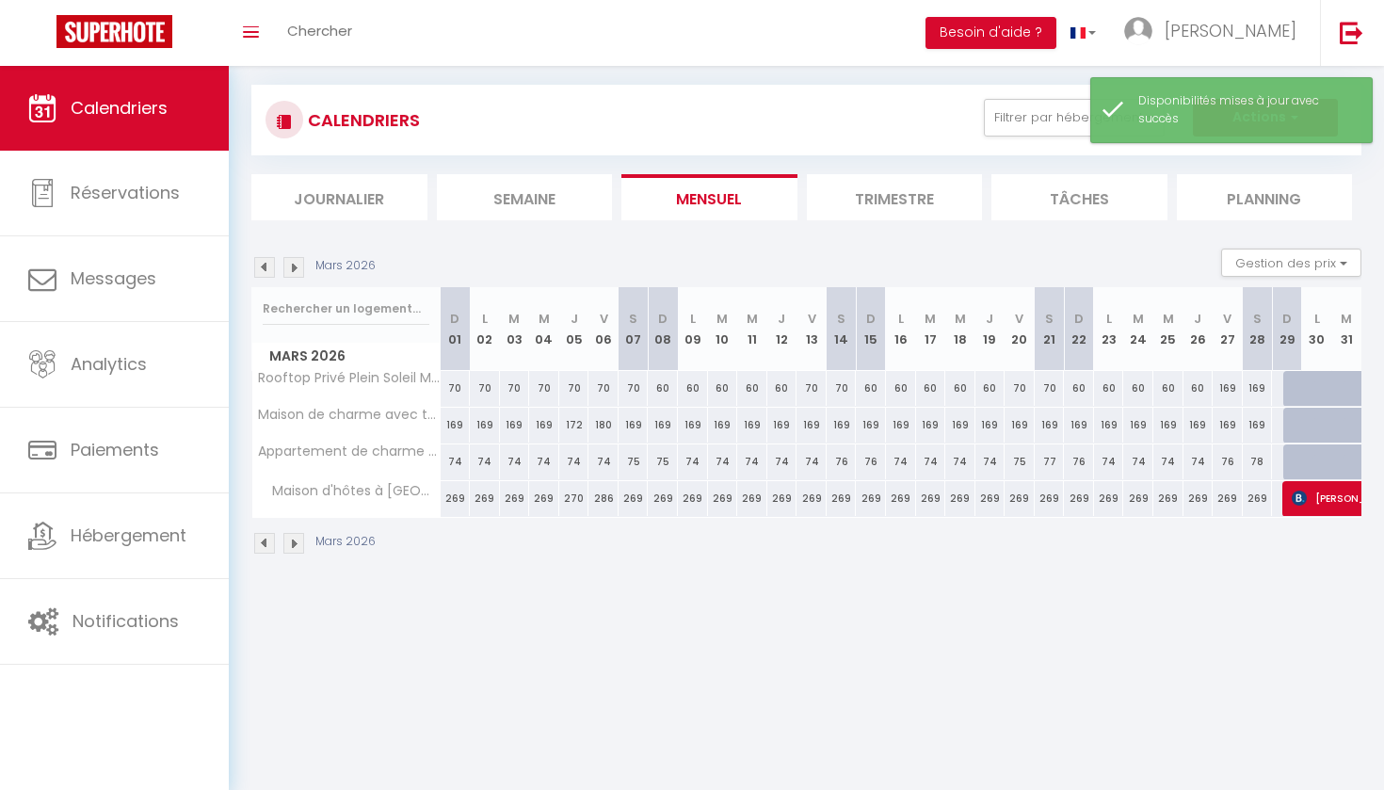
click at [1223, 389] on div "169" at bounding box center [1228, 388] width 30 height 35
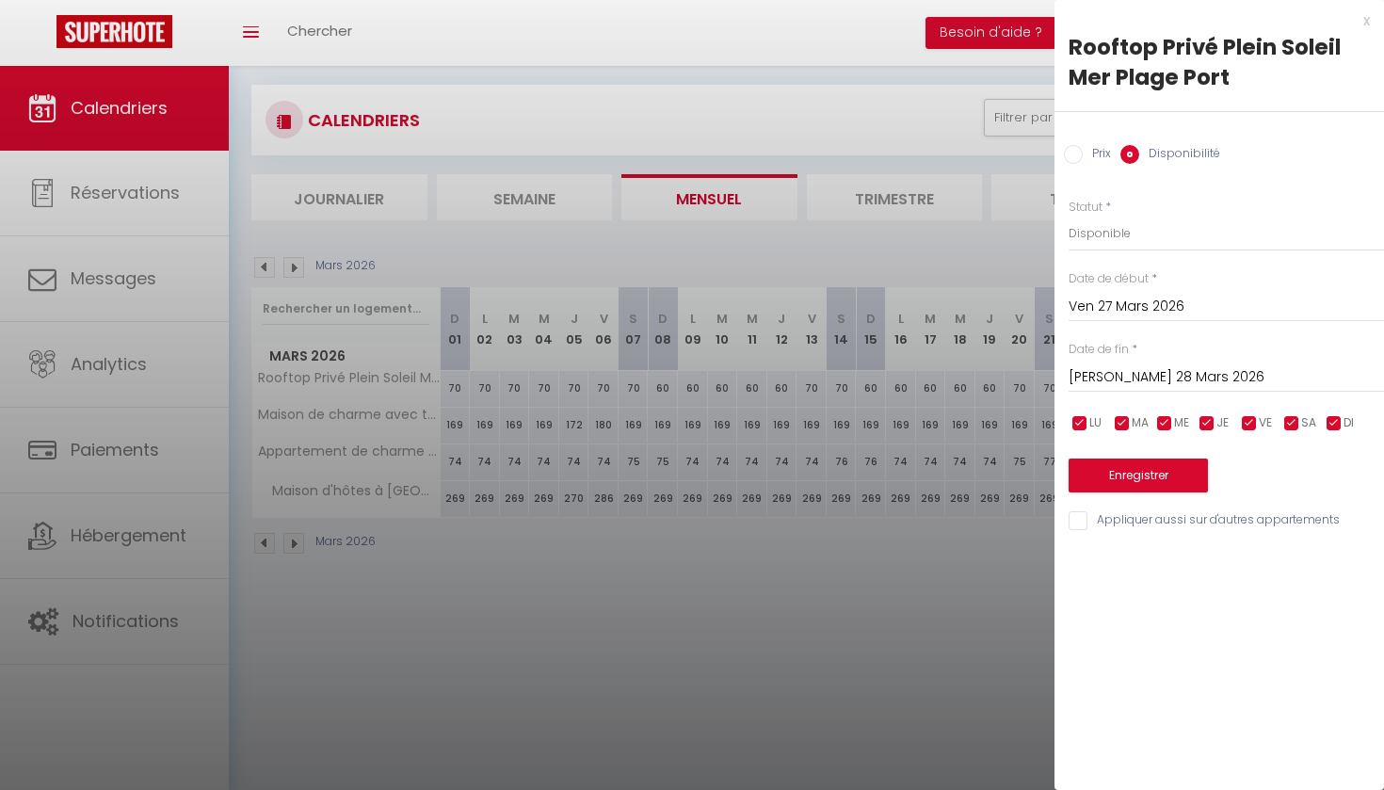
click at [1071, 152] on input "Prix" at bounding box center [1073, 154] width 19 height 19
click at [1087, 230] on input "169" at bounding box center [1226, 233] width 315 height 34
click at [1119, 472] on button "Enregistrer" at bounding box center [1138, 474] width 139 height 34
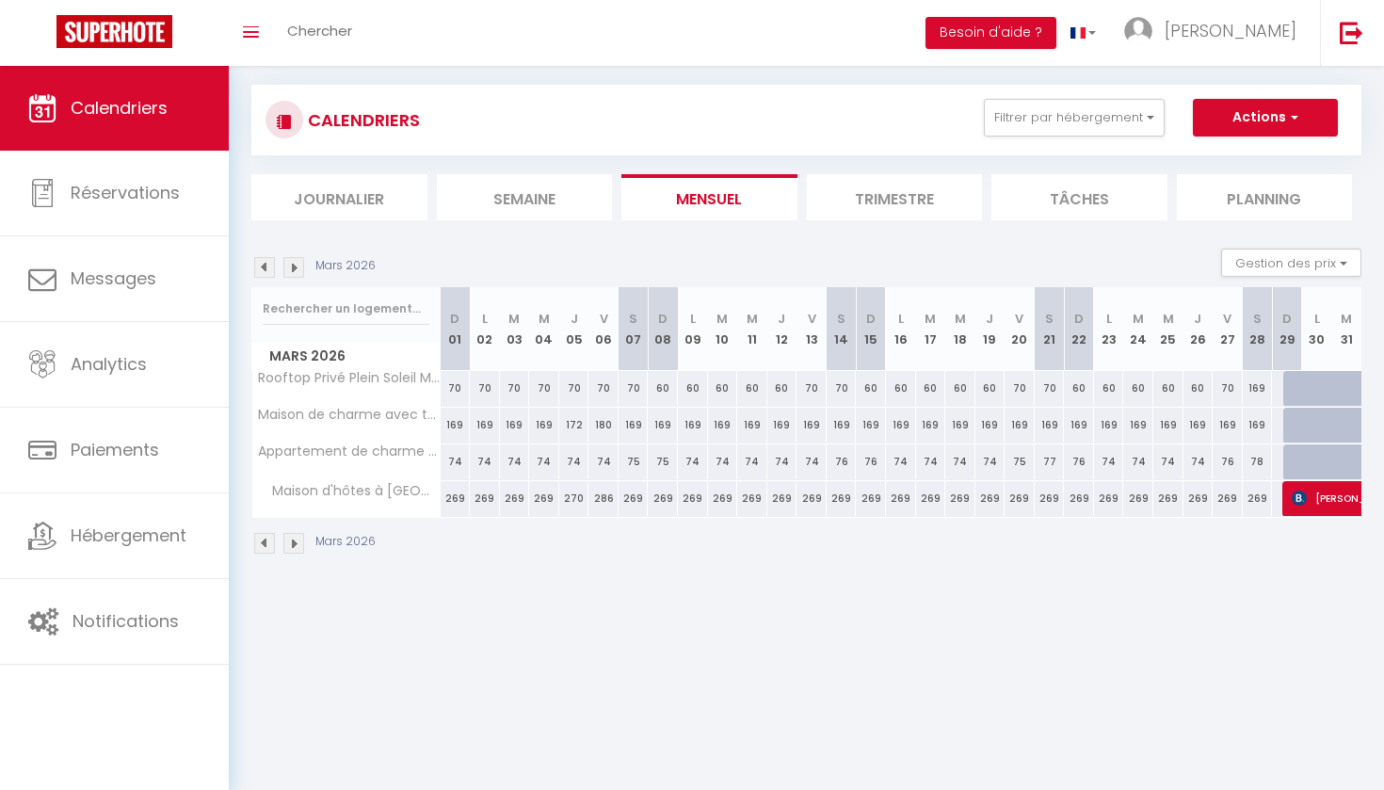
click at [1259, 388] on div "169" at bounding box center [1258, 388] width 30 height 35
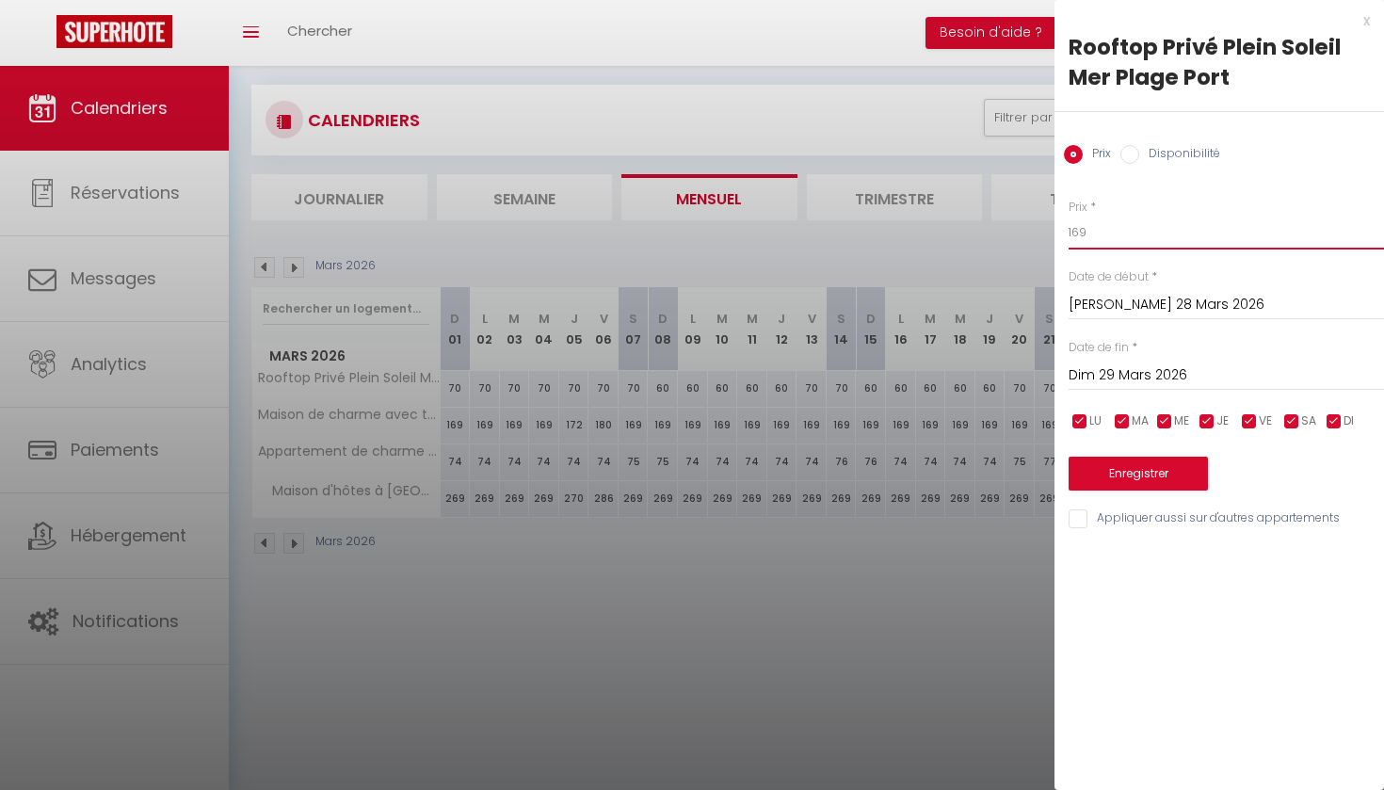
click at [1089, 233] on input "169" at bounding box center [1226, 233] width 315 height 34
click at [1135, 474] on button "Enregistrer" at bounding box center [1138, 474] width 139 height 34
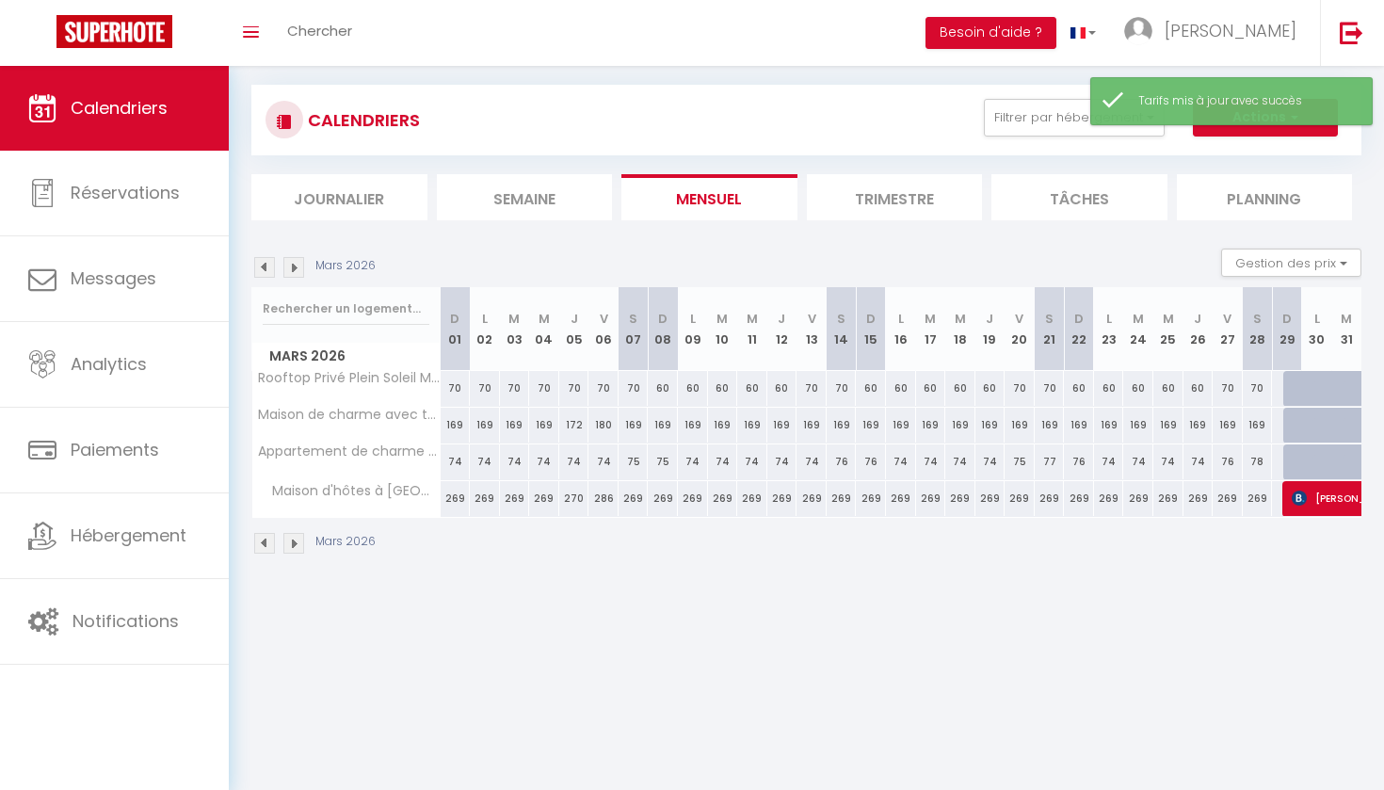
click at [1292, 388] on div at bounding box center [1298, 389] width 30 height 36
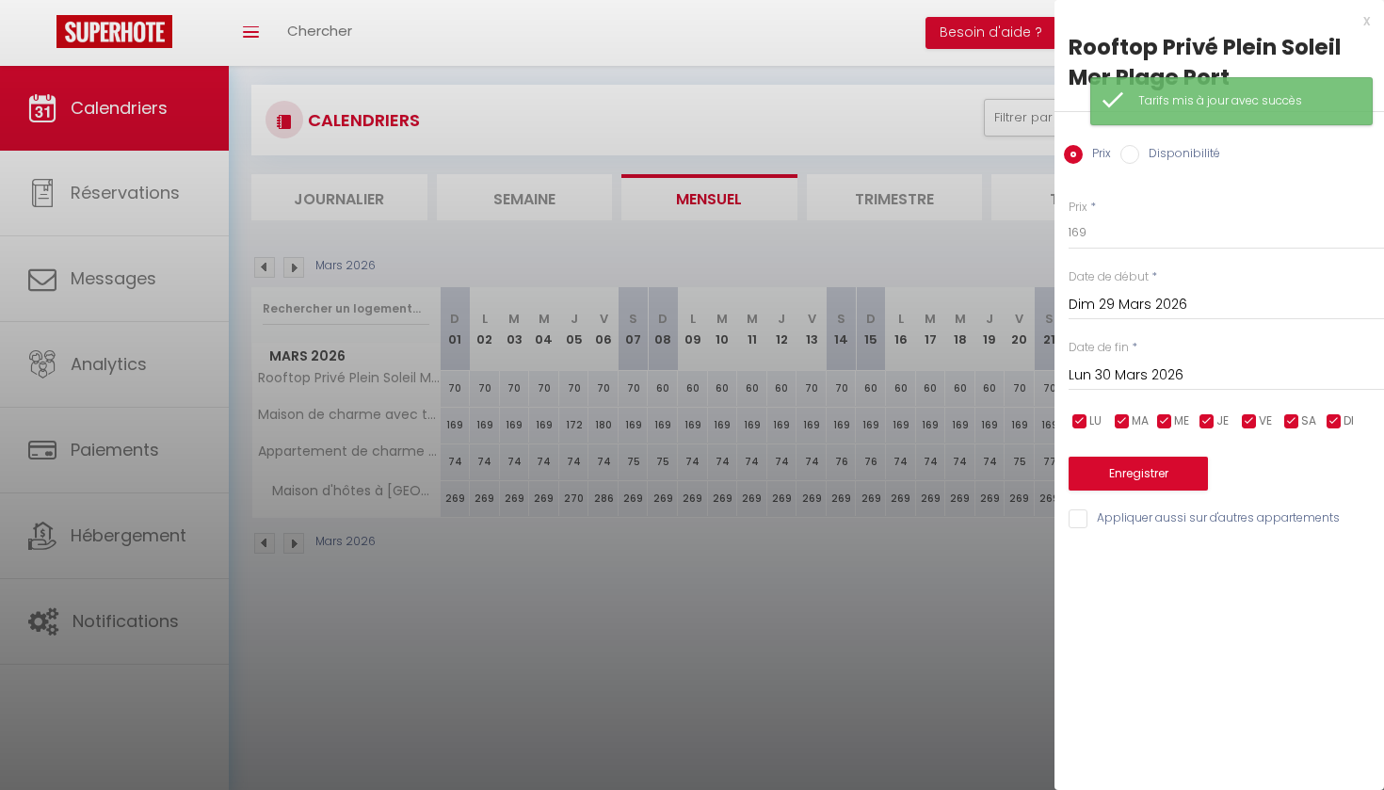
click at [1142, 375] on input "Lun 30 Mars 2026" at bounding box center [1226, 375] width 315 height 24
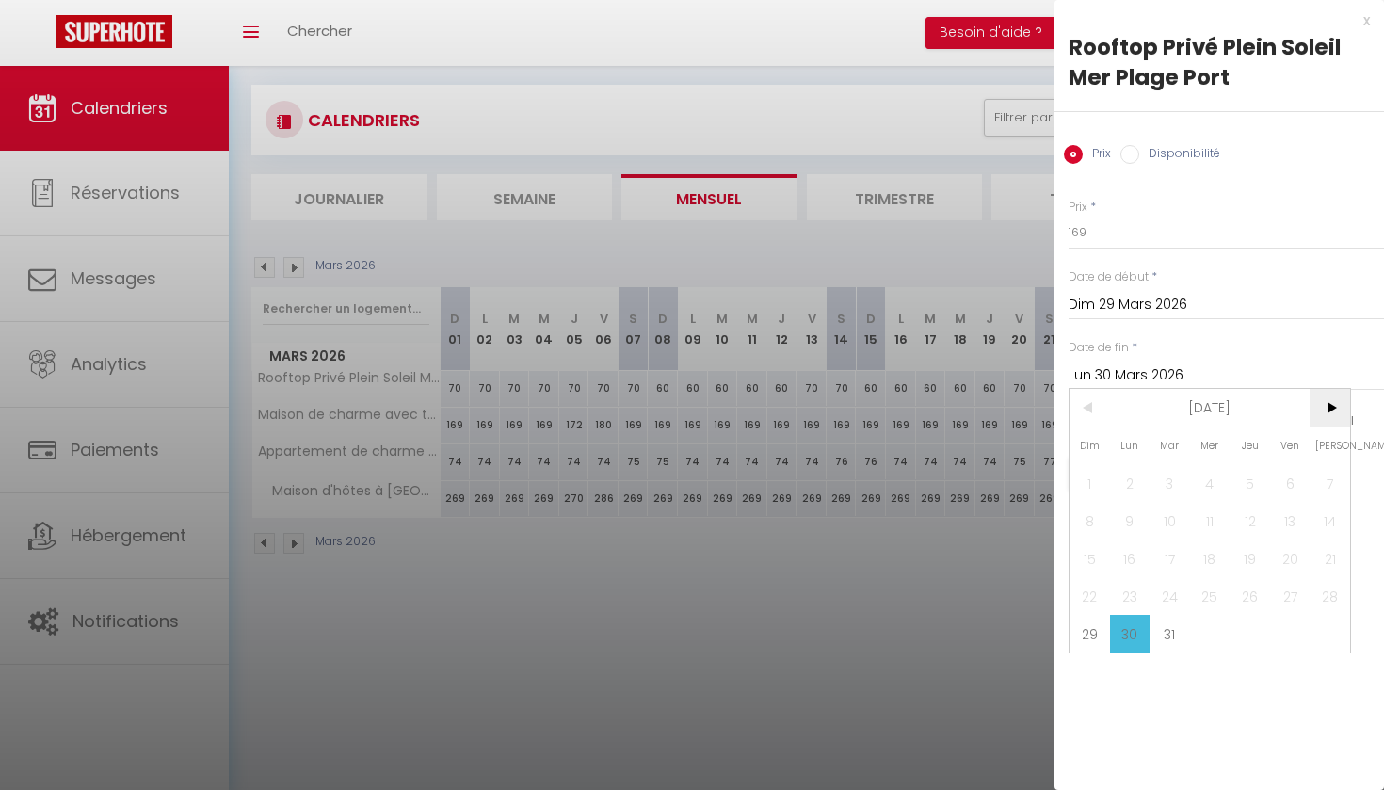
click at [1329, 411] on span ">" at bounding box center [1330, 408] width 40 height 38
click at [1295, 486] on span "3" at bounding box center [1290, 483] width 40 height 38
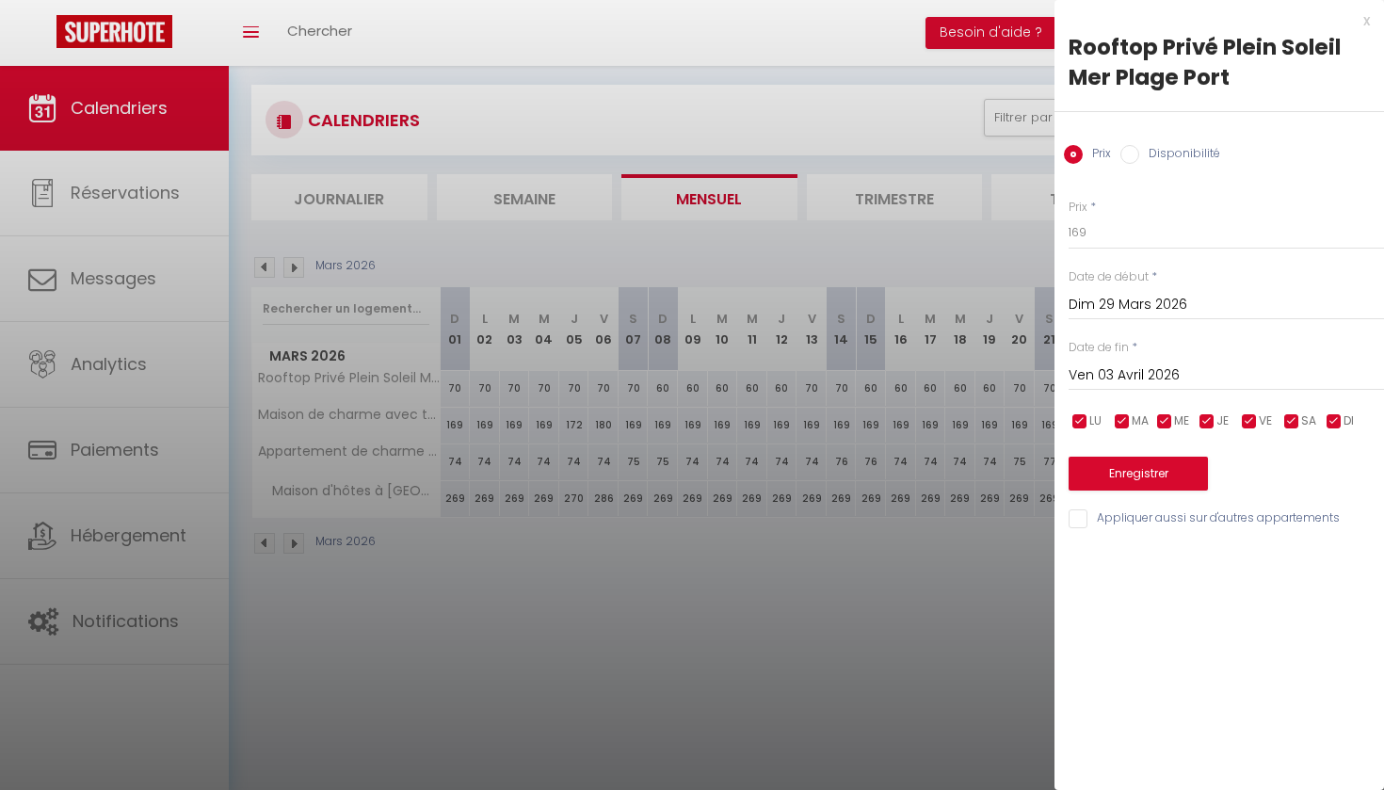
click at [1127, 152] on input "Disponibilité" at bounding box center [1129, 154] width 19 height 19
click at [1137, 468] on button "Enregistrer" at bounding box center [1138, 476] width 139 height 34
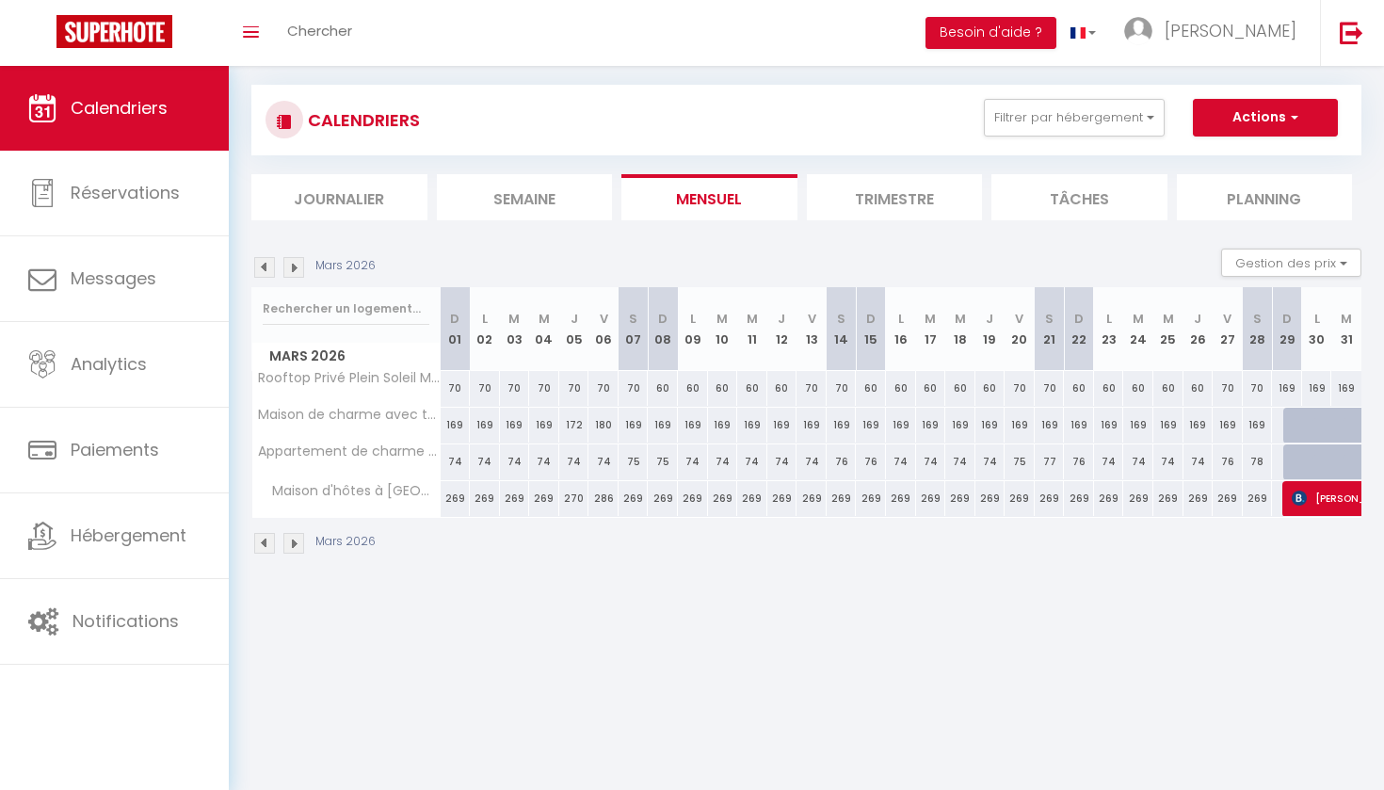
click at [1289, 390] on div "169" at bounding box center [1287, 388] width 30 height 35
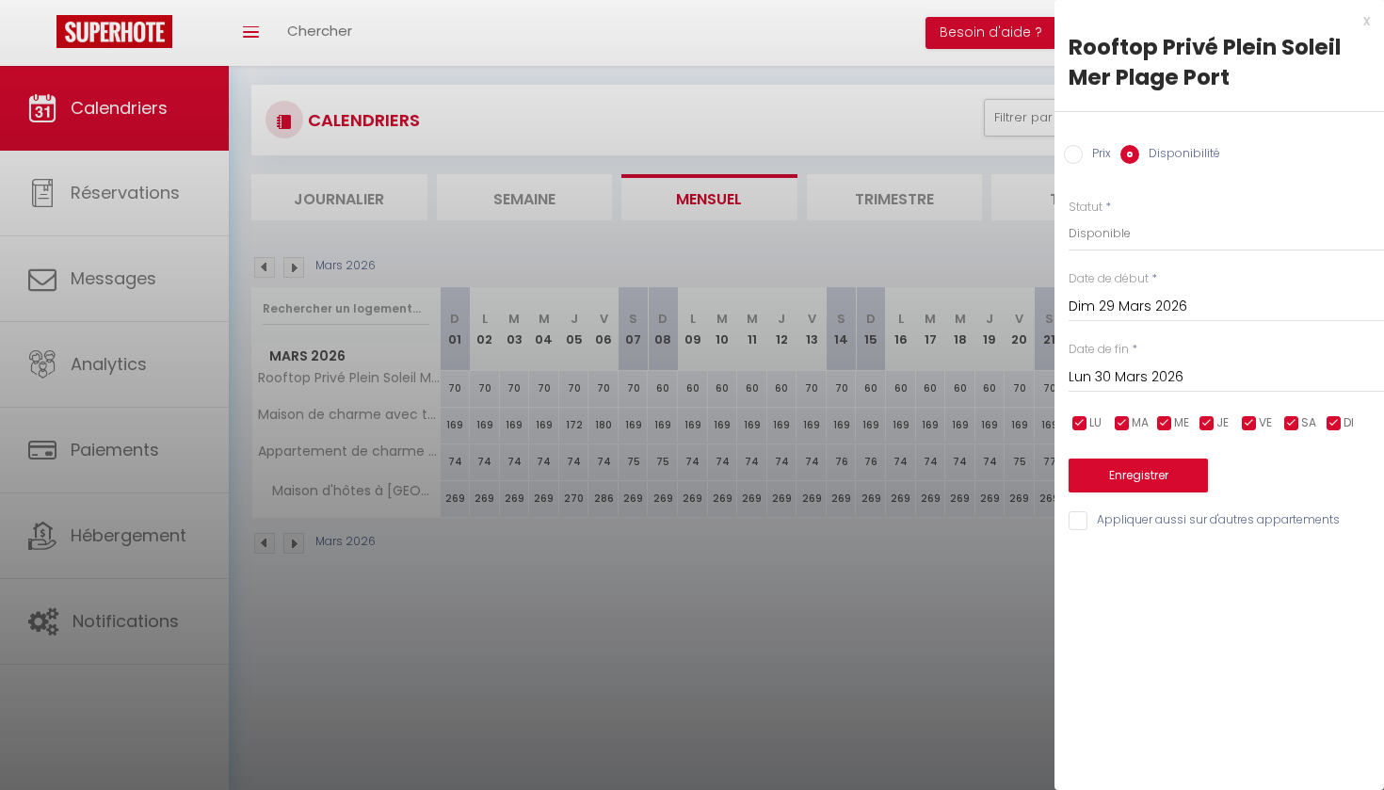
click at [1075, 153] on input "Prix" at bounding box center [1073, 154] width 19 height 19
click at [1089, 233] on input "169" at bounding box center [1226, 233] width 315 height 34
click at [1108, 377] on input "Lun 30 Mars 2026" at bounding box center [1226, 375] width 315 height 24
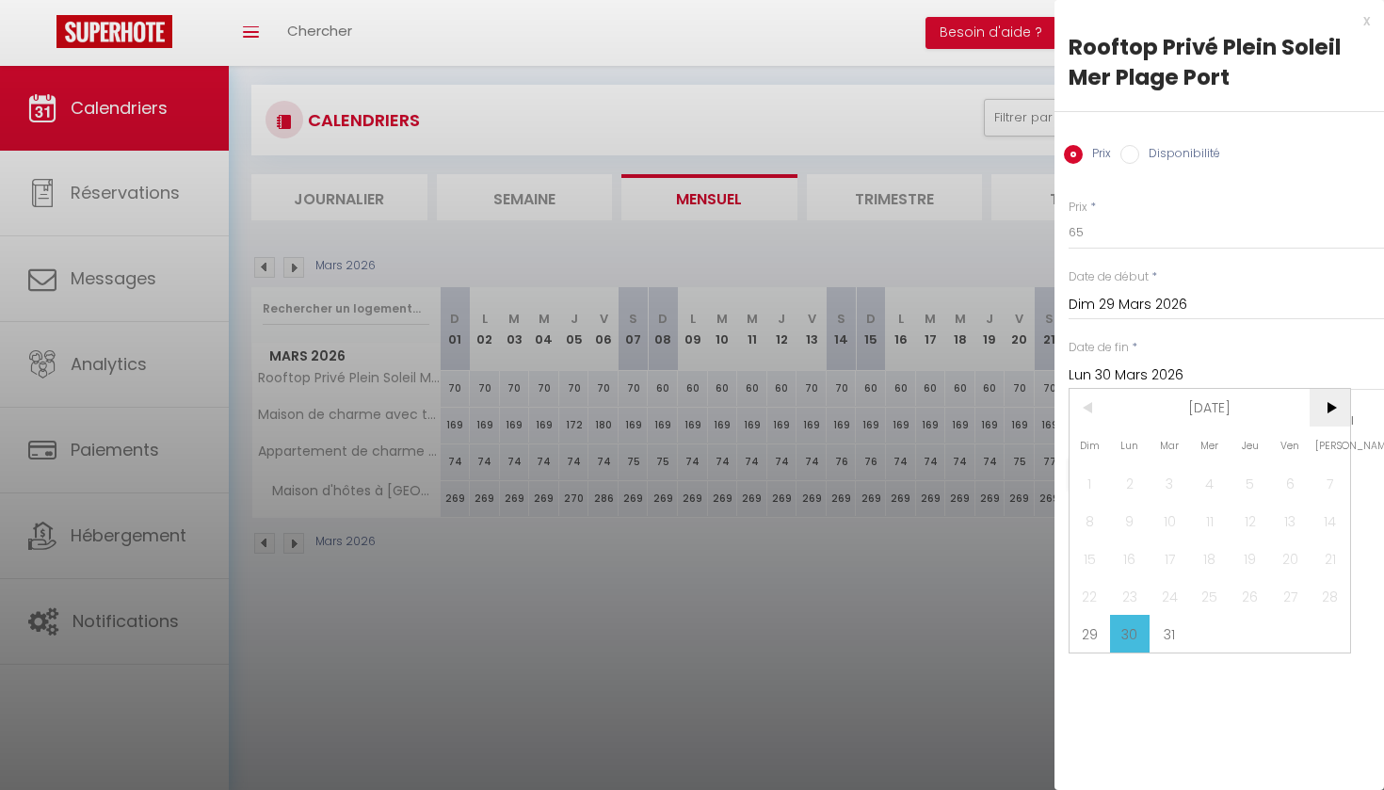
click at [1335, 400] on span ">" at bounding box center [1330, 408] width 40 height 38
click at [1291, 487] on span "3" at bounding box center [1290, 483] width 40 height 38
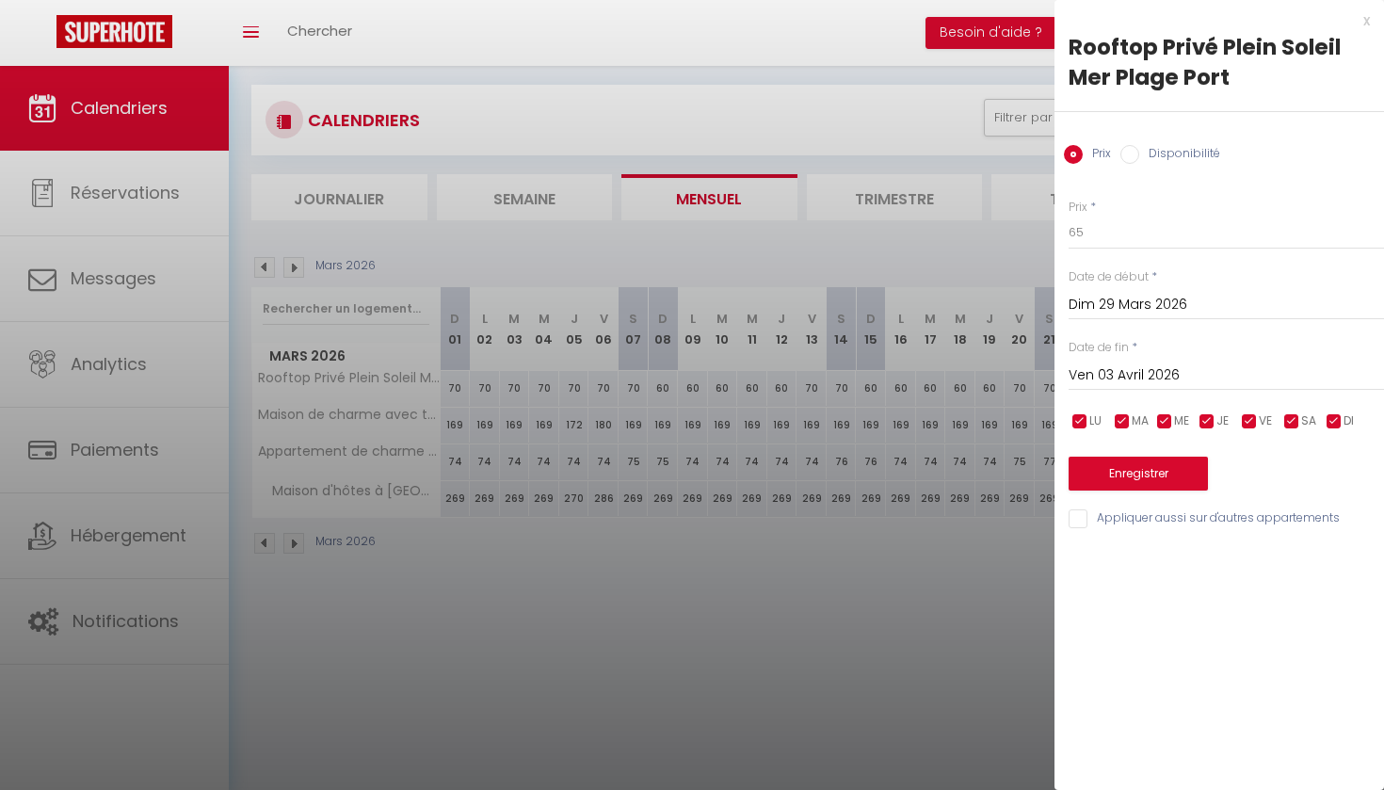
click at [1158, 473] on button "Enregistrer" at bounding box center [1138, 474] width 139 height 34
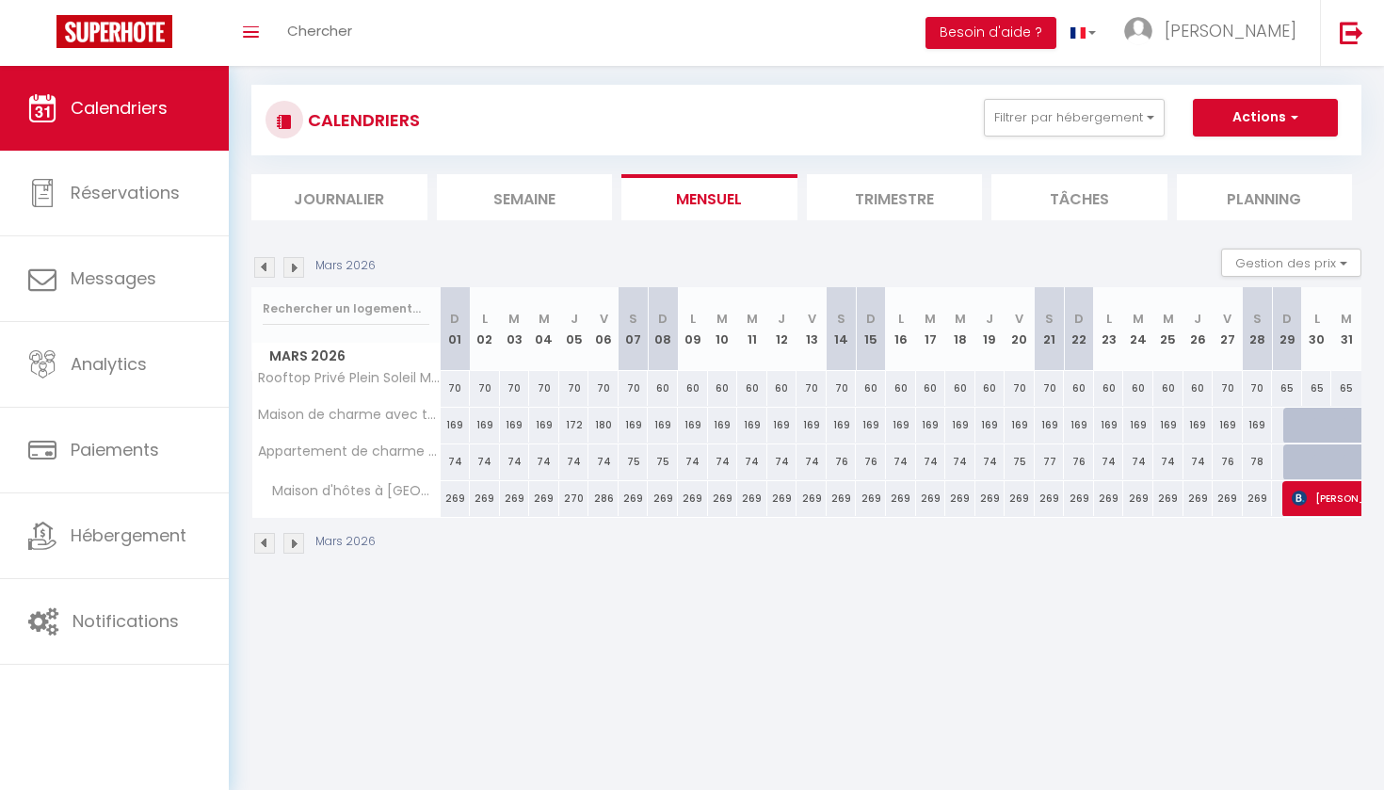
click at [298, 266] on img at bounding box center [293, 267] width 21 height 21
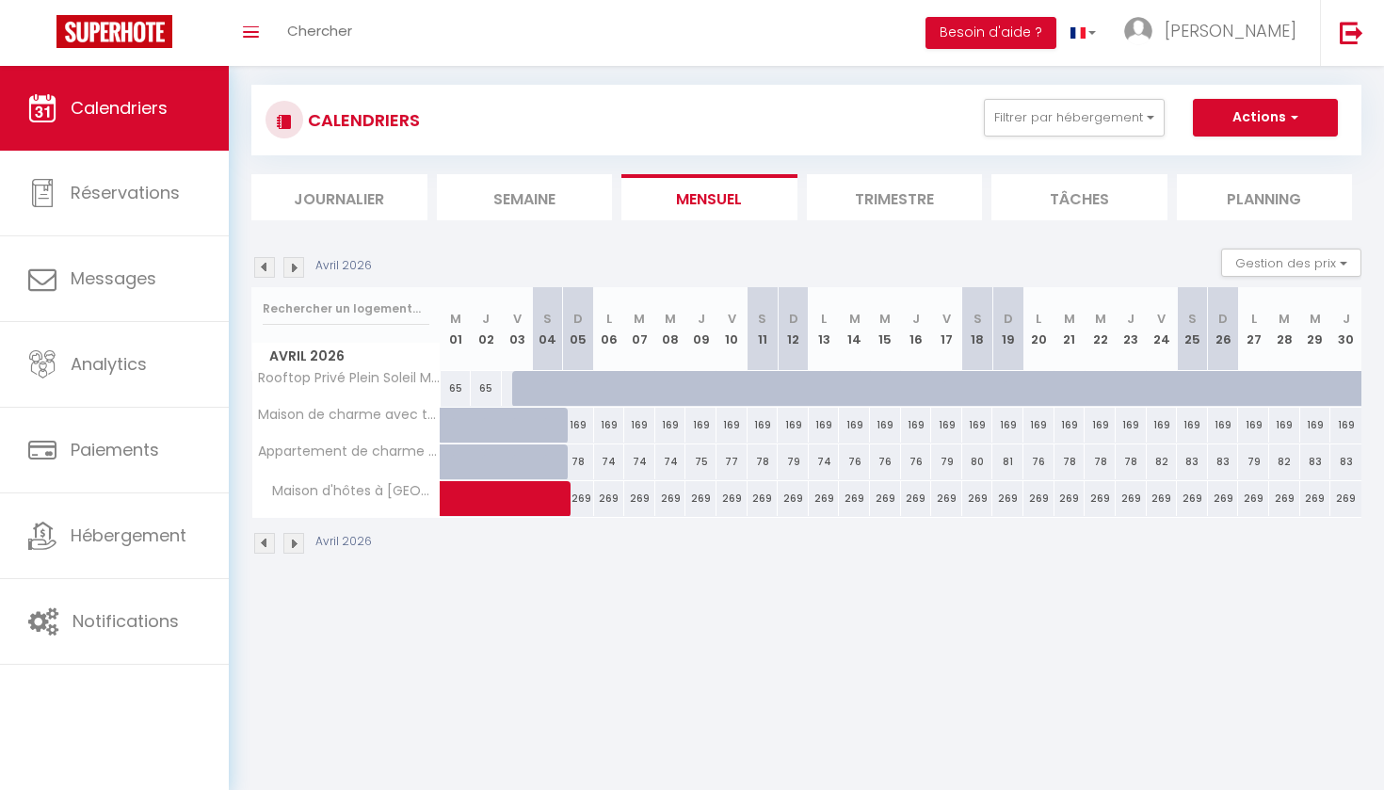
click at [524, 377] on div at bounding box center [527, 389] width 31 height 36
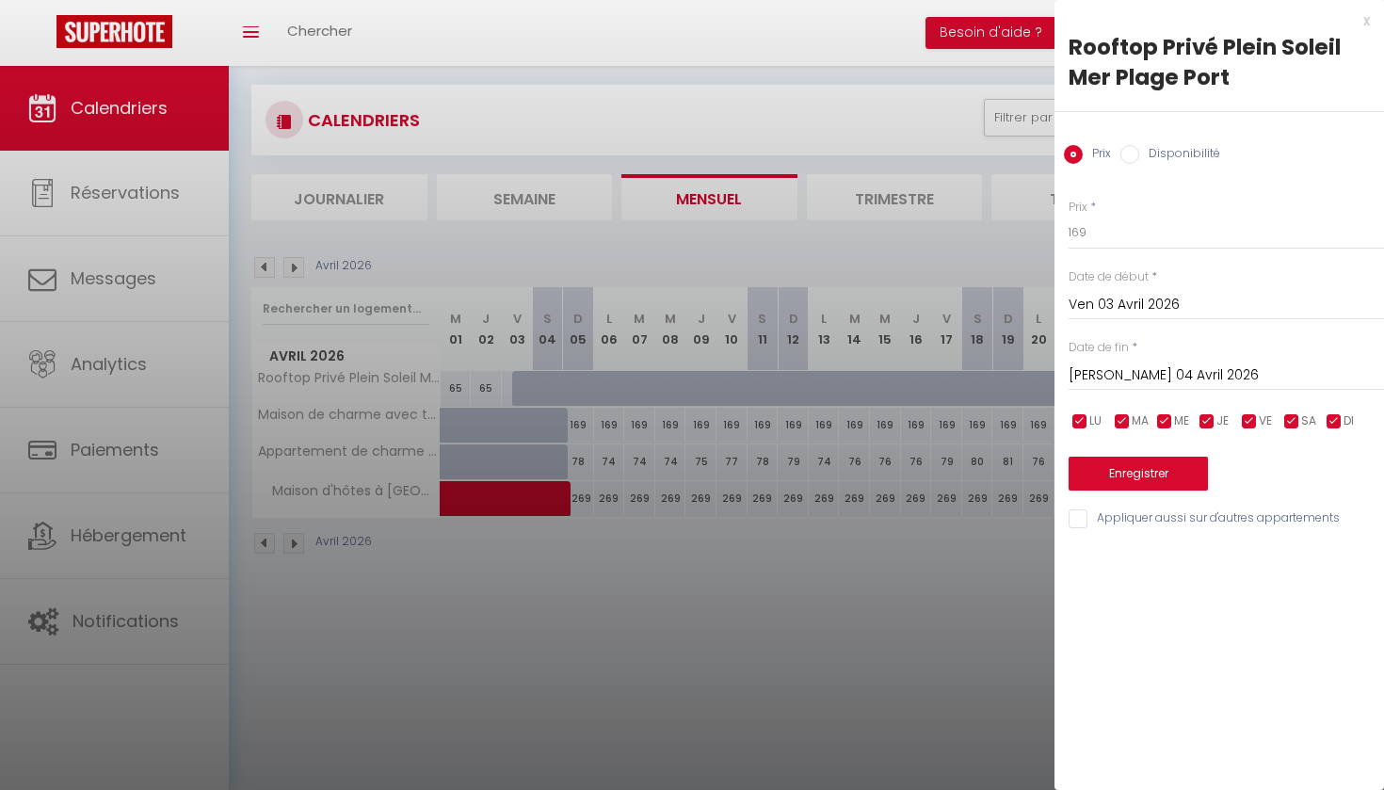
click at [1129, 150] on input "Disponibilité" at bounding box center [1129, 154] width 19 height 19
click at [1112, 371] on input "[PERSON_NAME] 04 Avril 2026" at bounding box center [1226, 377] width 315 height 24
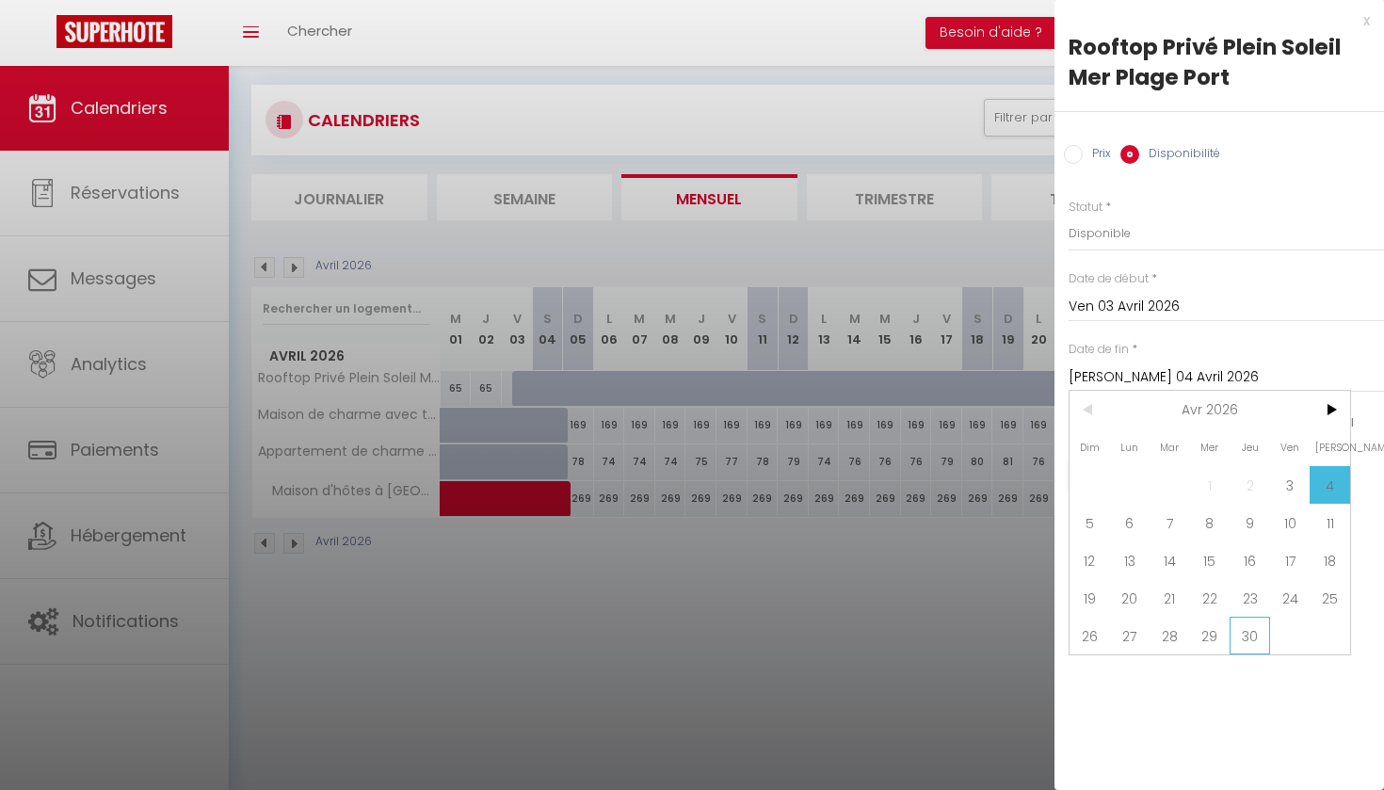
click at [1250, 638] on span "30" at bounding box center [1250, 636] width 40 height 38
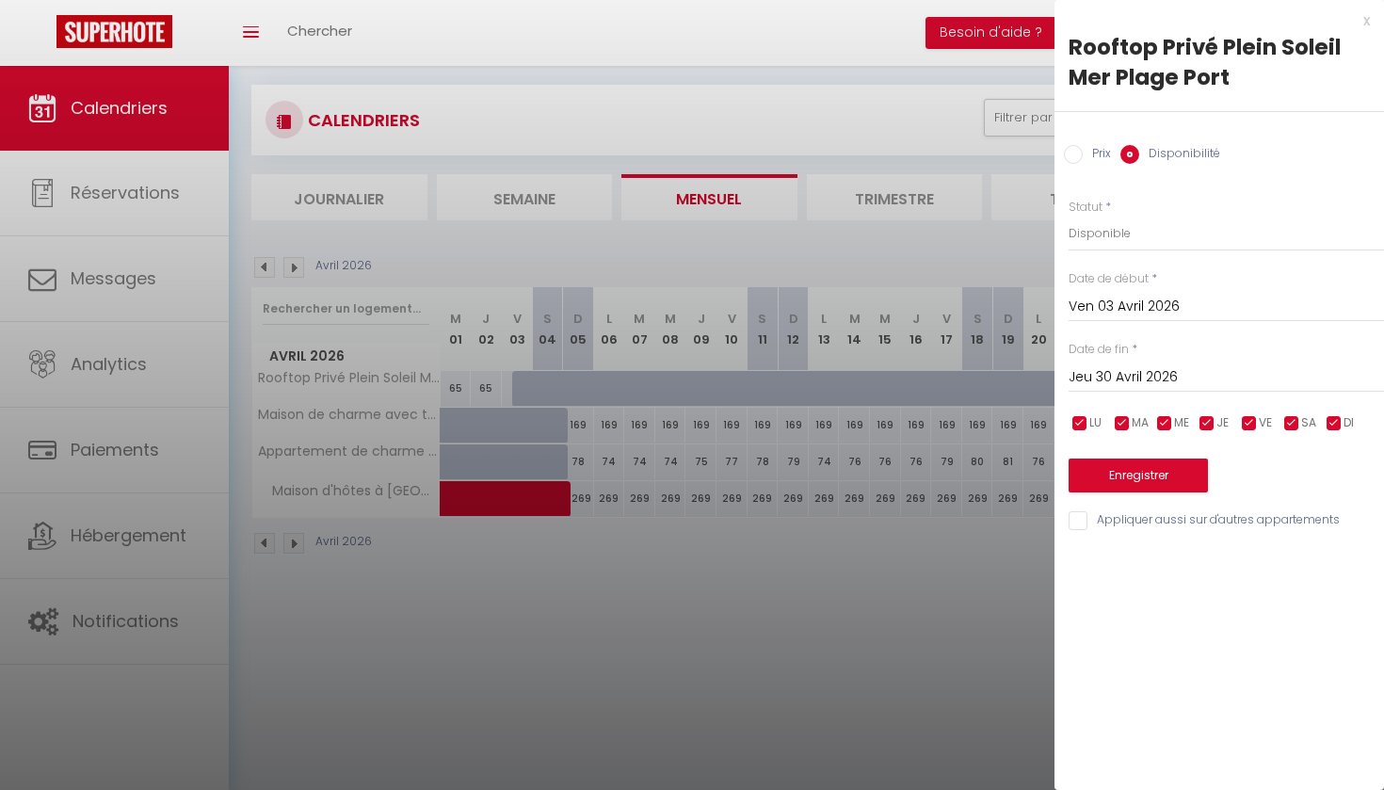
click at [1141, 473] on button "Enregistrer" at bounding box center [1138, 476] width 139 height 34
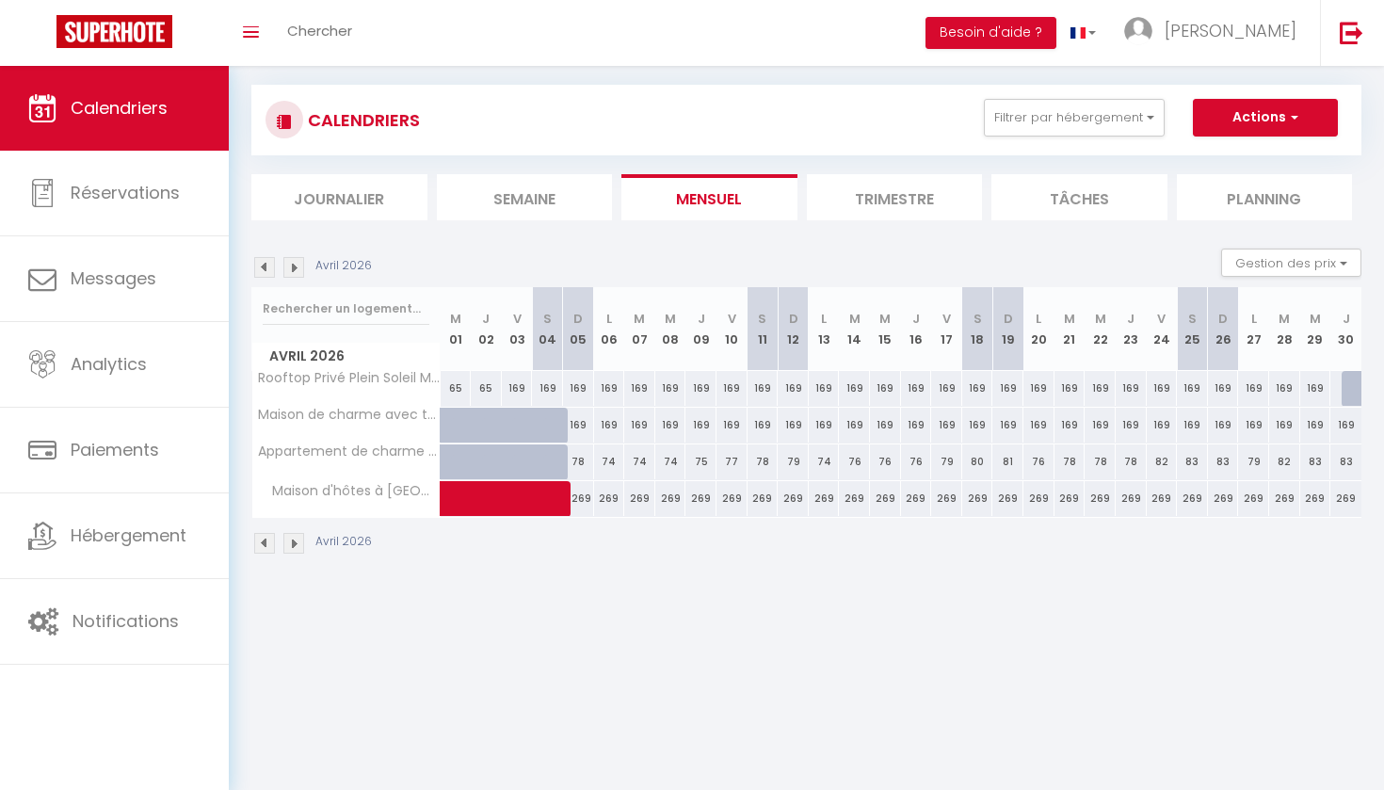
click at [515, 386] on div "169" at bounding box center [517, 388] width 31 height 35
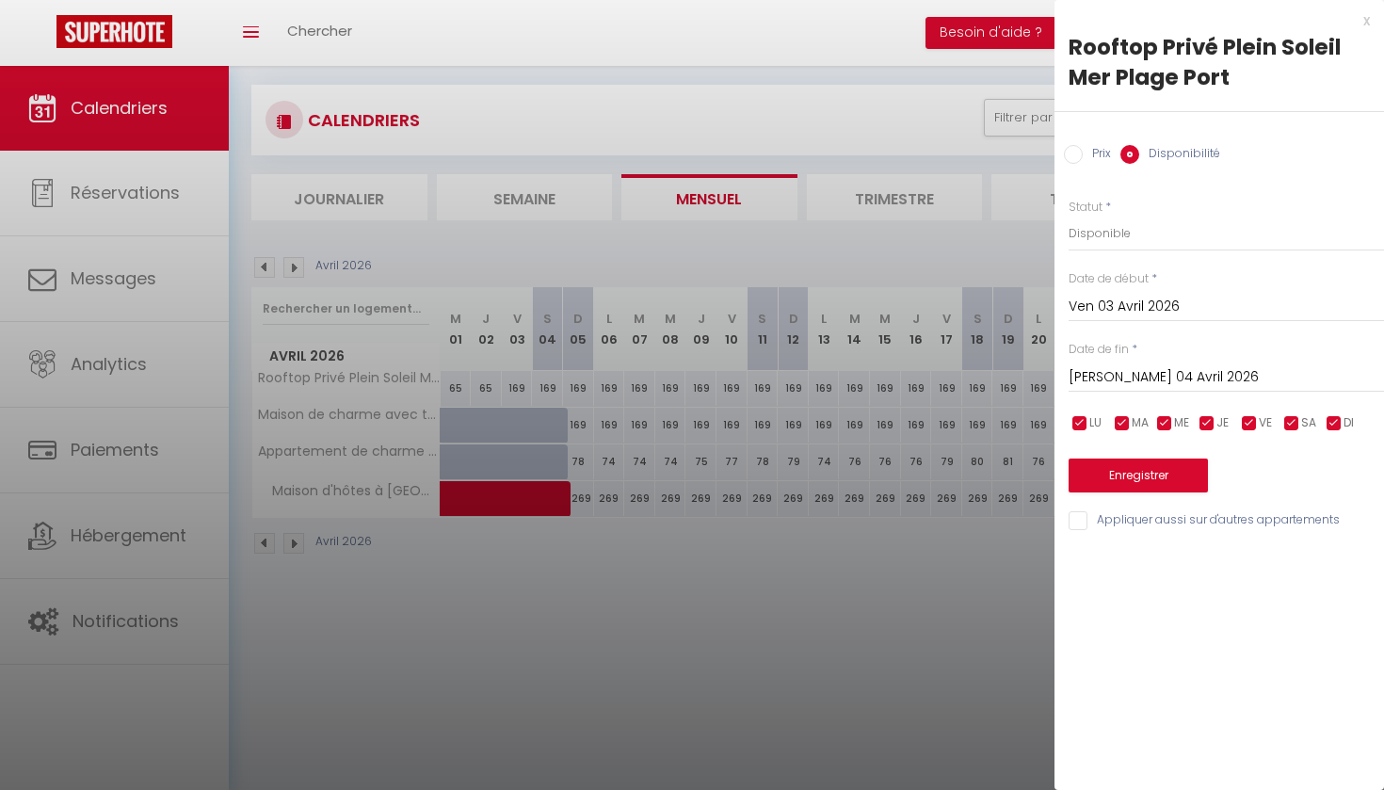
click at [1074, 154] on input "Prix" at bounding box center [1073, 154] width 19 height 19
click at [1087, 233] on input "169" at bounding box center [1226, 233] width 315 height 34
click at [1146, 377] on input "[PERSON_NAME] 04 Avril 2026" at bounding box center [1226, 375] width 315 height 24
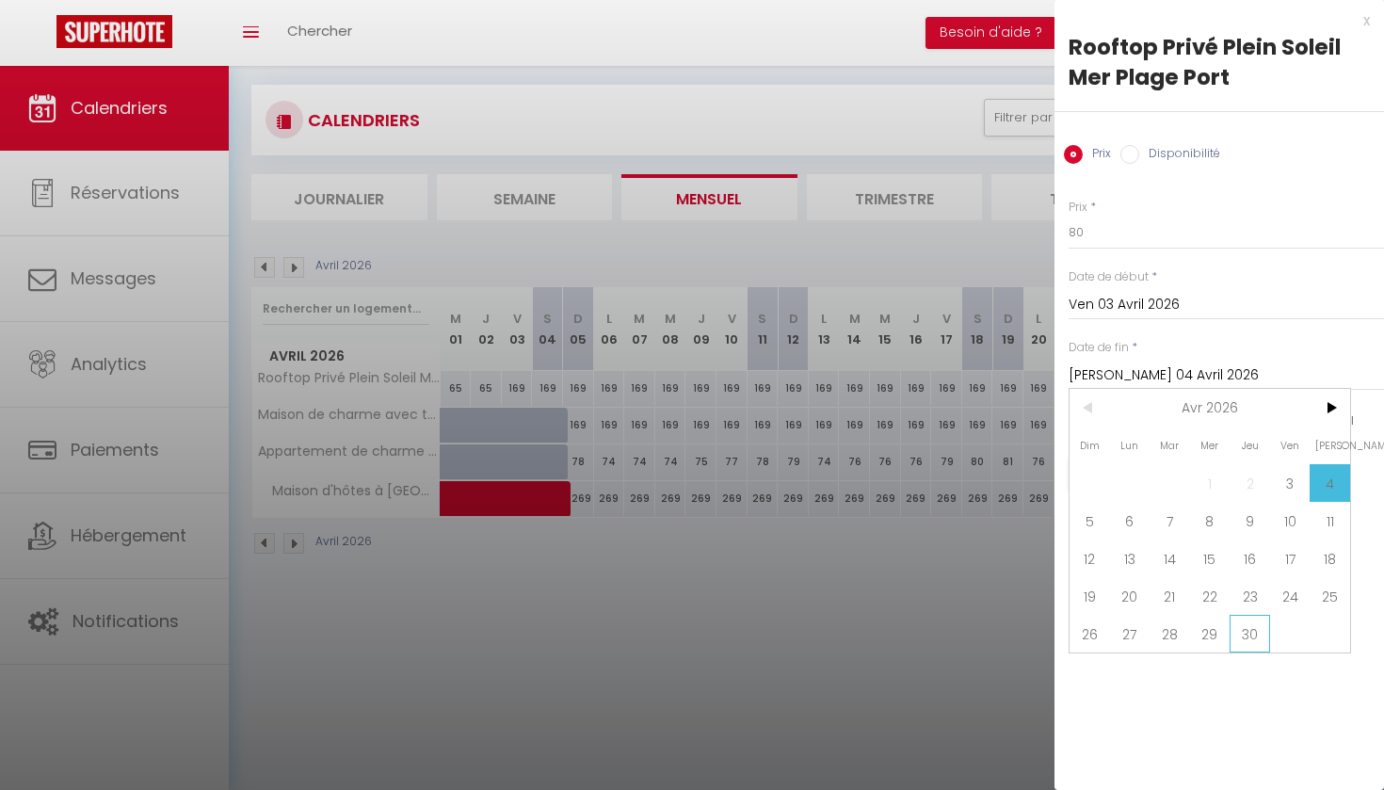
click at [1252, 631] on span "30" at bounding box center [1250, 634] width 40 height 38
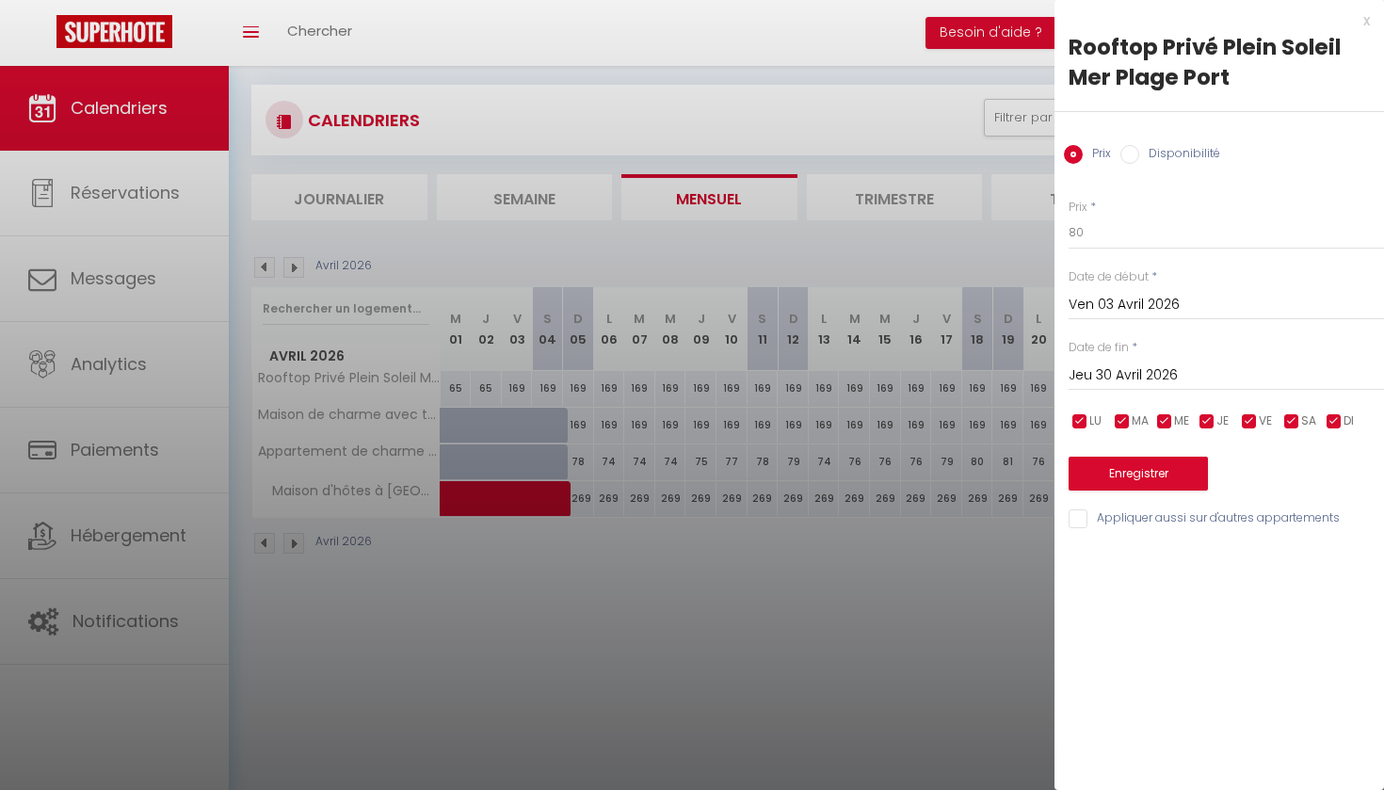
click at [1122, 475] on button "Enregistrer" at bounding box center [1138, 474] width 139 height 34
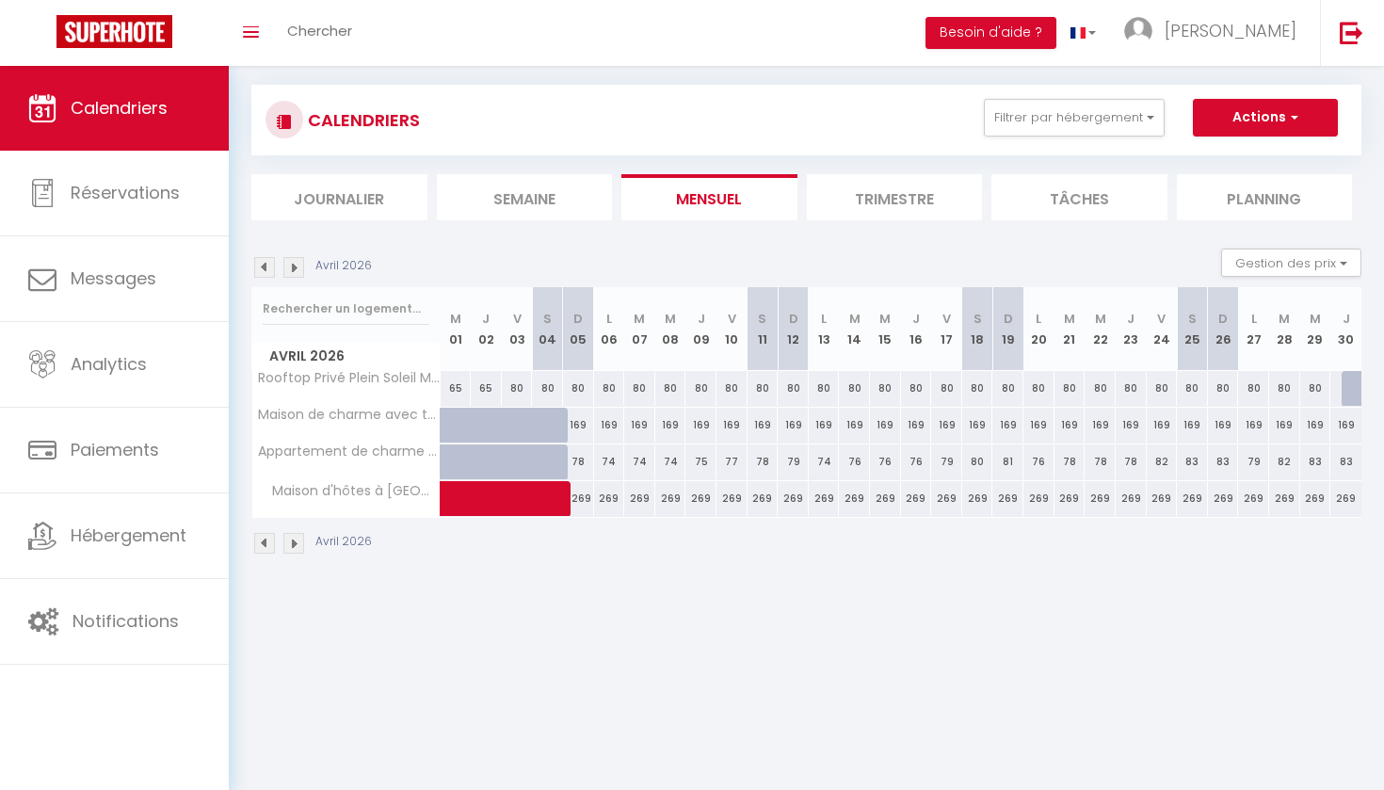
click at [1349, 388] on div at bounding box center [1357, 389] width 31 height 36
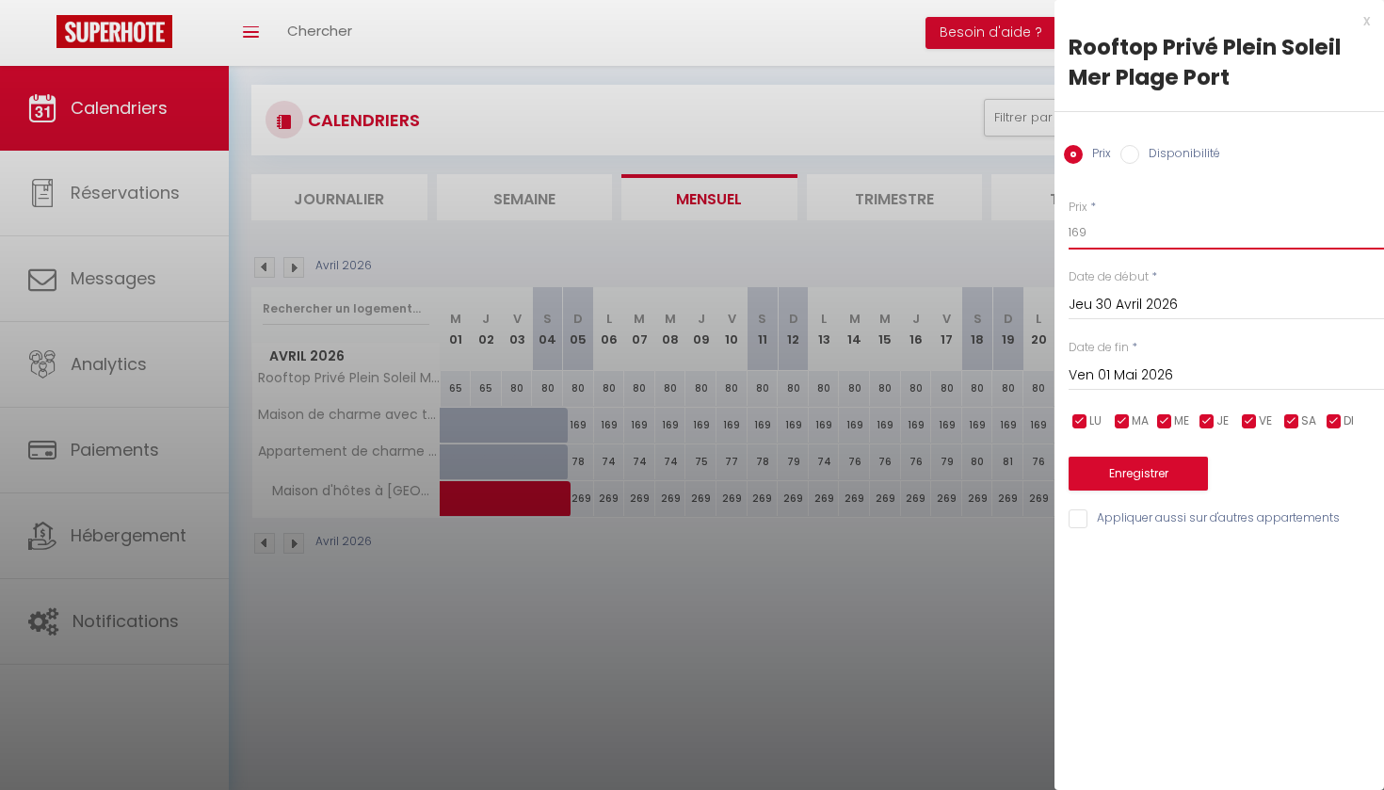
click at [1088, 233] on input "169" at bounding box center [1226, 233] width 315 height 34
click at [1114, 469] on button "Enregistrer" at bounding box center [1138, 474] width 139 height 34
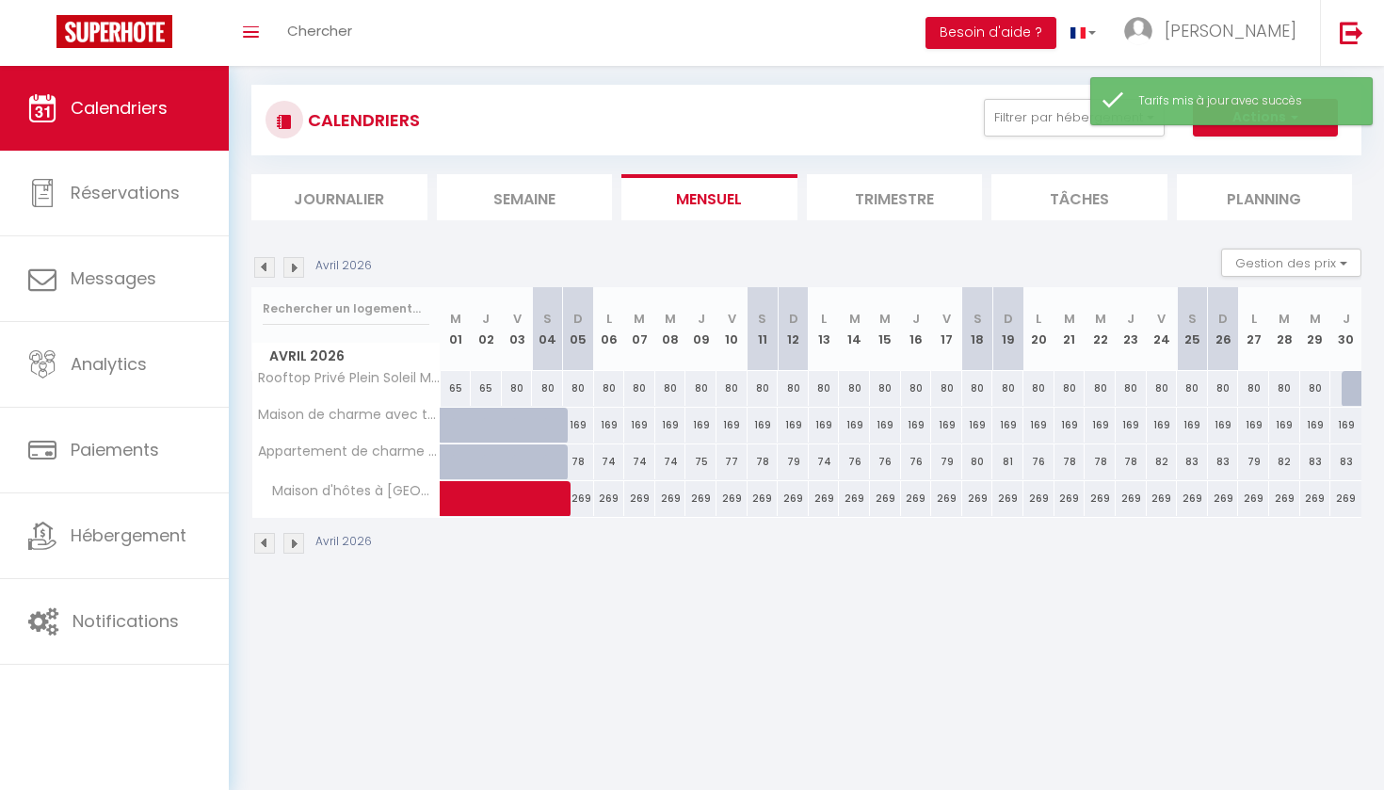
click at [1352, 392] on div at bounding box center [1357, 389] width 31 height 36
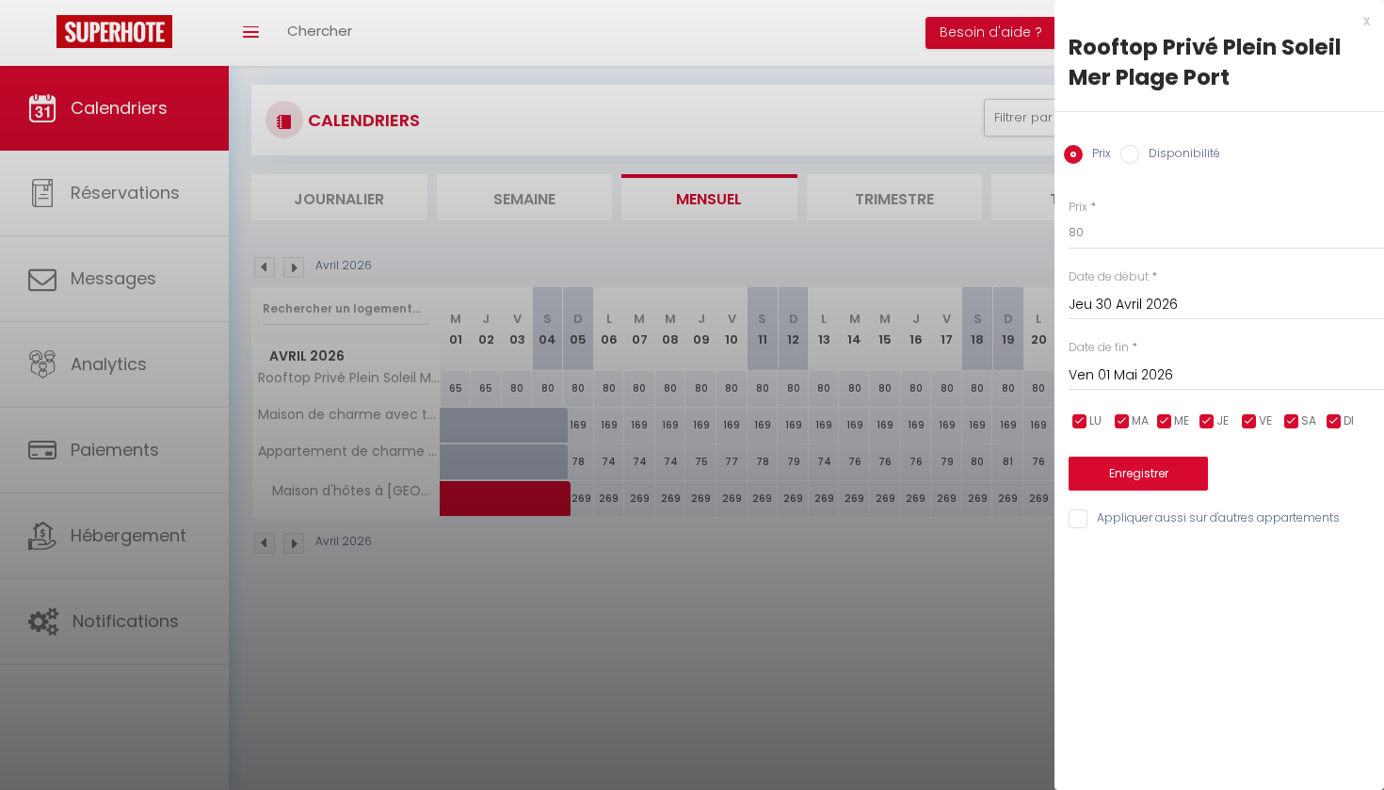
click at [1158, 472] on button "Enregistrer" at bounding box center [1138, 474] width 139 height 34
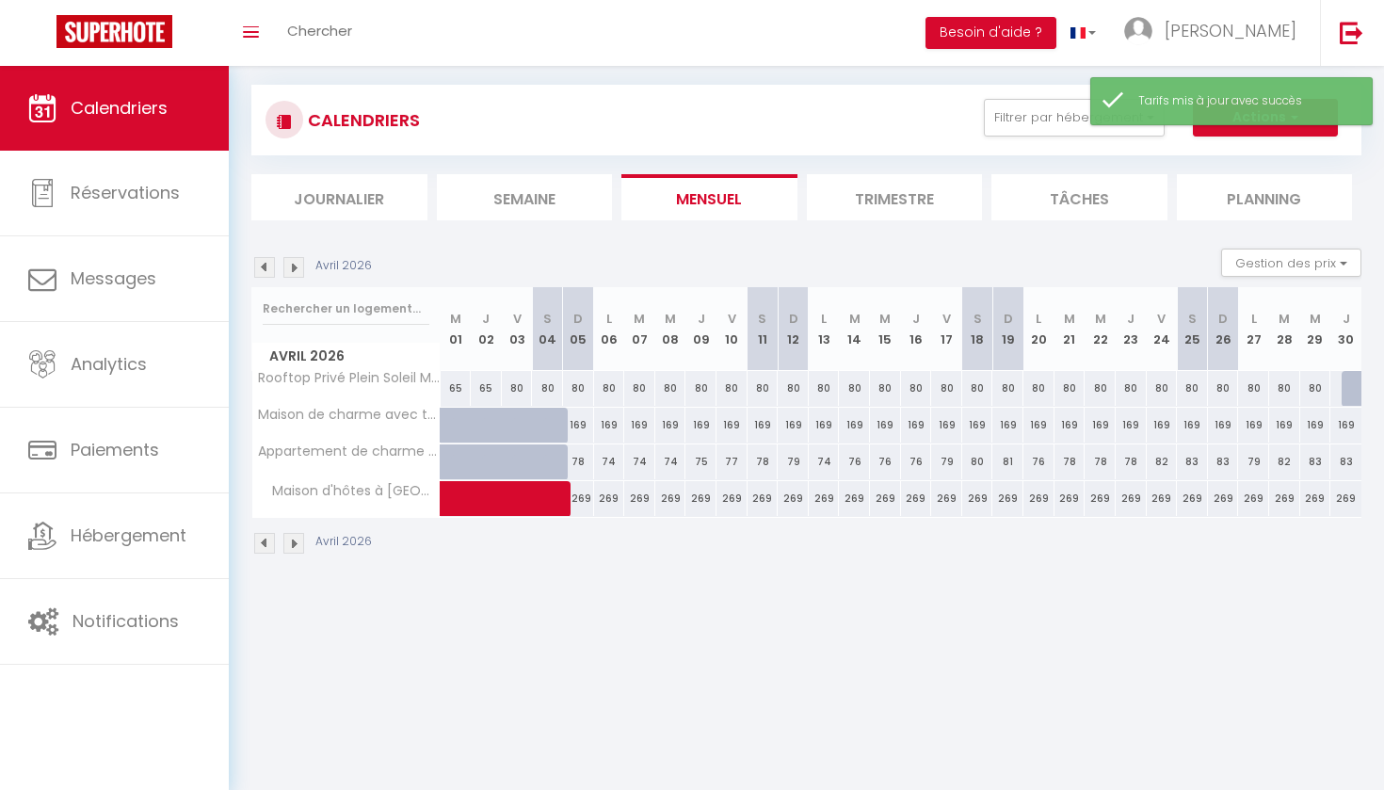
click at [1350, 384] on div at bounding box center [1357, 389] width 31 height 36
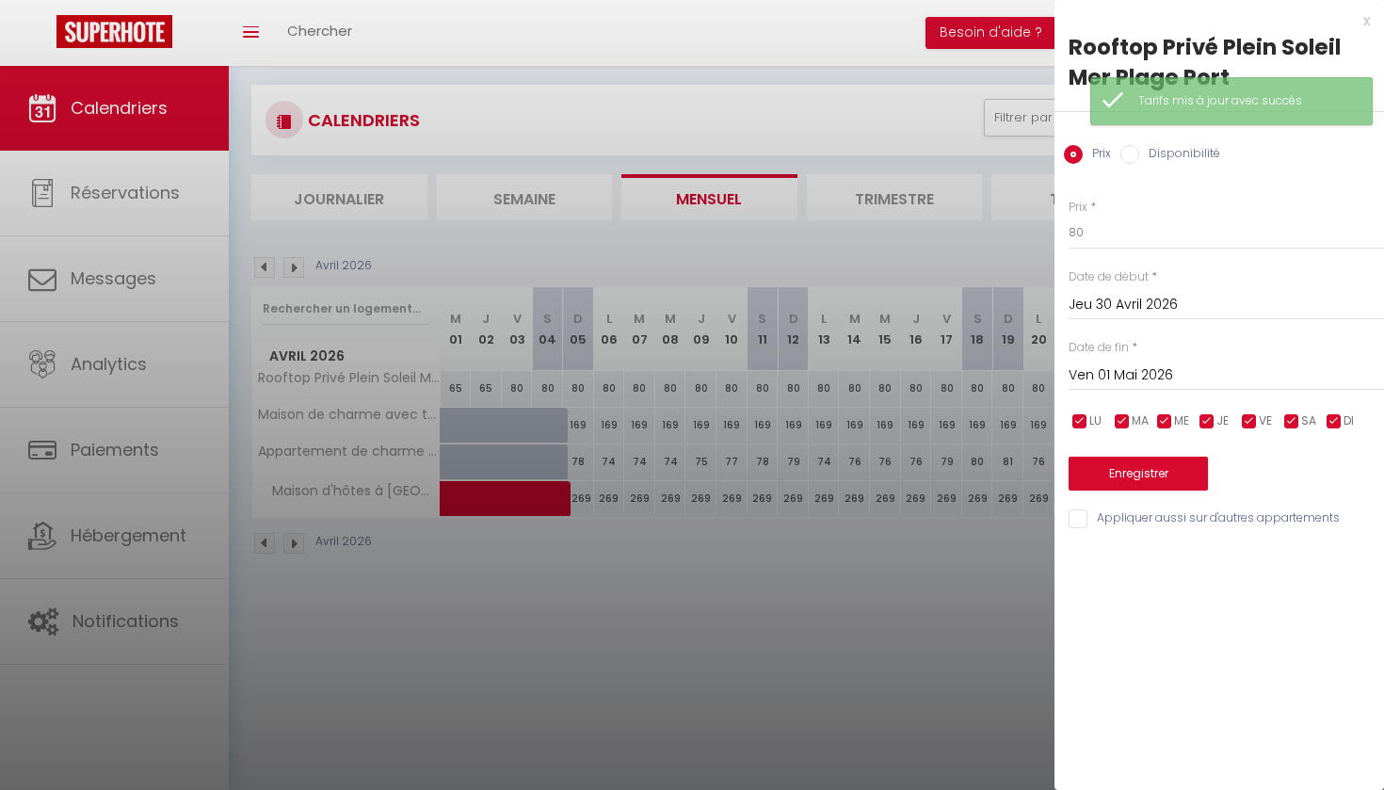
click at [1166, 148] on label "Disponibilité" at bounding box center [1179, 155] width 81 height 21
click at [1139, 148] on input "Disponibilité" at bounding box center [1129, 154] width 19 height 19
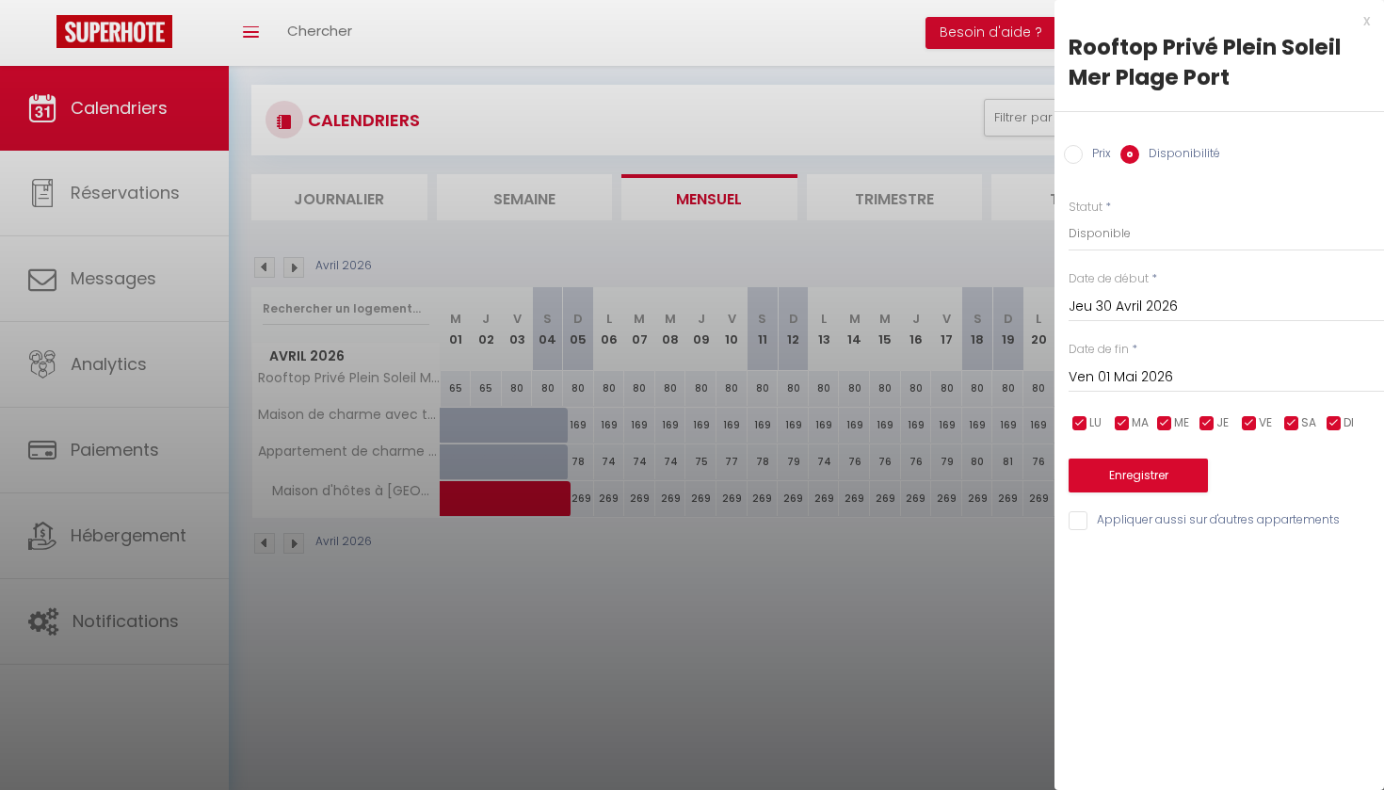
click at [1142, 478] on button "Enregistrer" at bounding box center [1138, 476] width 139 height 34
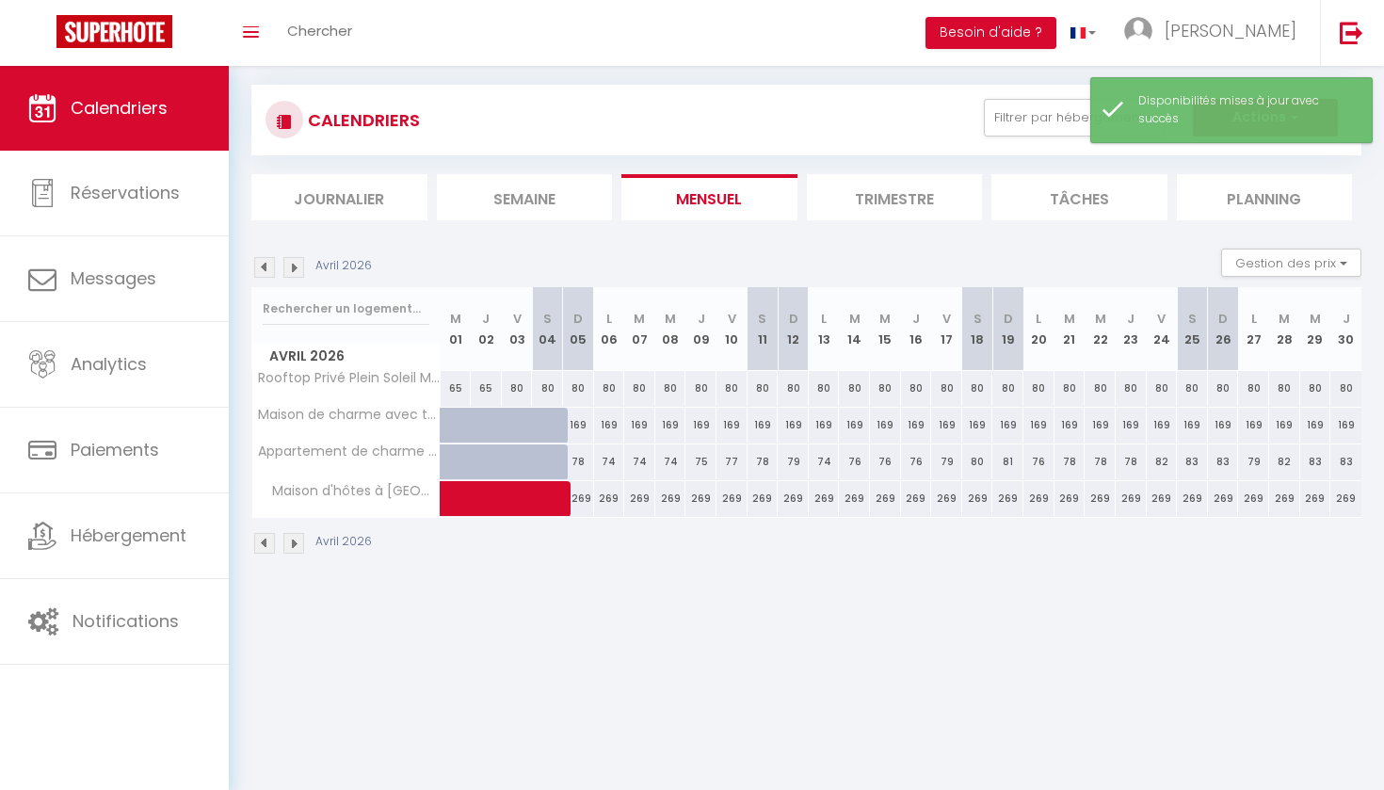
click at [297, 266] on img at bounding box center [293, 267] width 21 height 21
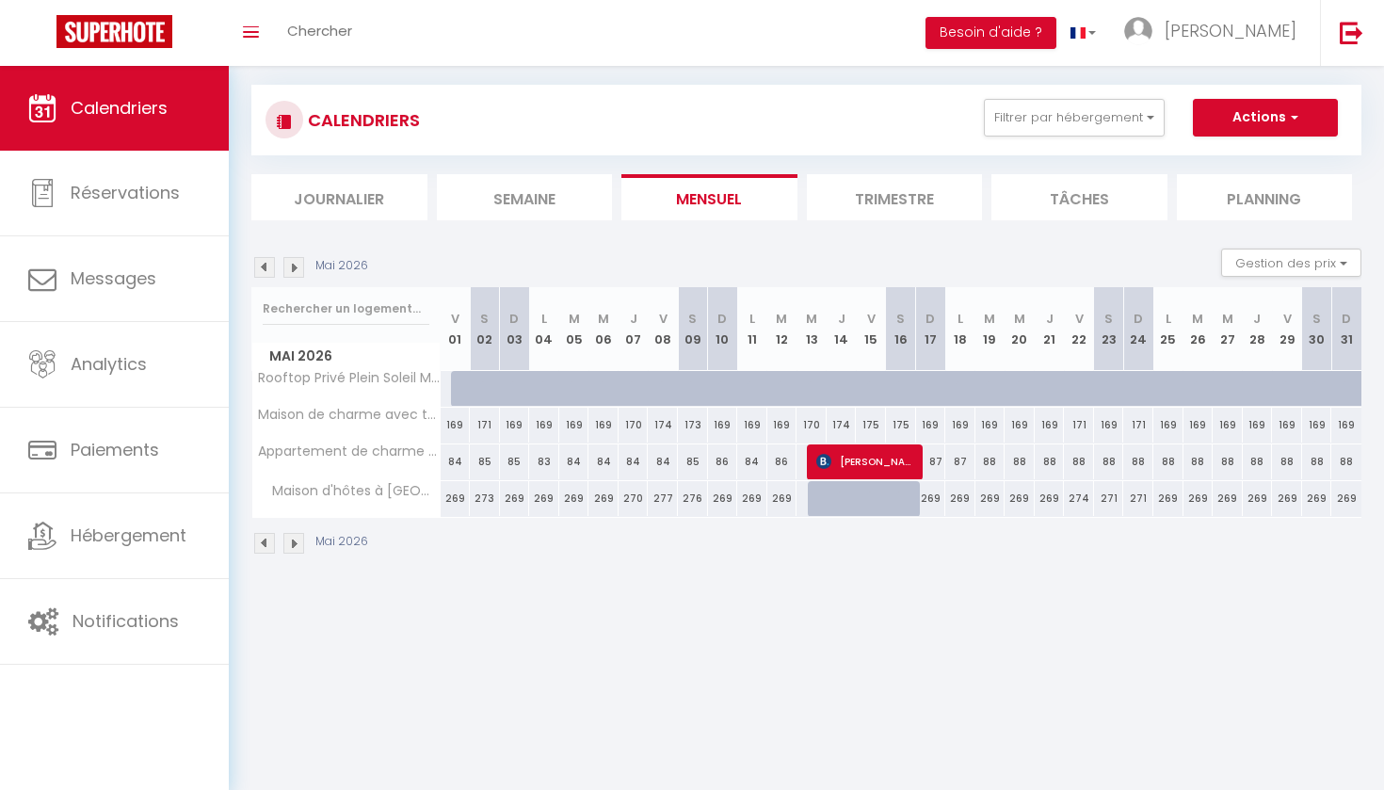
click at [462, 392] on div at bounding box center [466, 389] width 30 height 36
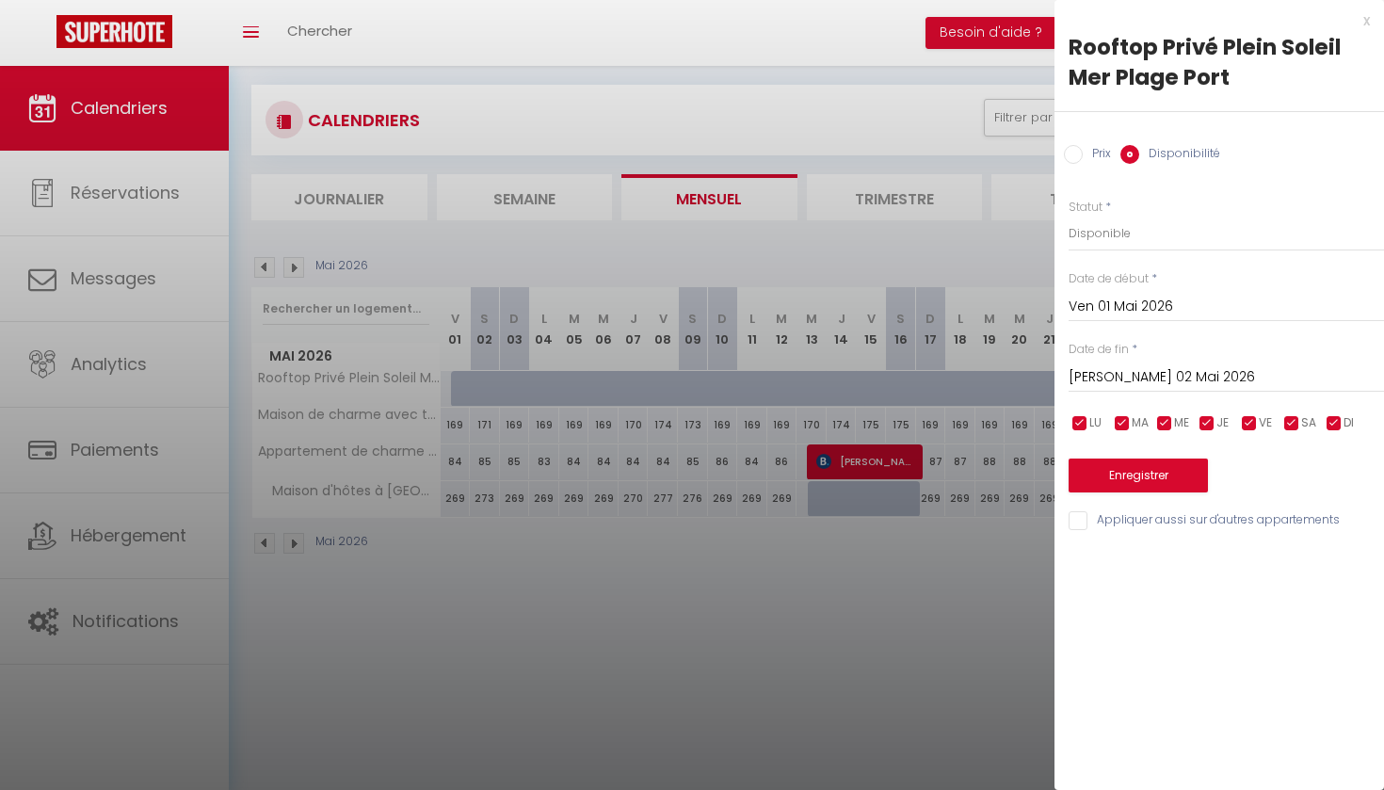
click at [1094, 375] on input "[PERSON_NAME] 02 Mai 2026" at bounding box center [1226, 377] width 315 height 24
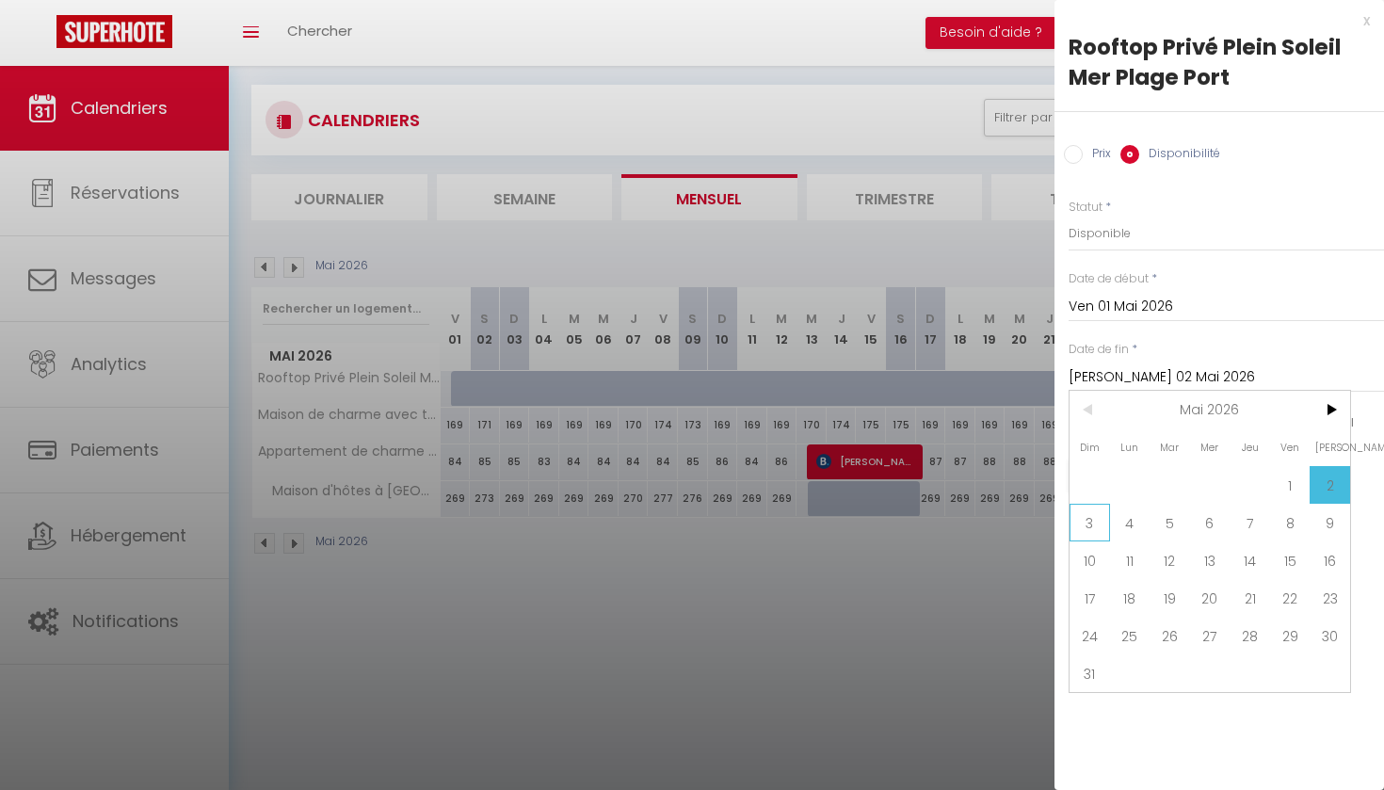
click at [1093, 526] on span "3" at bounding box center [1090, 523] width 40 height 38
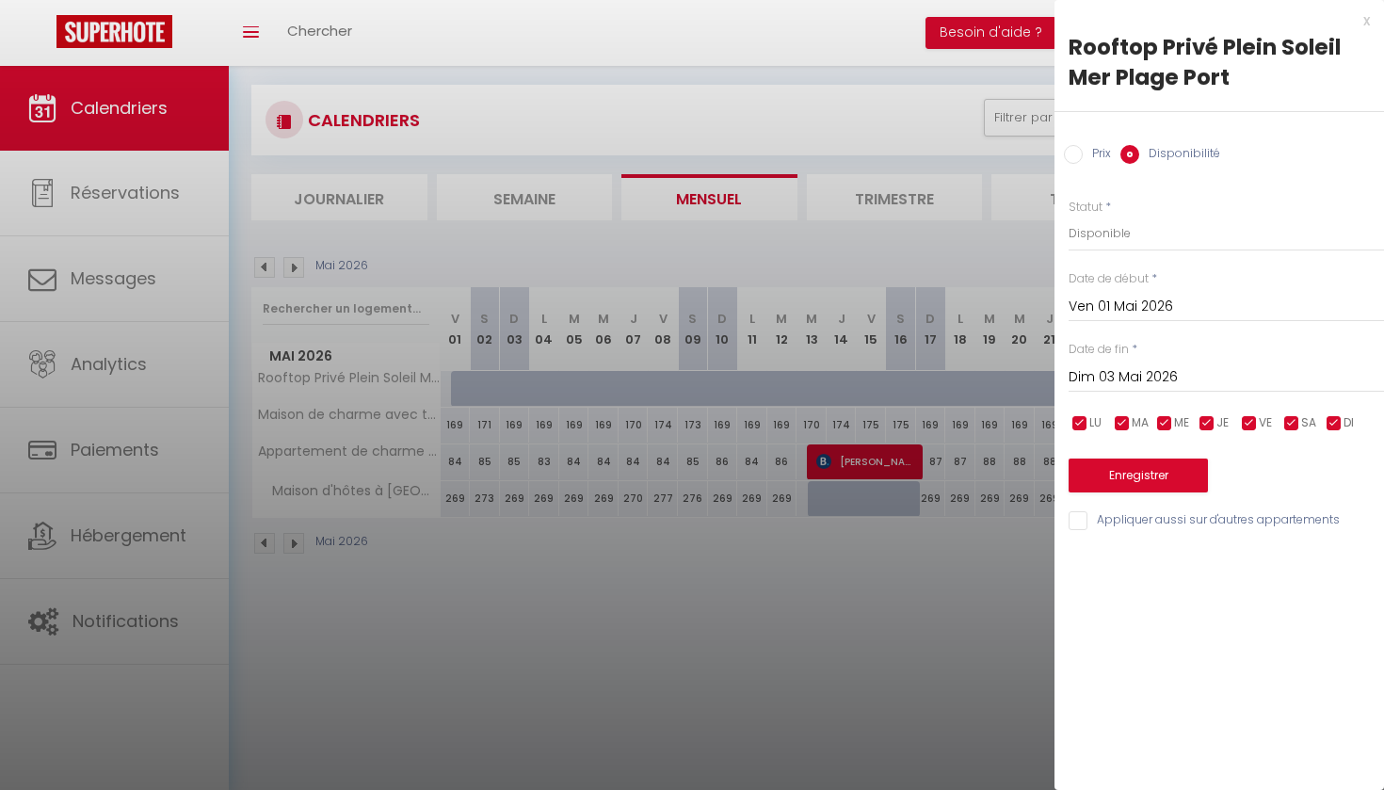
click at [1118, 473] on button "Enregistrer" at bounding box center [1138, 476] width 139 height 34
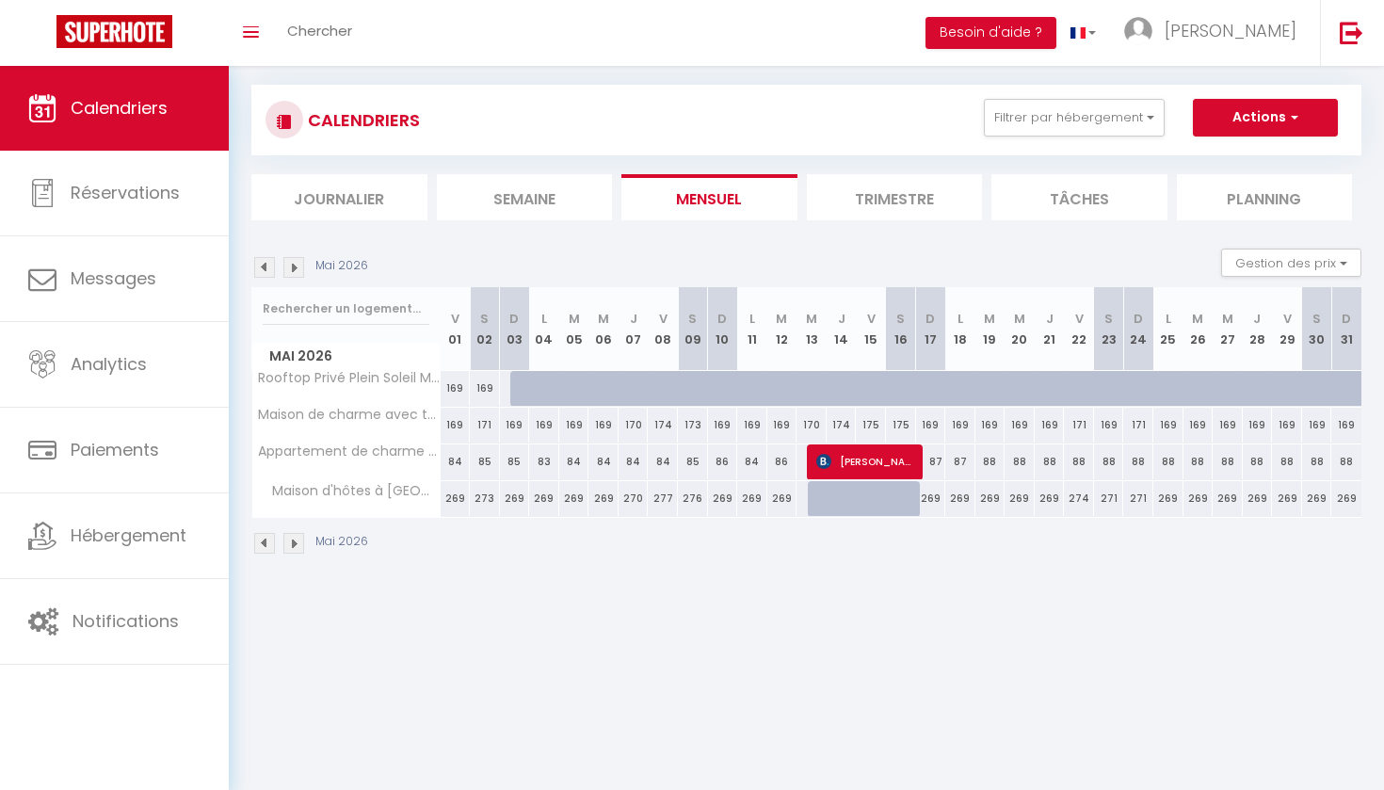
click at [265, 266] on img at bounding box center [264, 267] width 21 height 21
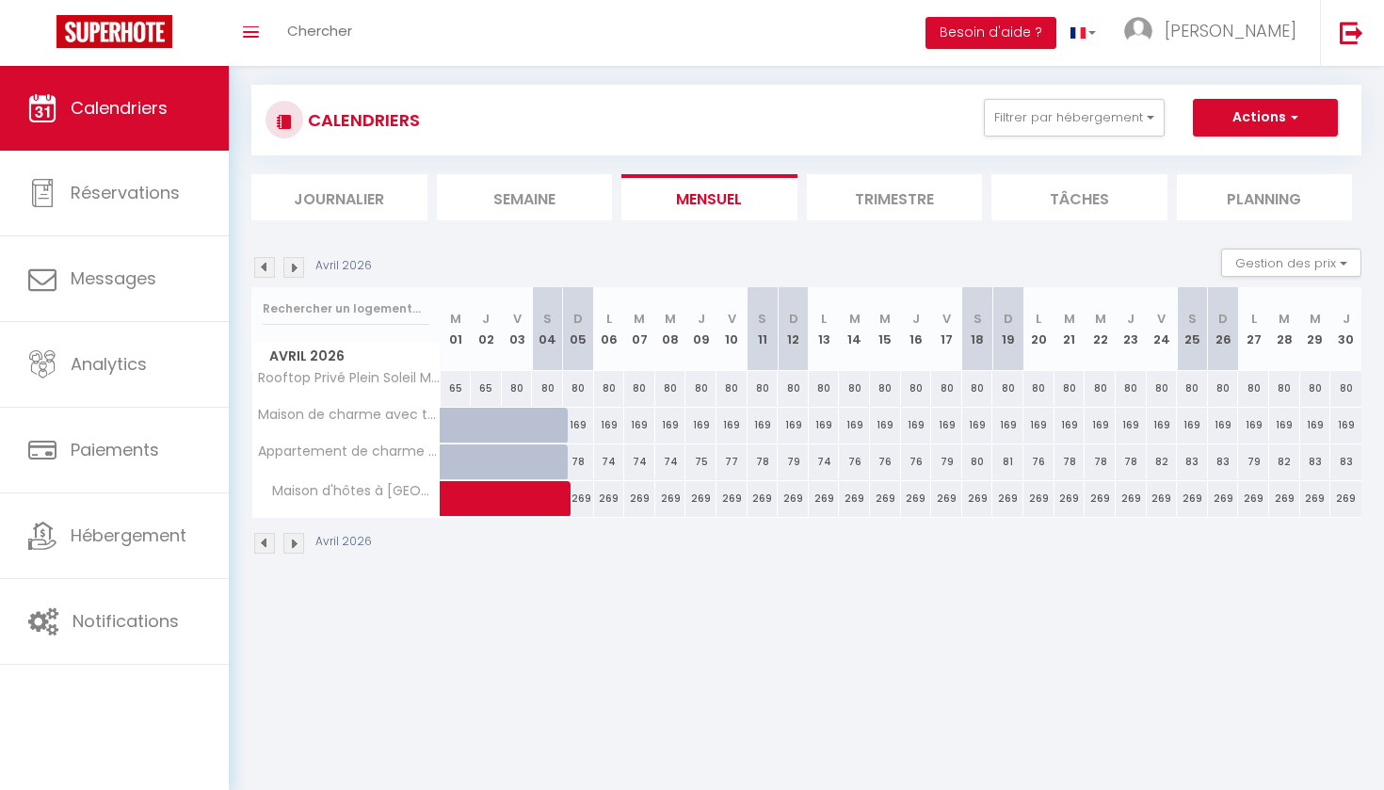
click at [296, 263] on img at bounding box center [293, 267] width 21 height 21
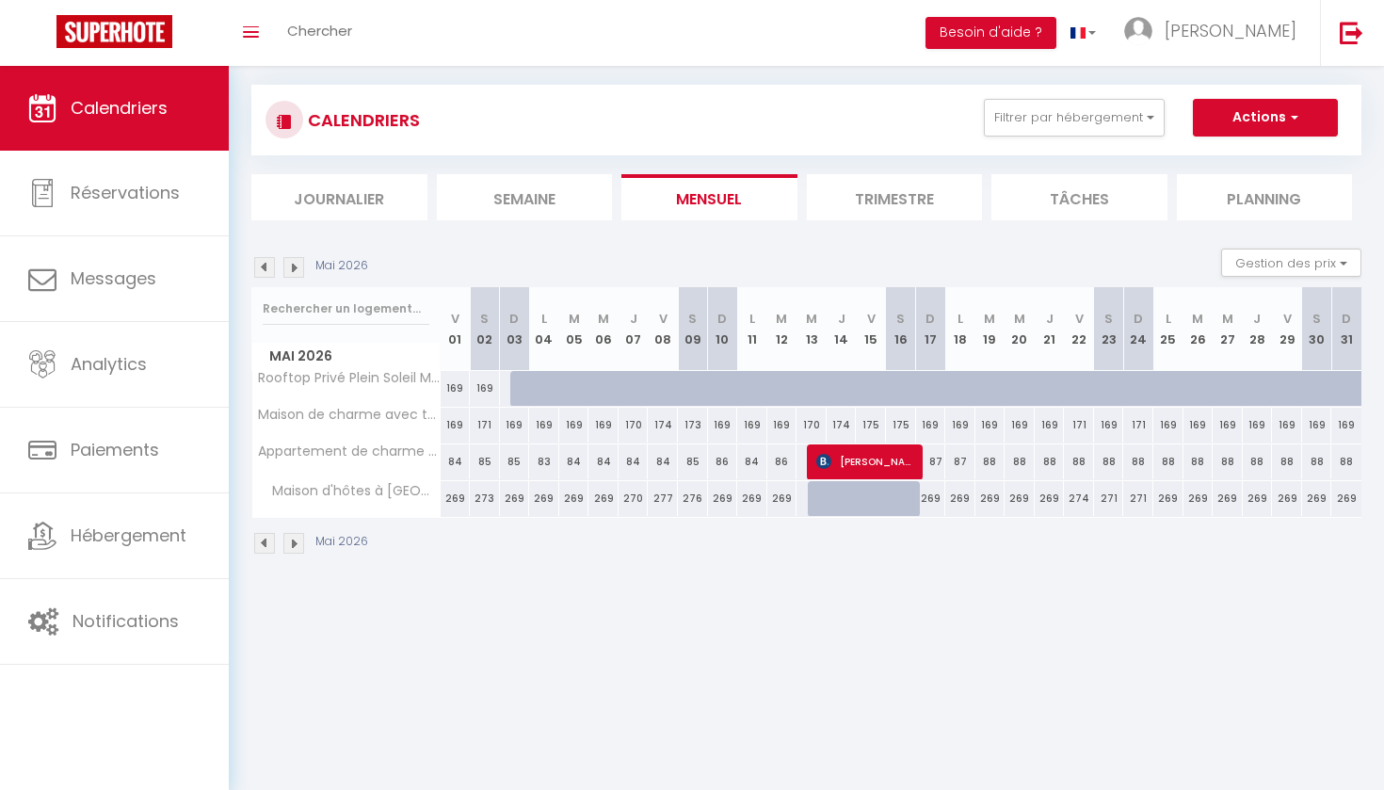
click at [454, 389] on div "169" at bounding box center [456, 388] width 30 height 35
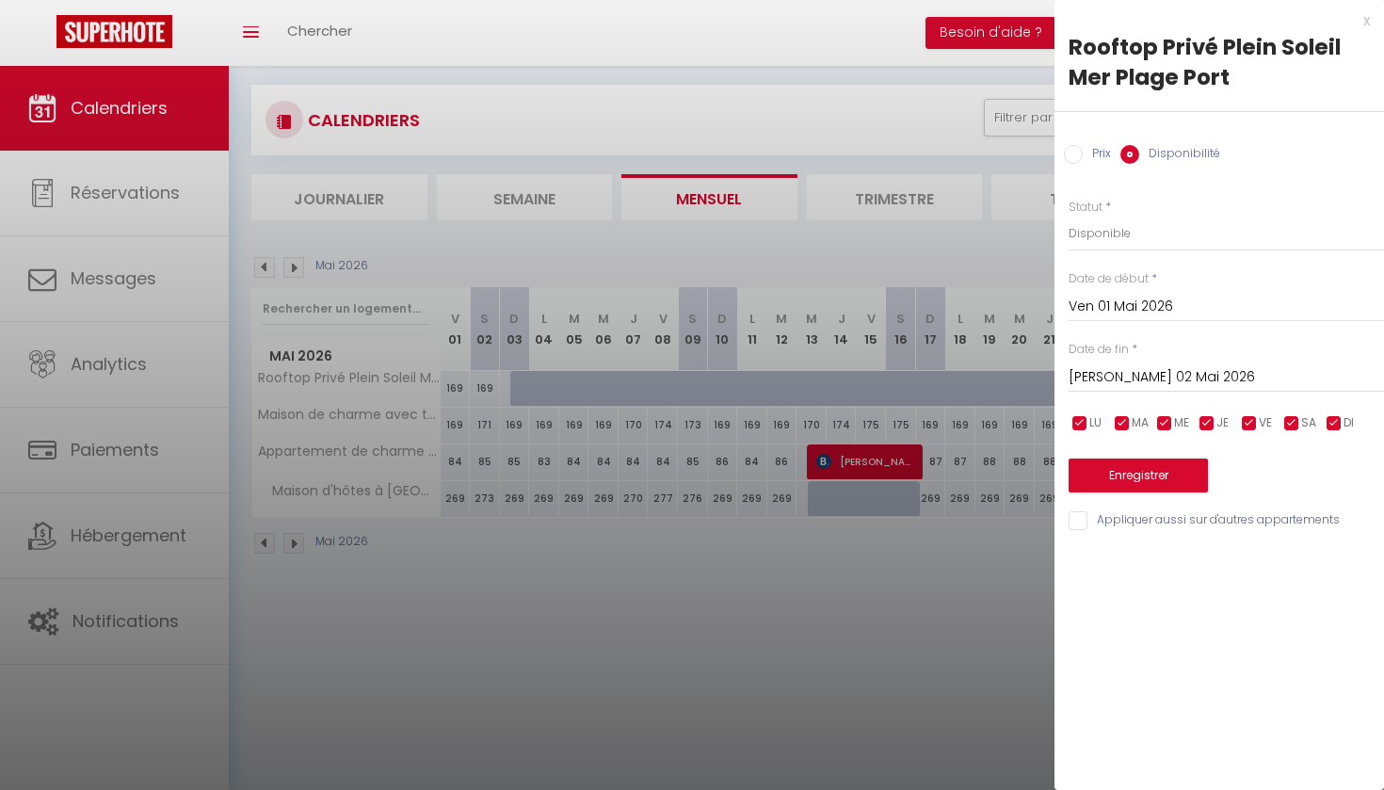
click at [1073, 154] on input "Prix" at bounding box center [1073, 154] width 19 height 19
click at [1088, 231] on input "169" at bounding box center [1226, 233] width 315 height 34
click at [1122, 375] on input "[PERSON_NAME] 02 Mai 2026" at bounding box center [1226, 375] width 315 height 24
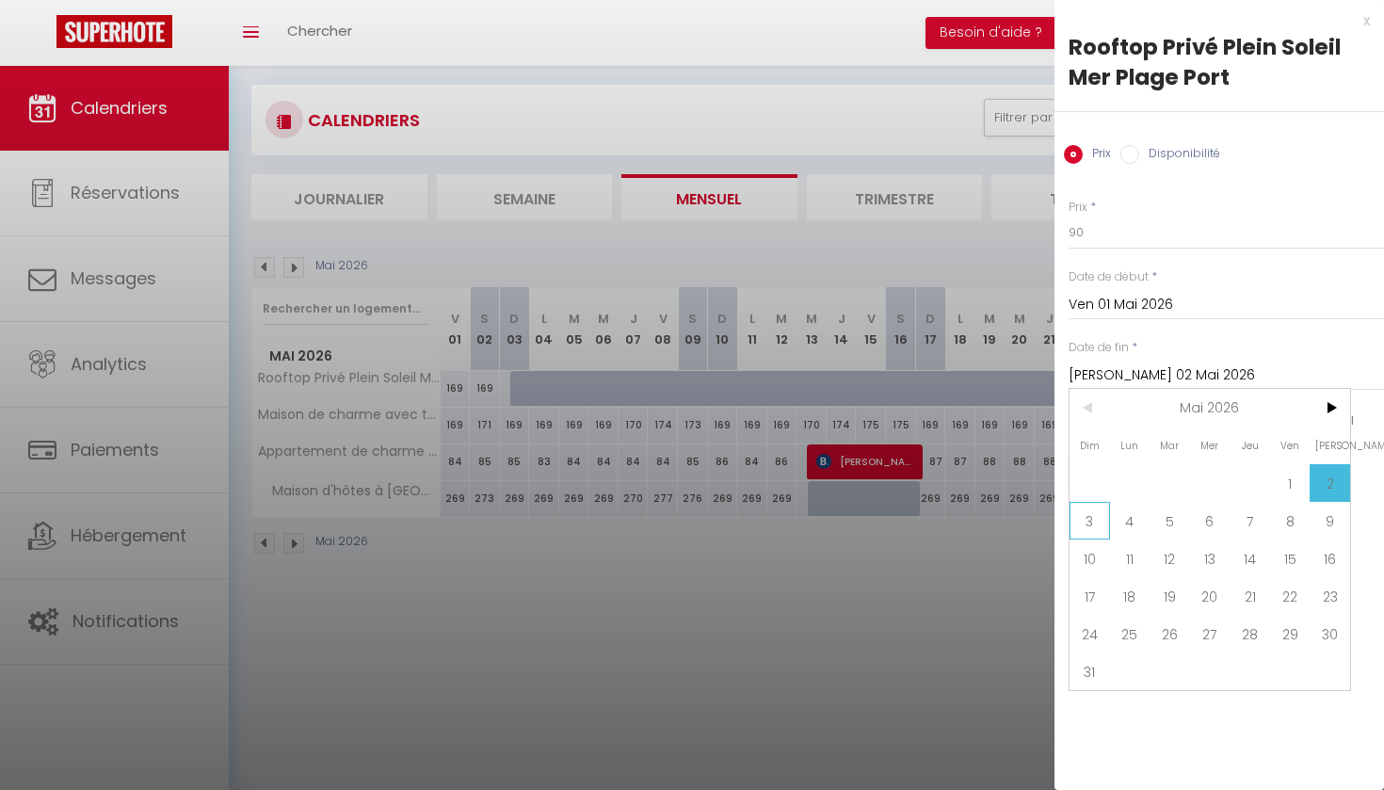
click at [1087, 523] on span "3" at bounding box center [1090, 521] width 40 height 38
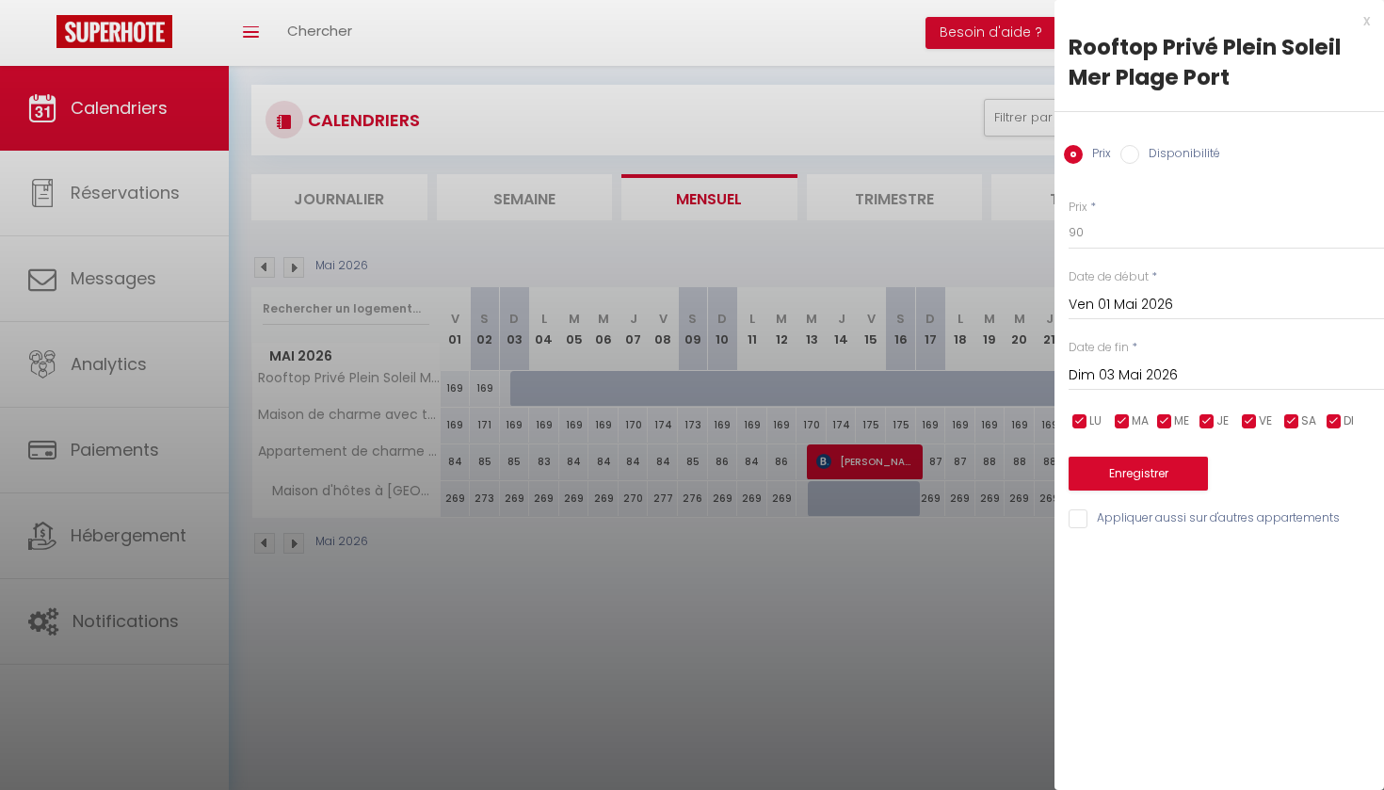
click at [1117, 468] on button "Enregistrer" at bounding box center [1138, 474] width 139 height 34
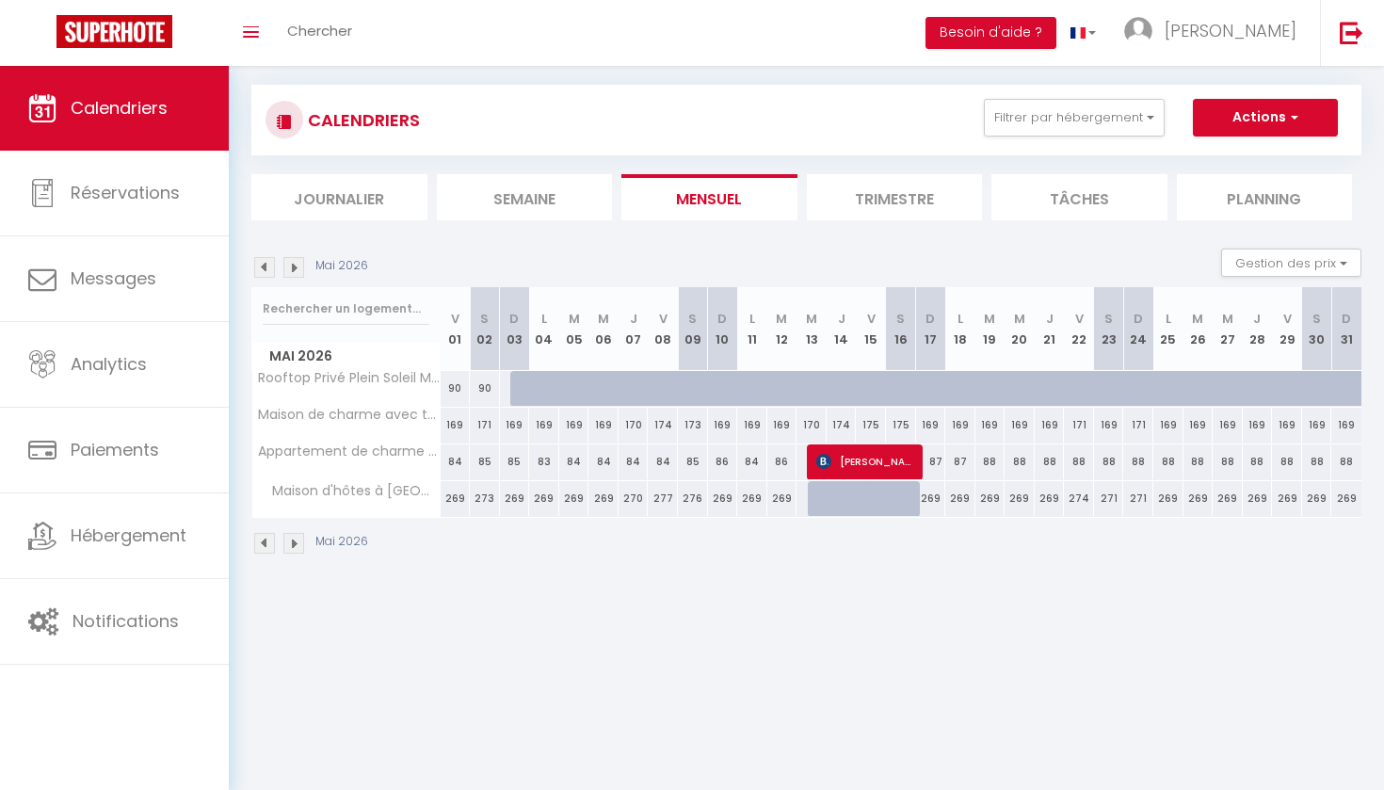
click at [665, 389] on div at bounding box center [674, 399] width 30 height 36
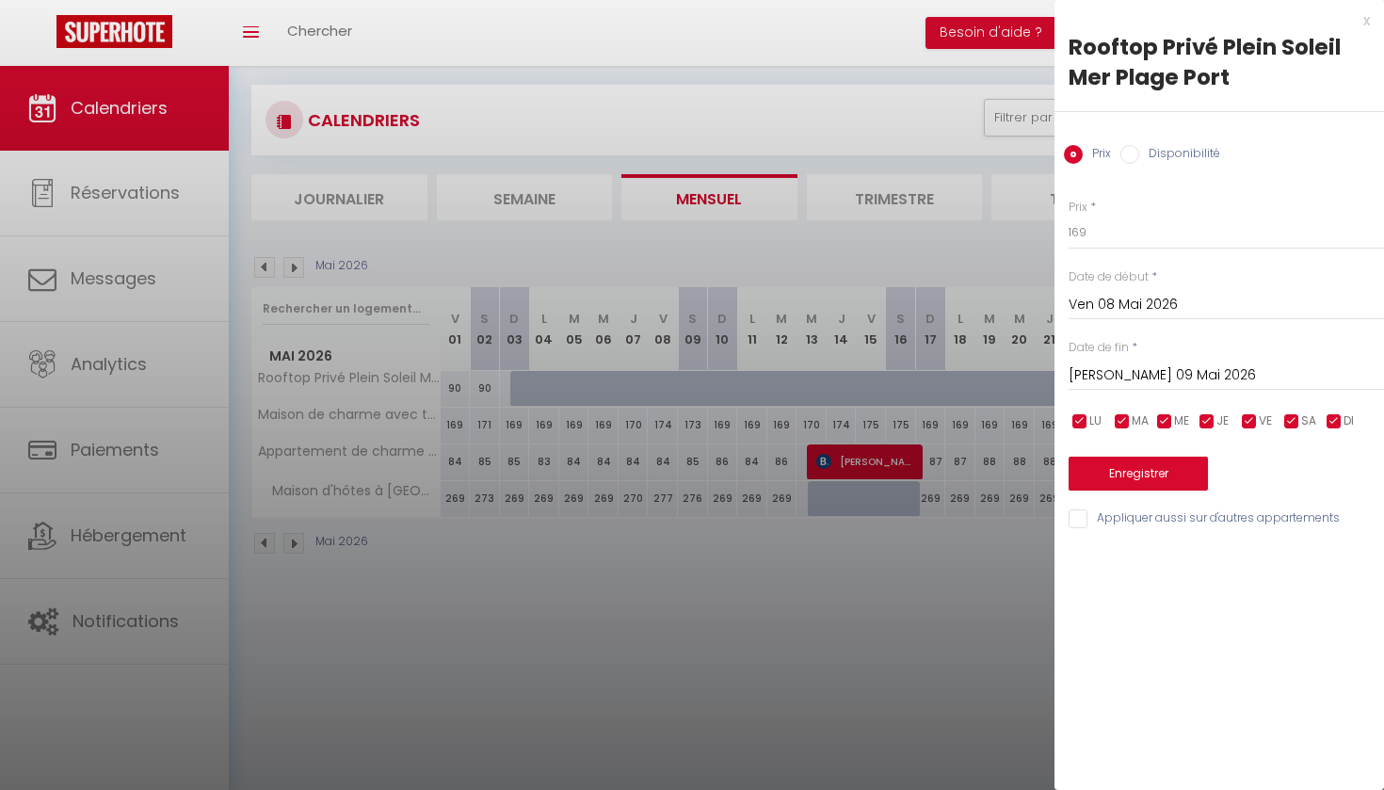
click at [1129, 372] on input "[PERSON_NAME] 09 Mai 2026" at bounding box center [1226, 375] width 315 height 24
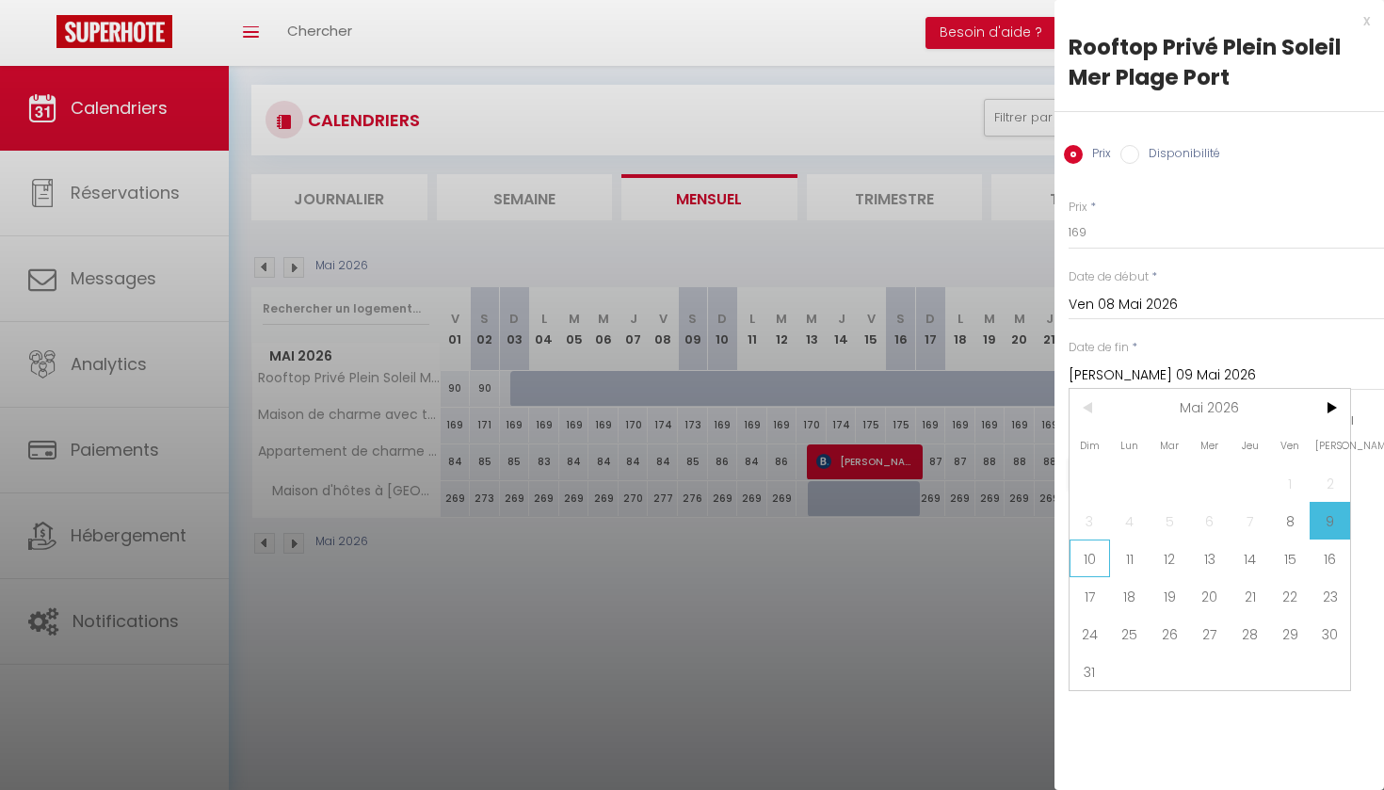
click at [1087, 559] on span "10" at bounding box center [1090, 558] width 40 height 38
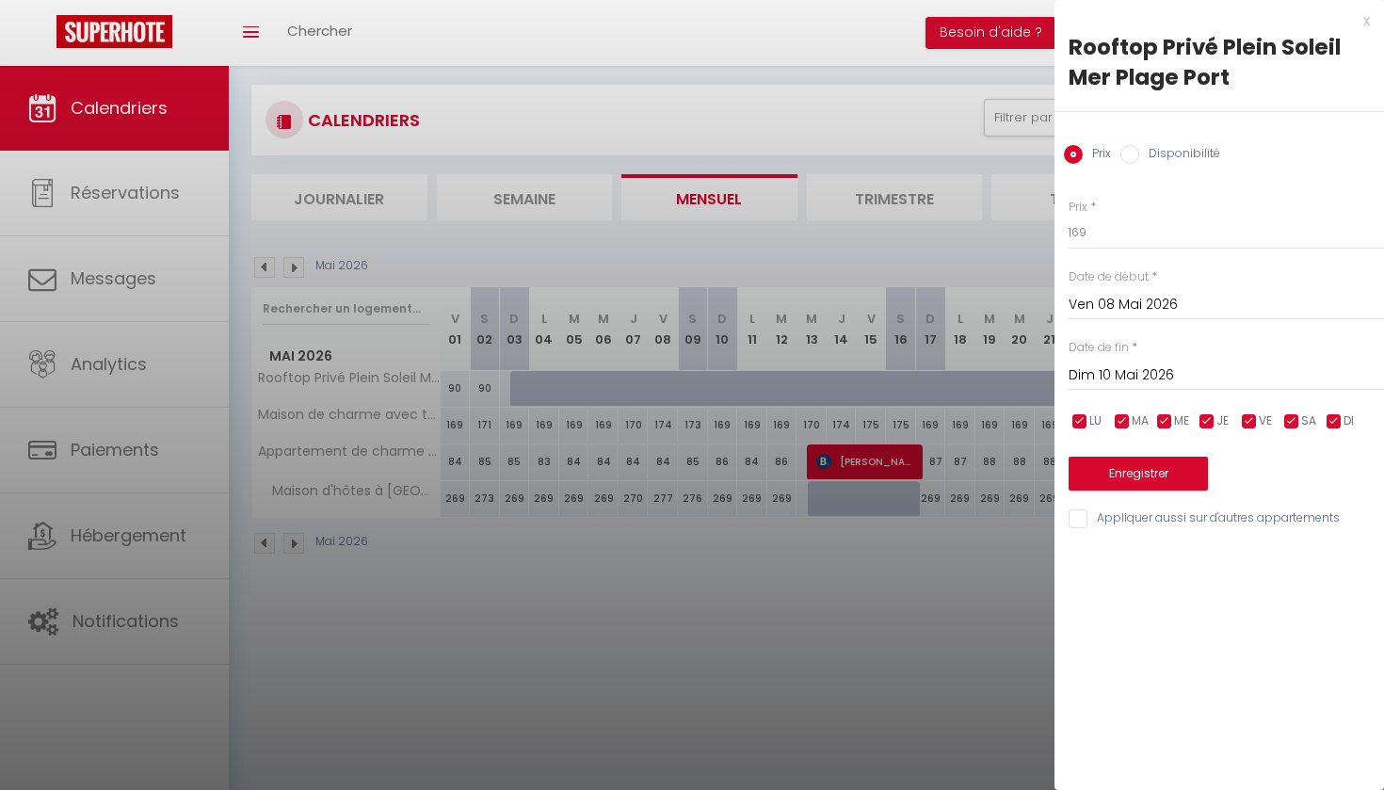
click at [1128, 155] on input "Disponibilité" at bounding box center [1129, 154] width 19 height 19
click at [1136, 469] on button "Enregistrer" at bounding box center [1138, 476] width 139 height 34
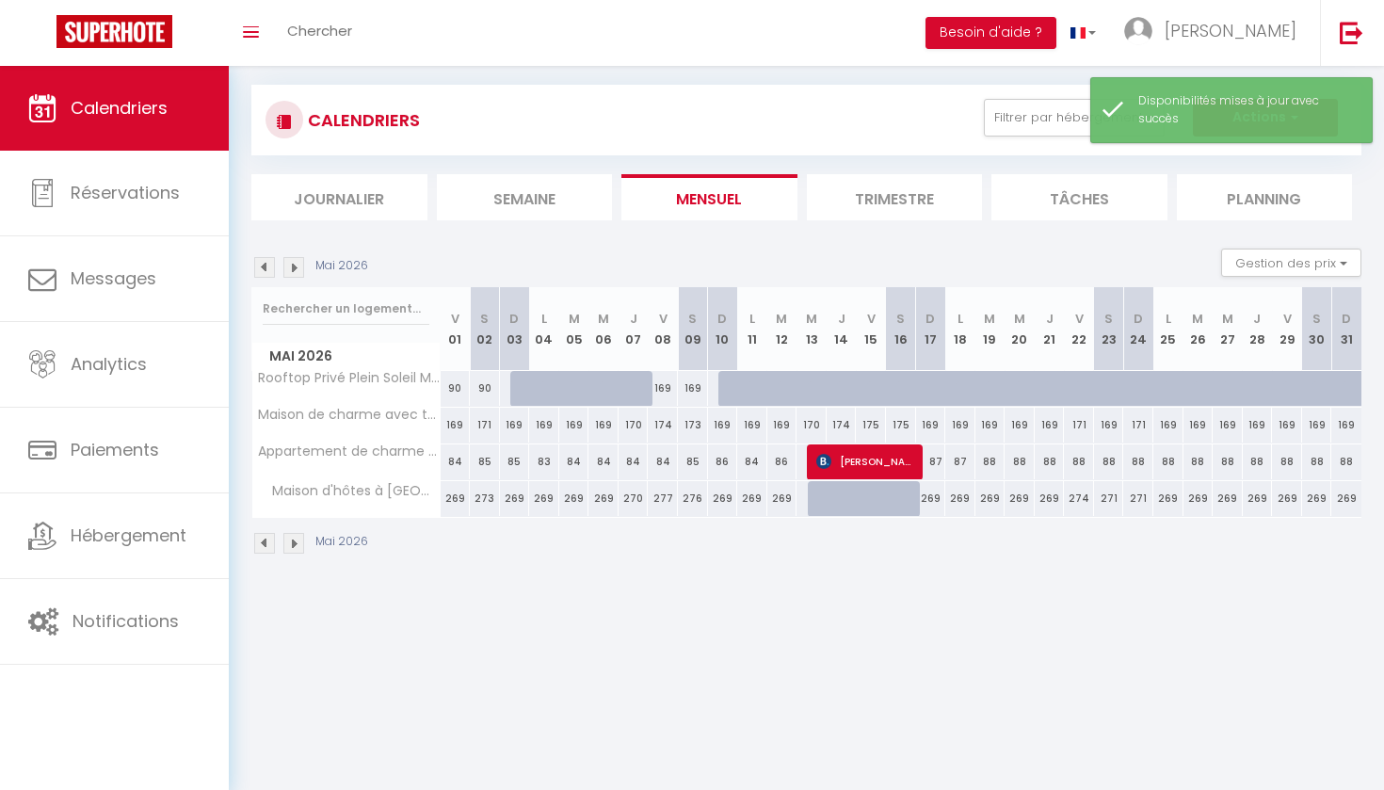
click at [666, 389] on div "169" at bounding box center [663, 388] width 30 height 35
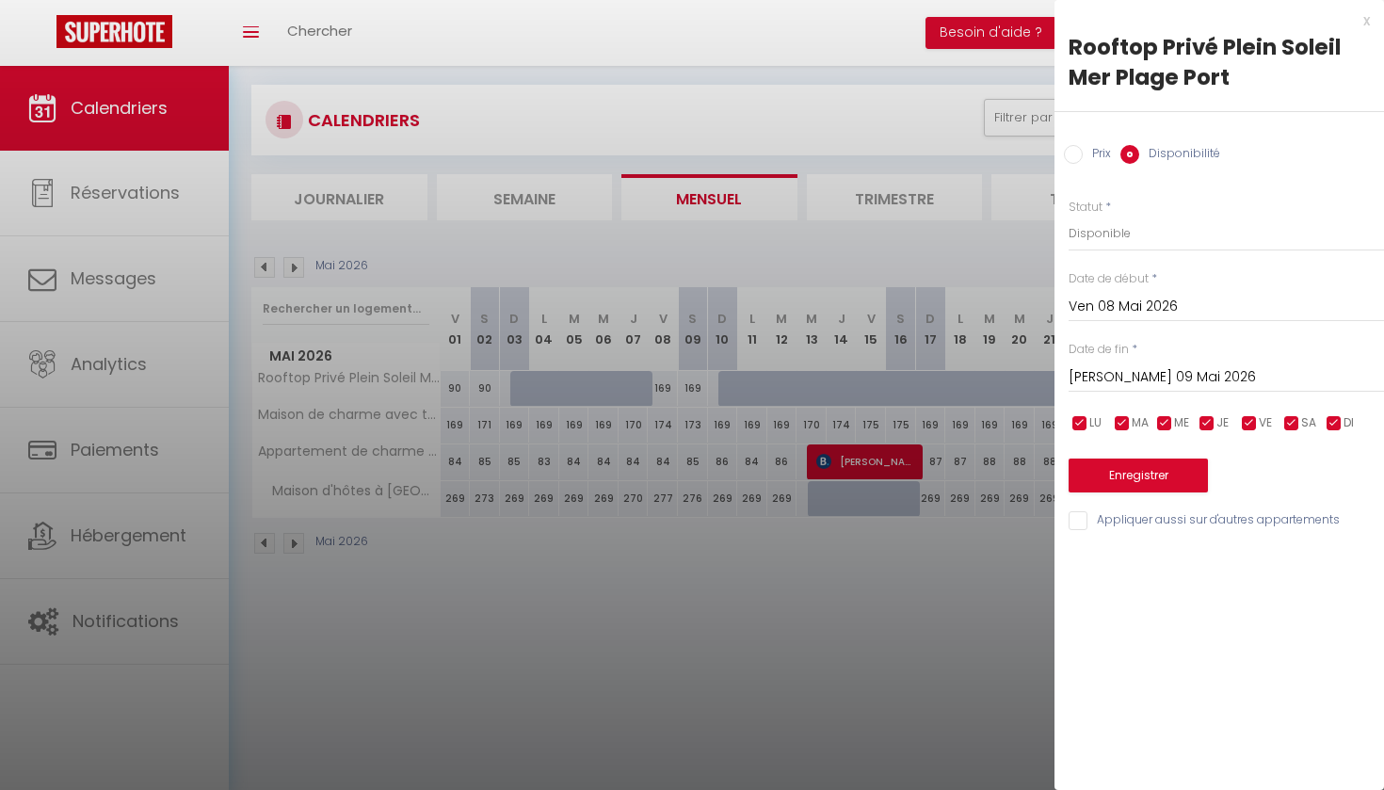
click at [1073, 150] on input "Prix" at bounding box center [1073, 154] width 19 height 19
click at [1087, 229] on input "169" at bounding box center [1226, 233] width 315 height 34
click at [1113, 373] on input "[PERSON_NAME] 09 Mai 2026" at bounding box center [1226, 375] width 315 height 24
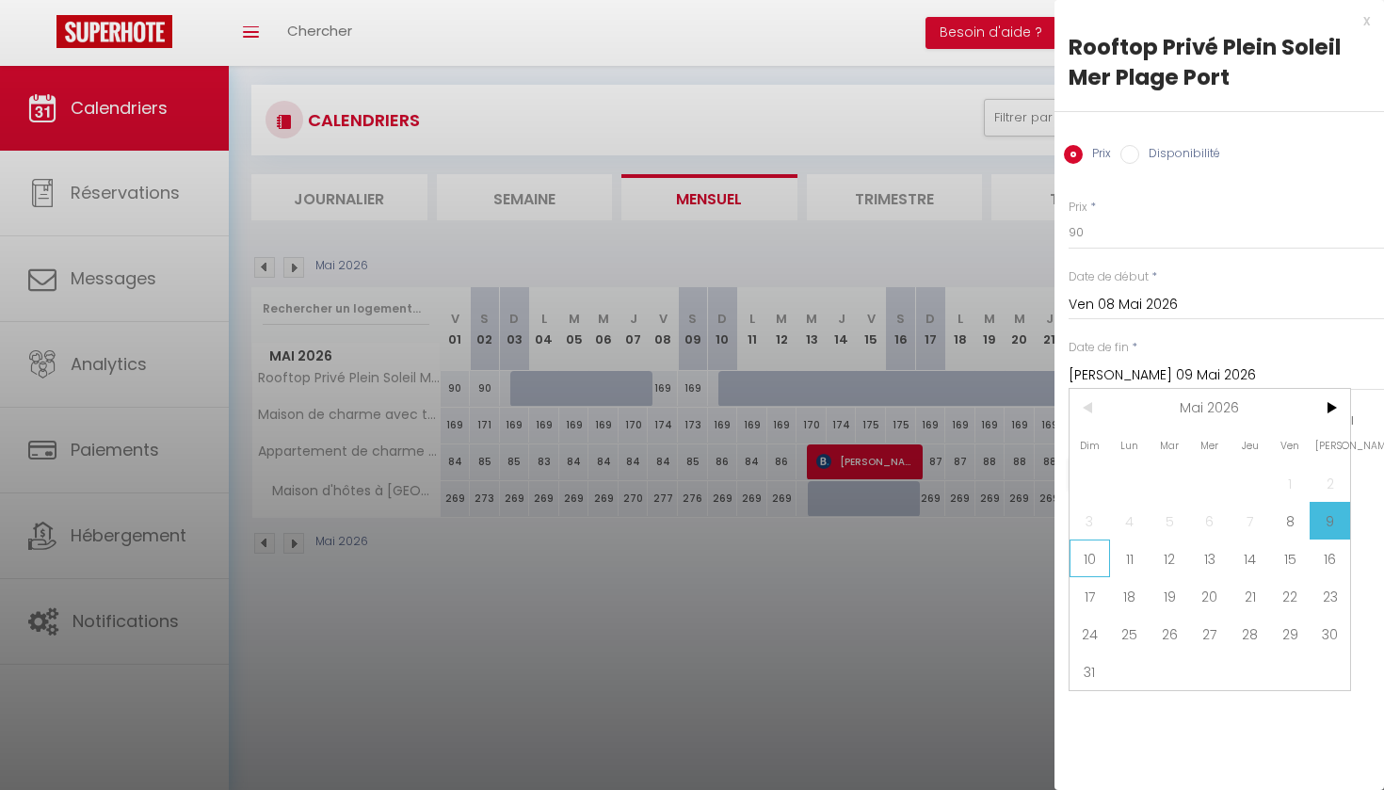
click at [1087, 558] on span "10" at bounding box center [1090, 558] width 40 height 38
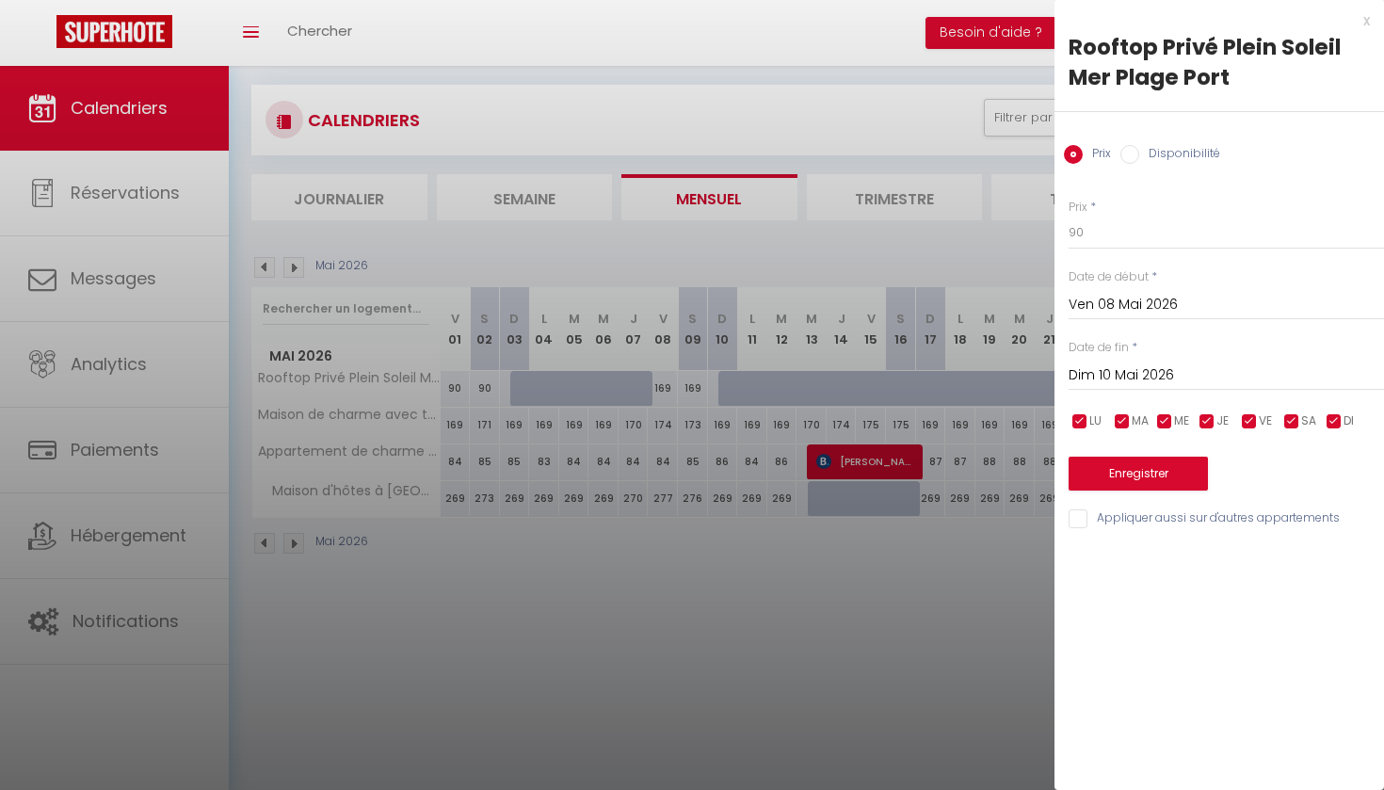
click at [1112, 475] on button "Enregistrer" at bounding box center [1138, 474] width 139 height 34
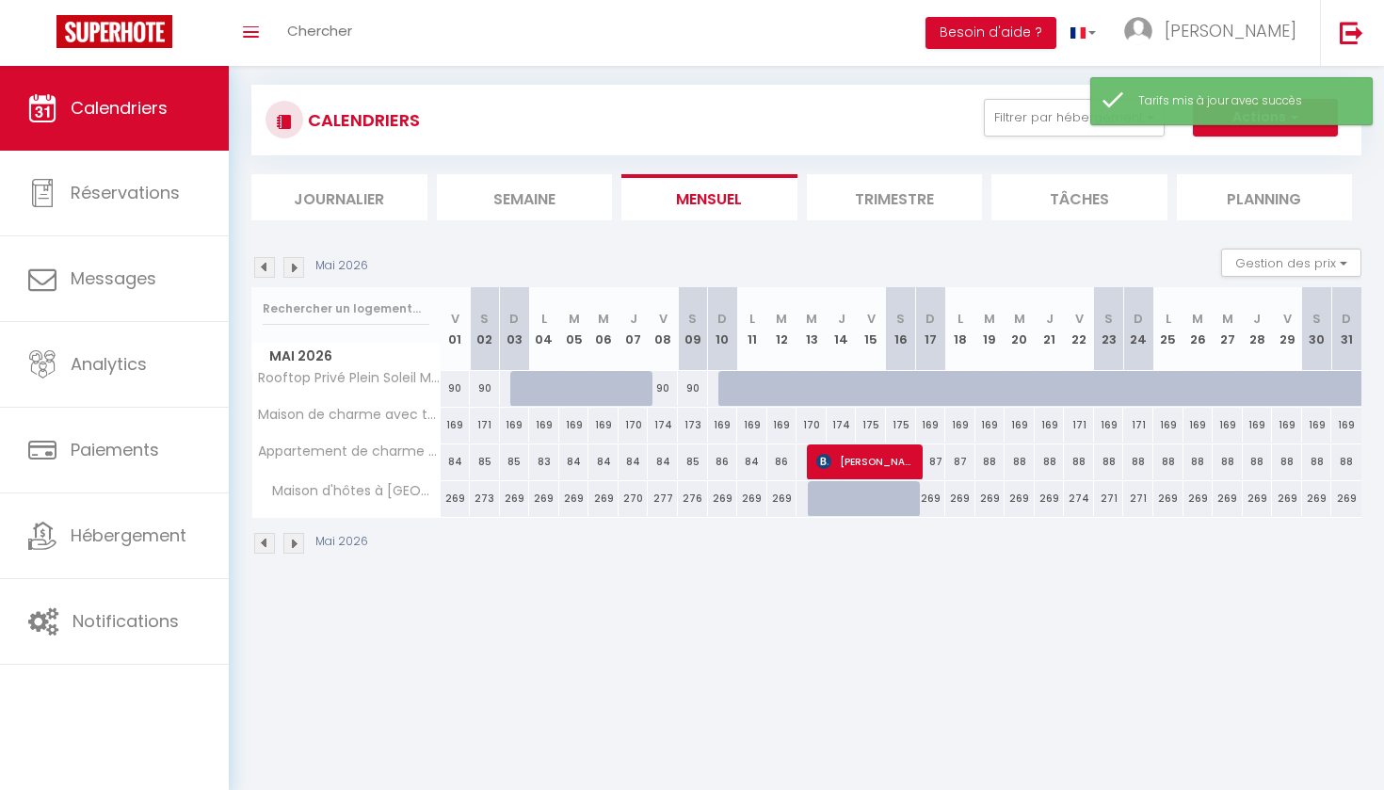
click at [522, 391] on div at bounding box center [525, 389] width 30 height 36
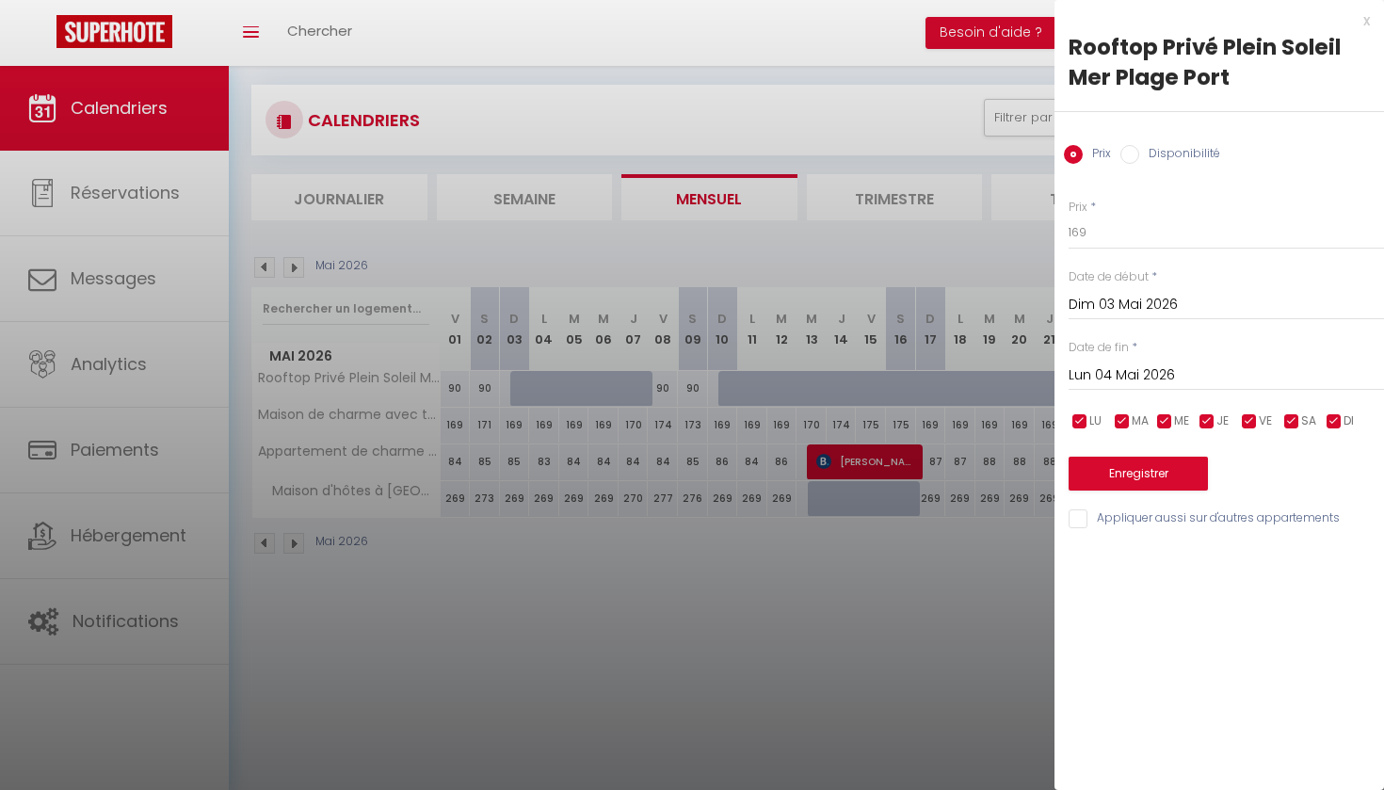
click at [1108, 371] on input "Lun 04 Mai 2026" at bounding box center [1226, 375] width 315 height 24
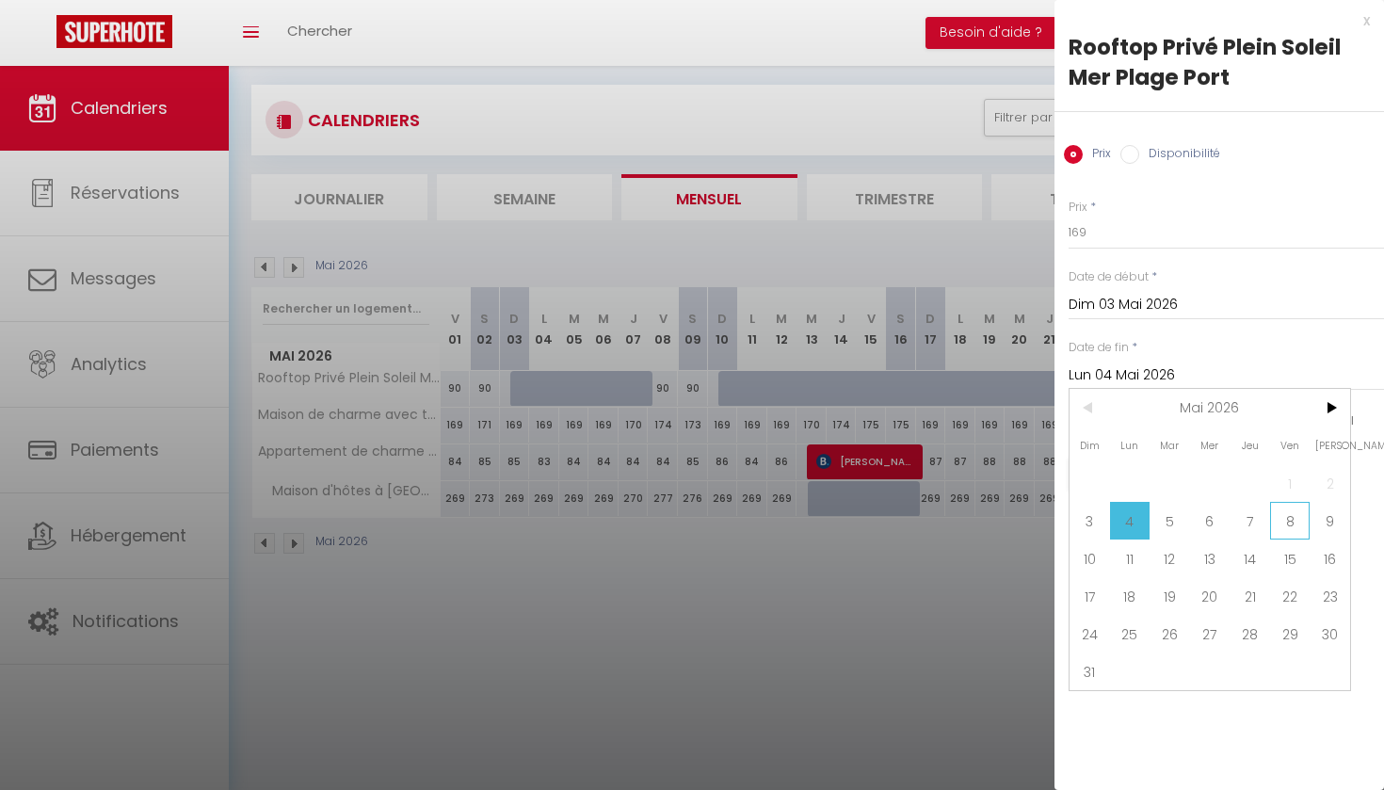
click at [1294, 523] on span "8" at bounding box center [1290, 521] width 40 height 38
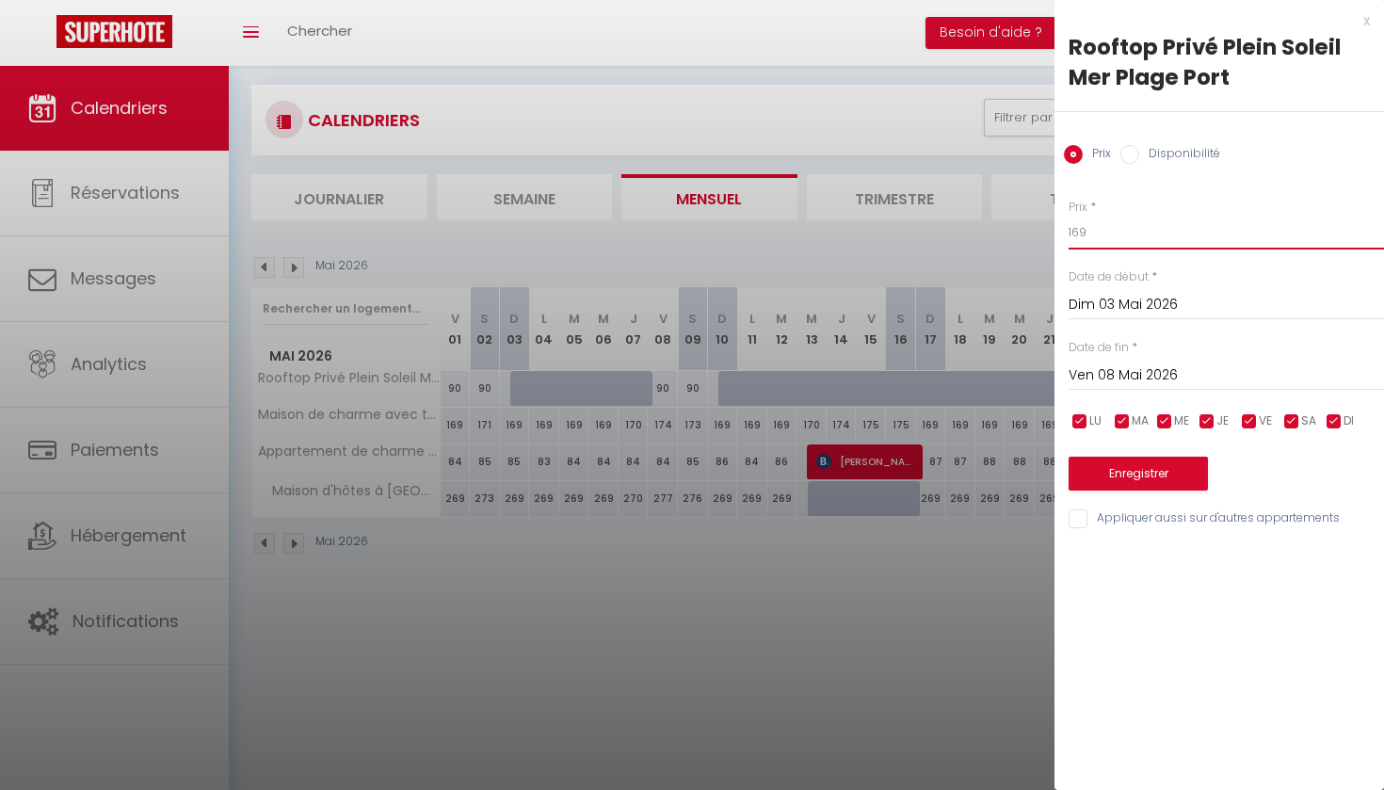
click at [1087, 231] on input "169" at bounding box center [1226, 233] width 315 height 34
click at [1133, 155] on input "Disponibilité" at bounding box center [1129, 154] width 19 height 19
click at [1112, 472] on button "Enregistrer" at bounding box center [1138, 476] width 139 height 34
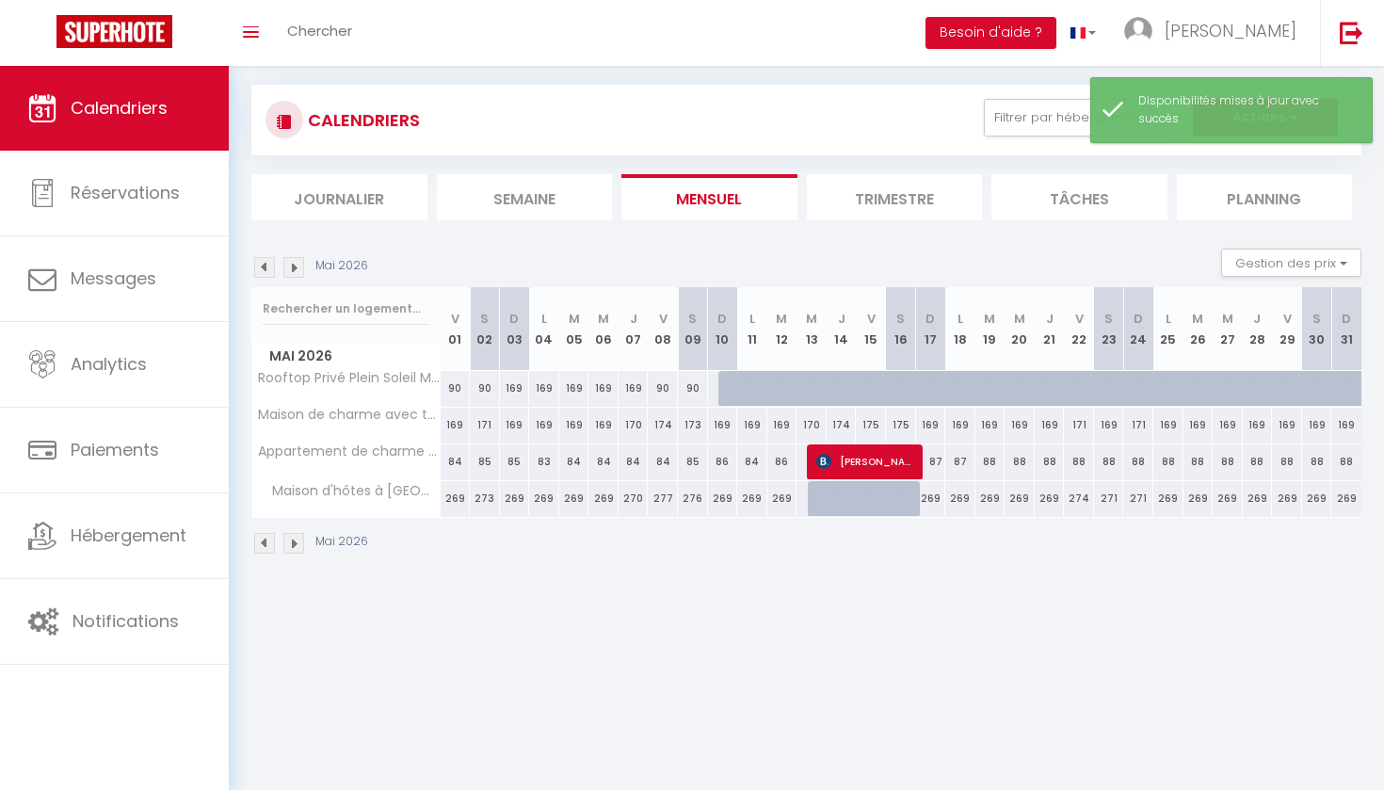
click at [516, 388] on div "169" at bounding box center [515, 388] width 30 height 35
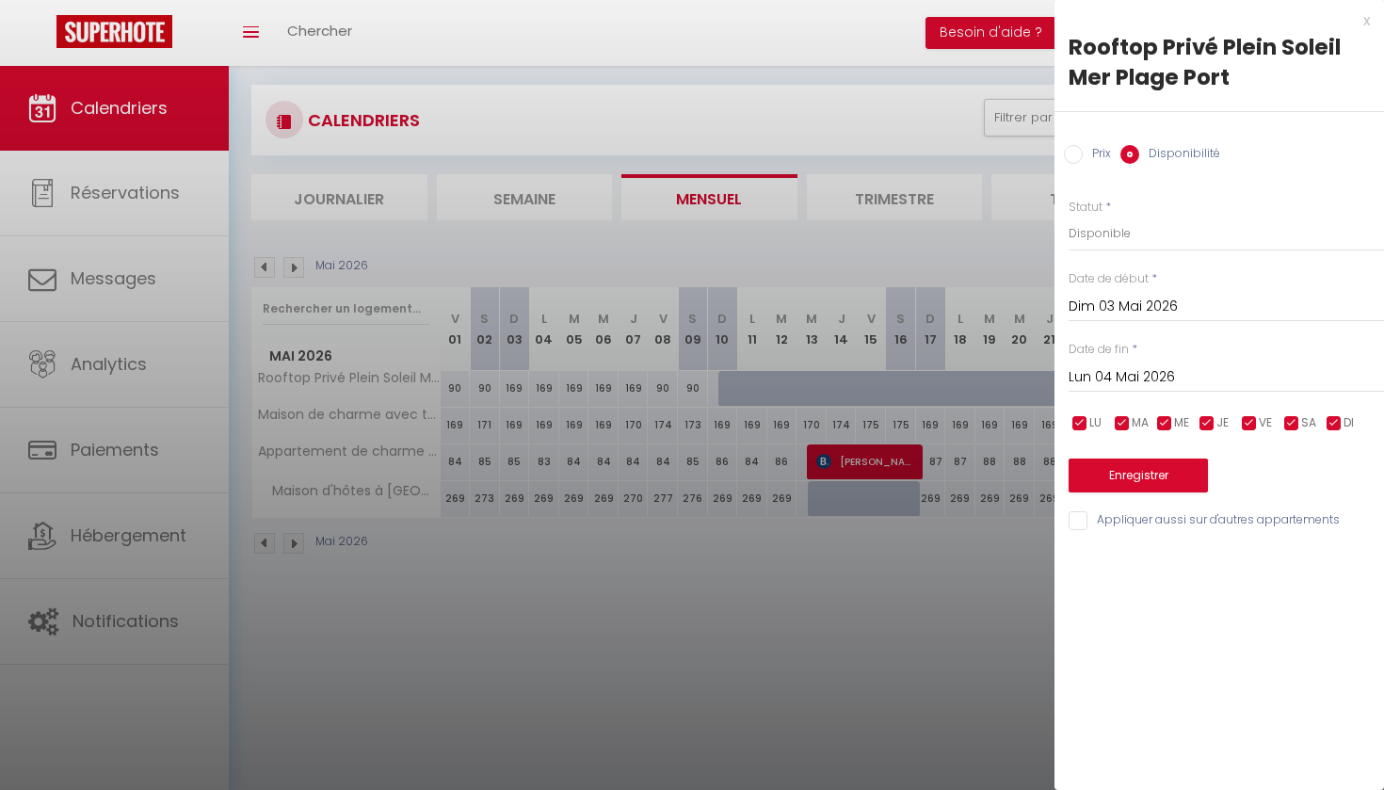
click at [1071, 153] on input "Prix" at bounding box center [1073, 154] width 19 height 19
click at [1088, 233] on input "169" at bounding box center [1226, 233] width 315 height 34
click at [1125, 372] on input "Lun 04 Mai 2026" at bounding box center [1226, 375] width 315 height 24
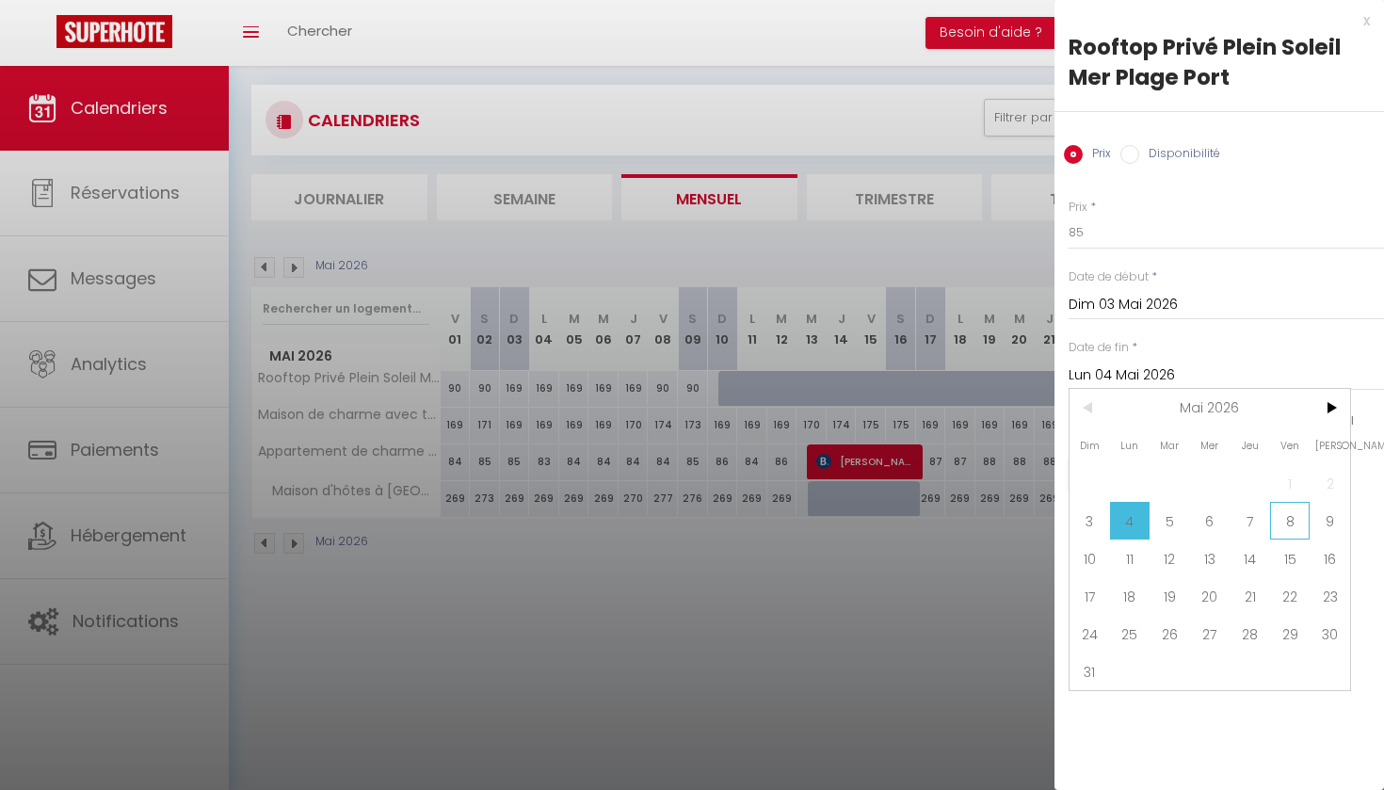
click at [1293, 520] on span "8" at bounding box center [1290, 521] width 40 height 38
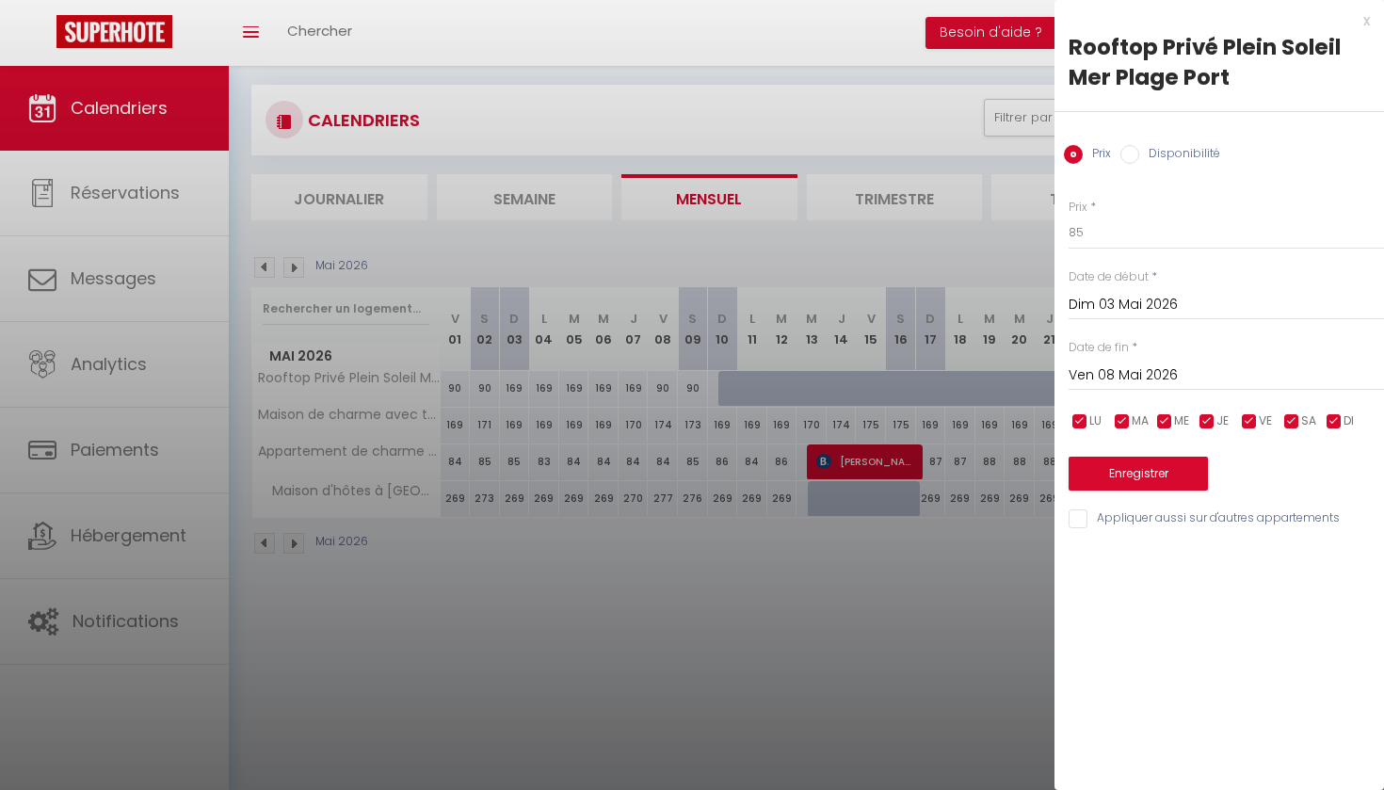
click at [1125, 473] on button "Enregistrer" at bounding box center [1138, 474] width 139 height 34
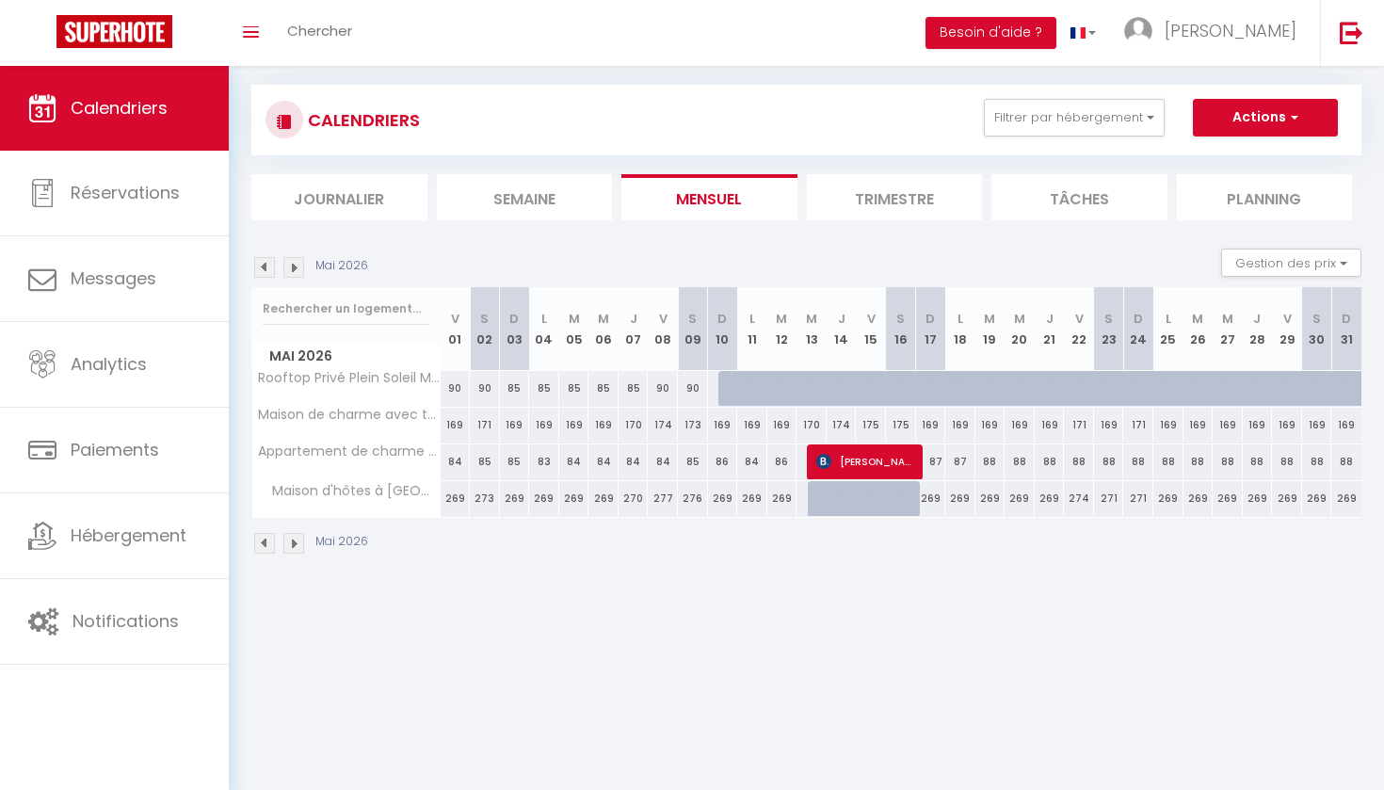
click at [873, 392] on div at bounding box center [882, 399] width 30 height 36
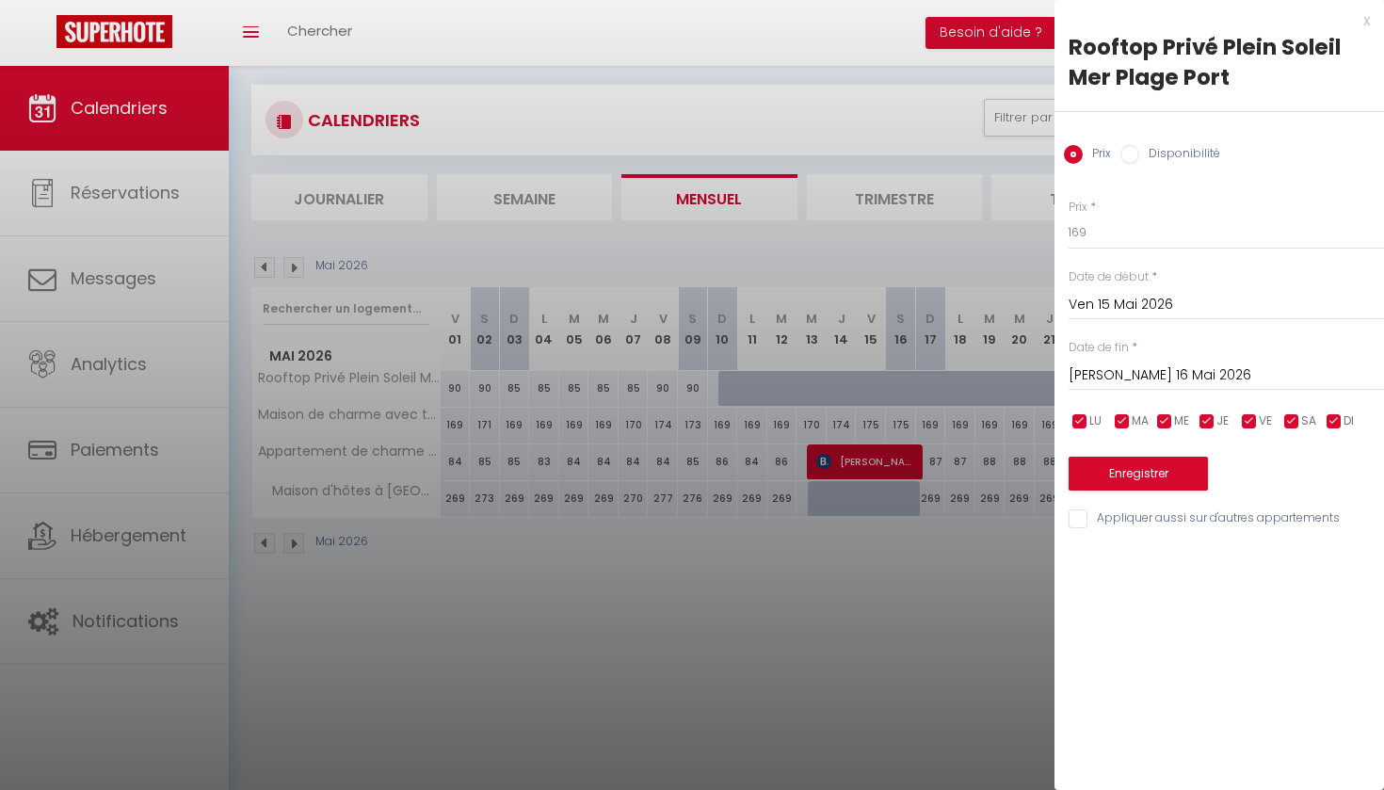
click at [1104, 373] on input "[PERSON_NAME] 16 Mai 2026" at bounding box center [1226, 375] width 315 height 24
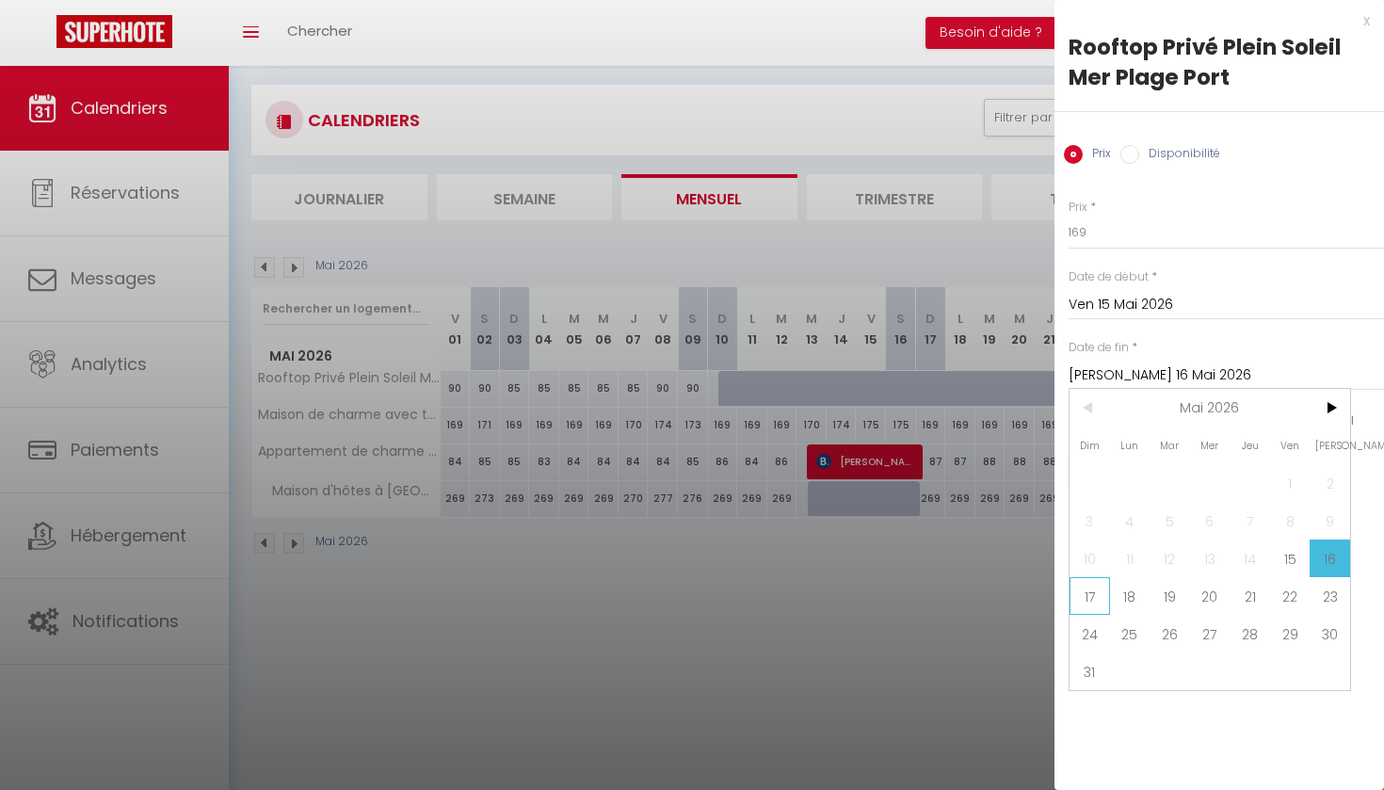
click at [1090, 595] on span "17" at bounding box center [1090, 596] width 40 height 38
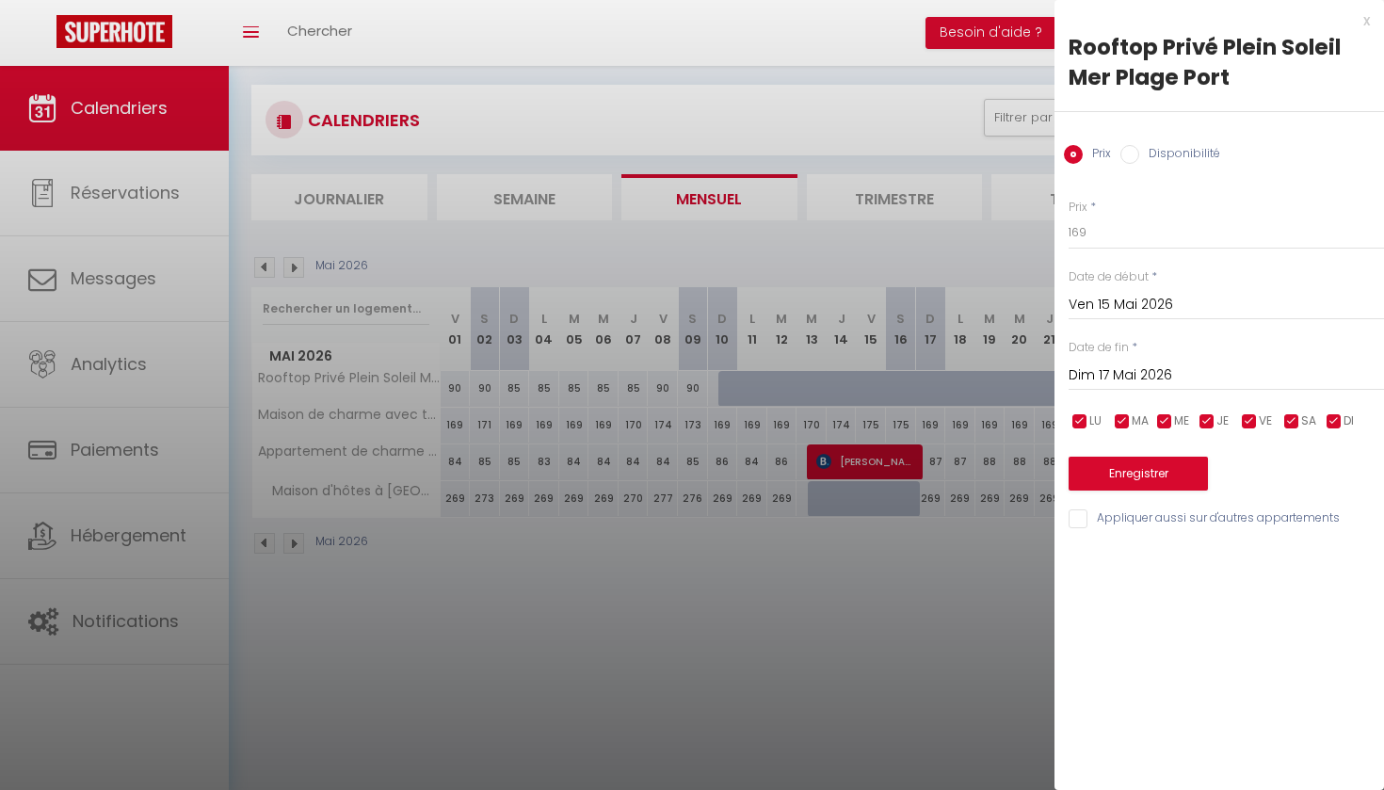
click at [1129, 154] on input "Disponibilité" at bounding box center [1129, 154] width 19 height 19
click at [1143, 471] on button "Enregistrer" at bounding box center [1138, 476] width 139 height 34
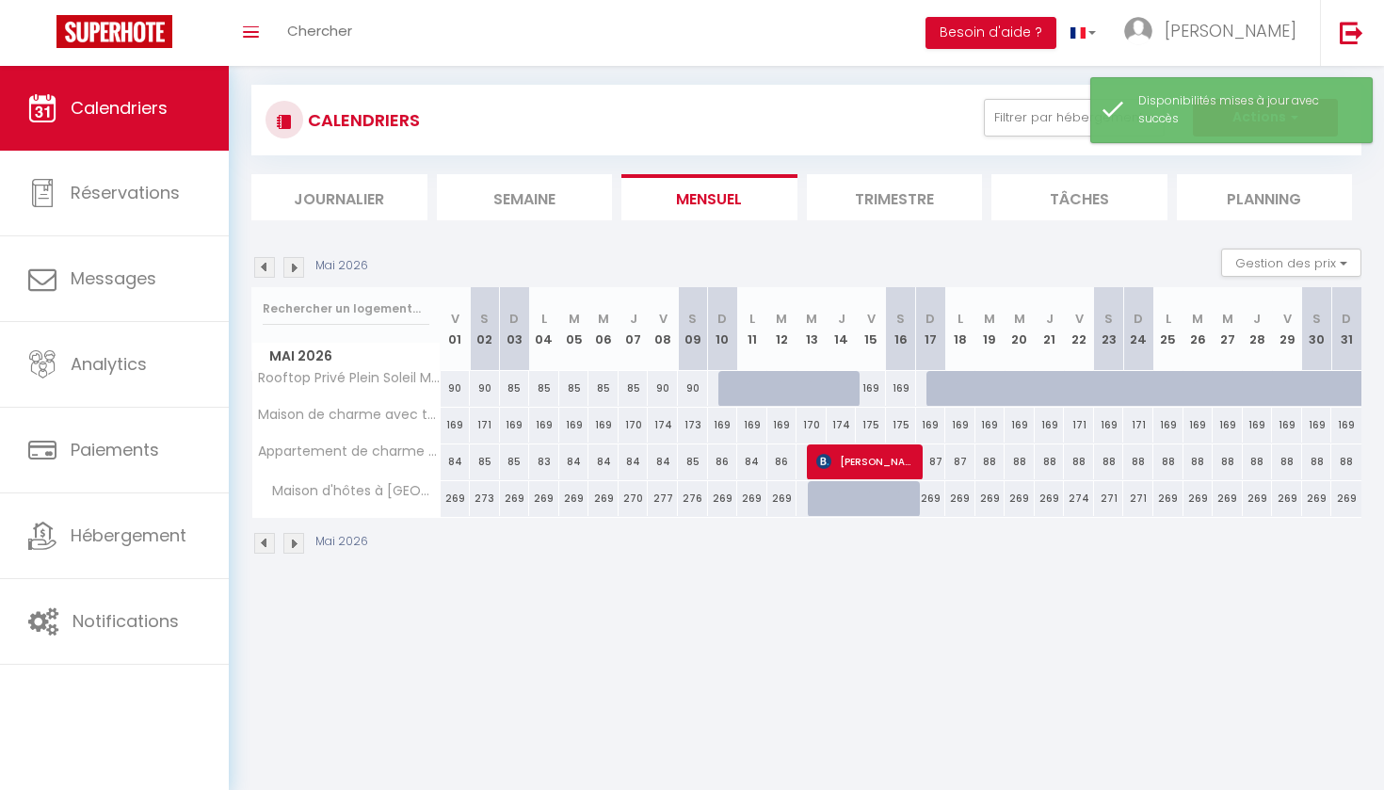
click at [872, 394] on div "169" at bounding box center [871, 388] width 30 height 35
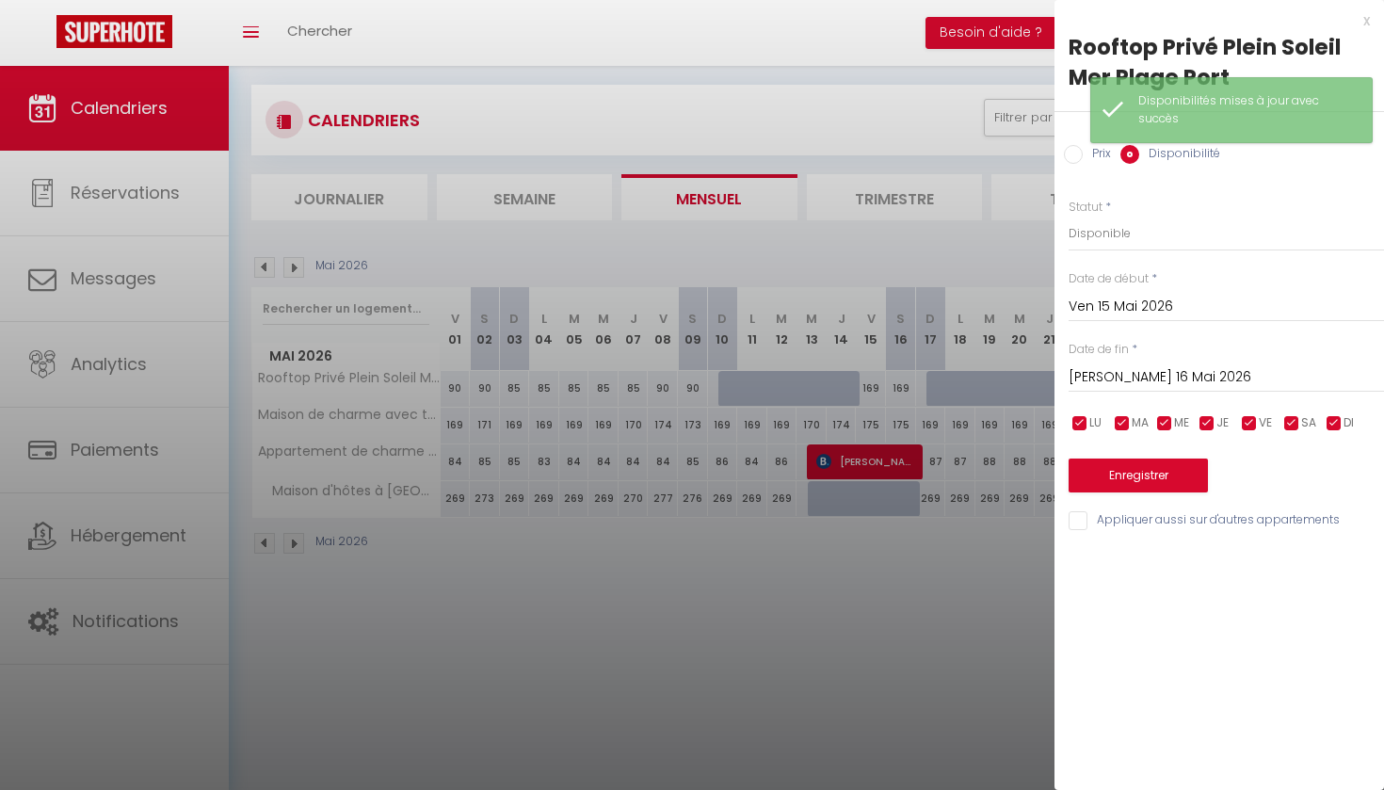
click at [1080, 155] on input "Prix" at bounding box center [1073, 154] width 19 height 19
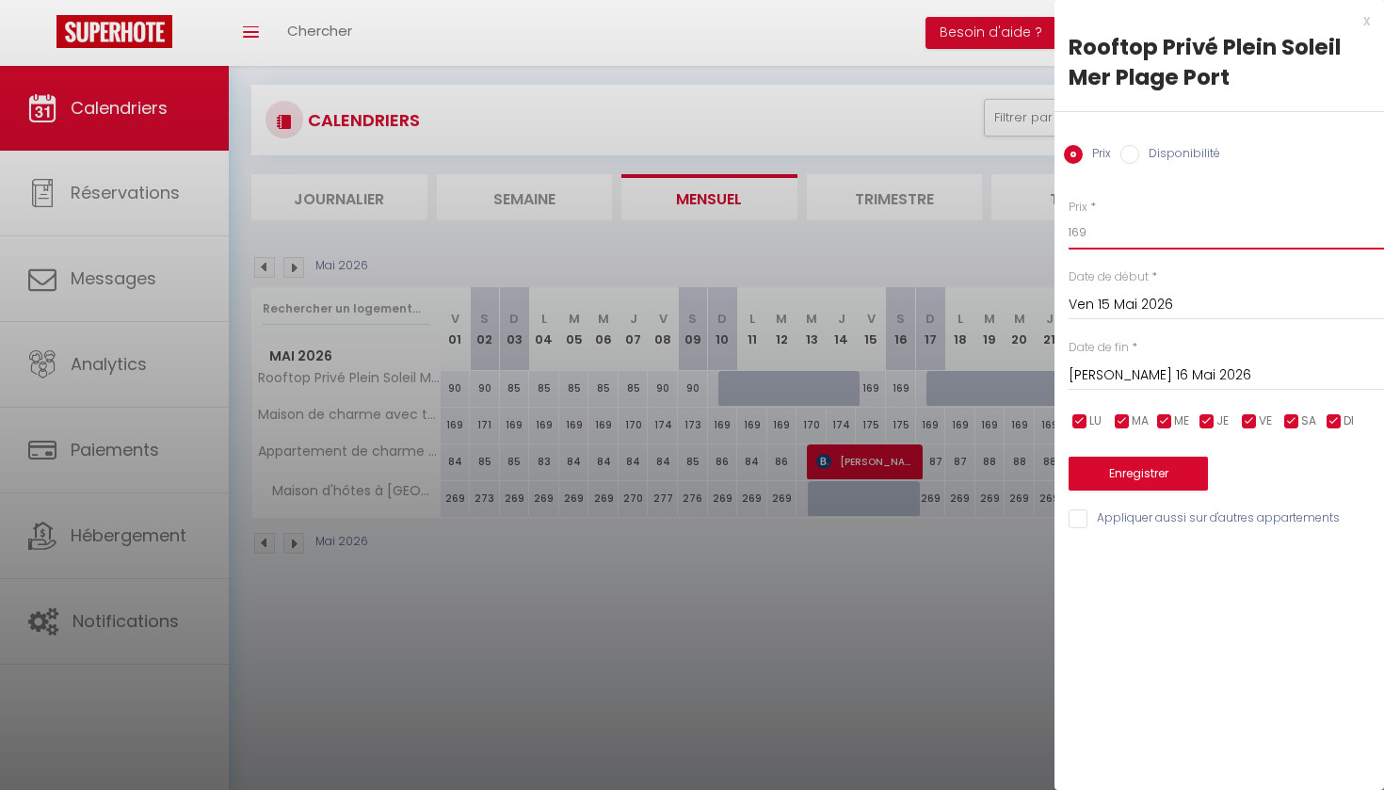
click at [1087, 233] on input "169" at bounding box center [1226, 233] width 315 height 34
click at [1102, 377] on input "[PERSON_NAME] 16 Mai 2026" at bounding box center [1226, 375] width 315 height 24
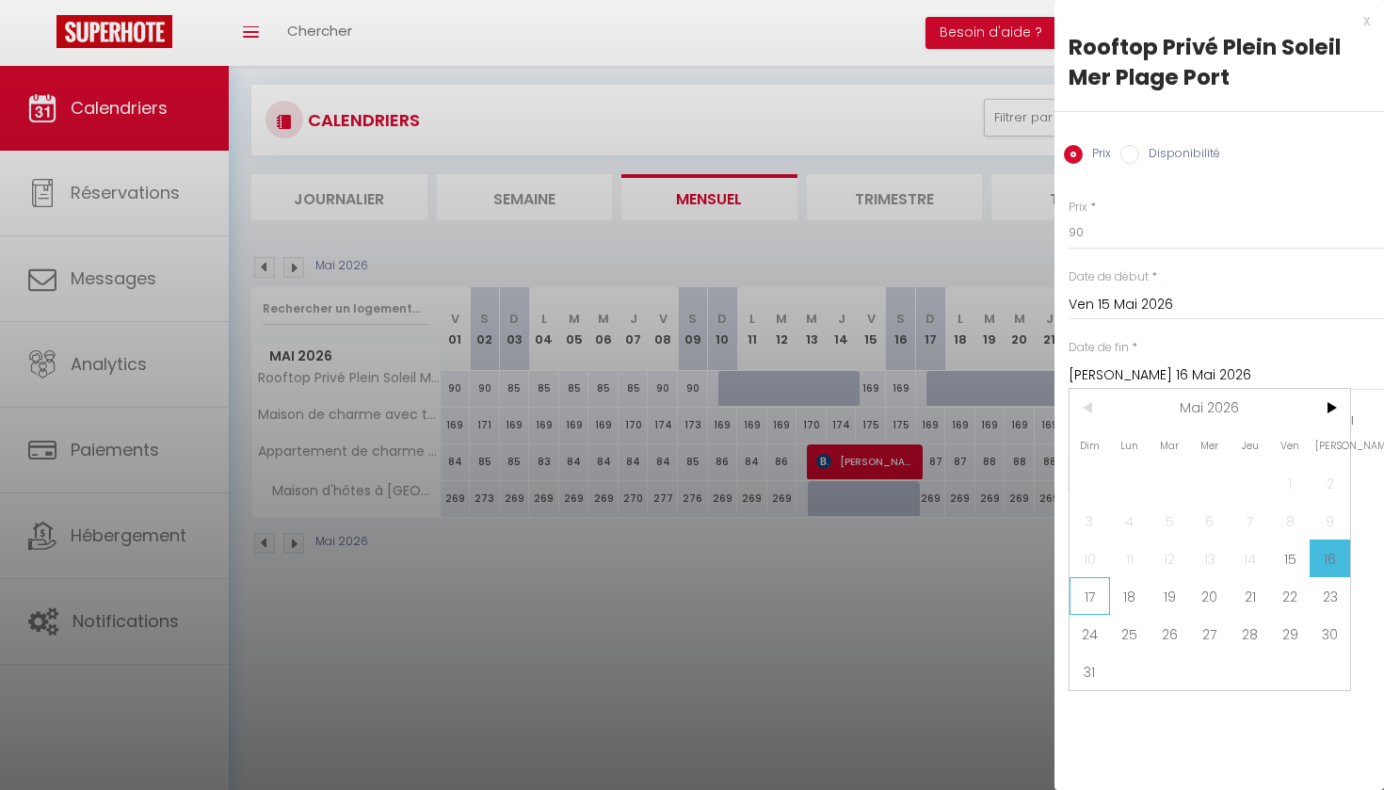
click at [1090, 598] on span "17" at bounding box center [1090, 596] width 40 height 38
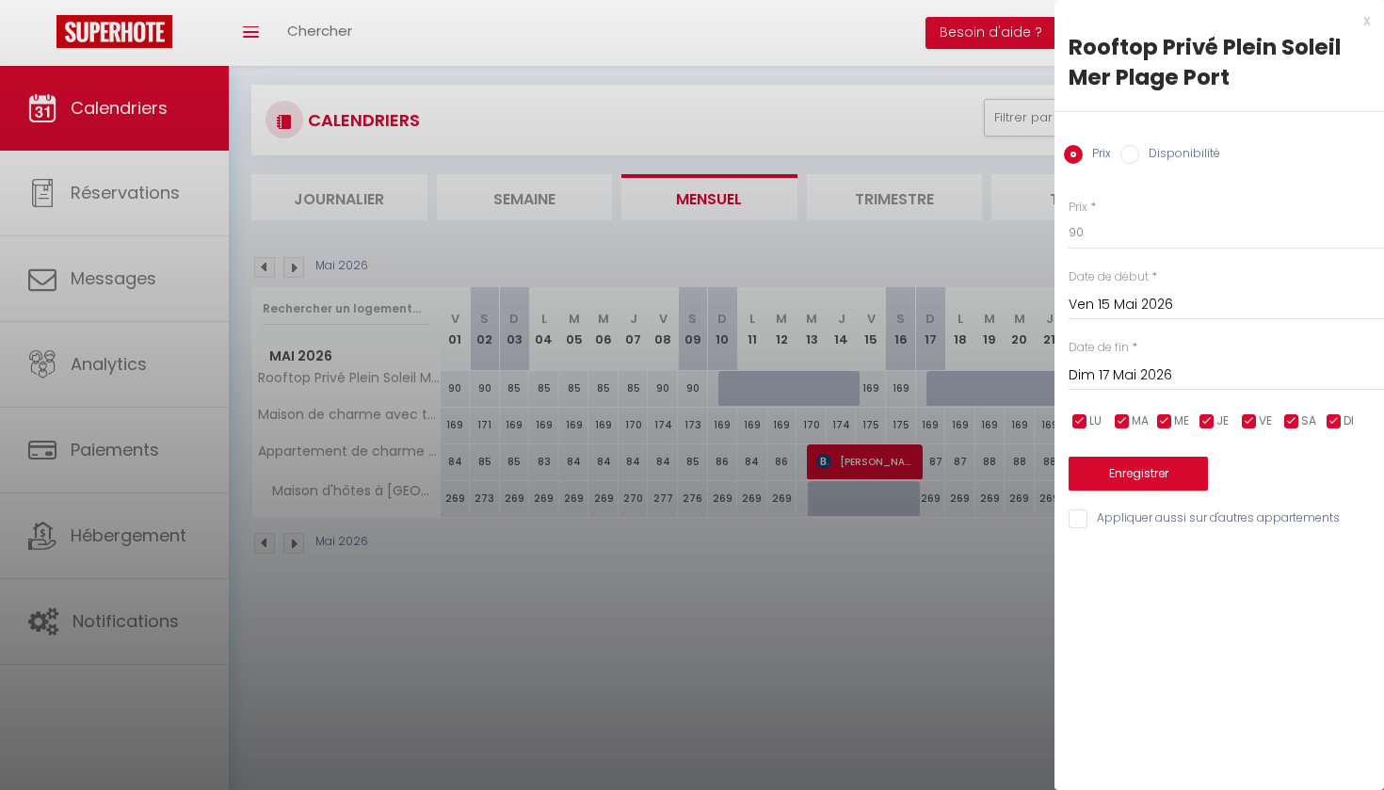
click at [1148, 471] on button "Enregistrer" at bounding box center [1138, 474] width 139 height 34
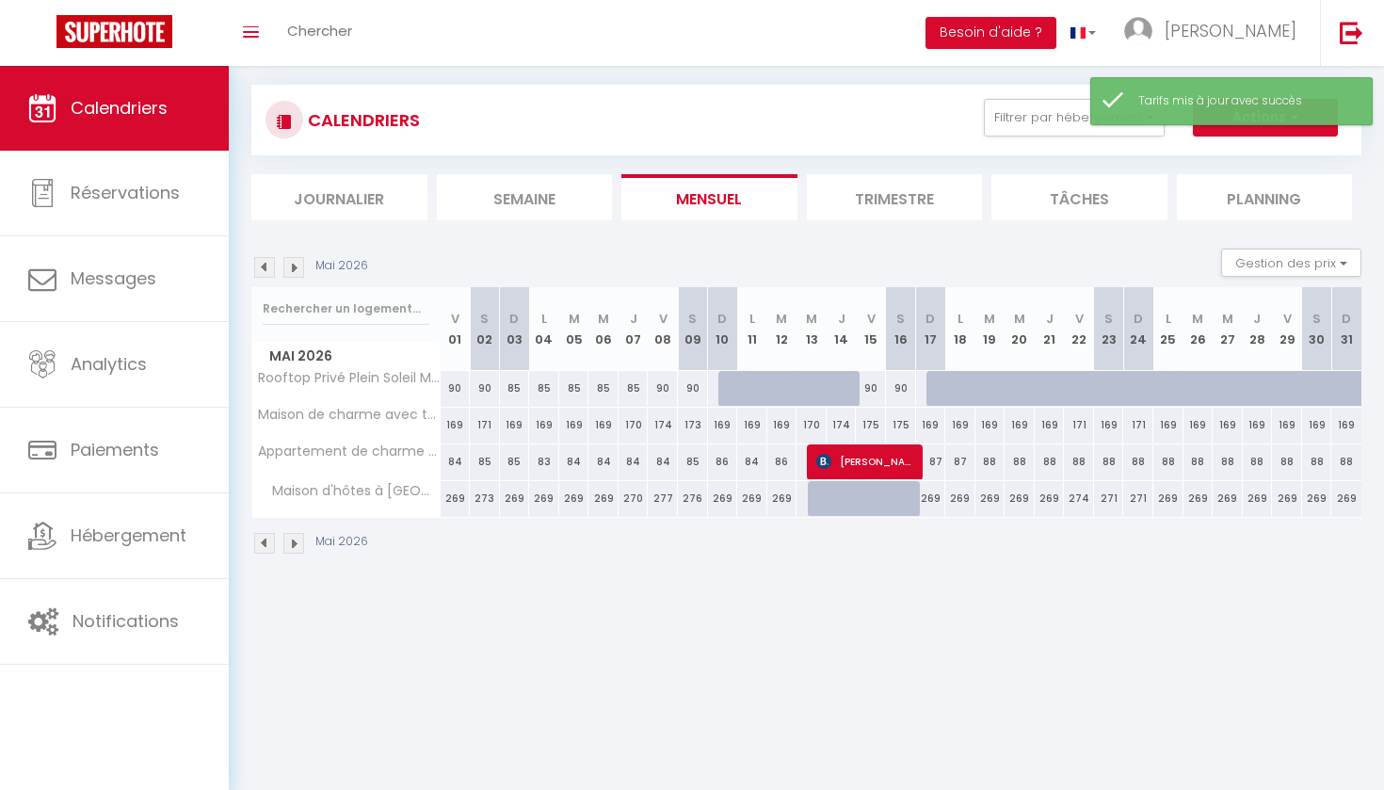
click at [1081, 385] on div at bounding box center [1090, 399] width 30 height 36
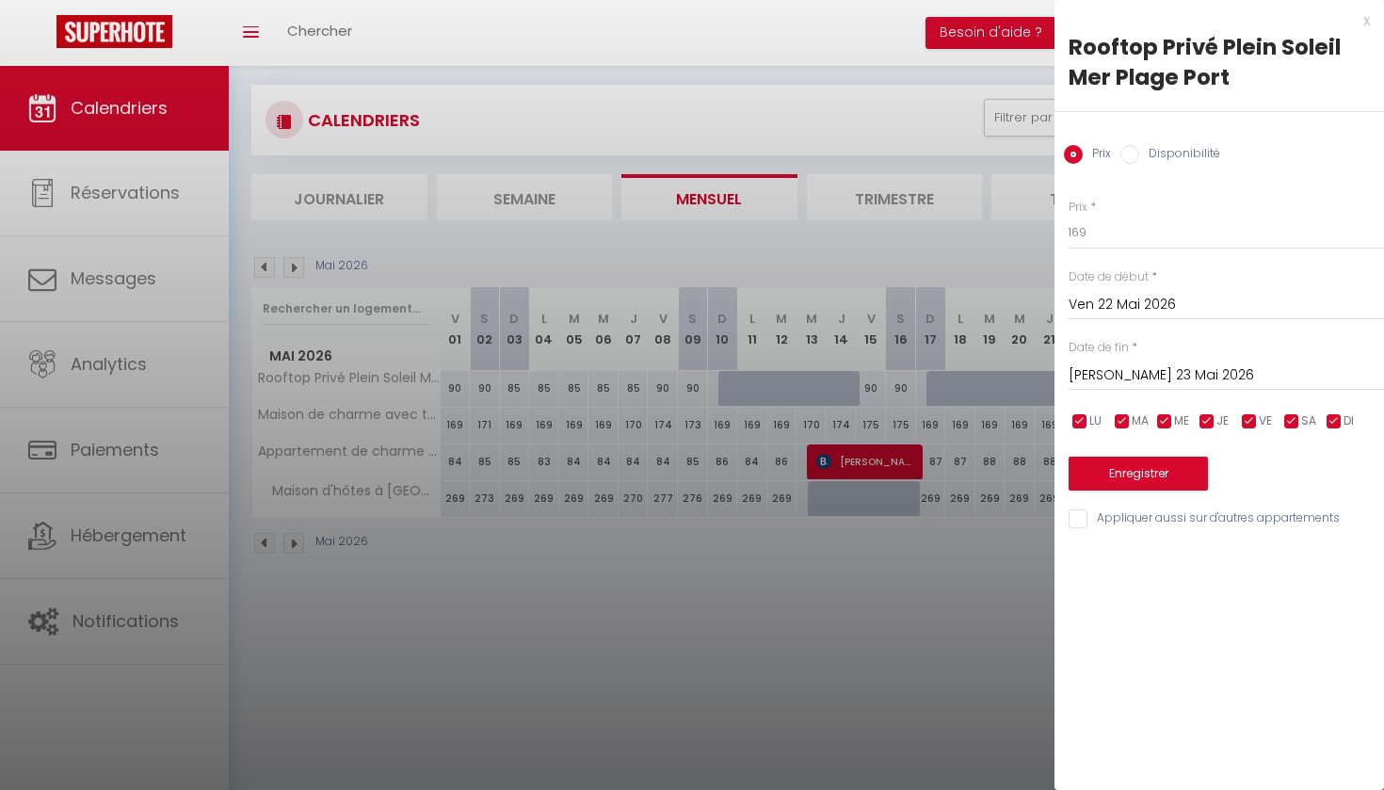
click at [1129, 158] on input "Disponibilité" at bounding box center [1129, 154] width 19 height 19
click at [1120, 378] on input "[PERSON_NAME] 23 Mai 2026" at bounding box center [1226, 377] width 315 height 24
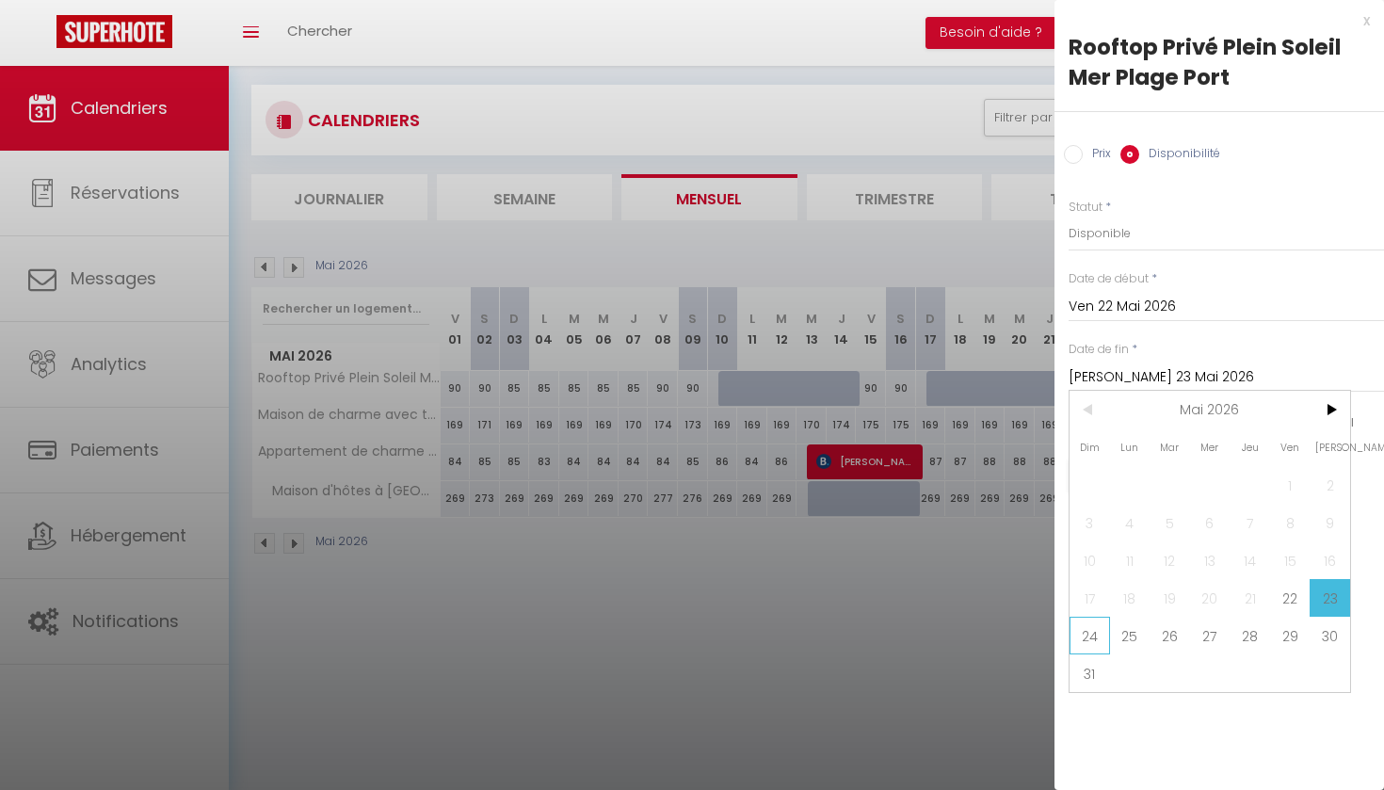
click at [1086, 638] on span "24" at bounding box center [1090, 636] width 40 height 38
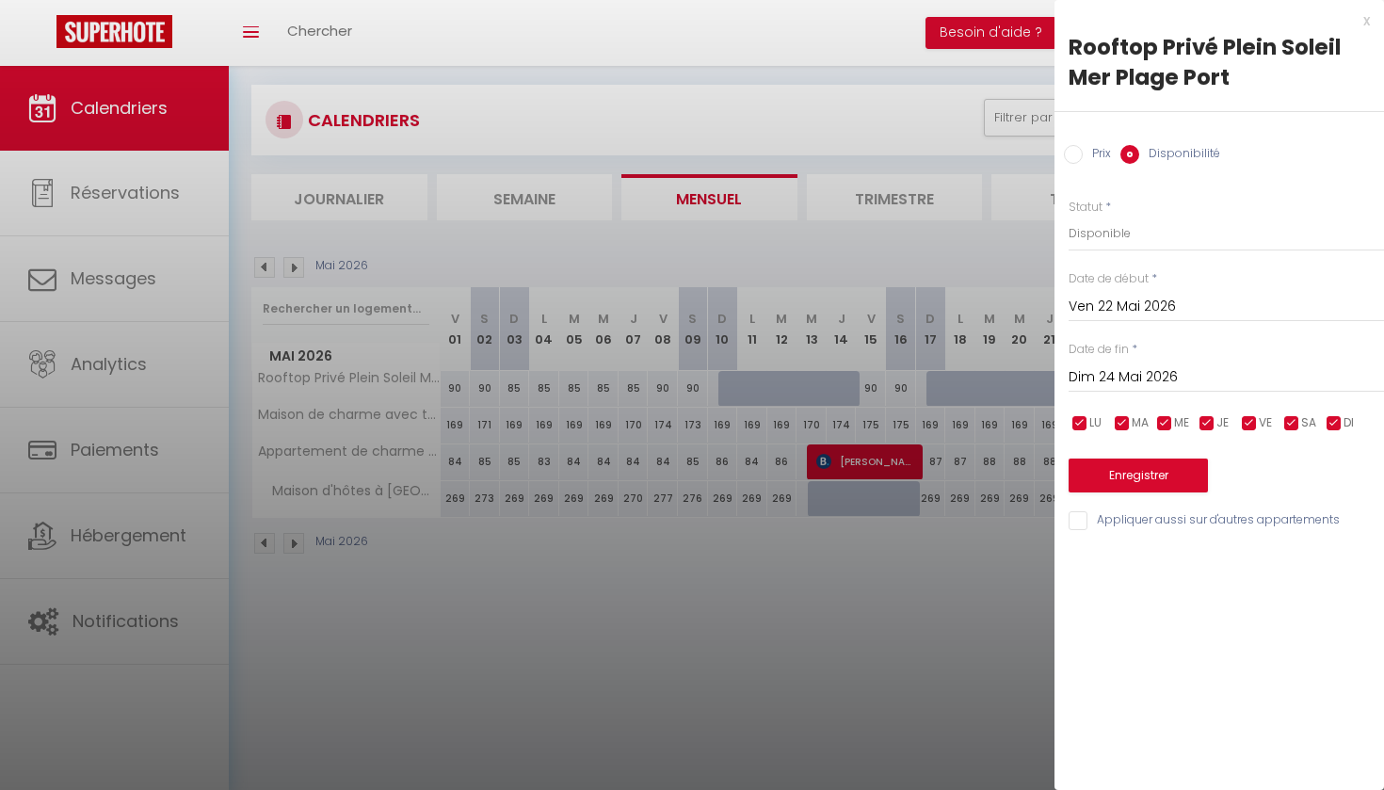
click at [1160, 473] on button "Enregistrer" at bounding box center [1138, 476] width 139 height 34
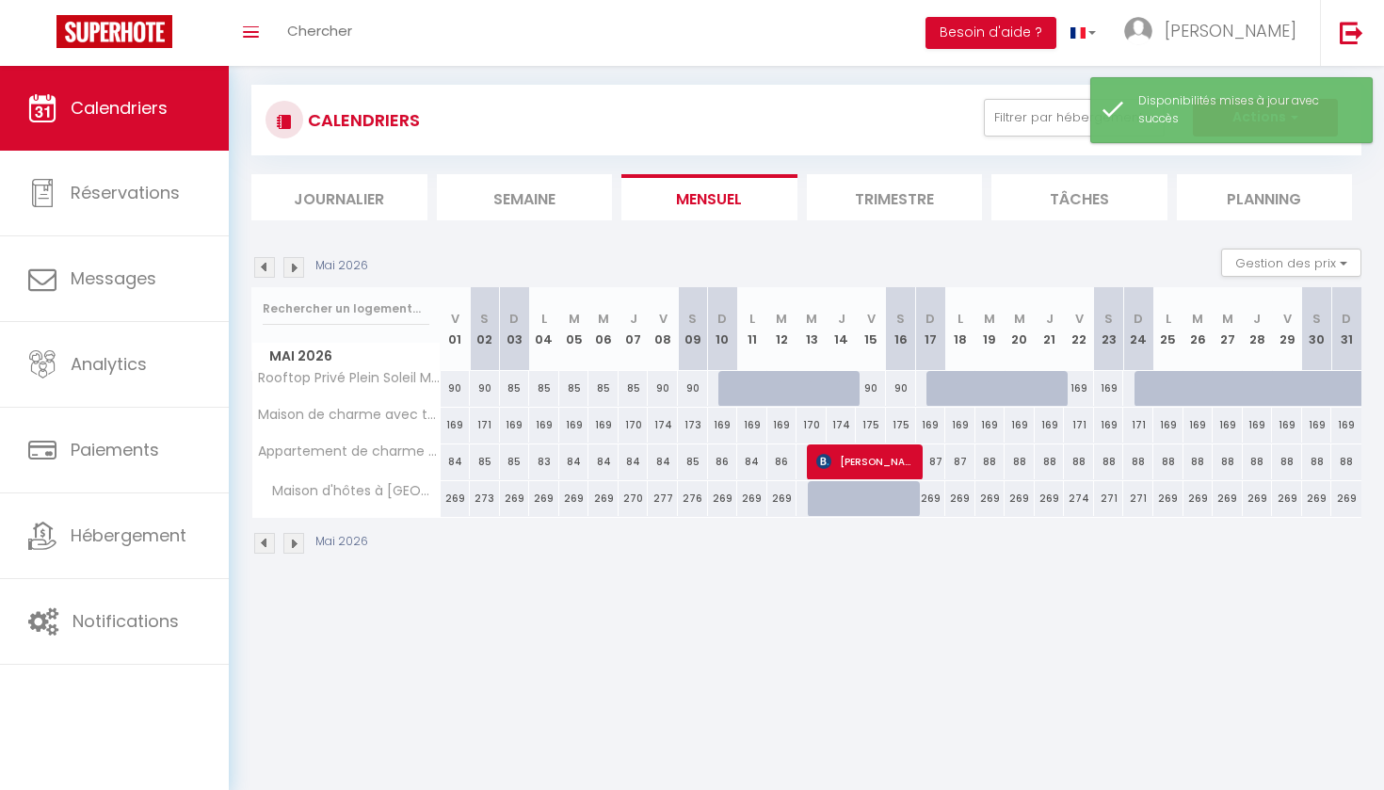
click at [1080, 385] on div "169" at bounding box center [1079, 388] width 30 height 35
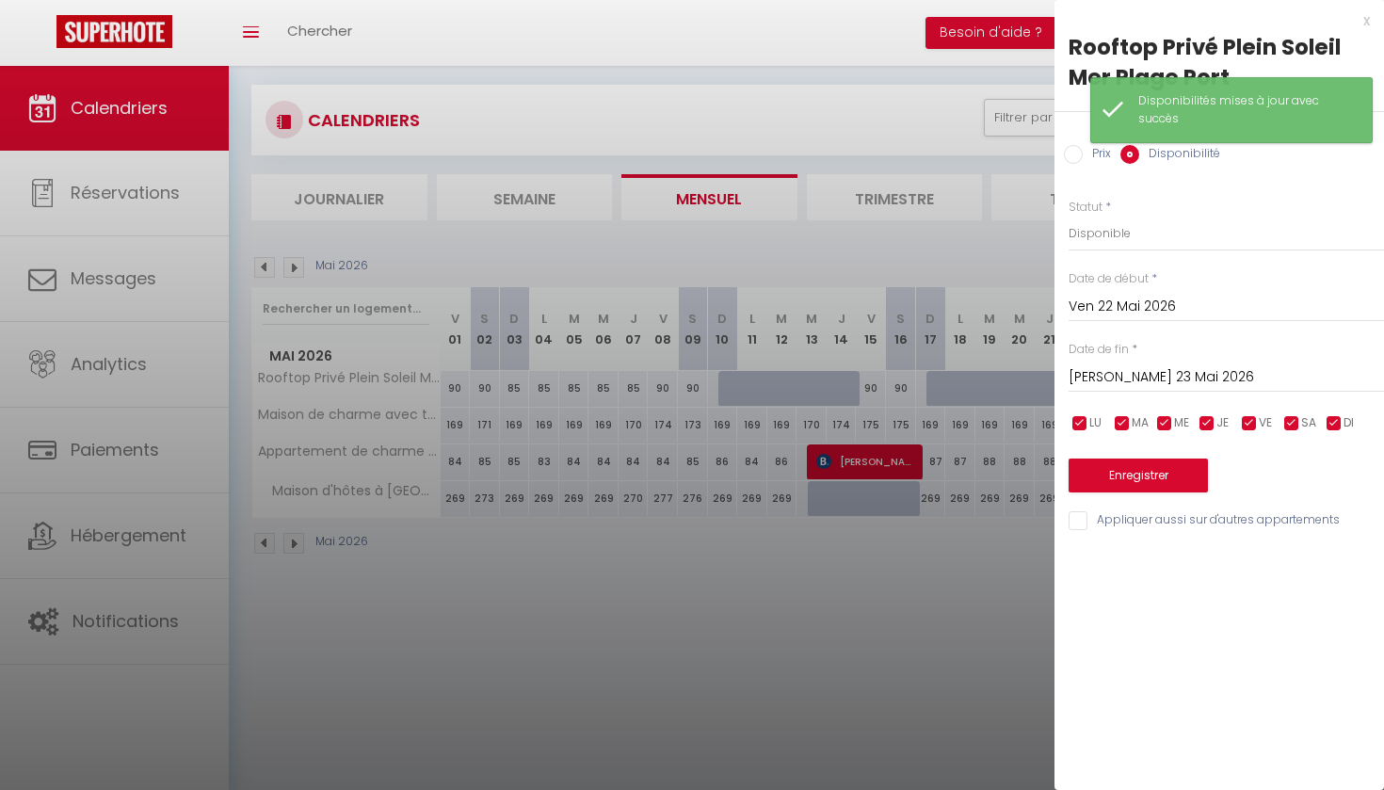
click at [1109, 378] on input "[PERSON_NAME] 23 Mai 2026" at bounding box center [1226, 377] width 315 height 24
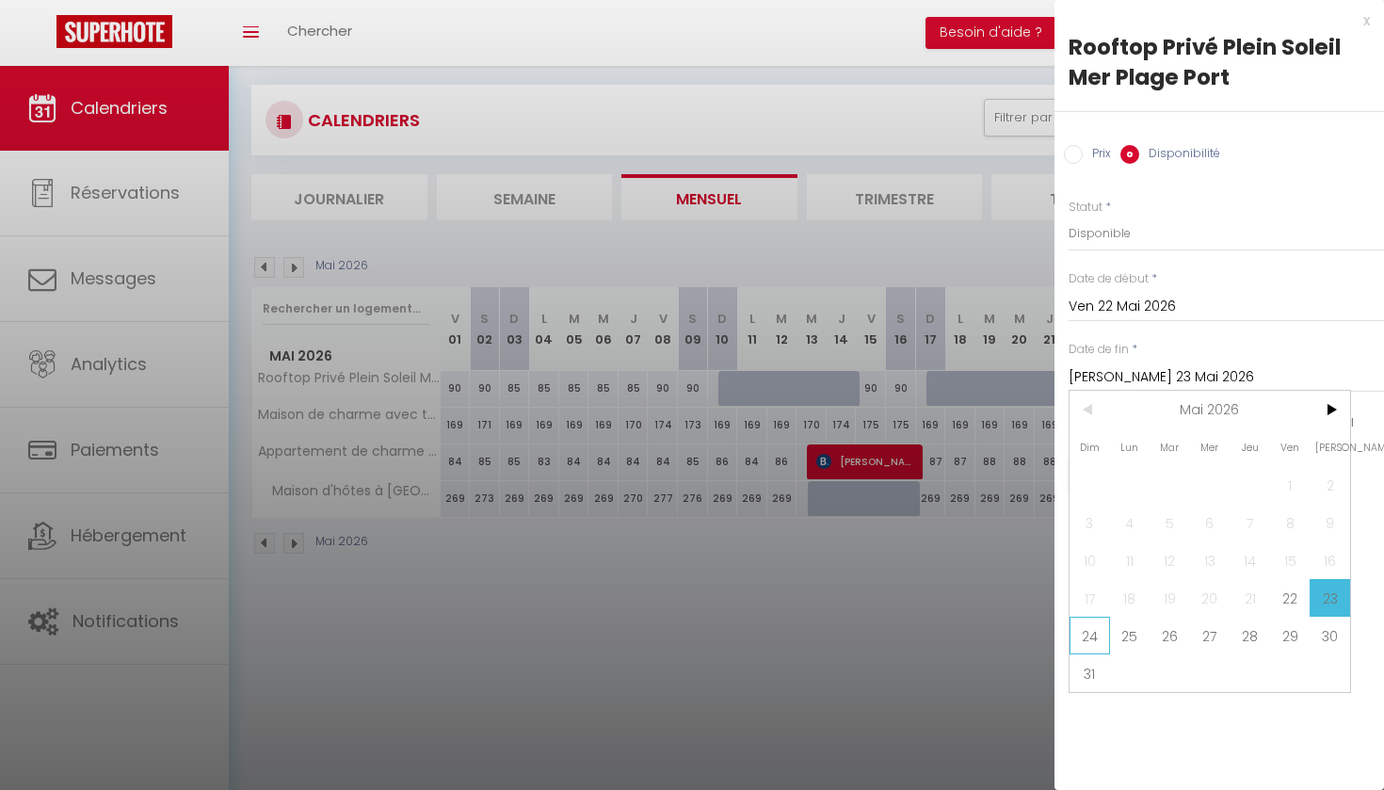
click at [1092, 638] on span "24" at bounding box center [1090, 636] width 40 height 38
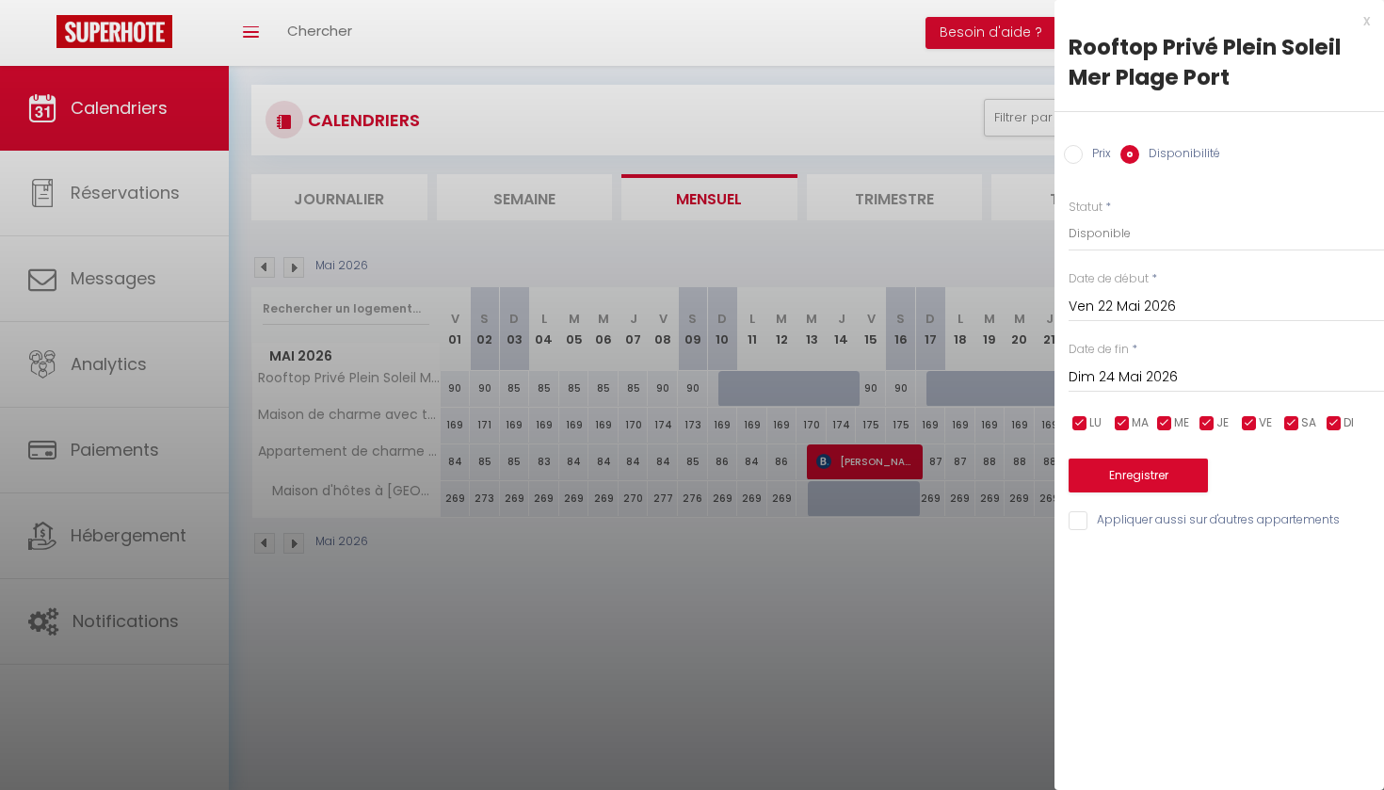
click at [1075, 155] on input "Prix" at bounding box center [1073, 154] width 19 height 19
click at [1087, 233] on input "169" at bounding box center [1226, 233] width 315 height 34
click at [1122, 477] on button "Enregistrer" at bounding box center [1138, 474] width 139 height 34
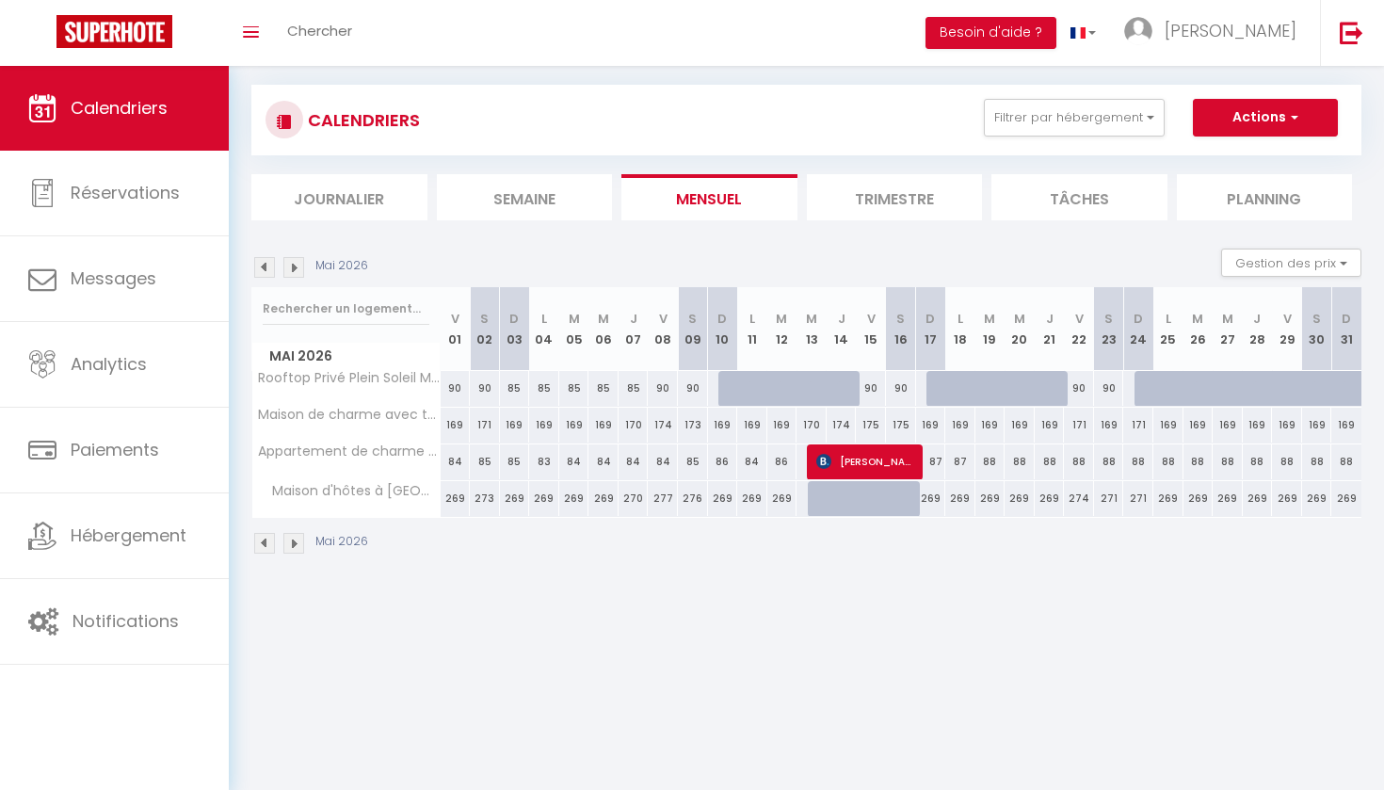
click at [727, 389] on div at bounding box center [733, 389] width 30 height 36
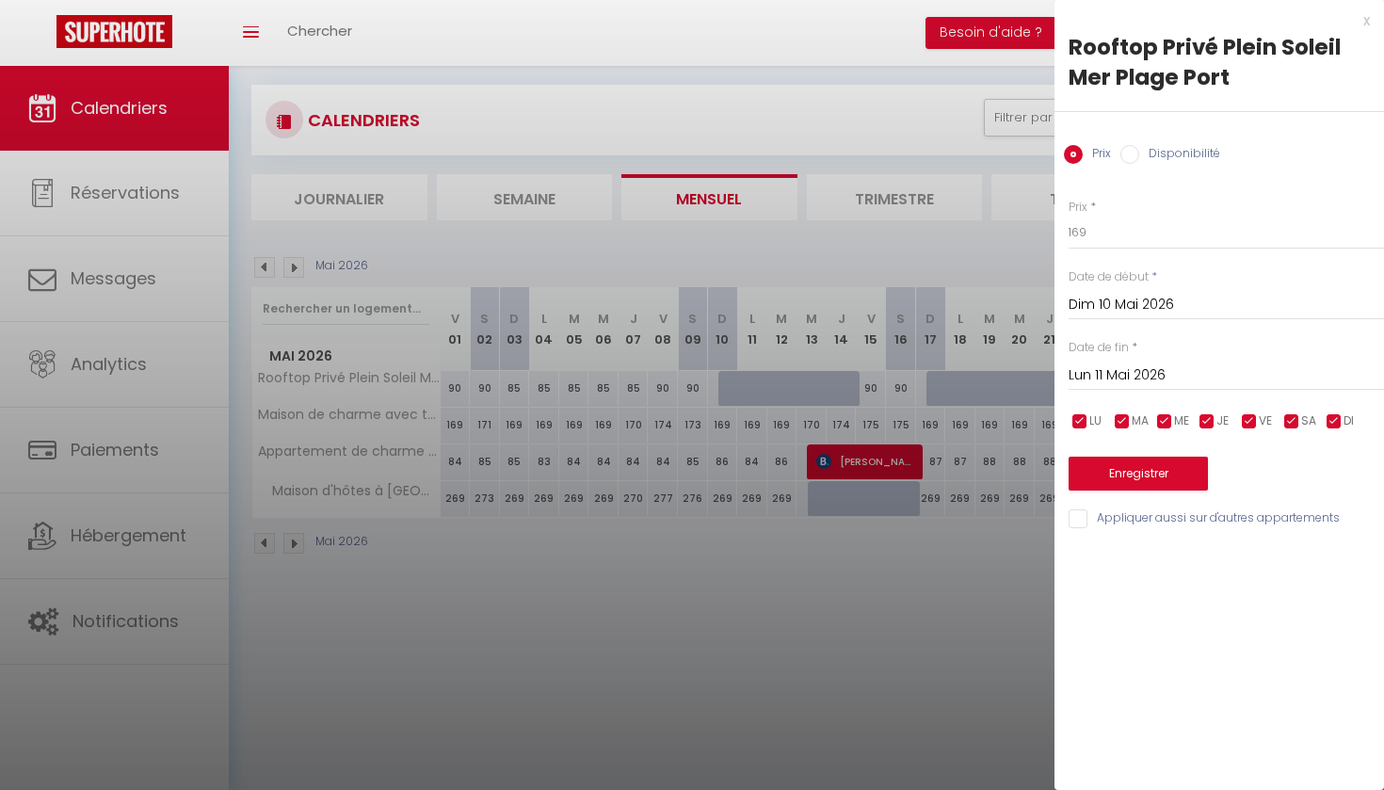
click at [1114, 380] on input "Lun 11 Mai 2026" at bounding box center [1226, 375] width 315 height 24
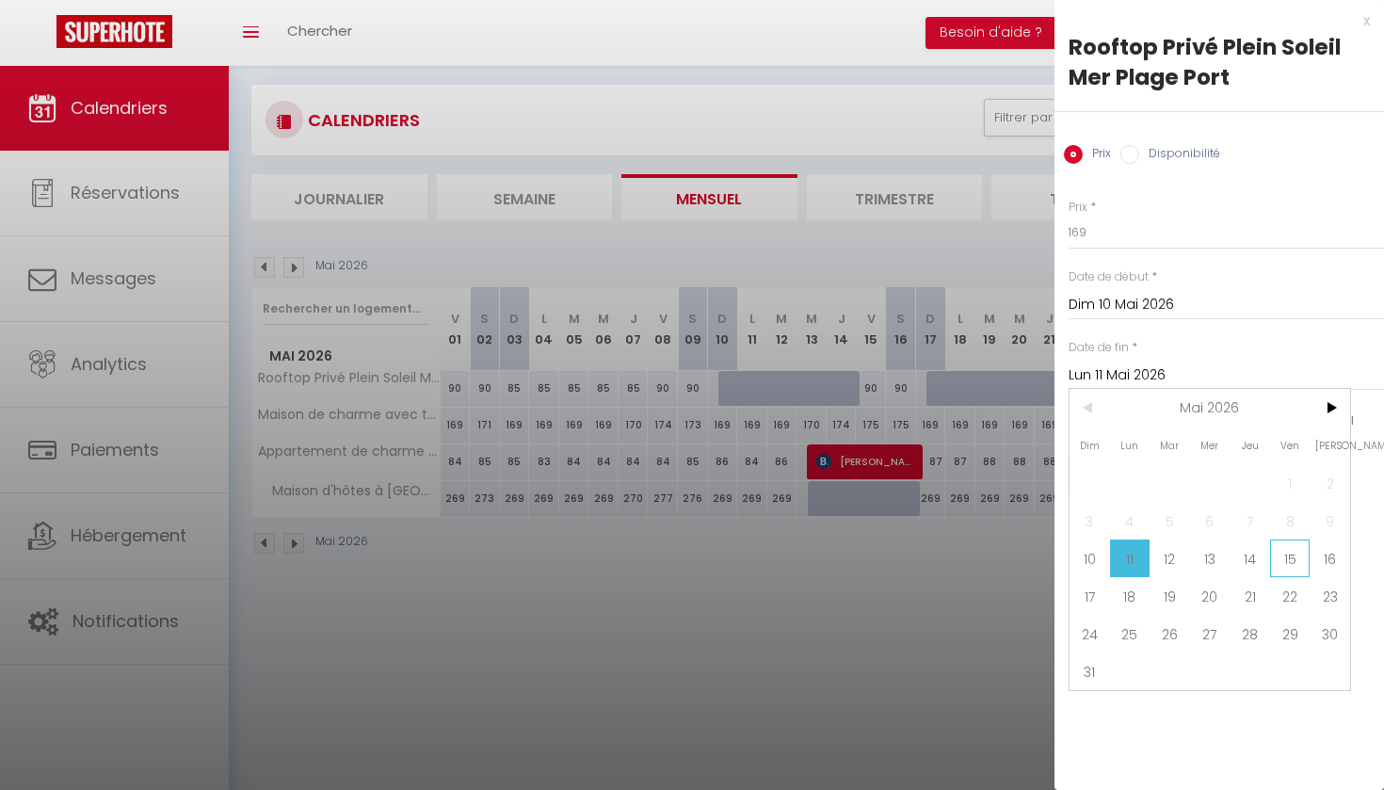
click at [1286, 565] on span "15" at bounding box center [1290, 558] width 40 height 38
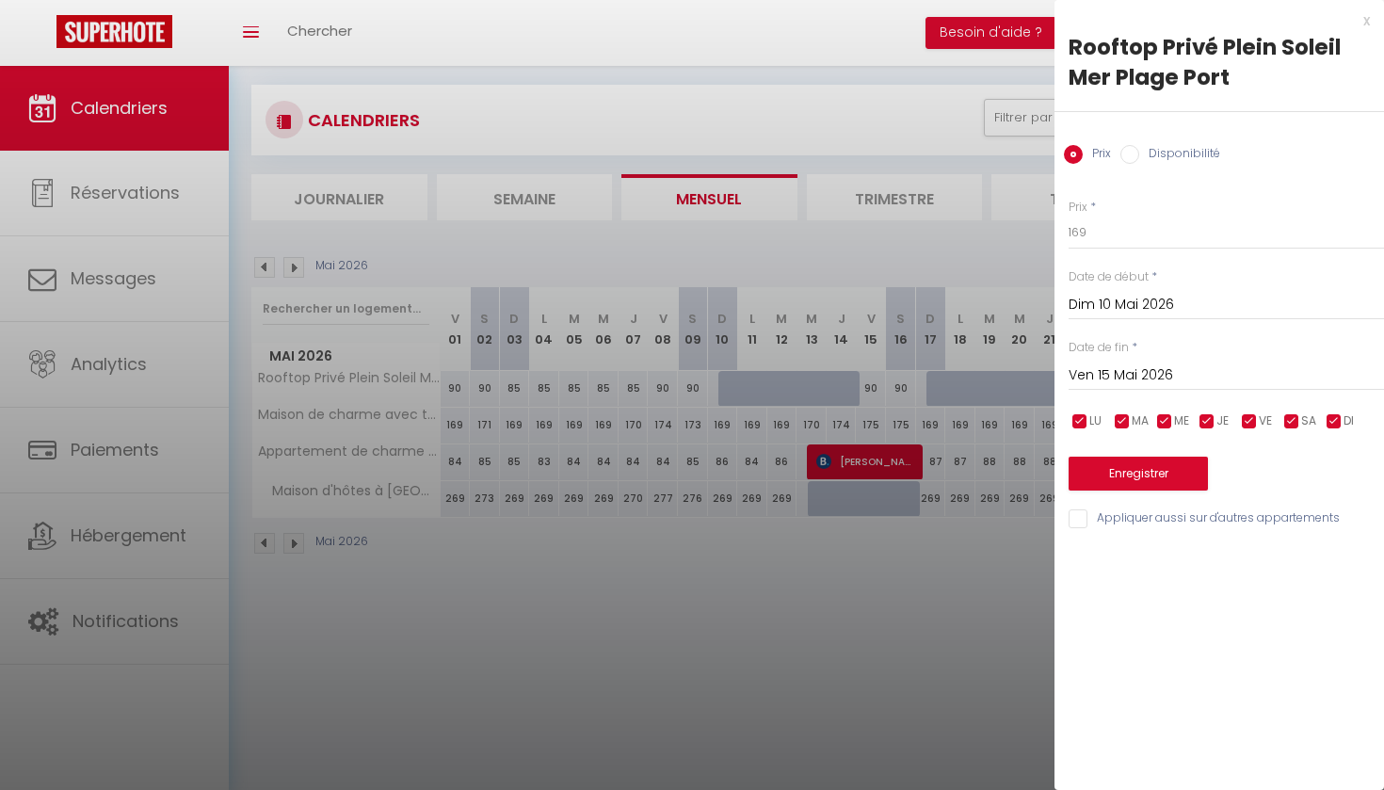
click at [1134, 156] on input "Disponibilité" at bounding box center [1129, 154] width 19 height 19
click at [1126, 475] on button "Enregistrer" at bounding box center [1138, 476] width 139 height 34
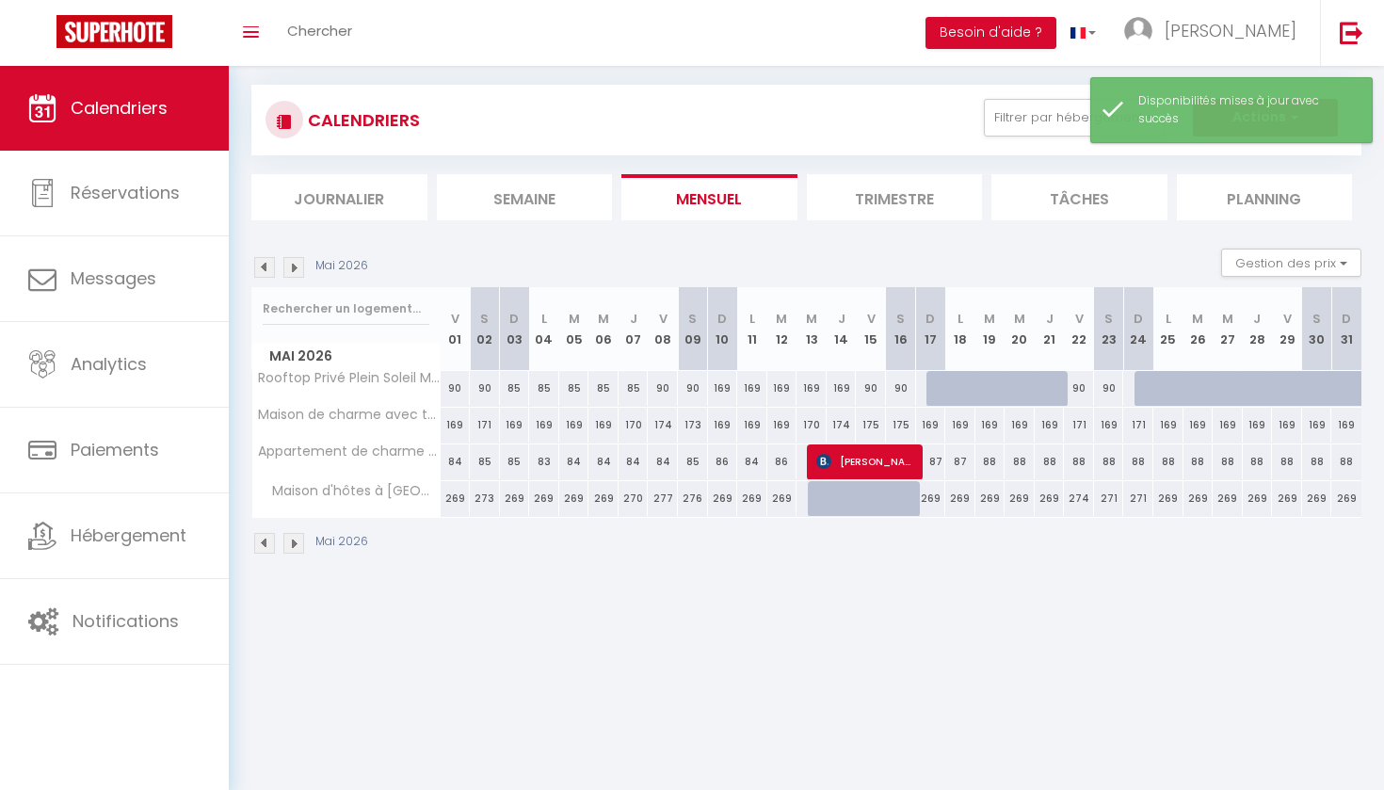
click at [720, 386] on div "169" at bounding box center [723, 388] width 30 height 35
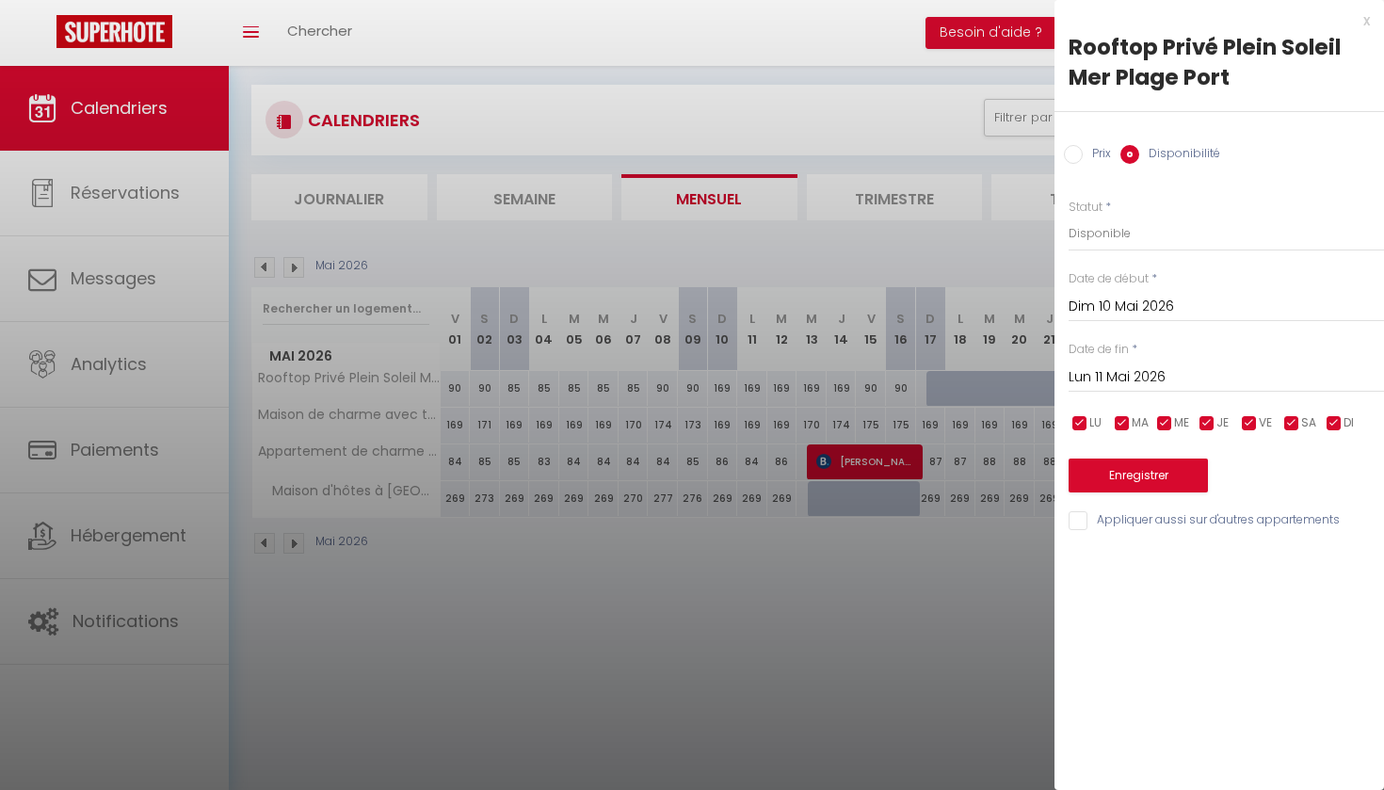
click at [1098, 378] on input "Lun 11 Mai 2026" at bounding box center [1226, 377] width 315 height 24
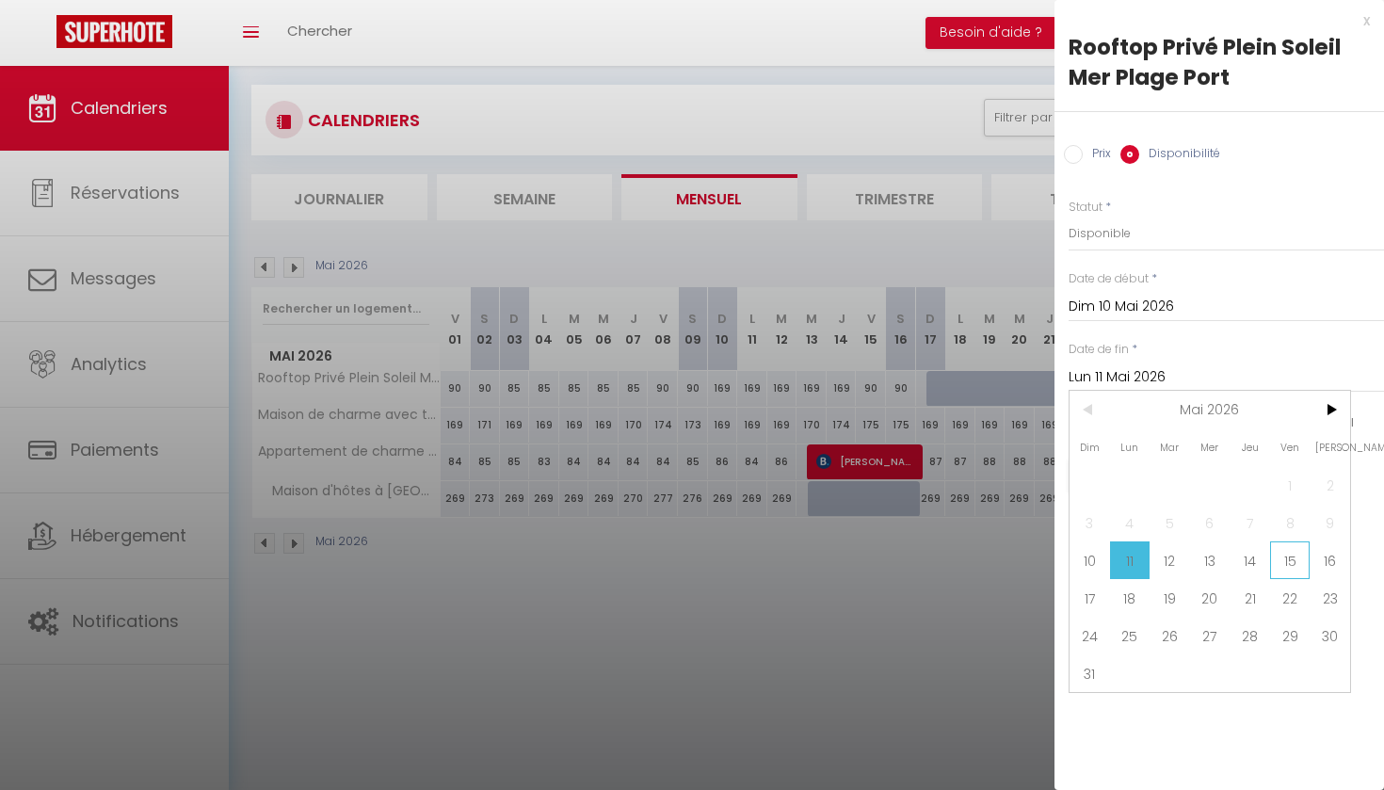
click at [1291, 561] on span "15" at bounding box center [1290, 560] width 40 height 38
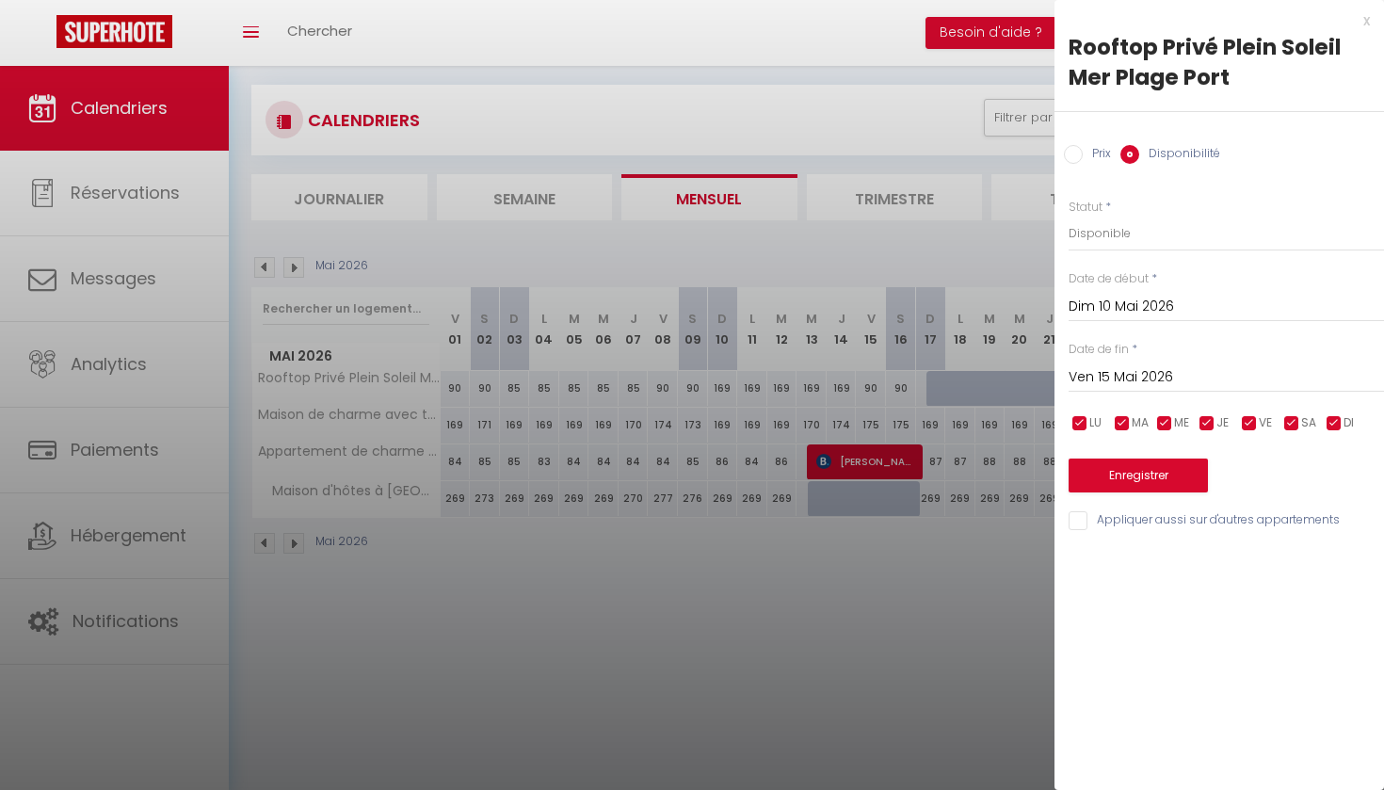
click at [1075, 153] on input "Prix" at bounding box center [1073, 154] width 19 height 19
click at [1090, 235] on input "169" at bounding box center [1226, 233] width 315 height 34
click at [1114, 471] on button "Enregistrer" at bounding box center [1138, 474] width 139 height 34
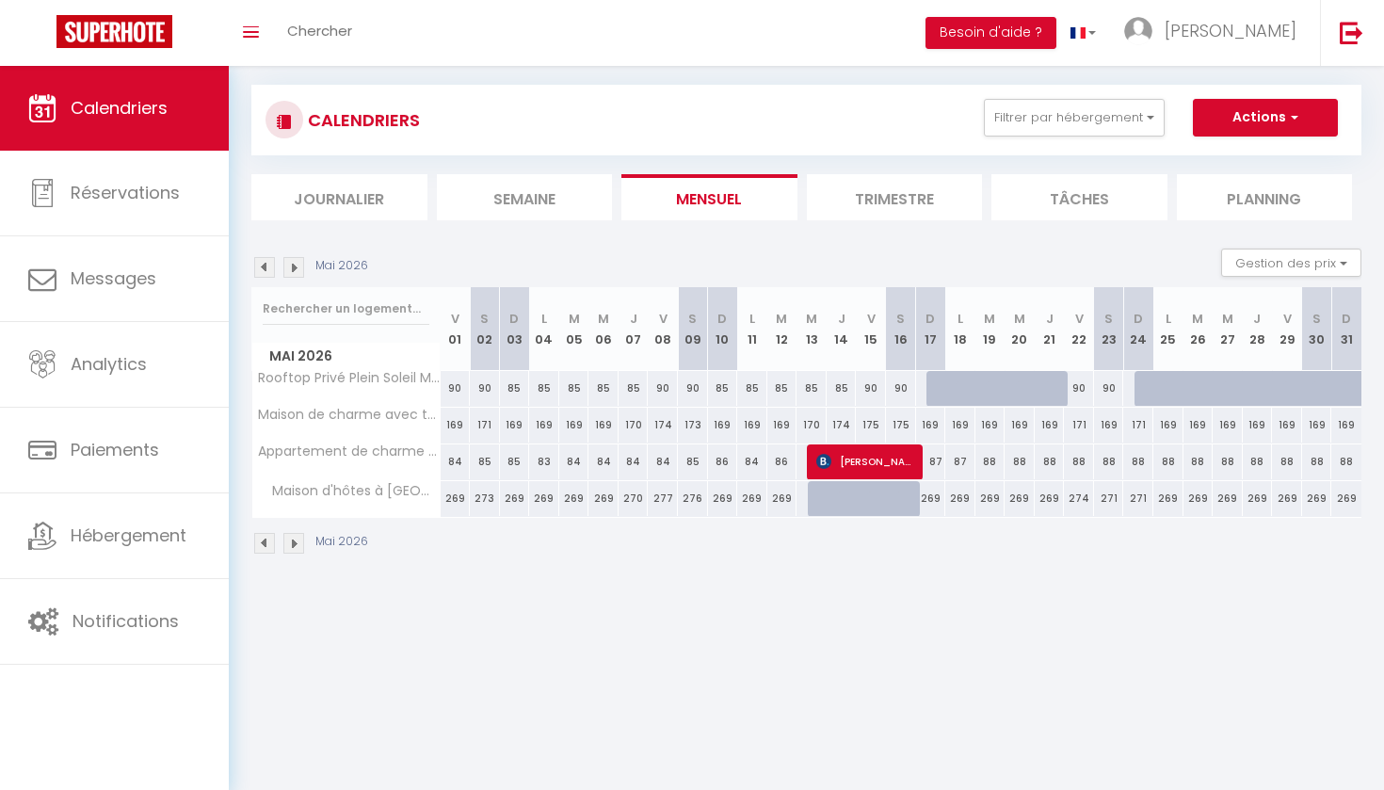
click at [940, 396] on div at bounding box center [941, 389] width 30 height 36
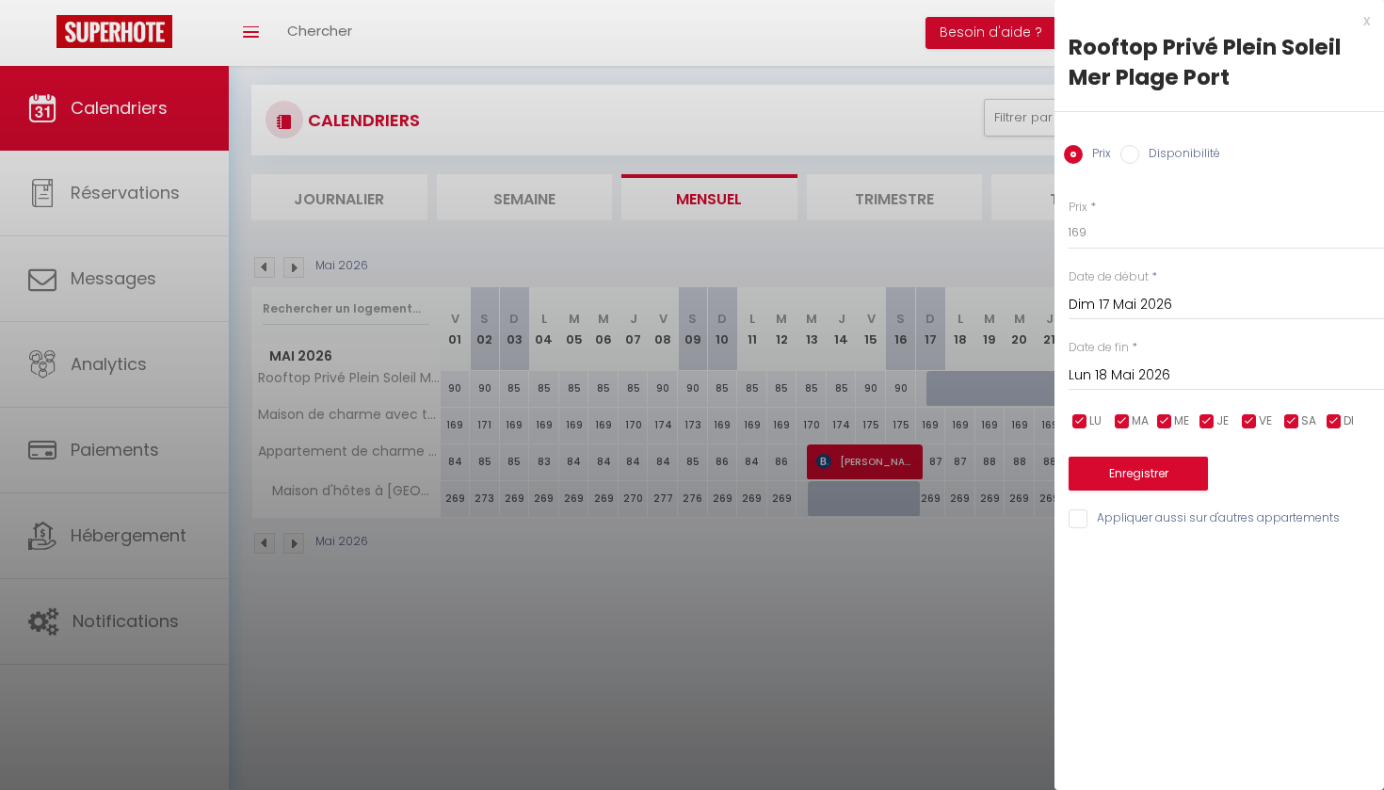
click at [1122, 377] on input "Lun 18 Mai 2026" at bounding box center [1226, 375] width 315 height 24
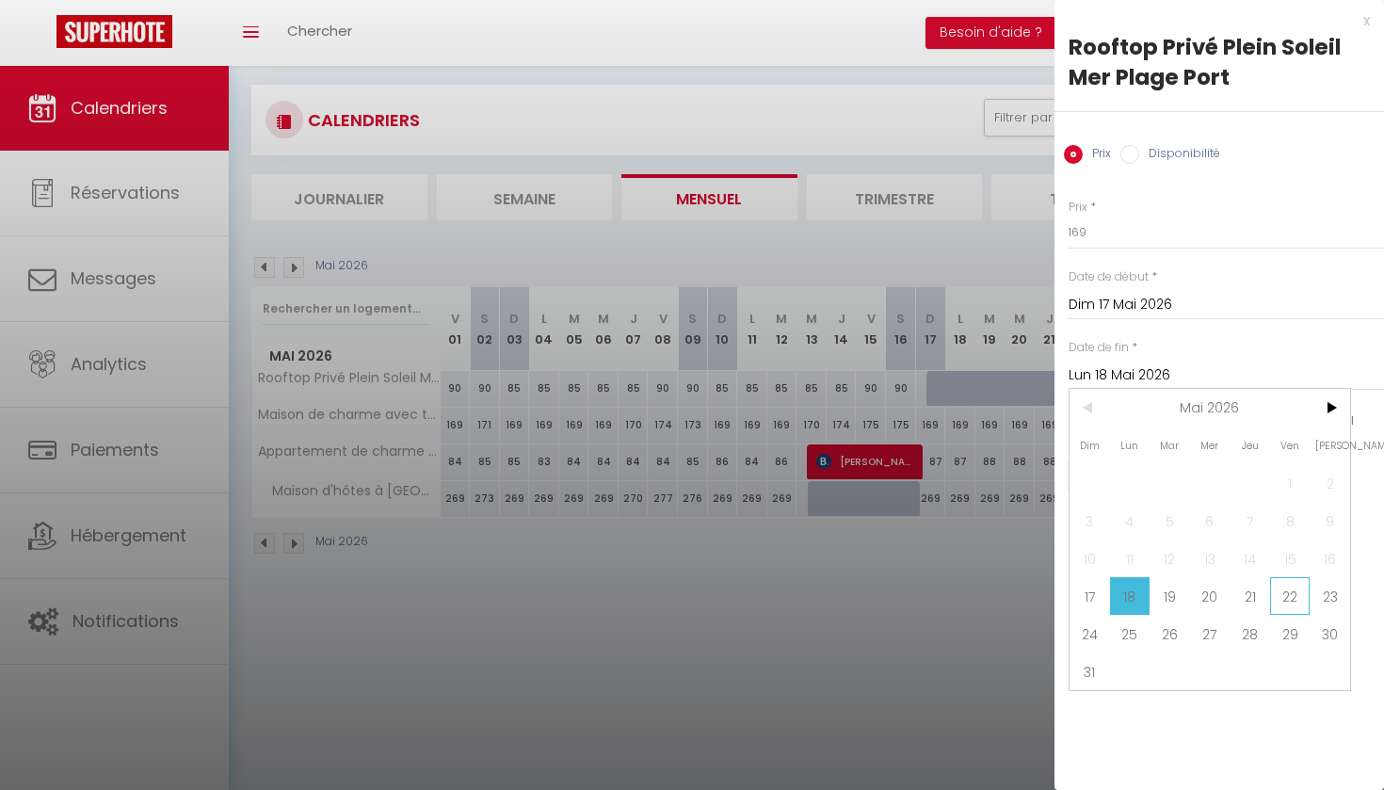
click at [1293, 596] on span "22" at bounding box center [1290, 596] width 40 height 38
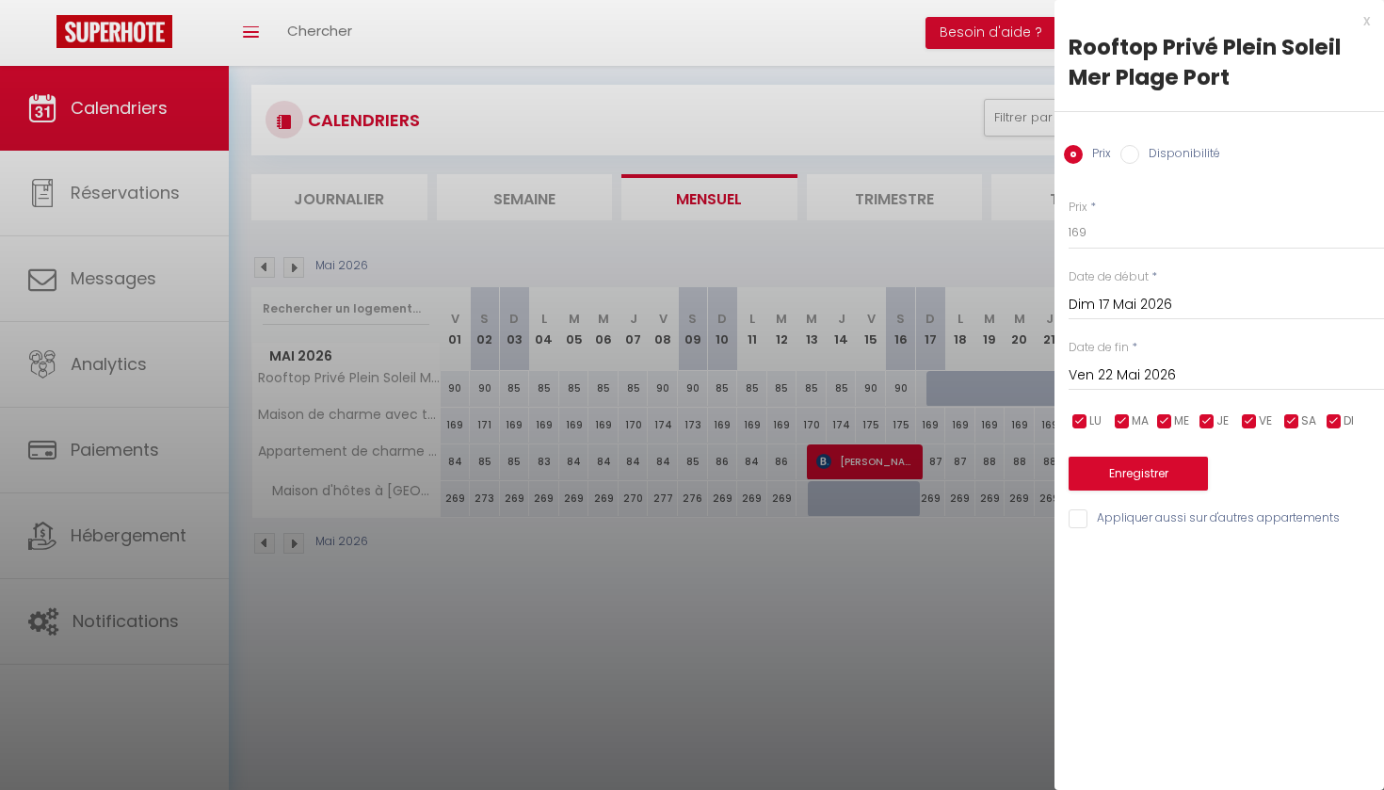
click at [1135, 153] on input "Disponibilité" at bounding box center [1129, 154] width 19 height 19
click at [1132, 471] on button "Enregistrer" at bounding box center [1138, 476] width 139 height 34
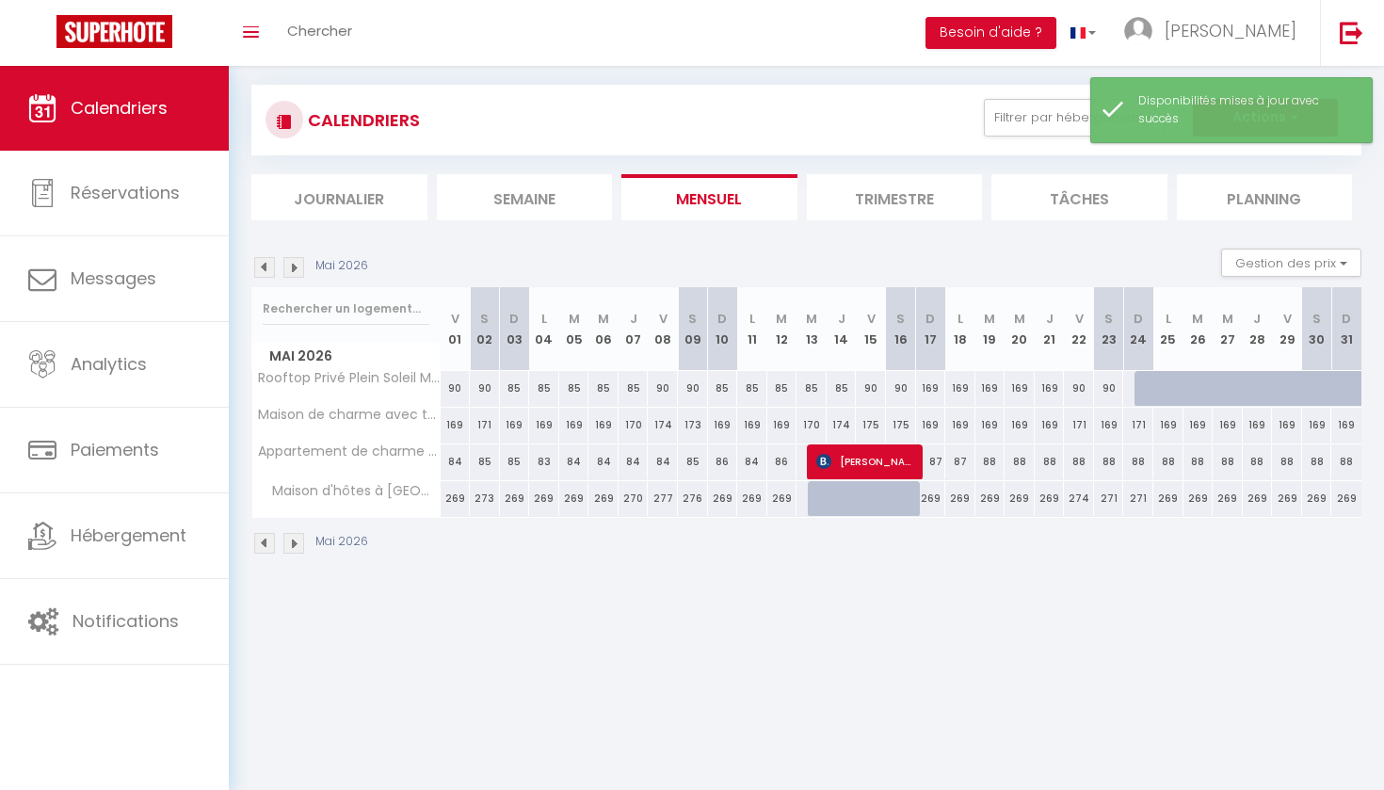
click at [930, 391] on div "169" at bounding box center [931, 388] width 30 height 35
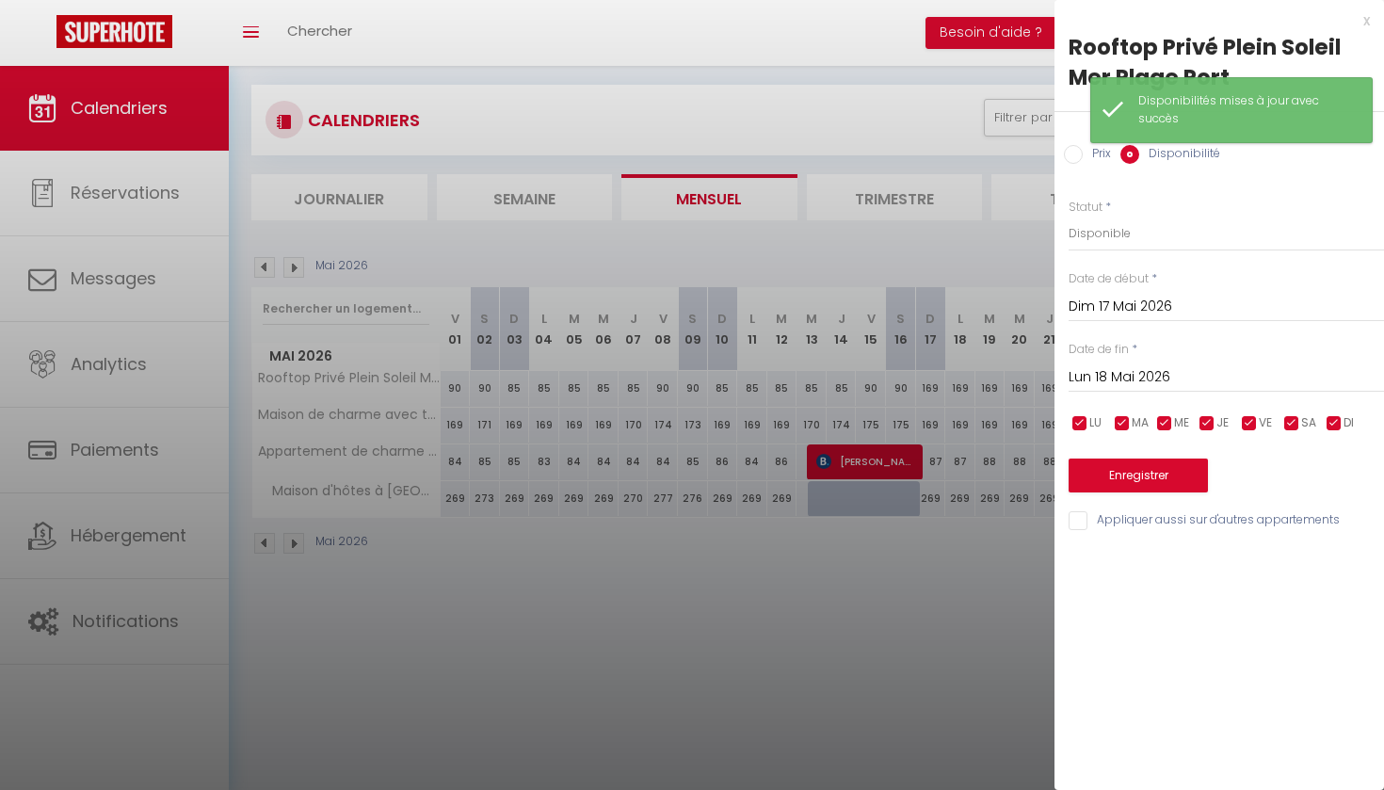
click at [1143, 375] on input "Lun 18 Mai 2026" at bounding box center [1226, 377] width 315 height 24
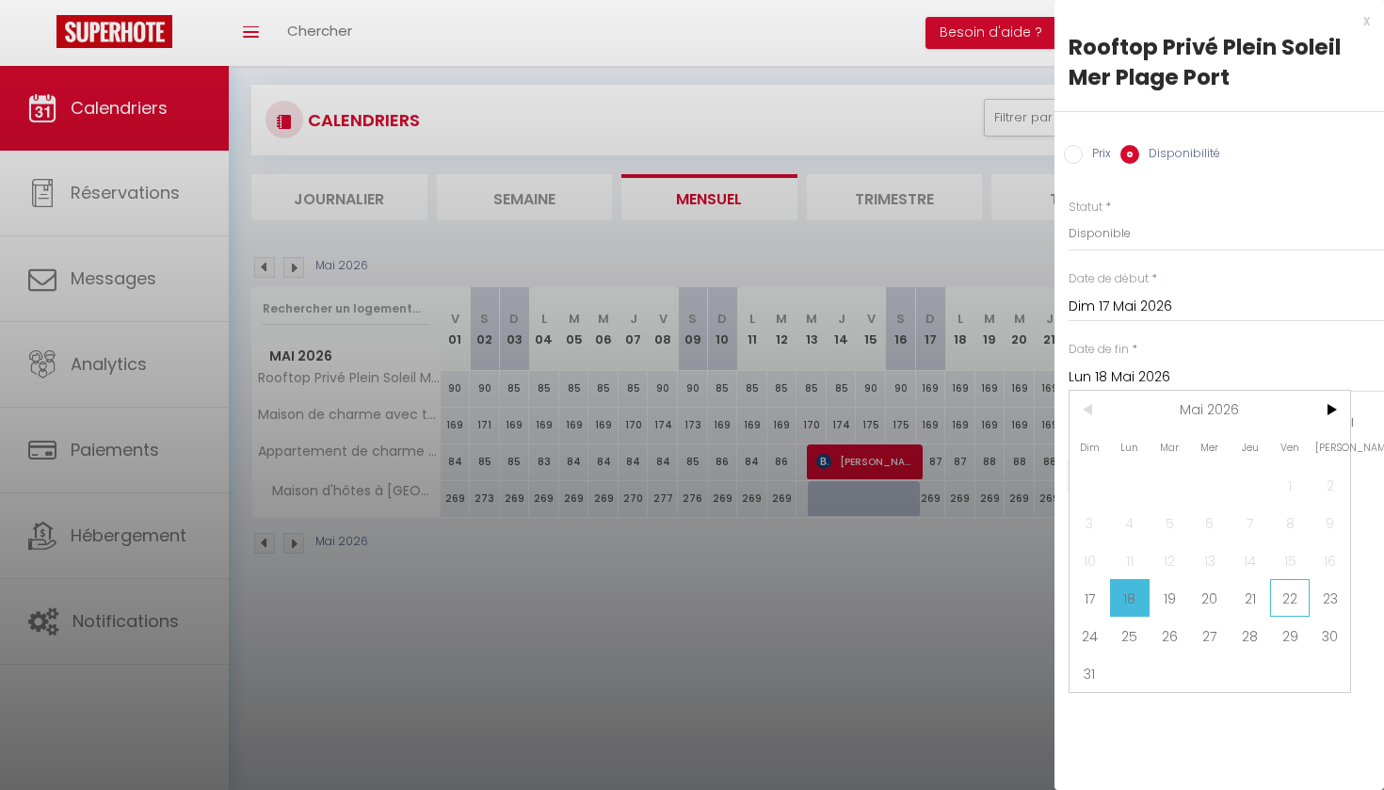
click at [1288, 600] on span "22" at bounding box center [1290, 598] width 40 height 38
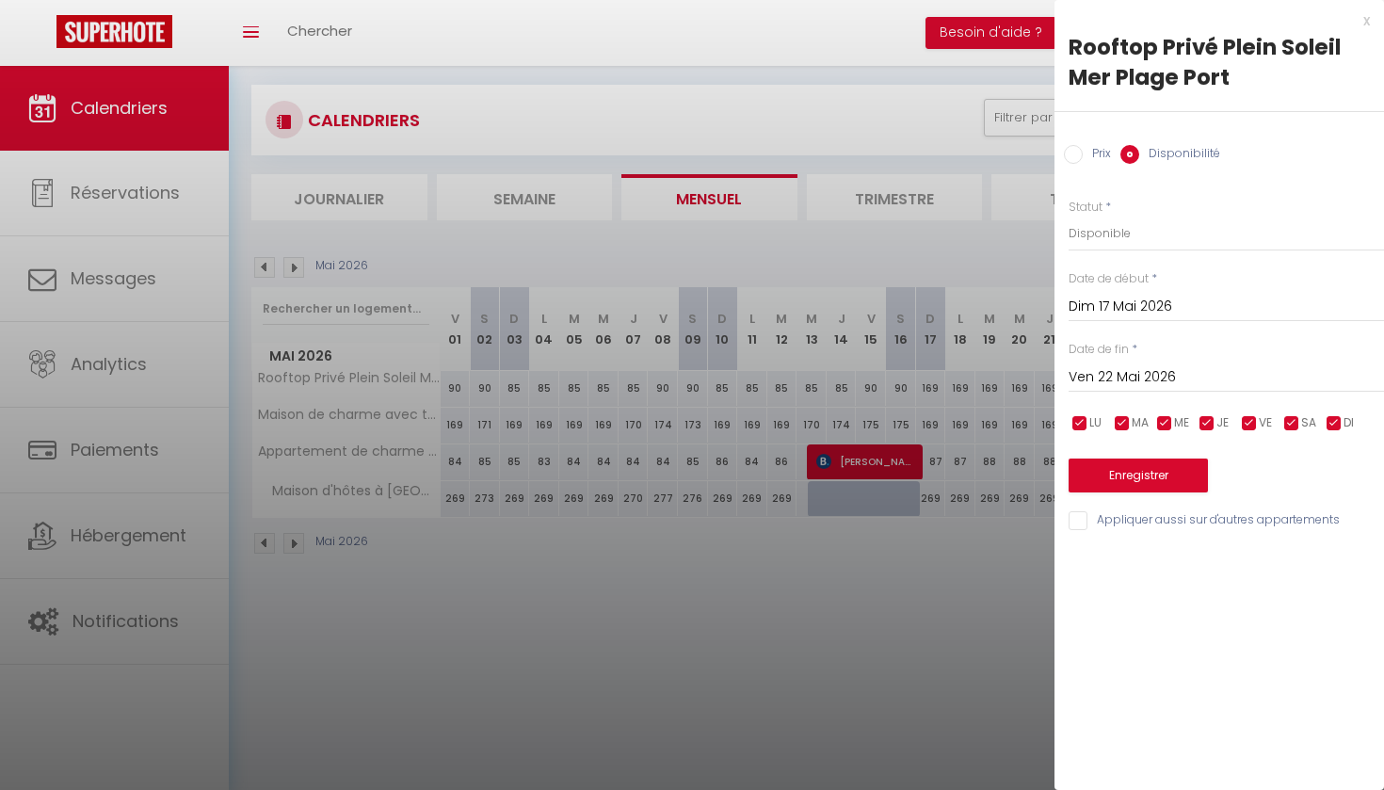
click at [1073, 152] on input "Prix" at bounding box center [1073, 154] width 19 height 19
click at [1087, 230] on input "169" at bounding box center [1226, 233] width 315 height 34
click at [1160, 467] on button "Enregistrer" at bounding box center [1138, 474] width 139 height 34
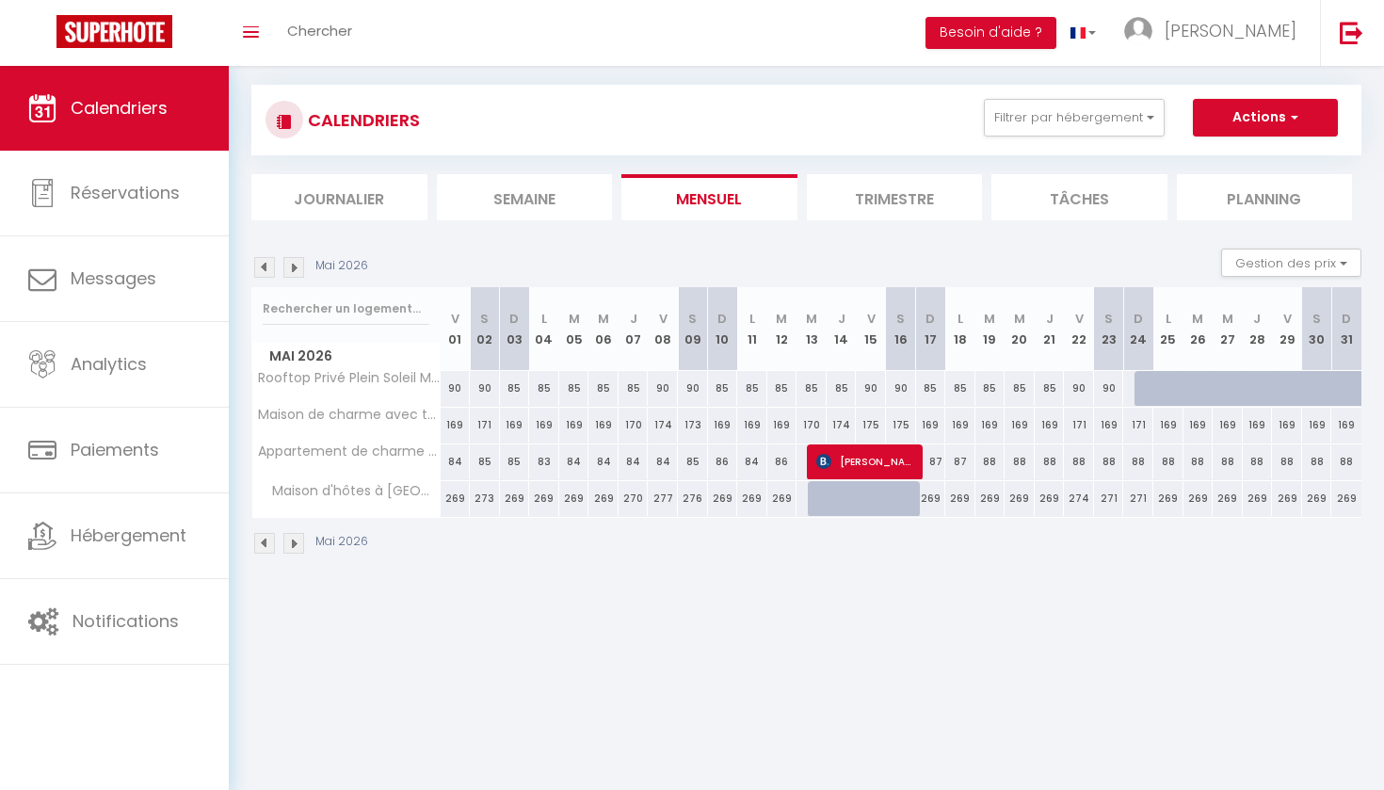
click at [1144, 387] on div at bounding box center [1150, 389] width 30 height 36
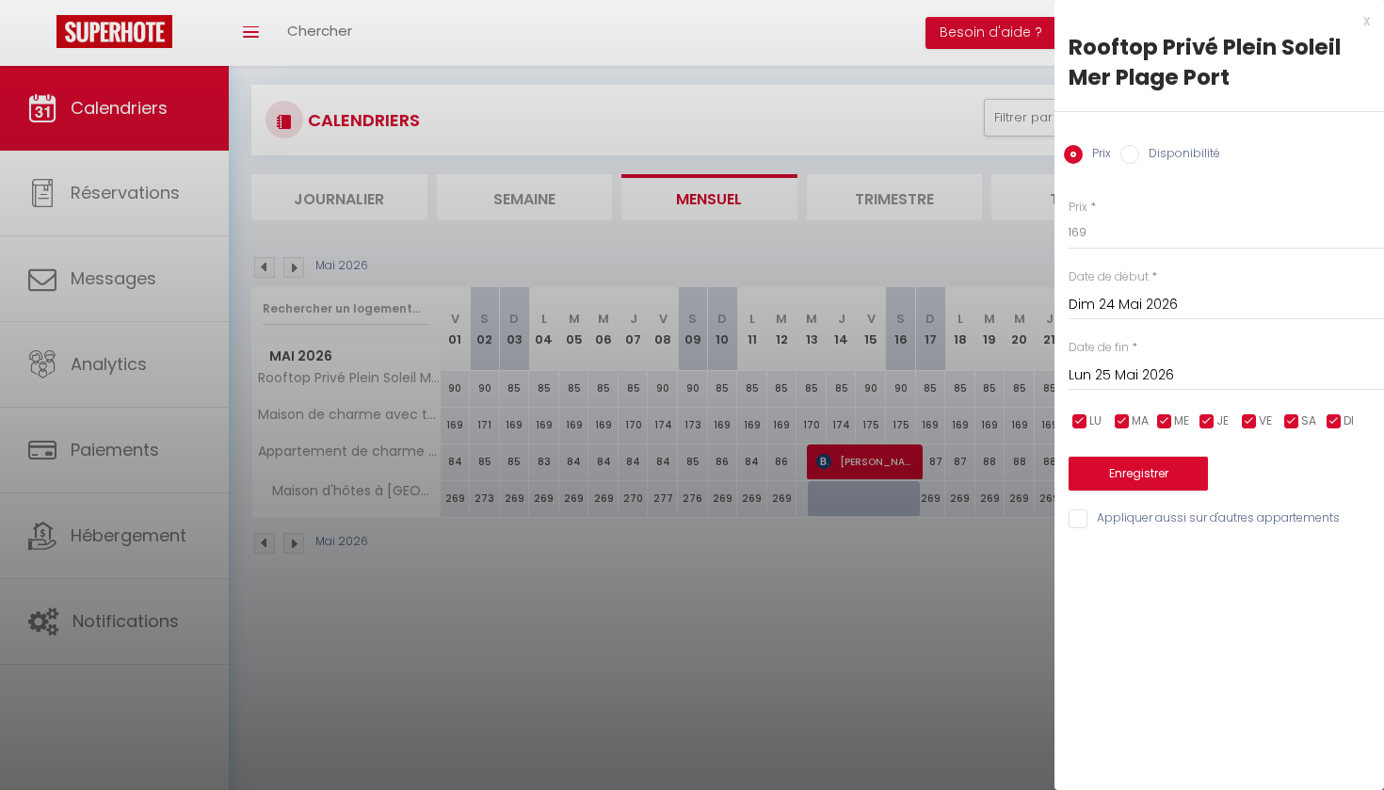
click at [1122, 377] on input "Lun 25 Mai 2026" at bounding box center [1226, 375] width 315 height 24
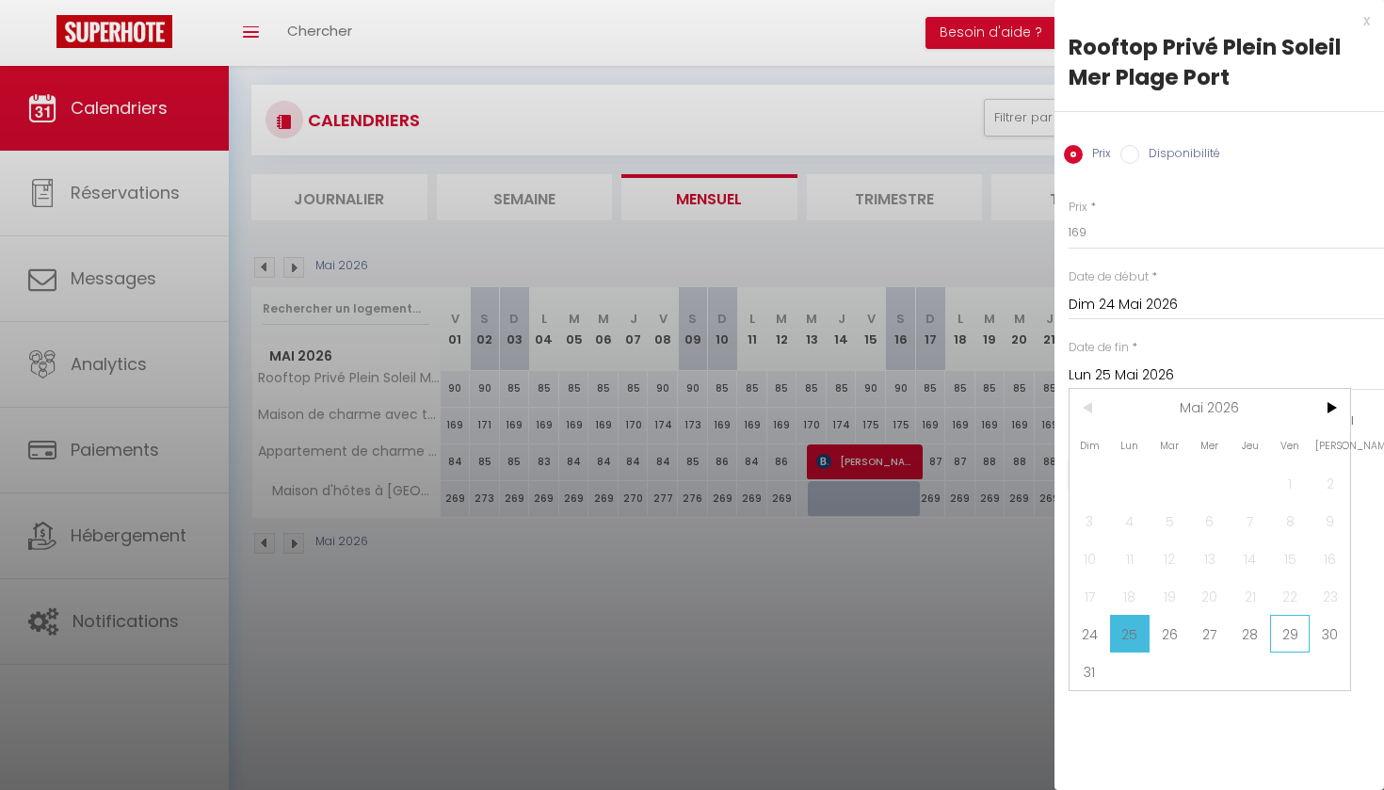
click at [1286, 638] on span "29" at bounding box center [1290, 634] width 40 height 38
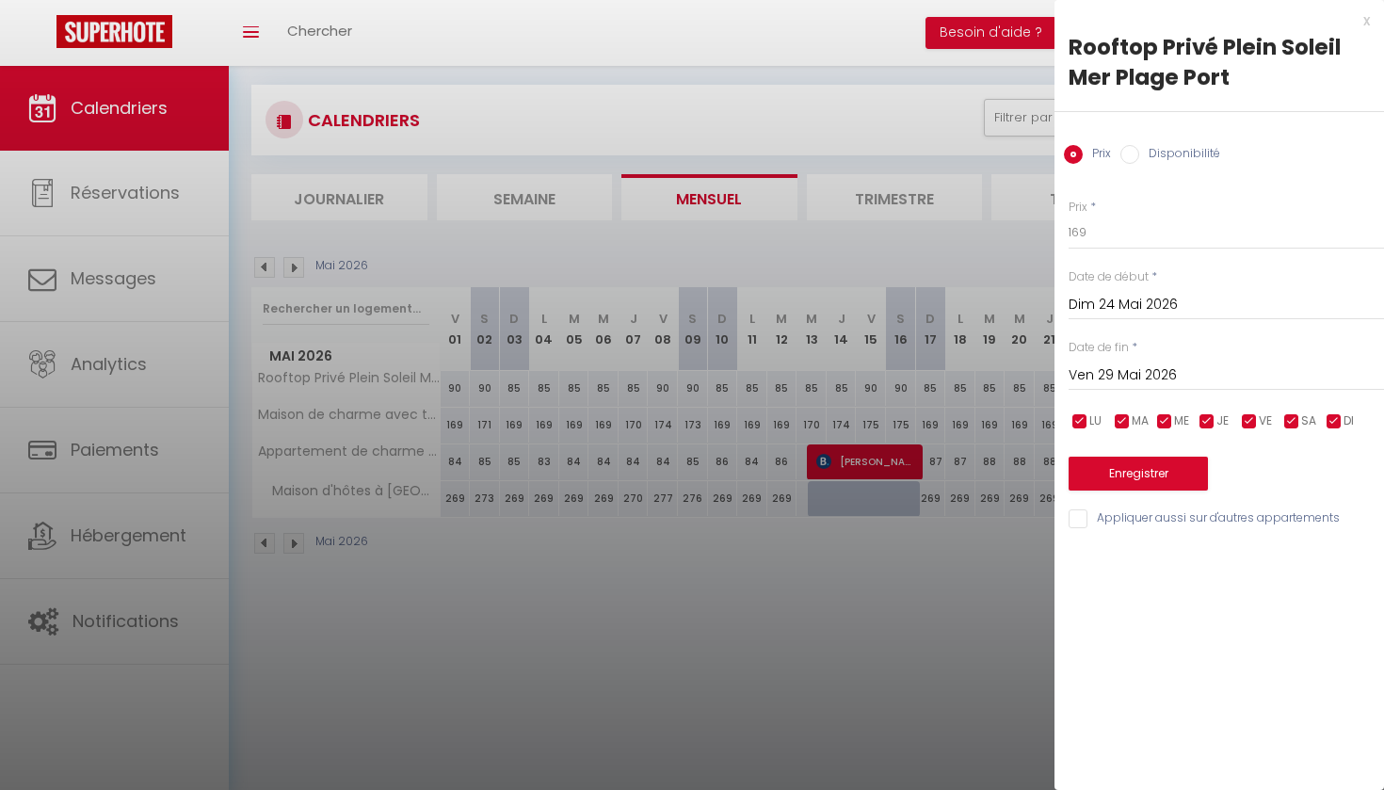
click at [1163, 150] on label "Disponibilité" at bounding box center [1179, 155] width 81 height 21
click at [1139, 150] on input "Disponibilité" at bounding box center [1129, 154] width 19 height 19
click at [1133, 475] on button "Enregistrer" at bounding box center [1138, 476] width 139 height 34
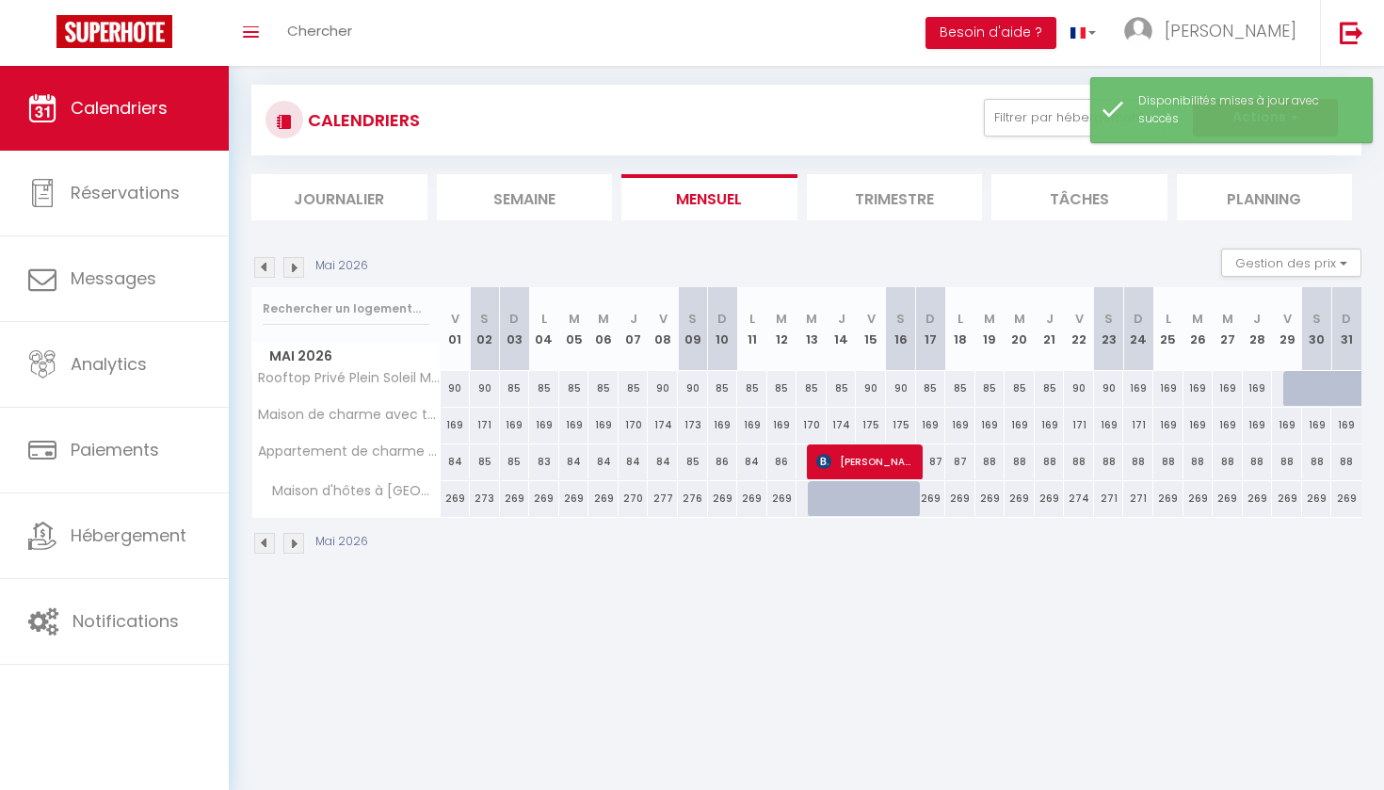
click at [1137, 390] on div "169" at bounding box center [1138, 388] width 30 height 35
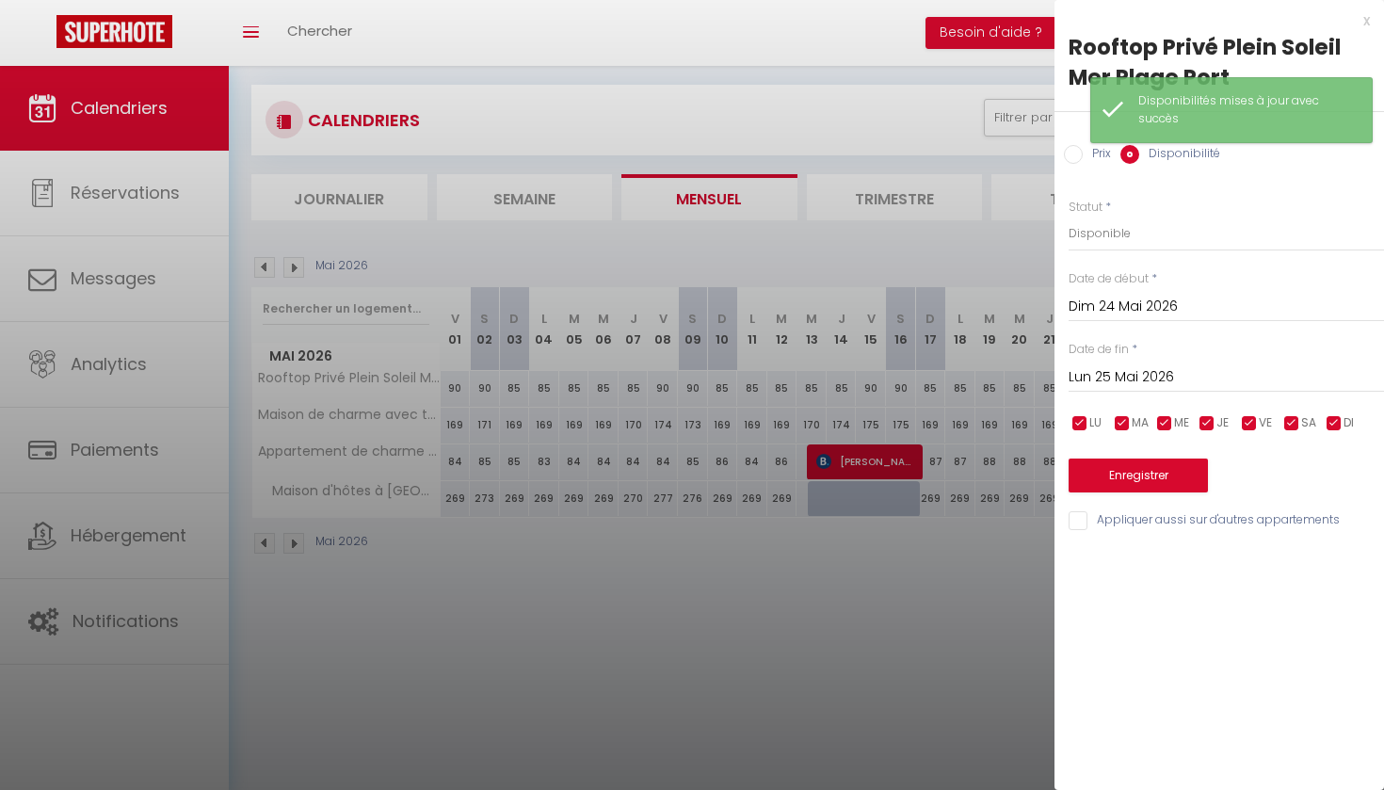
click at [1076, 156] on input "Prix" at bounding box center [1073, 154] width 19 height 19
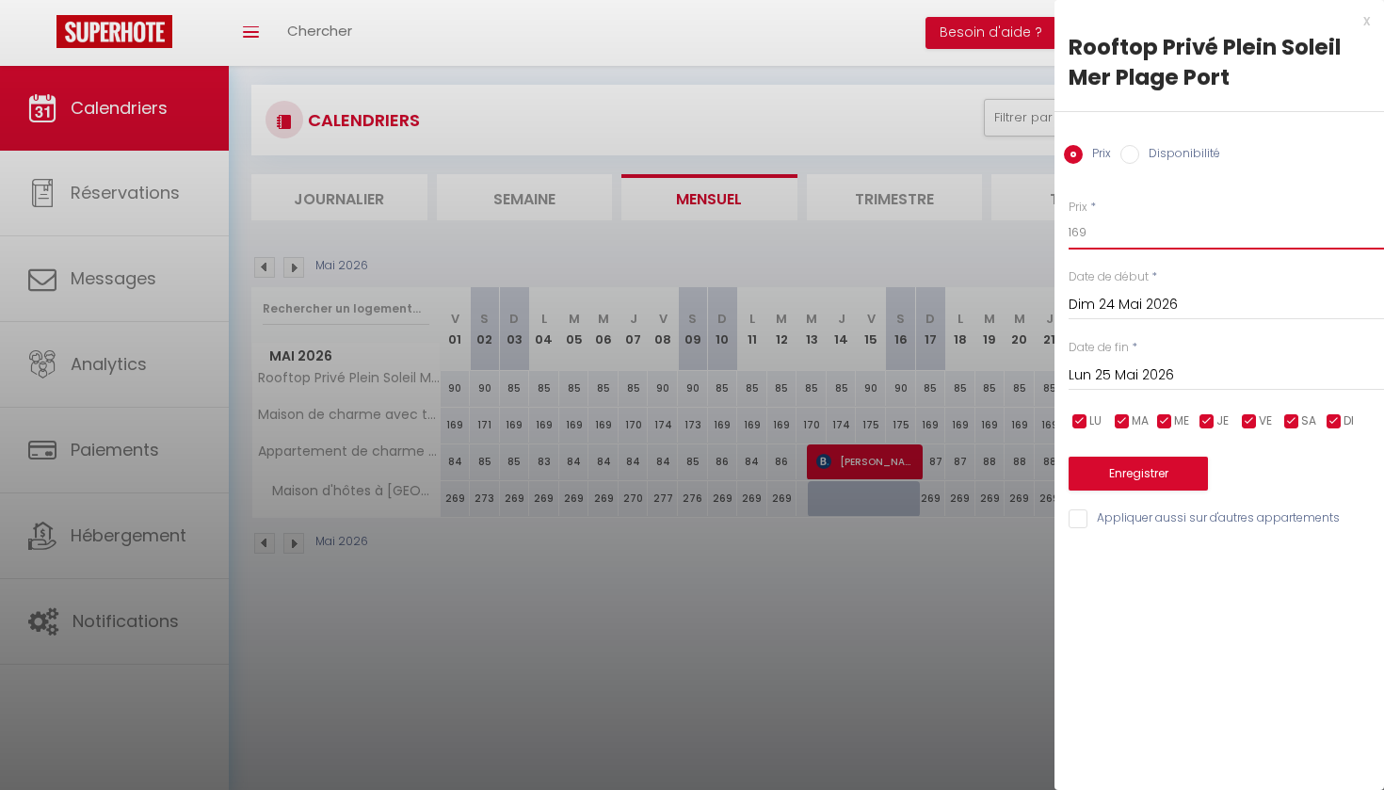
click at [1088, 232] on input "169" at bounding box center [1226, 233] width 315 height 34
click at [1095, 379] on input "Lun 25 Mai 2026" at bounding box center [1226, 375] width 315 height 24
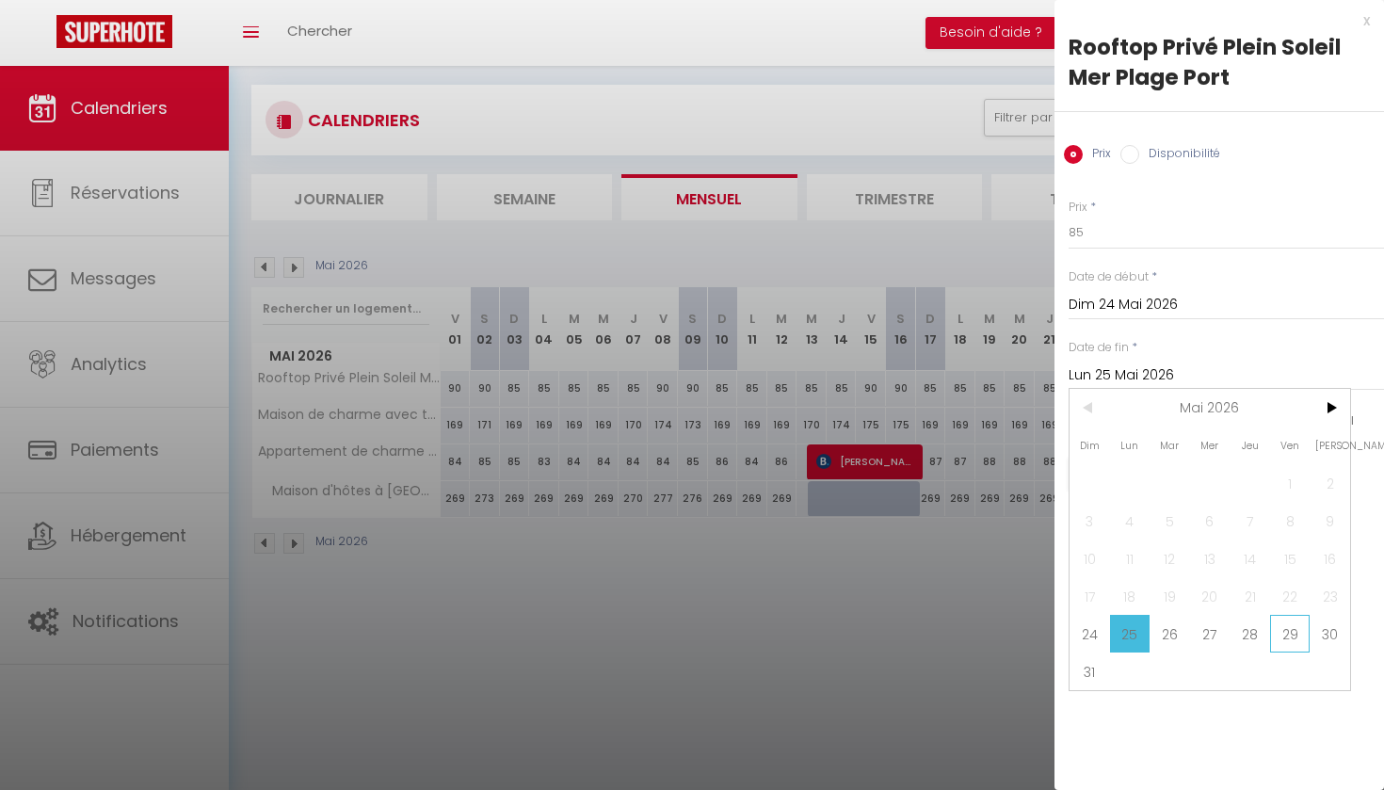
click at [1294, 633] on span "29" at bounding box center [1290, 634] width 40 height 38
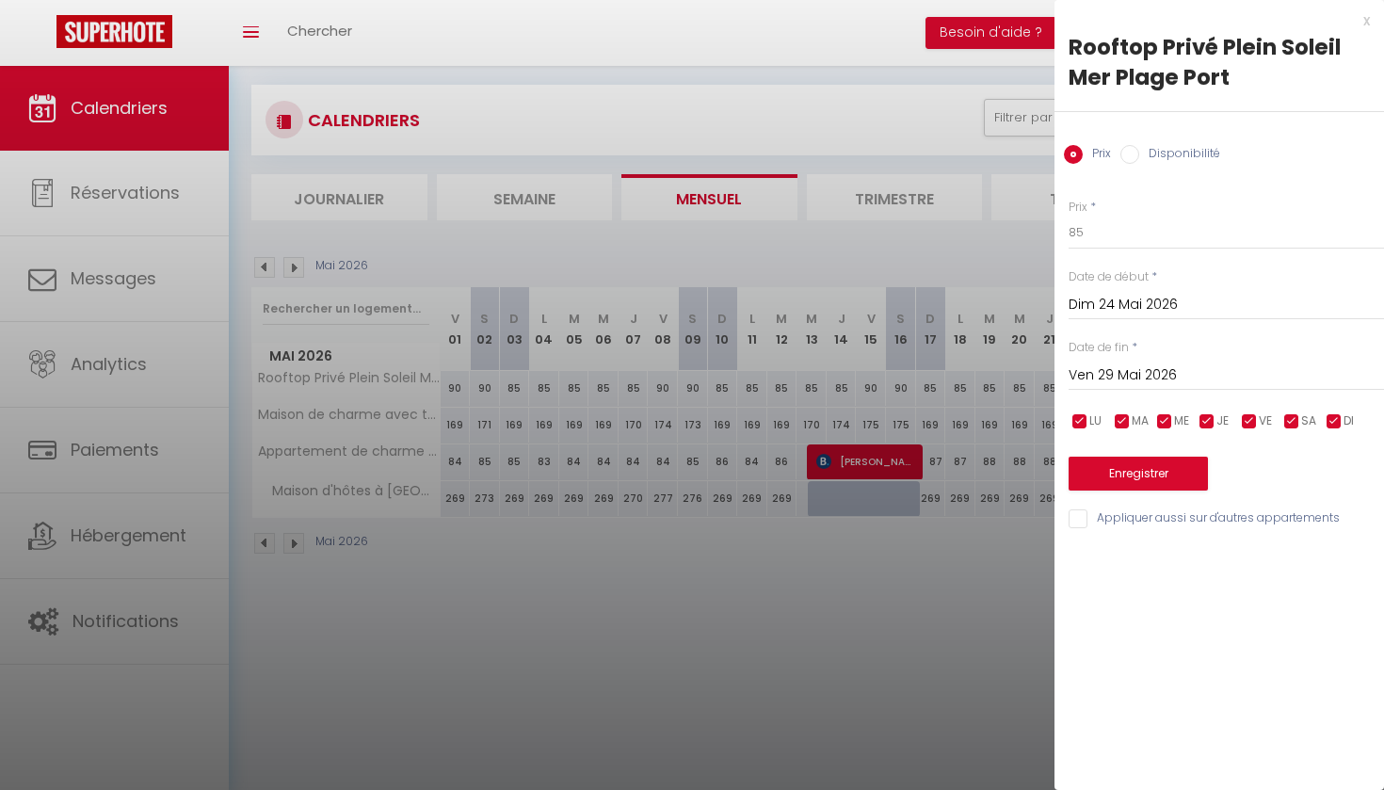
click at [1157, 475] on button "Enregistrer" at bounding box center [1138, 474] width 139 height 34
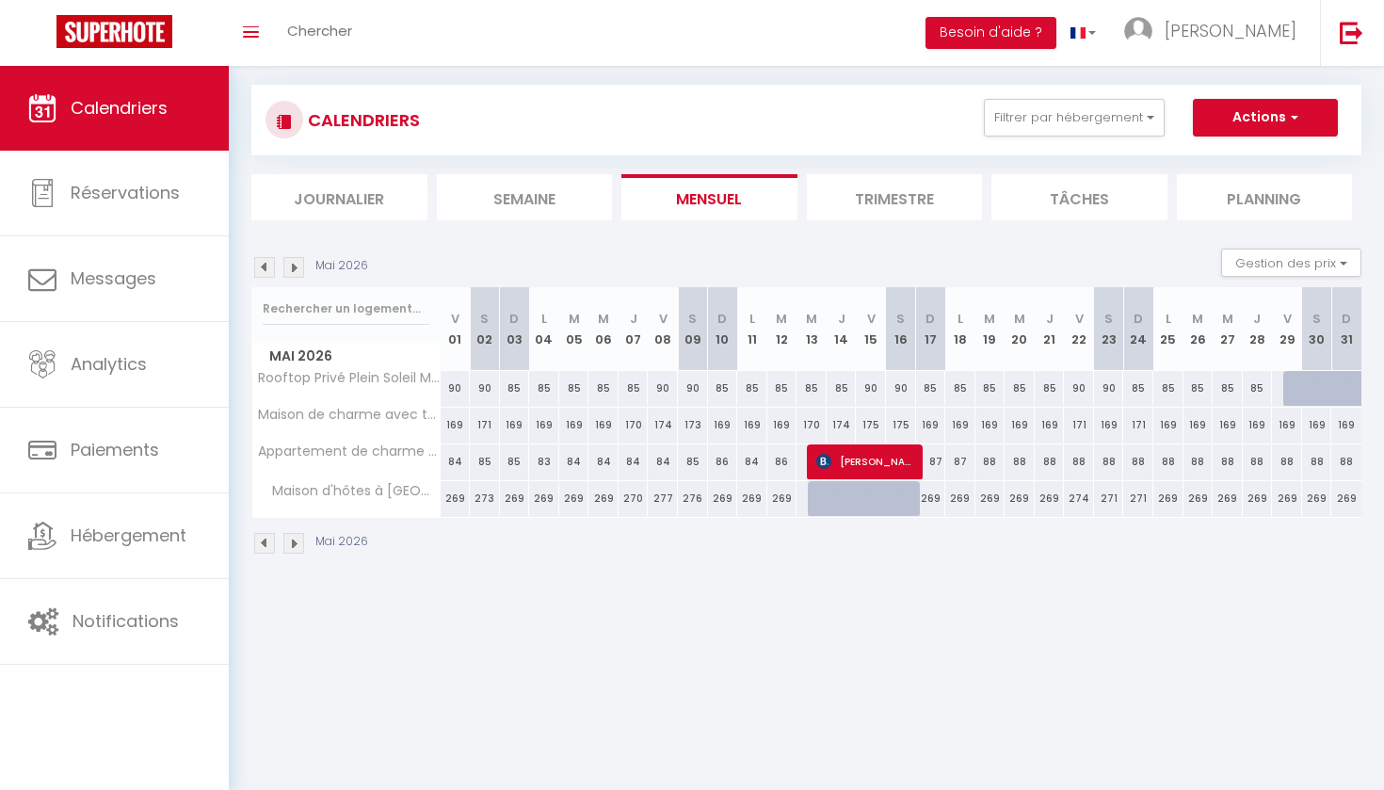
click at [1295, 390] on div at bounding box center [1298, 389] width 30 height 36
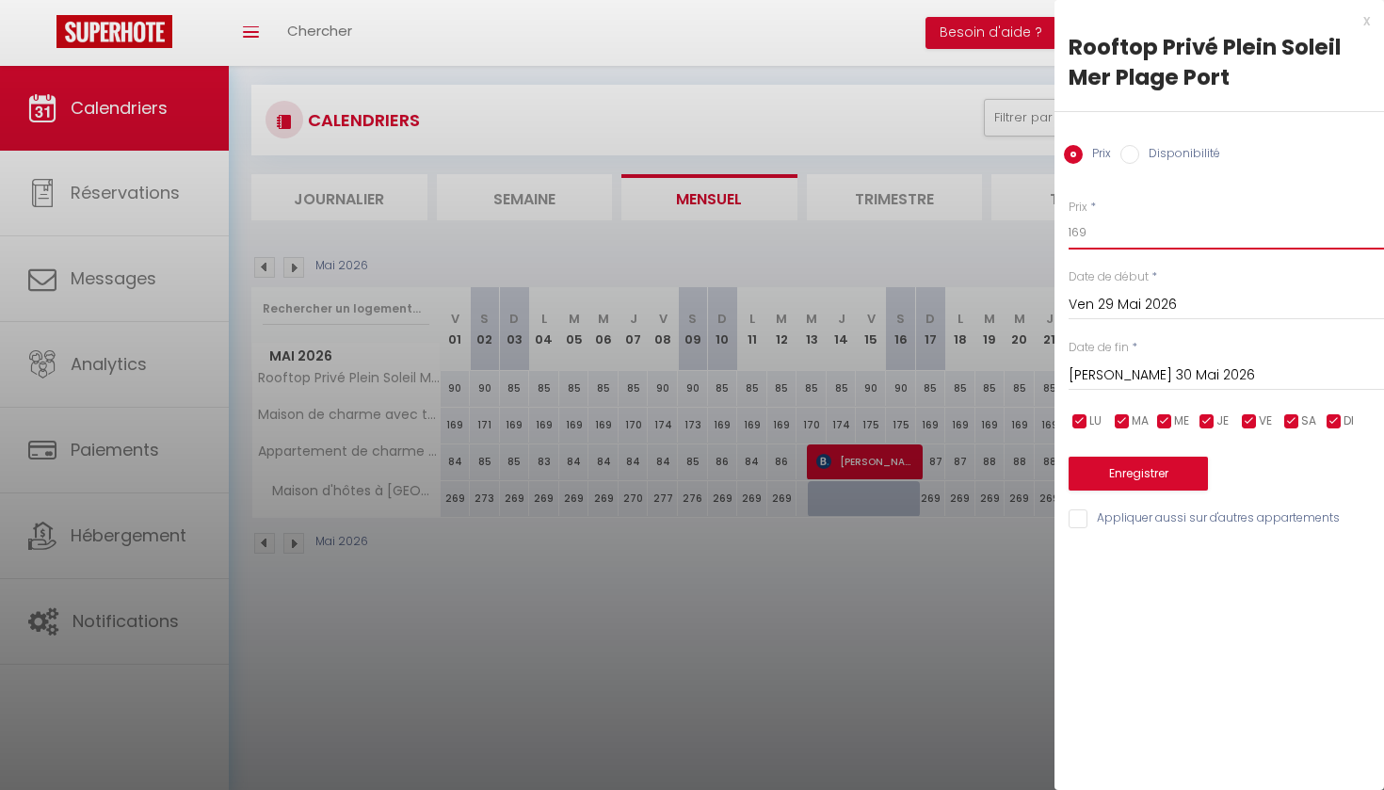
click at [1089, 233] on input "169" at bounding box center [1226, 233] width 315 height 34
click at [1124, 478] on button "Enregistrer" at bounding box center [1138, 474] width 139 height 34
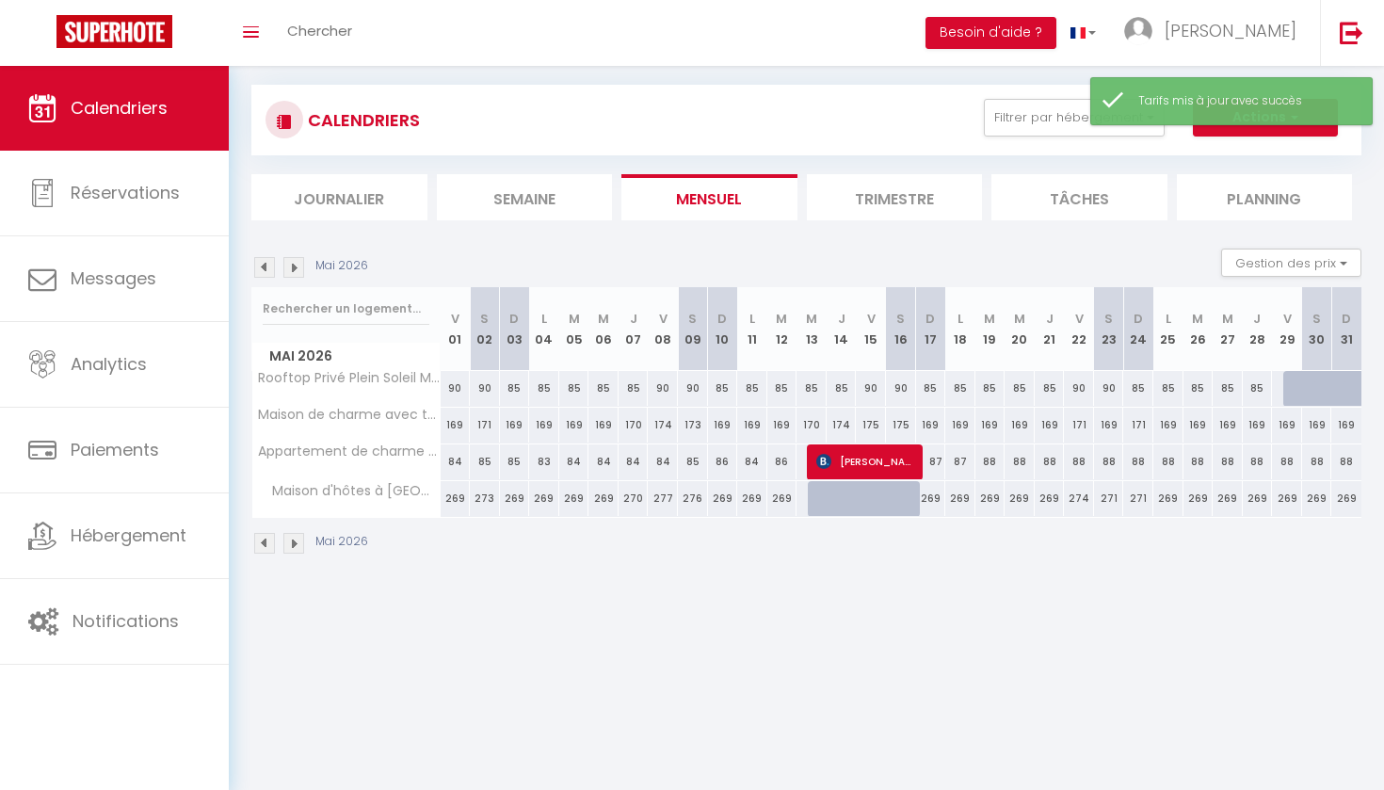
click at [1291, 385] on div at bounding box center [1298, 389] width 30 height 36
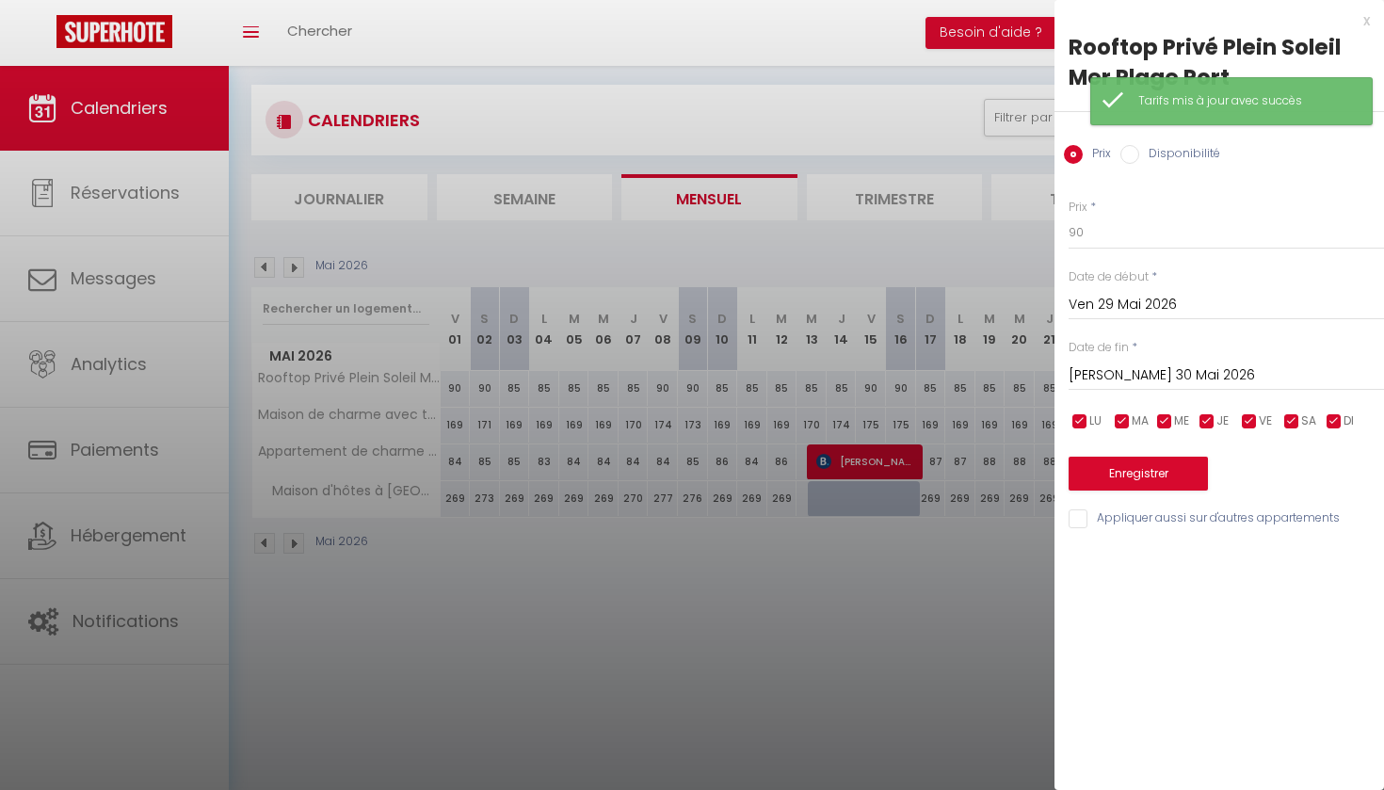
click at [1129, 149] on input "Disponibilité" at bounding box center [1129, 154] width 19 height 19
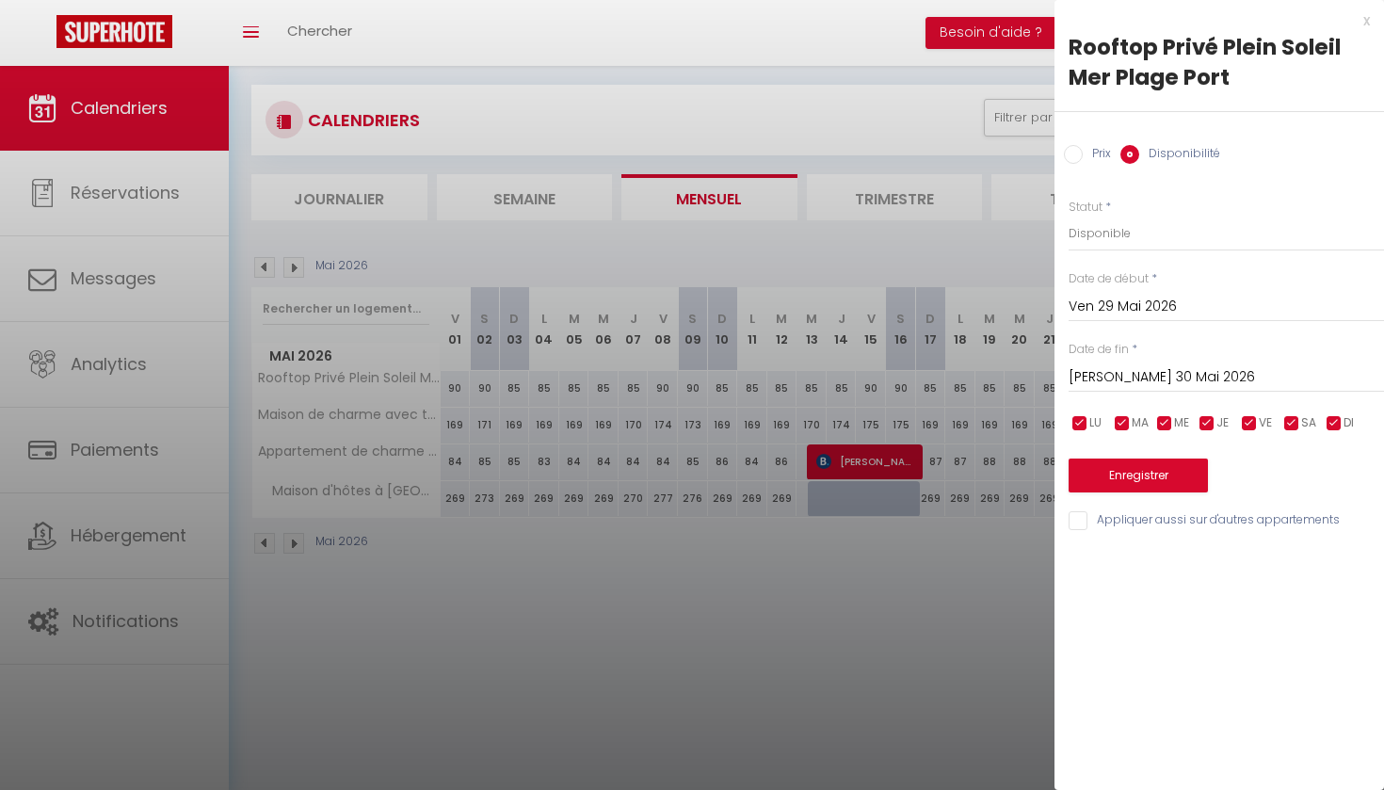
click at [1145, 475] on button "Enregistrer" at bounding box center [1138, 476] width 139 height 34
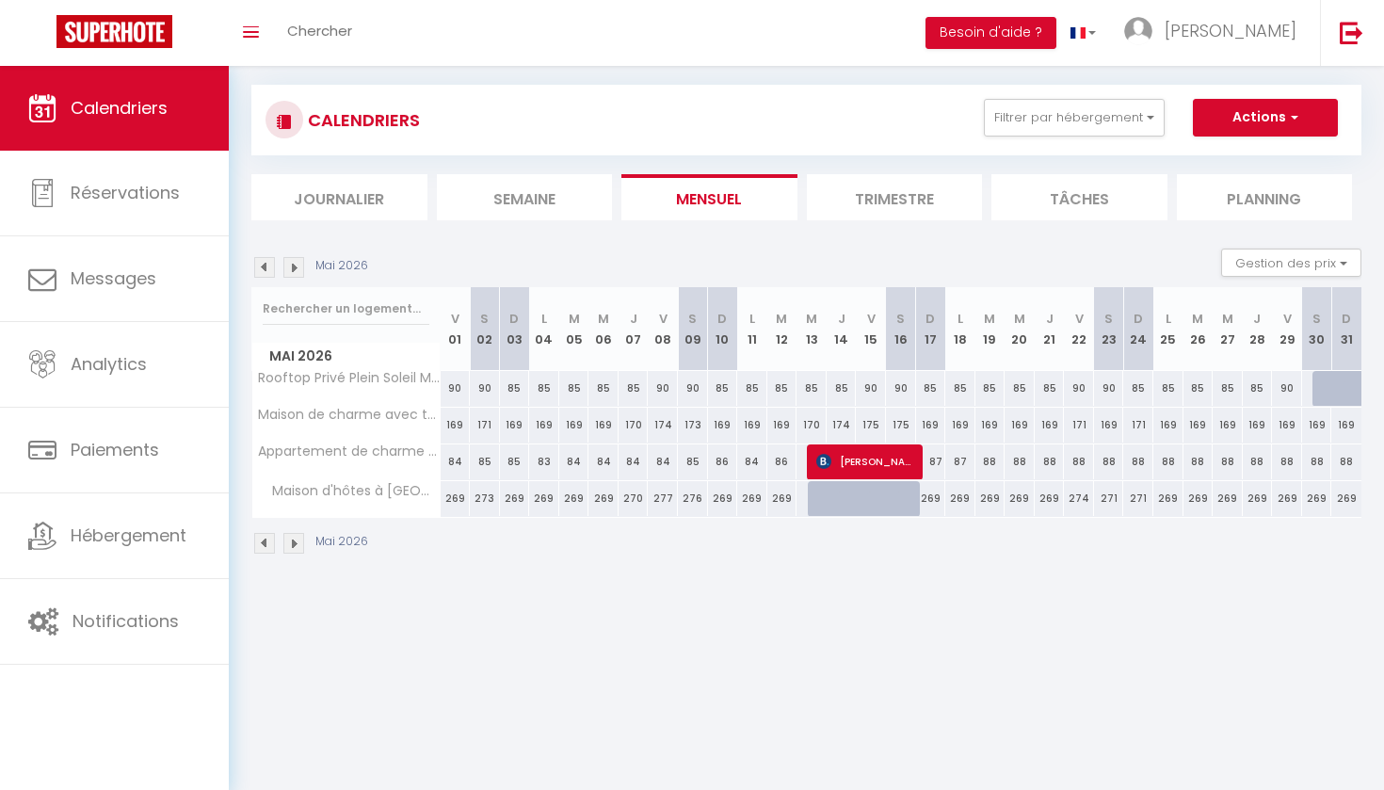
click at [1321, 390] on div at bounding box center [1327, 389] width 30 height 36
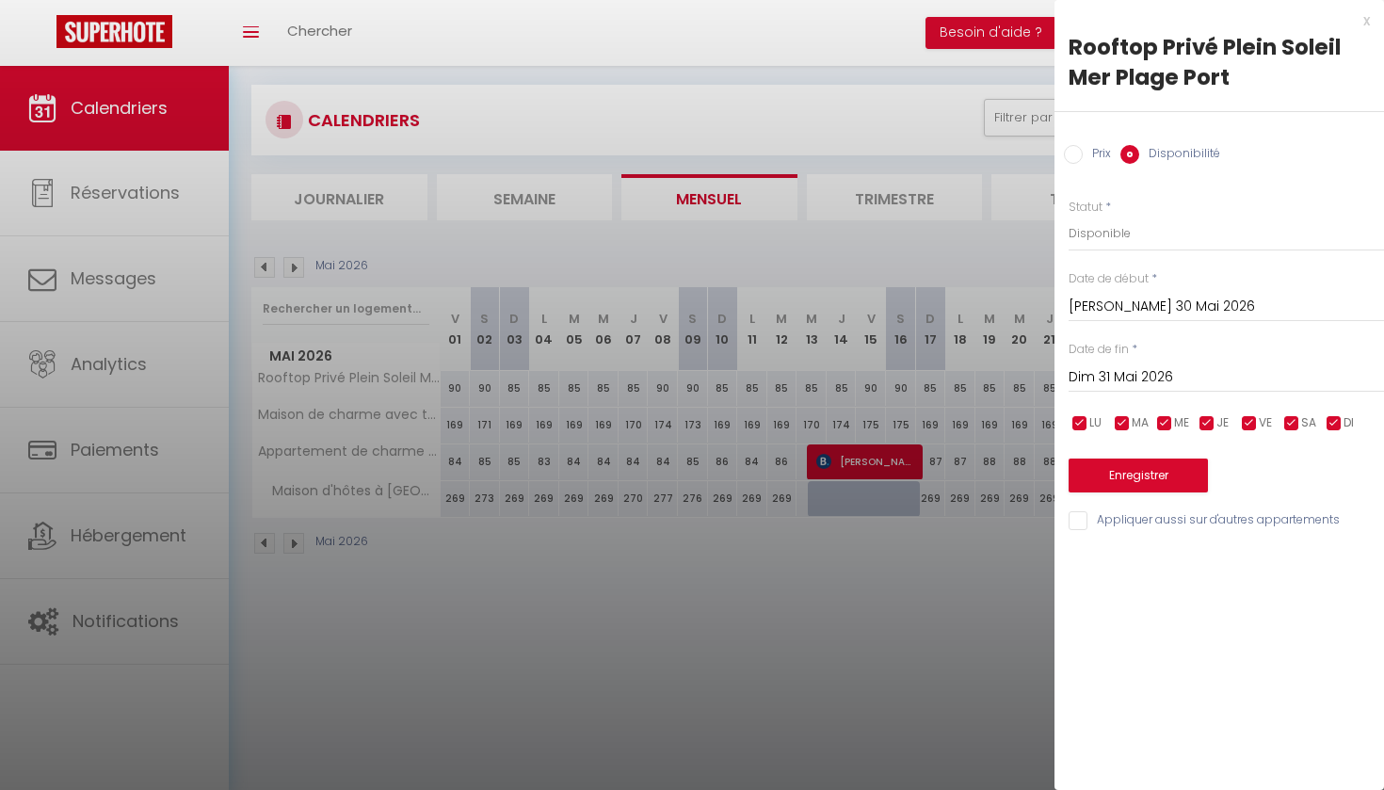
click at [1140, 375] on input "Dim 31 Mai 2026" at bounding box center [1226, 377] width 315 height 24
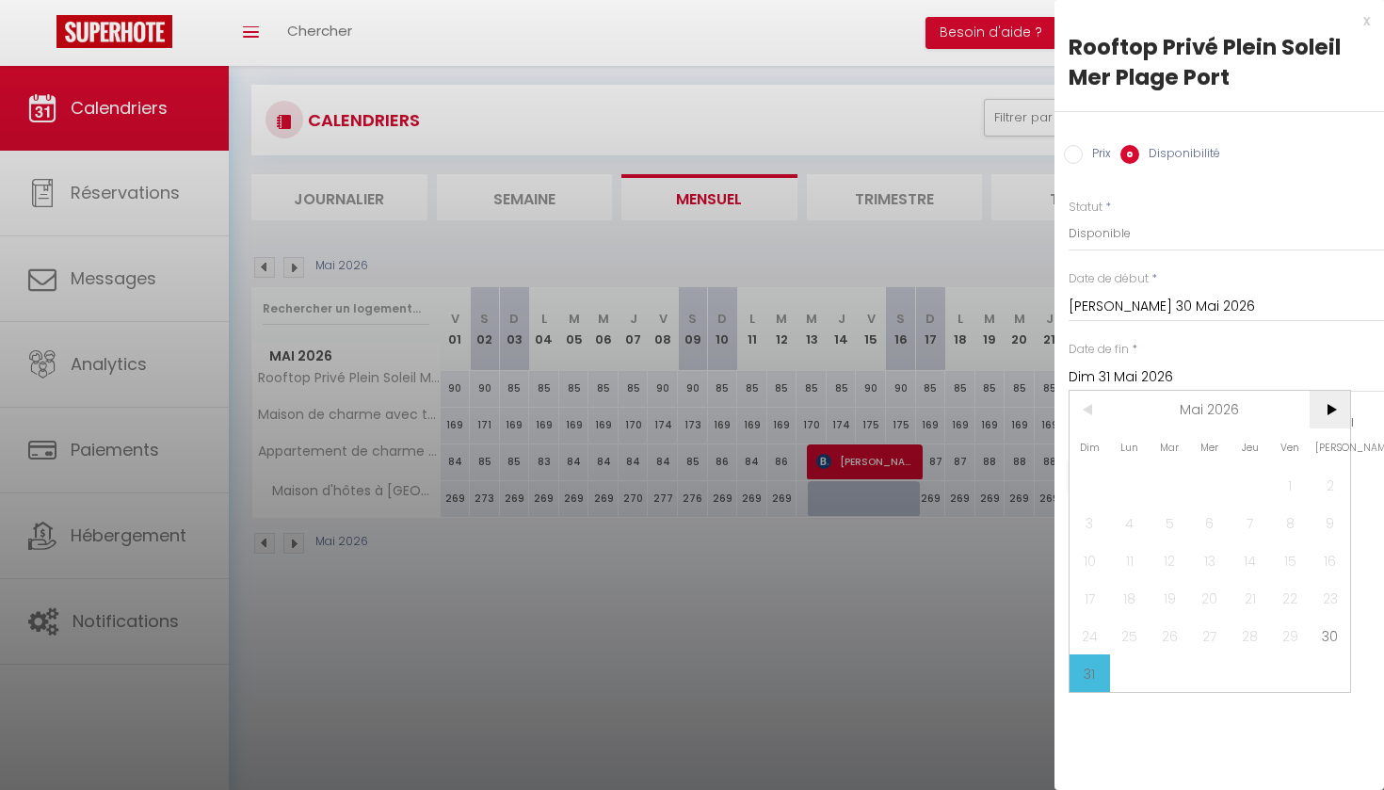
click at [1332, 411] on span ">" at bounding box center [1330, 410] width 40 height 38
click at [1091, 411] on span "<" at bounding box center [1090, 410] width 40 height 38
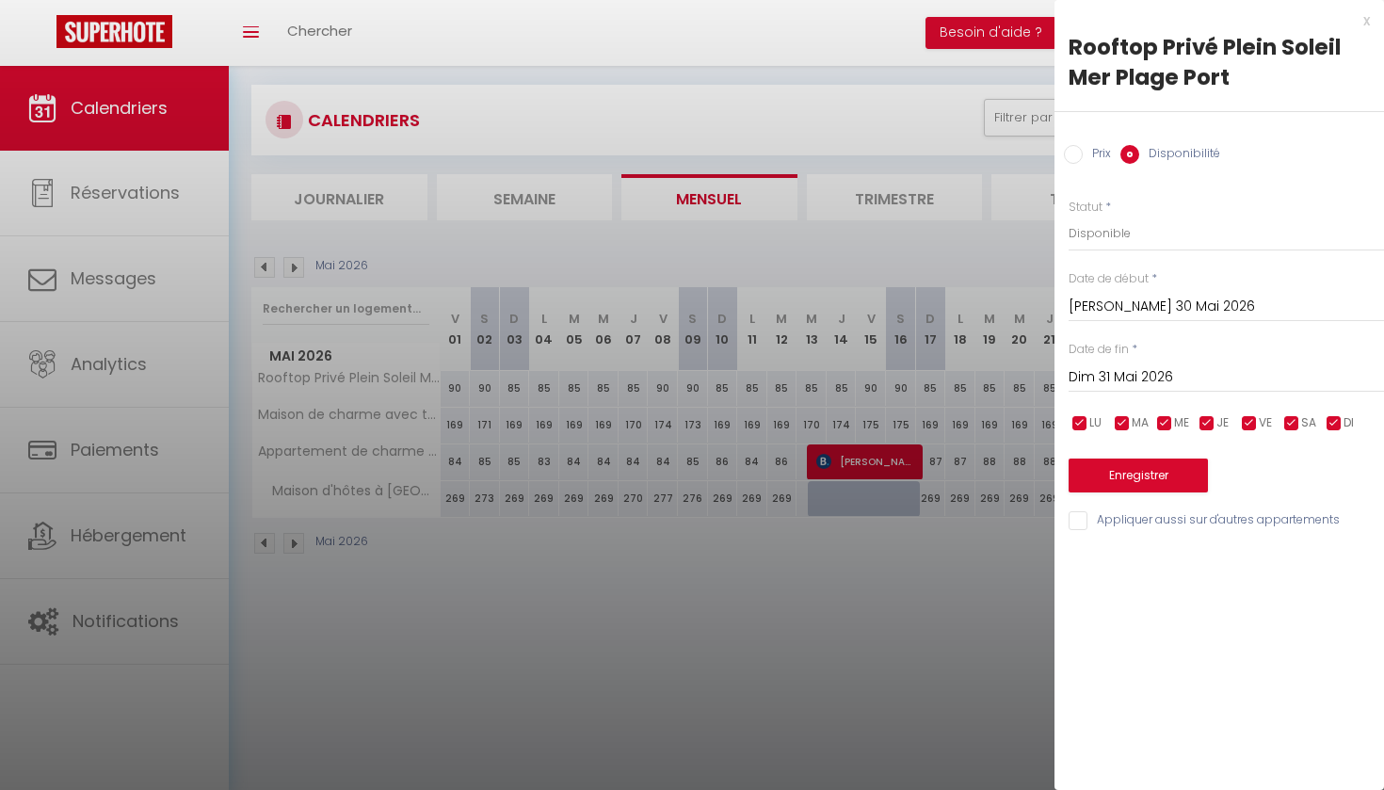
click at [996, 611] on div at bounding box center [692, 395] width 1384 height 790
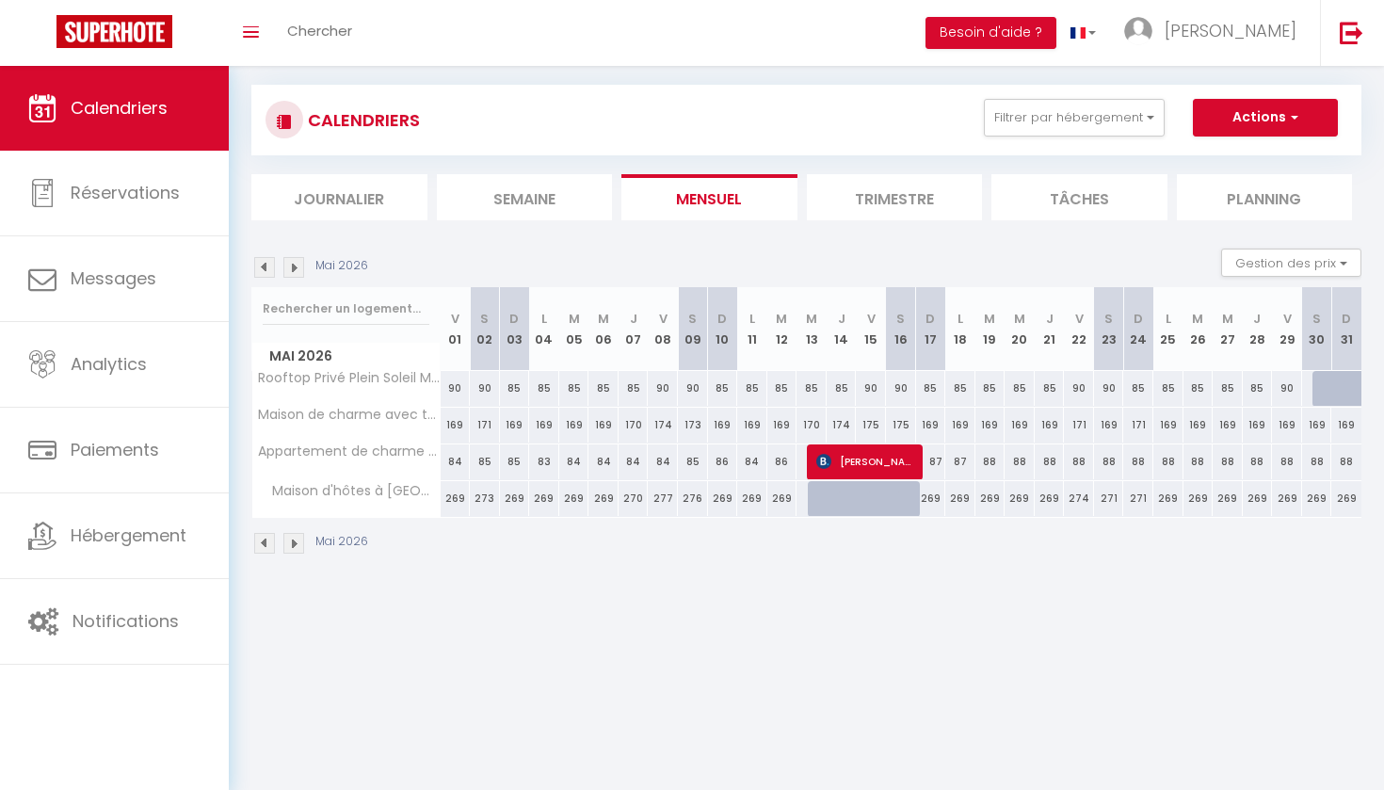
click at [1319, 388] on div at bounding box center [1327, 389] width 30 height 36
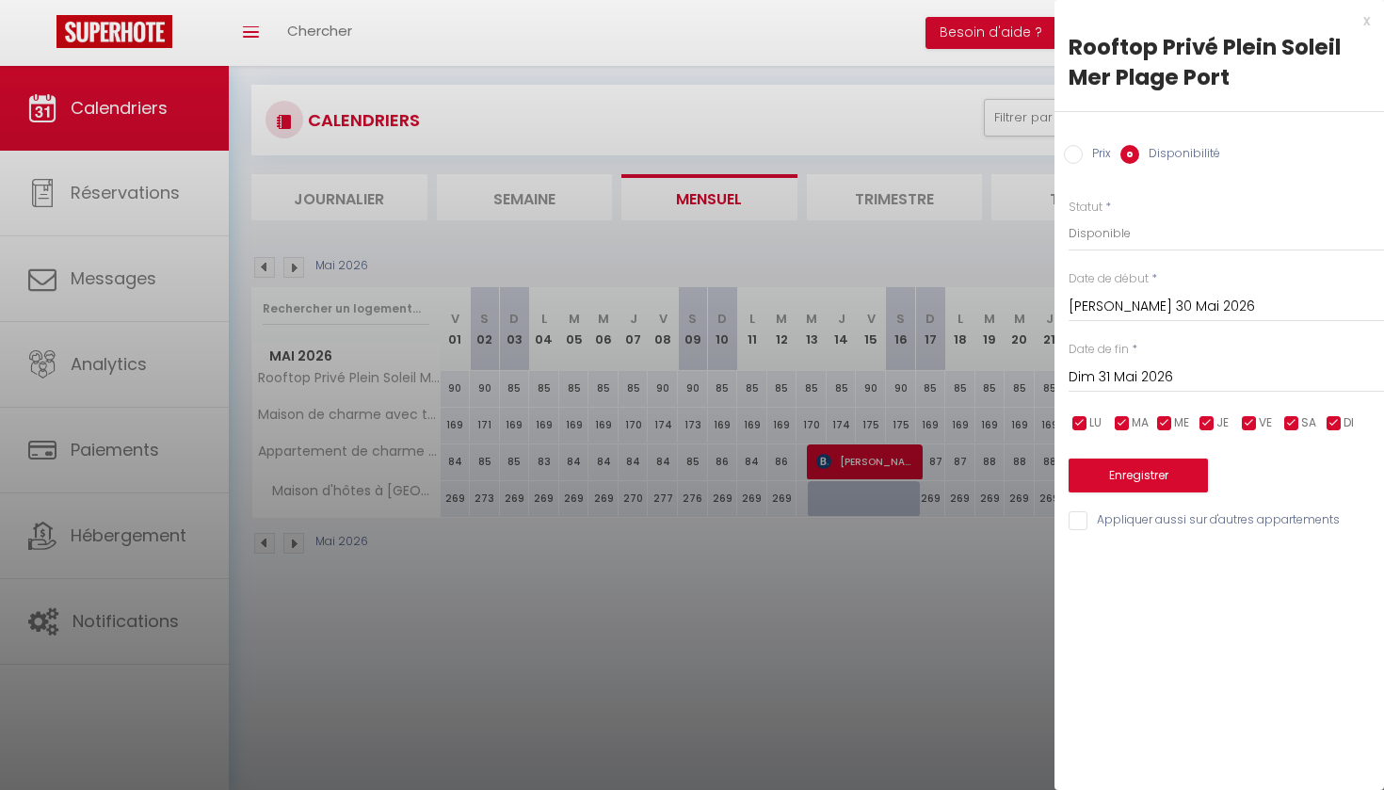
click at [1129, 475] on button "Enregistrer" at bounding box center [1138, 476] width 139 height 34
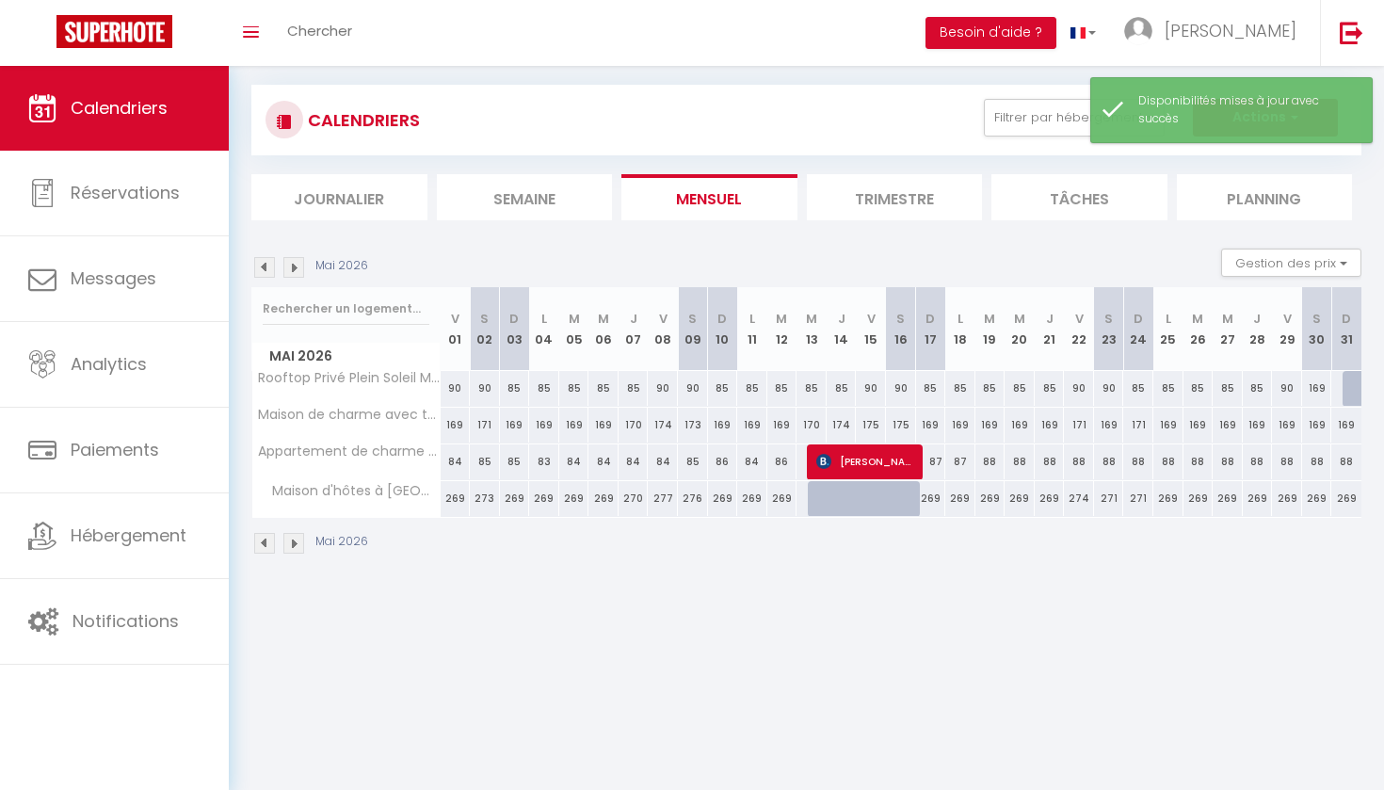
click at [1350, 392] on div at bounding box center [1358, 389] width 30 height 36
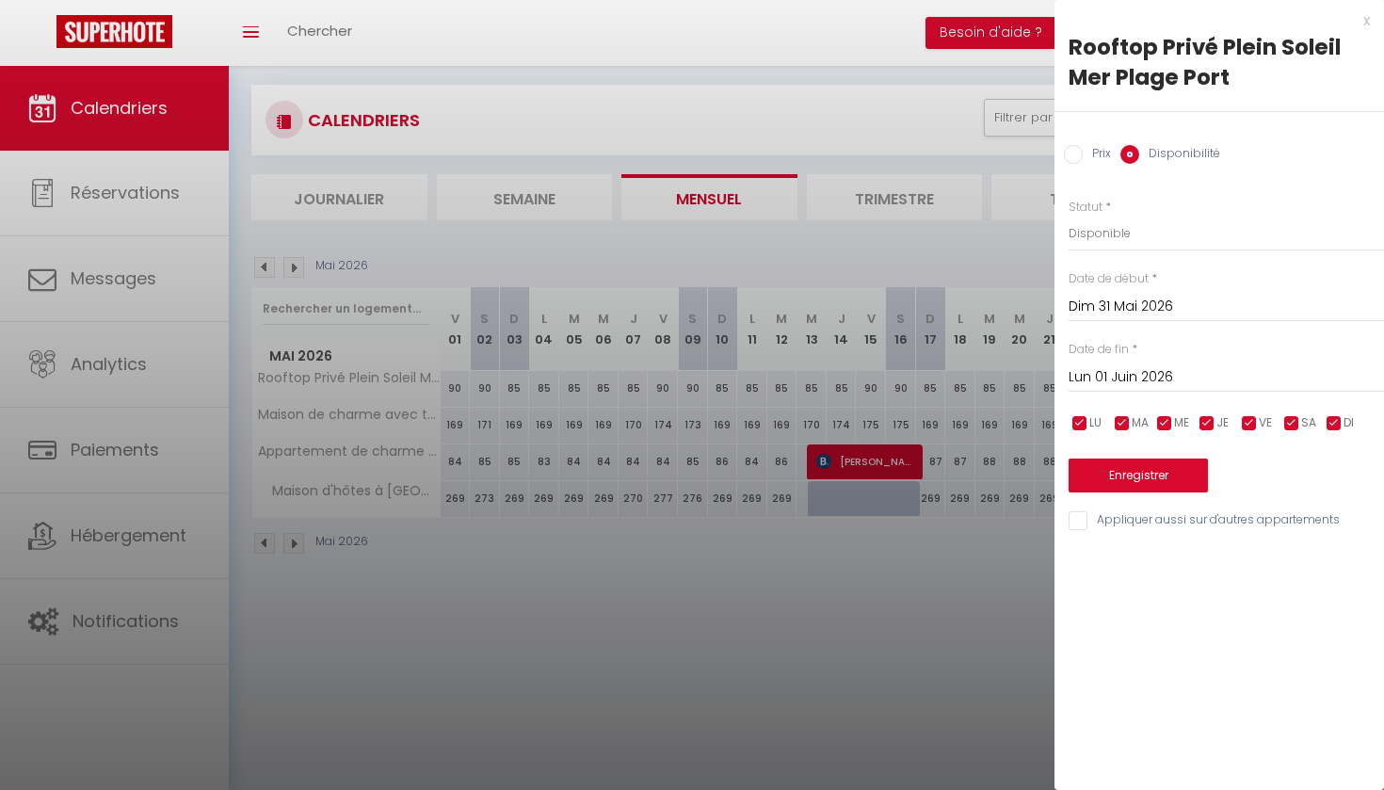
click at [1159, 466] on button "Enregistrer" at bounding box center [1138, 476] width 139 height 34
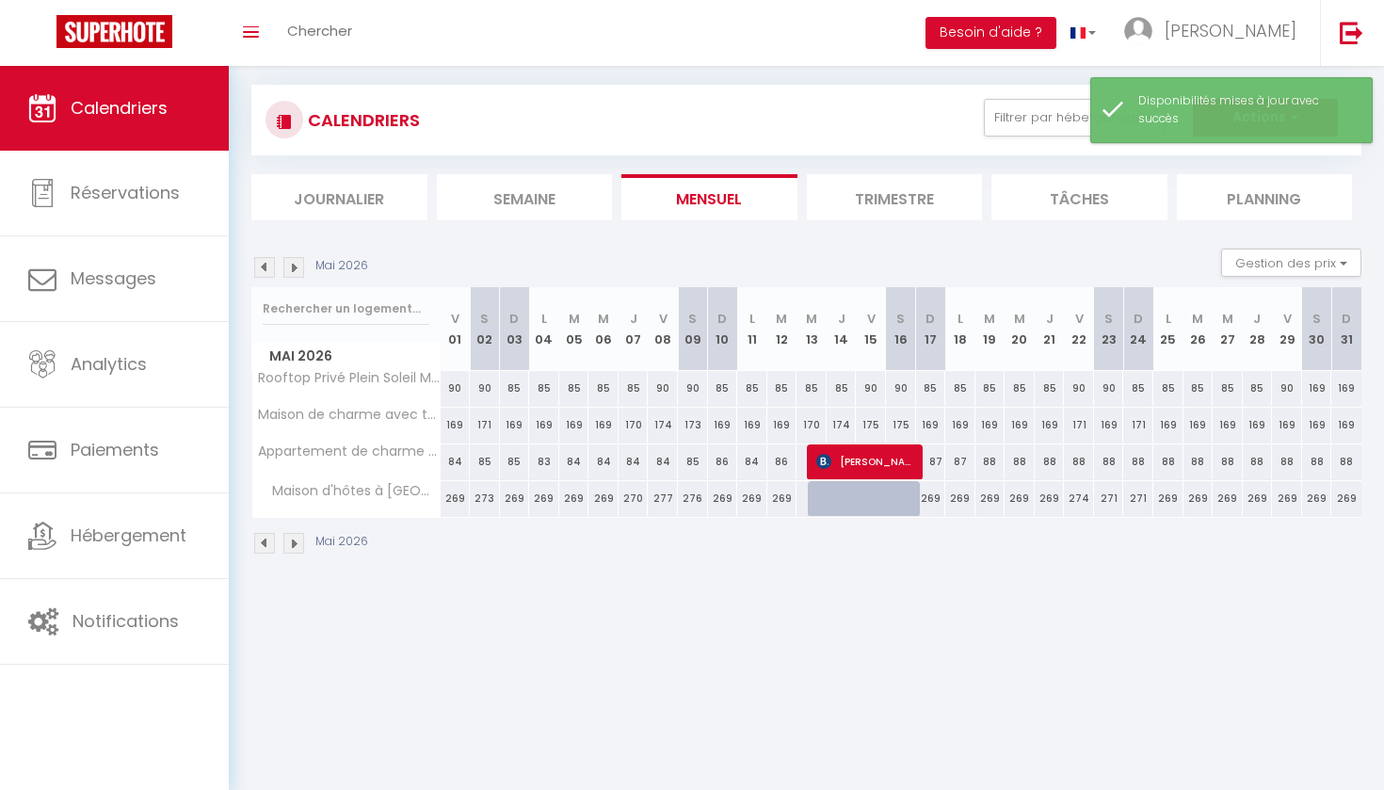
click at [1318, 388] on div "169" at bounding box center [1317, 388] width 30 height 35
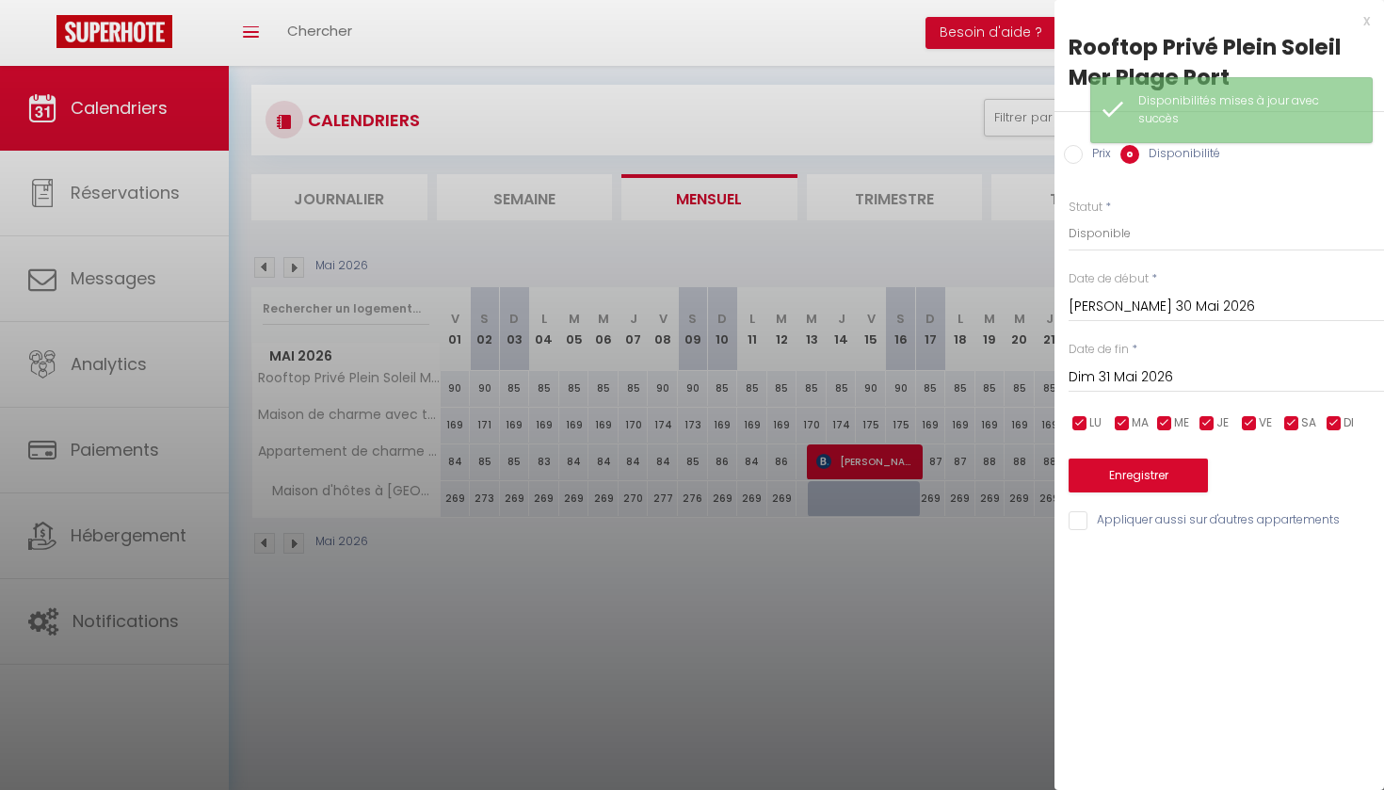
click at [1073, 153] on input "Prix" at bounding box center [1073, 154] width 19 height 19
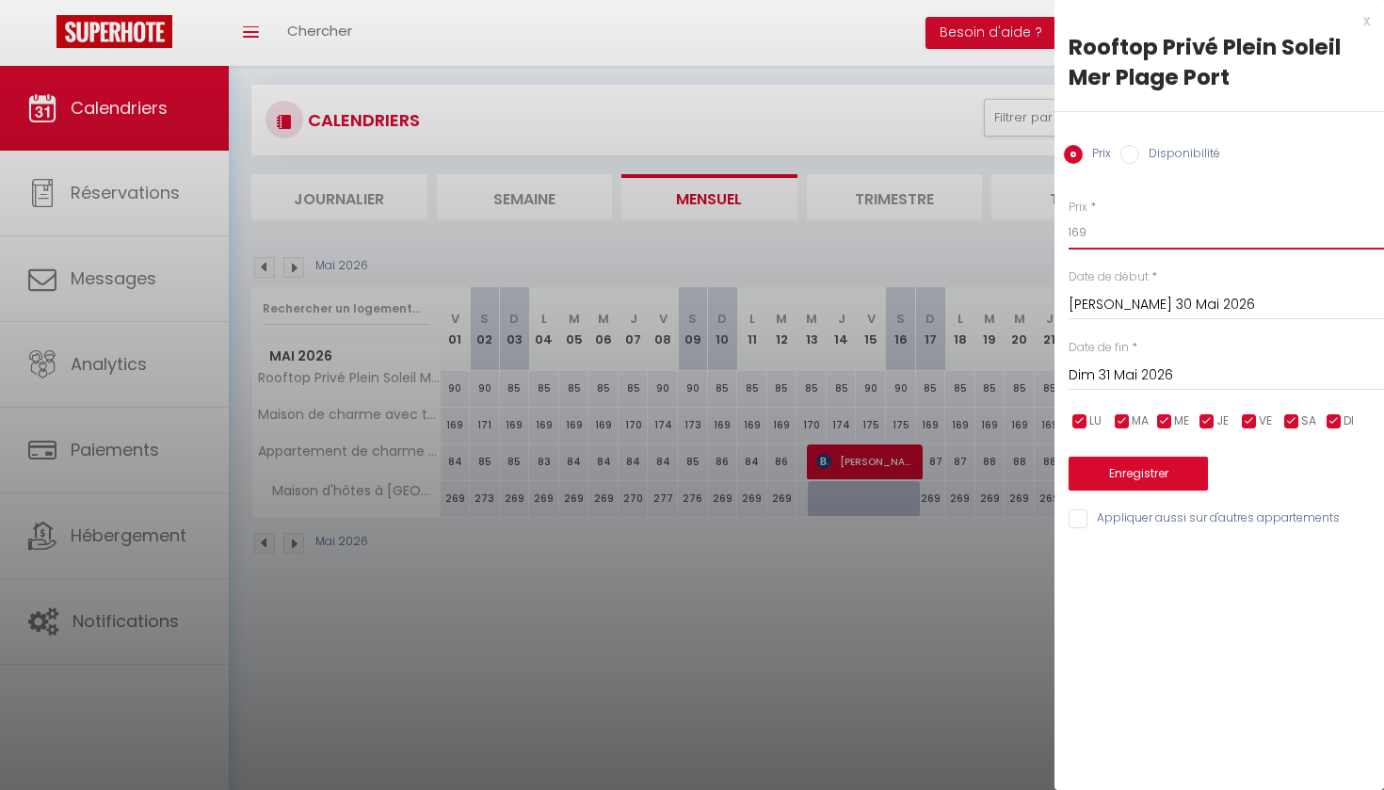
click at [1088, 232] on input "169" at bounding box center [1226, 233] width 315 height 34
click at [1112, 475] on button "Enregistrer" at bounding box center [1138, 474] width 139 height 34
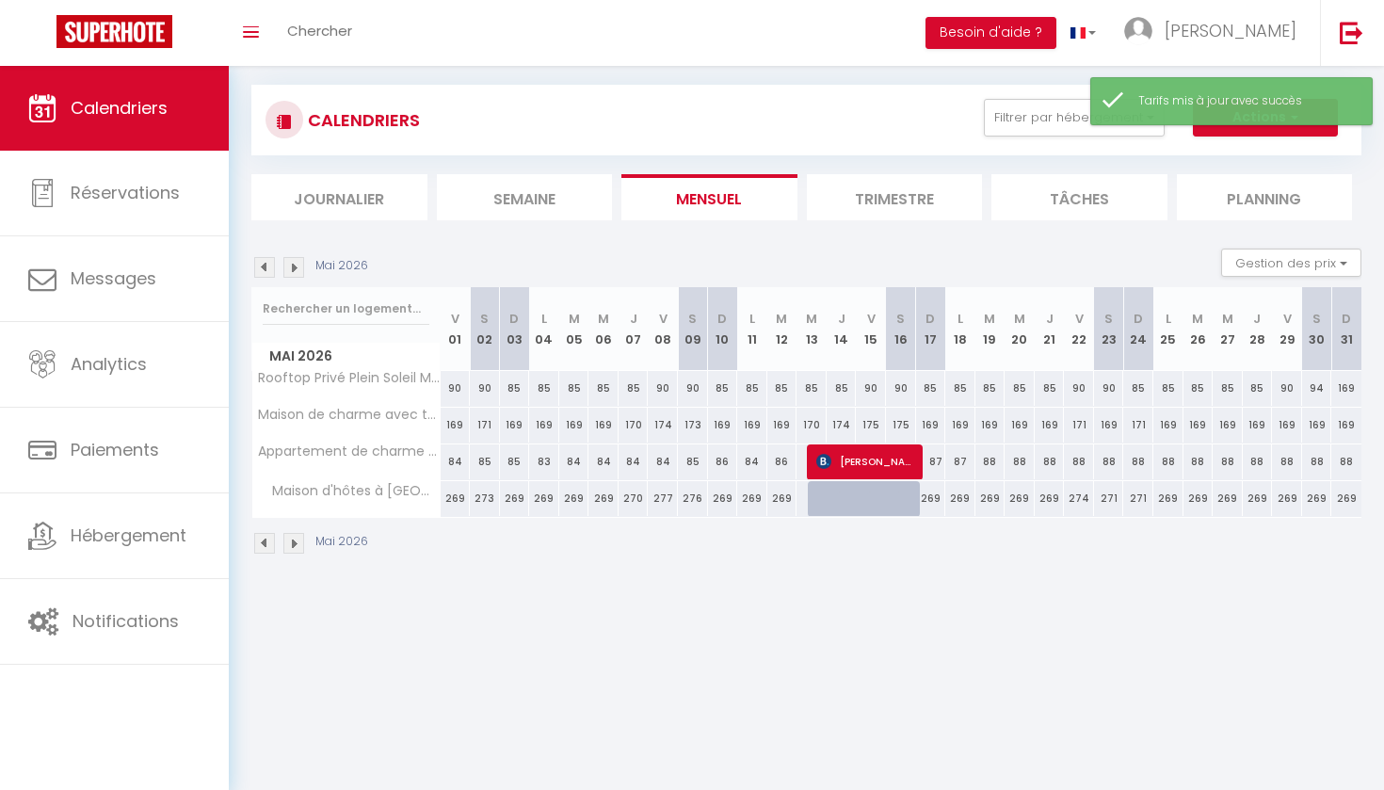
click at [1347, 386] on div "169" at bounding box center [1346, 388] width 30 height 35
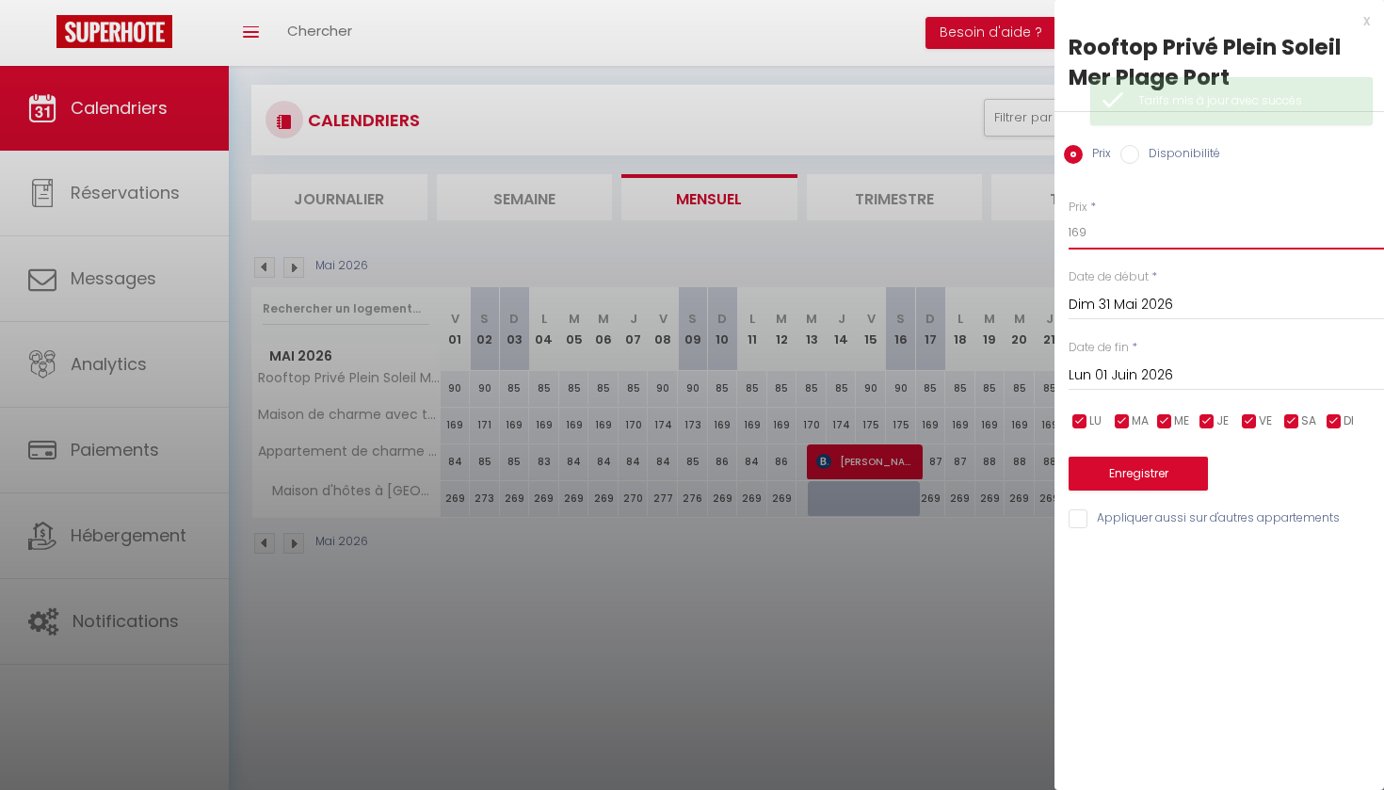
click at [1087, 233] on input "169" at bounding box center [1226, 233] width 315 height 34
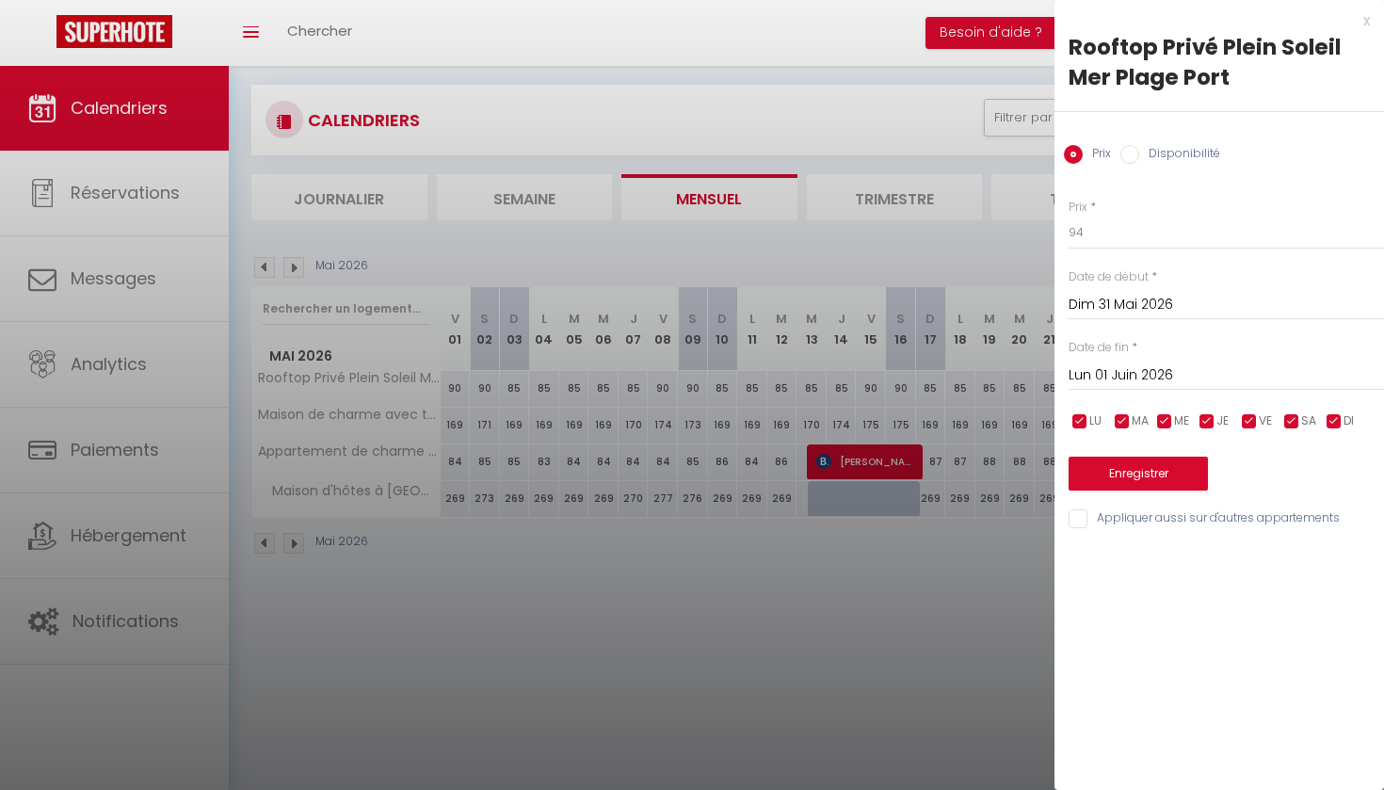
click at [1126, 474] on button "Enregistrer" at bounding box center [1138, 474] width 139 height 34
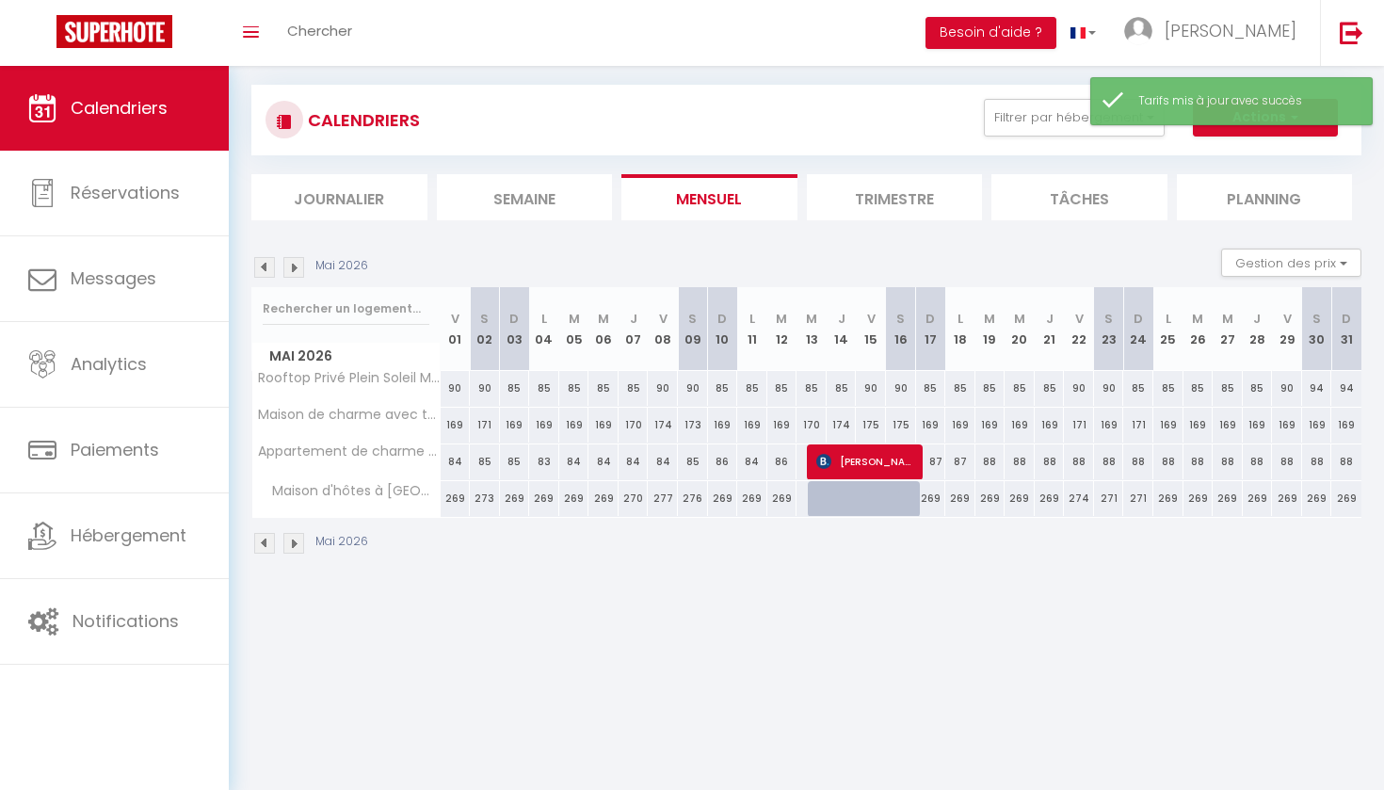
click at [295, 268] on img at bounding box center [293, 267] width 21 height 21
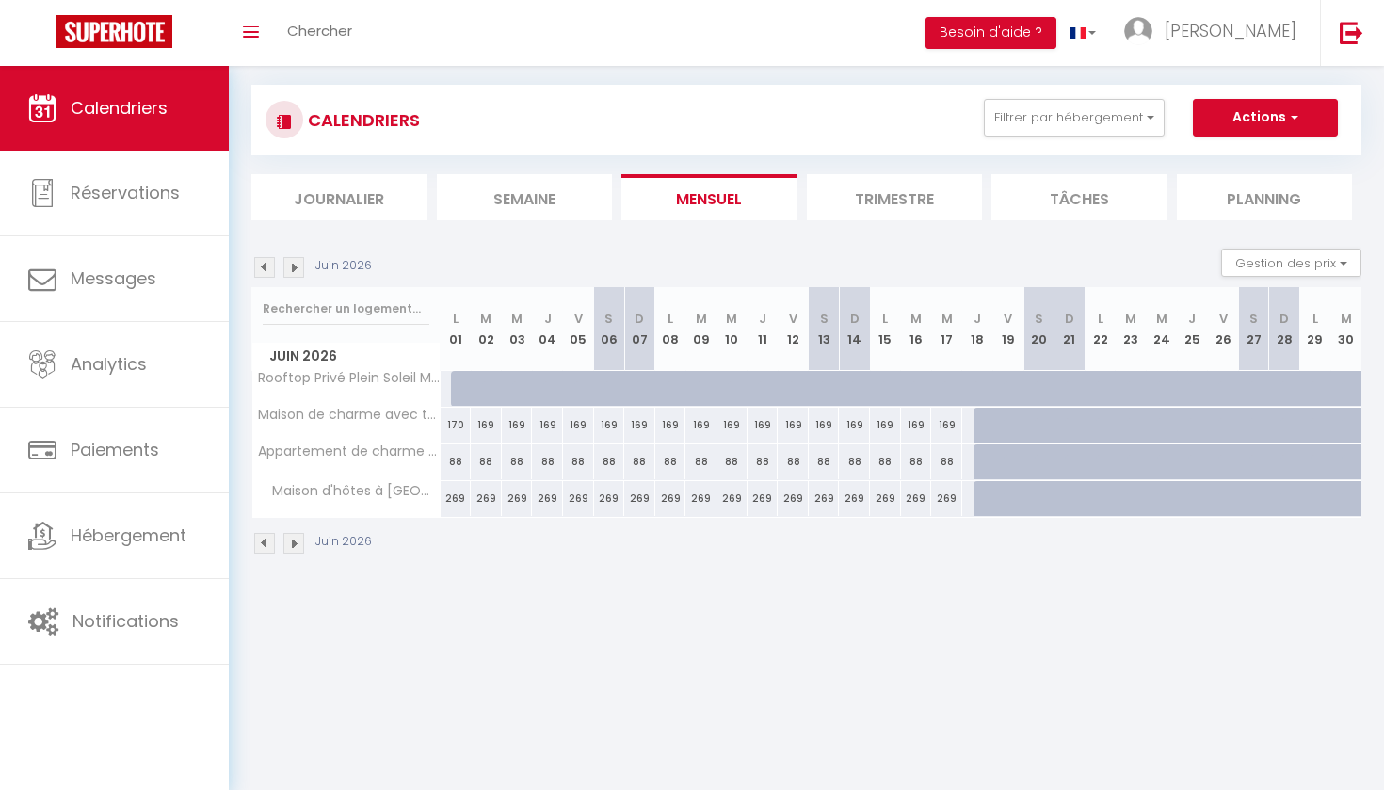
click at [265, 269] on img at bounding box center [264, 267] width 21 height 21
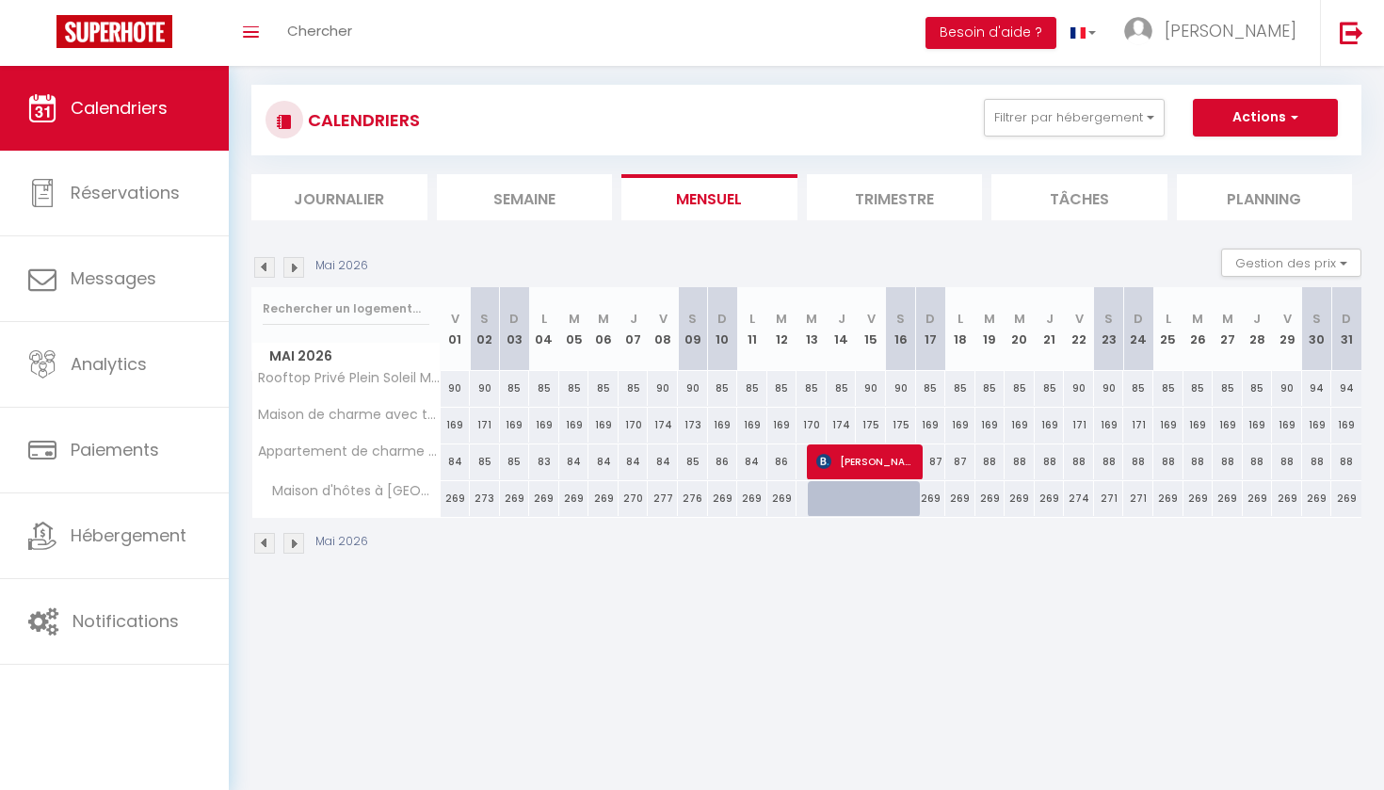
click at [265, 269] on img at bounding box center [264, 267] width 21 height 21
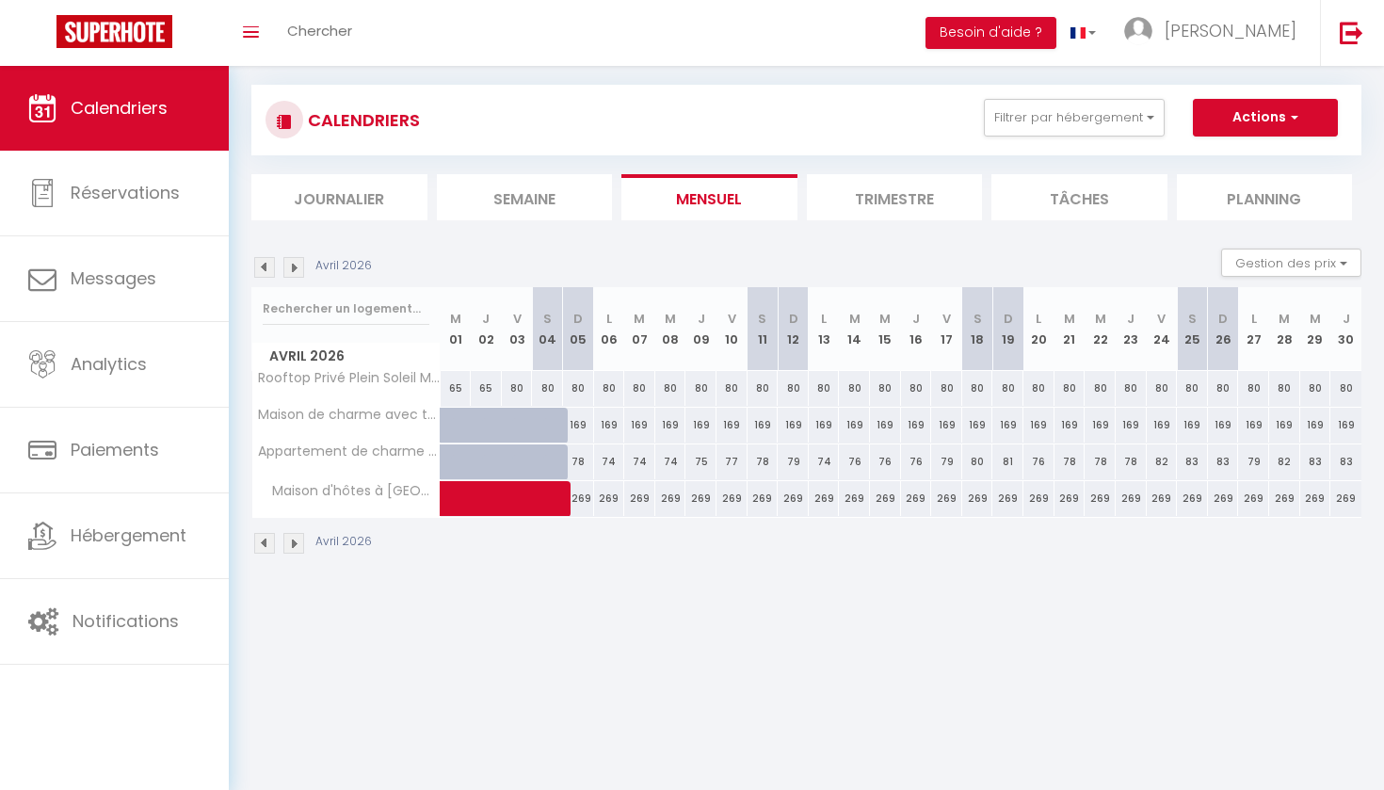
click at [265, 269] on img at bounding box center [264, 267] width 21 height 21
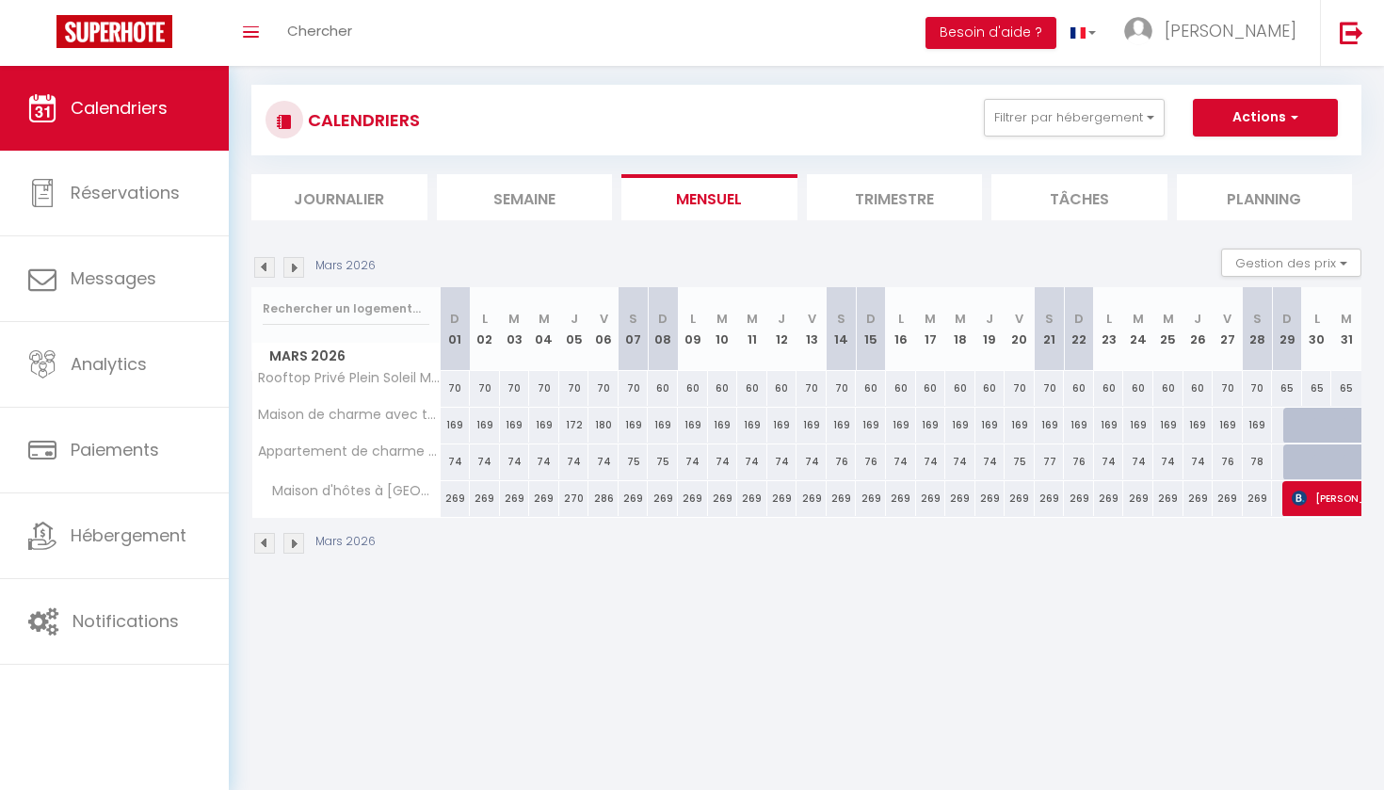
click at [265, 269] on img at bounding box center [264, 267] width 21 height 21
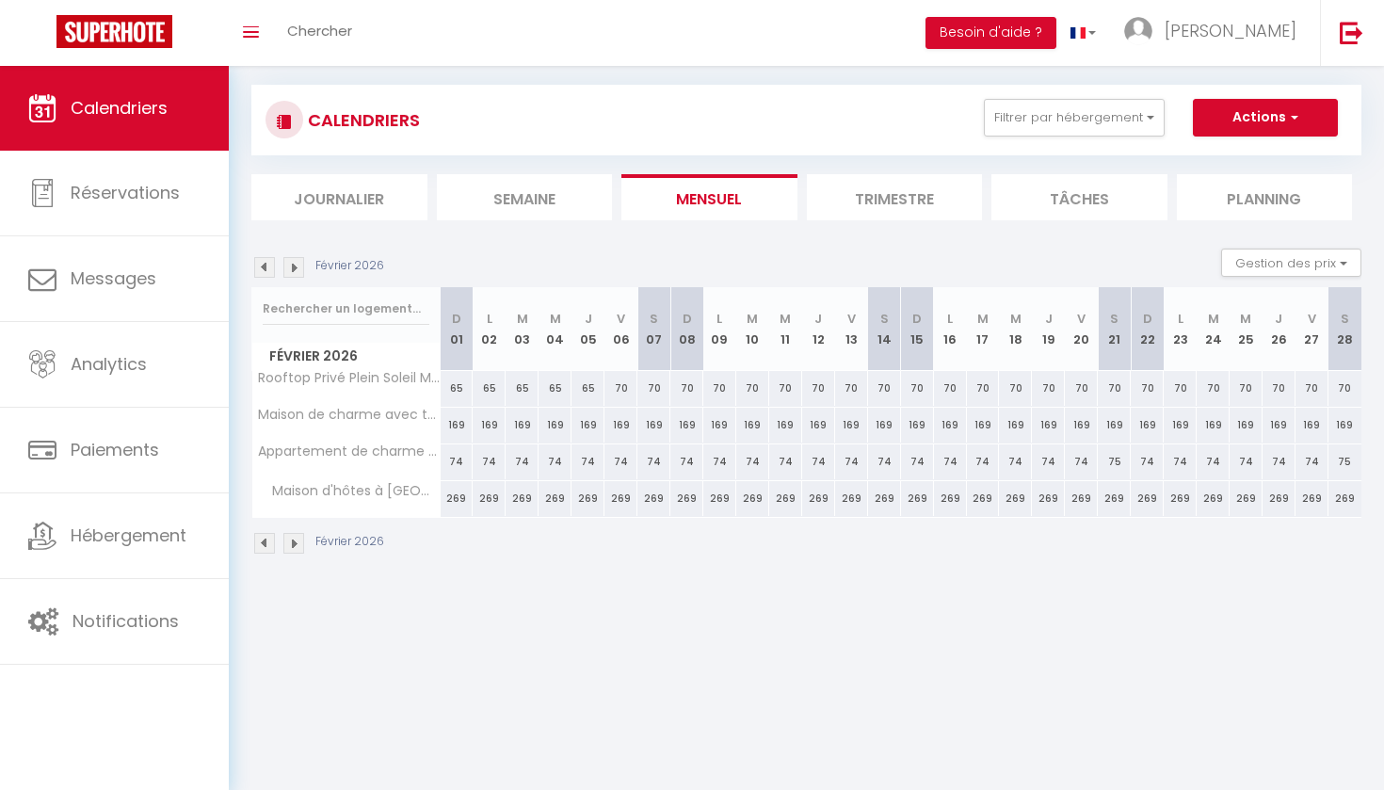
click at [265, 269] on img at bounding box center [264, 267] width 21 height 21
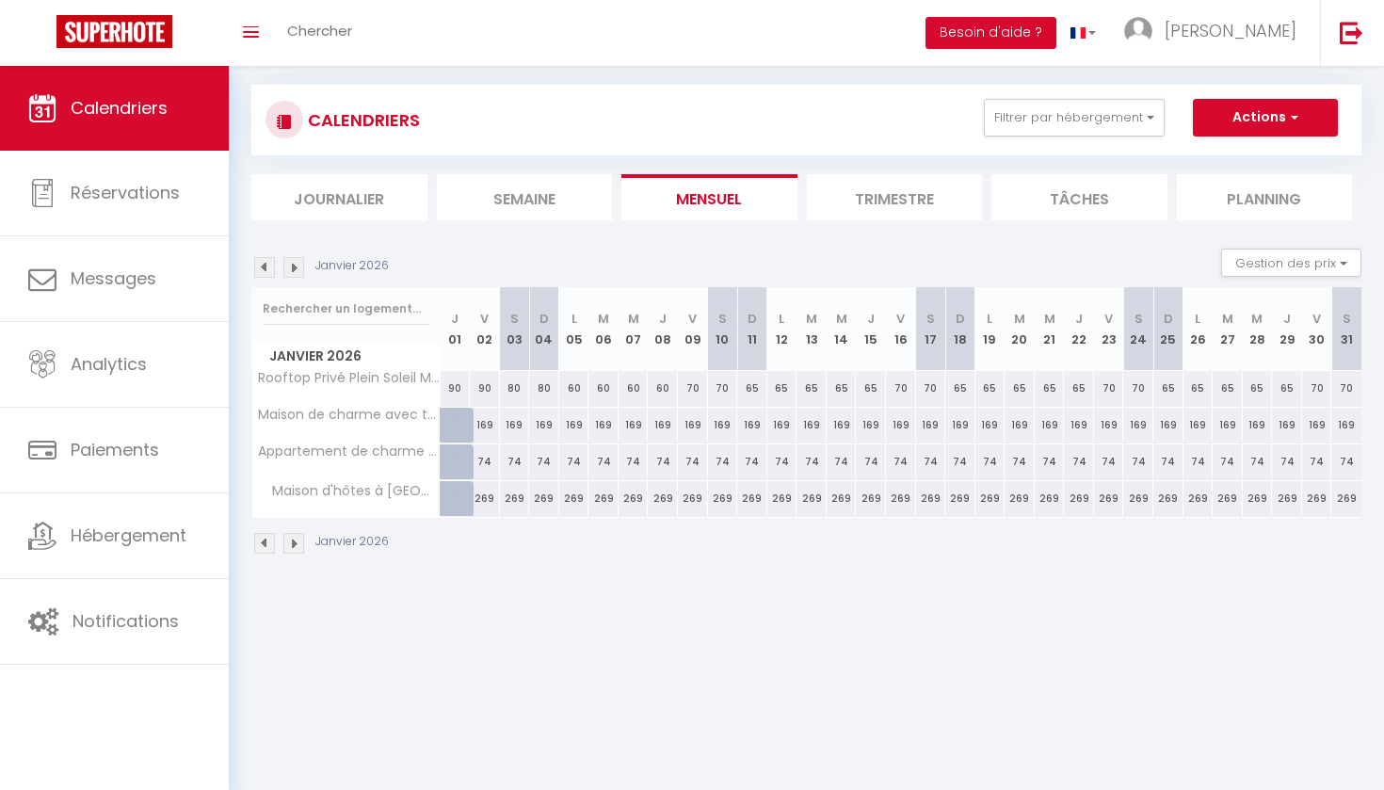
click at [265, 269] on img at bounding box center [264, 267] width 21 height 21
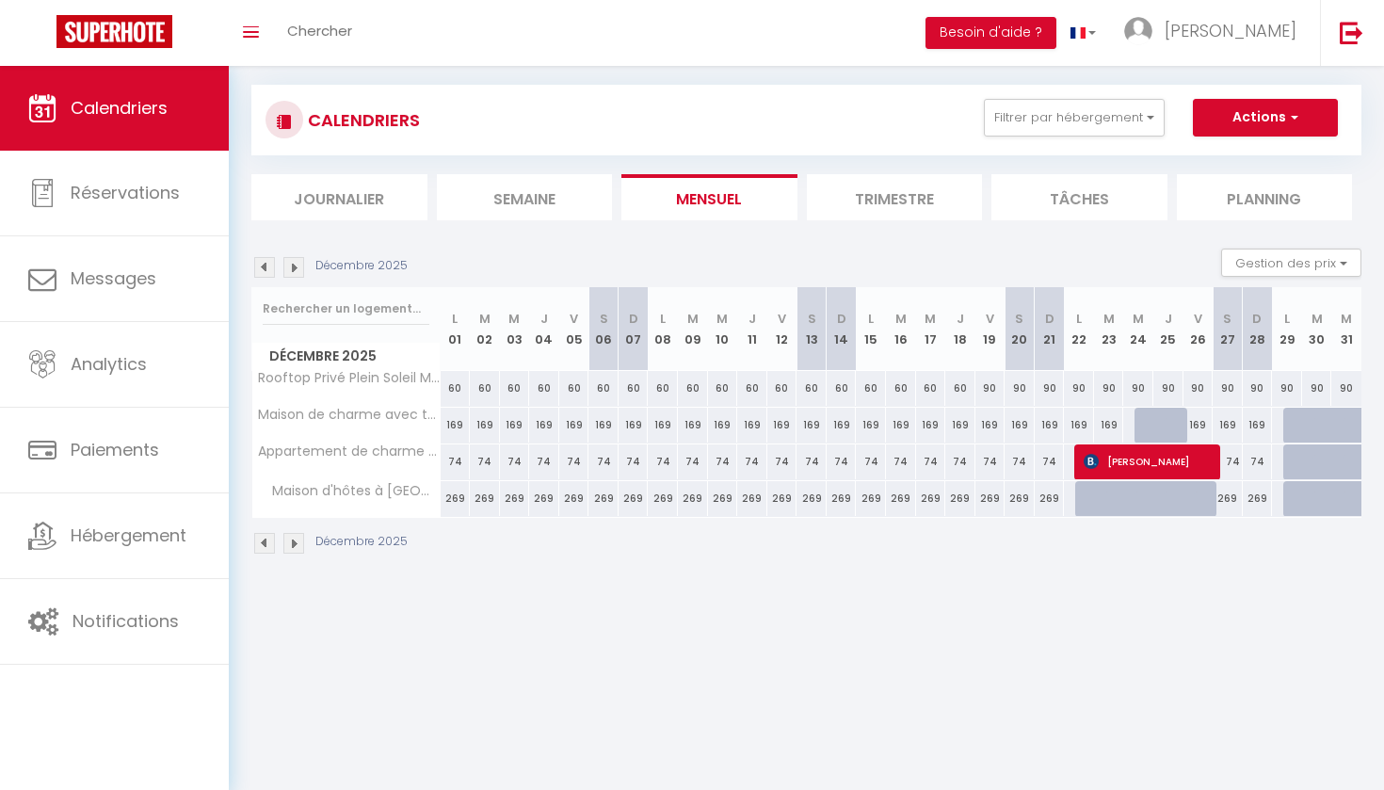
click at [265, 269] on img at bounding box center [264, 267] width 21 height 21
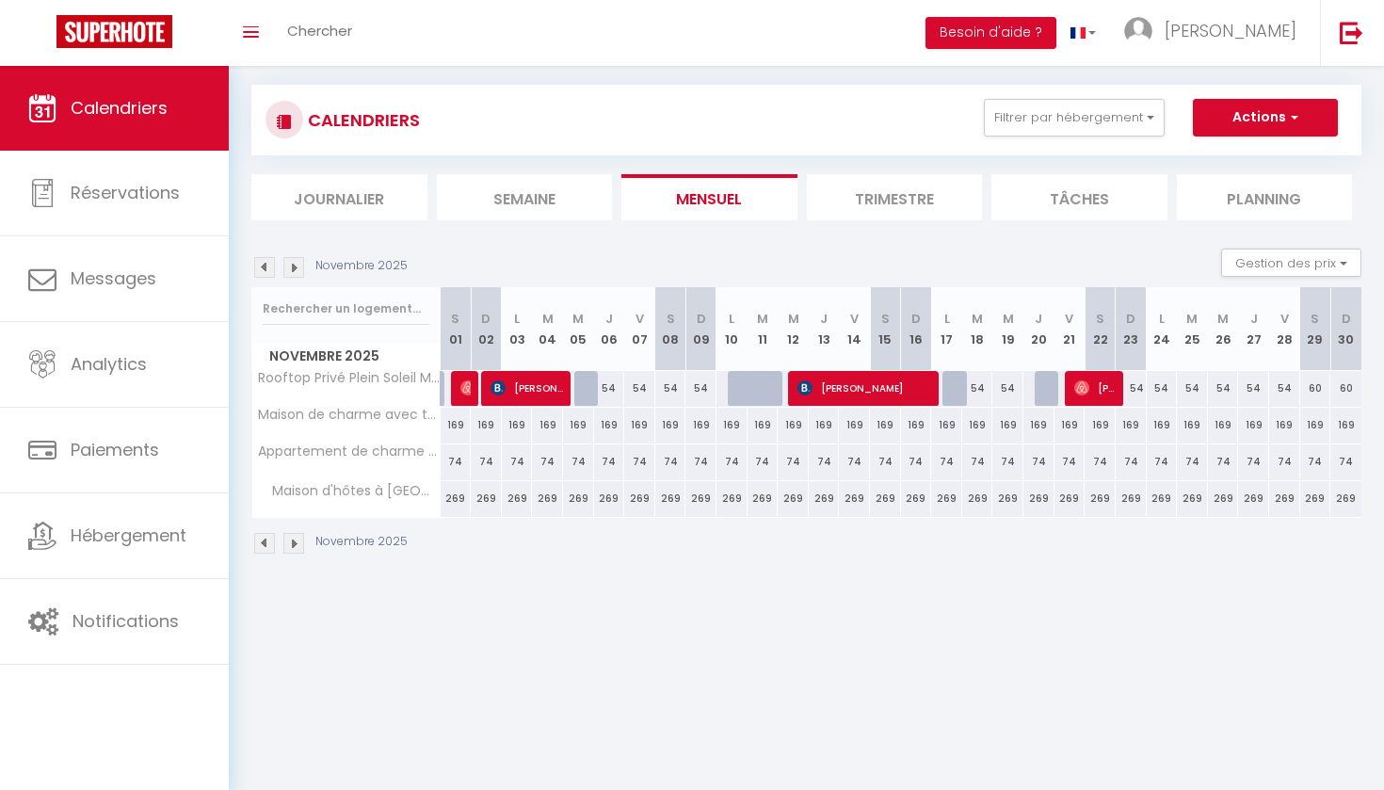
click at [738, 391] on div at bounding box center [743, 389] width 31 height 36
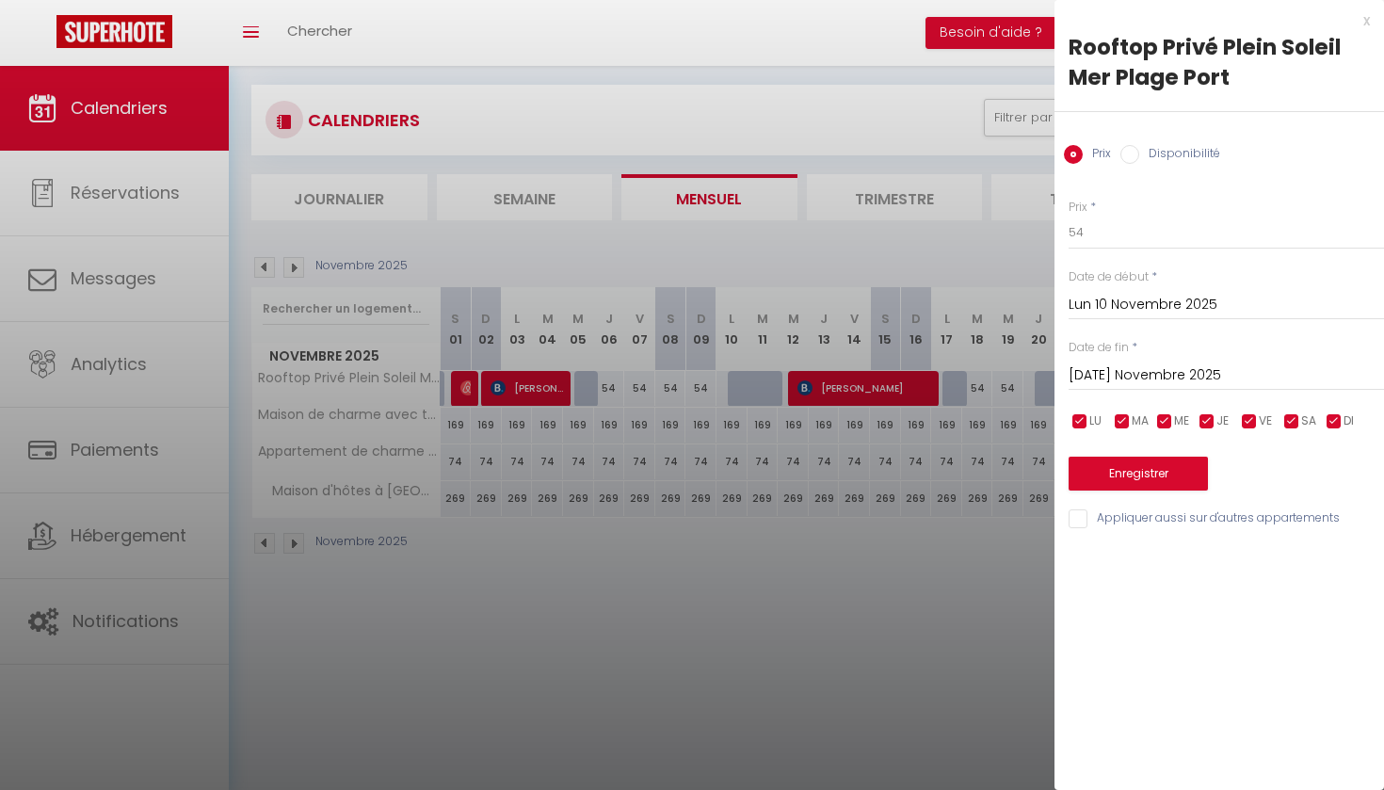
click at [1129, 151] on input "Disponibilité" at bounding box center [1129, 154] width 19 height 19
click at [1138, 473] on button "Enregistrer" at bounding box center [1138, 476] width 139 height 34
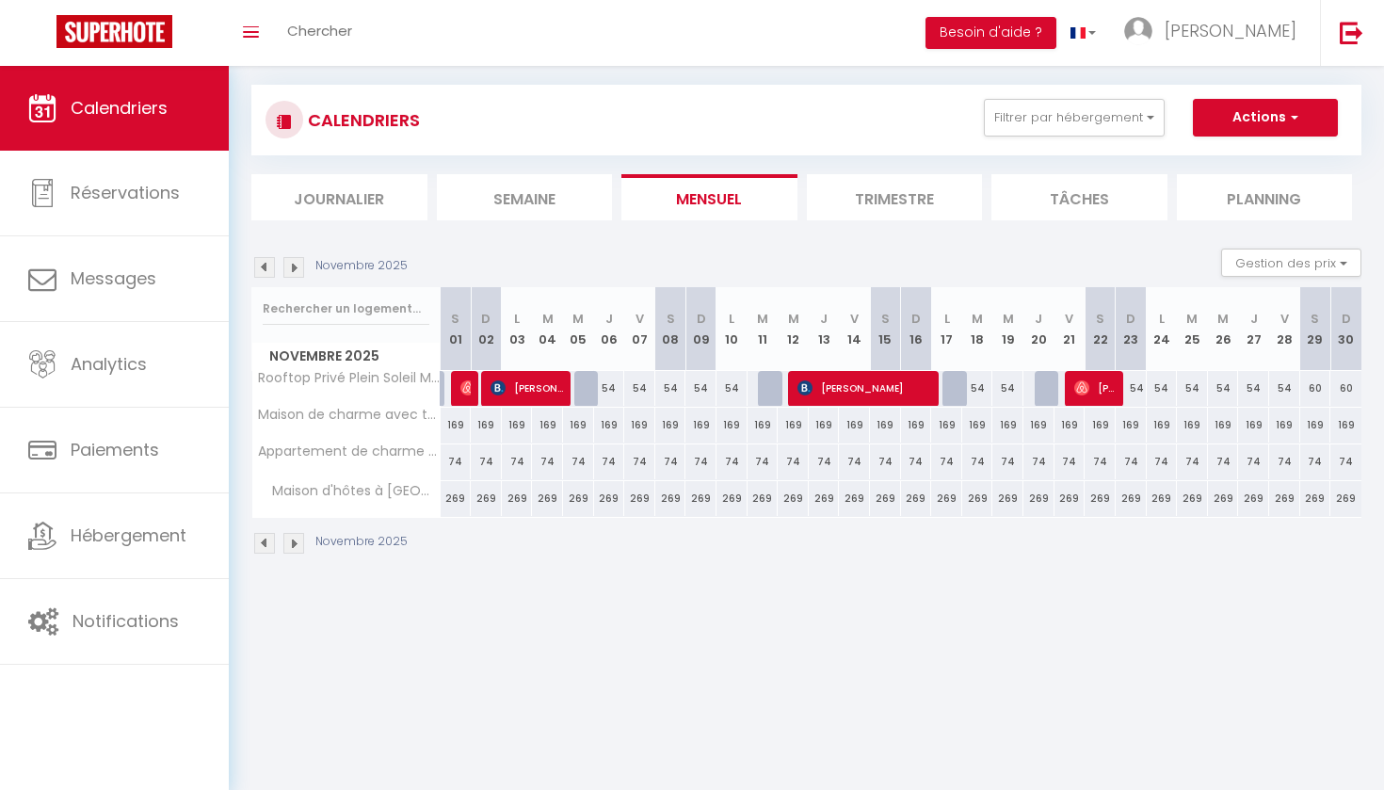
click at [292, 265] on img at bounding box center [293, 267] width 21 height 21
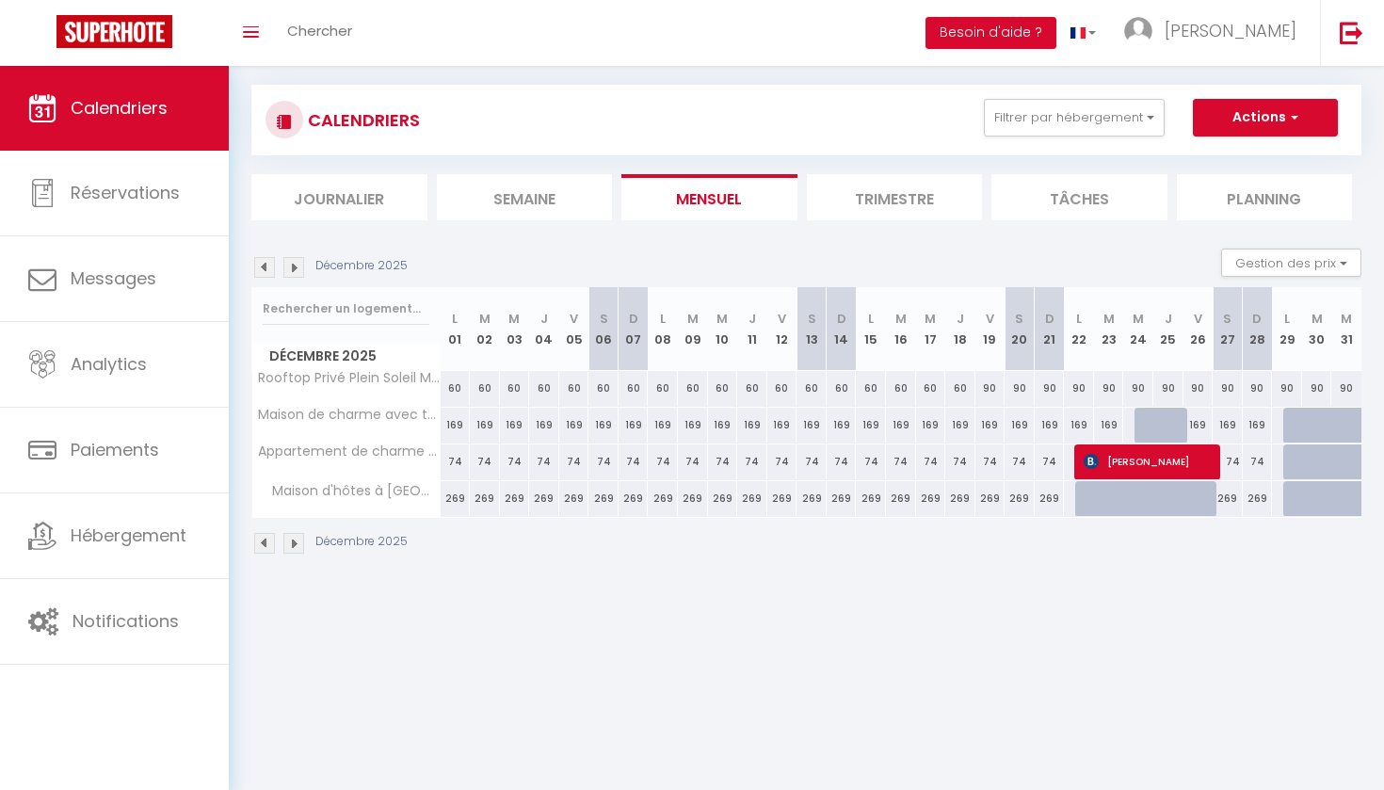
click at [292, 265] on img at bounding box center [293, 267] width 21 height 21
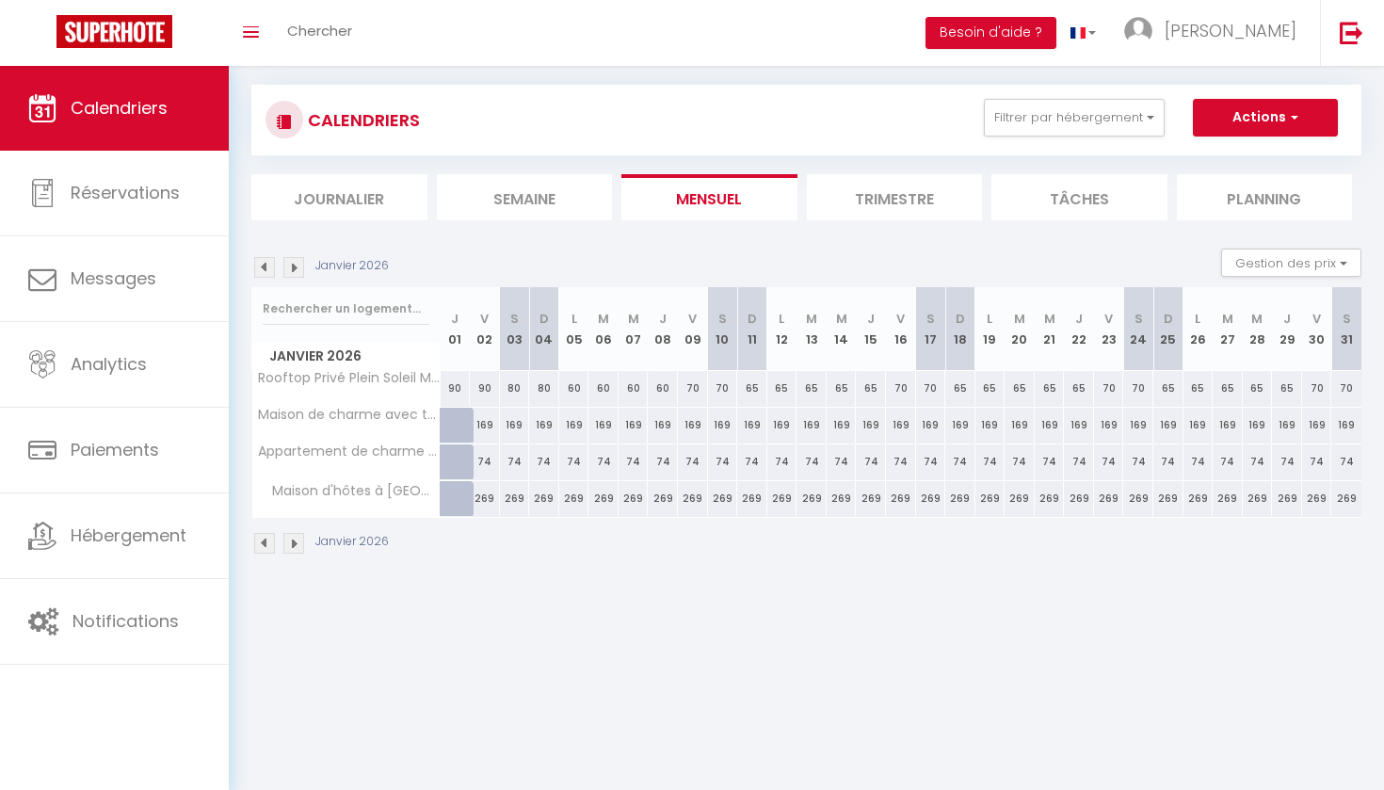
click at [292, 268] on img at bounding box center [293, 267] width 21 height 21
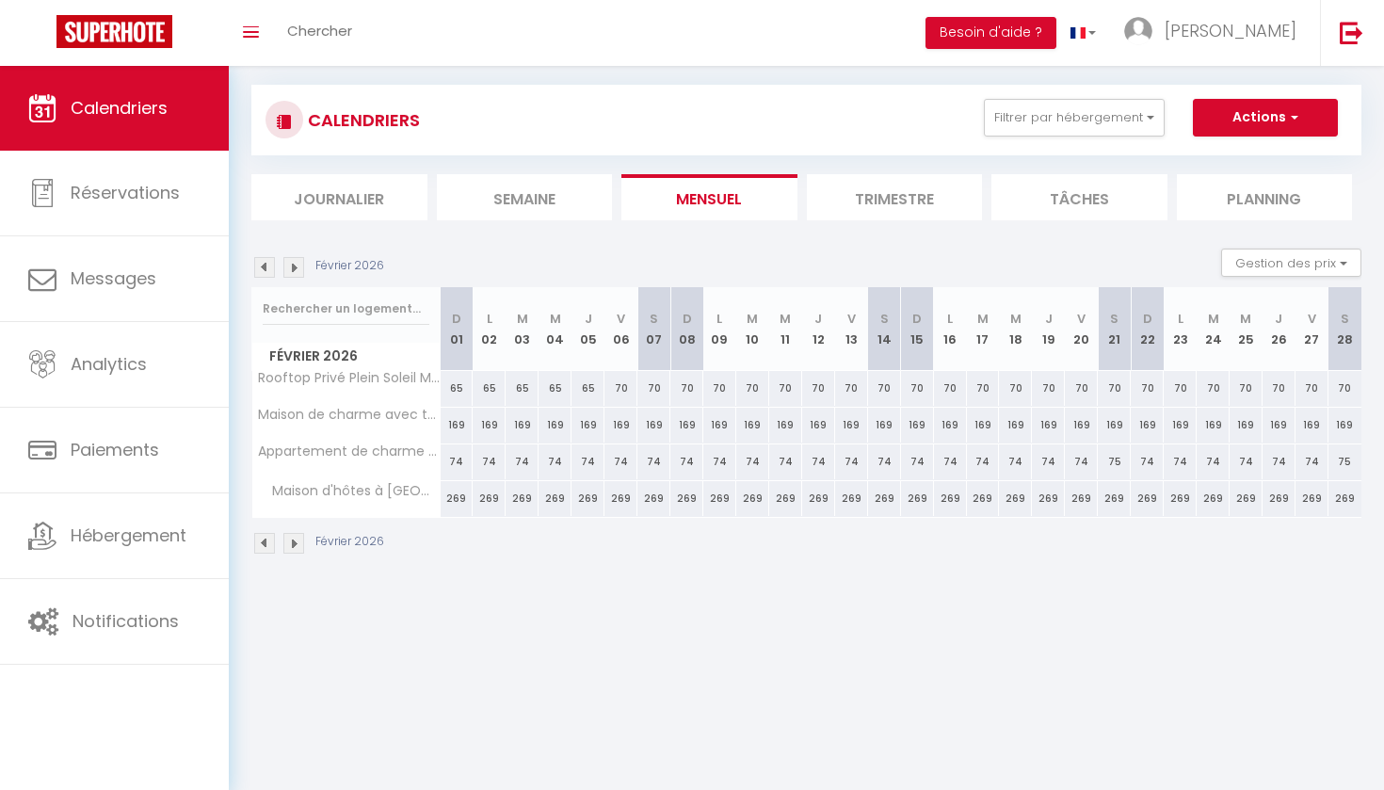
click at [292, 267] on img at bounding box center [293, 267] width 21 height 21
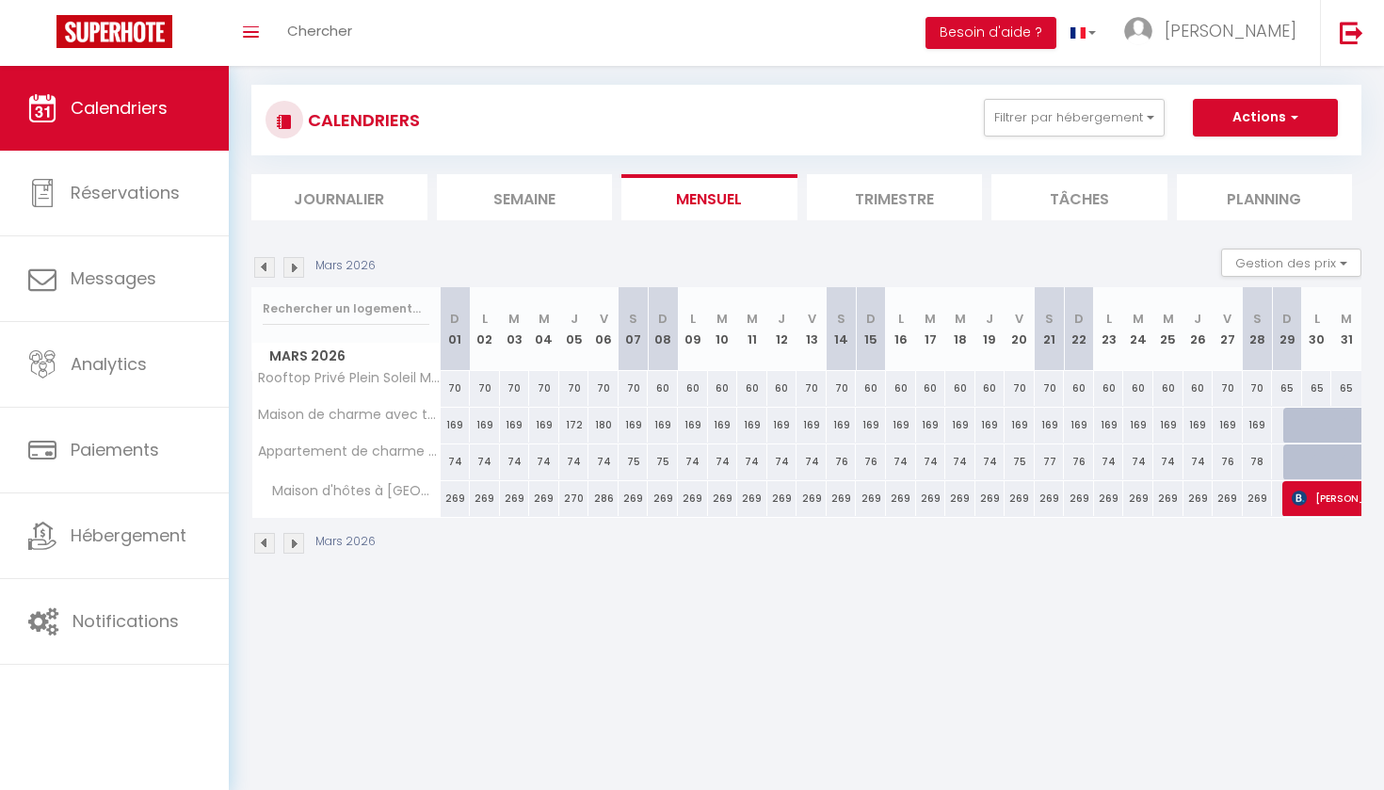
click at [292, 267] on img at bounding box center [293, 267] width 21 height 21
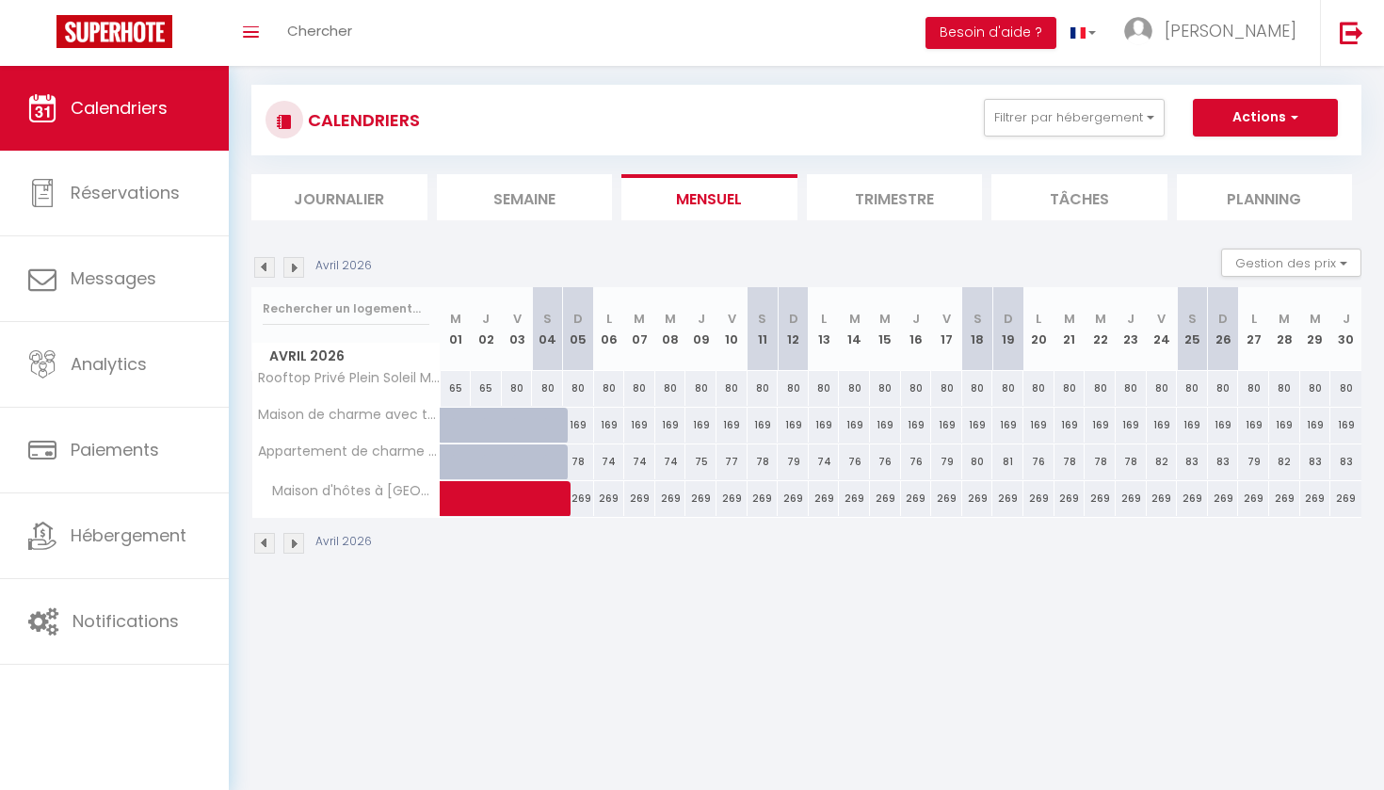
click at [292, 267] on img at bounding box center [293, 267] width 21 height 21
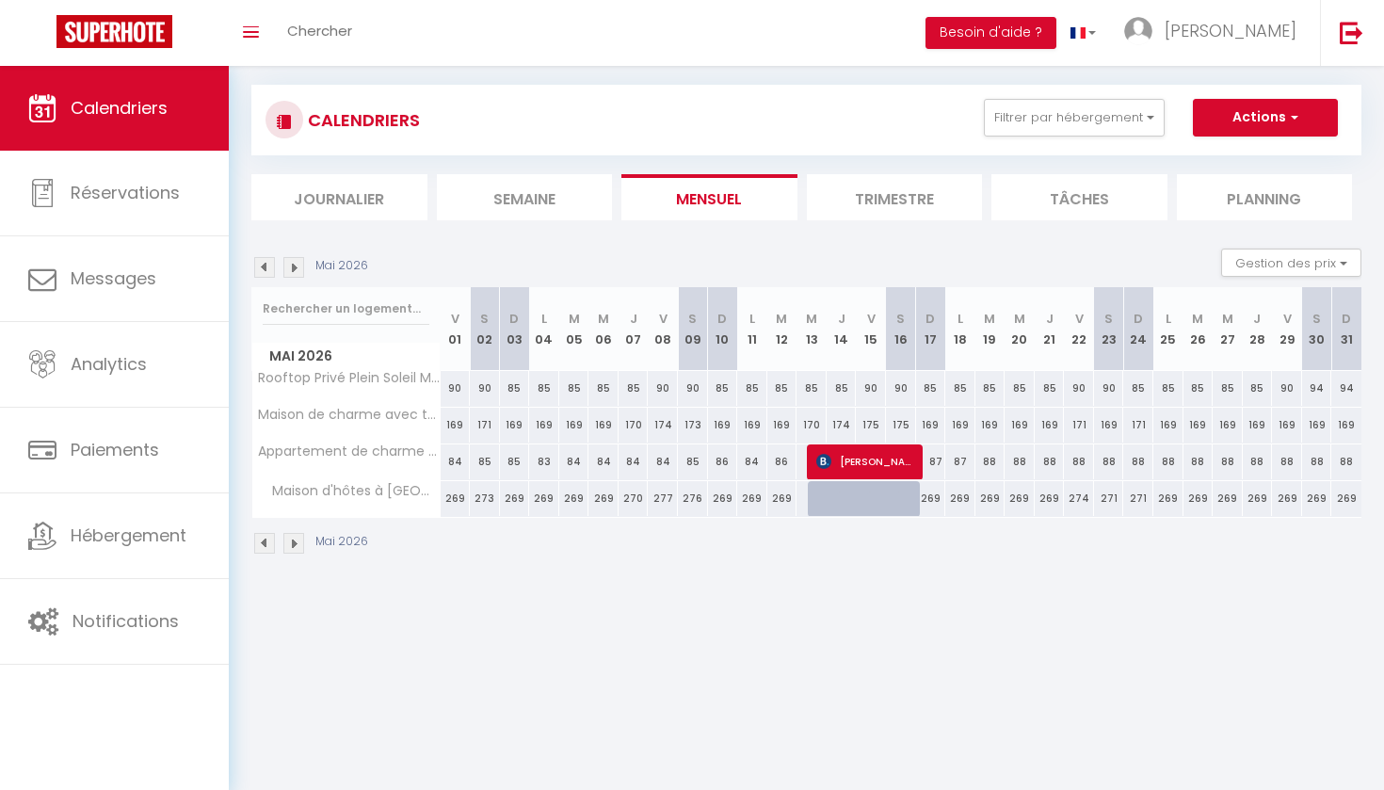
click at [292, 267] on img at bounding box center [293, 267] width 21 height 21
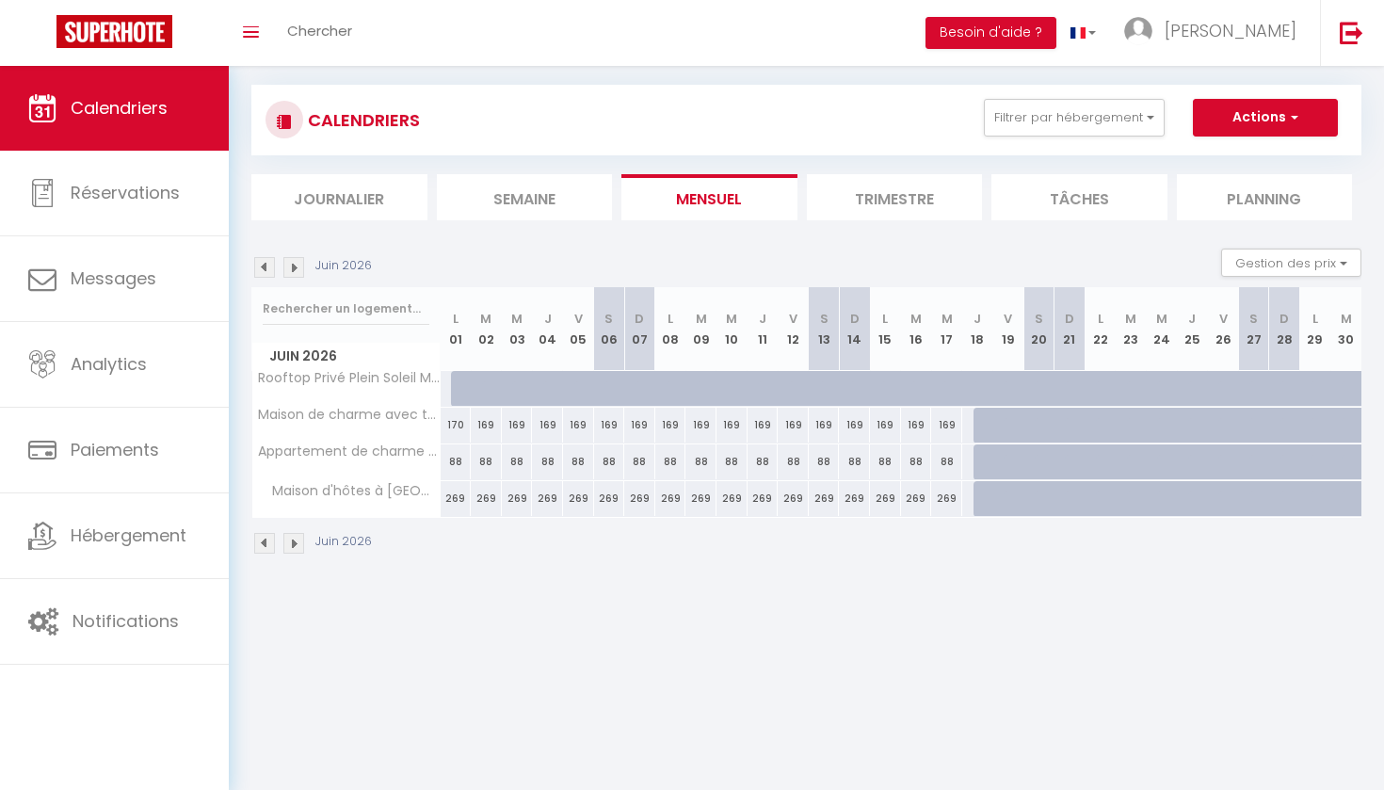
click at [458, 385] on div at bounding box center [466, 389] width 31 height 36
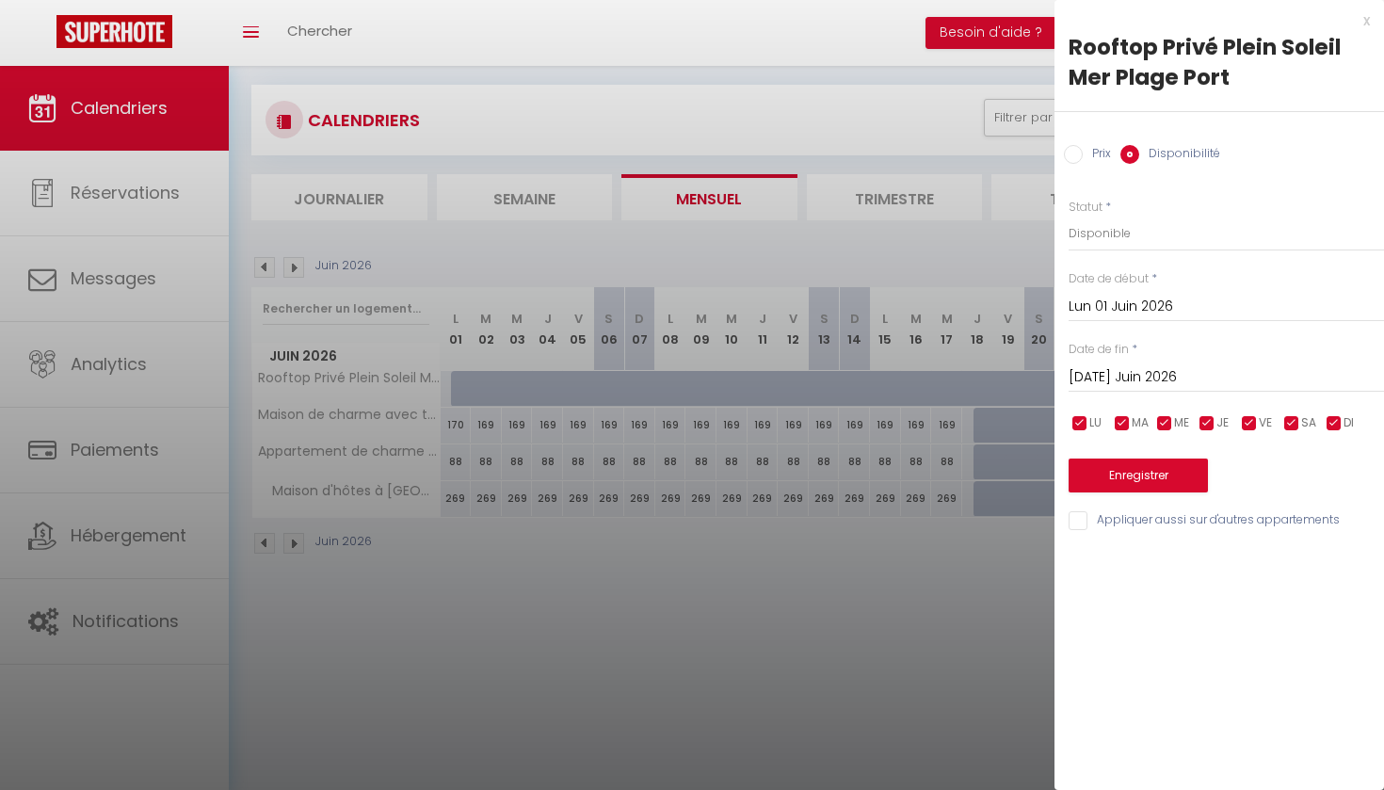
click at [962, 603] on div at bounding box center [692, 395] width 1384 height 790
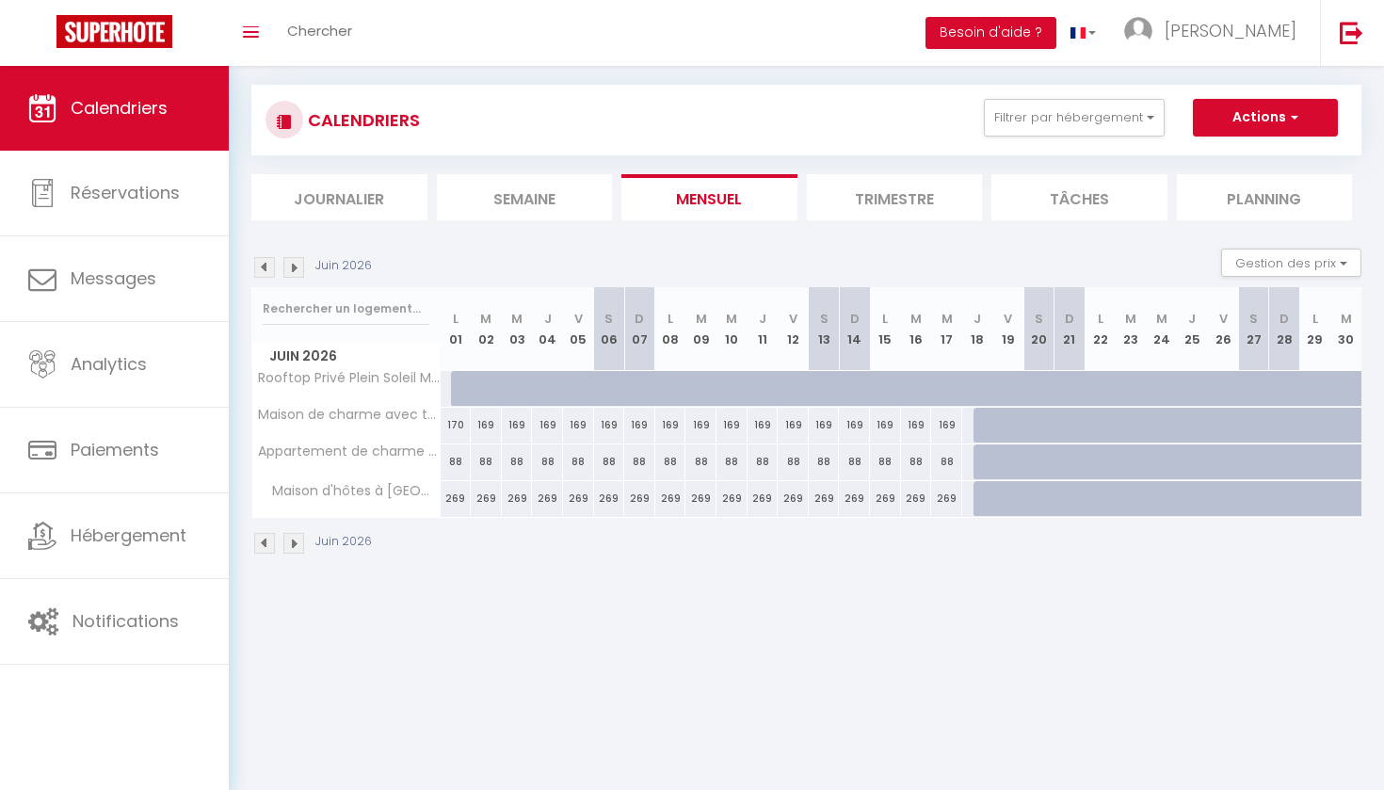
click at [462, 382] on div at bounding box center [466, 389] width 31 height 36
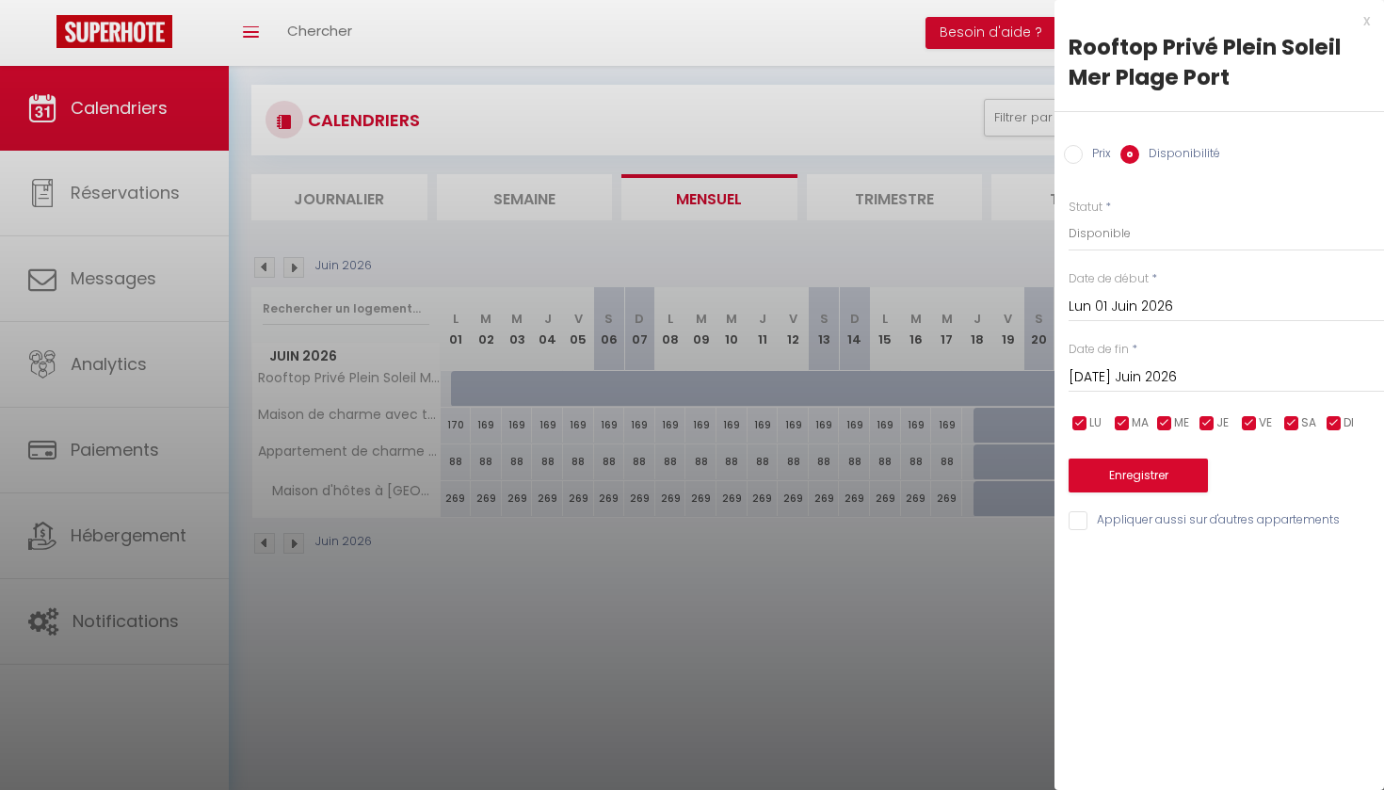
click at [1107, 377] on input "[DATE] Juin 2026" at bounding box center [1226, 377] width 315 height 24
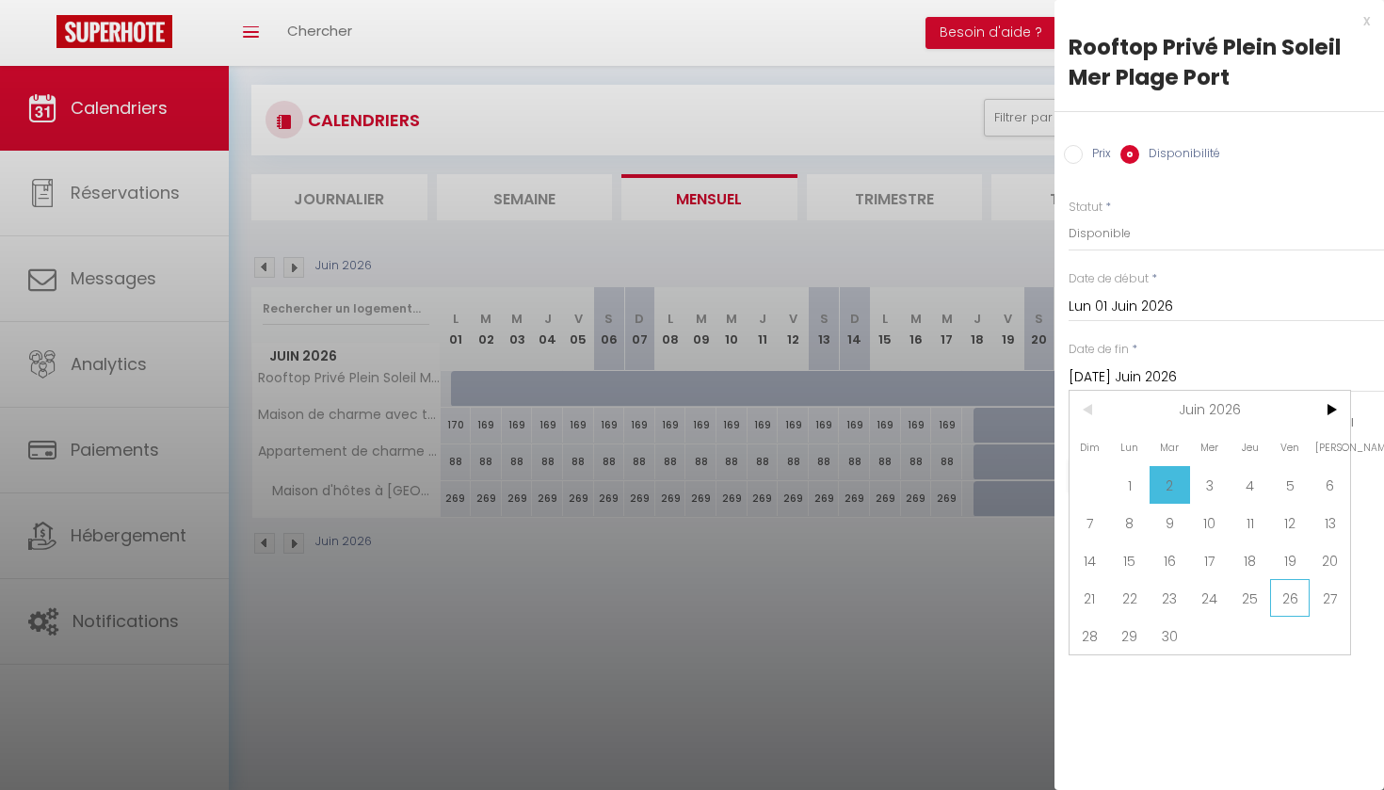
click at [1290, 595] on span "26" at bounding box center [1290, 598] width 40 height 38
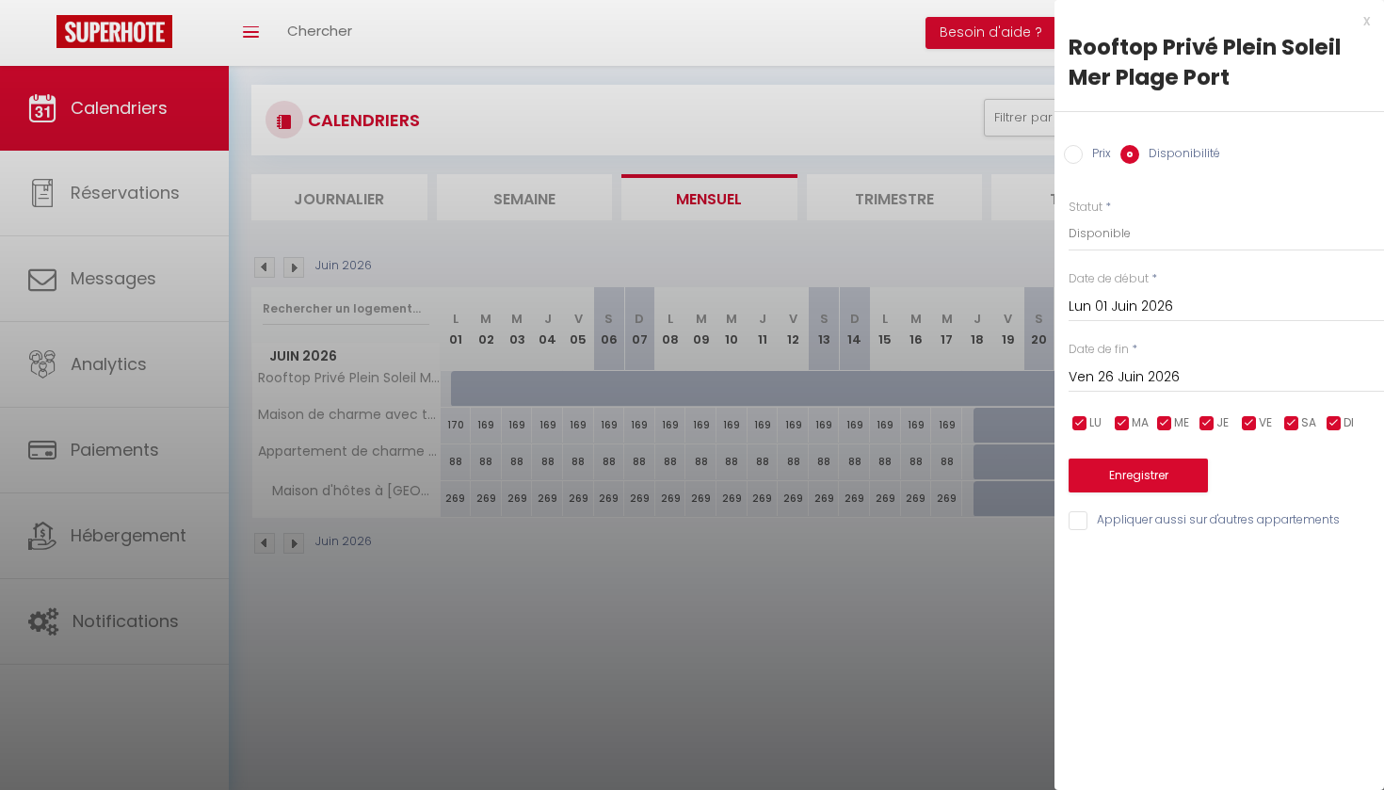
click at [1132, 462] on button "Enregistrer" at bounding box center [1138, 476] width 139 height 34
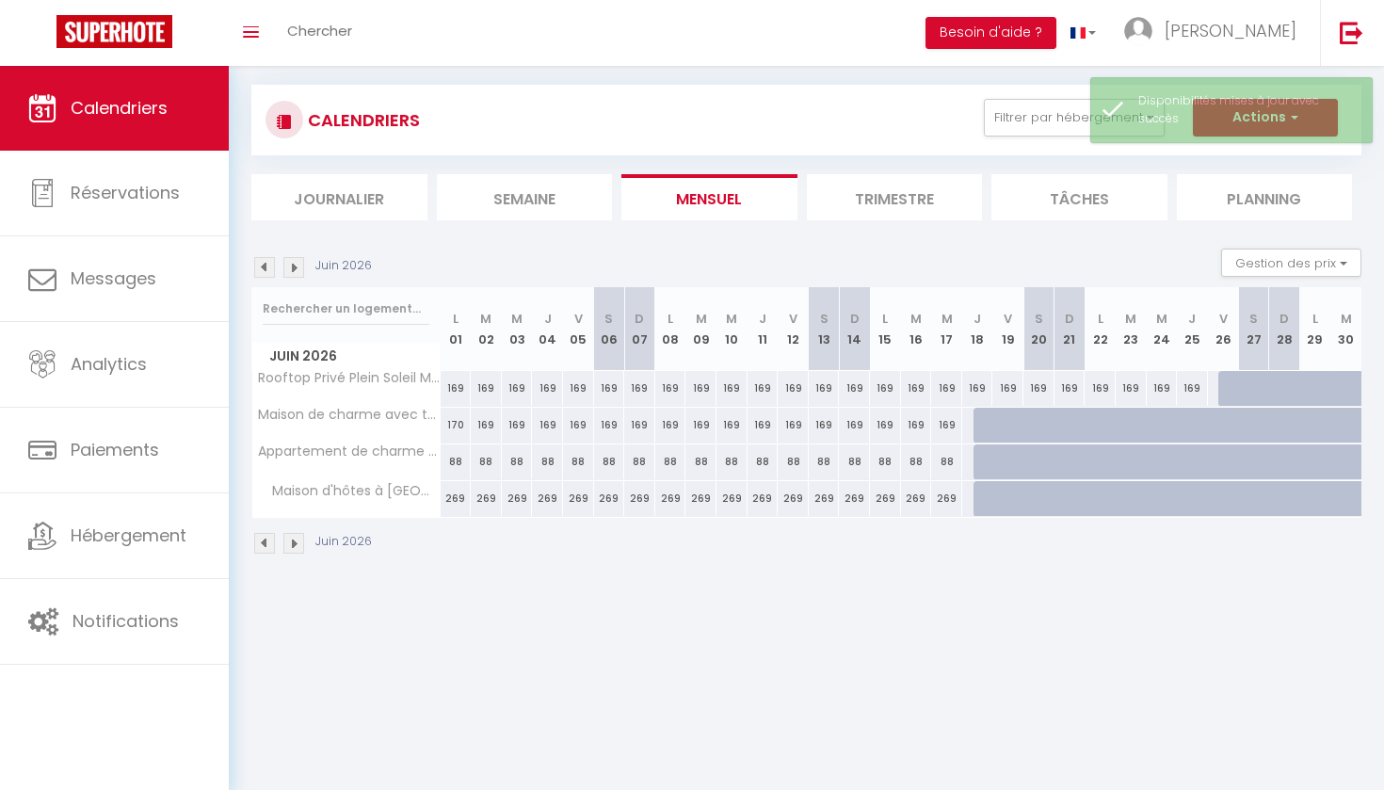
click at [457, 390] on div "169" at bounding box center [456, 388] width 31 height 35
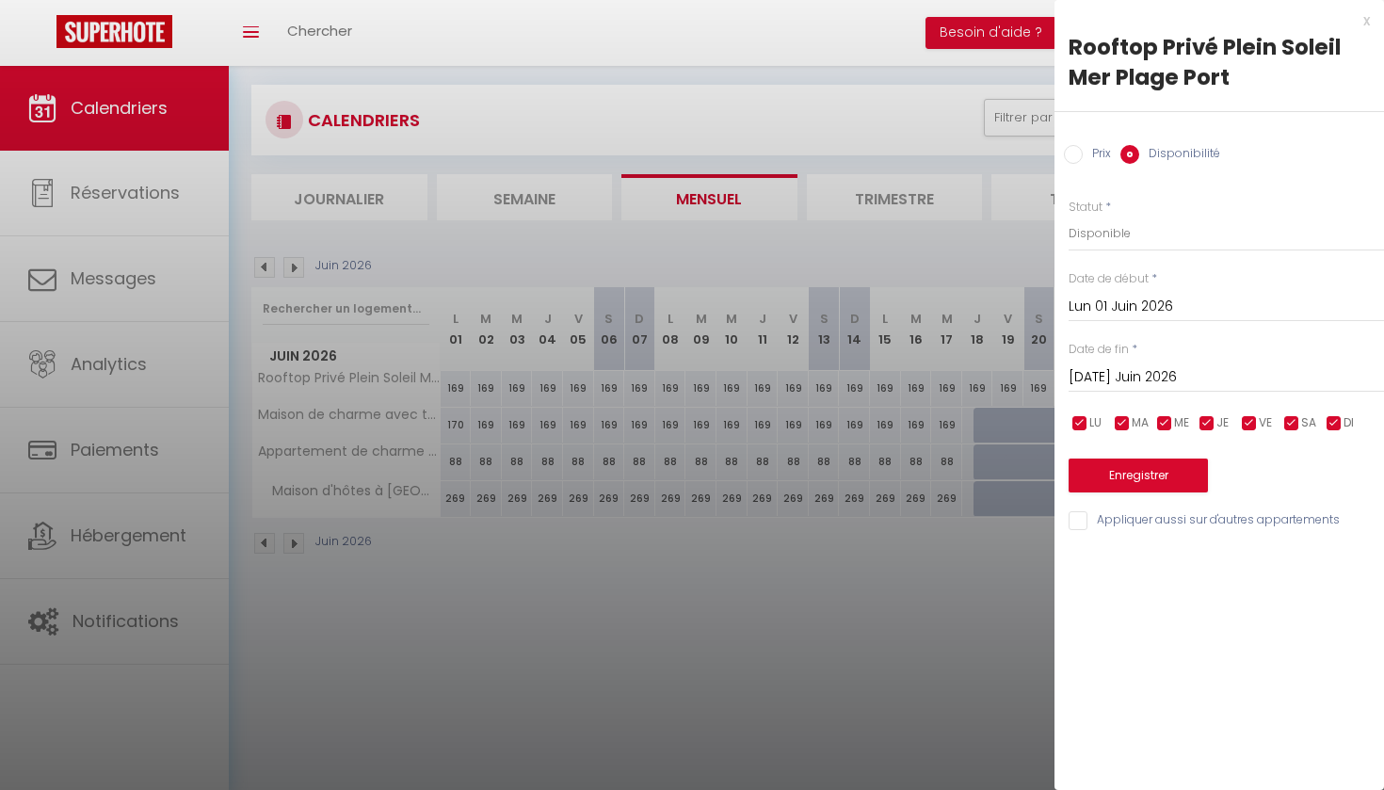
click at [1106, 374] on input "[DATE] Juin 2026" at bounding box center [1226, 377] width 315 height 24
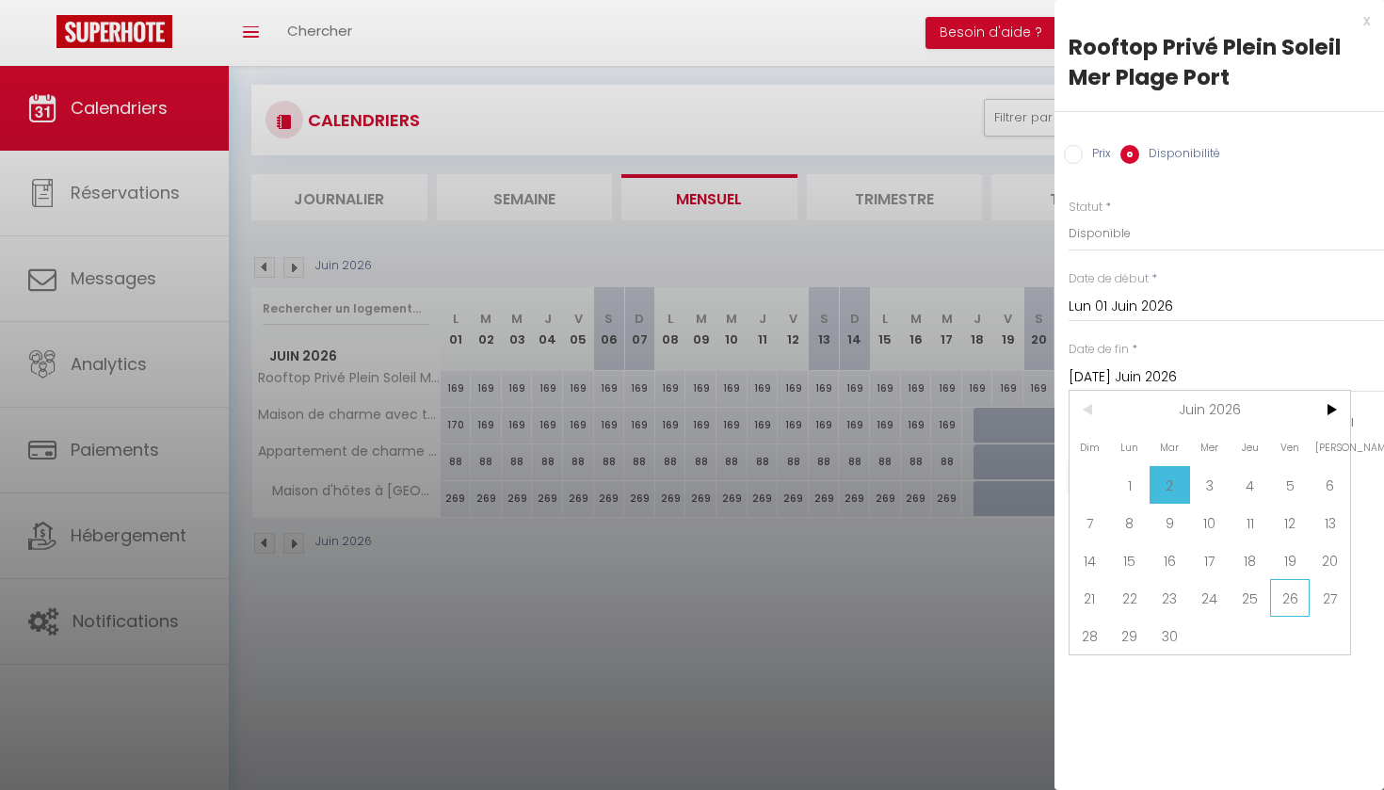
click at [1290, 594] on span "26" at bounding box center [1290, 598] width 40 height 38
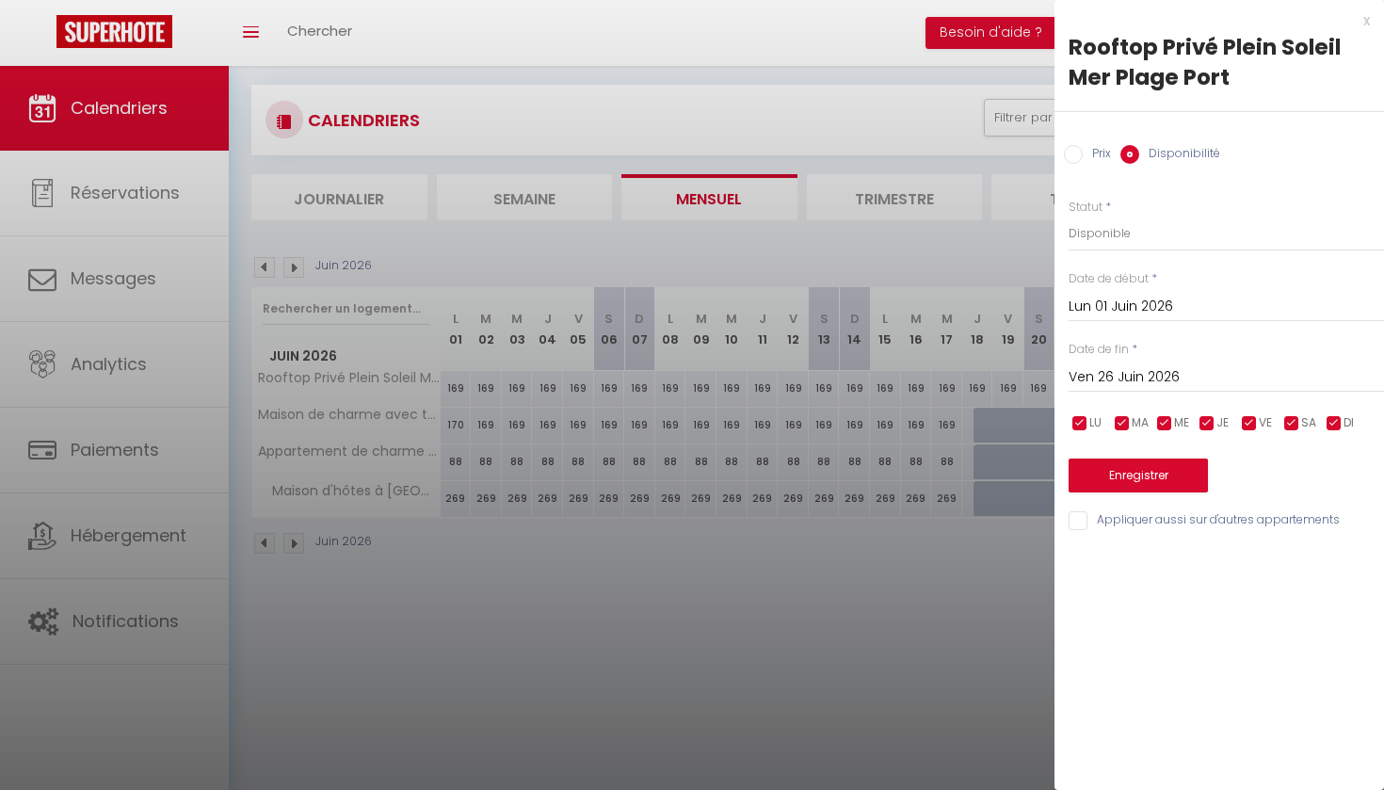
click at [1077, 151] on input "Prix" at bounding box center [1073, 154] width 19 height 19
click at [1090, 232] on input "169" at bounding box center [1226, 233] width 315 height 34
click at [1122, 475] on button "Enregistrer" at bounding box center [1138, 474] width 139 height 34
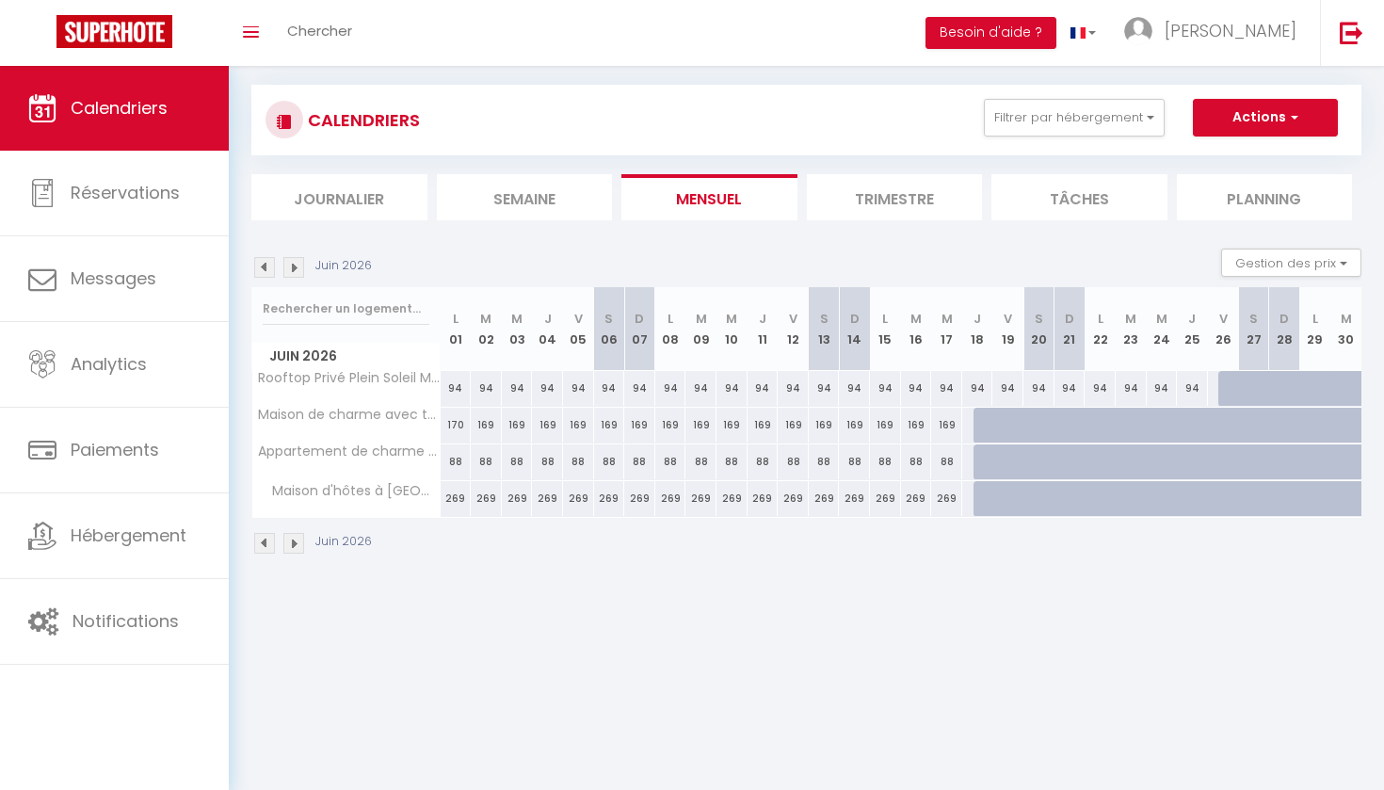
click at [265, 267] on img at bounding box center [264, 267] width 21 height 21
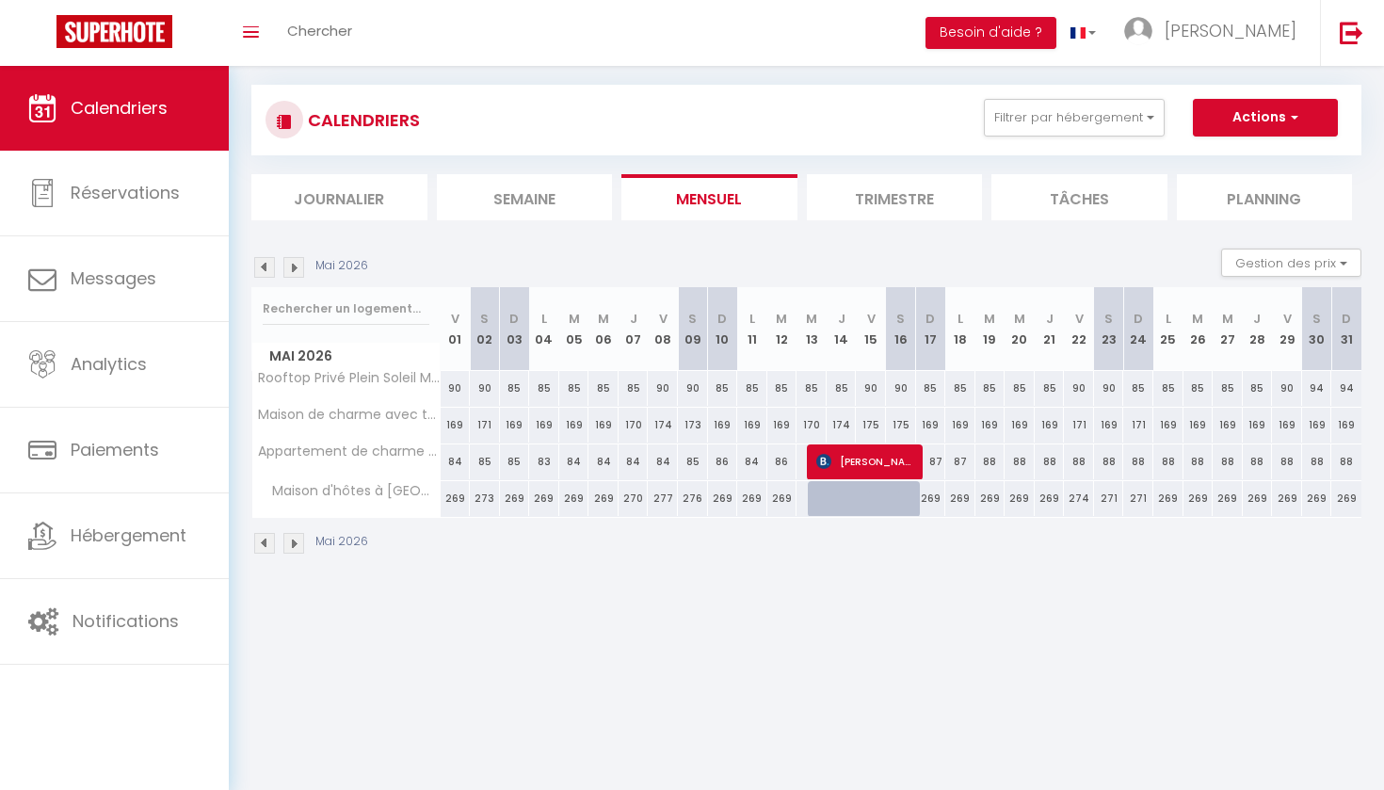
click at [265, 267] on img at bounding box center [264, 267] width 21 height 21
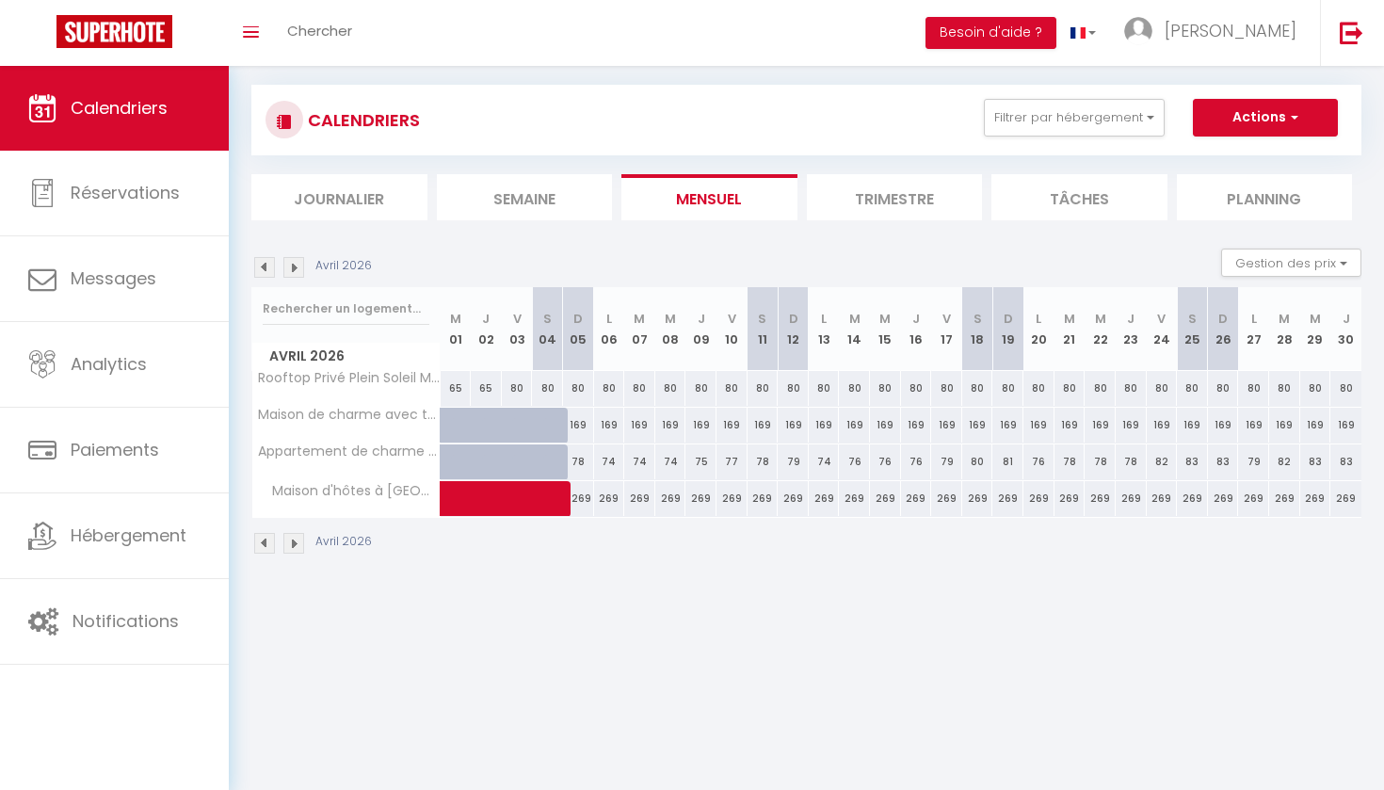
click at [266, 268] on img at bounding box center [264, 267] width 21 height 21
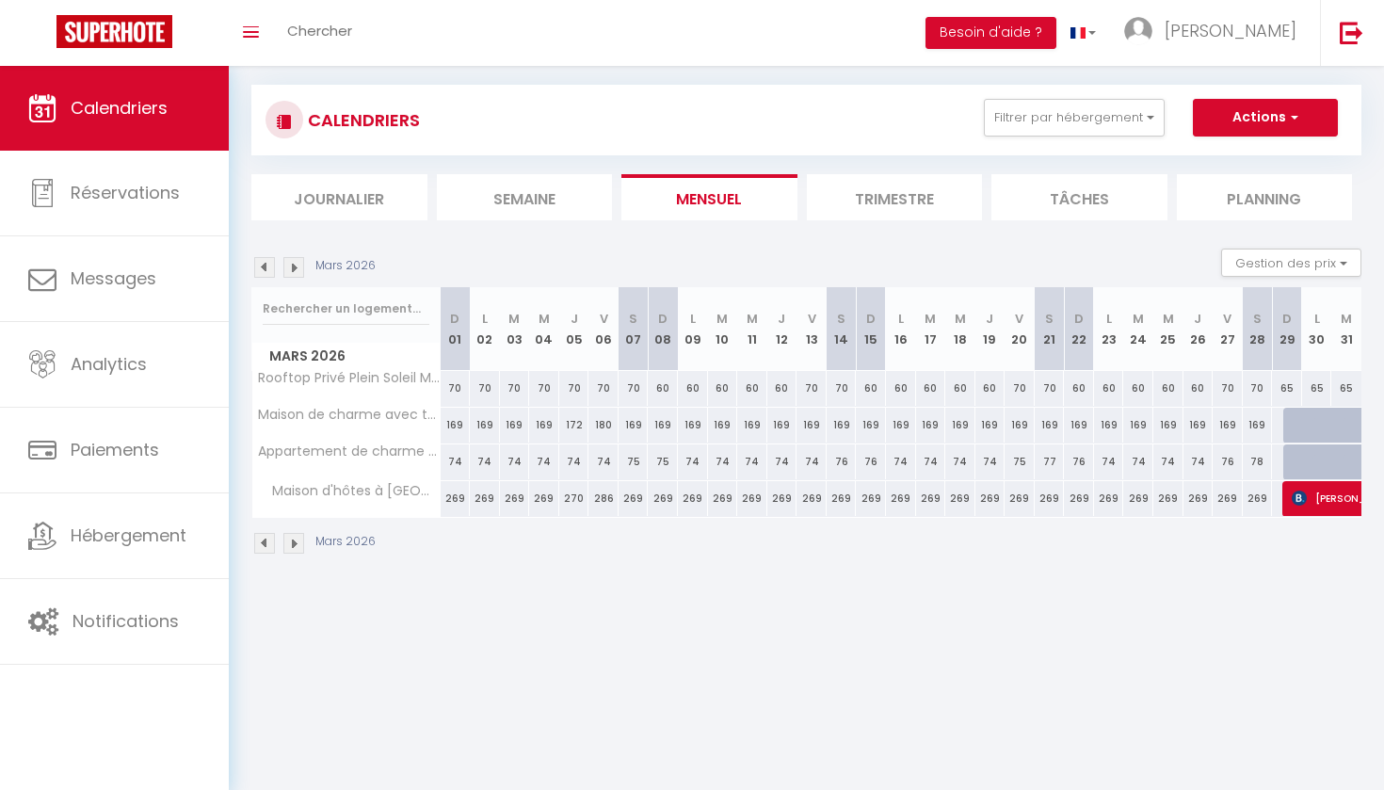
click at [266, 268] on img at bounding box center [264, 267] width 21 height 21
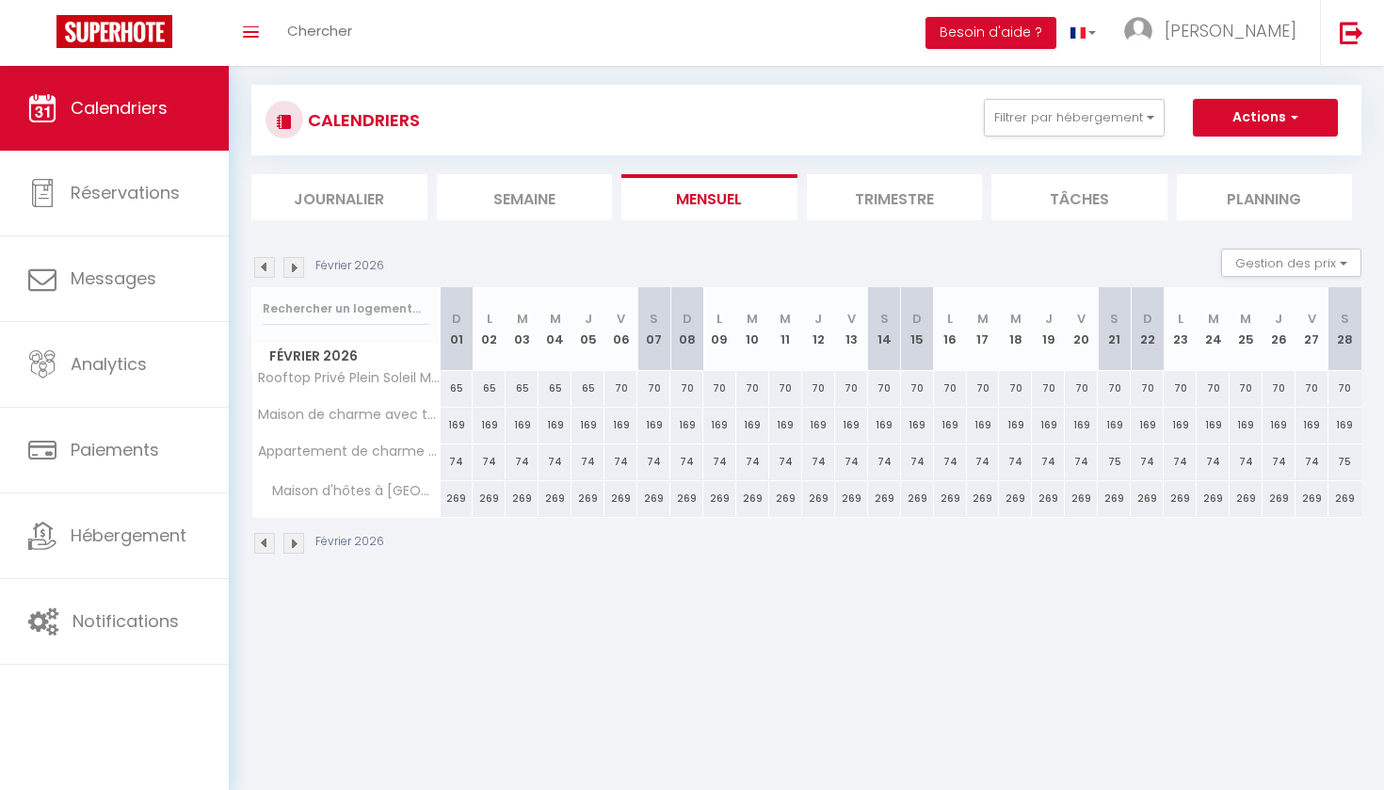
click at [266, 268] on img at bounding box center [264, 267] width 21 height 21
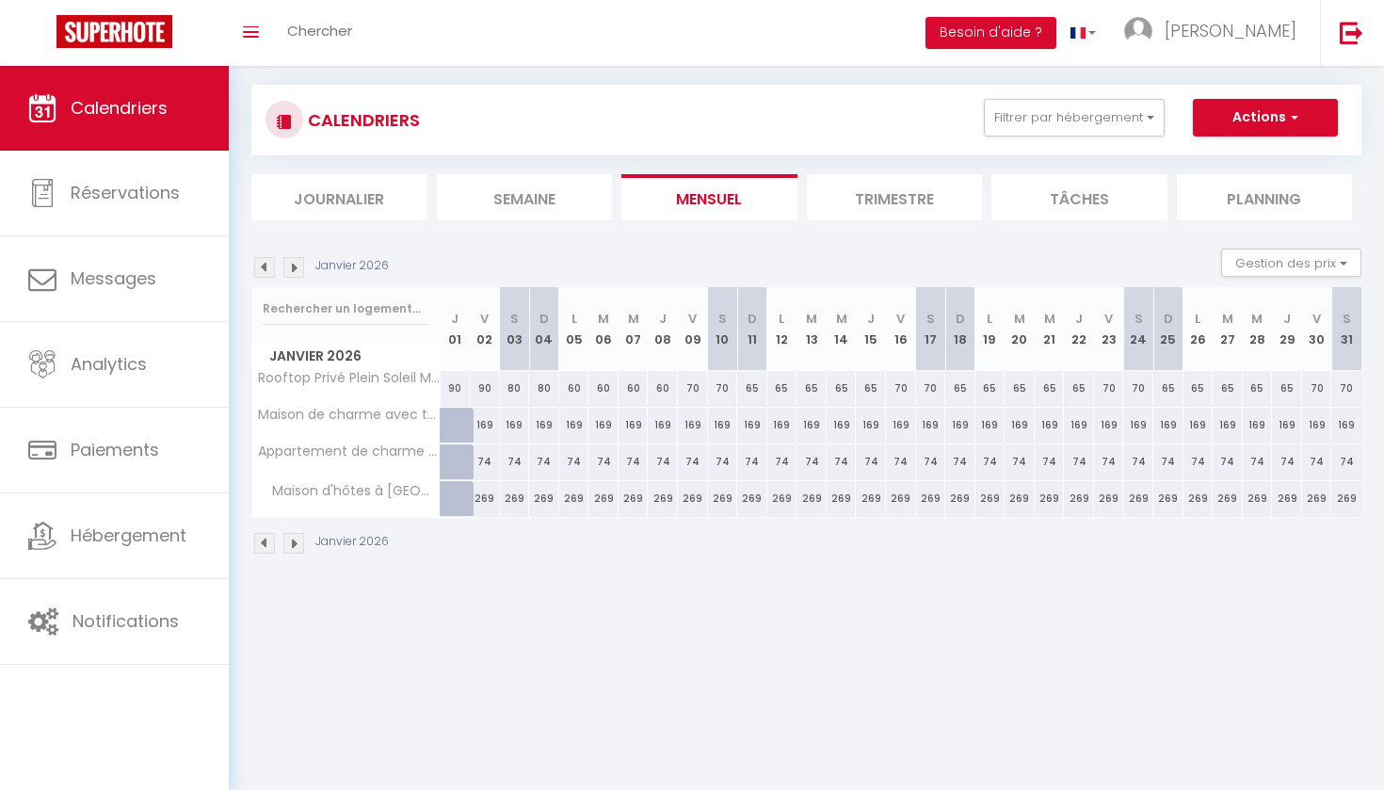
click at [266, 268] on img at bounding box center [264, 267] width 21 height 21
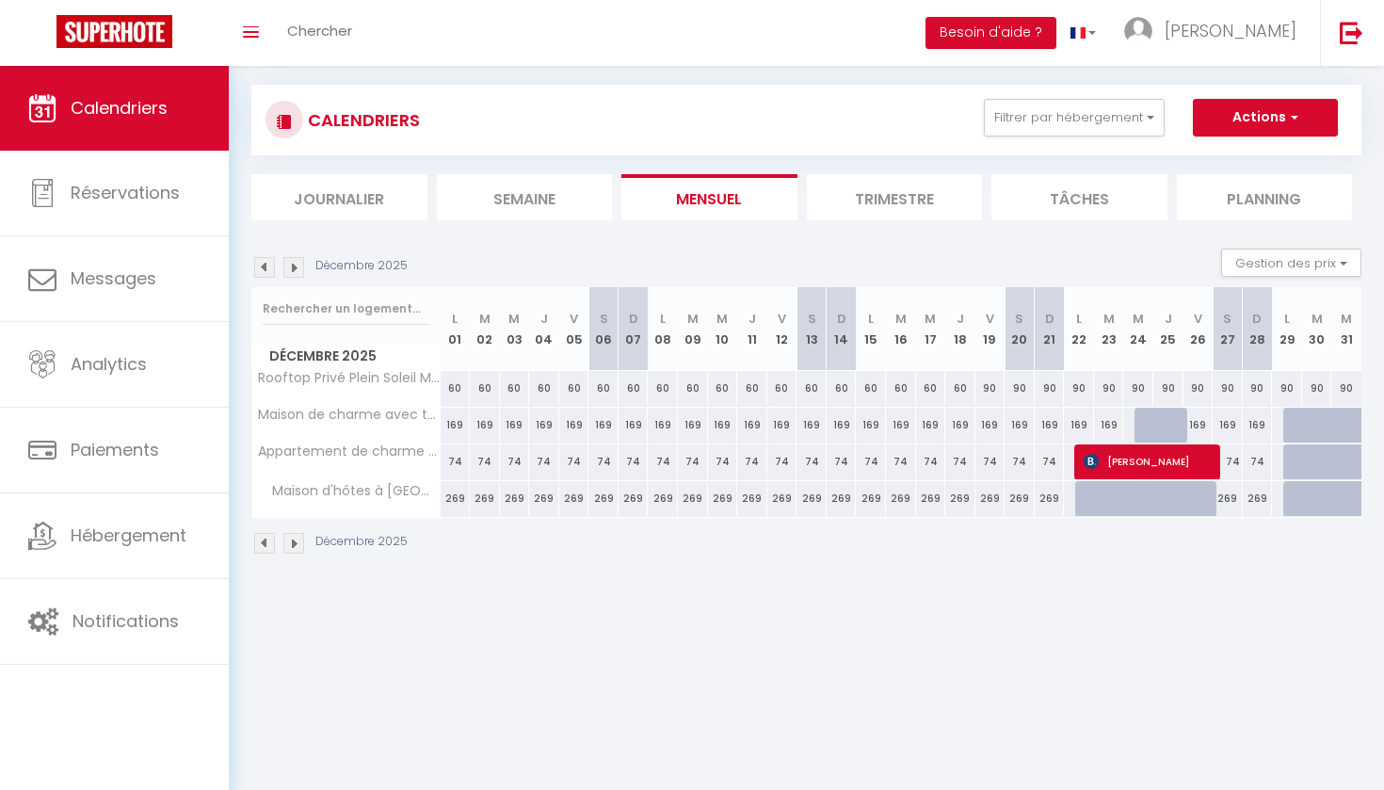
click at [266, 268] on img at bounding box center [264, 267] width 21 height 21
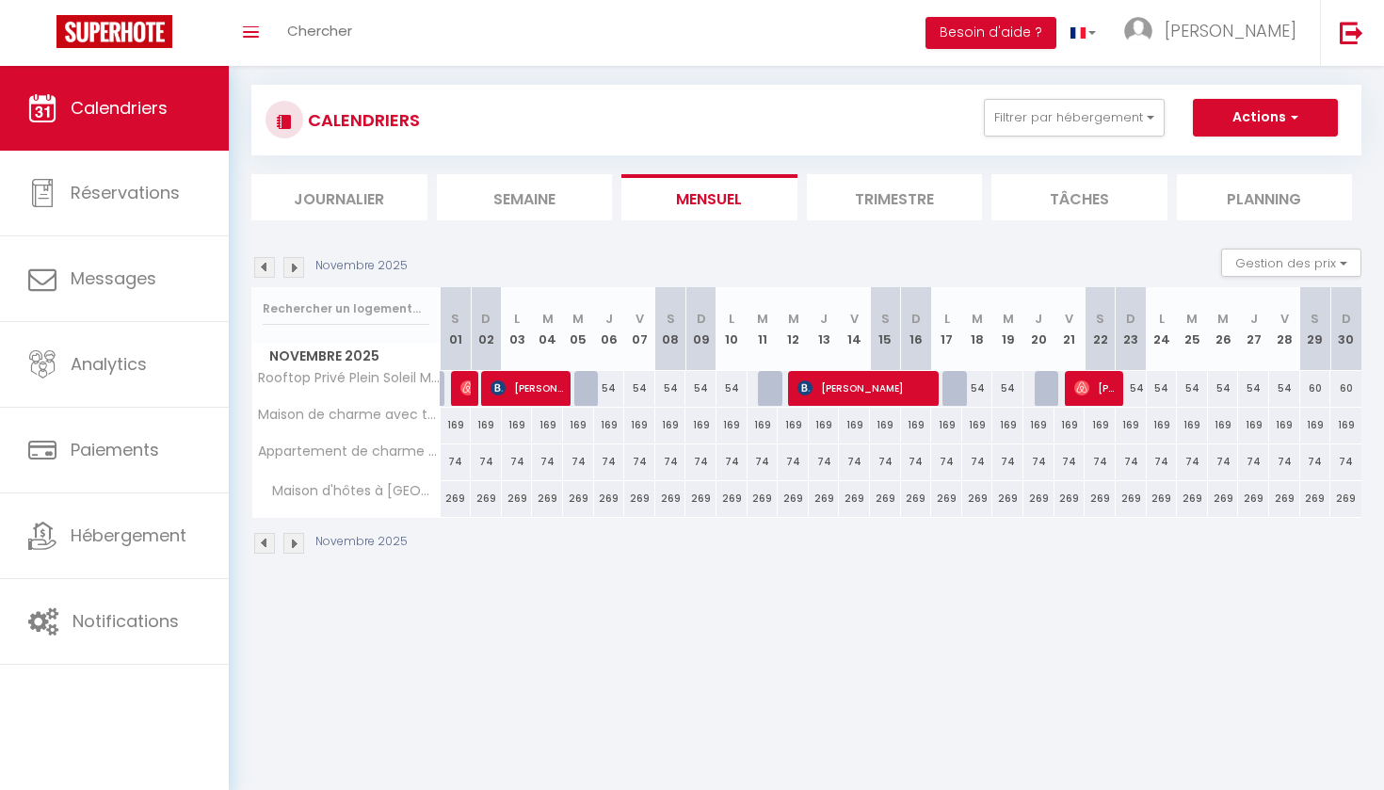
click at [266, 263] on img at bounding box center [264, 267] width 21 height 21
